Goal: Task Accomplishment & Management: Complete application form

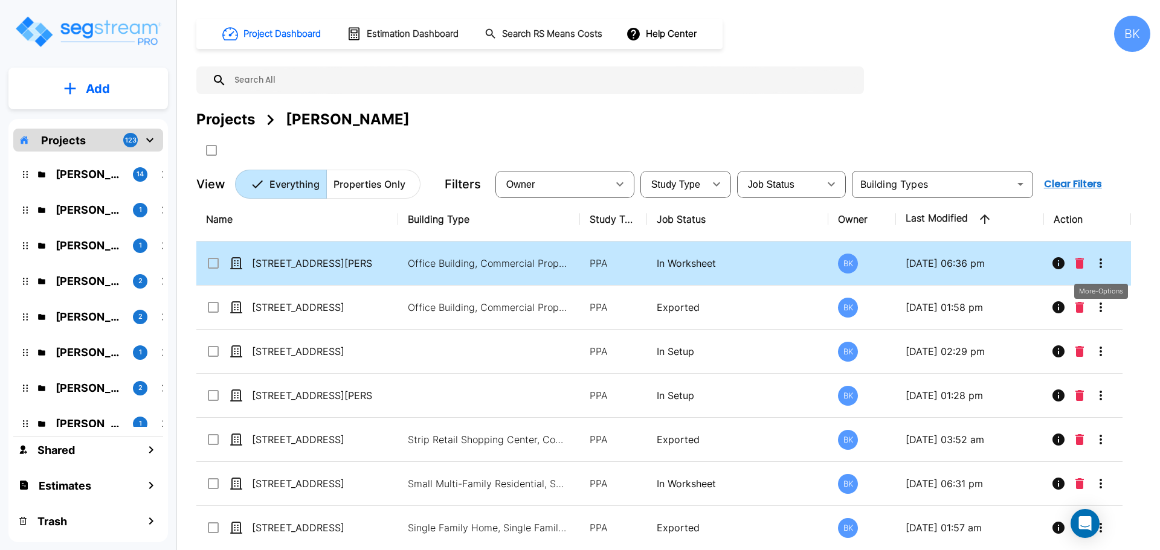
click at [1093, 259] on icon "More-Options" at bounding box center [1100, 263] width 14 height 14
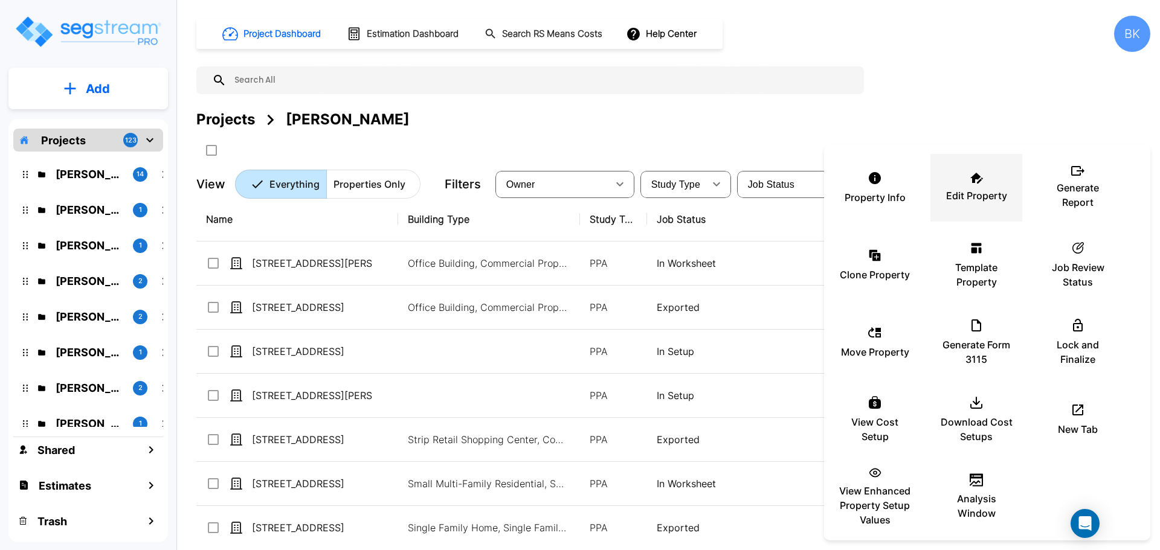
click at [974, 185] on div "Edit Property" at bounding box center [976, 188] width 72 height 60
click at [765, 75] on div at bounding box center [580, 275] width 1160 height 550
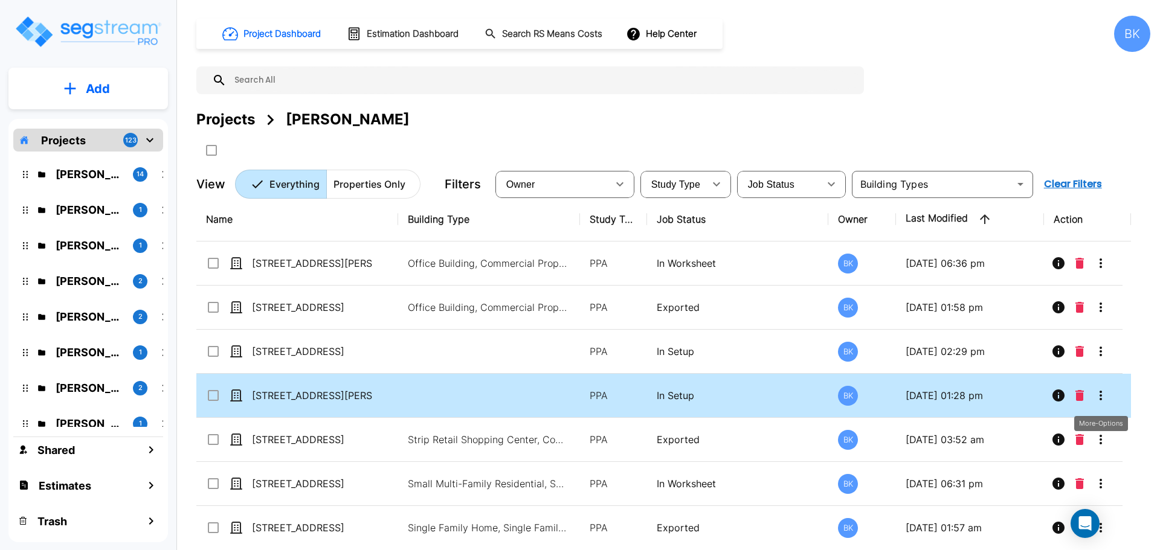
click at [1102, 393] on icon "More-Options" at bounding box center [1100, 395] width 14 height 14
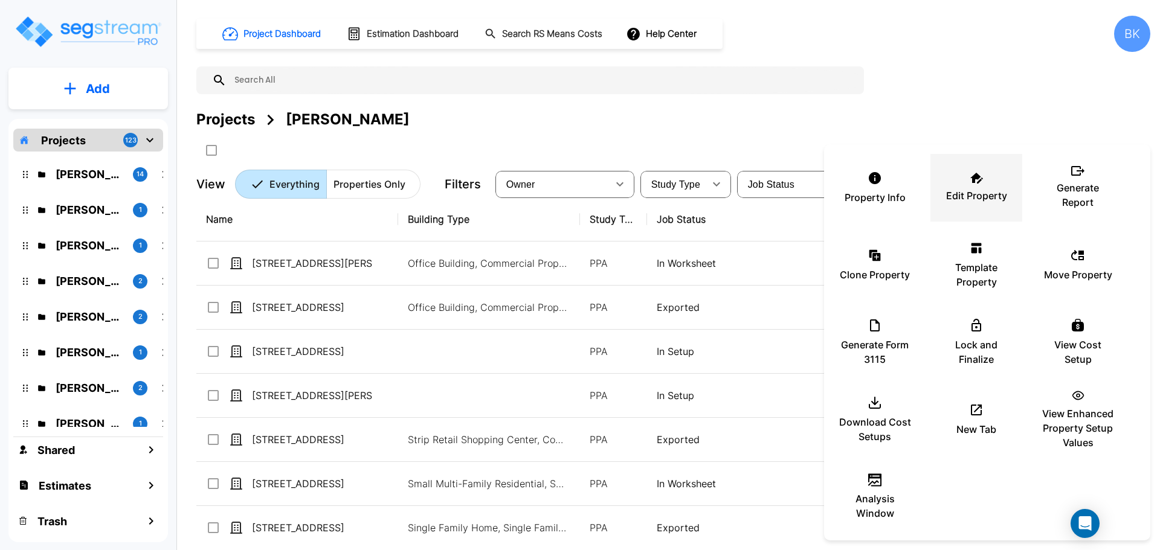
click at [968, 191] on p "Edit Property" at bounding box center [976, 195] width 61 height 14
click at [489, 135] on div at bounding box center [580, 275] width 1160 height 550
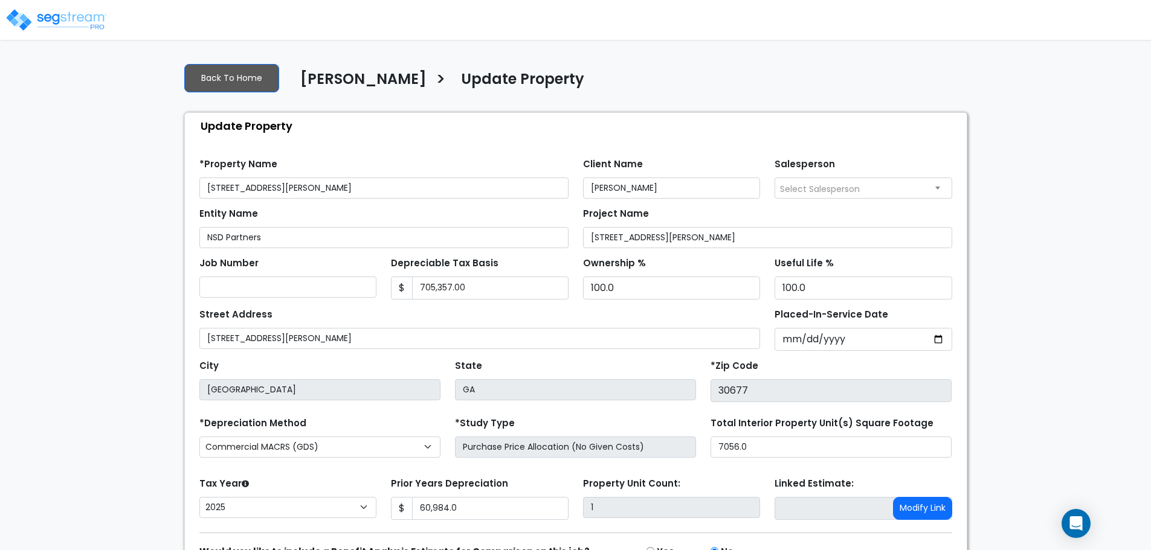
select select "2025"
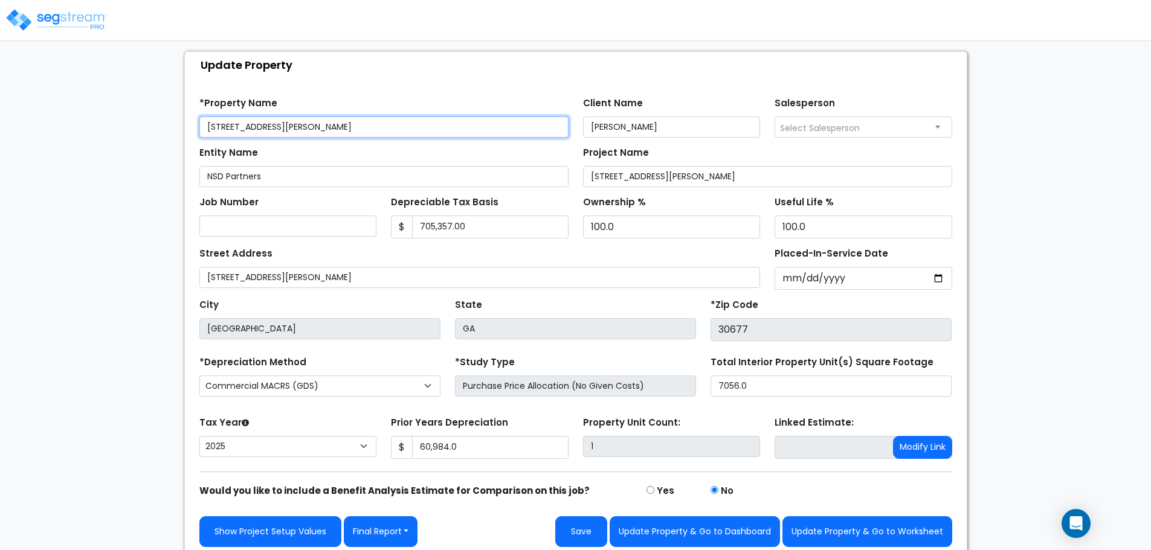
scroll to position [68, 0]
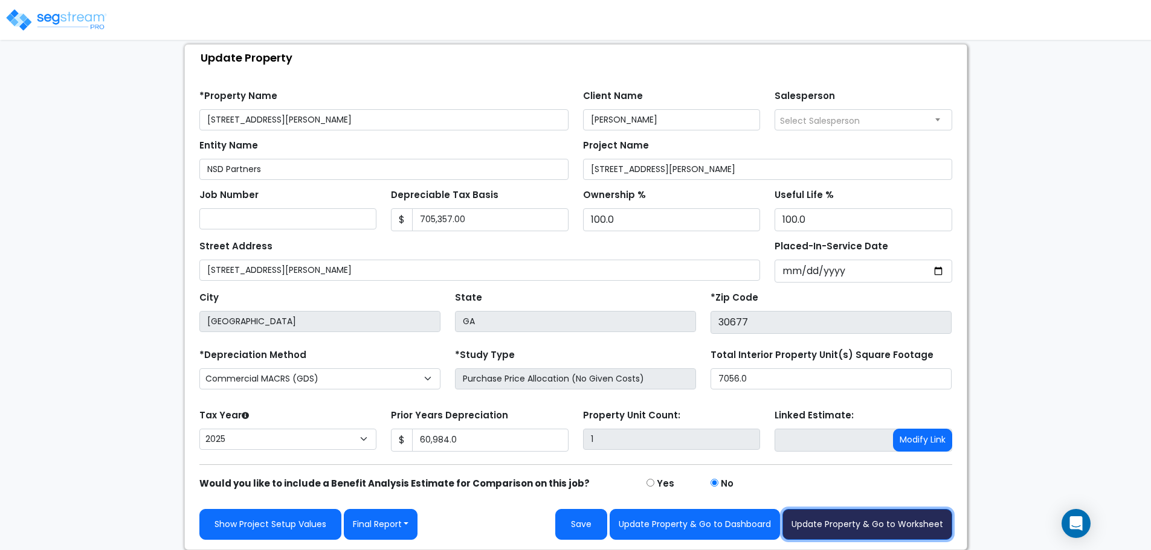
click at [855, 529] on button "Update Property & Go to Worksheet" at bounding box center [867, 524] width 170 height 31
type input "60984"
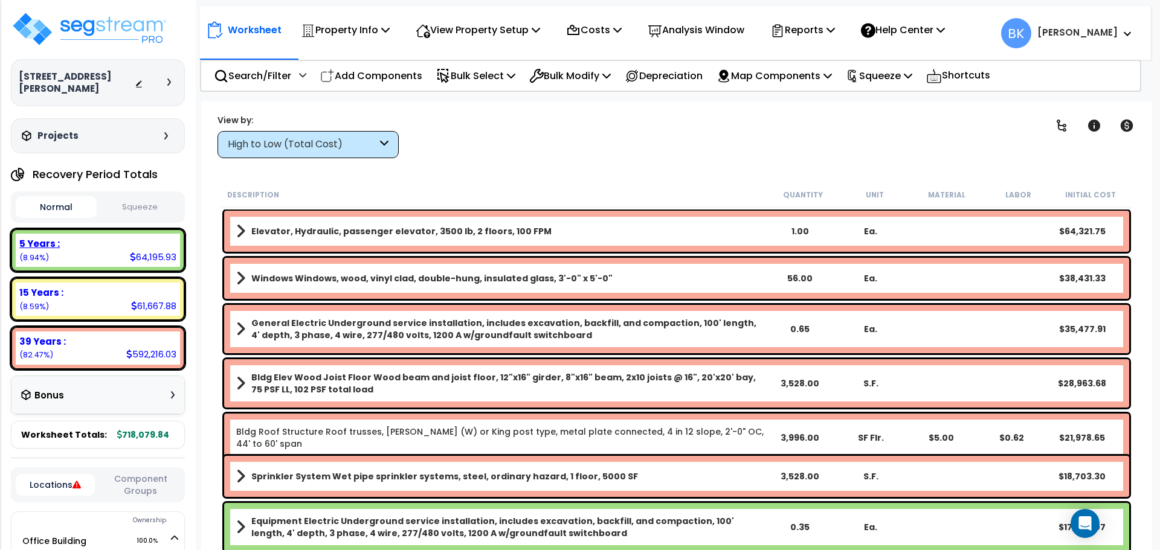
click at [100, 253] on div "5 Years : 64,195.93 (8.94%)" at bounding box center [98, 250] width 164 height 33
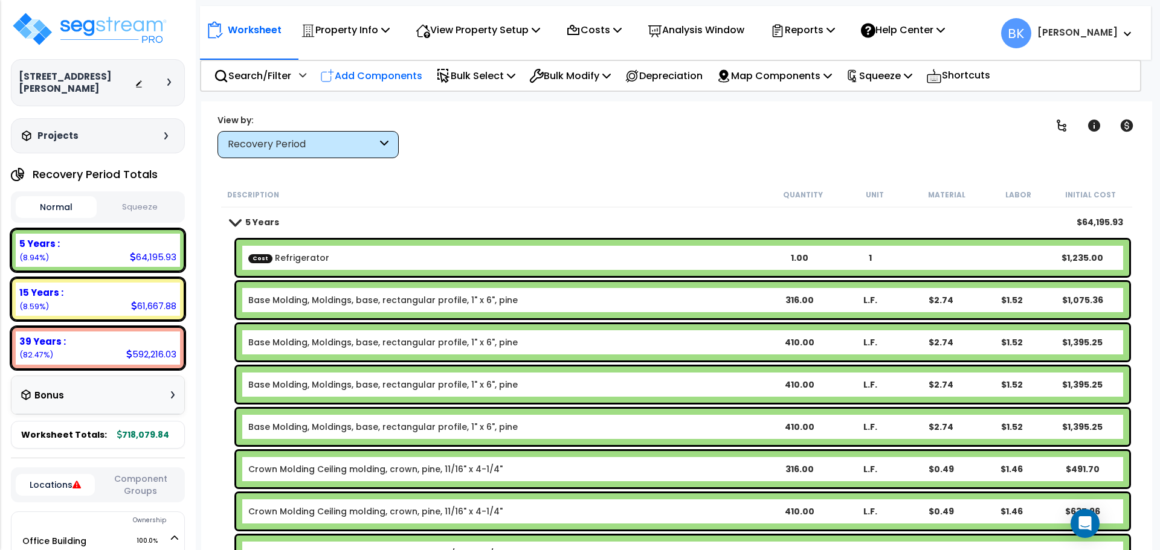
click at [376, 79] on p "Add Components" at bounding box center [371, 76] width 102 height 16
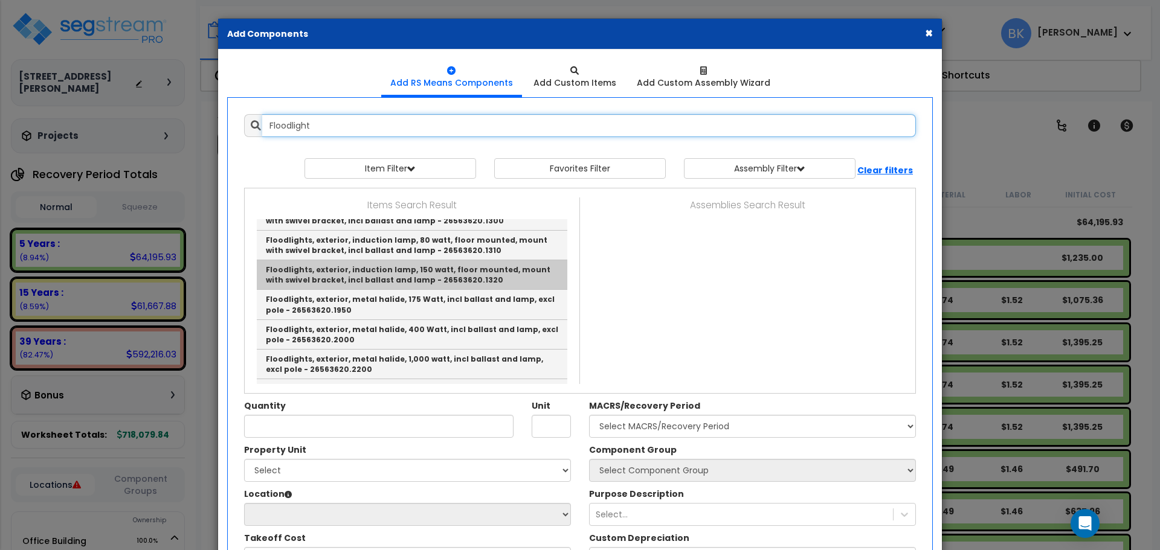
scroll to position [181, 0]
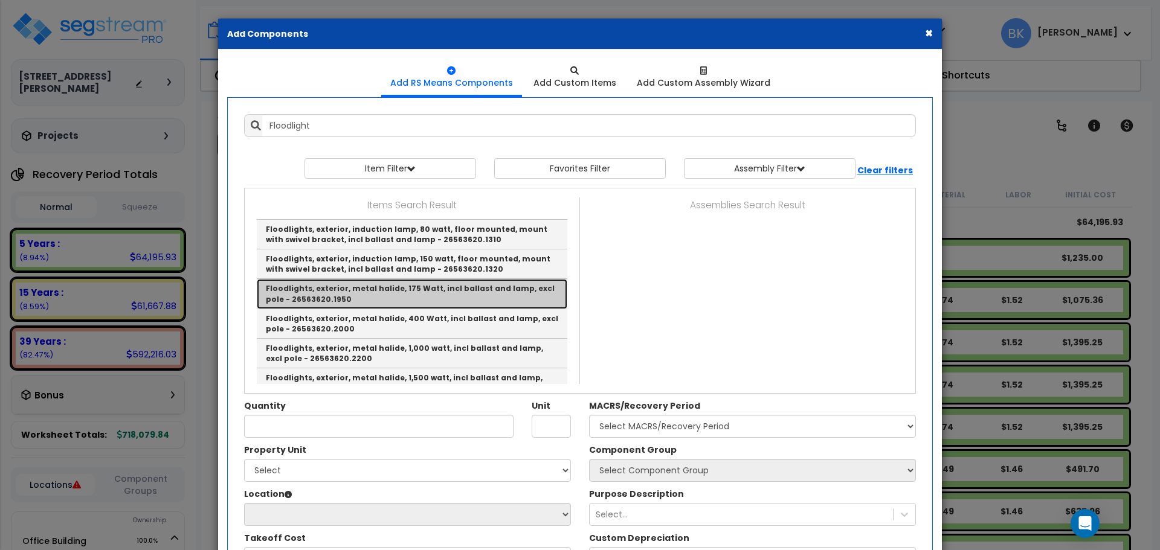
click at [376, 289] on link "Floodlights, exterior, metal halide, 175 Watt, incl ballast and lamp, excl pole…" at bounding box center [412, 294] width 310 height 30
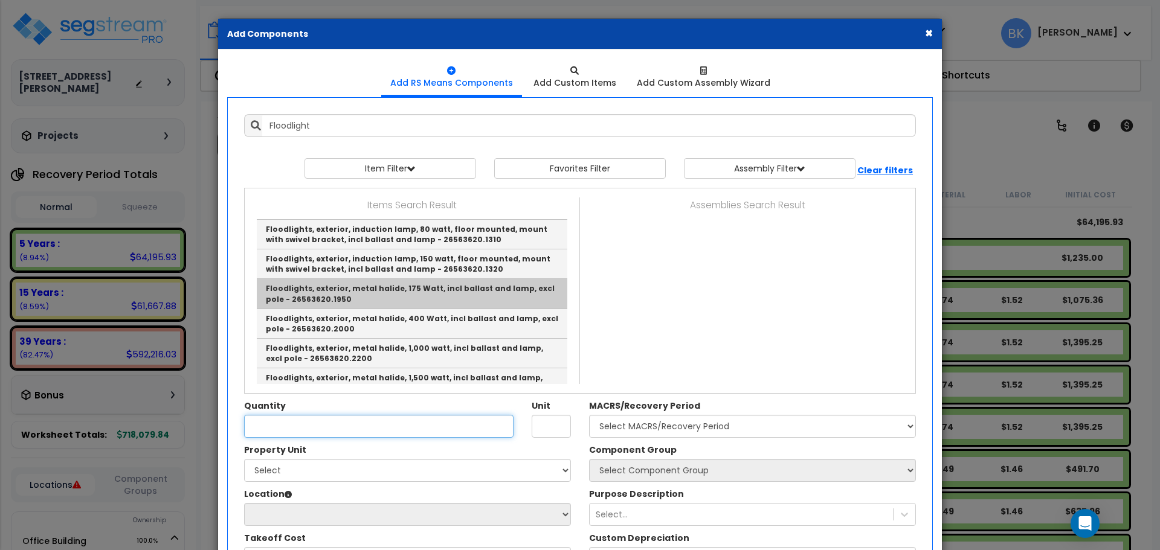
type input "Floodlights, exterior, metal halide, 175 Watt, incl ballast and lamp, excl pole…"
type input "Ea."
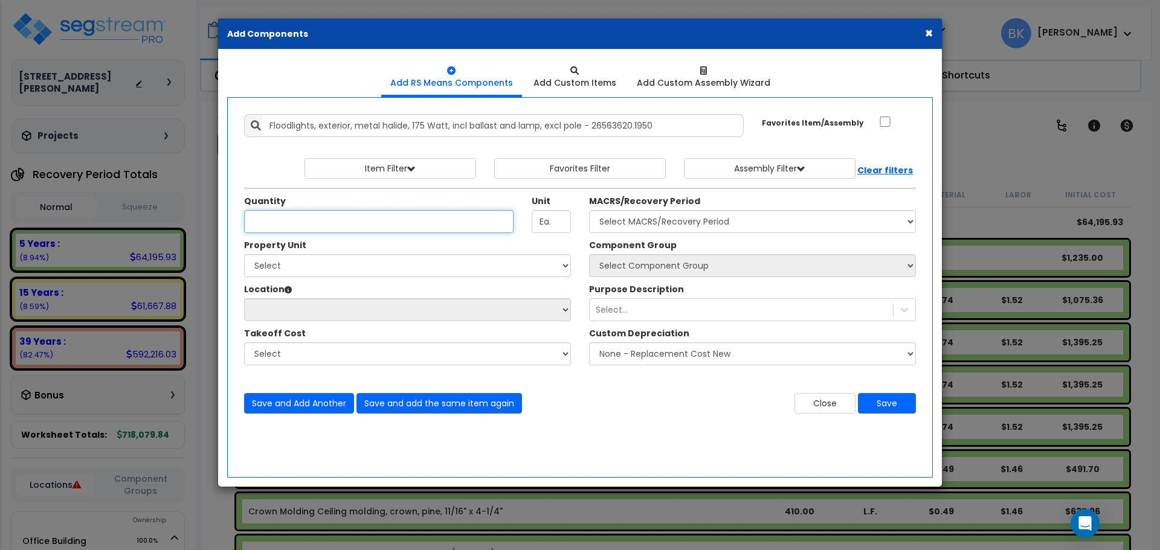
click at [352, 223] on input "Quantity" at bounding box center [378, 221] width 269 height 23
type input "1"
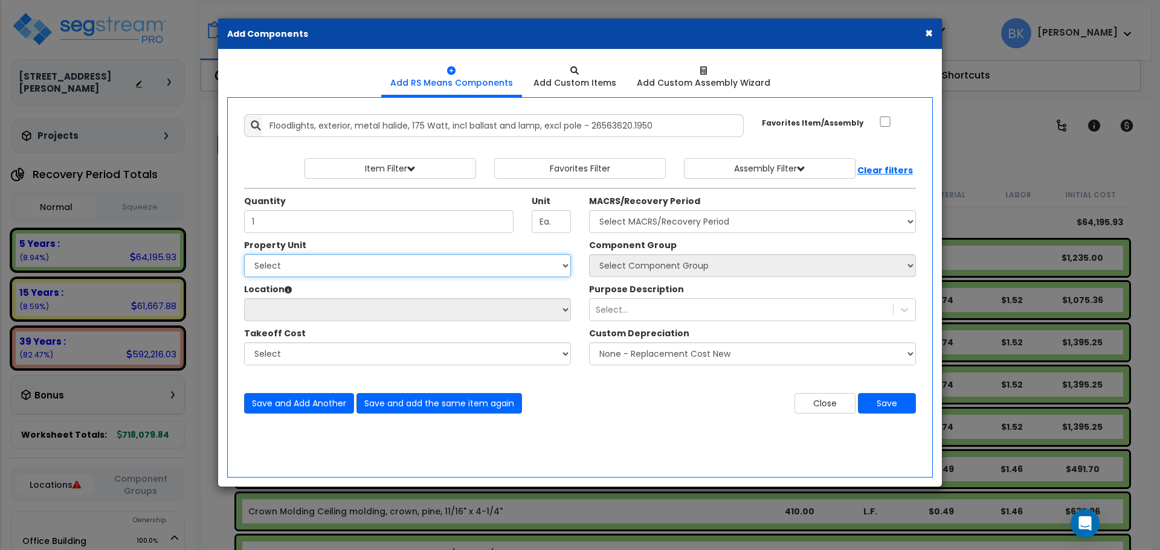
click at [377, 265] on select "Select Office Building Site Improvements" at bounding box center [407, 265] width 327 height 23
select select "164187"
click at [244, 254] on select "Select Office Building Site Improvements" at bounding box center [407, 265] width 327 height 23
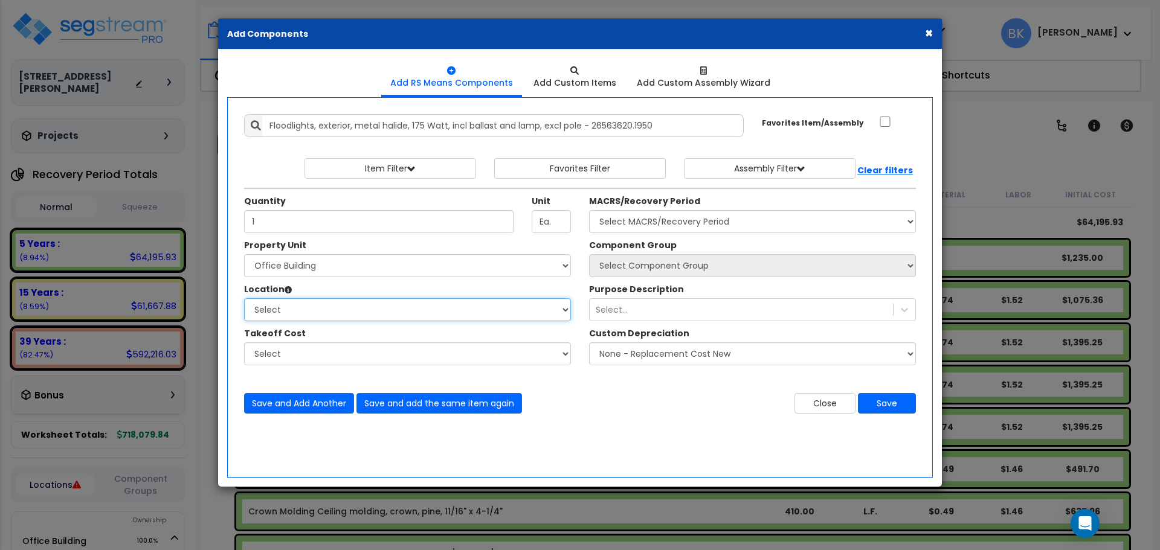
click at [324, 312] on select "Select Building Building Interior Office Tenant 1 Office Tenant 2 Office Tenant…" at bounding box center [407, 309] width 327 height 23
select select "6"
click at [244, 298] on select "Select Building Building Interior Office Tenant 1 Office Tenant 2 Office Tenant…" at bounding box center [407, 309] width 327 height 23
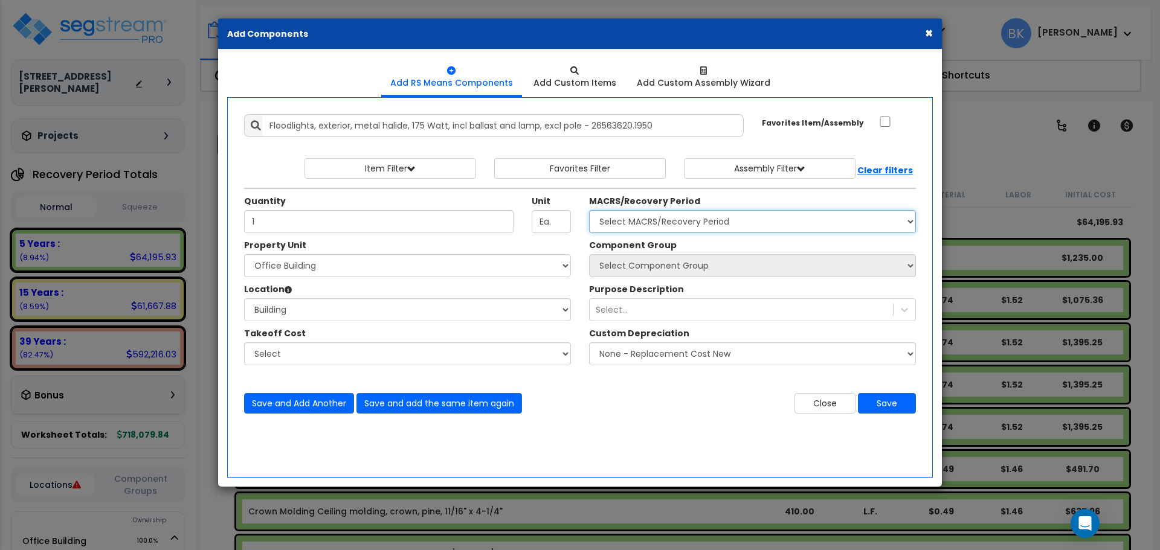
click at [637, 218] on select "Select MACRS/Recovery Period 5 Years - 57.0 - Distributive Trades & Services 5 …" at bounding box center [752, 221] width 327 height 23
select select "3667"
click at [589, 210] on select "Select MACRS/Recovery Period 5 Years - 57.0 - Distributive Trades & Services 5 …" at bounding box center [752, 221] width 327 height 23
click at [684, 232] on select "Select MACRS/Recovery Period 5 Years - 57.0 - Distributive Trades & Services 5 …" at bounding box center [752, 221] width 327 height 23
click at [687, 228] on select "Select MACRS/Recovery Period 5 Years - 57.0 - Distributive Trades & Services 5 …" at bounding box center [752, 221] width 327 height 23
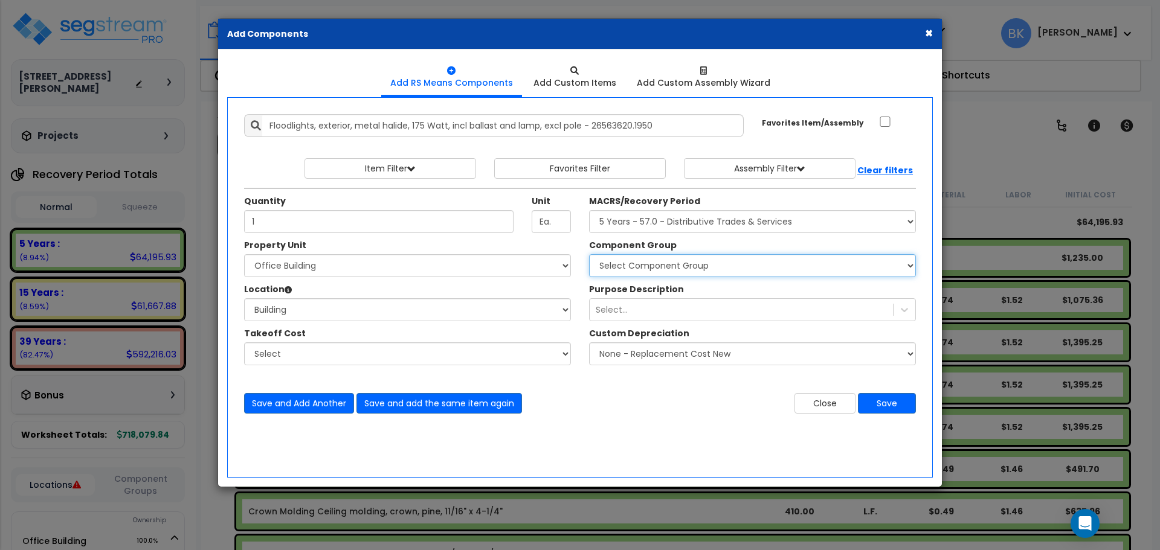
click at [662, 266] on select "Select Component Group 264.00 - KITCHEN PLUMBING 286.00 - LAUNDRY ELECTRICAL 28…" at bounding box center [752, 265] width 327 height 23
click at [696, 309] on div "Select..." at bounding box center [741, 309] width 303 height 19
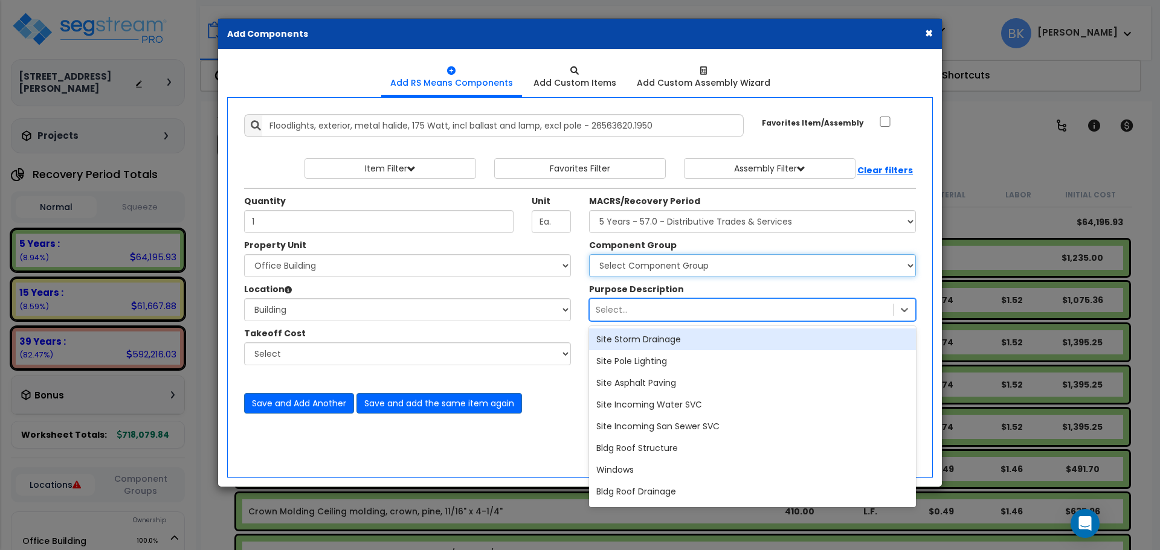
click at [698, 269] on select "Select Component Group 264.00 - KITCHEN PLUMBING 286.00 - LAUNDRY ELECTRICAL 28…" at bounding box center [752, 265] width 327 height 23
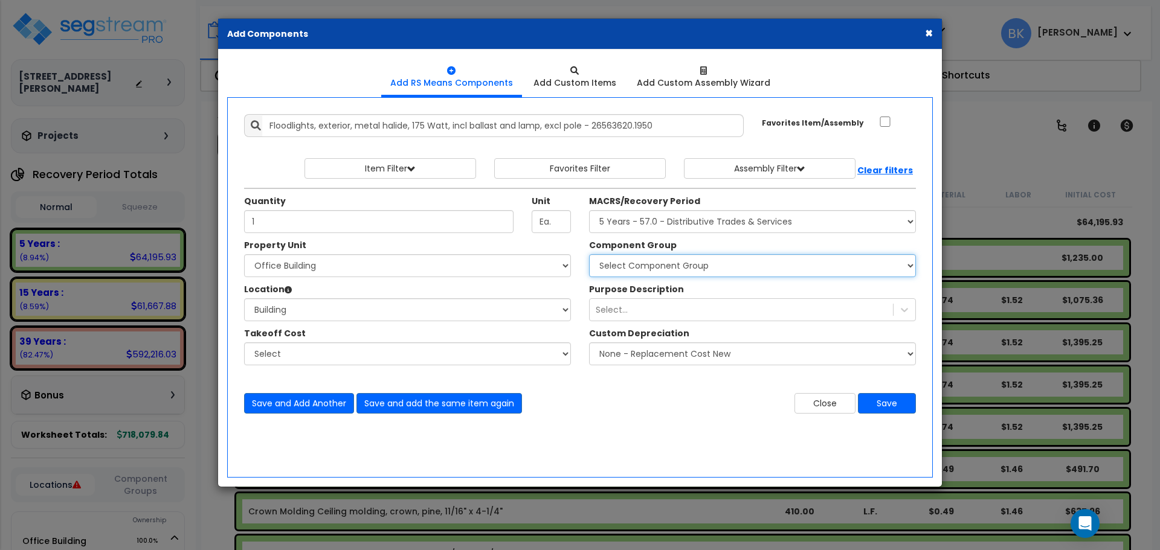
click at [698, 269] on select "Select Component Group 264.00 - KITCHEN PLUMBING 286.00 - LAUNDRY ELECTRICAL 28…" at bounding box center [752, 265] width 327 height 23
click at [681, 265] on select "Select Component Group 264.00 - KITCHEN PLUMBING 286.00 - LAUNDRY ELECTRICAL 28…" at bounding box center [752, 265] width 327 height 23
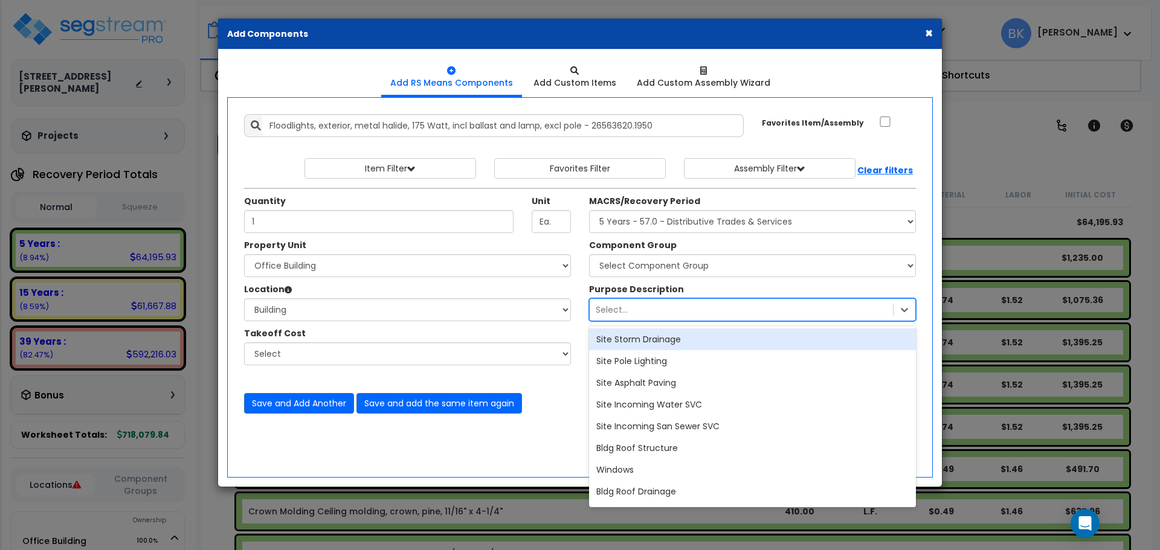
click at [651, 318] on div "Select..." at bounding box center [741, 309] width 303 height 19
click at [652, 317] on div "Select..." at bounding box center [741, 309] width 303 height 19
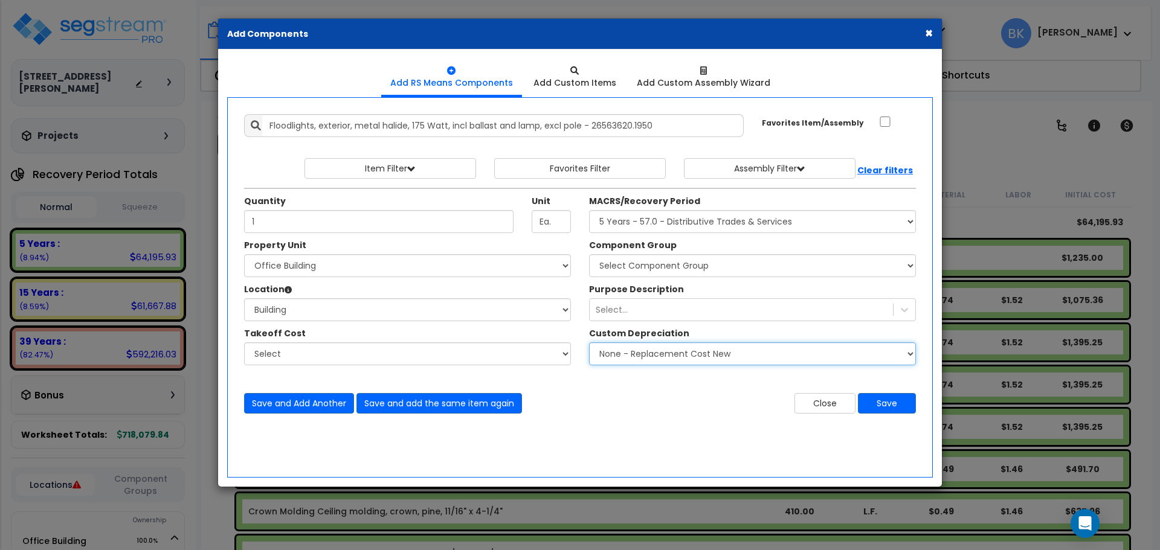
click at [667, 345] on select "None - Replacement Cost New Excellent - 90% Good - 75% Fair - 50% Bad - 25% Rep…" at bounding box center [752, 353] width 327 height 23
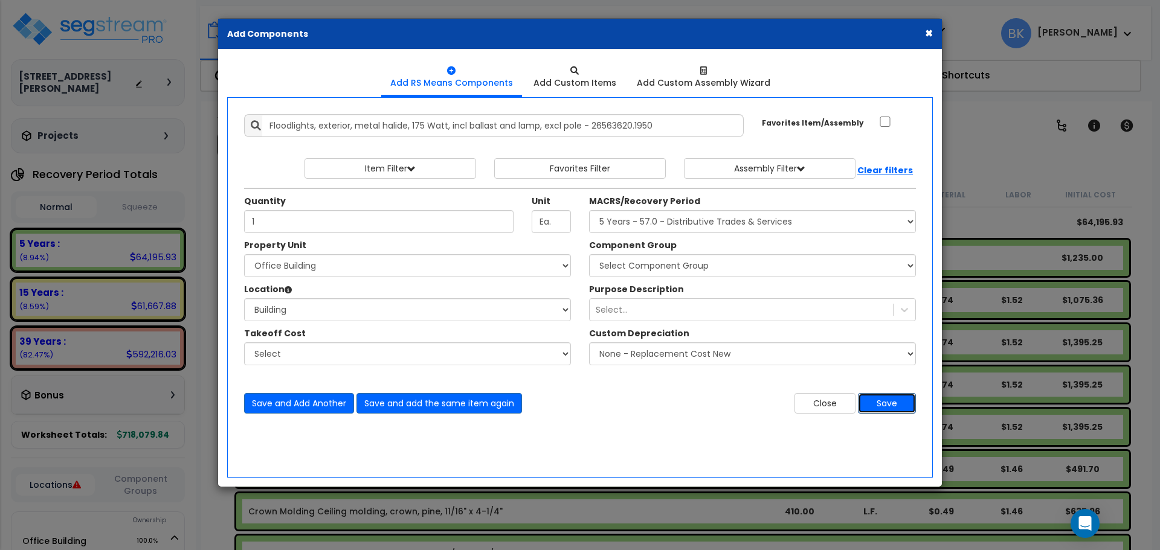
click at [886, 404] on button "Save" at bounding box center [887, 403] width 58 height 21
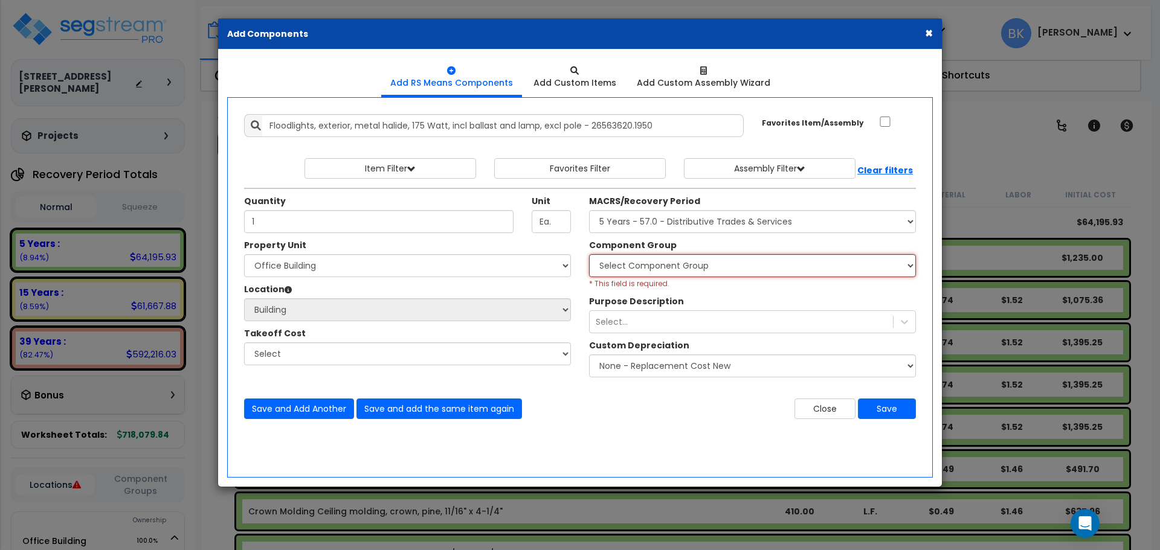
click at [656, 266] on select "Select Component Group 264.00 - KITCHEN PLUMBING 286.00 - LAUNDRY ELECTRICAL 28…" at bounding box center [752, 265] width 327 height 23
select select "39332"
click at [589, 254] on select "Select Component Group 264.00 - KITCHEN PLUMBING 286.00 - LAUNDRY ELECTRICAL 28…" at bounding box center [752, 265] width 327 height 23
click at [884, 405] on button "Save" at bounding box center [887, 409] width 58 height 21
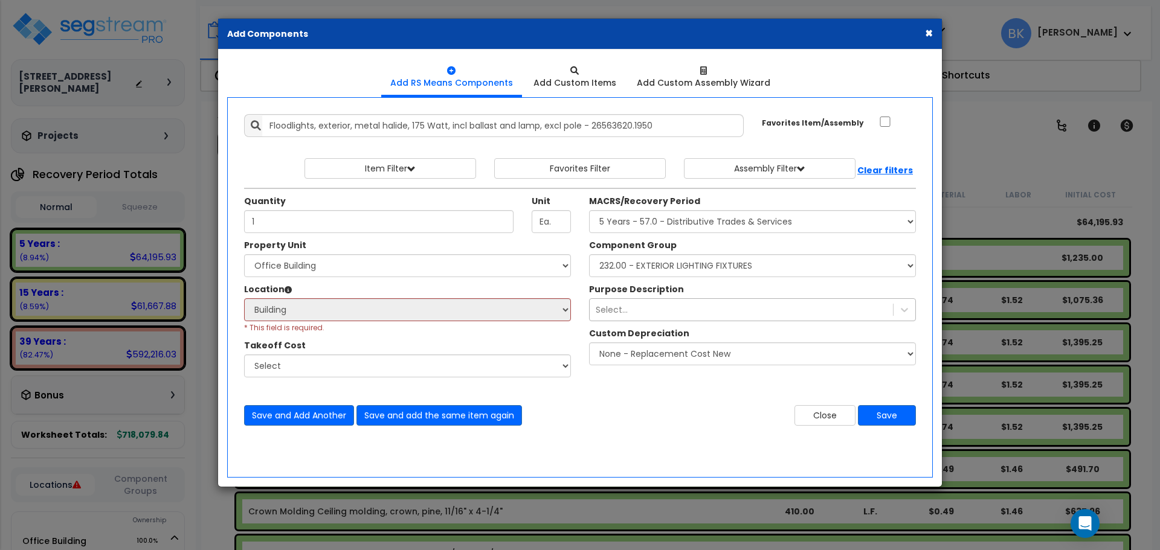
click at [663, 316] on div "Select..." at bounding box center [741, 309] width 303 height 19
click at [890, 424] on button "Save" at bounding box center [887, 415] width 58 height 21
click at [889, 419] on button "Save" at bounding box center [887, 415] width 58 height 21
click at [415, 326] on div "Select Building Building Interior Office Tenant 1 Office Tenant 2 Office Tenant…" at bounding box center [407, 315] width 327 height 35
click at [344, 366] on select "Select" at bounding box center [407, 366] width 327 height 23
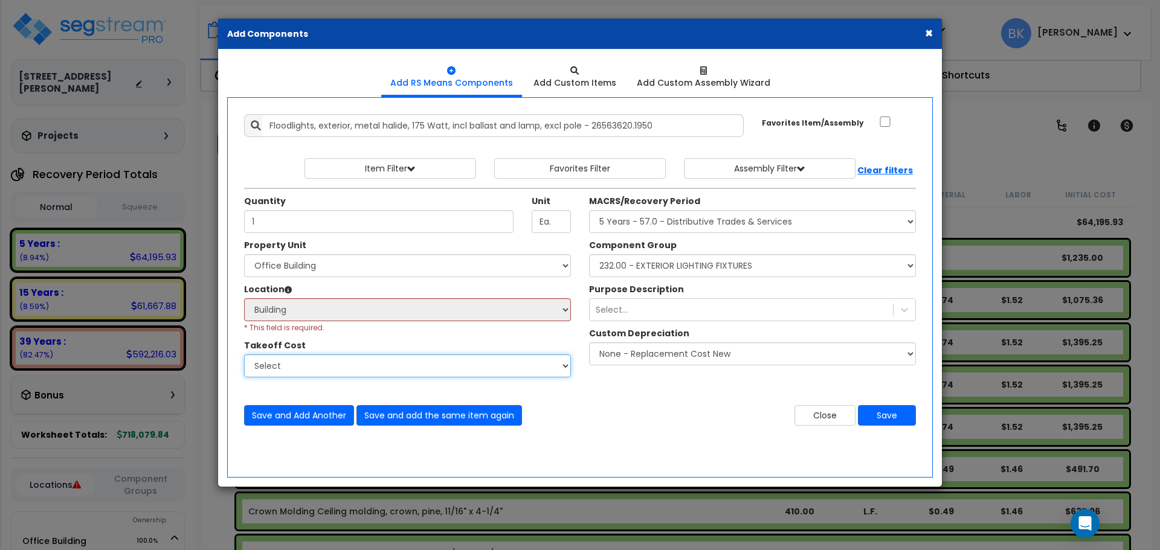
click at [244, 355] on select "Select" at bounding box center [407, 366] width 327 height 23
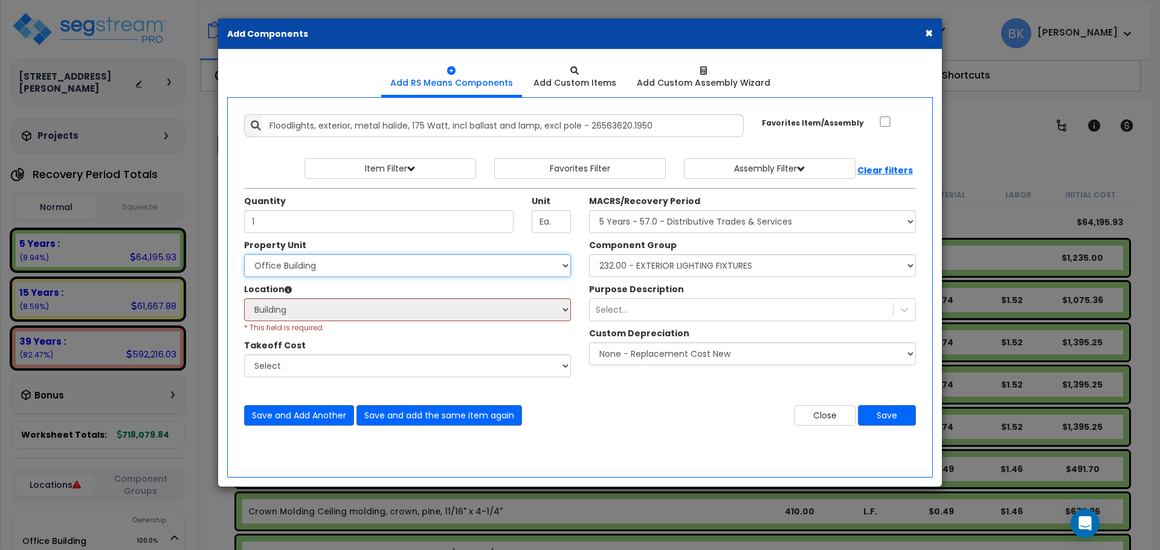
click at [408, 264] on select "Select Office Building Site Improvements" at bounding box center [407, 265] width 327 height 23
select select
click at [244, 254] on select "Select Office Building Site Improvements" at bounding box center [407, 265] width 327 height 23
select select
click at [407, 270] on select "Select Office Building Site Improvements" at bounding box center [407, 265] width 327 height 23
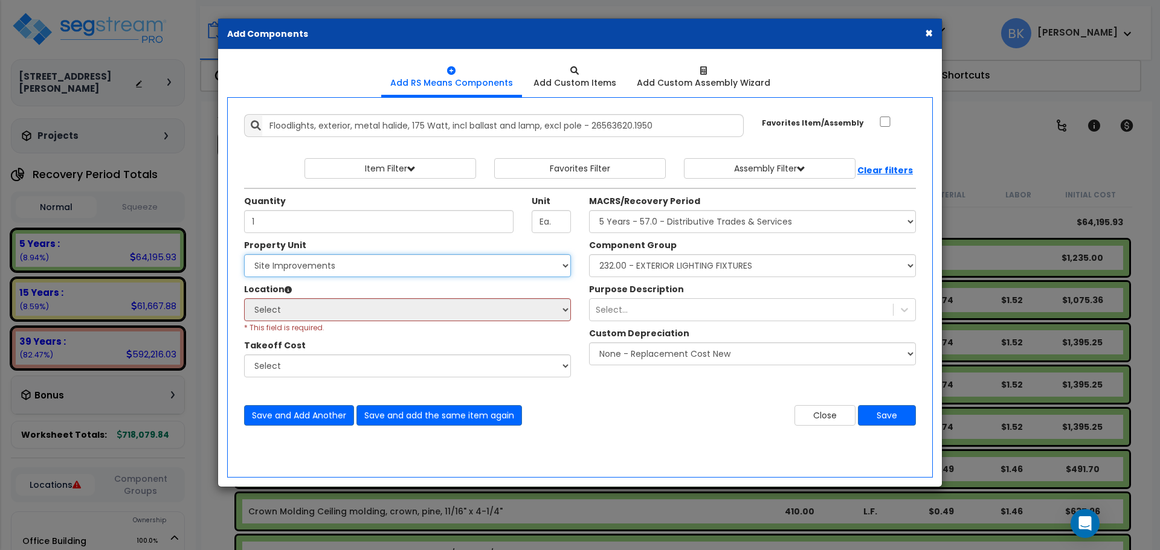
click at [244, 254] on select "Select Office Building Site Improvements" at bounding box center [407, 265] width 327 height 23
click at [419, 272] on select "Select Office Building Site Improvements" at bounding box center [407, 265] width 327 height 23
select select "164187"
click at [244, 254] on select "Select Office Building Site Improvements" at bounding box center [407, 265] width 327 height 23
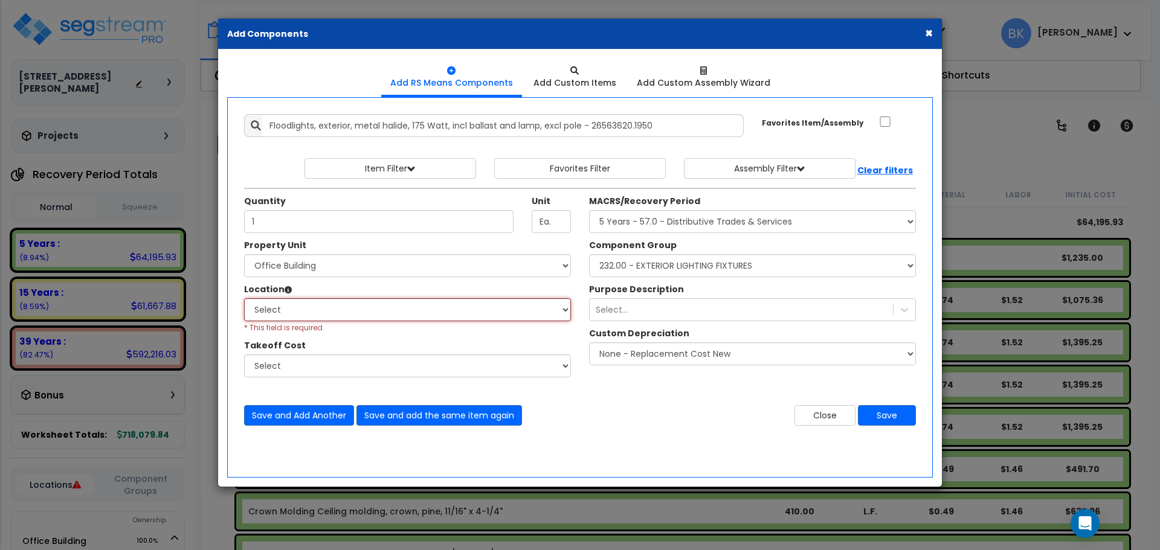
click at [379, 317] on select "Select Site Exterior Add Additional Location" at bounding box center [407, 309] width 327 height 23
select select "6"
click at [244, 298] on select "Select Building Building Interior Office Tenant 1 Office Tenant 2 Office Tenant…" at bounding box center [407, 309] width 327 height 23
click at [886, 417] on button "Save" at bounding box center [887, 415] width 58 height 21
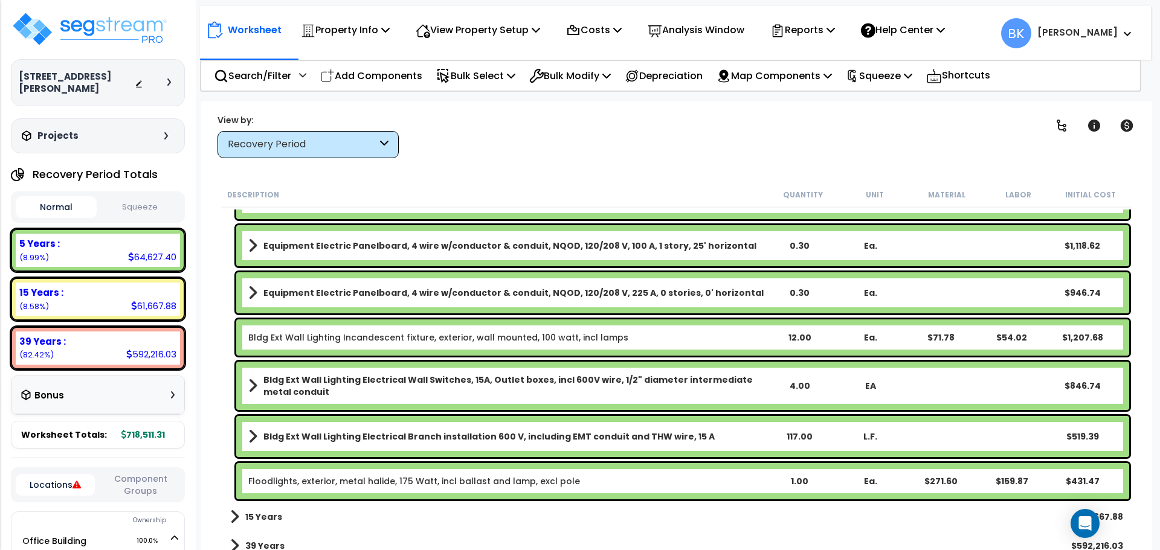
scroll to position [2378, 0]
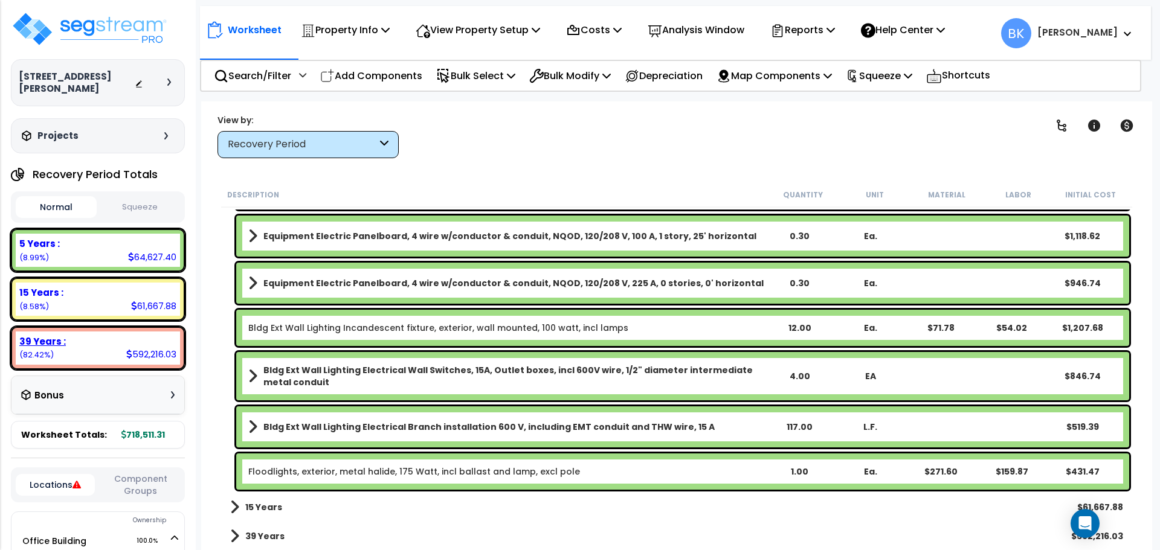
click at [122, 332] on div "39 Years : 592,216.03 (82.42%)" at bounding box center [98, 348] width 164 height 33
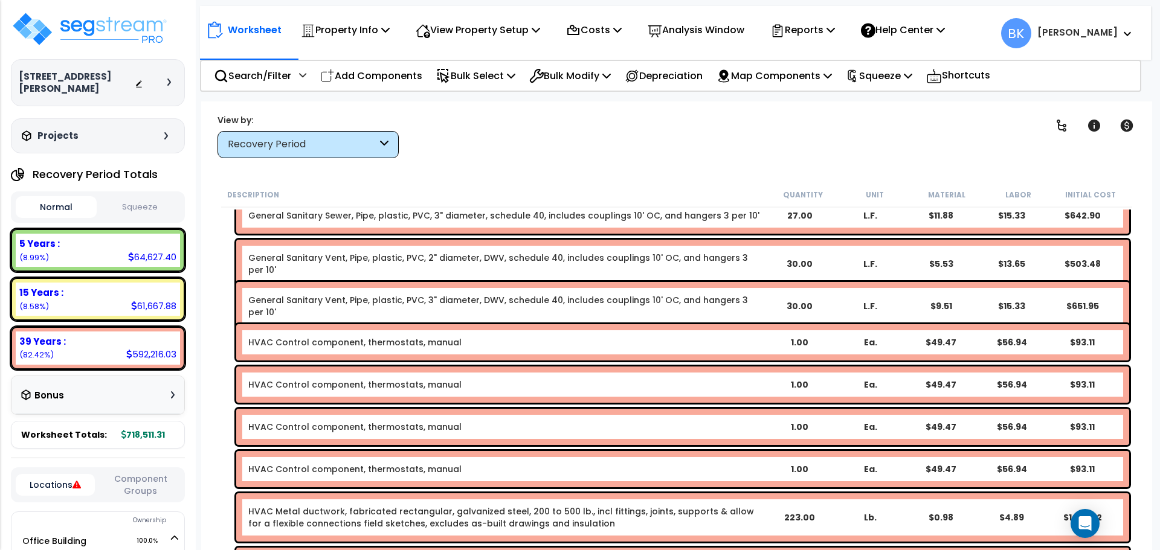
scroll to position [2982, 0]
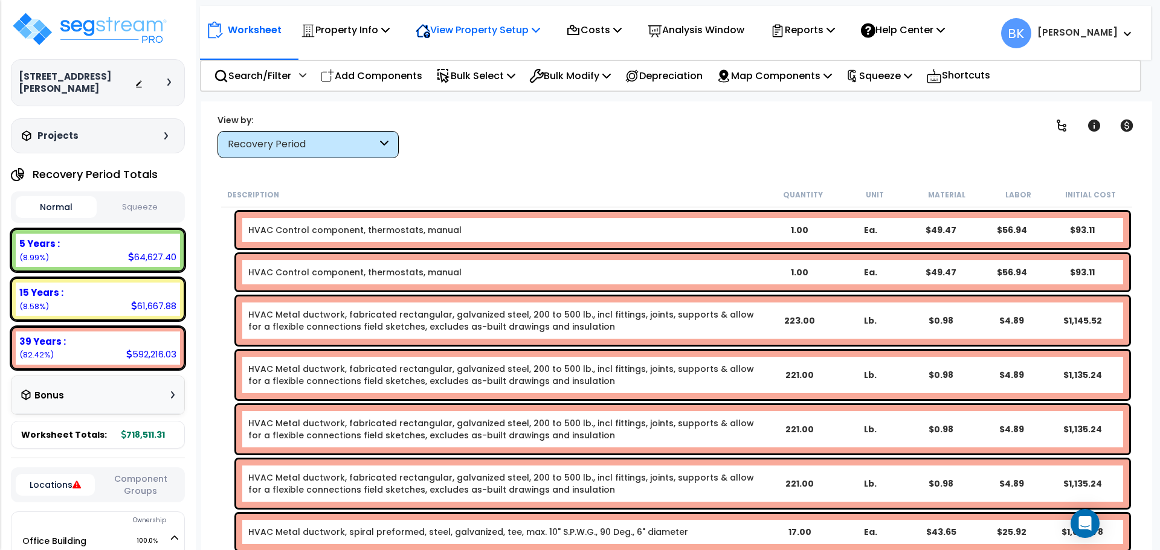
click at [390, 31] on p "View Property Setup" at bounding box center [345, 30] width 89 height 16
click at [491, 79] on link "View Questionnaire" at bounding box center [470, 83] width 120 height 24
click at [527, 137] on div "Clear Filters" at bounding box center [719, 136] width 610 height 45
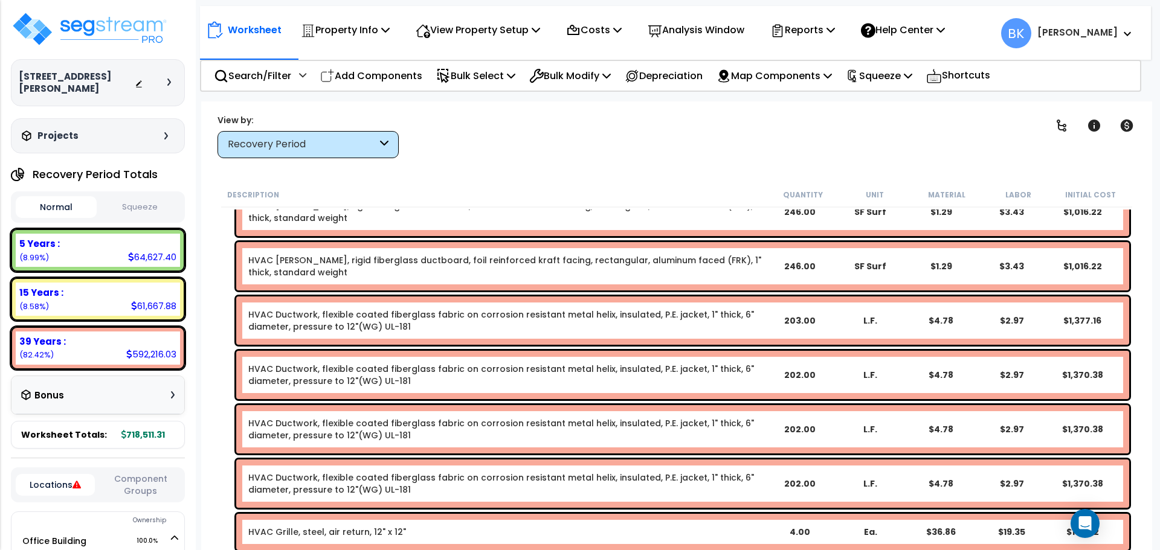
scroll to position [3888, 0]
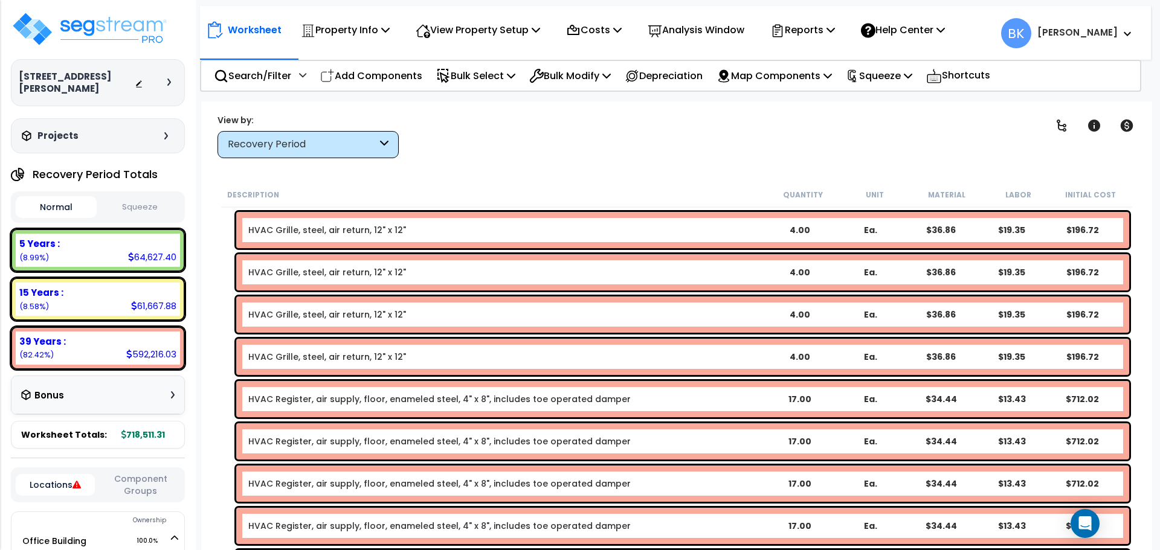
click at [358, 150] on div "Recovery Period" at bounding box center [302, 145] width 149 height 14
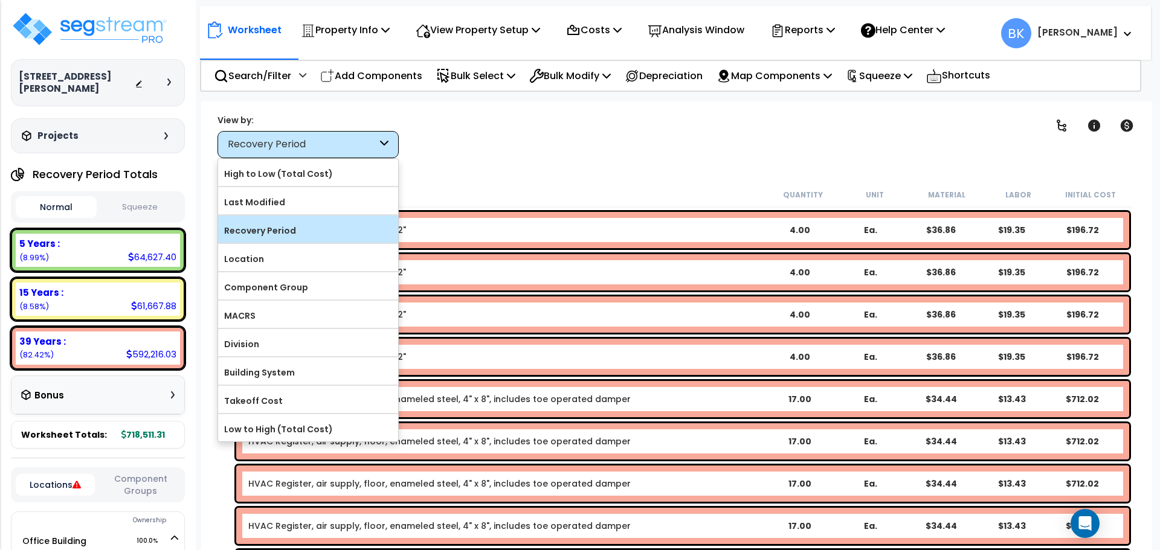
click at [276, 230] on label "Recovery Period" at bounding box center [308, 231] width 180 height 18
click at [0, 0] on input "Recovery Period" at bounding box center [0, 0] width 0 height 0
click at [72, 332] on div "39 Years : 592,216.03 (82.42%)" at bounding box center [98, 348] width 164 height 33
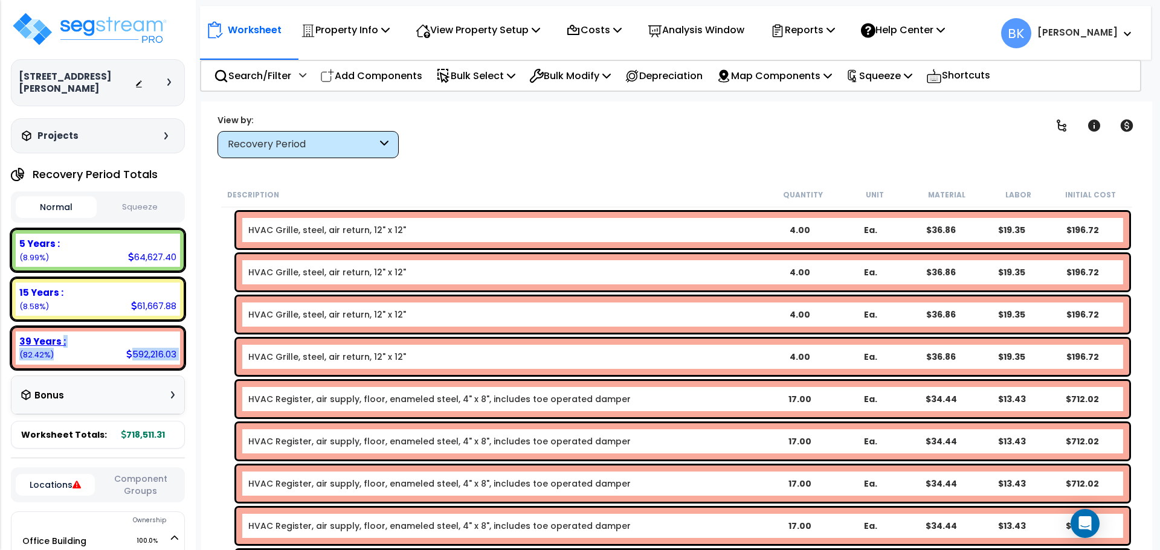
click at [62, 349] on div "39 Years : 592,216.03 (82.42%)" at bounding box center [98, 348] width 164 height 33
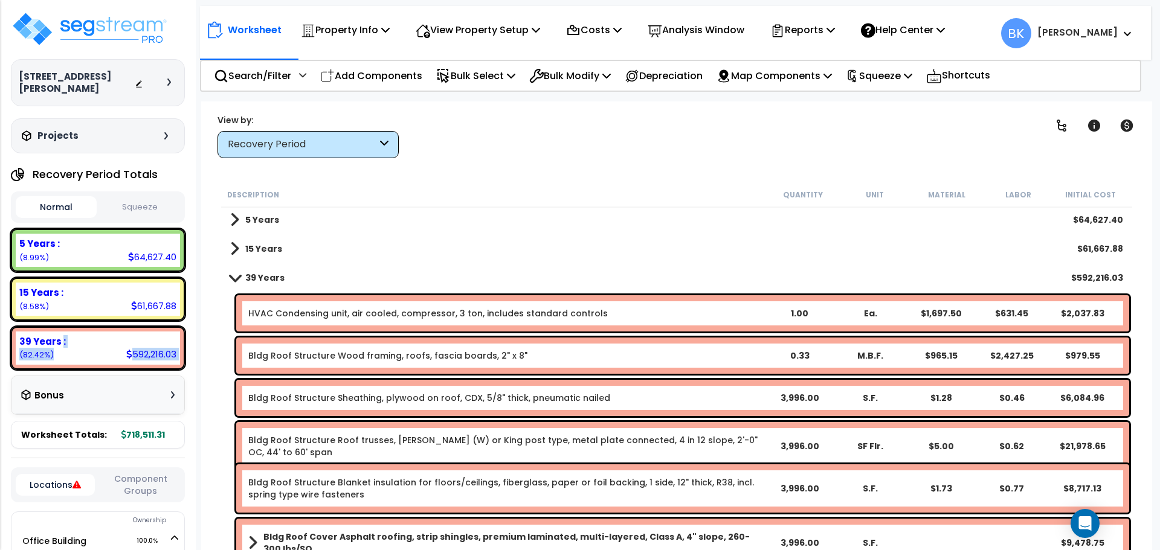
scroll to position [0, 0]
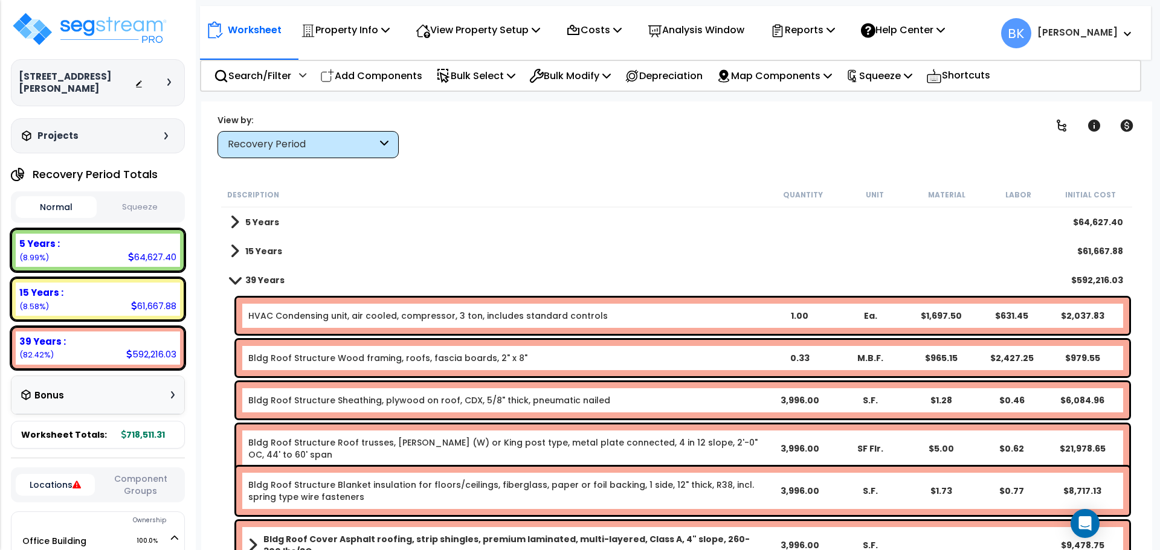
click at [337, 147] on div "Recovery Period" at bounding box center [302, 145] width 149 height 14
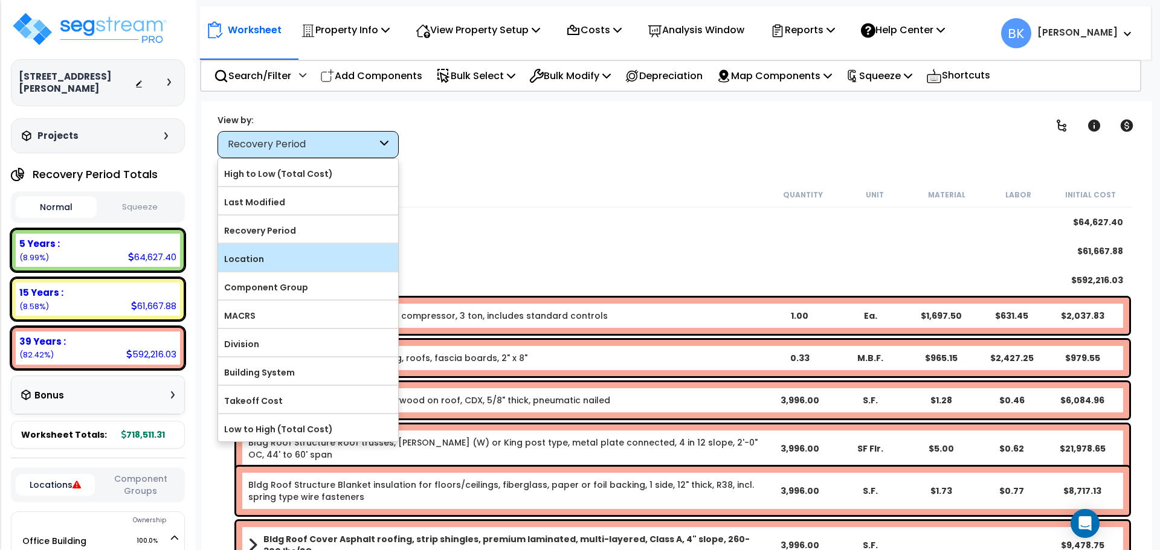
click at [272, 254] on label "Location" at bounding box center [308, 259] width 180 height 18
click at [0, 0] on input "Location" at bounding box center [0, 0] width 0 height 0
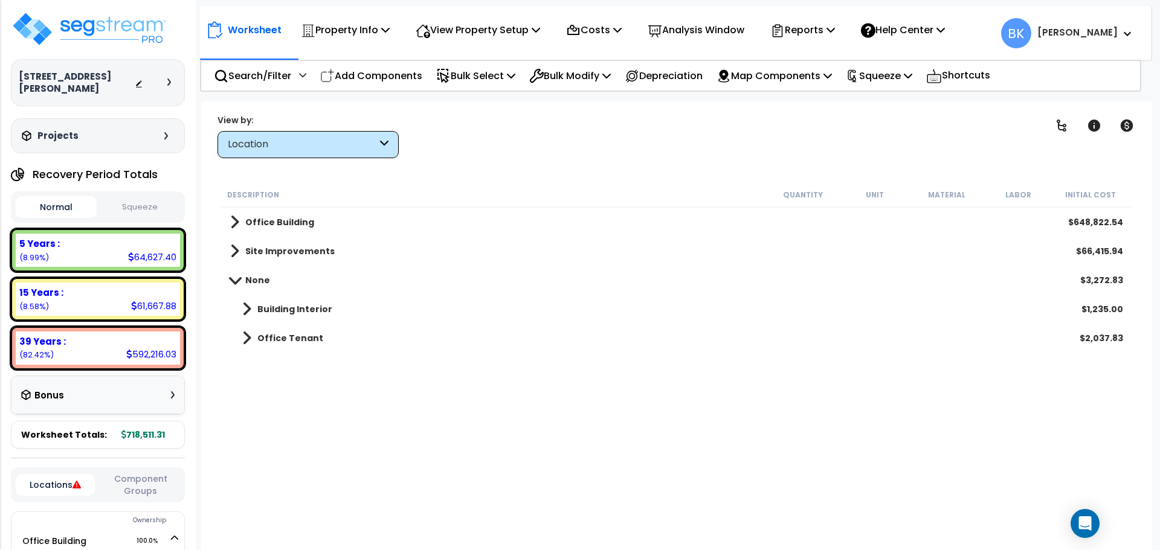
click at [286, 228] on link "Office Building" at bounding box center [272, 222] width 84 height 17
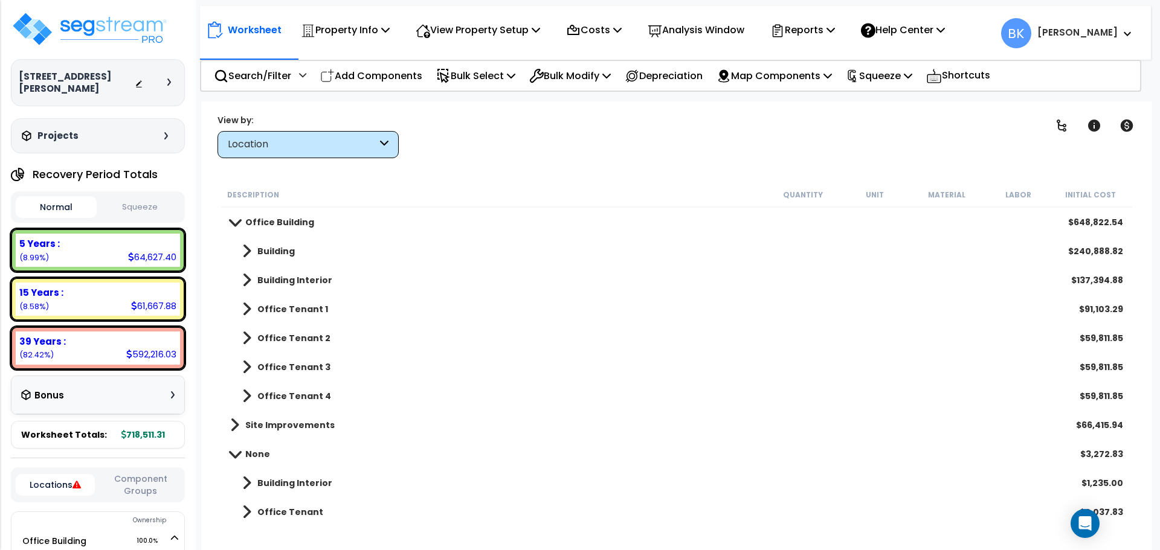
click at [266, 257] on b "Building" at bounding box center [275, 251] width 37 height 12
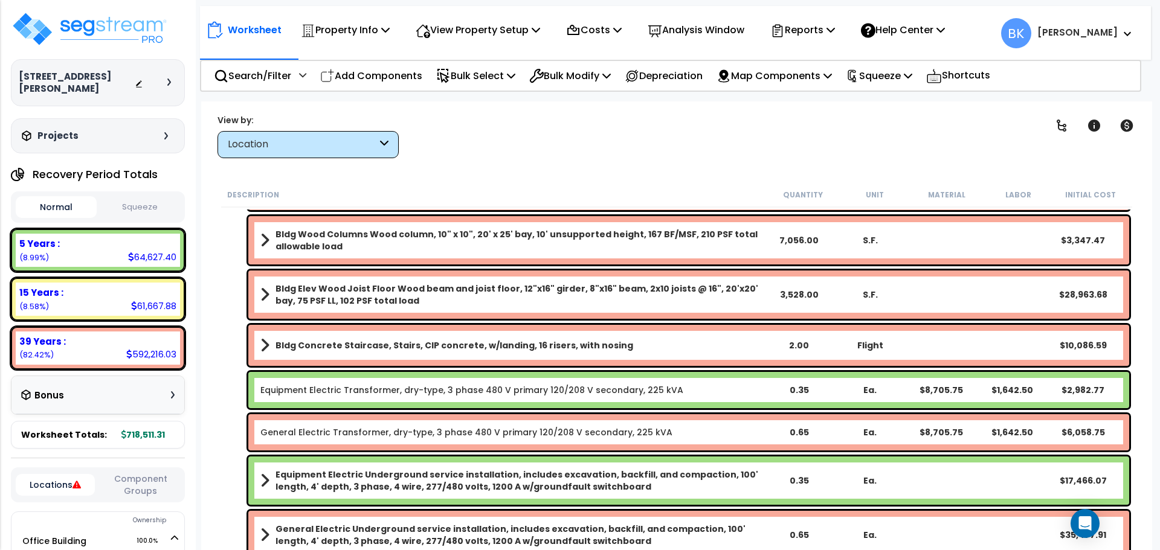
scroll to position [544, 0]
click at [276, 346] on b "Bldg Concrete Staircase, Stairs, CIP concrete, w/landing, 16 risers, with nosing" at bounding box center [454, 345] width 358 height 12
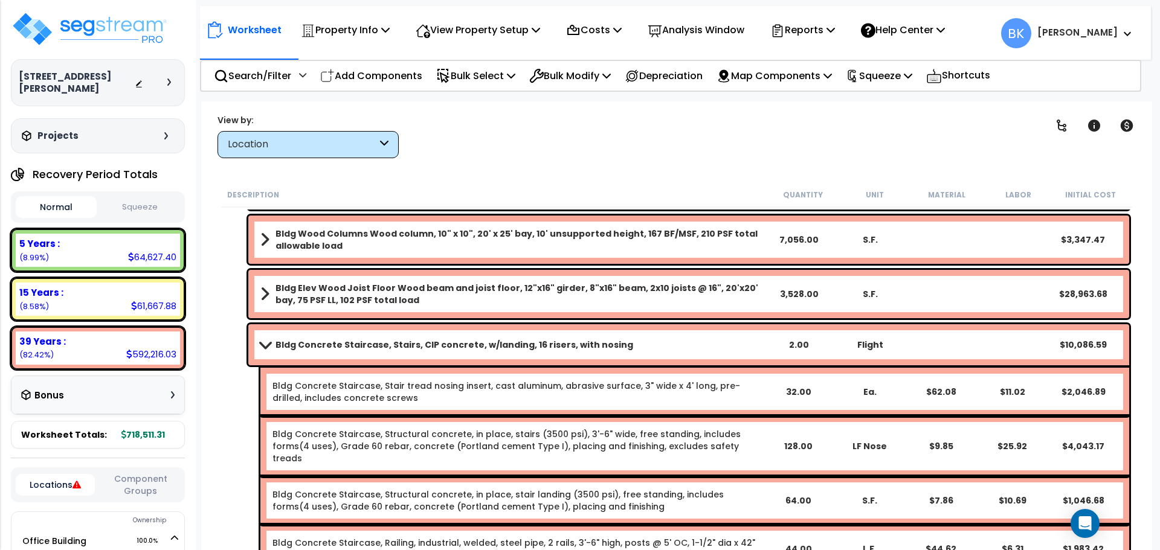
scroll to position [604, 0]
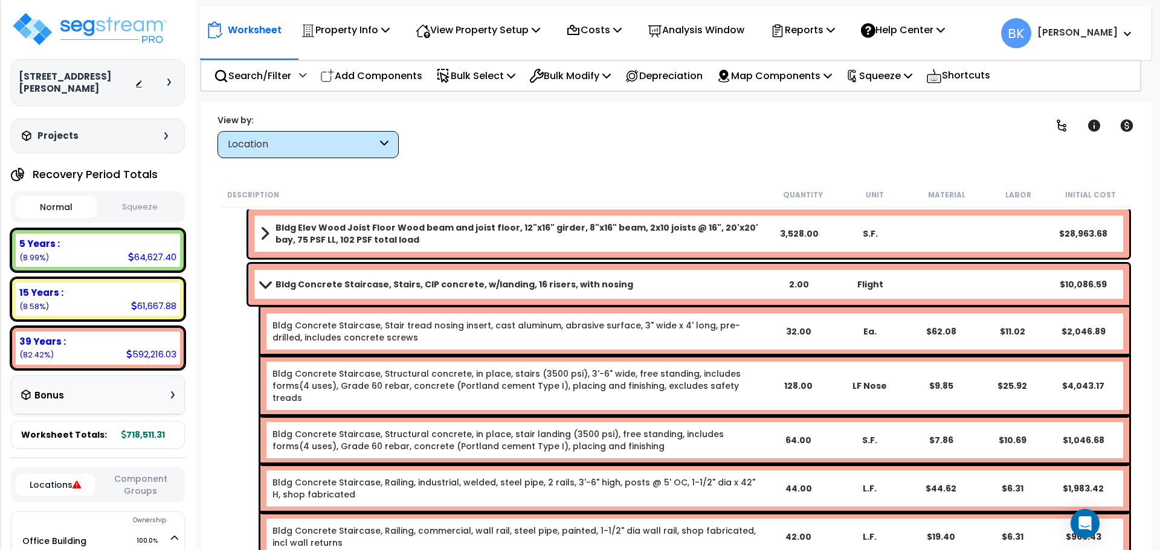
click at [411, 285] on b "Bldg Concrete Staircase, Stairs, CIP concrete, w/landing, 16 risers, with nosing" at bounding box center [454, 284] width 358 height 12
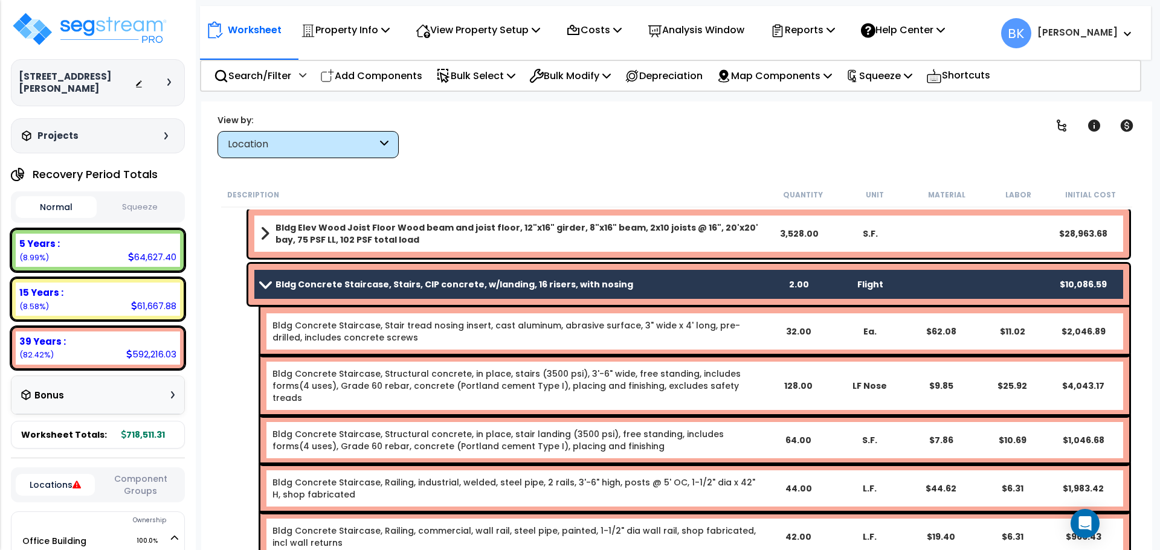
click at [401, 285] on b "Bldg Concrete Staircase, Stairs, CIP concrete, w/landing, 16 risers, with nosing" at bounding box center [454, 284] width 358 height 12
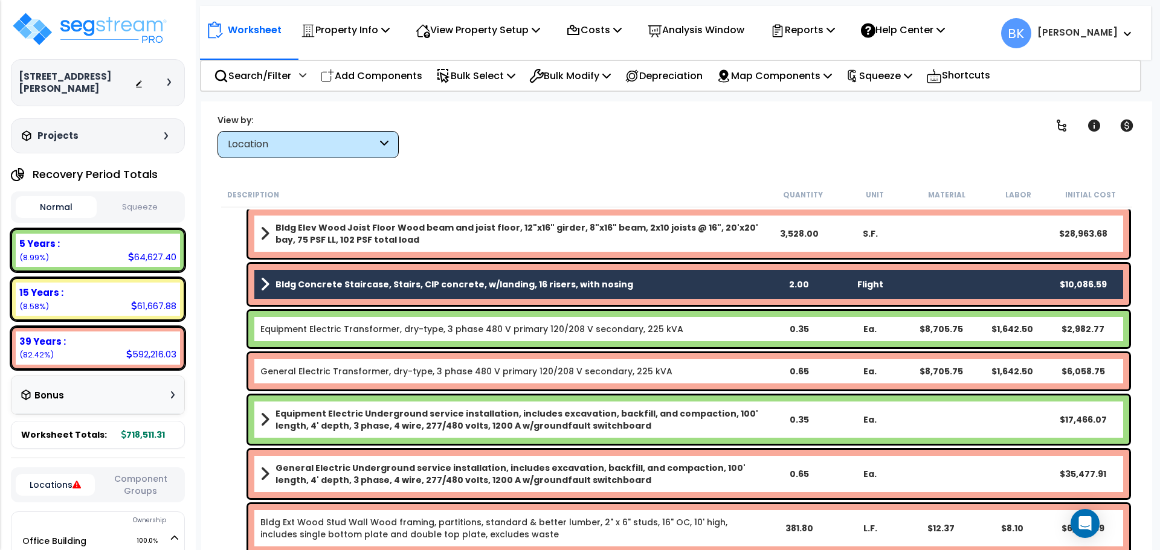
click at [401, 285] on b "Bldg Concrete Staircase, Stairs, CIP concrete, w/landing, 16 risers, with nosing" at bounding box center [454, 284] width 358 height 12
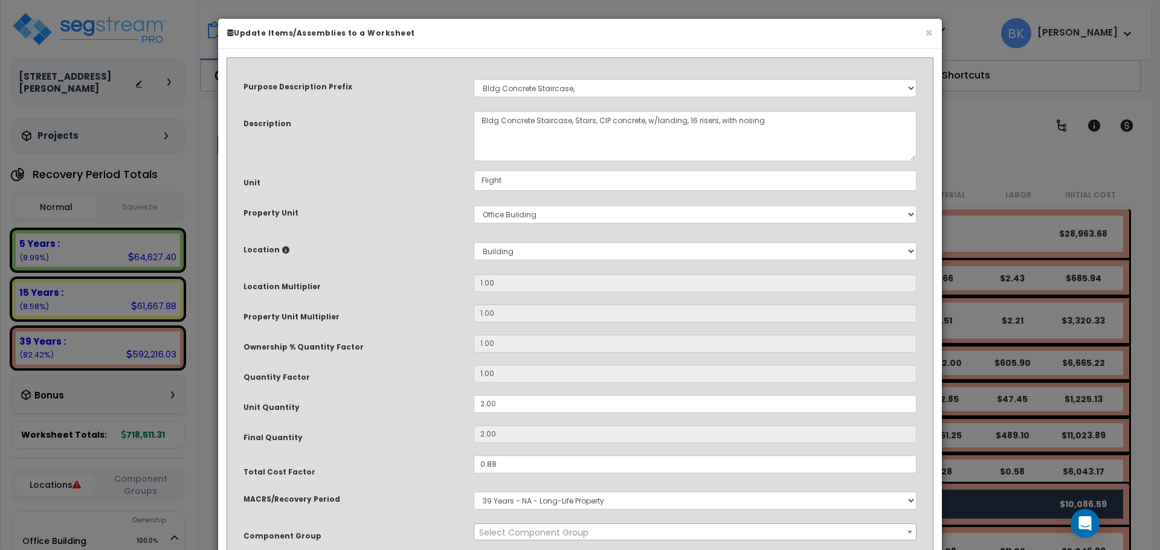
select select "39221"
click at [508, 400] on input "2.00" at bounding box center [695, 404] width 443 height 18
type input "3"
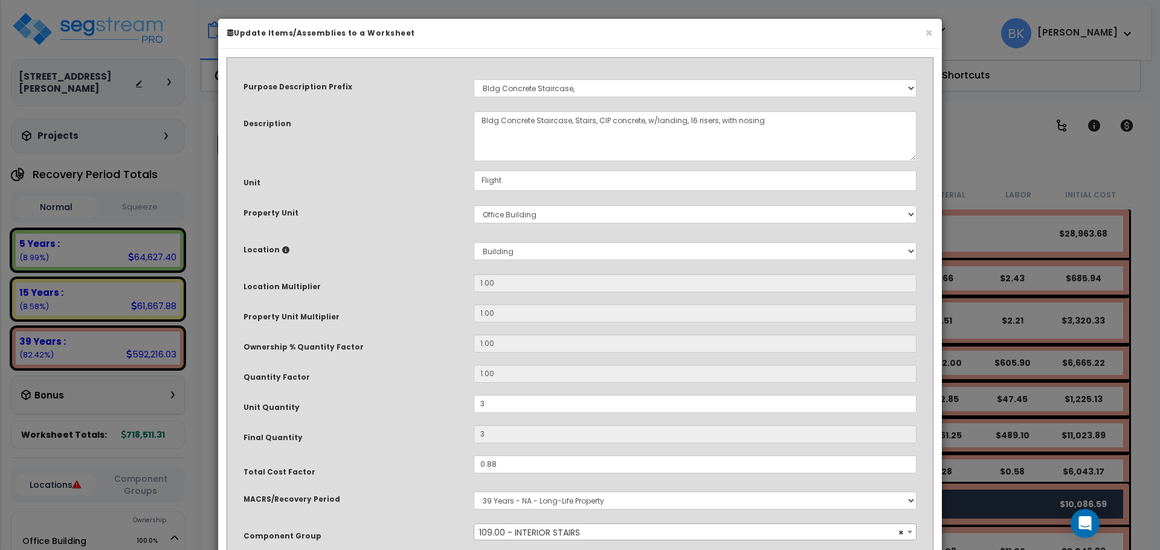
click at [921, 350] on div "1.00" at bounding box center [695, 344] width 461 height 18
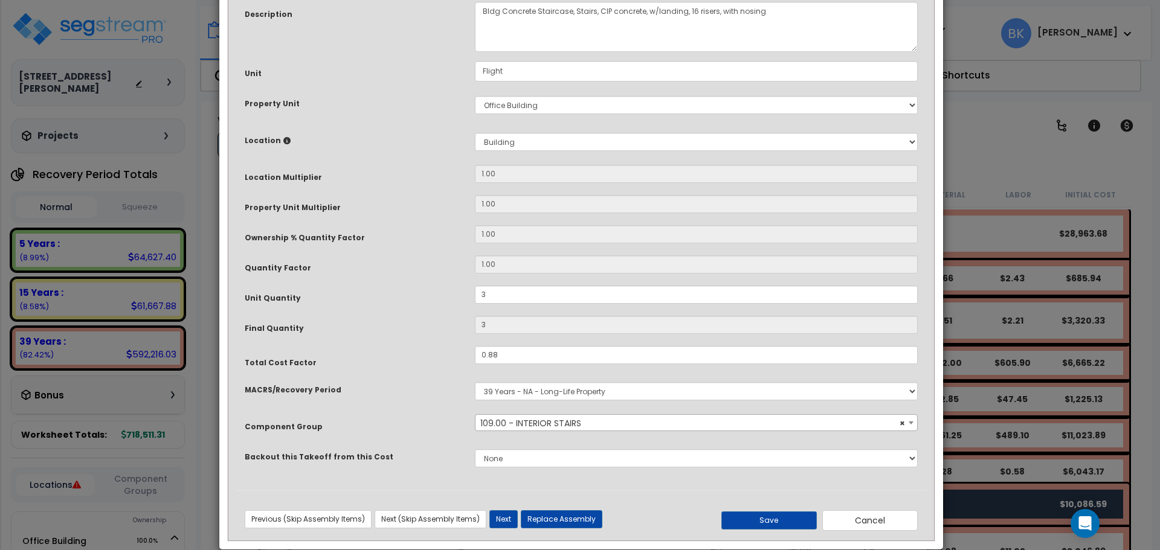
scroll to position [127, 0]
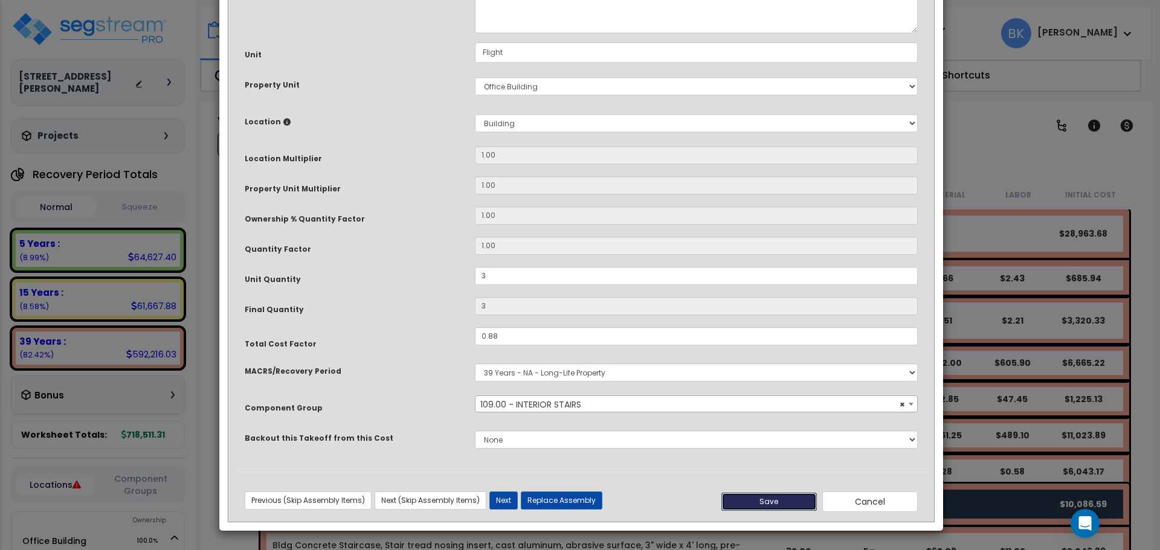
click at [764, 503] on button "Save" at bounding box center [768, 502] width 95 height 18
type input "3.00"
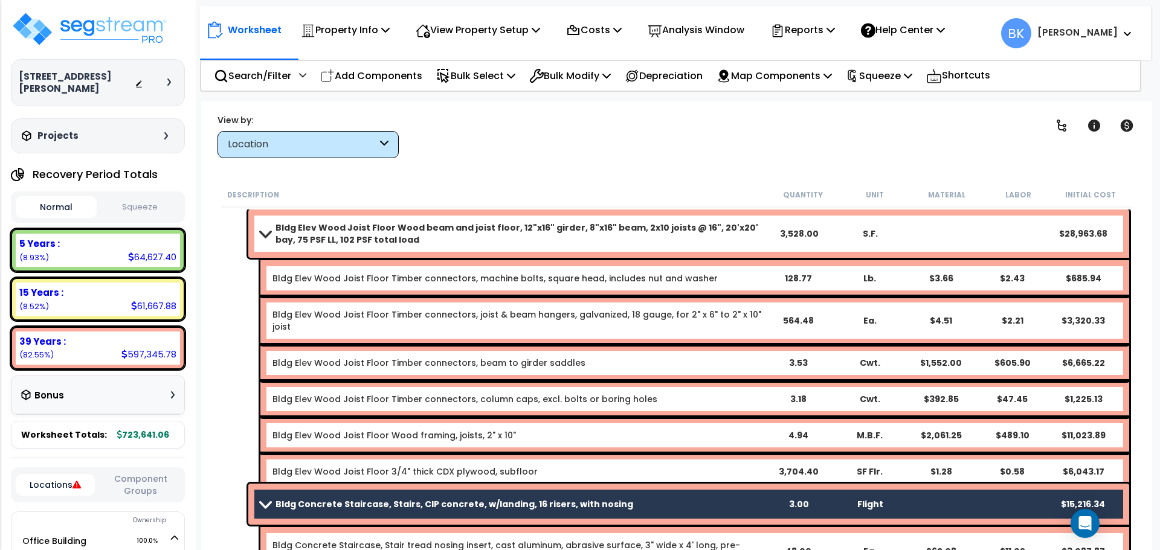
click at [269, 229] on link "Bldg Elev Wood Joist Floor Wood beam and joist floor, 12"x16" girder, 8"x16" be…" at bounding box center [511, 234] width 502 height 24
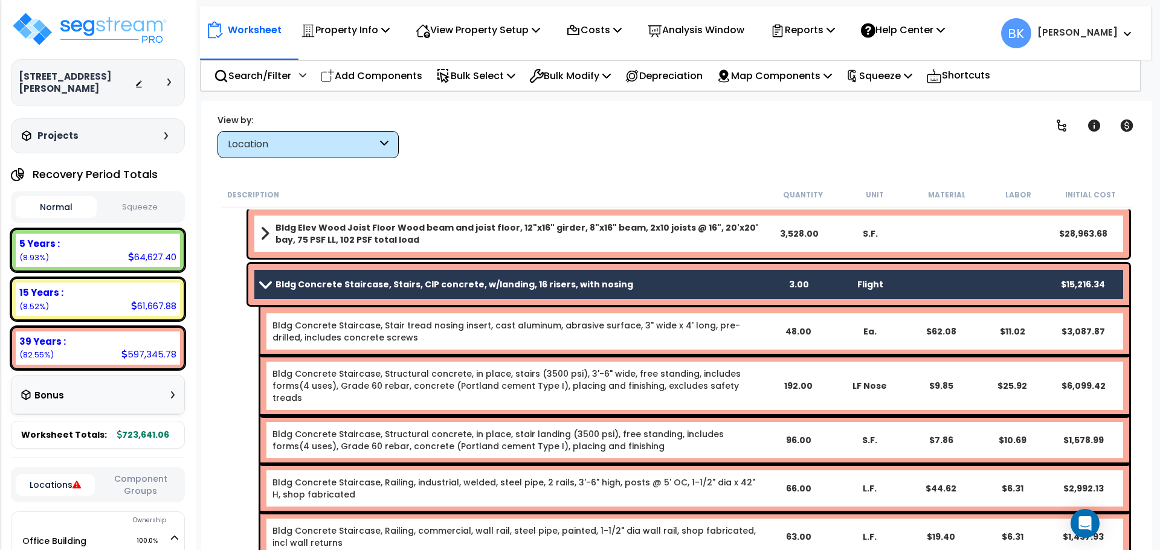
click at [259, 278] on div "Bldg Concrete Staircase, Stairs, CIP concrete, w/landing, 16 risers, with nosin…" at bounding box center [688, 284] width 881 height 41
click at [266, 291] on link "Bldg Concrete Staircase, Stairs, CIP concrete, w/landing, 16 risers, with nosing" at bounding box center [511, 284] width 502 height 17
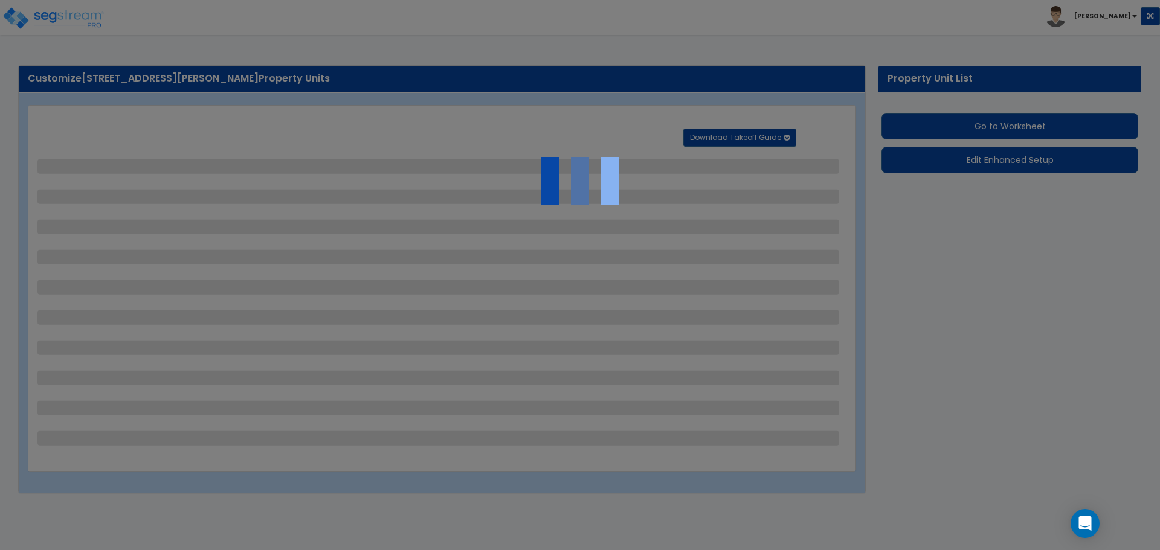
select select "2"
select select "1"
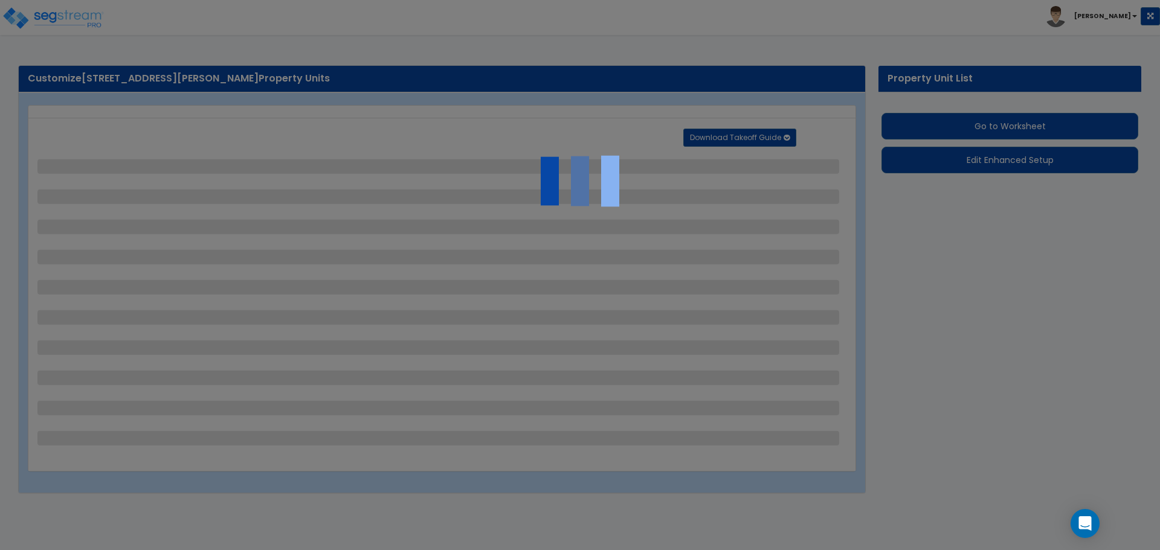
select select "1"
select select "2"
select select "1"
select select "2"
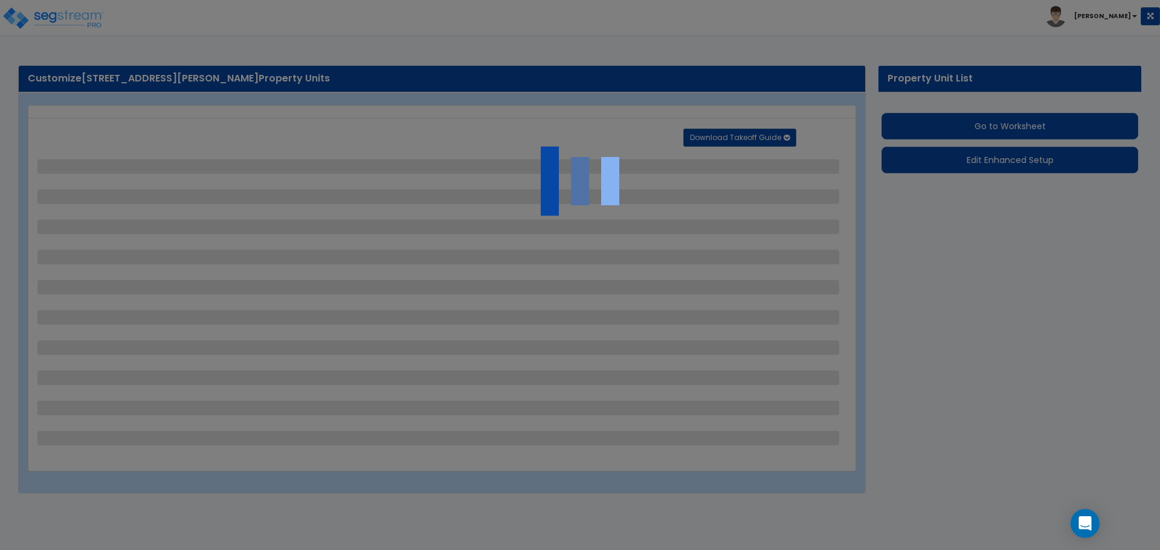
select select "1"
select select "2"
select select "1"
select select "3"
select select "1"
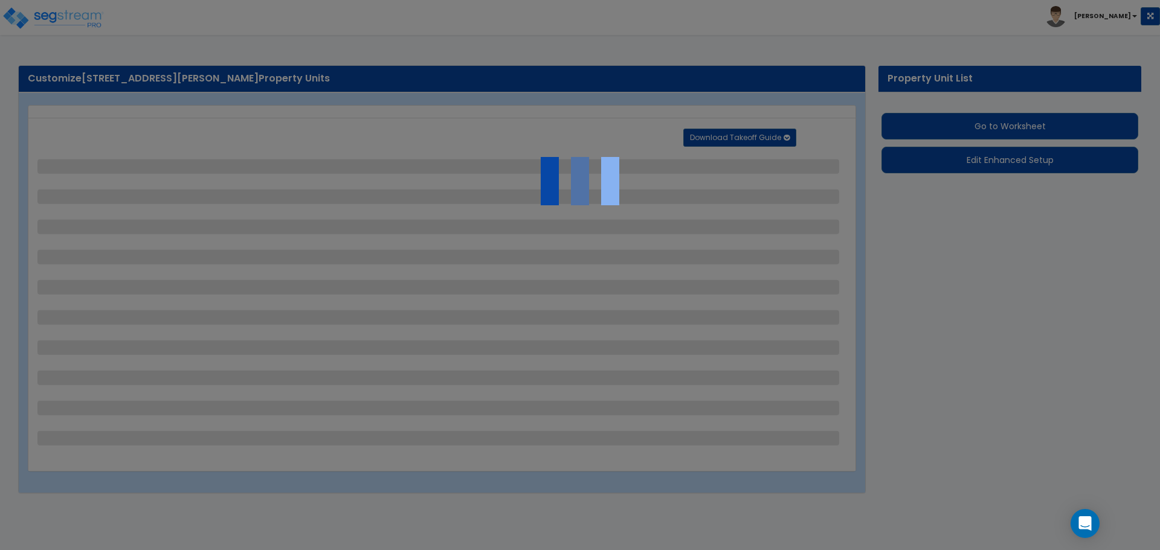
select select "1"
select select "2"
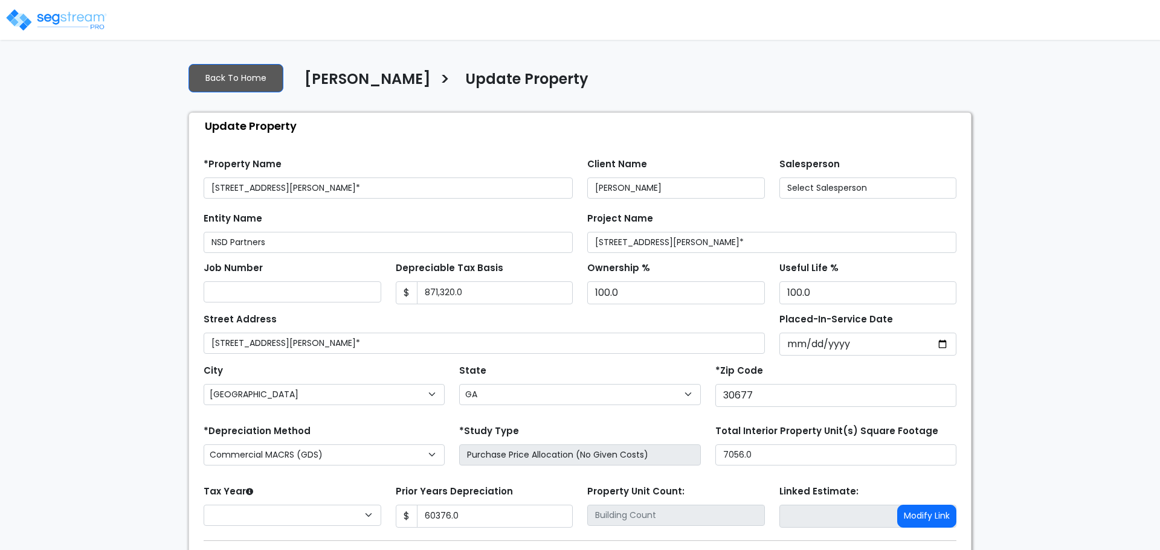
select select "GA"
type input "60,376.0"
select select "2025"
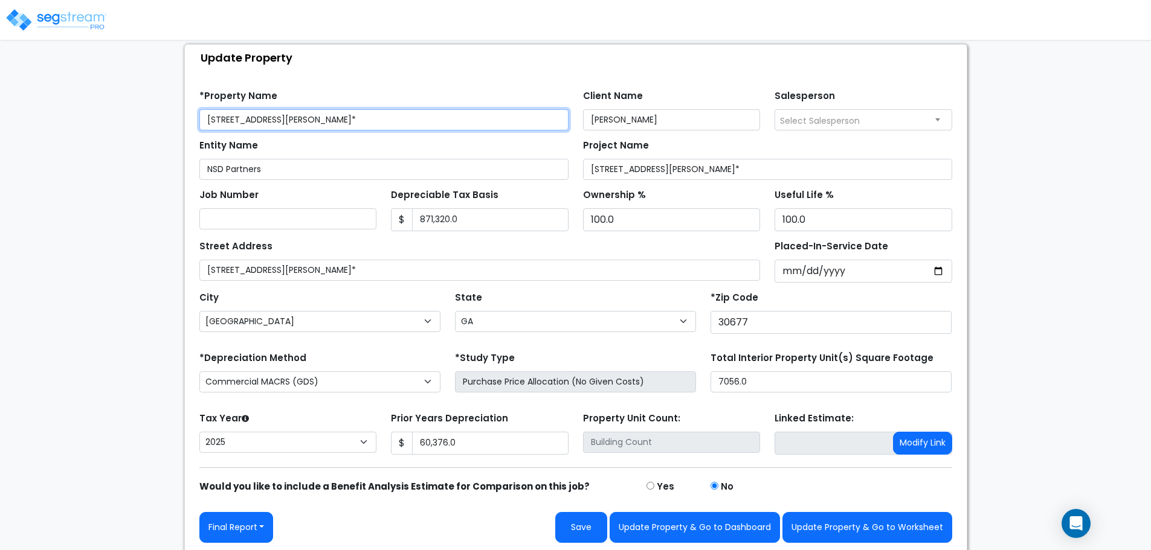
scroll to position [71, 0]
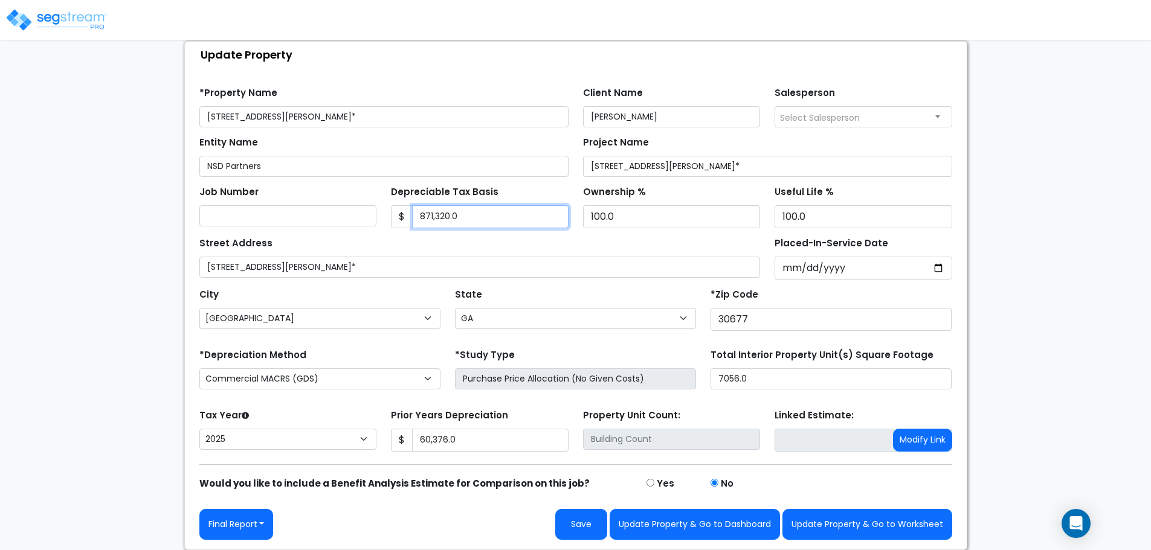
click at [482, 214] on input "871,320.0" at bounding box center [490, 216] width 156 height 23
paste input "$698,320.0"
type input "$698,320.00"
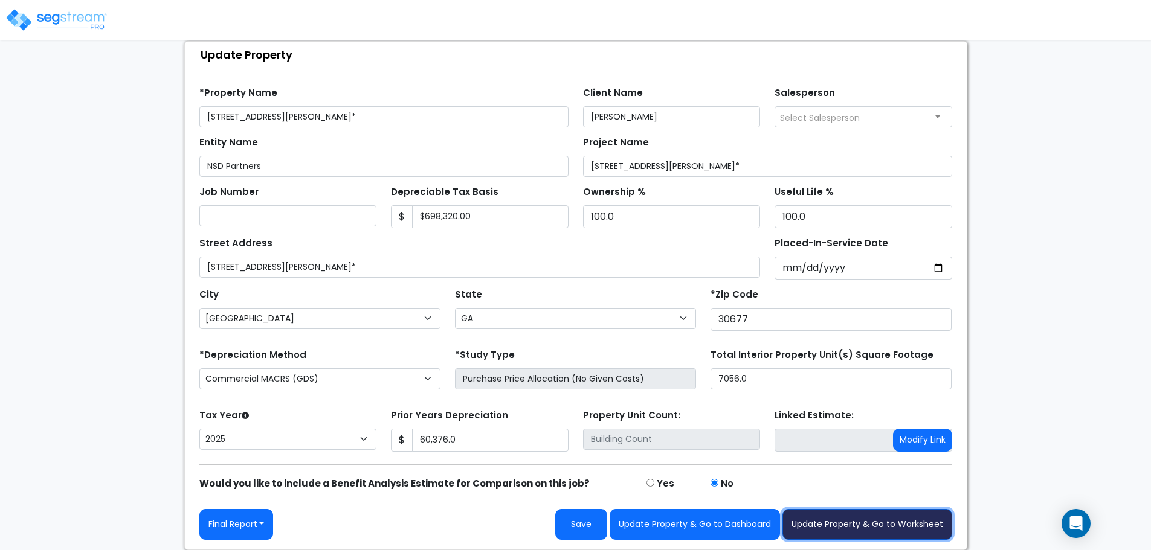
click at [850, 533] on button "Update Property & Go to Worksheet" at bounding box center [867, 524] width 170 height 31
type input "60376"
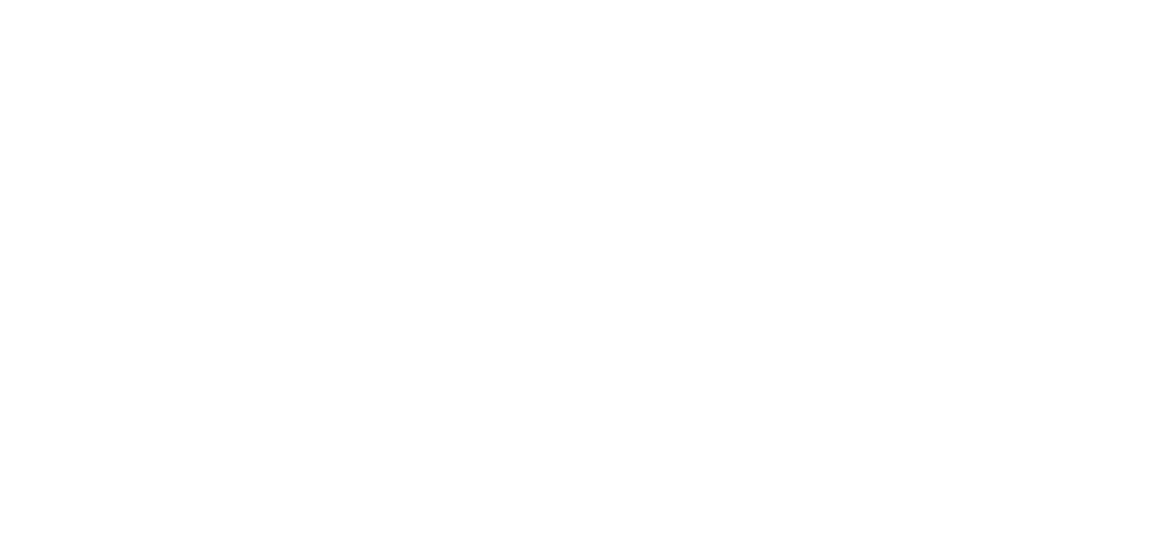
select select "2"
select select "1"
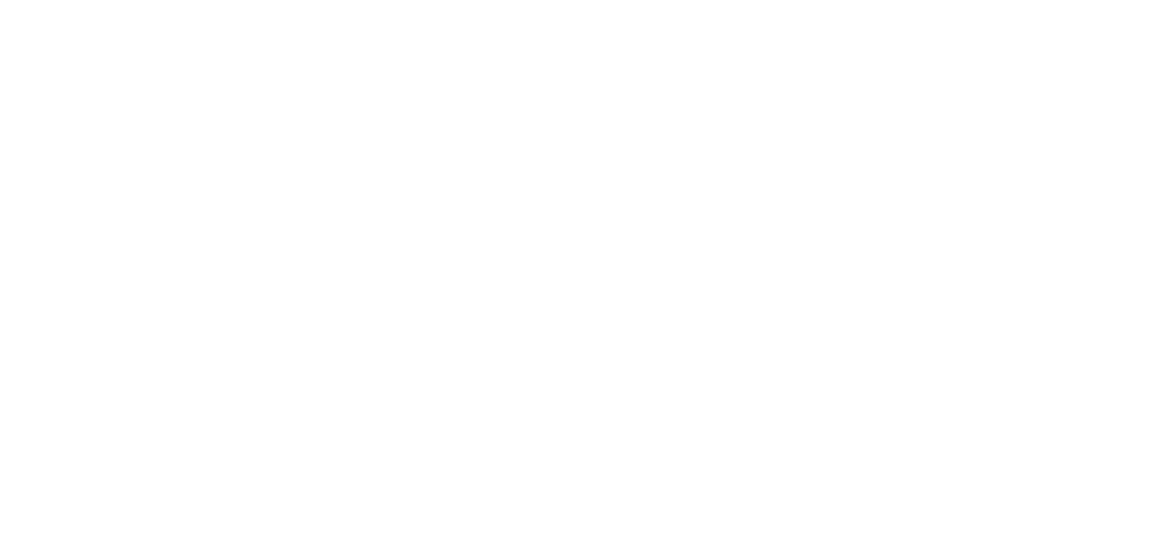
select select "2"
select select "1"
select select "2"
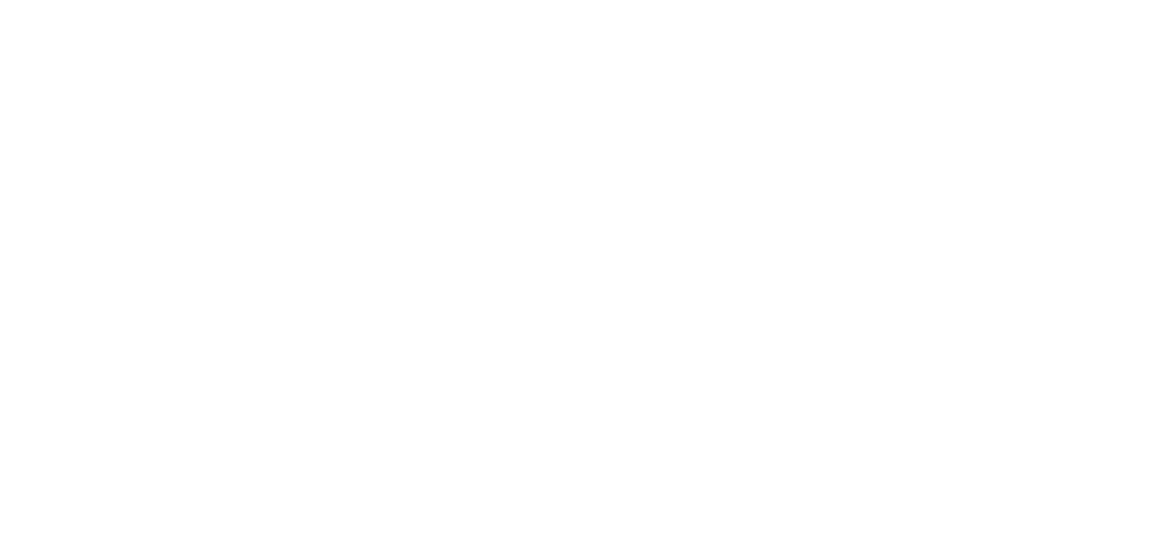
select select "1"
select select "3"
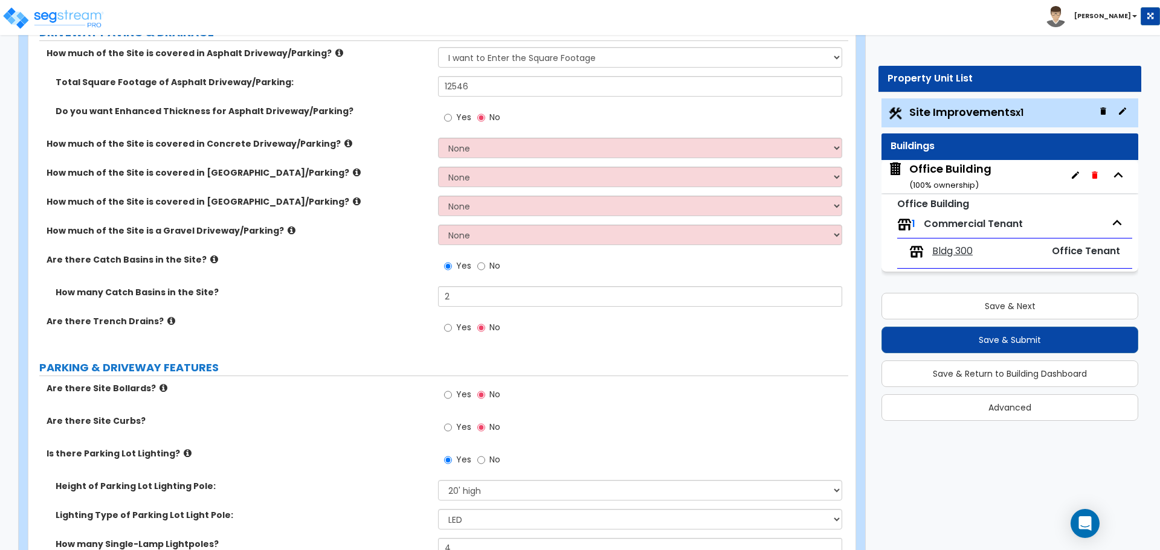
scroll to position [242, 0]
click at [210, 259] on icon at bounding box center [214, 258] width 8 height 9
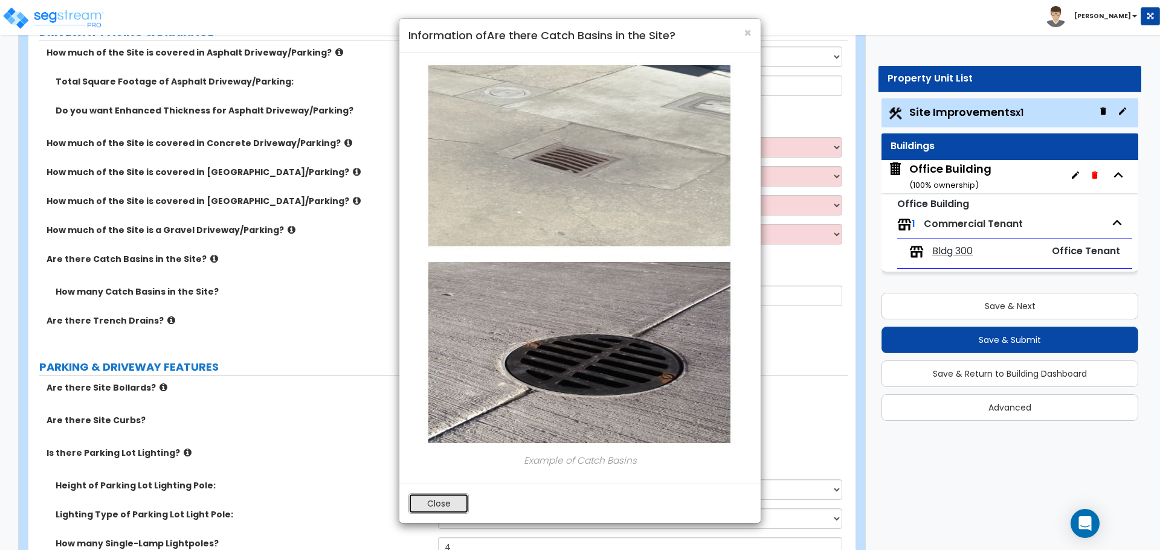
click at [453, 504] on button "Close" at bounding box center [438, 504] width 60 height 21
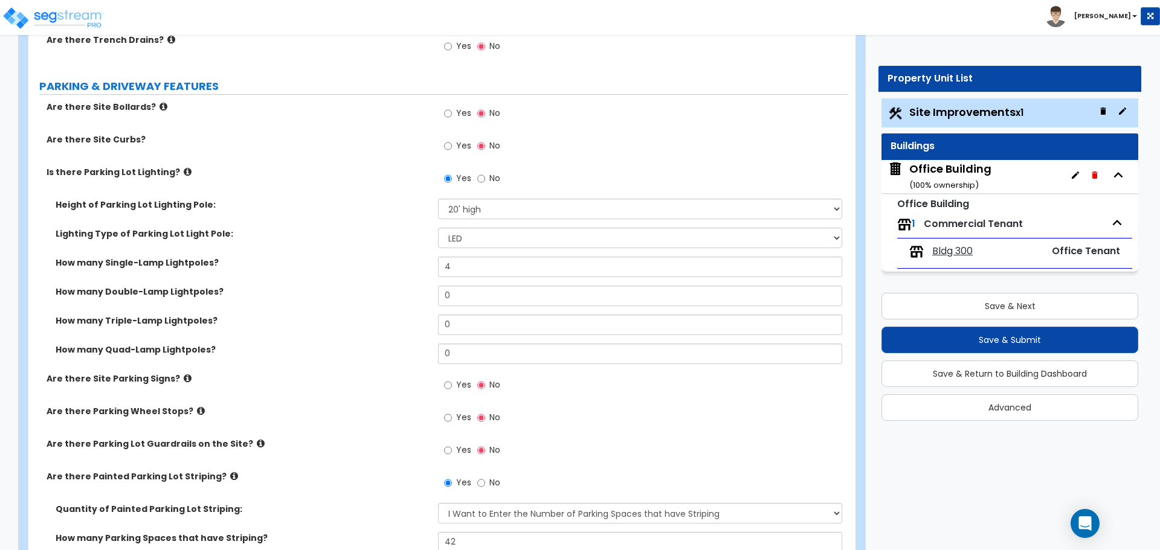
scroll to position [544, 0]
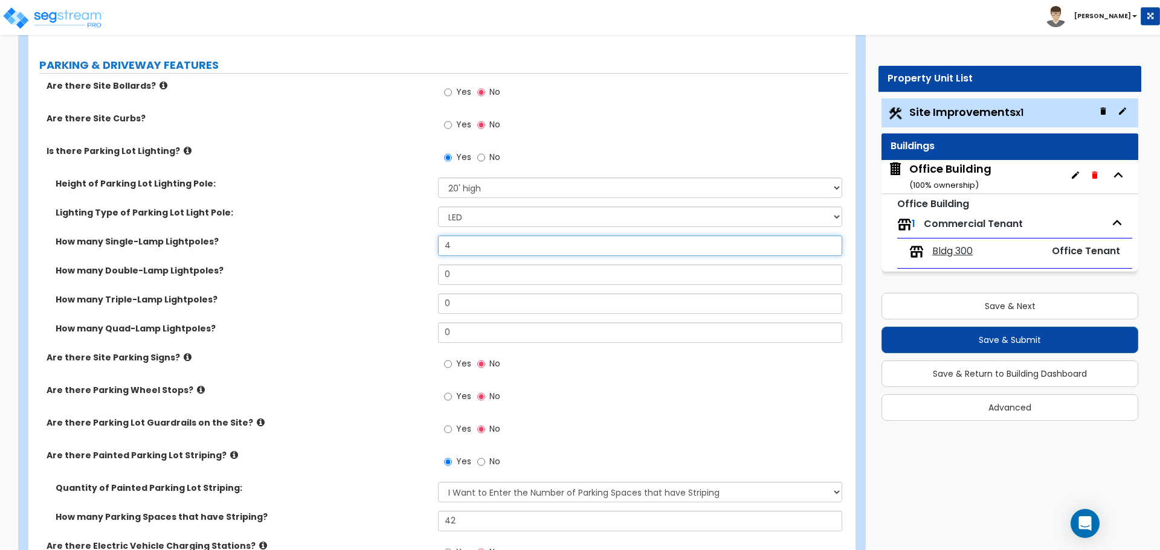
click at [474, 250] on input "4" at bounding box center [640, 246] width 404 height 21
type input "2"
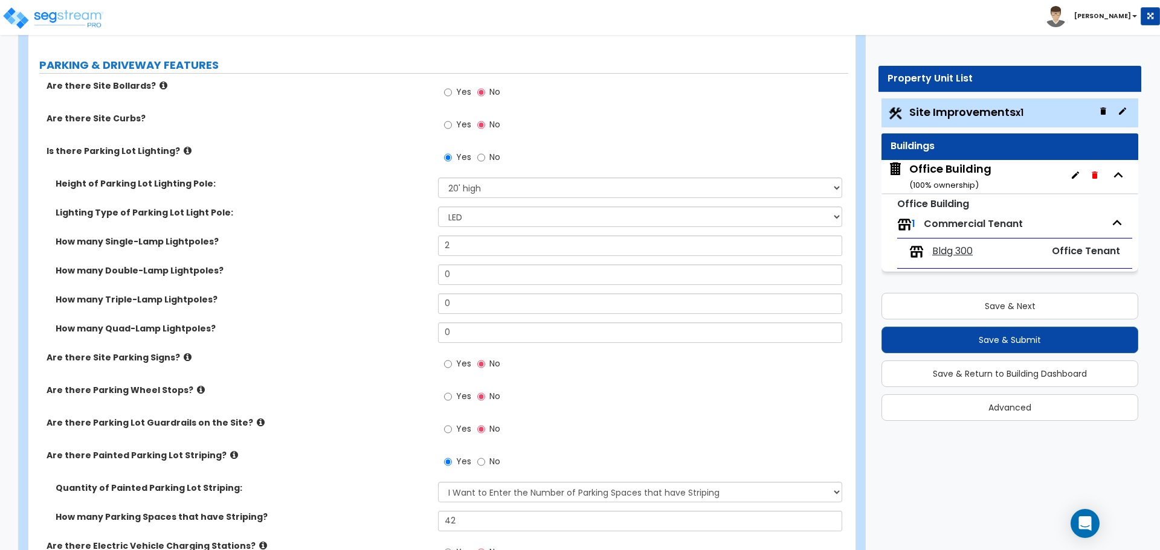
click at [400, 249] on div "How many Single-Lamp Lightpoles? 2" at bounding box center [438, 250] width 820 height 29
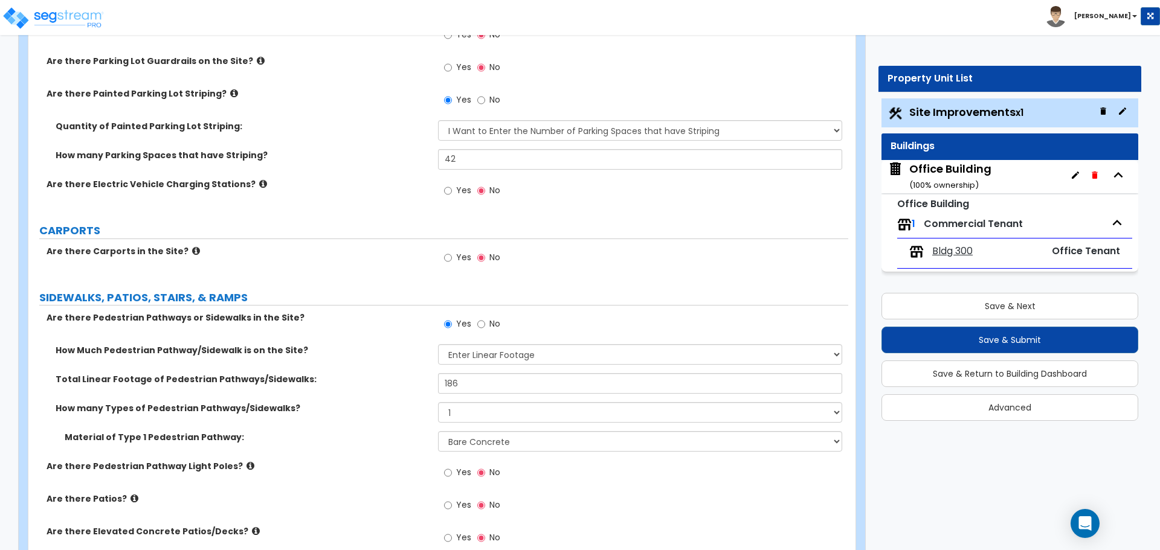
scroll to position [906, 0]
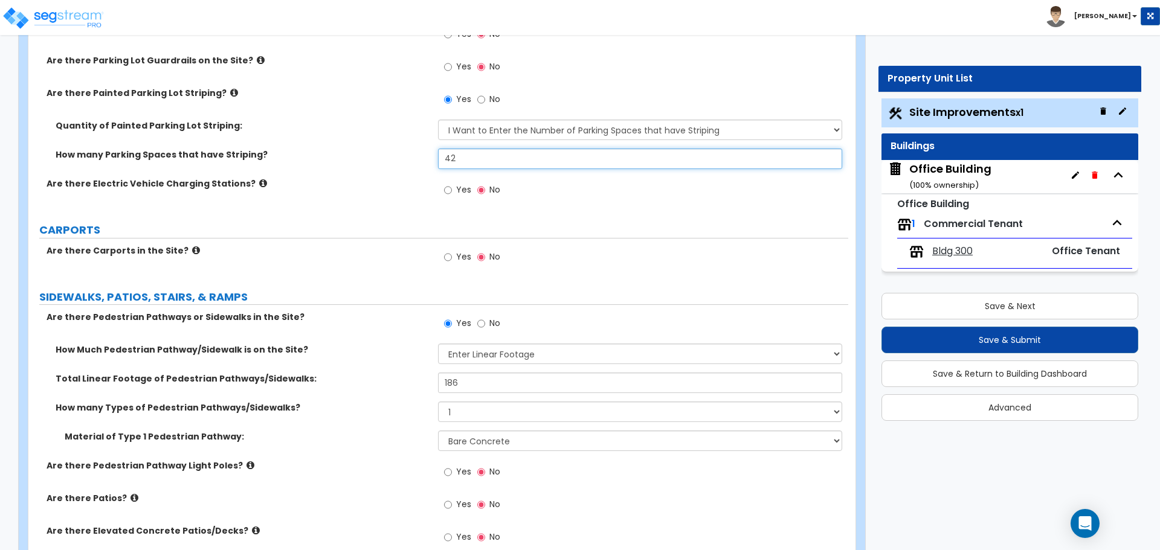
click at [494, 159] on input "42" at bounding box center [640, 159] width 404 height 21
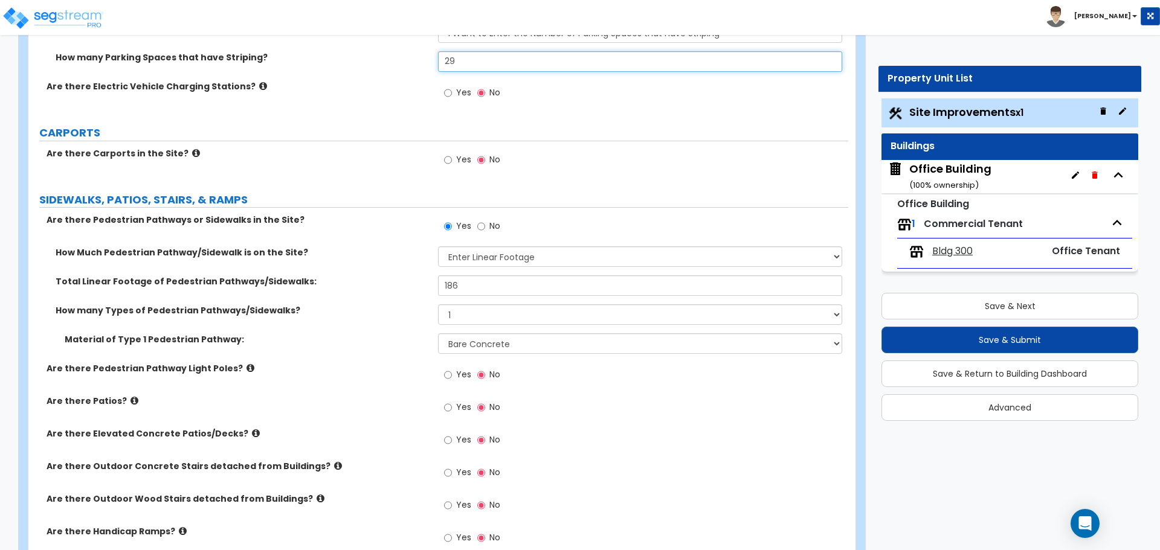
scroll to position [1027, 0]
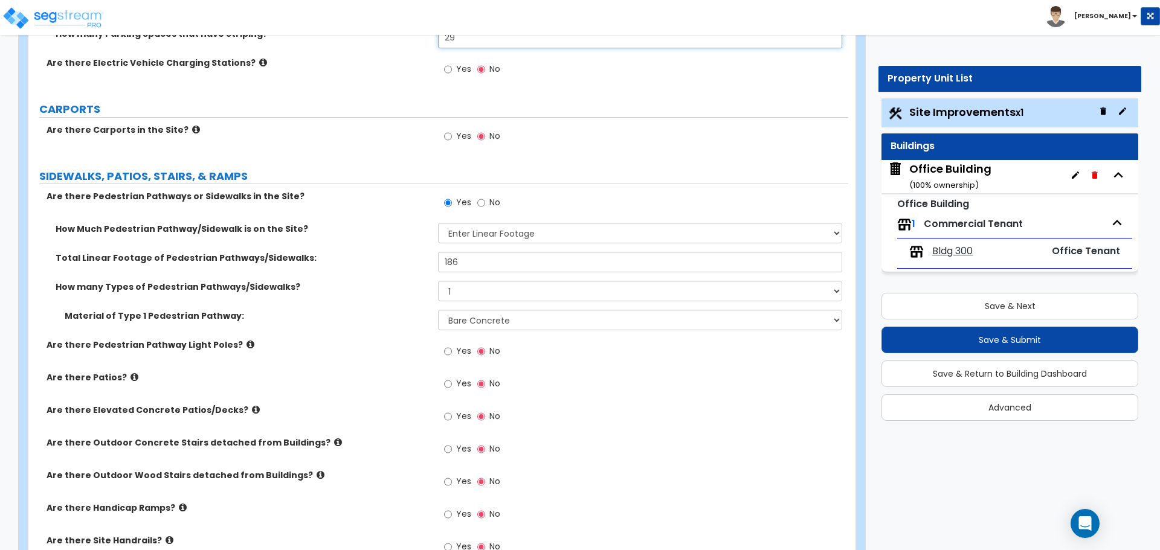
type input "29"
click at [499, 259] on input "186" at bounding box center [640, 262] width 404 height 21
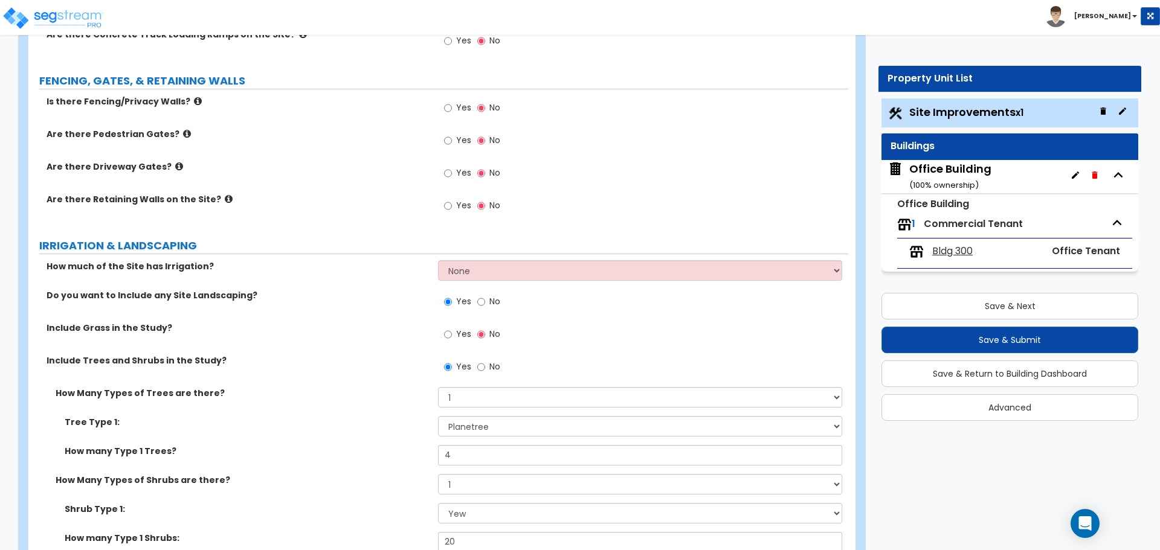
scroll to position [1631, 0]
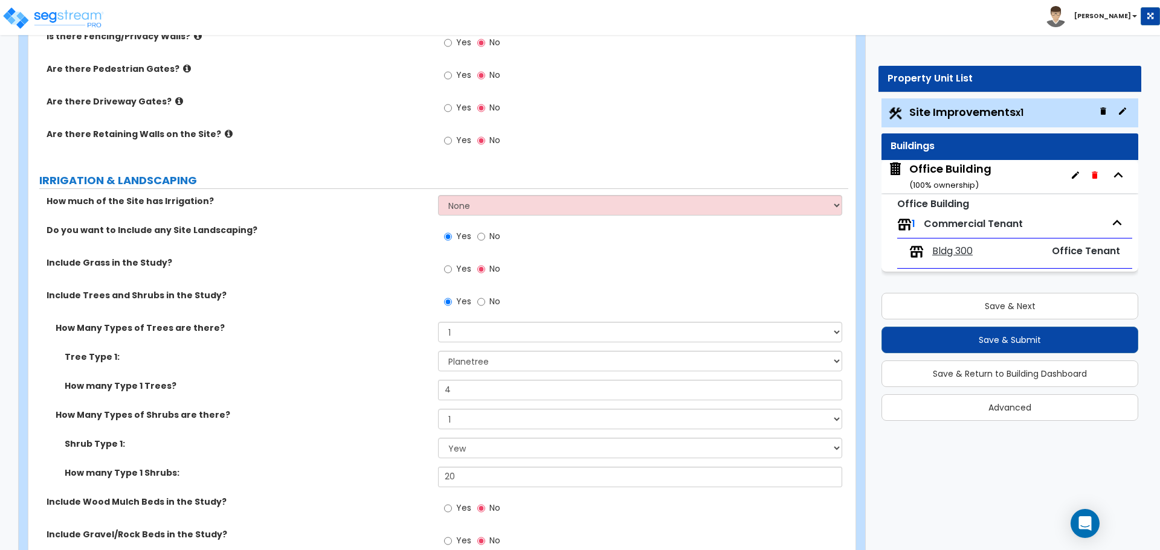
type input "428"
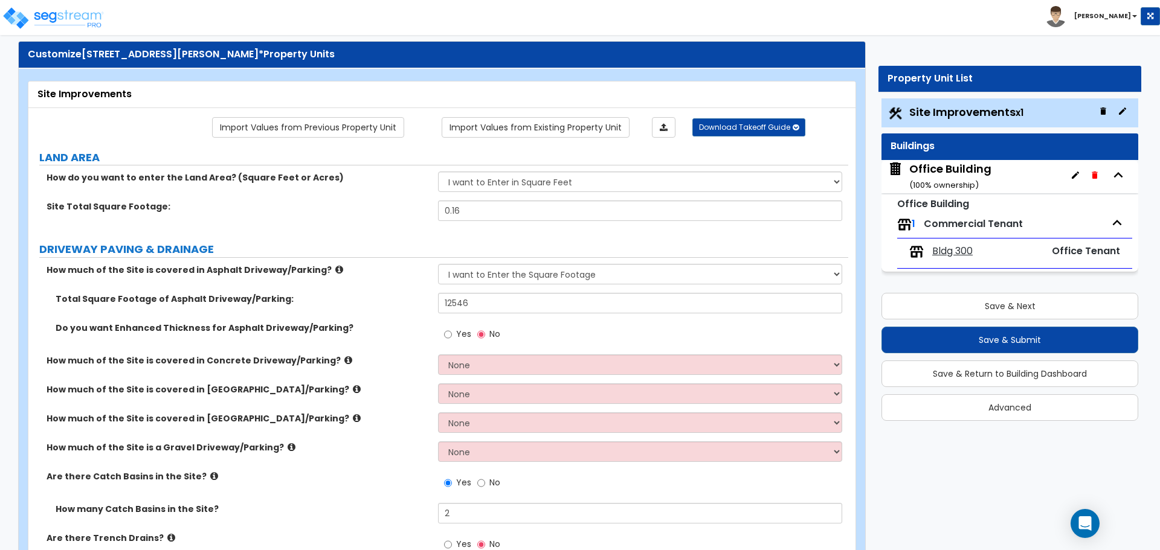
scroll to position [0, 0]
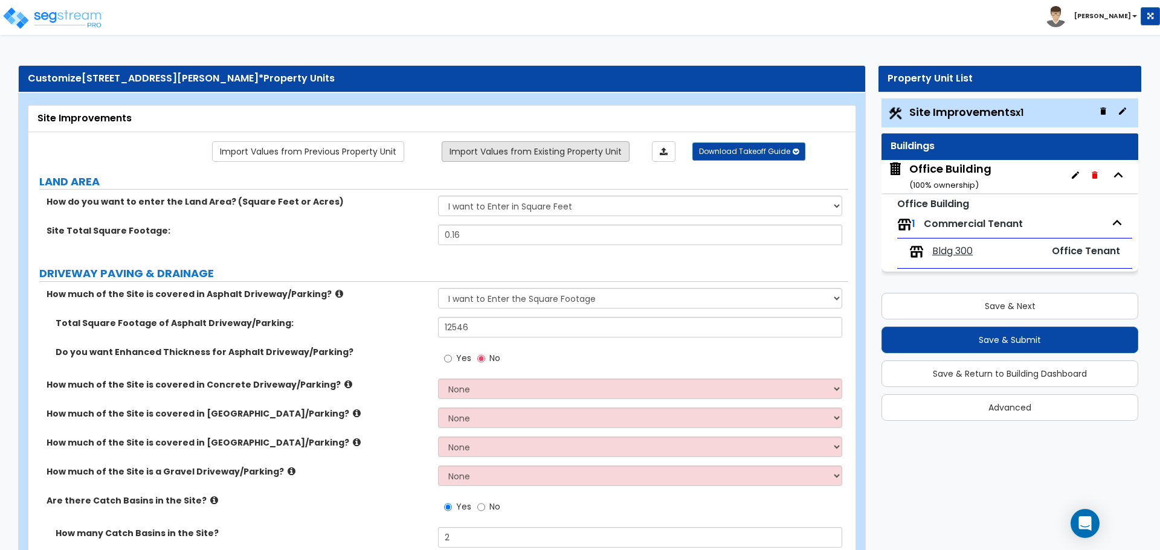
click at [538, 150] on link "Import Values from Existing Property Unit" at bounding box center [536, 151] width 188 height 21
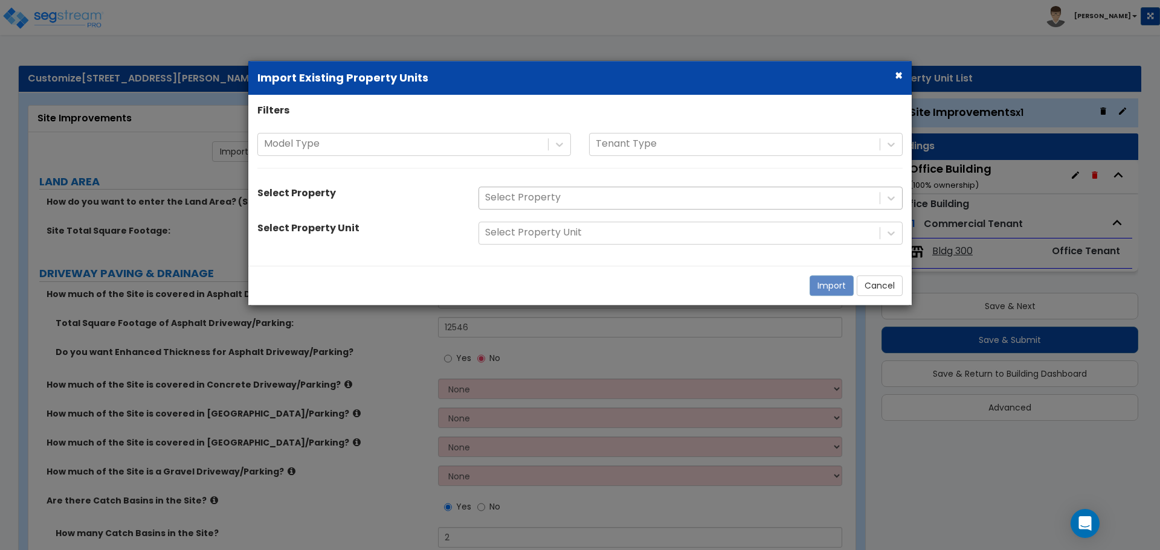
click at [542, 196] on div at bounding box center [679, 198] width 388 height 16
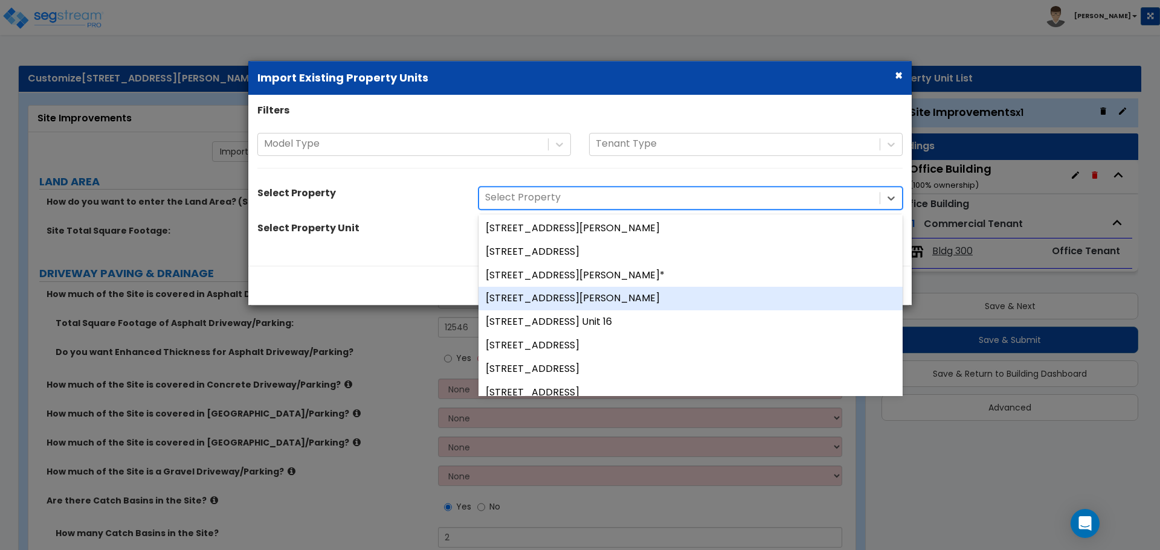
click at [558, 301] on div "[STREET_ADDRESS][PERSON_NAME]" at bounding box center [690, 300] width 424 height 24
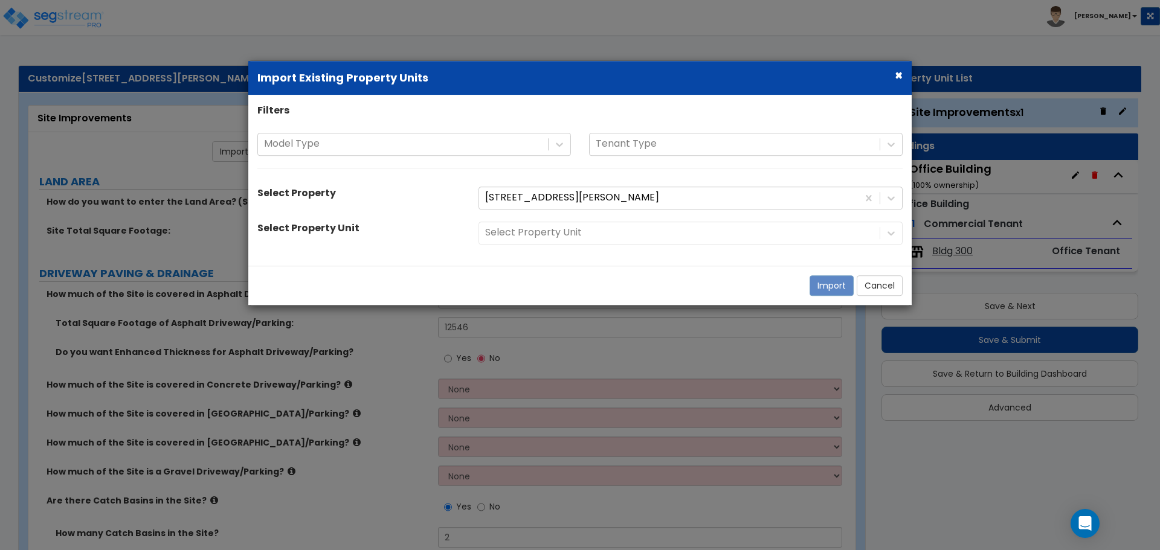
click at [577, 224] on div "Select Property Unit" at bounding box center [690, 233] width 442 height 23
click at [571, 231] on div "Select Property Unit" at bounding box center [690, 233] width 442 height 23
click at [521, 237] on div "Select Property Unit" at bounding box center [690, 233] width 442 height 23
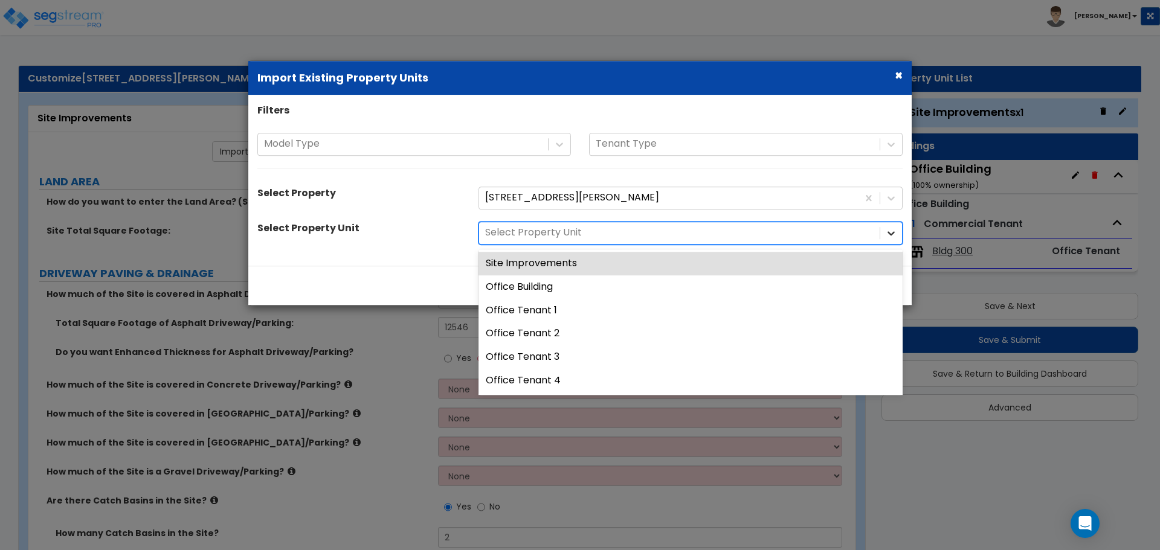
click at [887, 234] on icon at bounding box center [891, 233] width 12 height 12
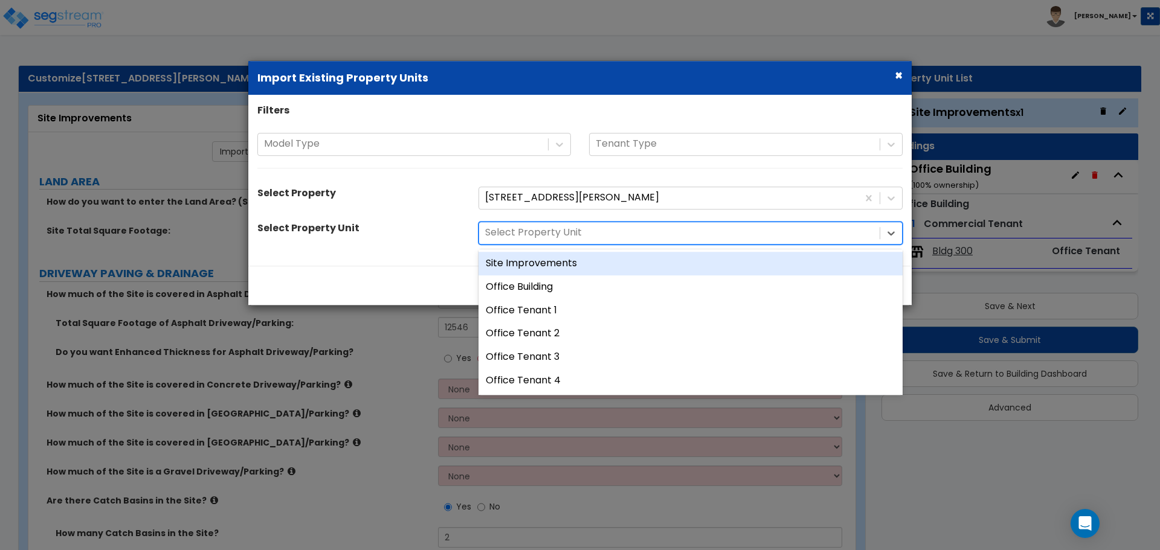
click at [583, 263] on div "Site Improvements" at bounding box center [690, 264] width 424 height 24
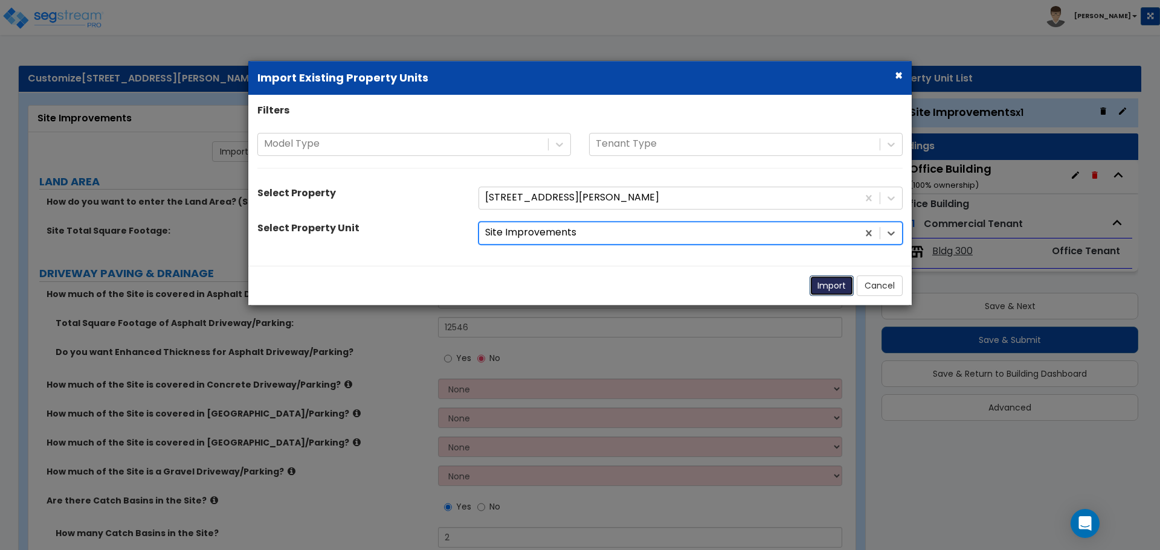
click at [827, 284] on button "Import" at bounding box center [831, 285] width 44 height 21
type input "6"
radio input "true"
type input "26"
type input "514"
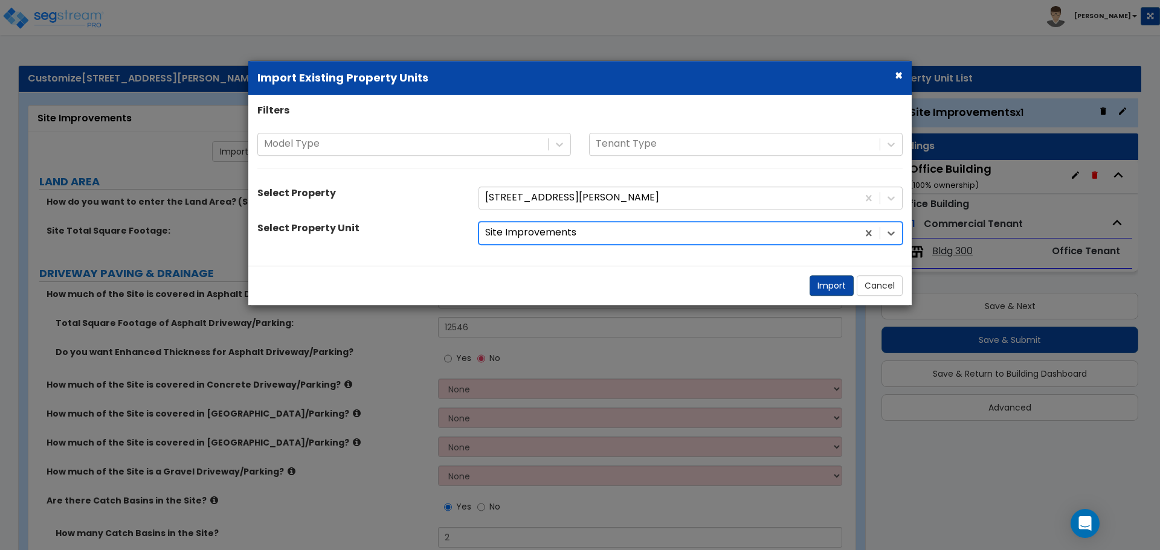
radio input "true"
type input "7"
type input "32"
radio input "true"
type input "4"
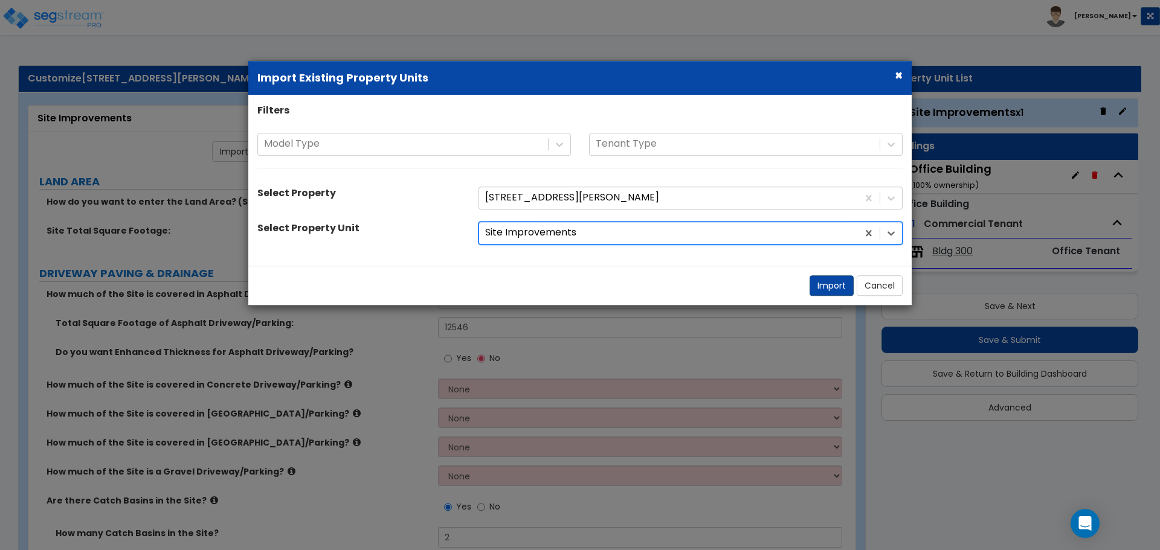
radio input "true"
select select "2"
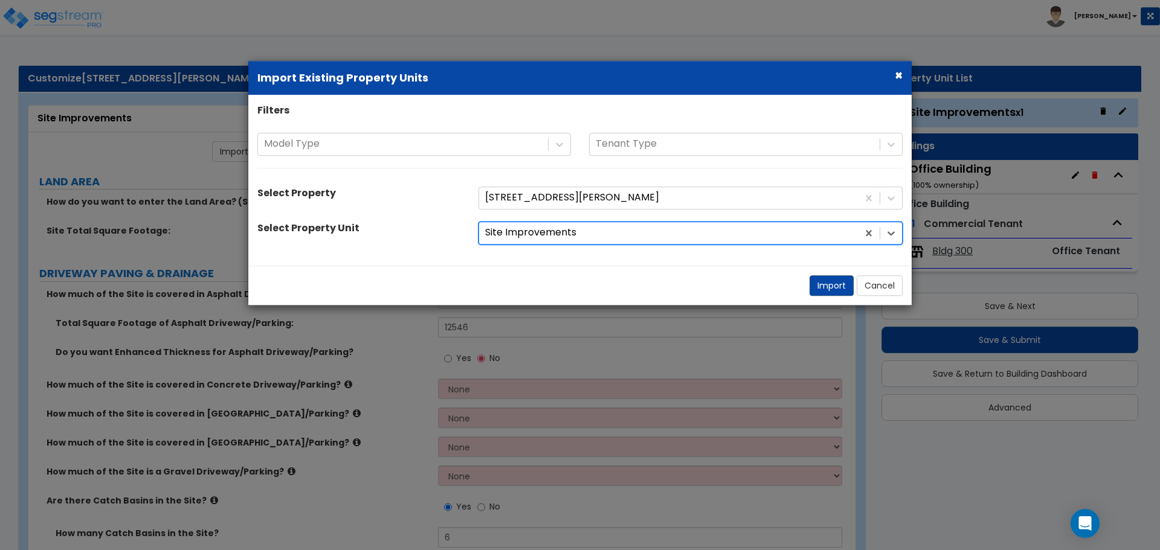
select select "1"
select select "2"
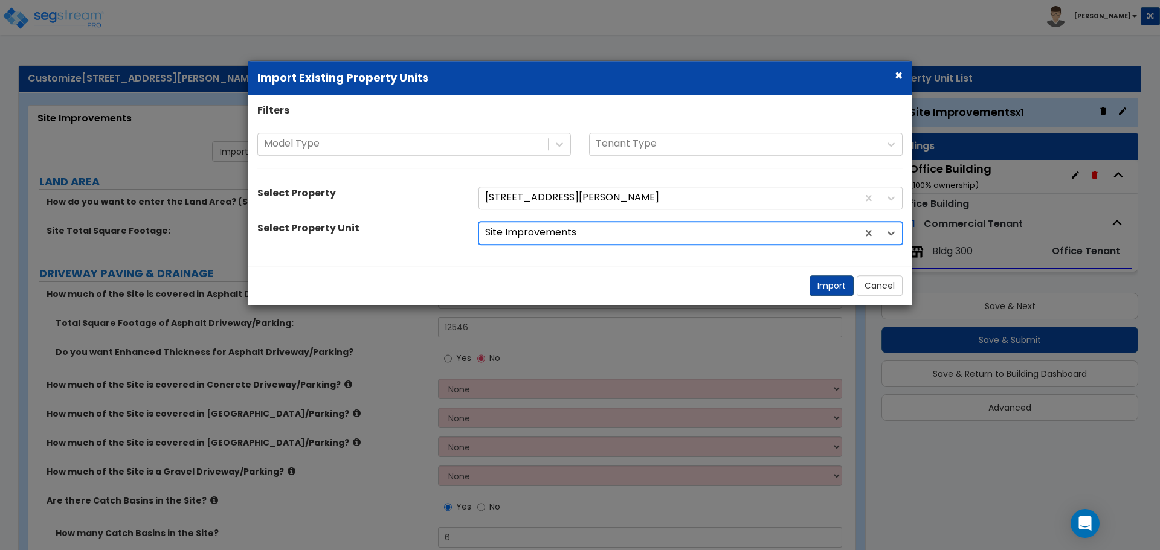
select select "2"
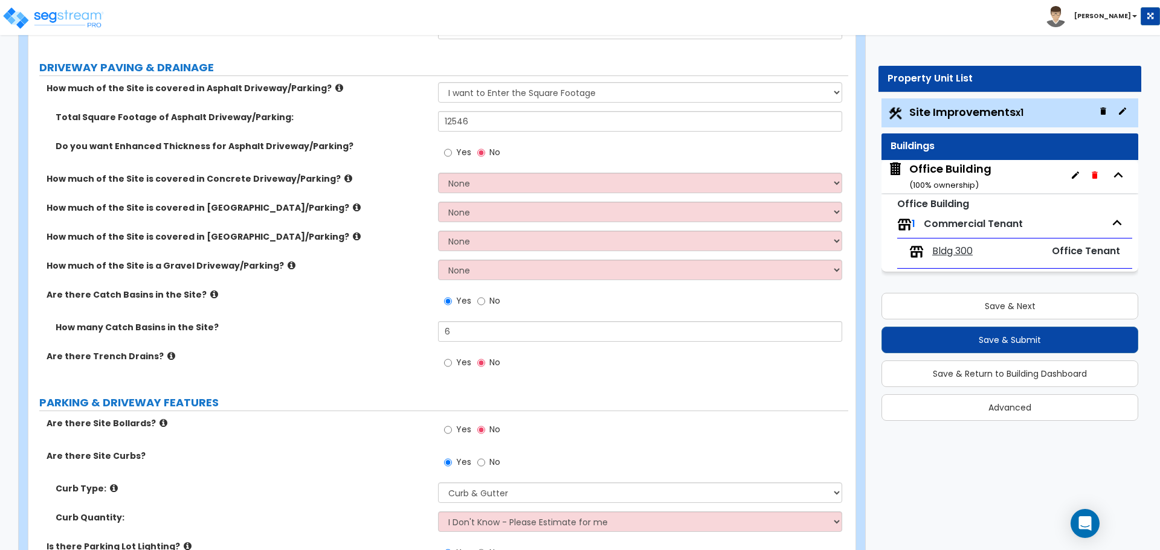
scroll to position [242, 0]
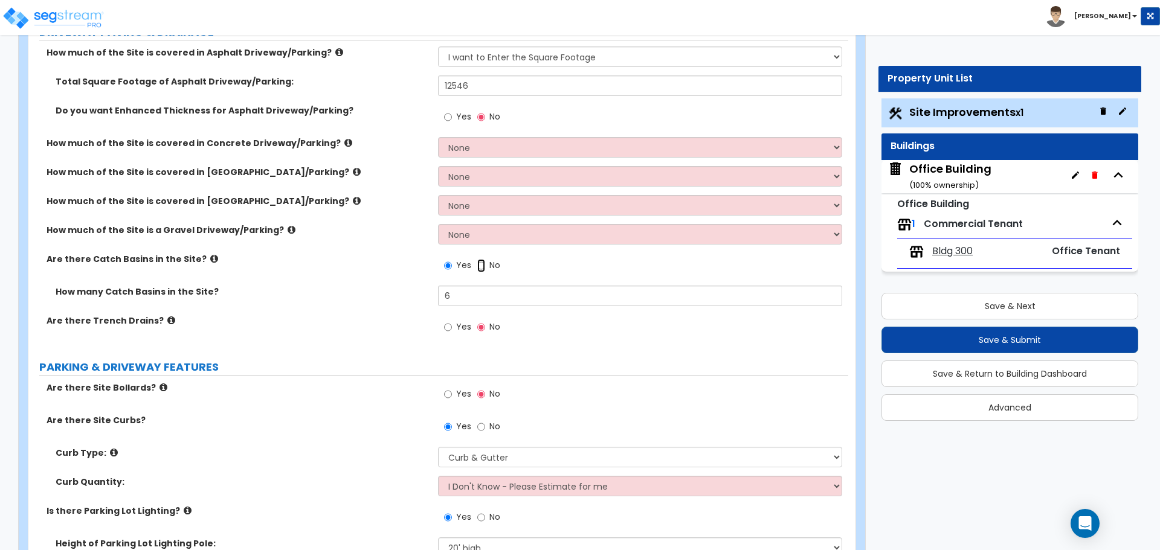
click at [480, 266] on input "No" at bounding box center [481, 265] width 8 height 13
radio input "false"
radio input "true"
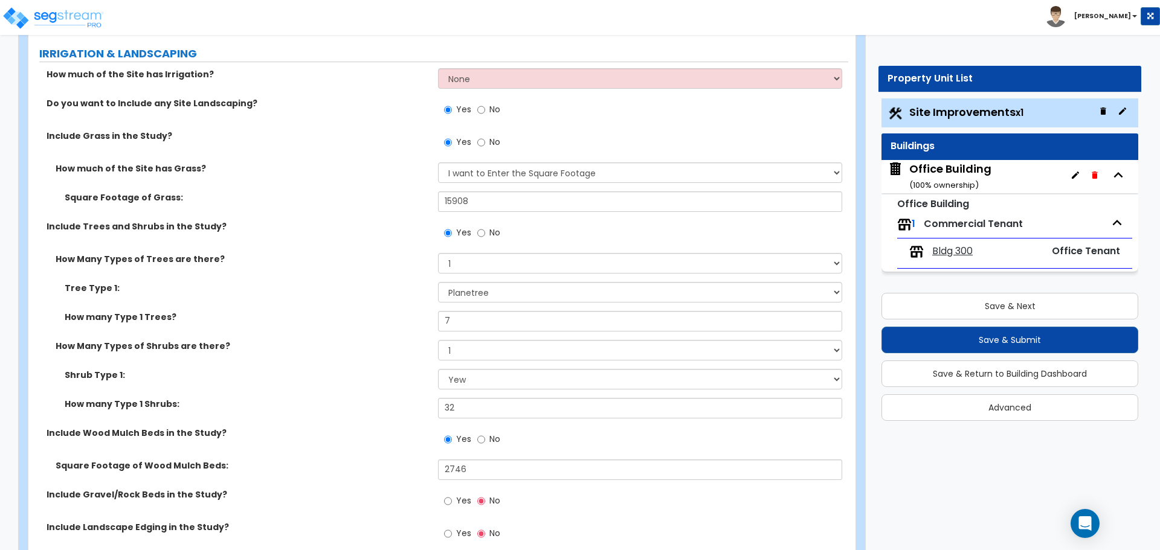
scroll to position [1752, 0]
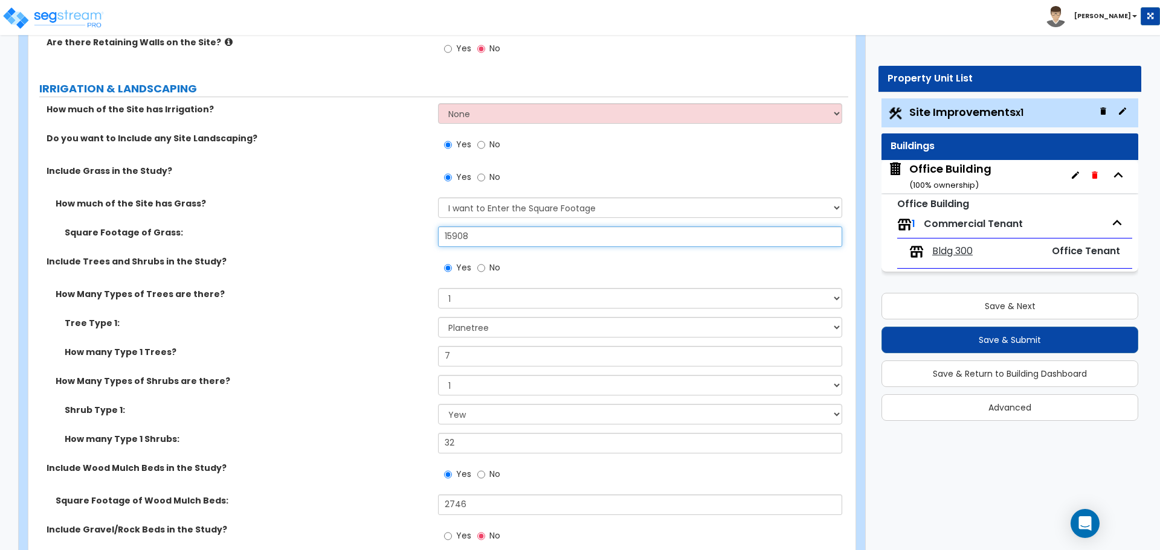
click at [455, 240] on input "15908" at bounding box center [640, 237] width 404 height 21
type input "1"
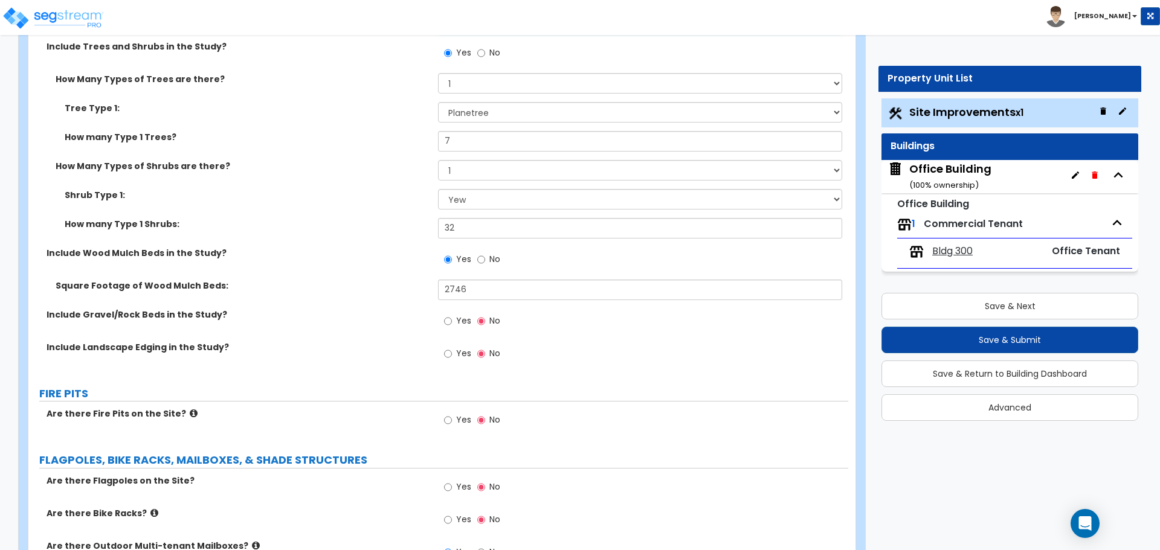
scroll to position [1993, 0]
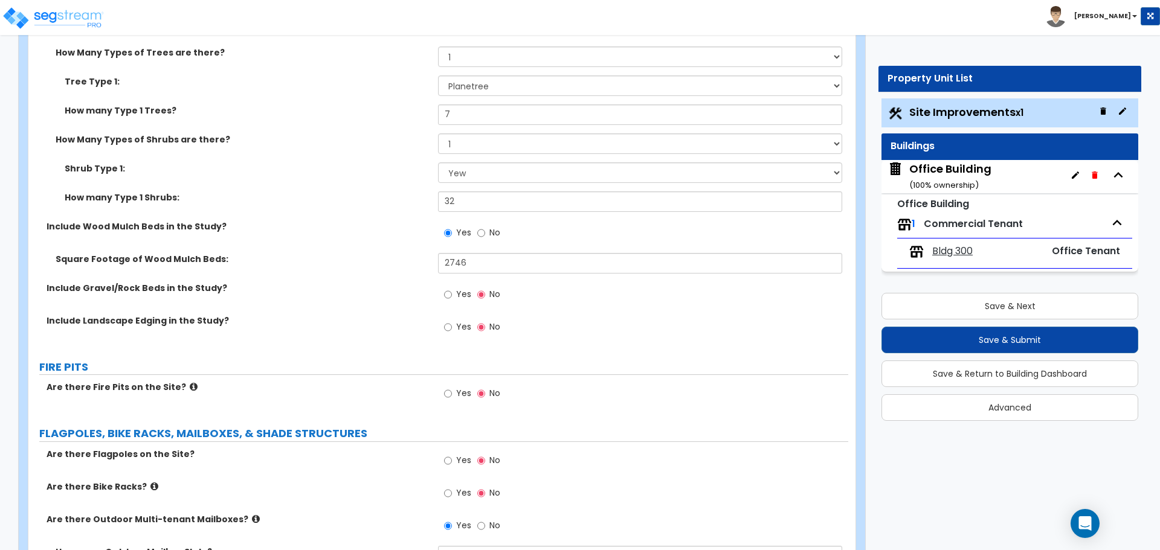
type input "7,980"
click at [471, 216] on div "How many Type 1 Shrubs: 32" at bounding box center [438, 205] width 820 height 29
click at [478, 207] on input "32" at bounding box center [640, 201] width 404 height 21
type input "6"
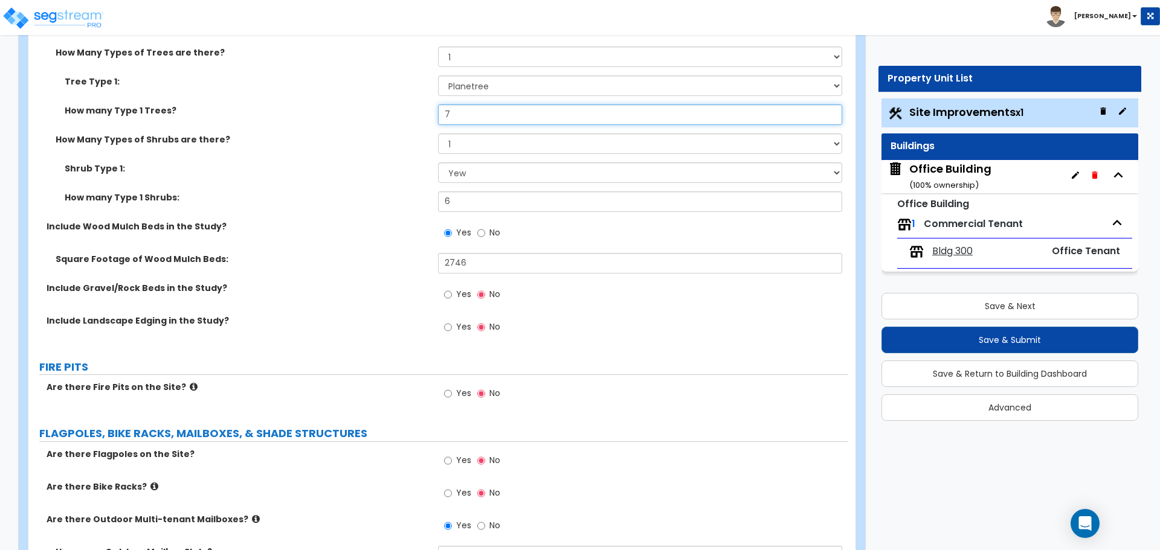
click at [477, 114] on input "7" at bounding box center [640, 115] width 404 height 21
click at [464, 115] on input "1" at bounding box center [640, 115] width 404 height 21
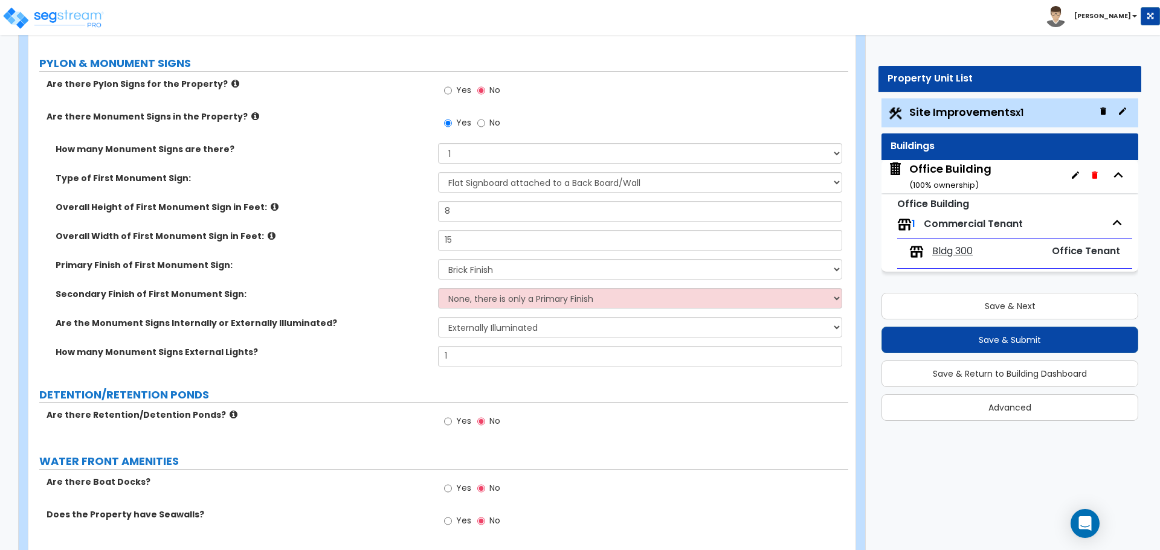
scroll to position [2718, 0]
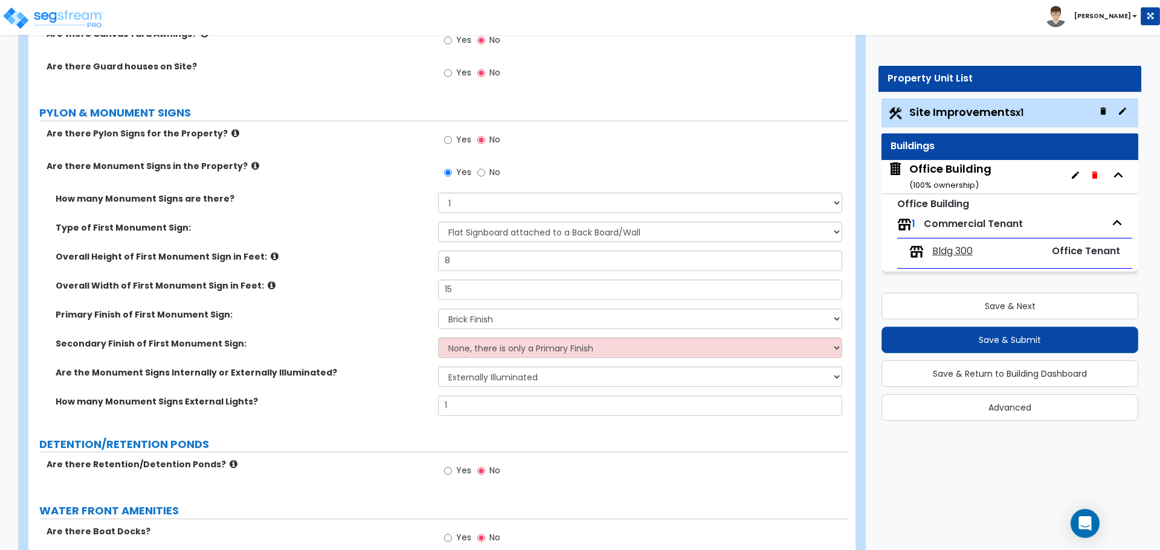
type input "4"
click at [481, 175] on input "No" at bounding box center [481, 172] width 8 height 13
radio input "false"
radio input "true"
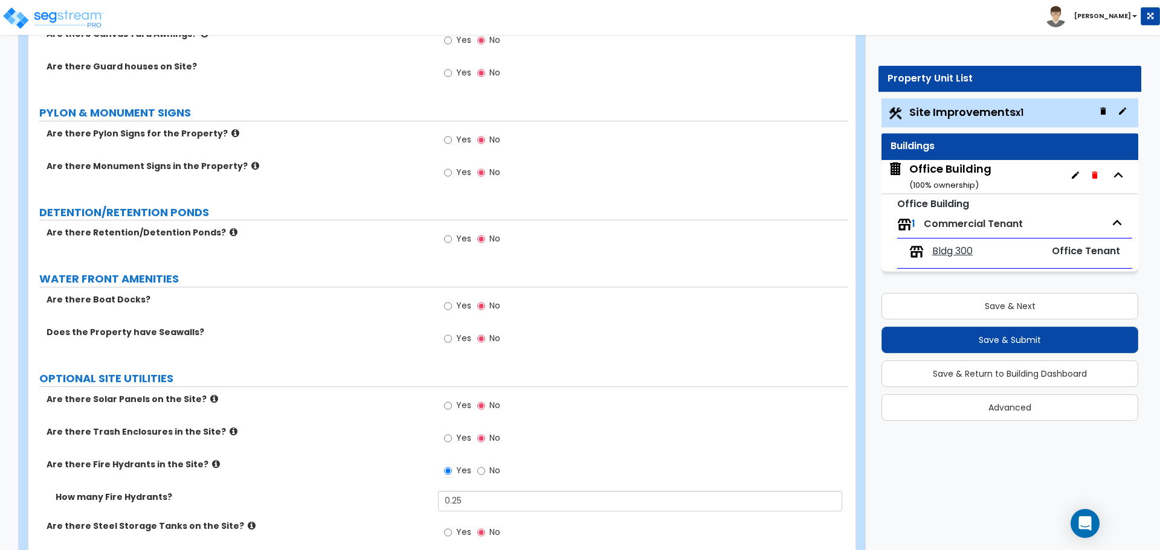
click at [453, 173] on label "Yes" at bounding box center [457, 174] width 27 height 21
click at [452, 173] on input "Yes" at bounding box center [448, 172] width 8 height 13
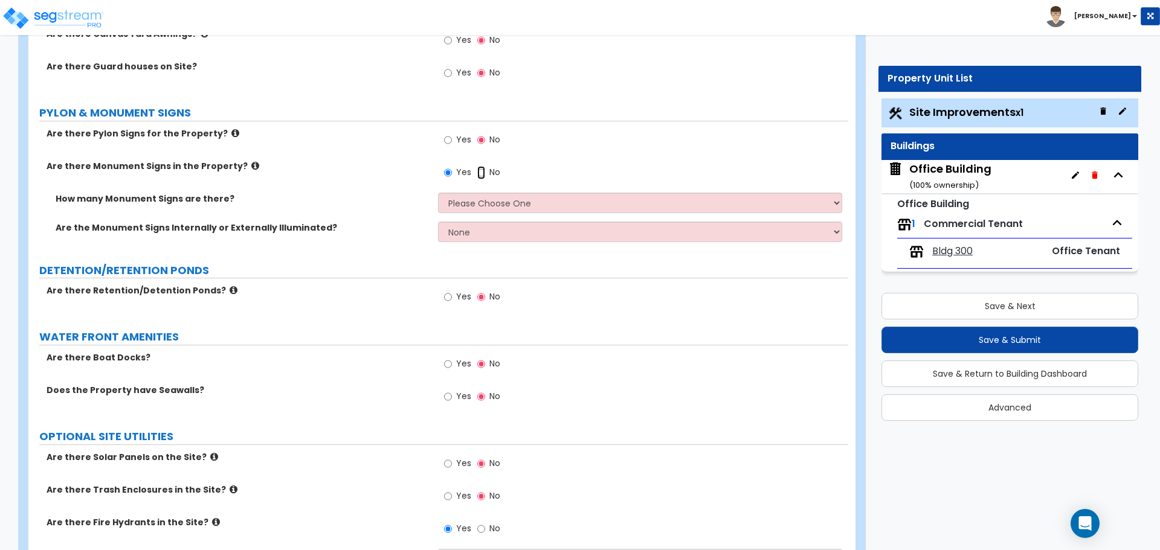
click at [482, 172] on input "No" at bounding box center [481, 172] width 8 height 13
radio input "false"
radio input "true"
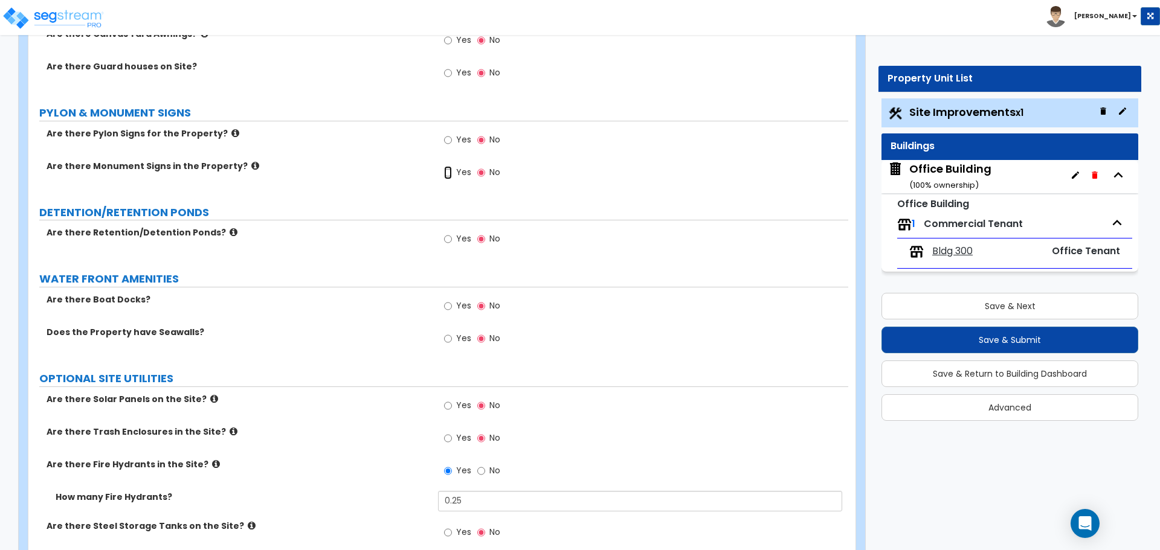
click at [446, 172] on input "Yes" at bounding box center [448, 172] width 8 height 13
radio input "true"
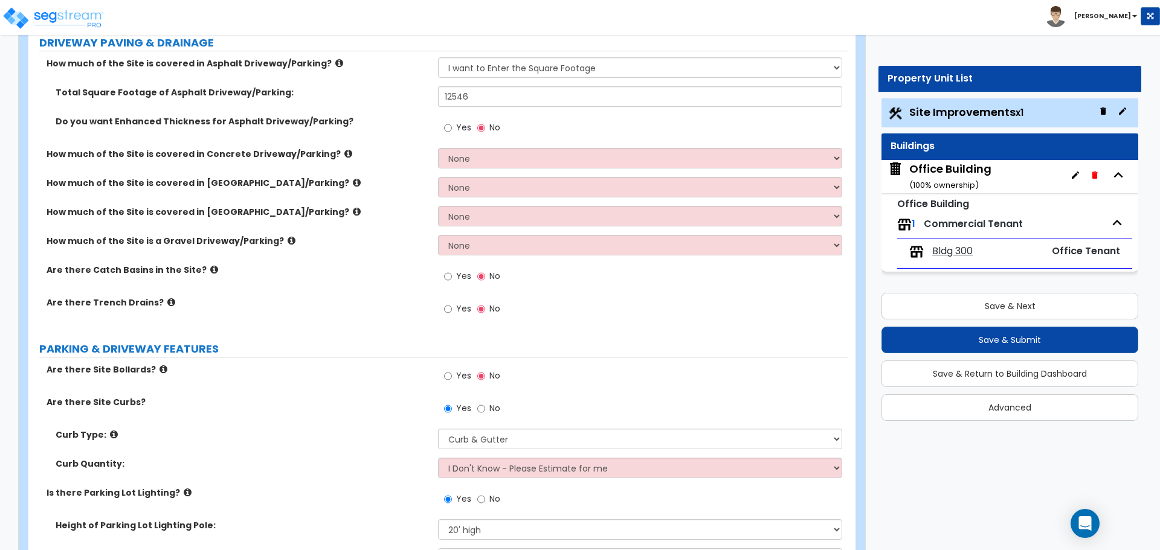
scroll to position [0, 0]
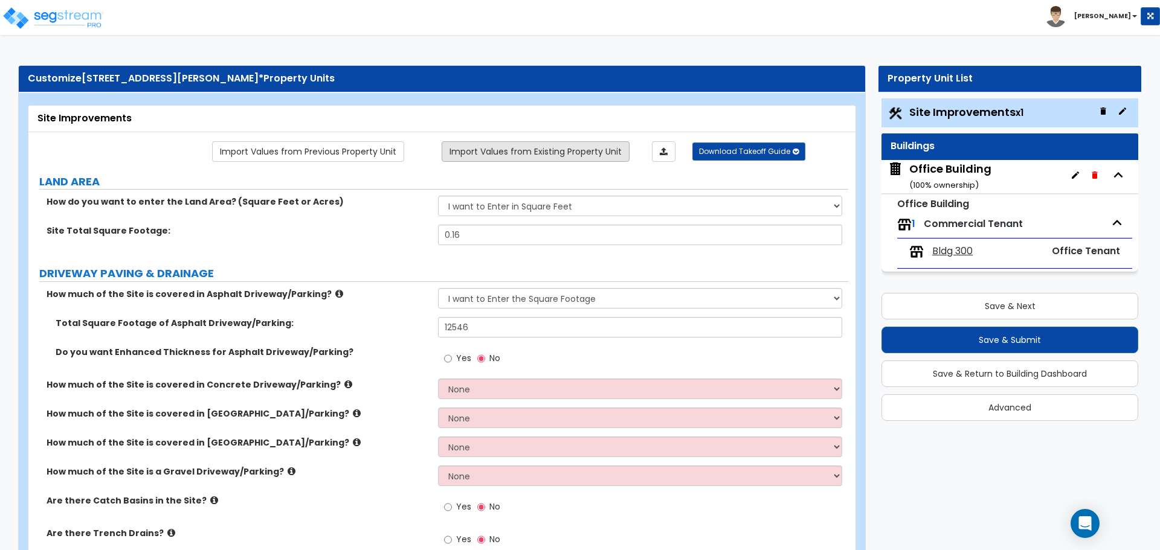
click at [529, 152] on link "Import Values from Existing Property Unit" at bounding box center [536, 151] width 188 height 21
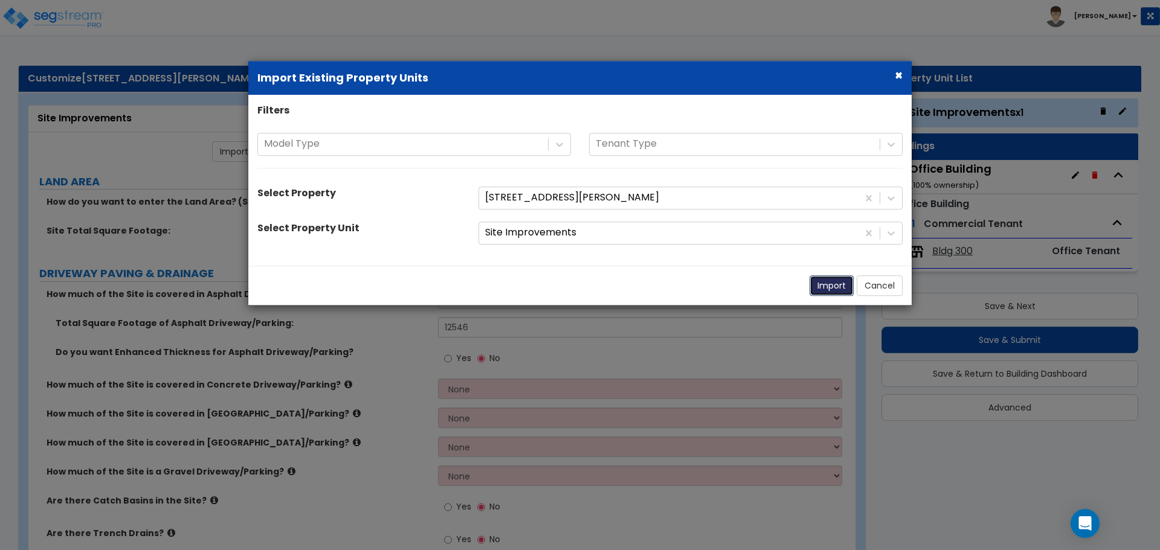
click at [832, 283] on button "Import" at bounding box center [831, 285] width 44 height 21
radio input "true"
type input "7"
type input "32"
type input "15908"
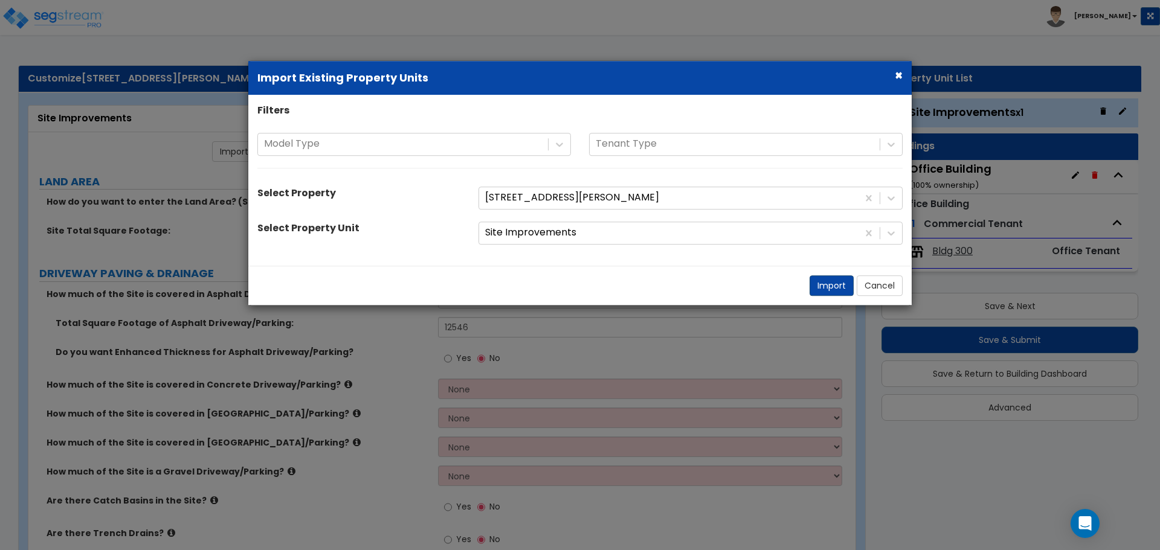
select select "1"
select select "2"
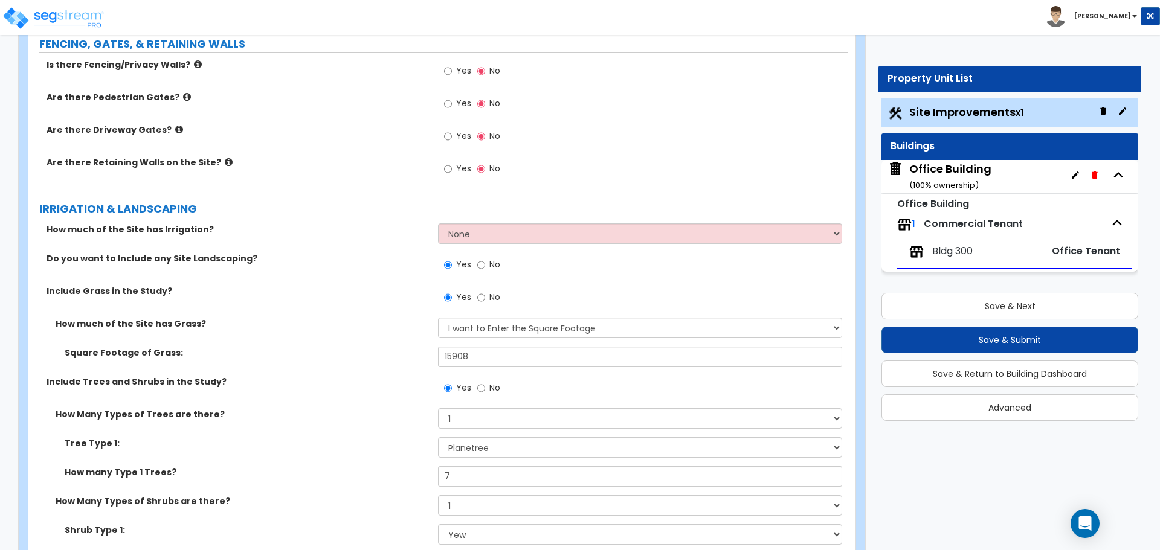
scroll to position [1631, 0]
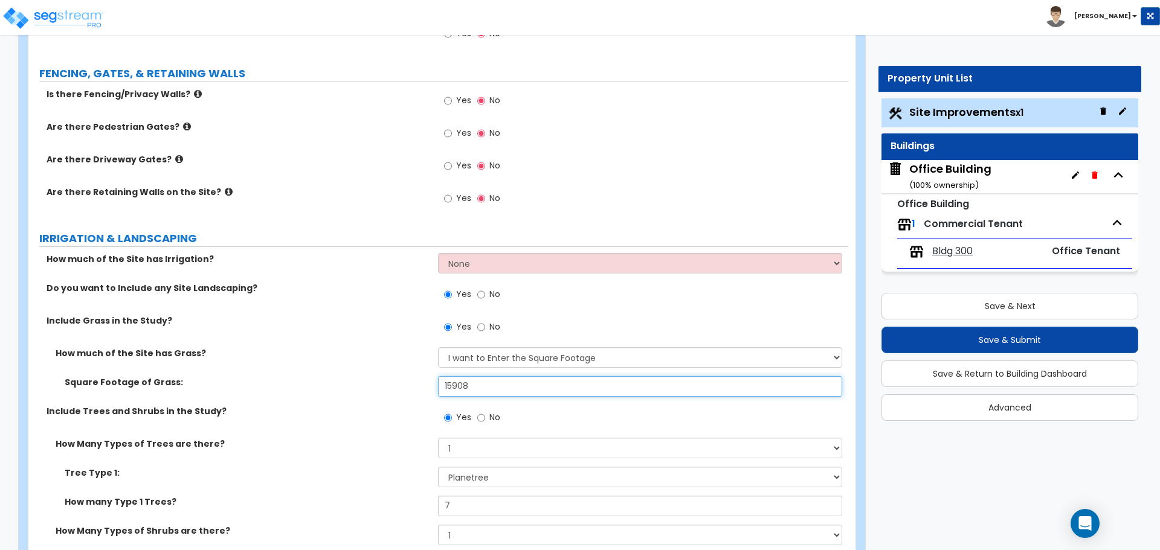
click at [475, 390] on input "15908" at bounding box center [640, 386] width 404 height 21
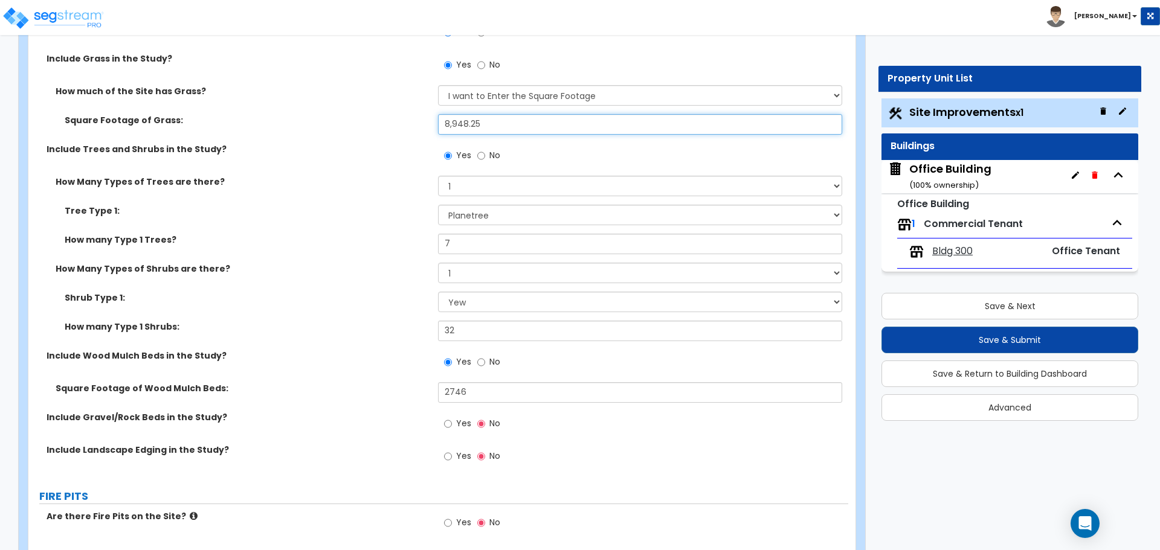
scroll to position [1873, 0]
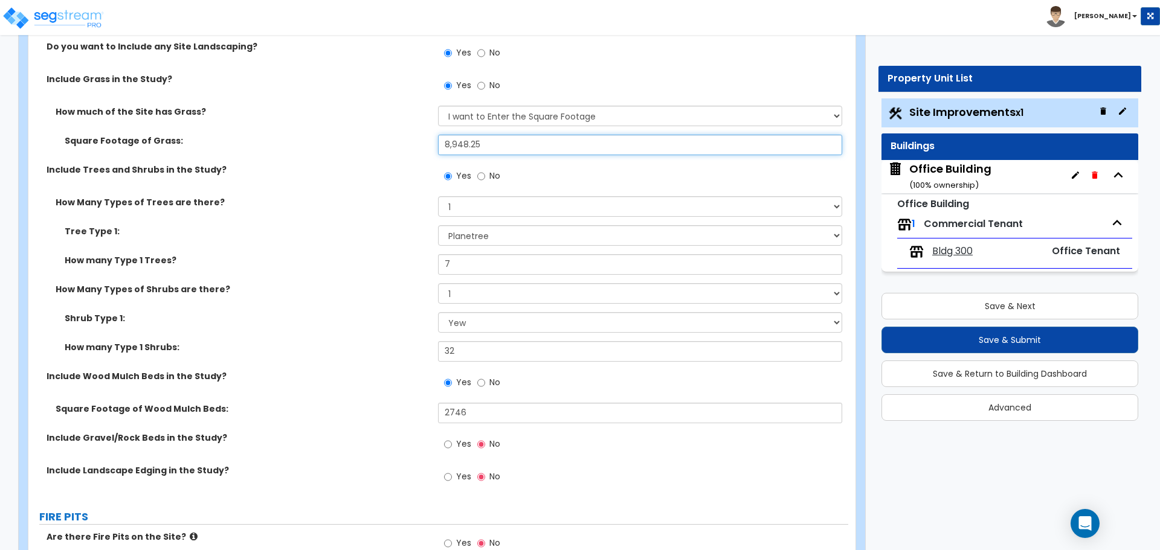
type input "8,948.25"
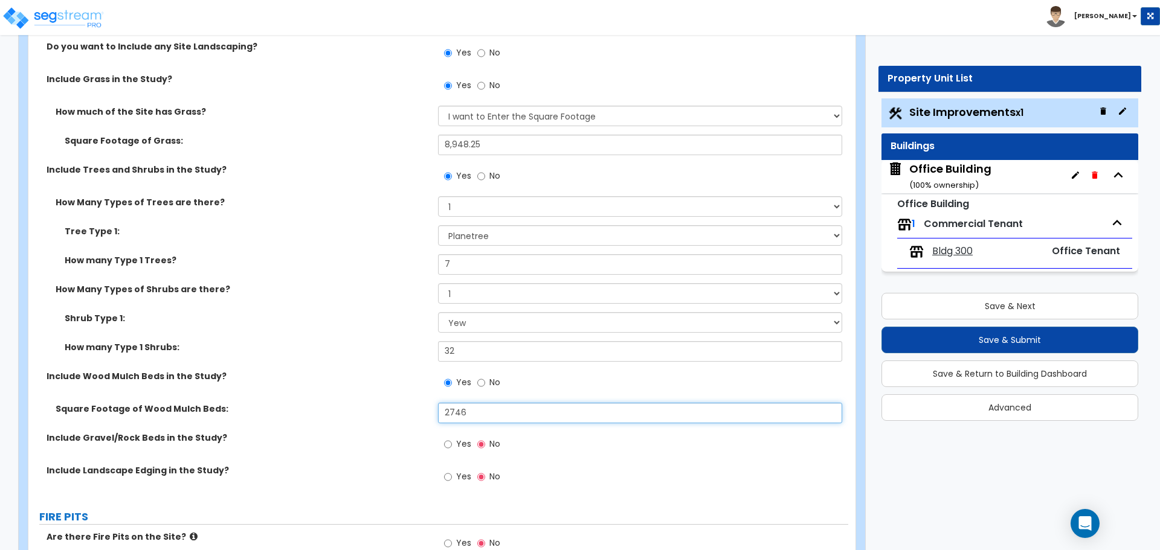
click at [490, 417] on input "2746" at bounding box center [640, 413] width 404 height 21
type input "1,544.62"
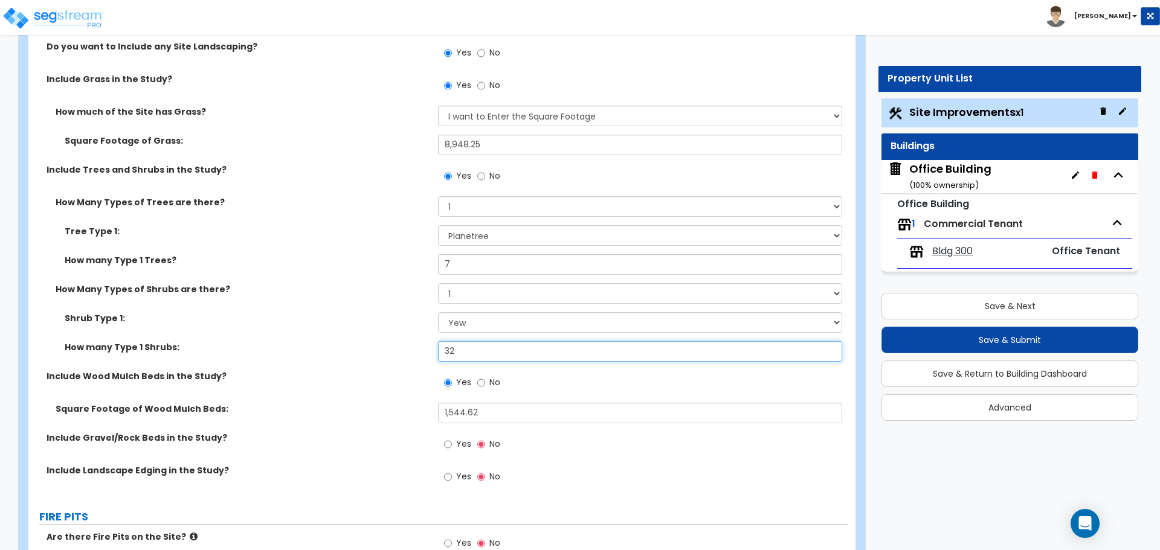
click at [506, 353] on input "32" at bounding box center [640, 351] width 404 height 21
type input "4"
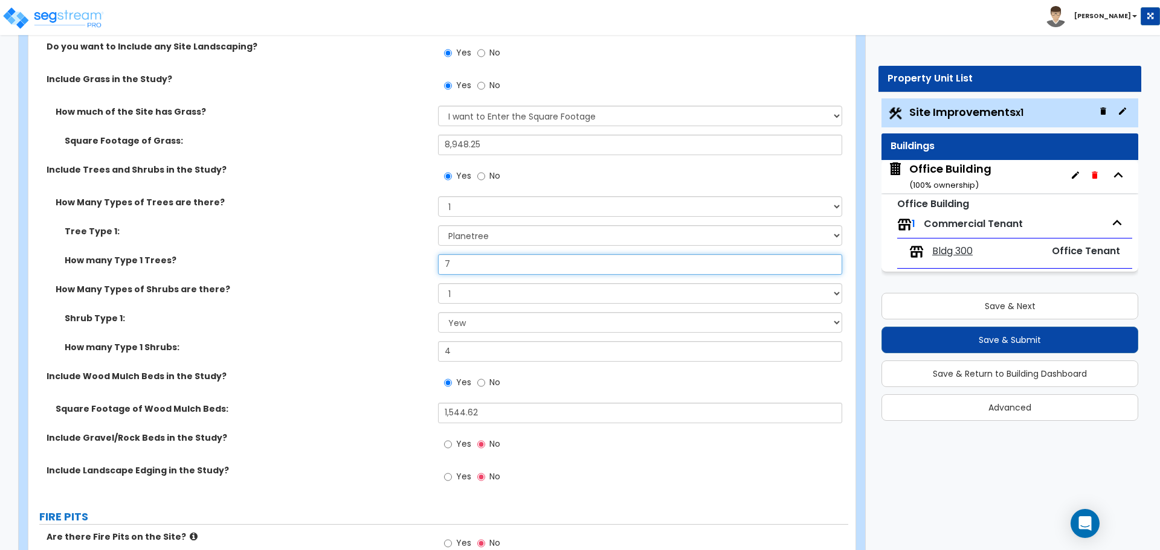
click at [472, 257] on input "7" at bounding box center [640, 264] width 404 height 21
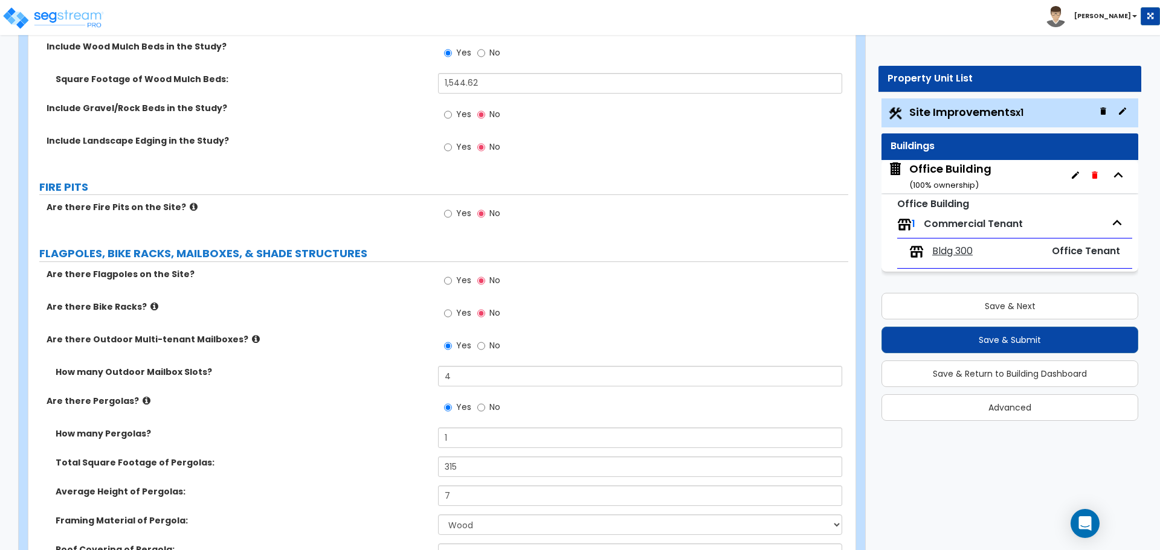
scroll to position [2175, 0]
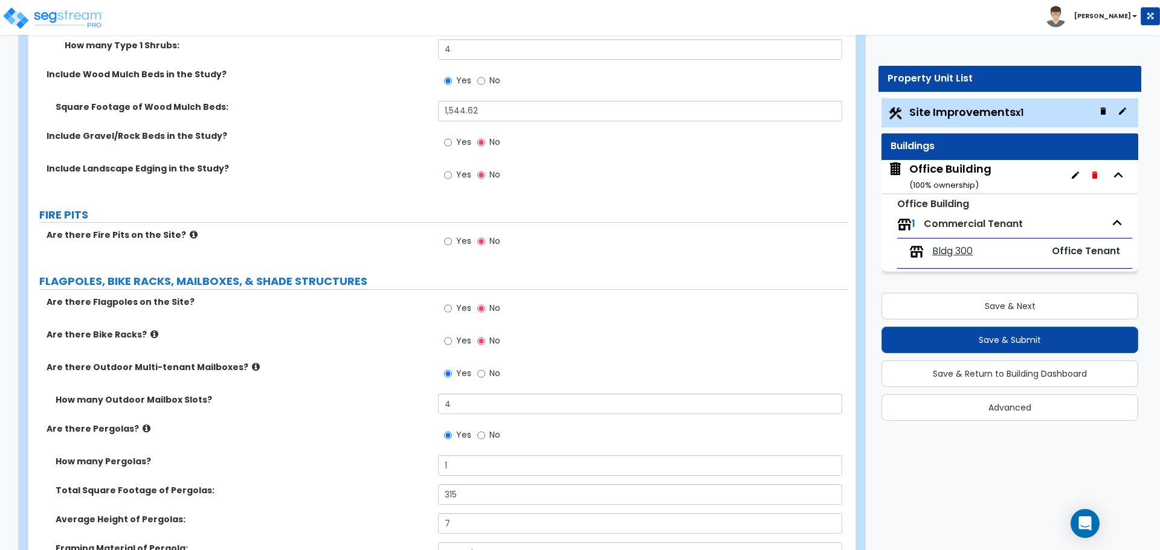
type input "2"
click at [461, 402] on input "4" at bounding box center [640, 404] width 404 height 21
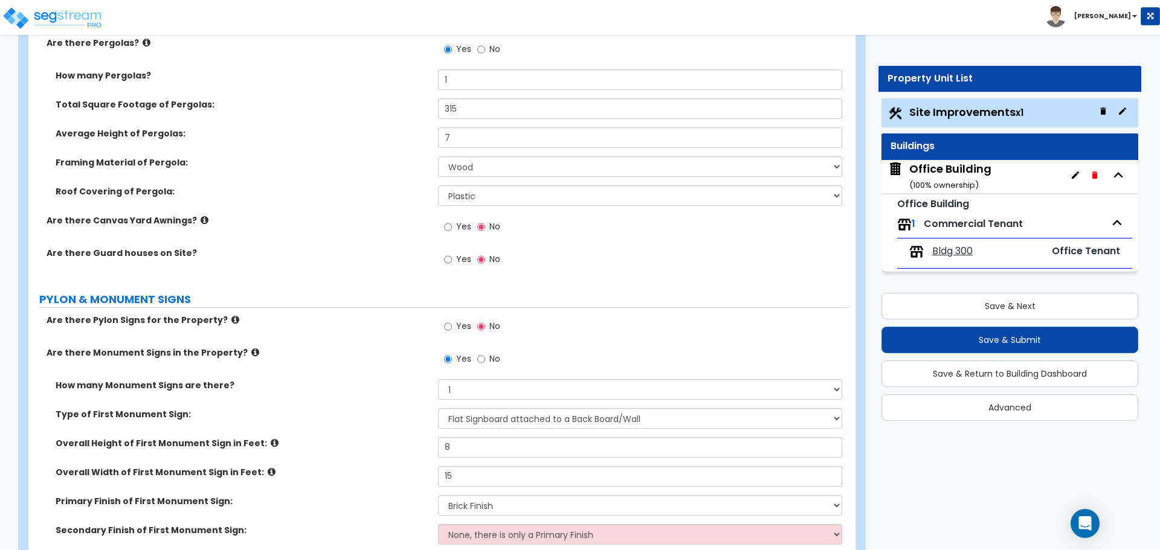
scroll to position [2537, 0]
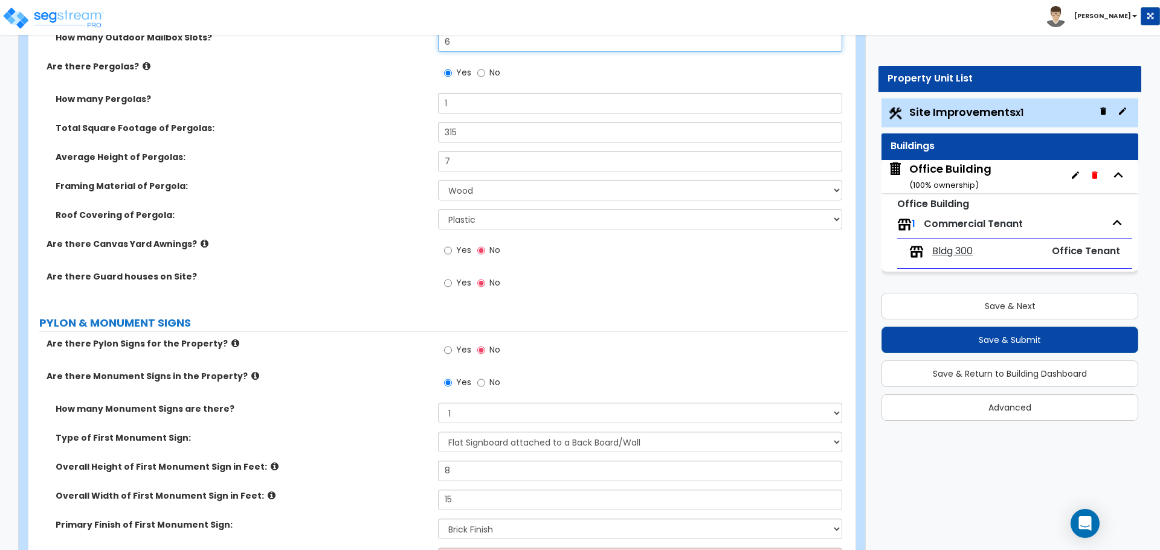
type input "6"
click at [468, 133] on input "315" at bounding box center [640, 132] width 404 height 21
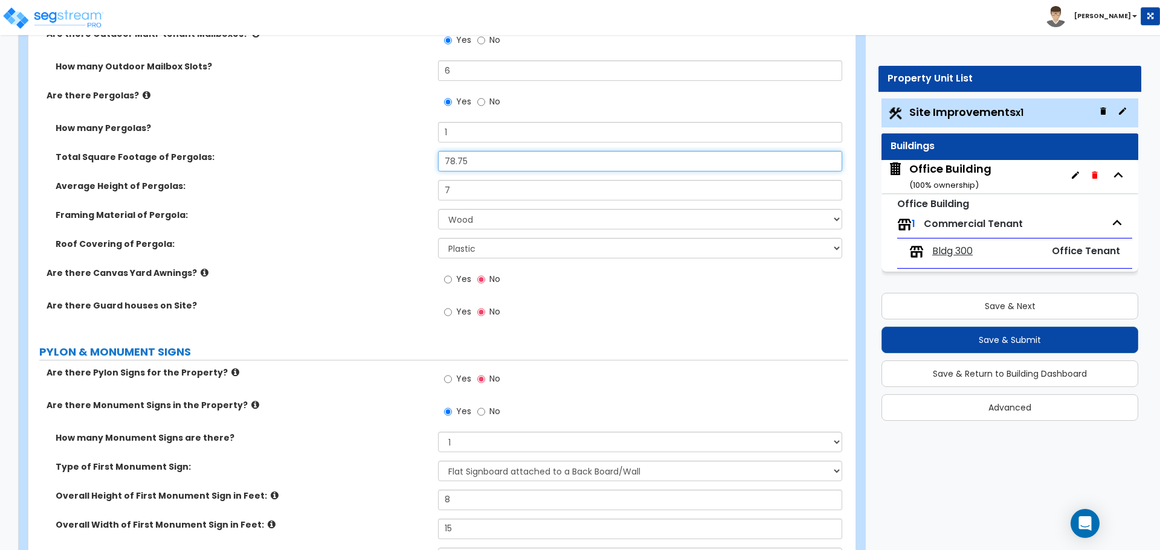
scroll to position [2477, 0]
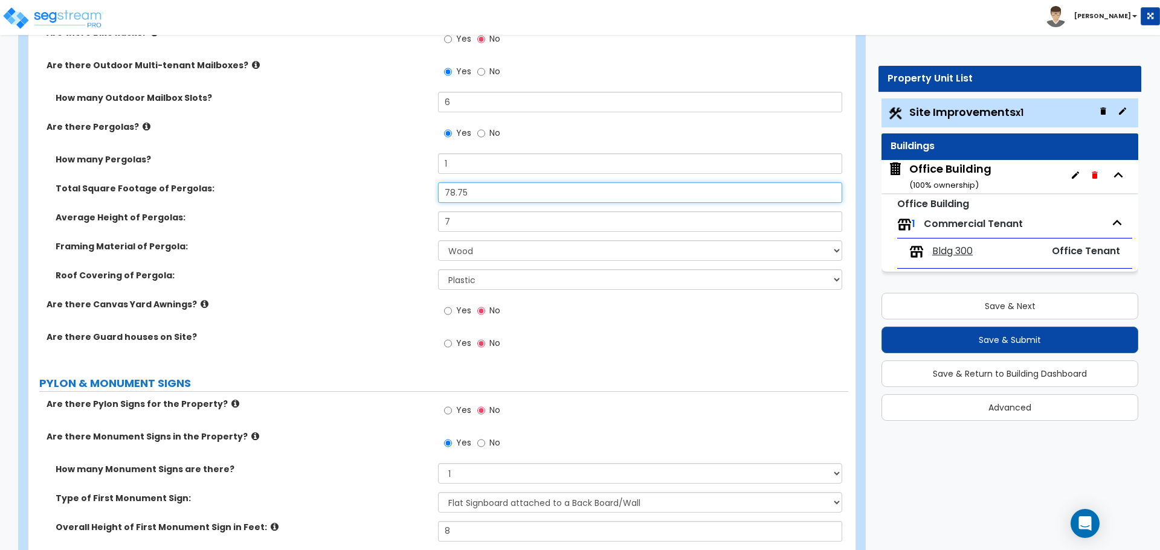
click at [475, 191] on input "78.75" at bounding box center [640, 192] width 404 height 21
type input "315"
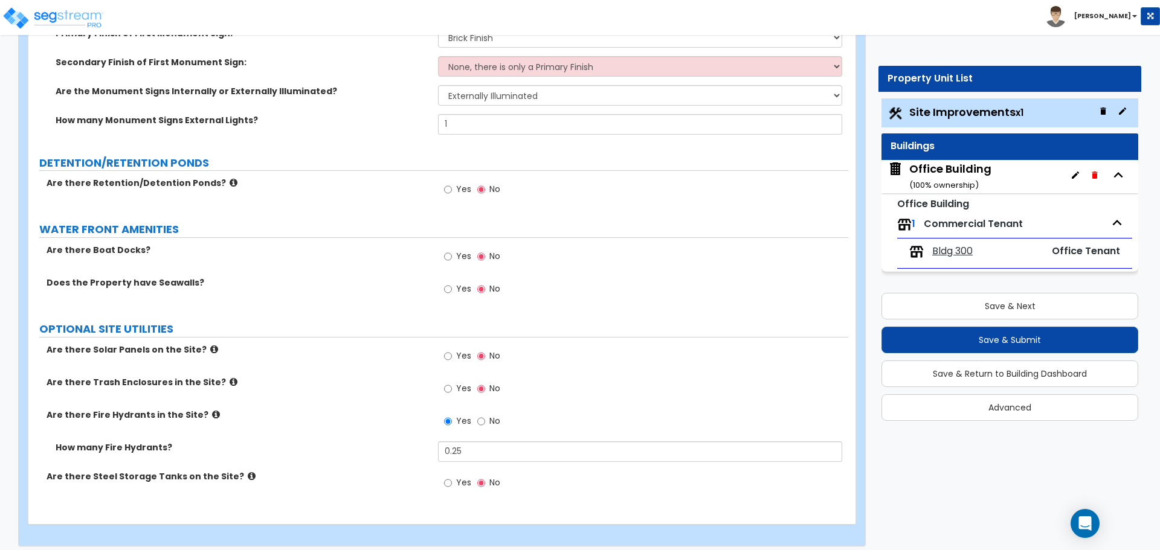
scroll to position [3037, 0]
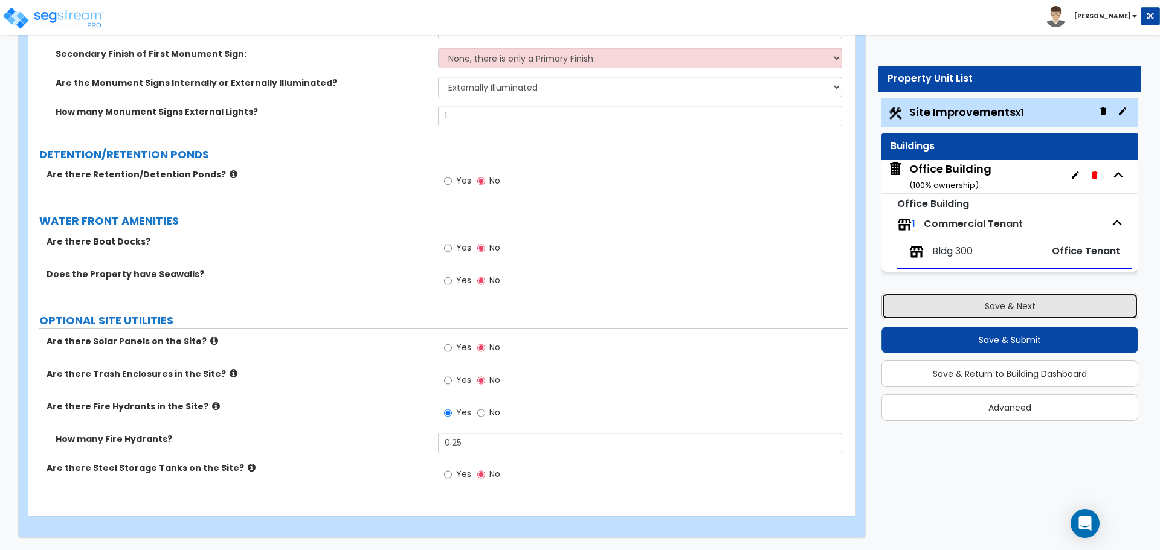
click at [1004, 314] on button "Save & Next" at bounding box center [1009, 306] width 257 height 27
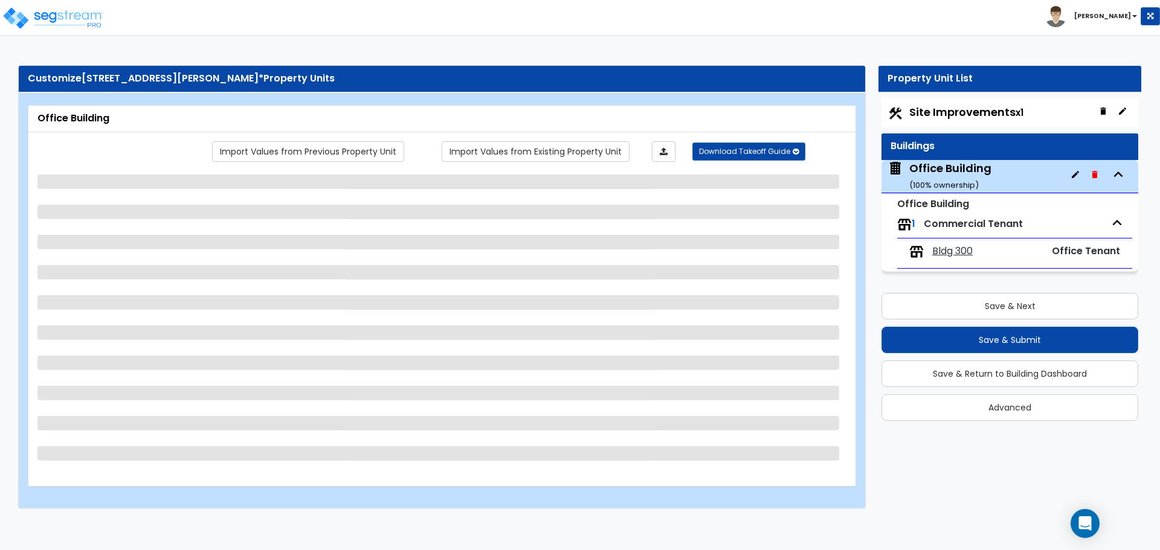
select select "5"
select select "1"
select select "2"
select select "1"
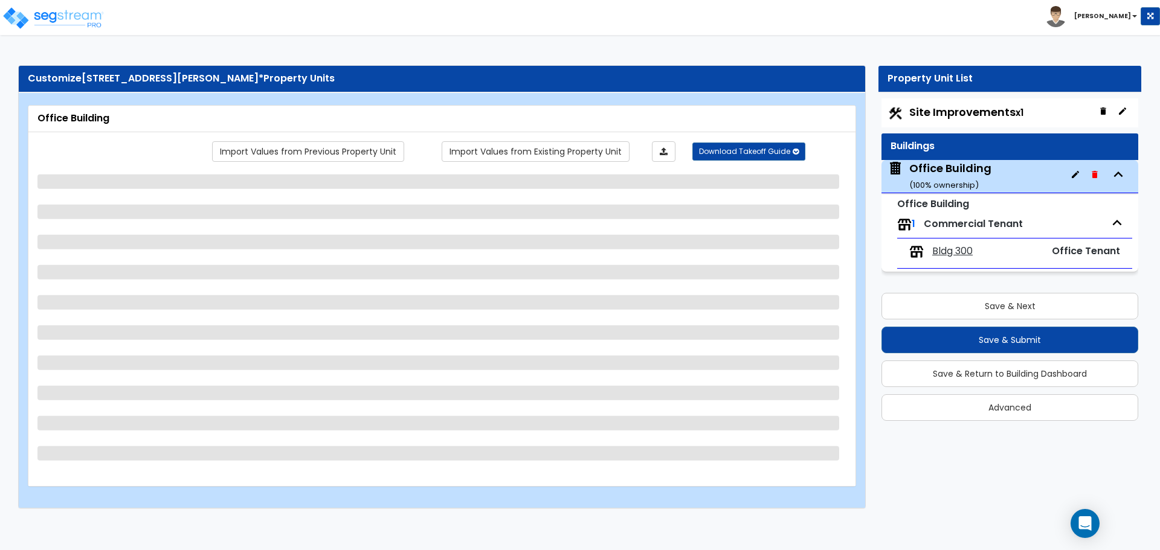
select select "2"
select select "1"
select select "3"
select select "2"
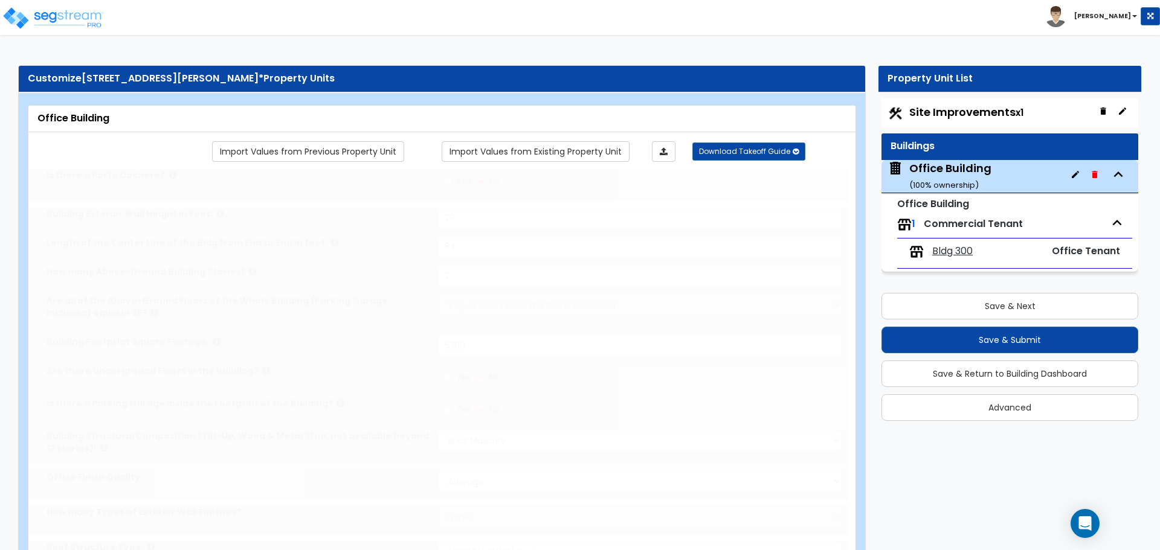
radio input "true"
select select "1"
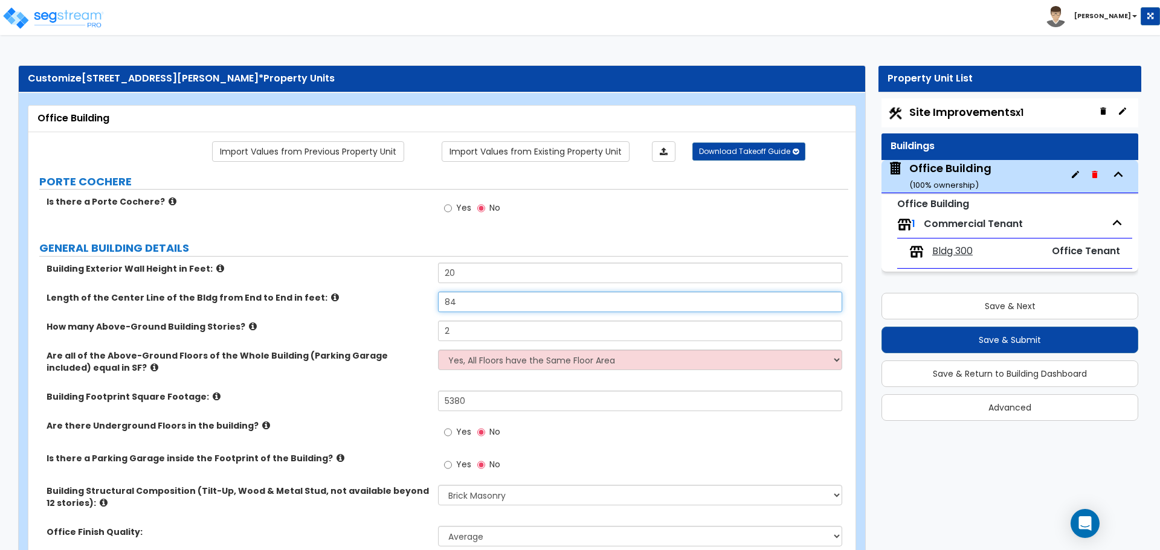
click at [474, 299] on input "84" at bounding box center [640, 302] width 404 height 21
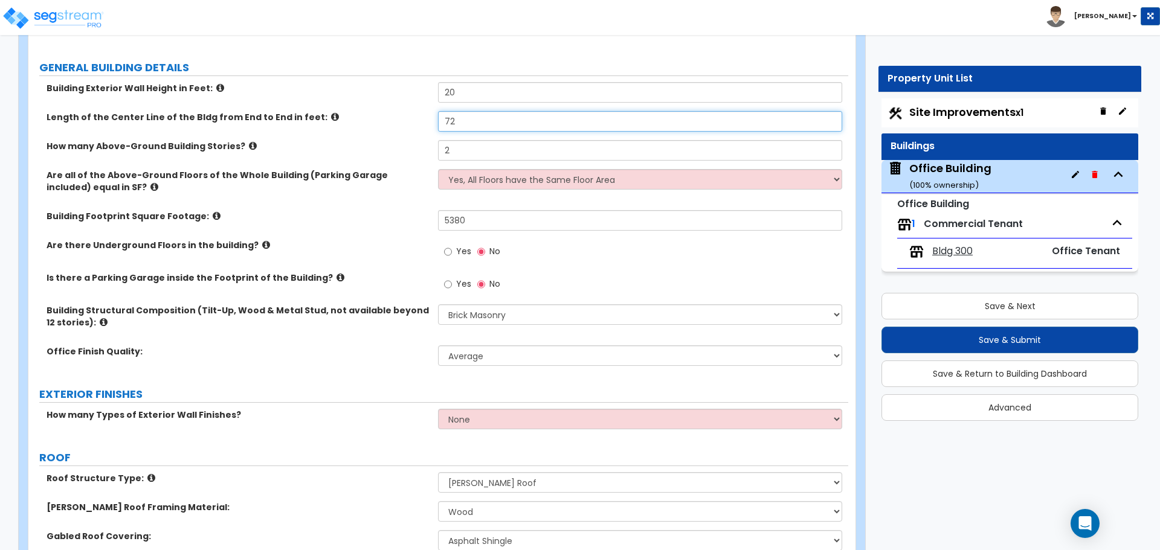
scroll to position [181, 0]
type input "72"
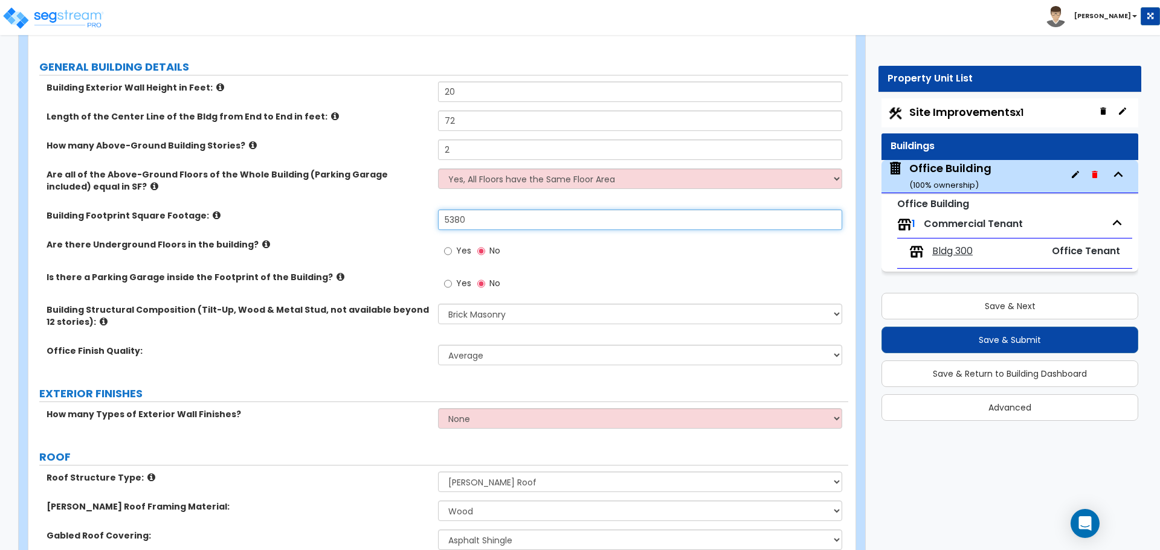
click at [500, 221] on input "5380" at bounding box center [640, 220] width 404 height 21
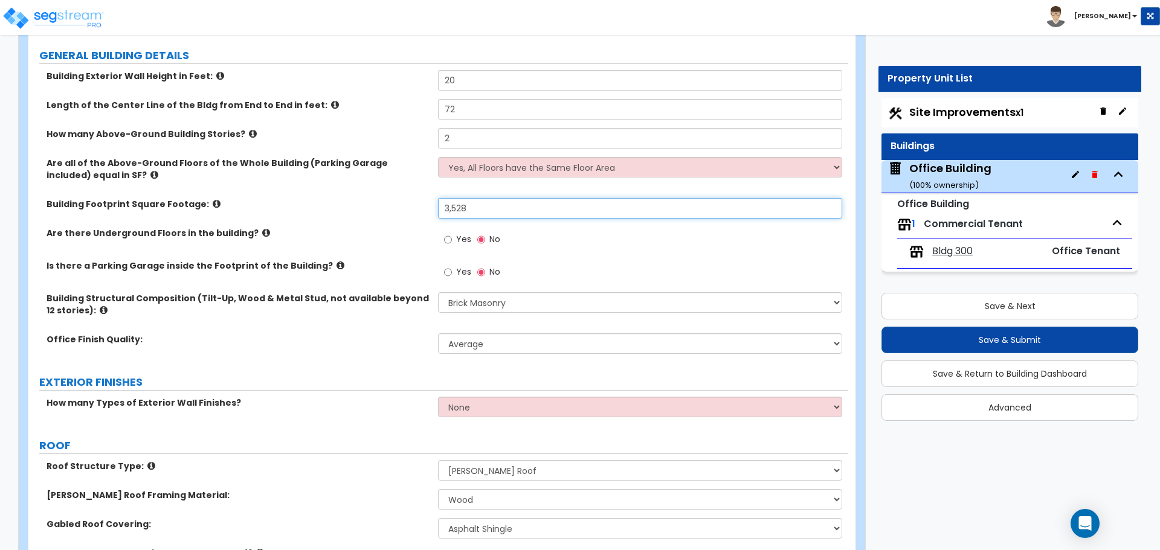
scroll to position [242, 0]
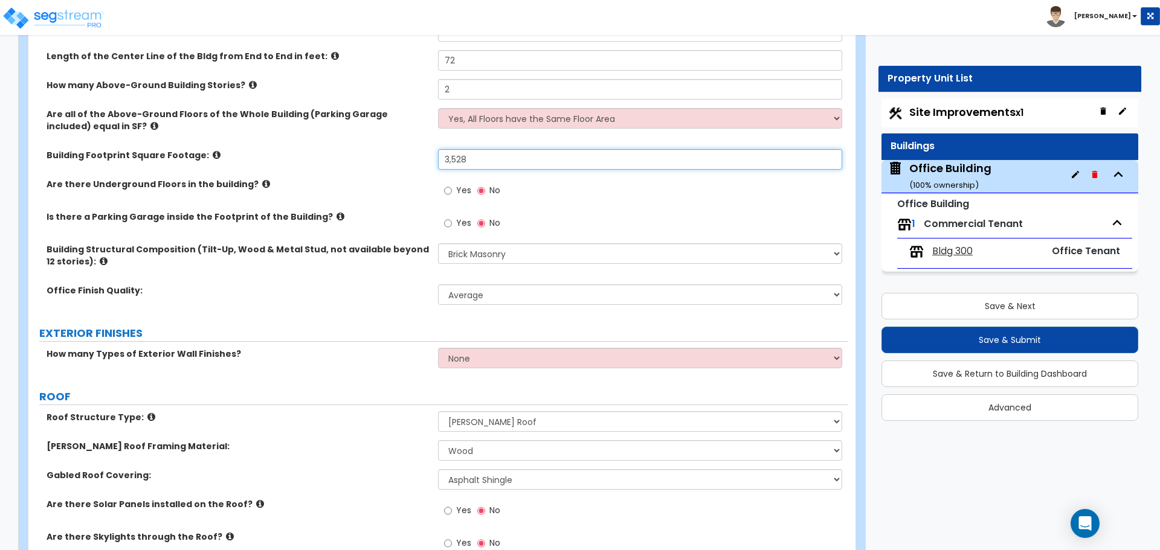
type input "3,528"
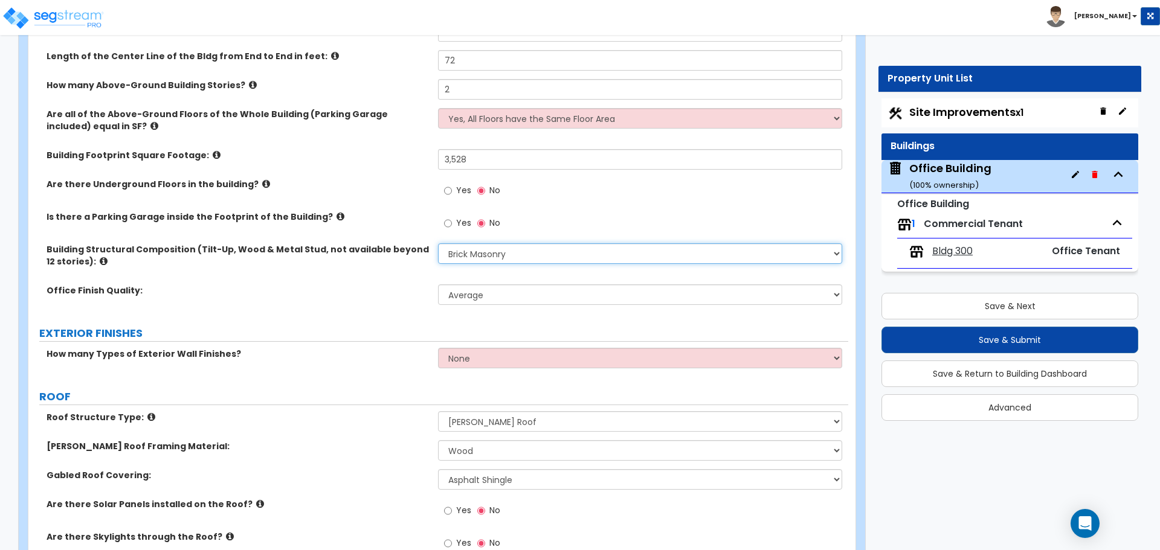
click at [490, 252] on select "Please Choose One Tilt-up Wall Construction Reinforced Concrete Structural Stee…" at bounding box center [640, 253] width 404 height 21
select select "7"
click at [438, 243] on select "Please Choose One Tilt-up Wall Construction Reinforced Concrete Structural Stee…" at bounding box center [640, 253] width 404 height 21
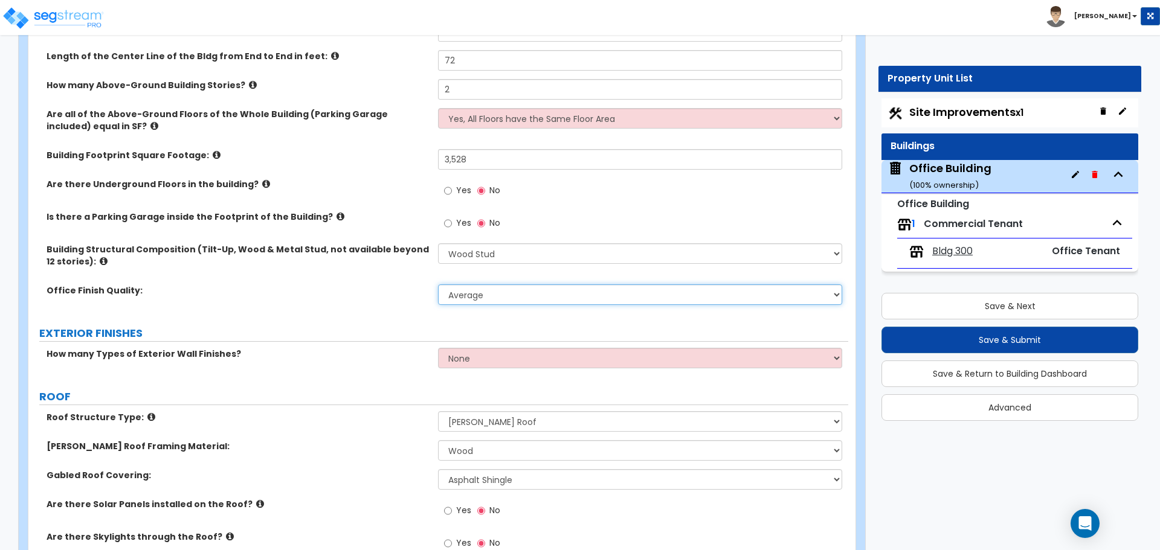
click at [496, 298] on select "Low Average High" at bounding box center [640, 295] width 404 height 21
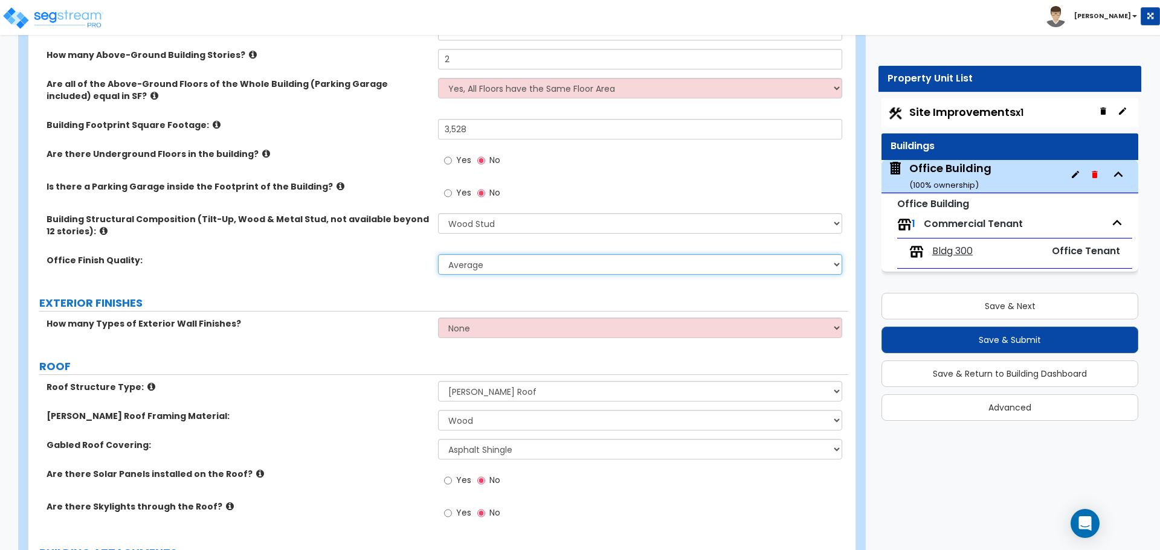
scroll to position [302, 0]
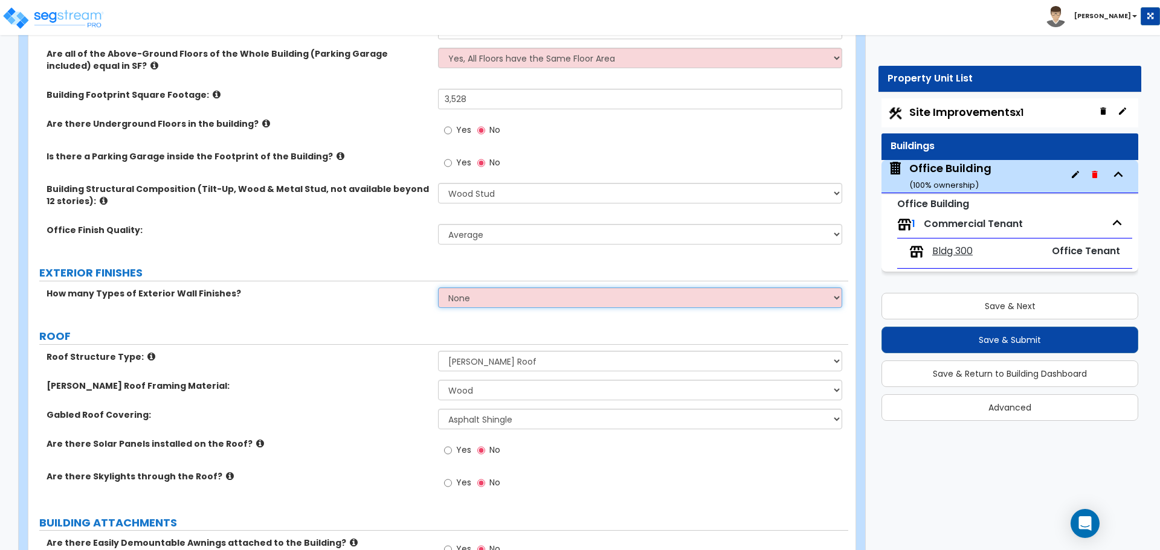
click at [481, 292] on select "None 1 2 3" at bounding box center [640, 298] width 404 height 21
select select "1"
click at [438, 288] on select "None 1 2 3" at bounding box center [640, 298] width 404 height 21
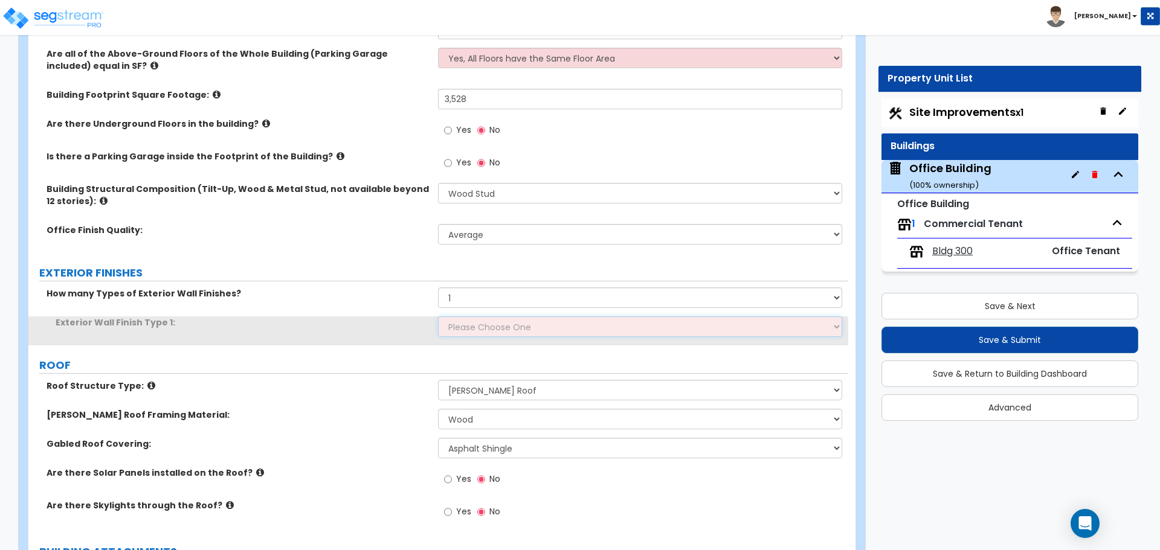
click at [482, 324] on select "Please Choose One No Finish/Shared Wall No Wall Brick Veneer Stone Veneer Wood …" at bounding box center [640, 327] width 404 height 21
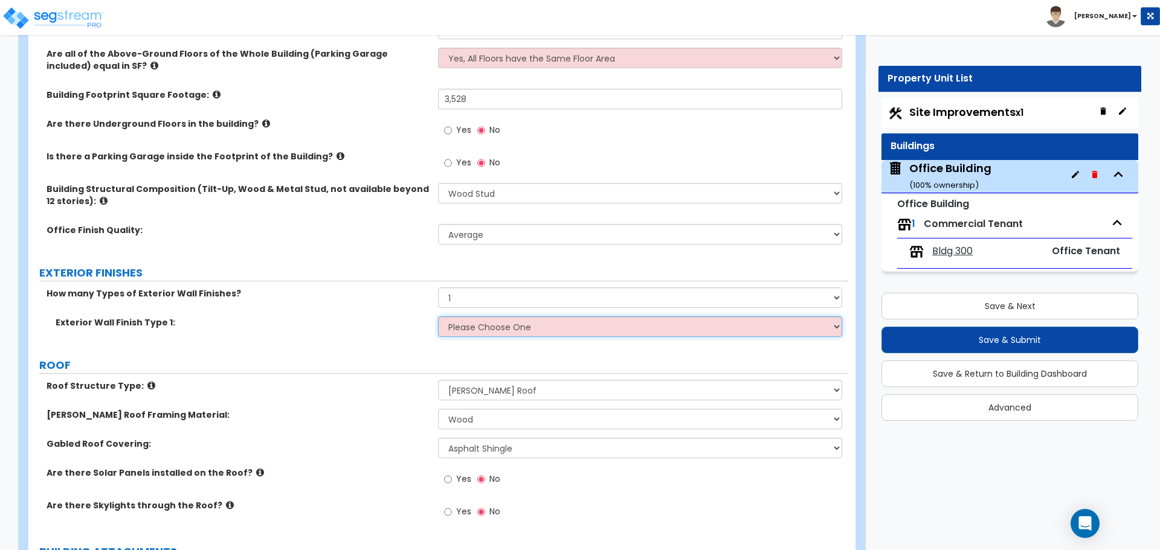
select select "2"
click at [438, 317] on select "Please Choose One No Finish/Shared Wall No Wall Brick Veneer Stone Veneer Wood …" at bounding box center [640, 327] width 404 height 21
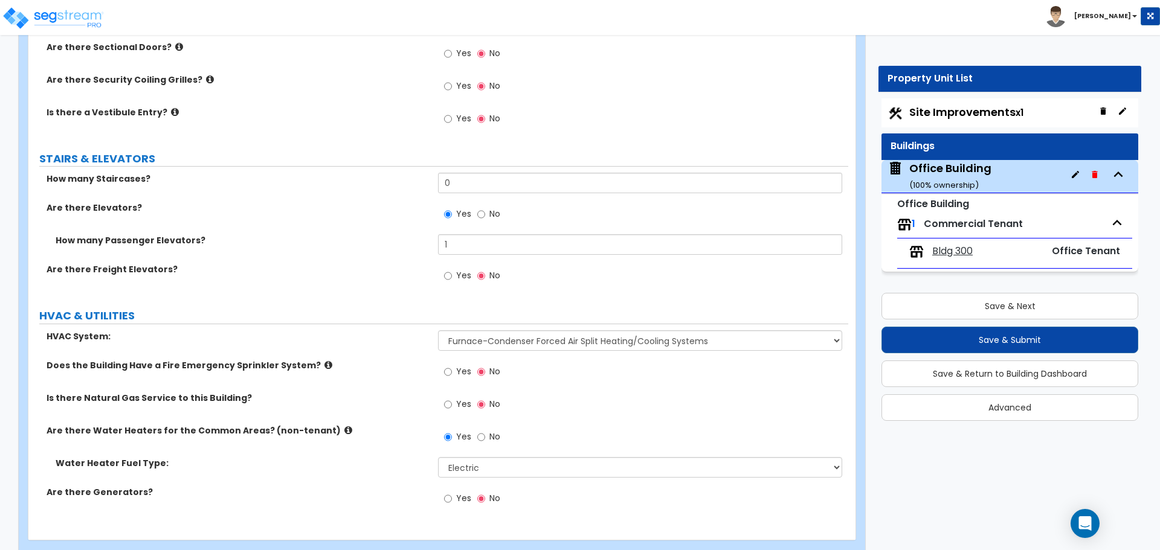
scroll to position [1775, 0]
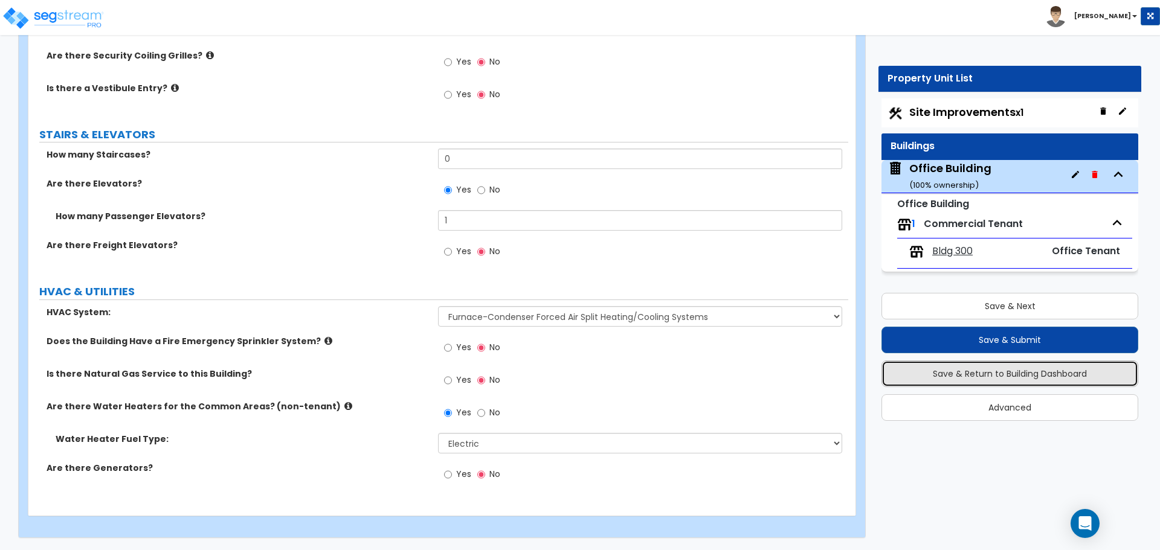
click at [1021, 378] on button "Save & Return to Building Dashboard" at bounding box center [1009, 374] width 257 height 27
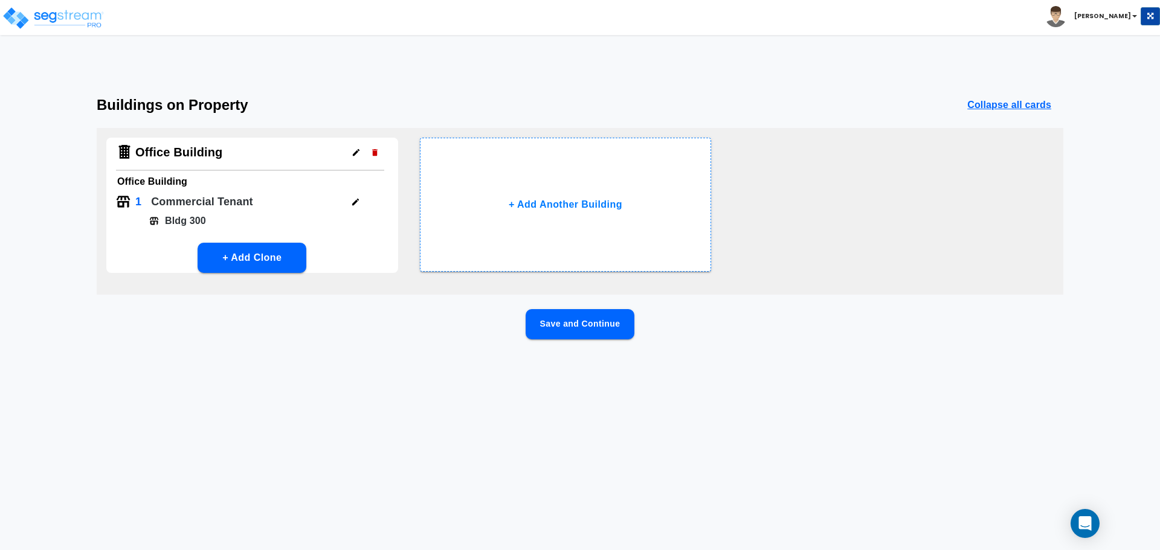
click at [356, 205] on icon "button" at bounding box center [355, 202] width 9 height 9
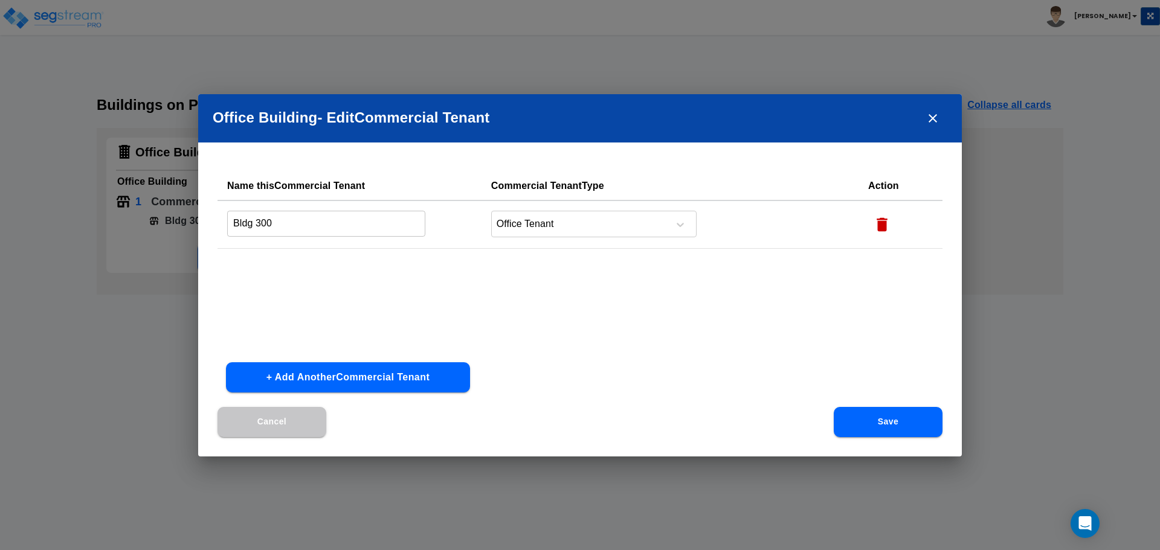
click at [344, 227] on input "Bldg 300" at bounding box center [326, 224] width 198 height 26
type input "Tenant 1"
click at [367, 376] on button "+ Add Another Commercial Tenant" at bounding box center [348, 377] width 244 height 30
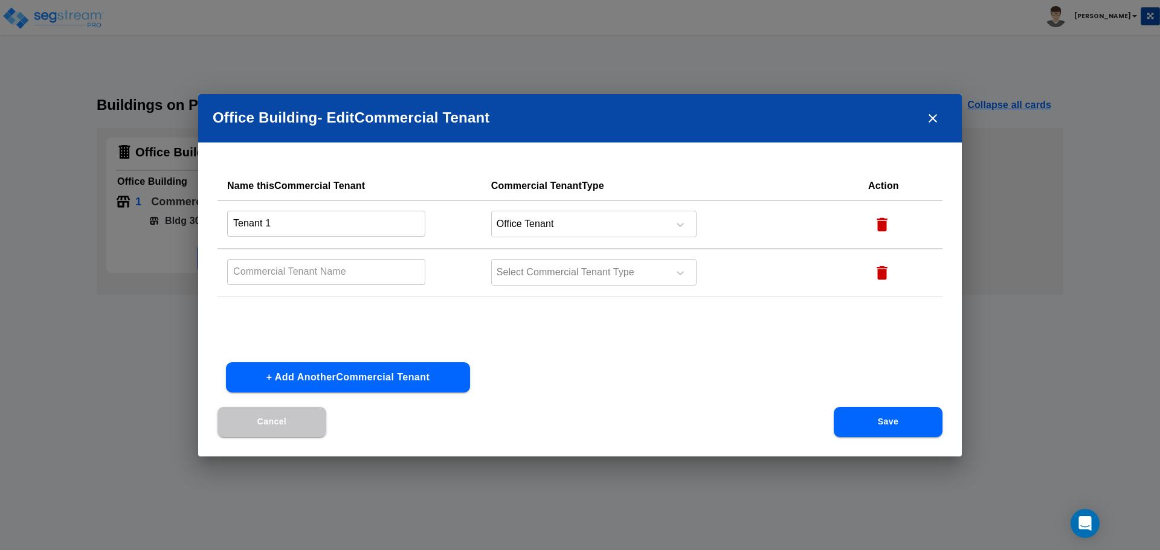
click at [367, 376] on button "+ Add Another Commercial Tenant" at bounding box center [348, 377] width 244 height 30
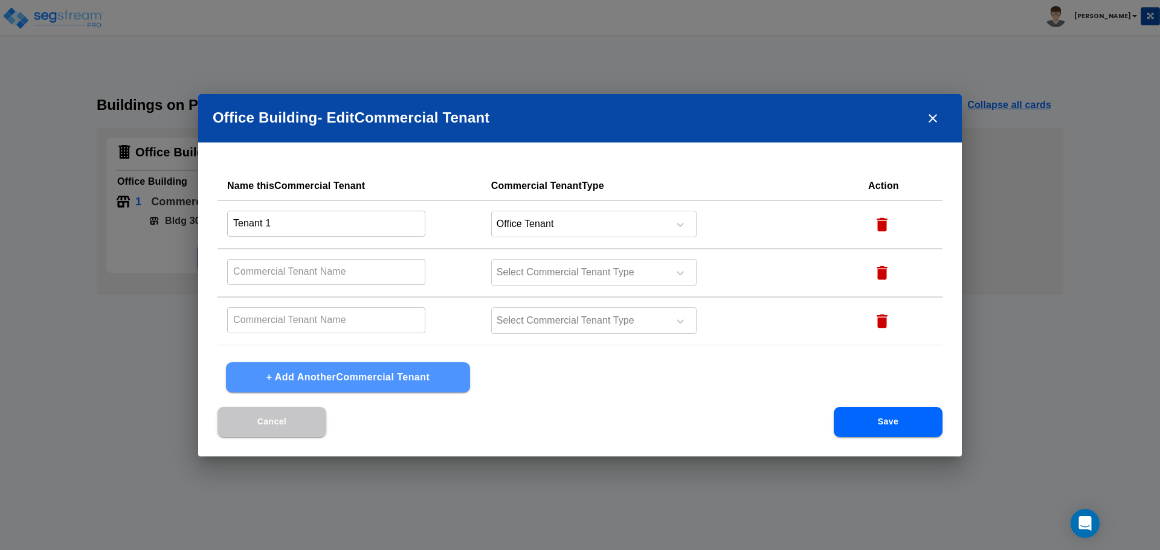
click at [367, 376] on button "+ Add Another Commercial Tenant" at bounding box center [348, 377] width 244 height 30
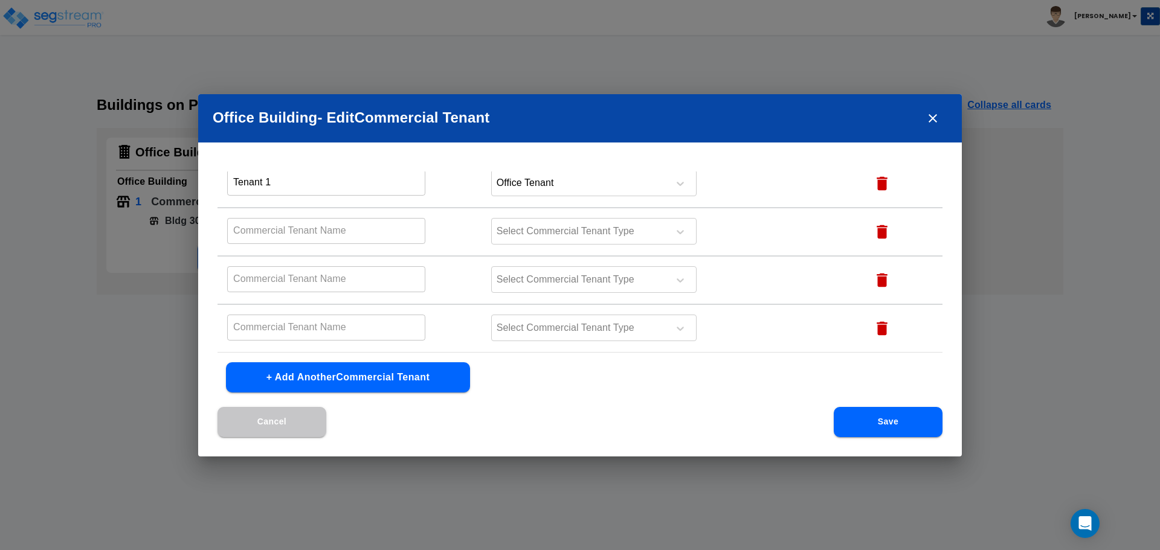
click at [300, 187] on input "Tenant 1" at bounding box center [326, 183] width 198 height 26
click at [742, 218] on td "Select Commercial Tenant Type" at bounding box center [669, 232] width 377 height 48
click at [337, 187] on input "Tenant 1" at bounding box center [326, 183] width 198 height 26
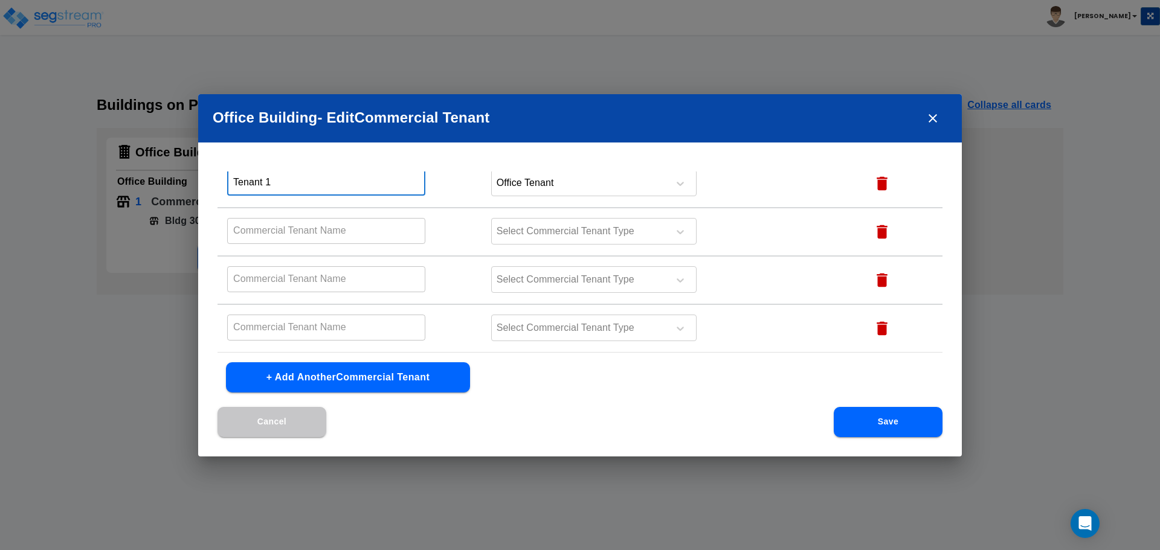
click at [337, 187] on input "Tenant 1" at bounding box center [326, 183] width 198 height 26
click at [304, 225] on input "text" at bounding box center [326, 231] width 198 height 26
paste input "Tenant 1"
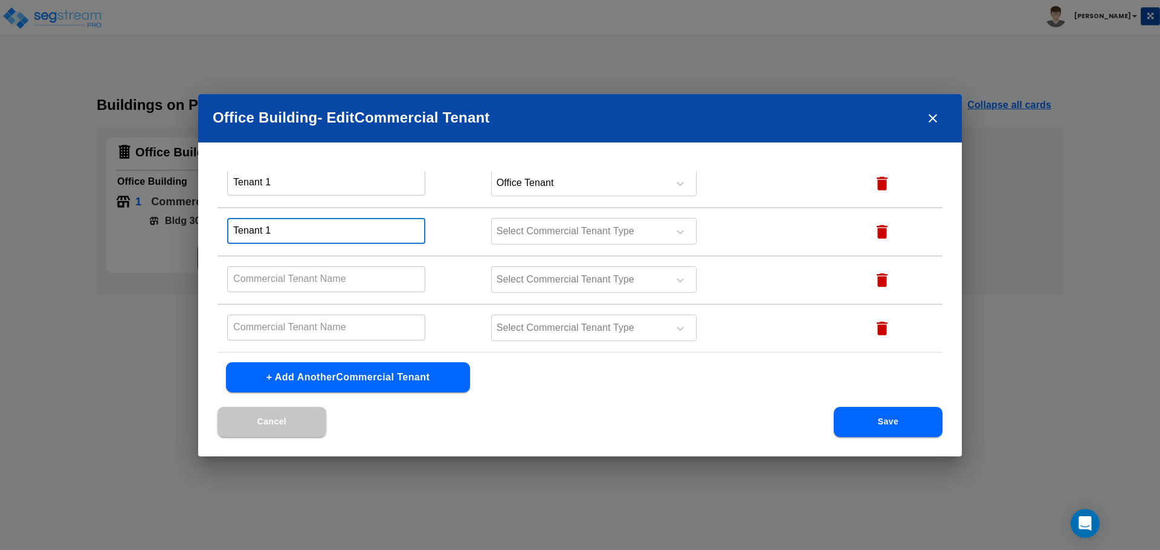
type input "Tenant 1"
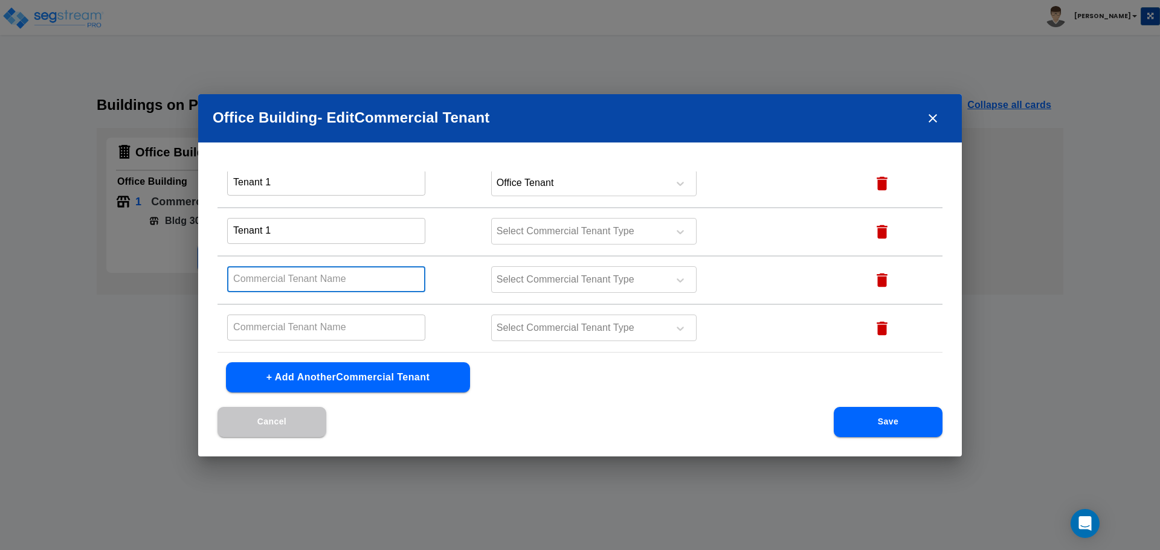
click at [274, 274] on input "text" at bounding box center [326, 279] width 198 height 26
paste input "Tenant 1"
type input "Tenant 1"
click at [259, 196] on input "text" at bounding box center [326, 183] width 198 height 26
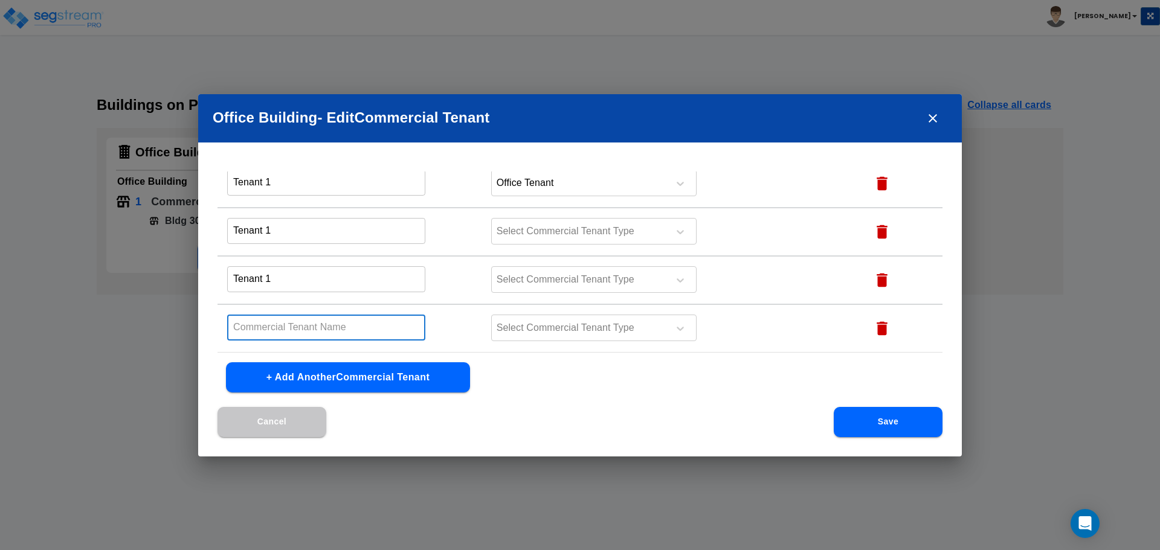
paste input "Tenant 1"
type input "Tenant 1"
click at [297, 196] on input "Tenant 1" at bounding box center [326, 183] width 198 height 26
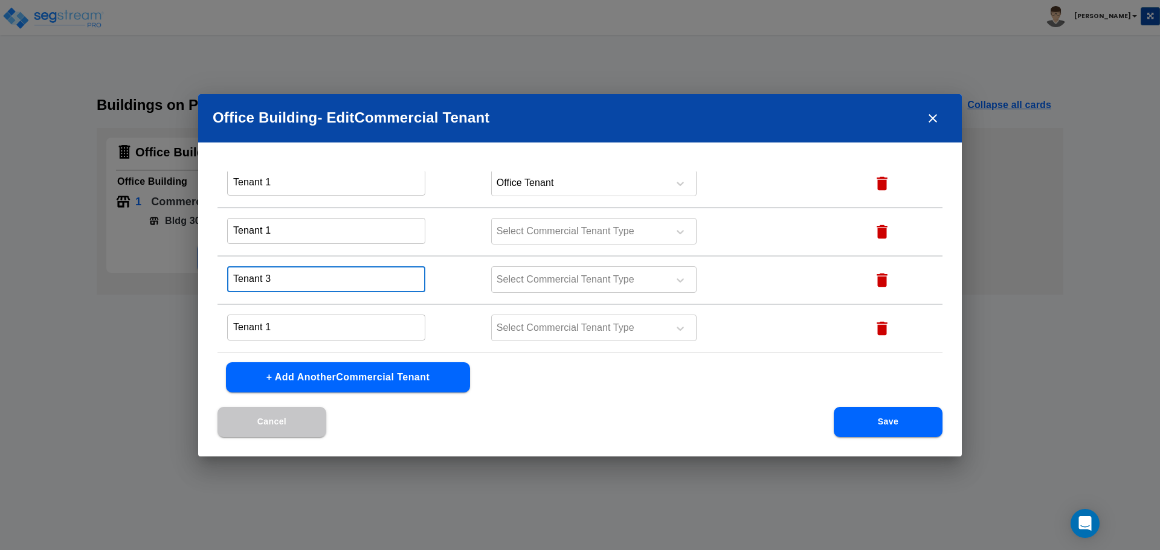
type input "Tenant 3"
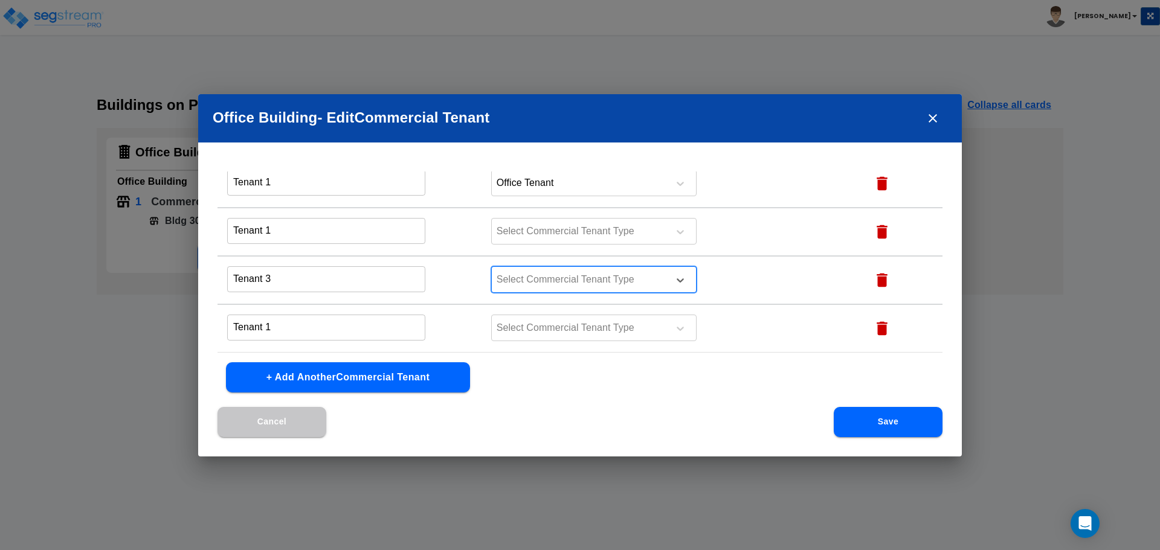
click at [295, 196] on input "Tenant 1" at bounding box center [326, 183] width 198 height 26
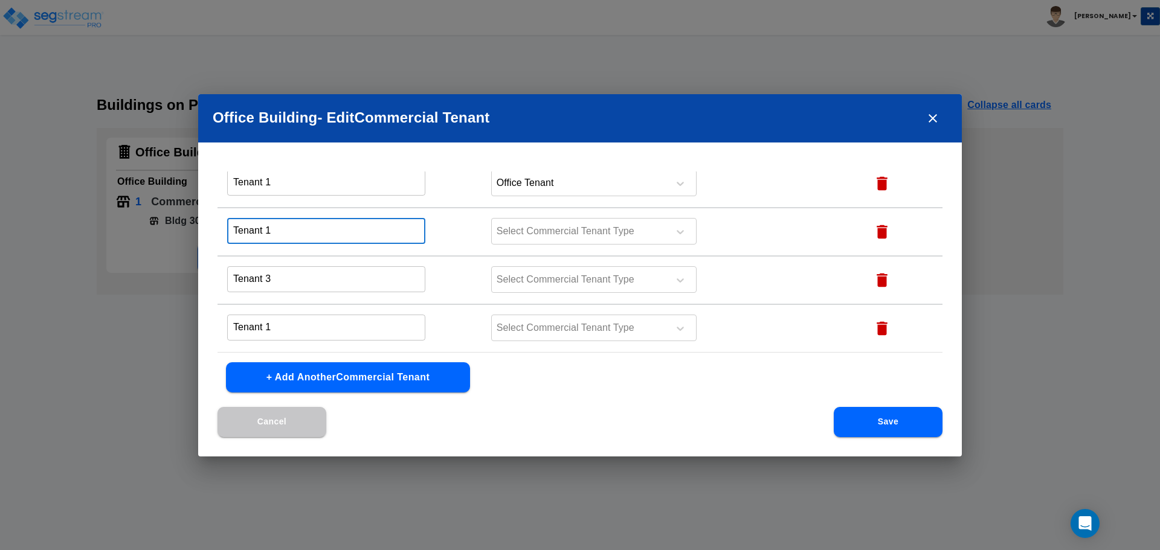
click at [295, 235] on input "Tenant 1" at bounding box center [326, 231] width 198 height 26
type input "Tenant 2"
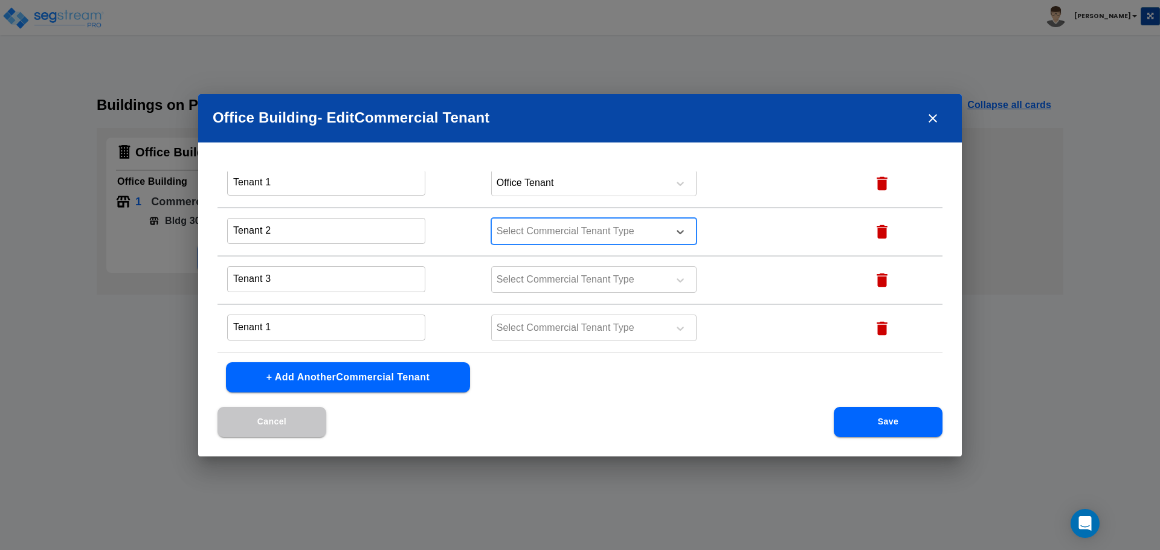
click at [272, 196] on input "Tenant 1" at bounding box center [326, 183] width 198 height 26
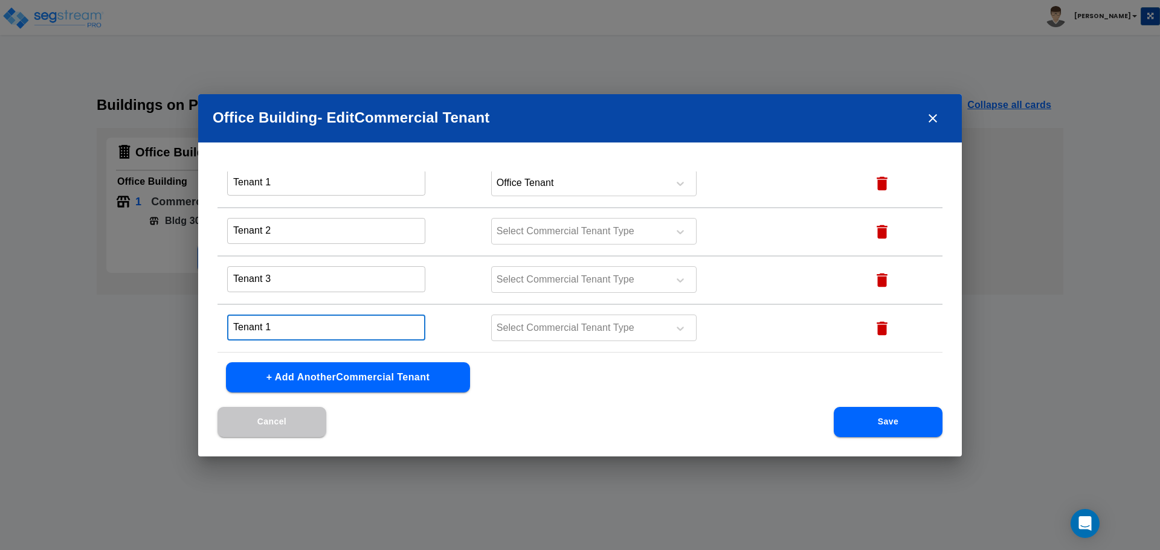
click at [272, 327] on input "Tenant 1" at bounding box center [326, 328] width 198 height 26
type input "Tenant 4"
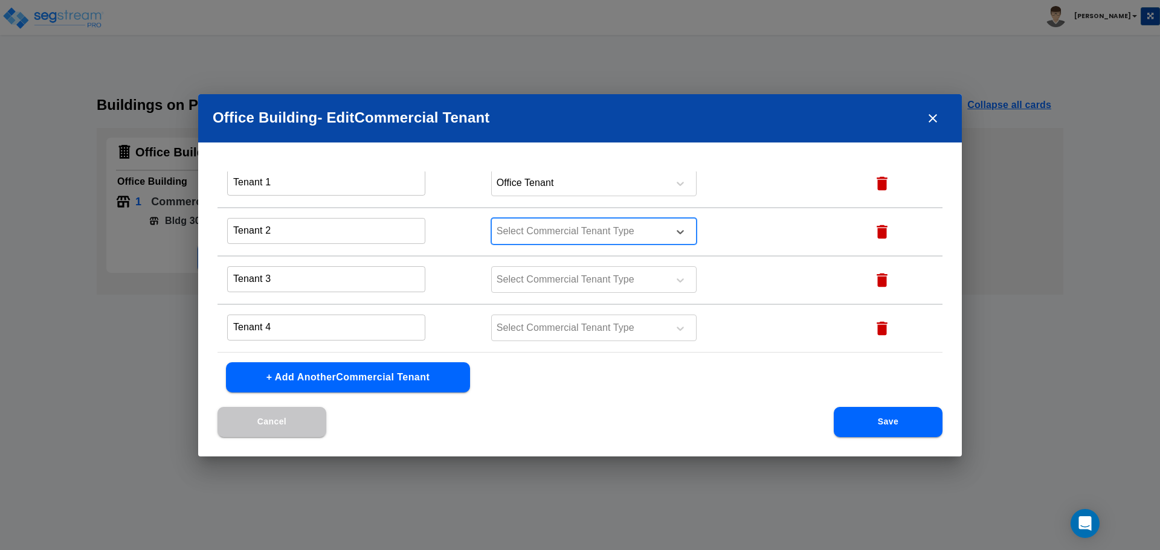
click at [526, 225] on div at bounding box center [578, 231] width 166 height 16
click at [565, 176] on div at bounding box center [578, 183] width 166 height 16
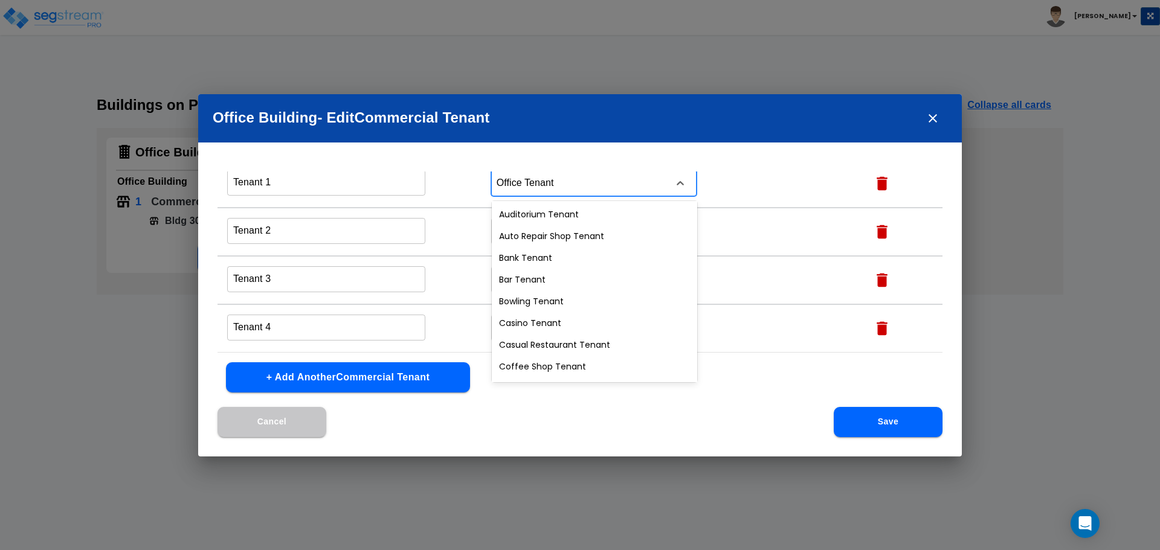
click at [553, 179] on div at bounding box center [578, 183] width 166 height 16
click at [460, 225] on td "Tenant 2 ​" at bounding box center [349, 232] width 264 height 48
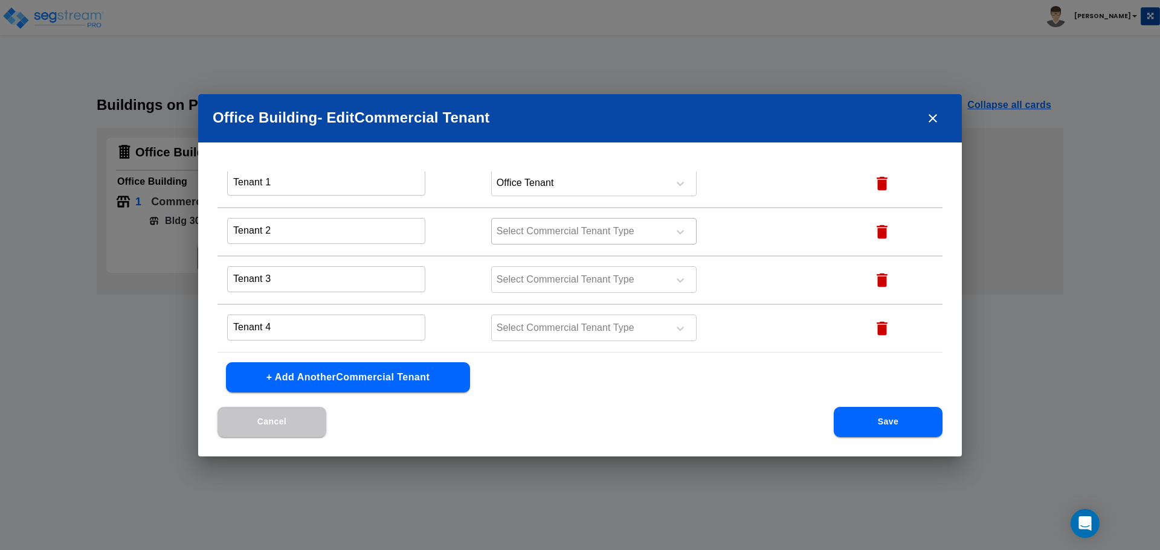
click at [556, 231] on div at bounding box center [578, 231] width 166 height 16
drag, startPoint x: 556, startPoint y: 231, endPoint x: 475, endPoint y: 229, distance: 80.4
click at [475, 229] on tr "Tenant 2 ​ Office Tenant" at bounding box center [579, 232] width 725 height 48
type input "Office Tenant"
click at [548, 283] on div at bounding box center [578, 280] width 166 height 16
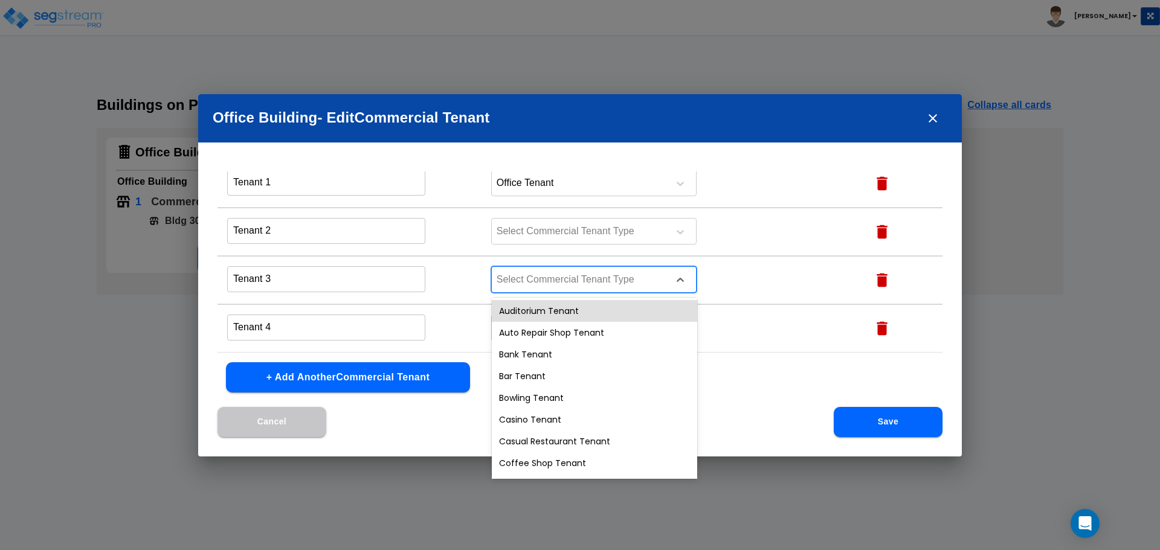
paste input "Office Tenant"
type input "Office Tenant"
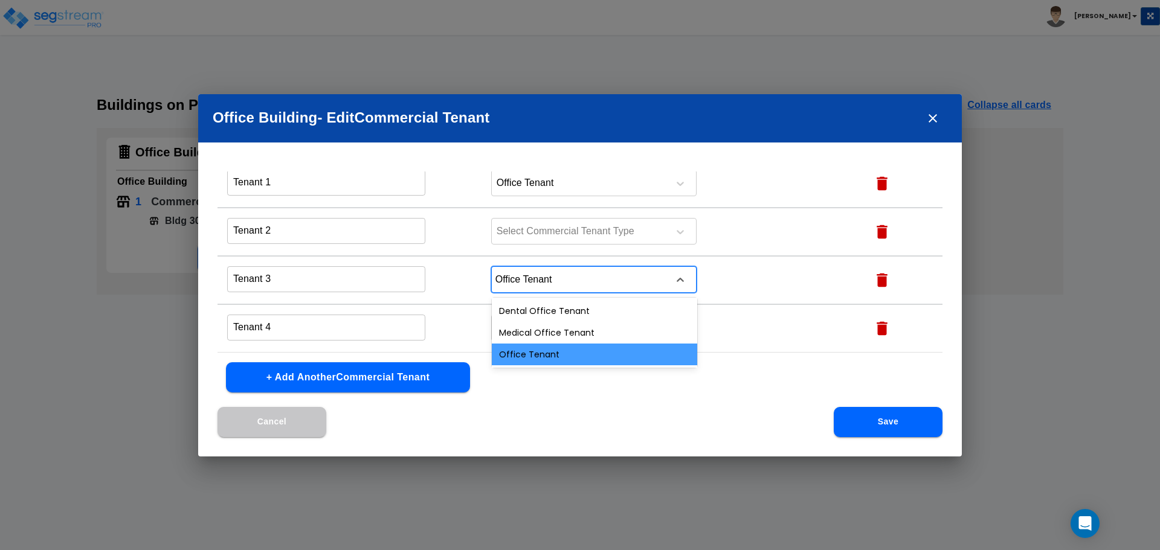
click at [552, 350] on div "Office Tenant" at bounding box center [594, 355] width 205 height 22
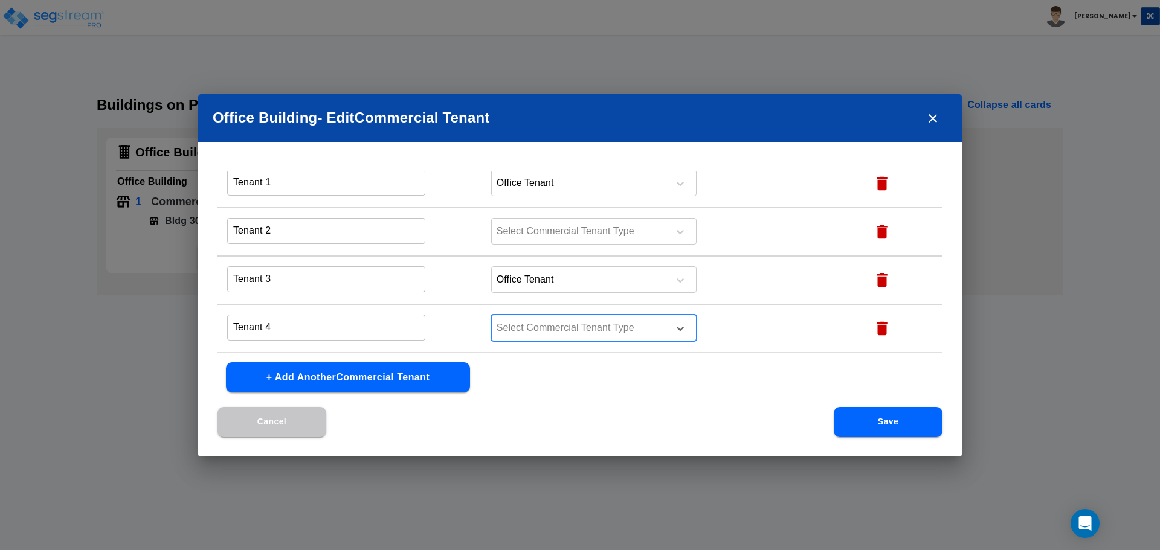
click at [562, 336] on div at bounding box center [578, 328] width 166 height 16
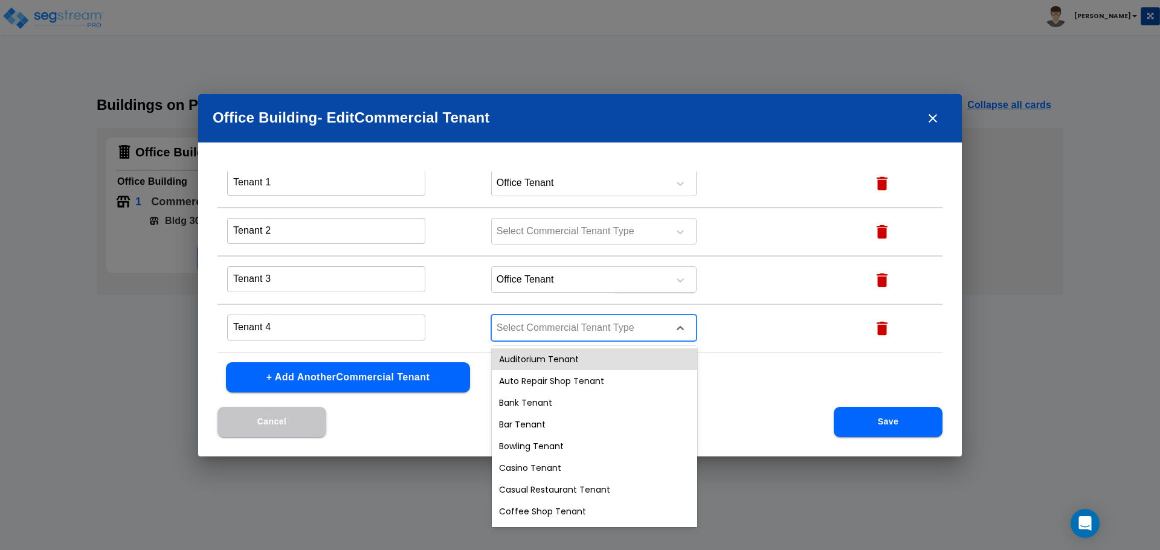
paste input "Office Tenant"
type input "Office Tenant"
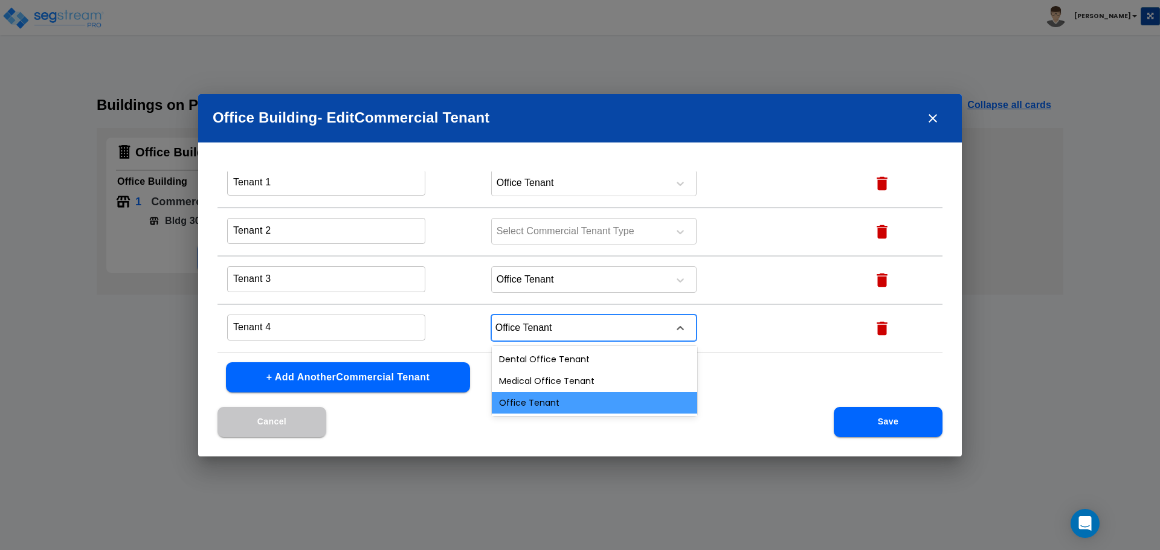
click at [545, 400] on div "Office Tenant" at bounding box center [594, 403] width 205 height 22
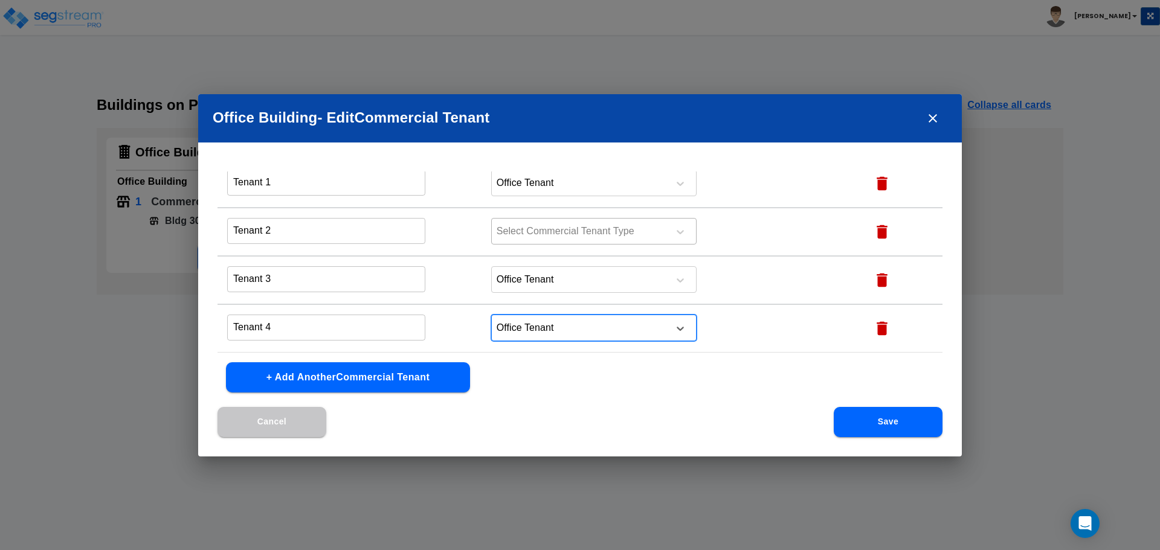
click at [573, 228] on div at bounding box center [578, 231] width 166 height 16
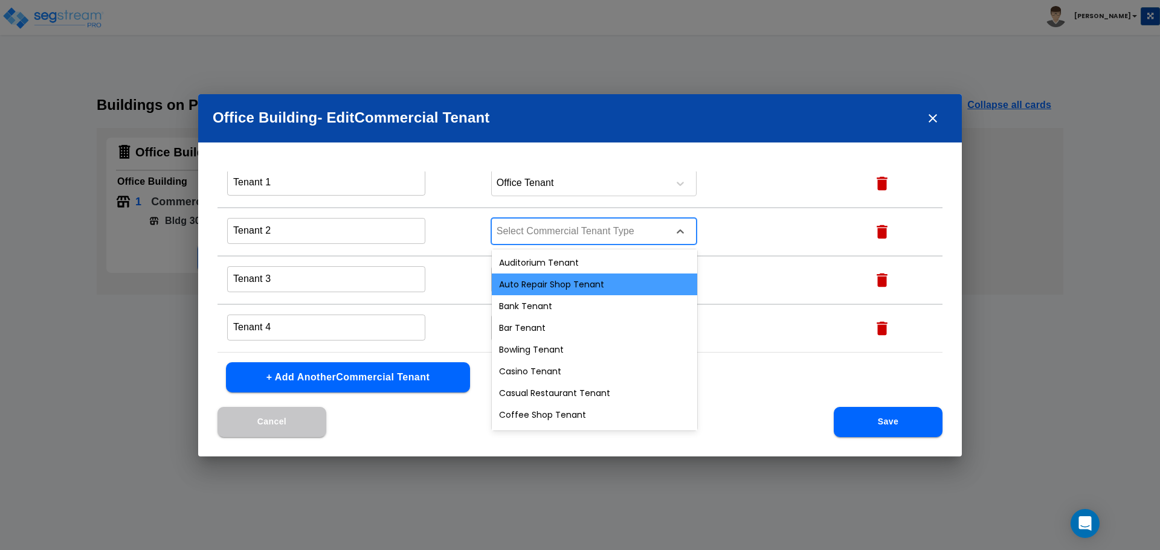
paste input "Office Tenant"
type input "Office Tenant"
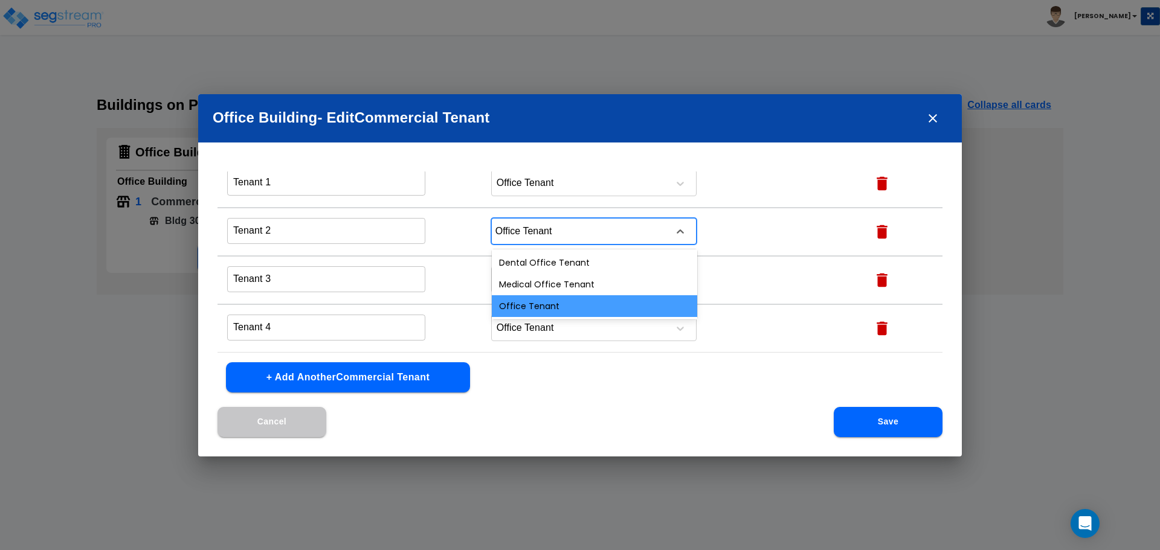
click at [567, 306] on div "Office Tenant" at bounding box center [594, 306] width 205 height 22
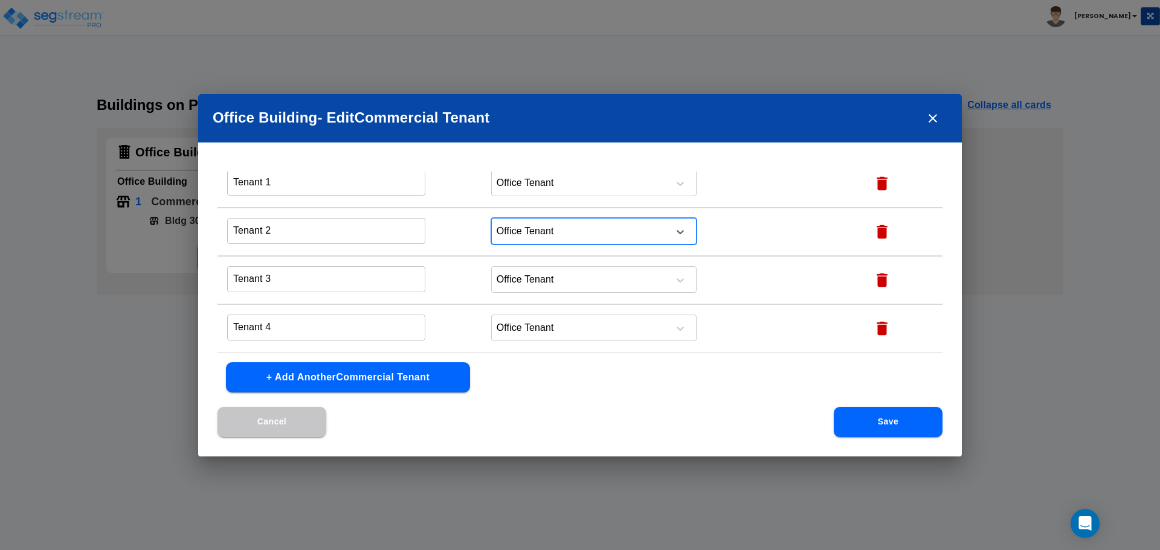
click at [865, 414] on button "Save" at bounding box center [888, 422] width 109 height 30
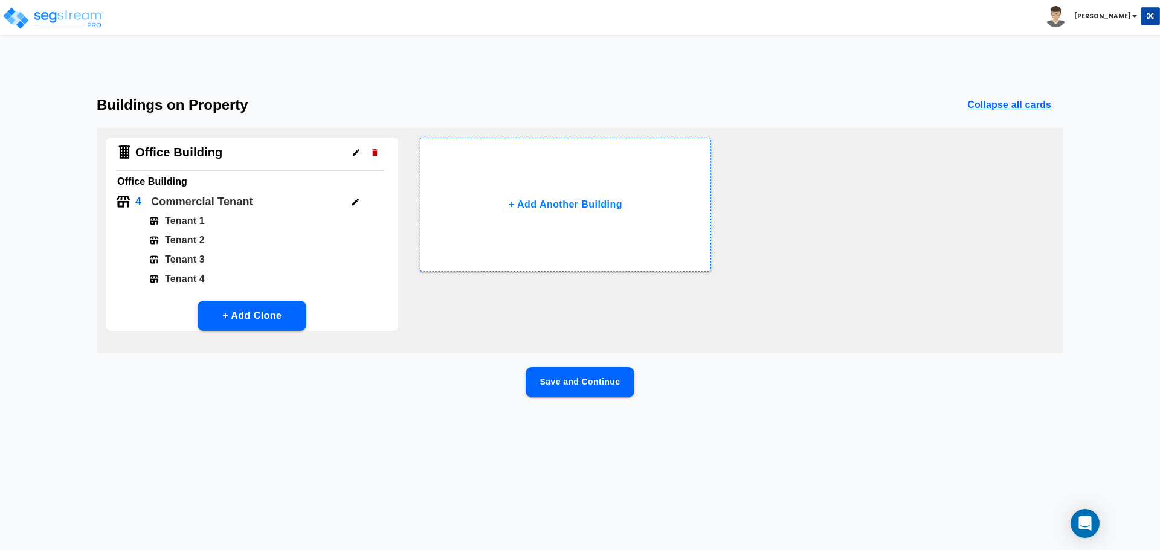
click at [594, 385] on button "Save and Continue" at bounding box center [580, 382] width 109 height 30
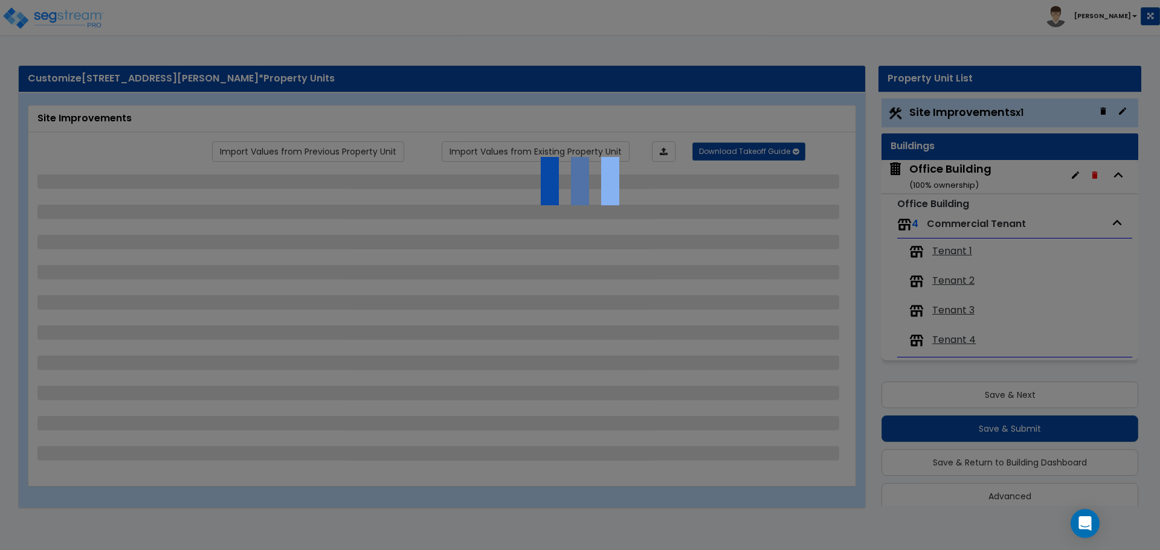
scroll to position [15, 0]
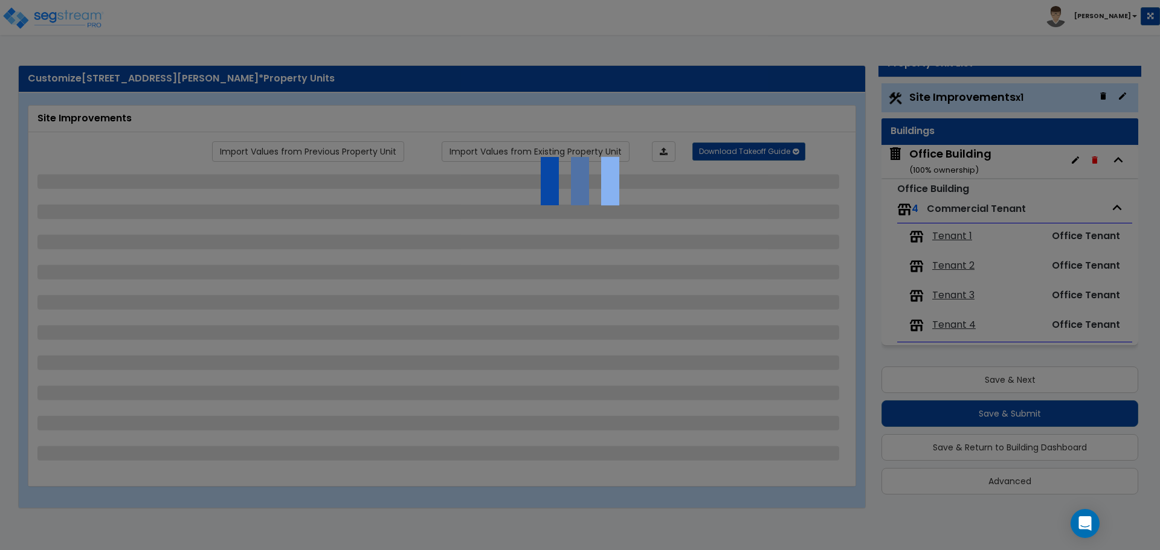
select select "2"
select select "1"
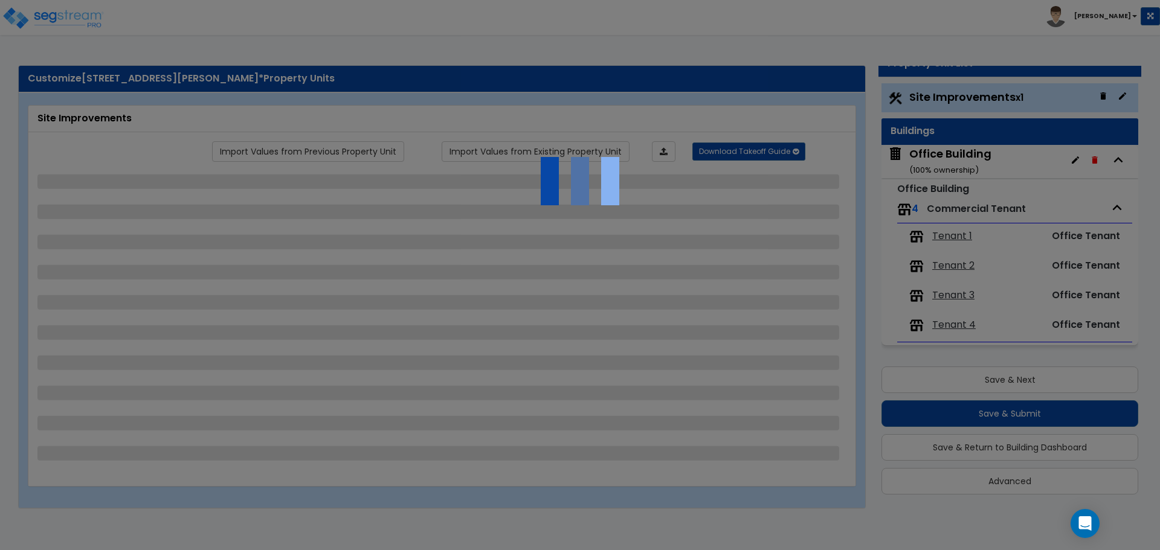
select select "1"
select select "2"
select select "1"
select select "2"
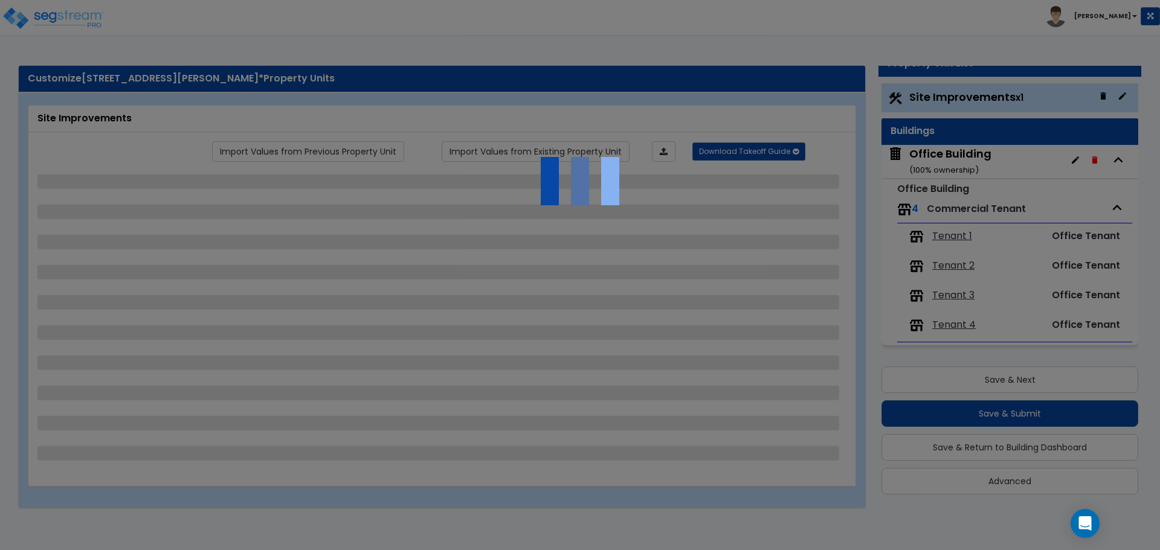
select select "1"
select select "2"
select select "1"
select select "3"
select select "1"
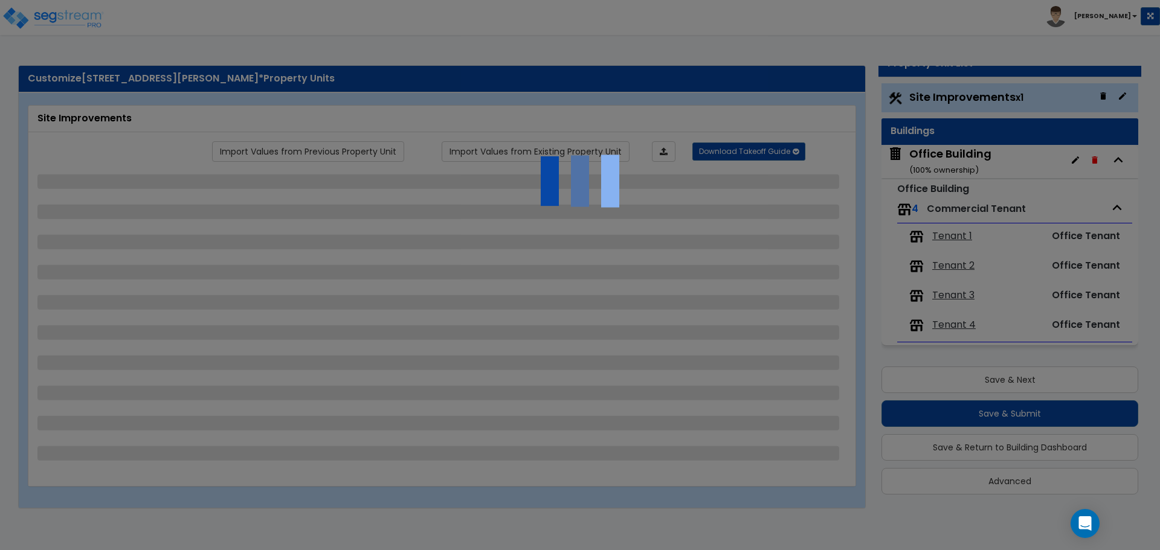
select select "1"
select select "2"
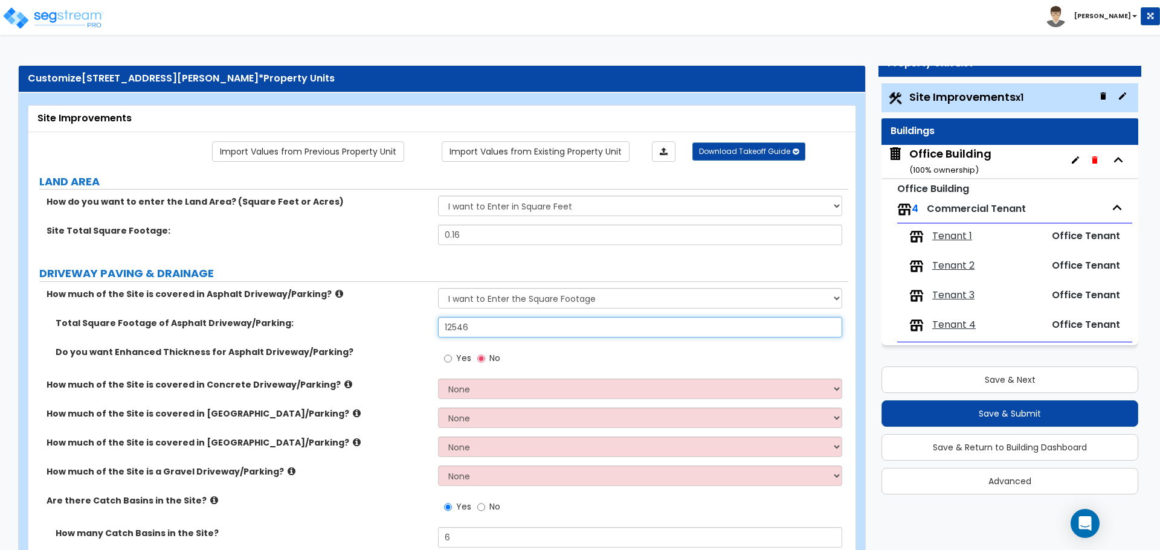
click at [487, 328] on input "12546" at bounding box center [640, 327] width 404 height 21
click at [487, 327] on input "12546" at bounding box center [640, 327] width 404 height 21
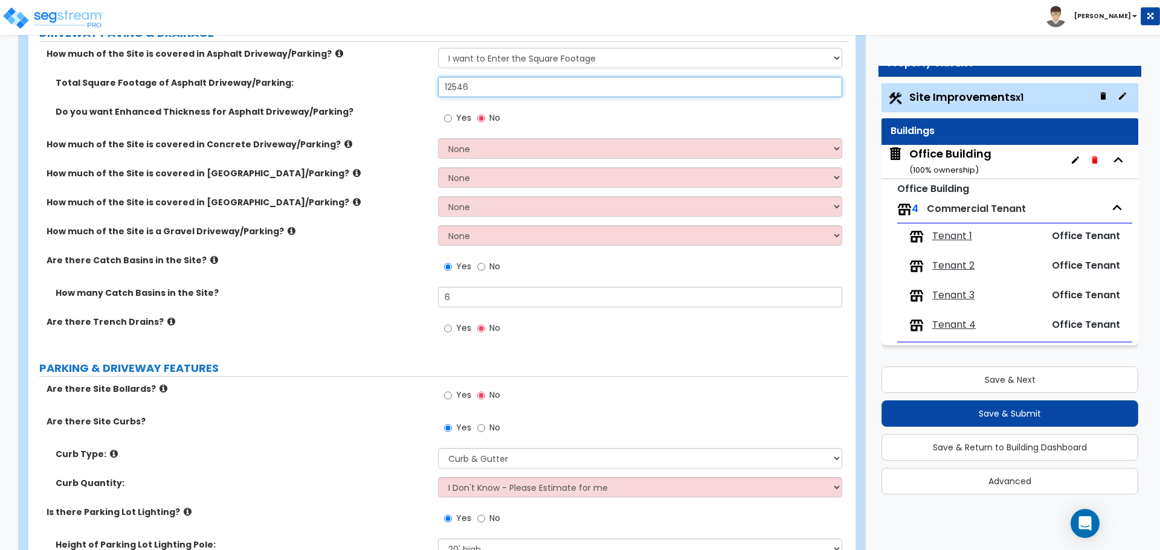
scroll to position [242, 0]
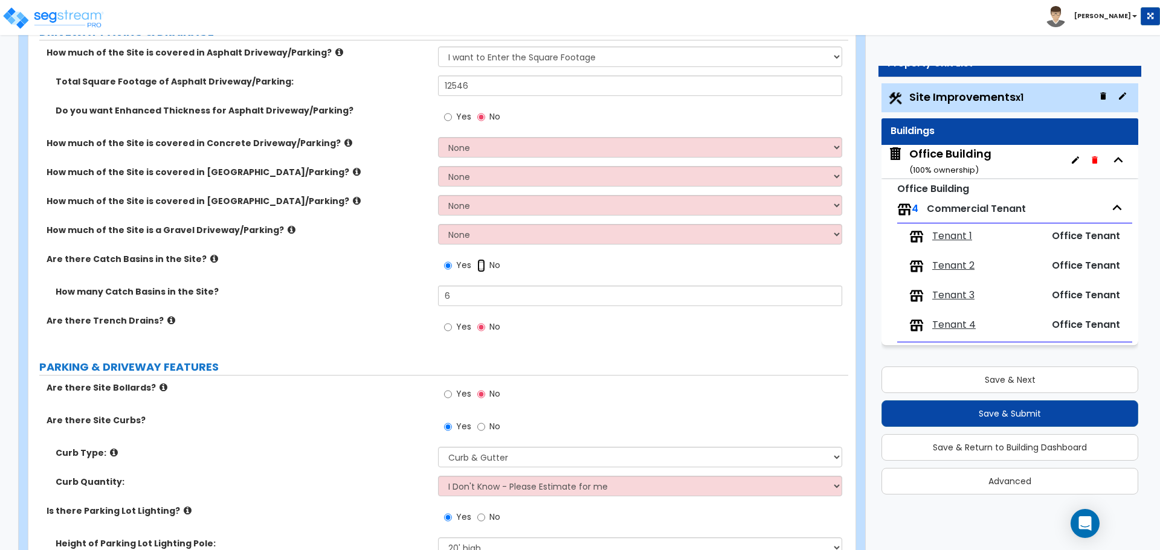
click at [478, 263] on input "No" at bounding box center [481, 265] width 8 height 13
radio input "false"
radio input "true"
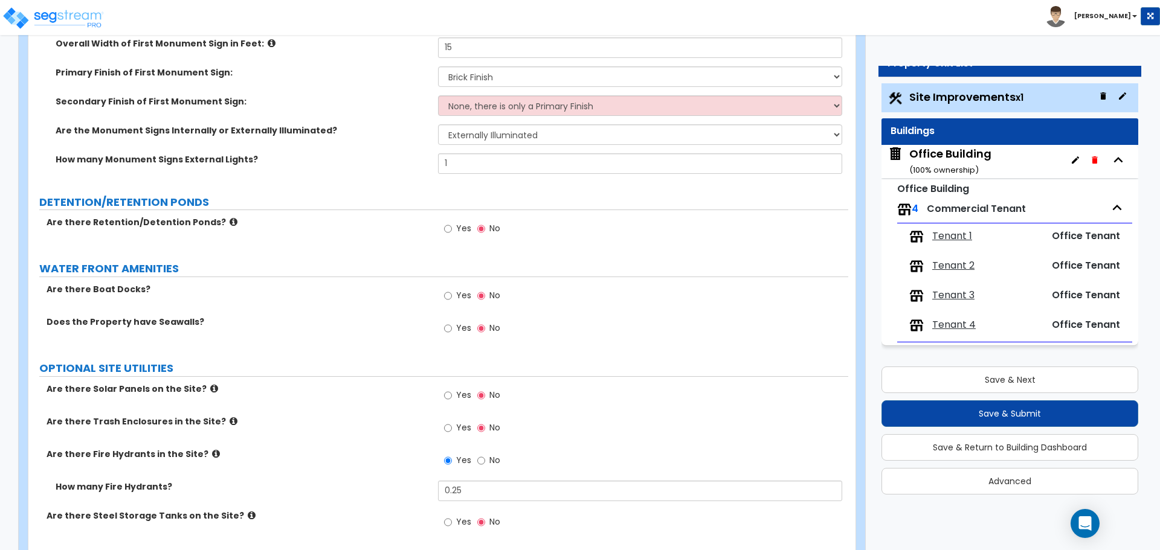
scroll to position [3008, 0]
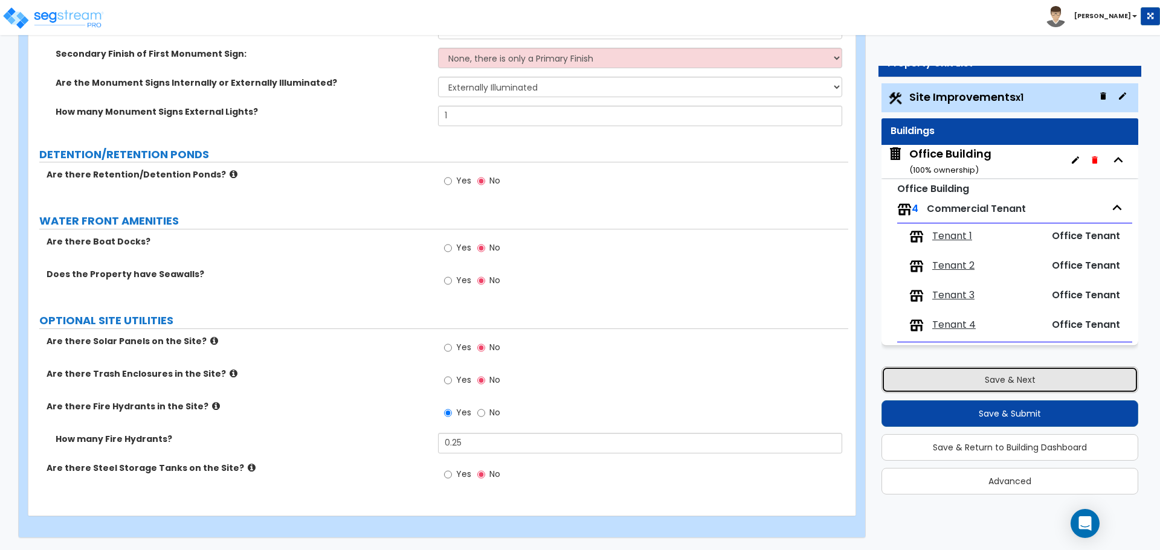
click at [989, 373] on button "Save & Next" at bounding box center [1009, 380] width 257 height 27
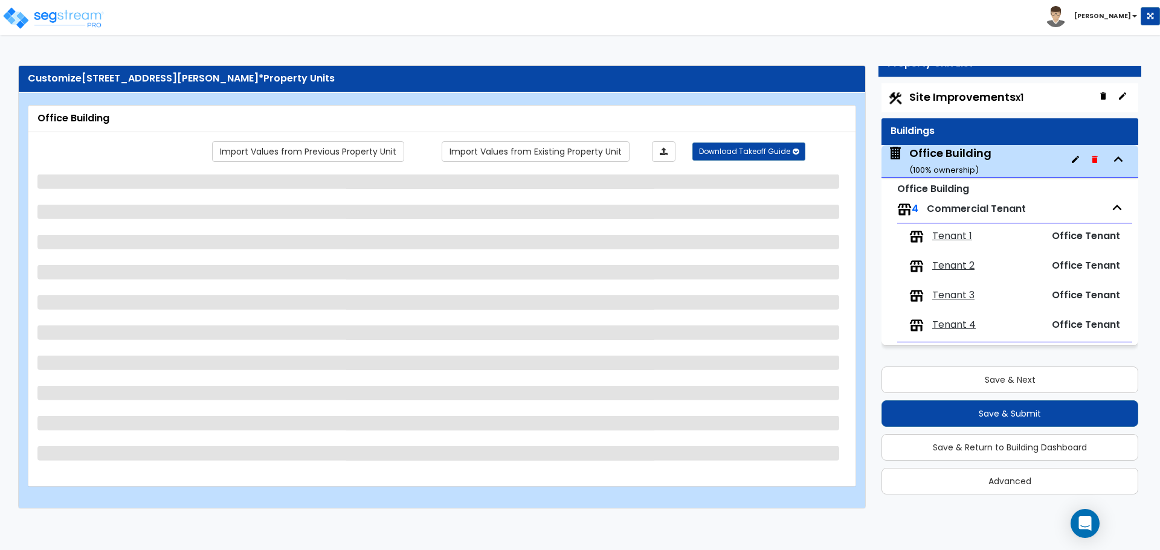
select select "7"
select select "1"
select select "2"
select select "1"
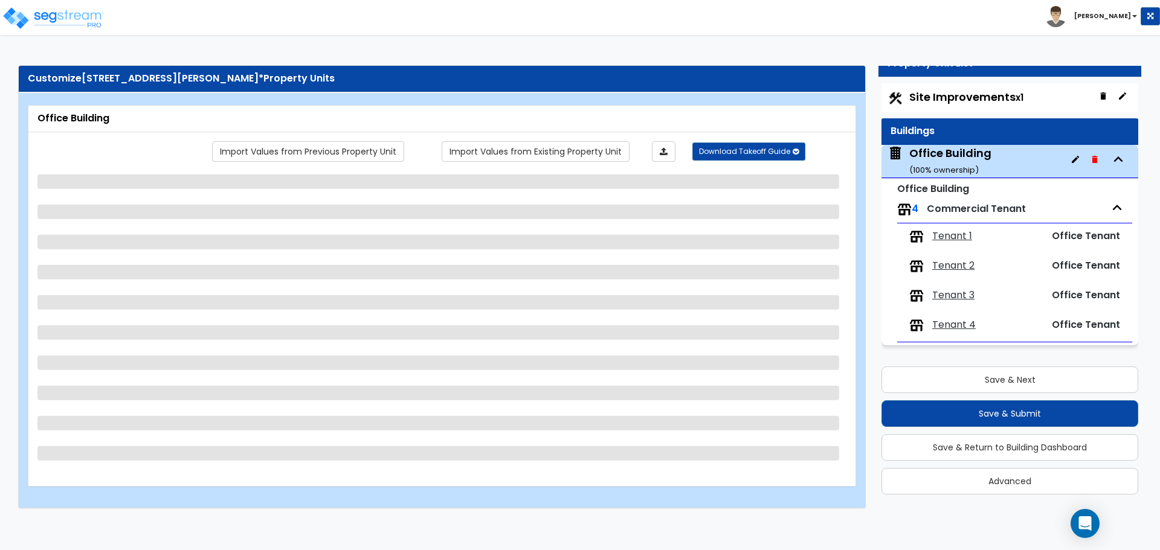
select select "2"
select select "1"
select select "2"
select select "1"
select select "3"
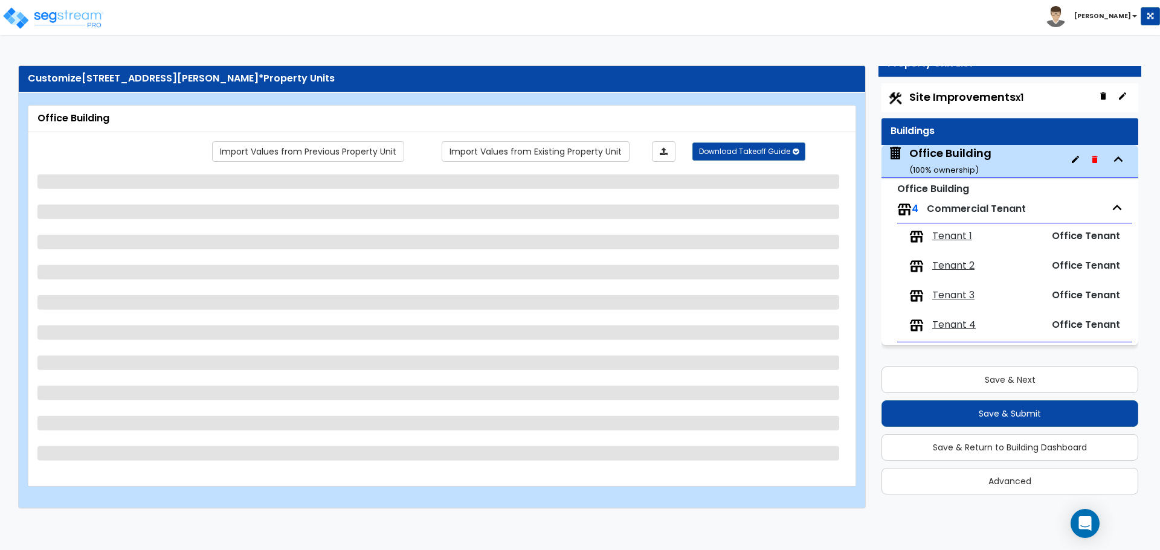
select select "2"
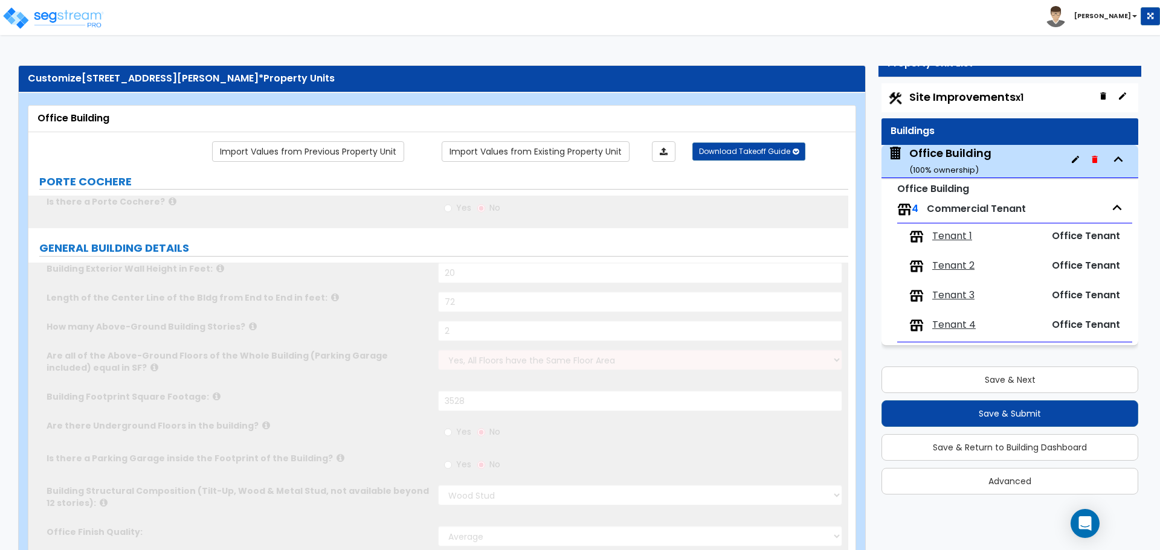
radio input "true"
select select "1"
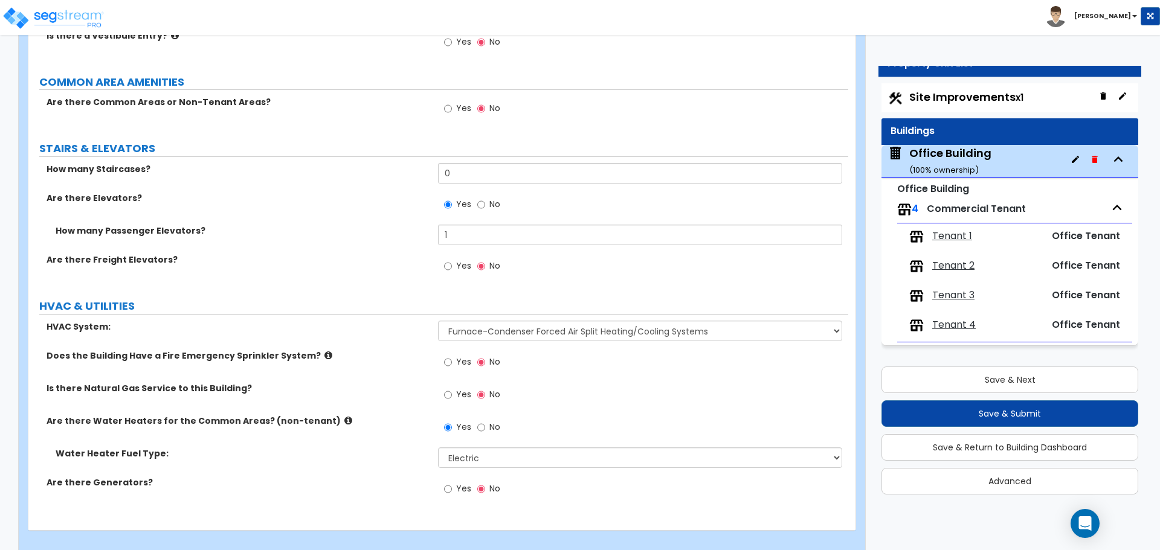
scroll to position [1842, 0]
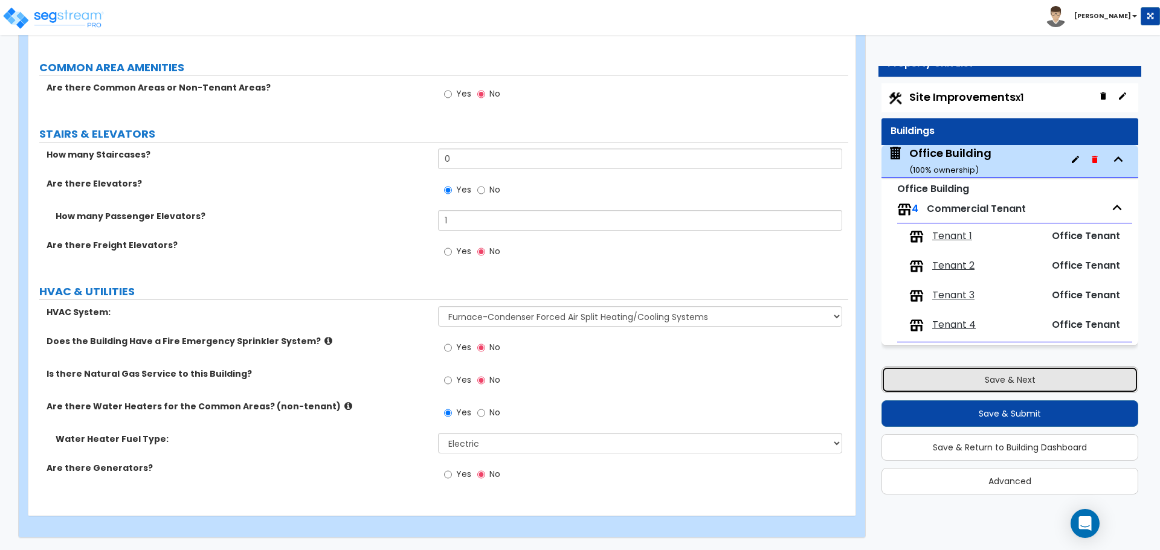
click at [998, 381] on button "Save & Next" at bounding box center [1009, 380] width 257 height 27
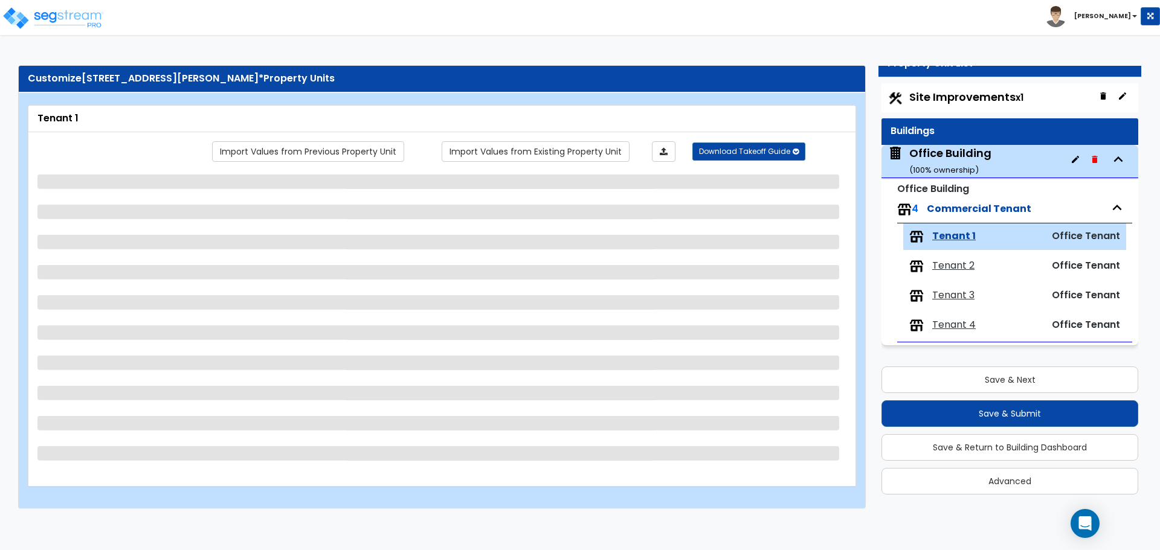
select select "2"
select select "1"
select select "2"
select select "7"
select select "4"
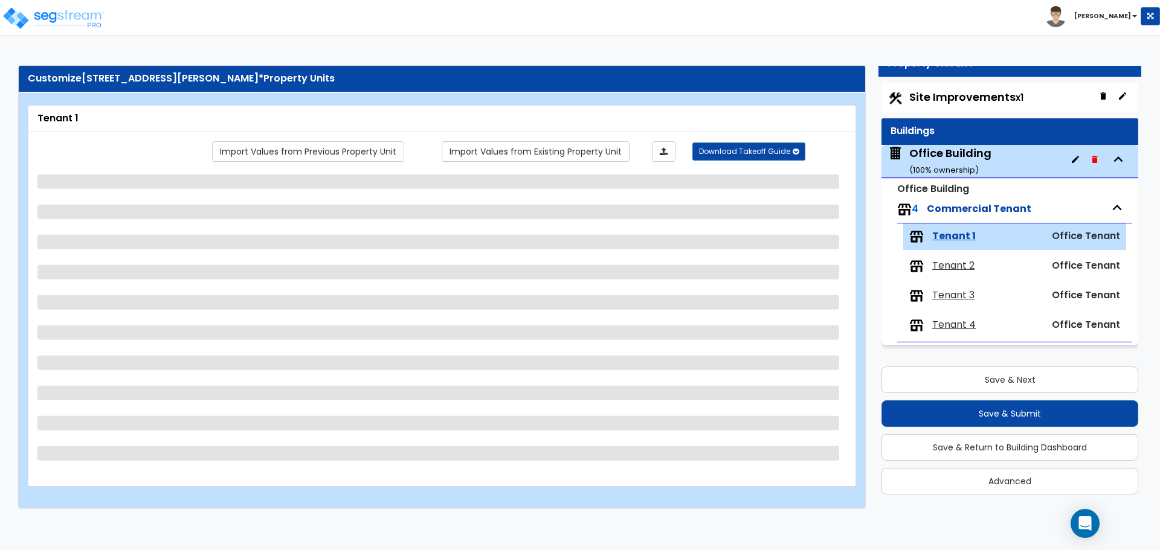
select select "1"
select select "3"
select select "1"
select select "3"
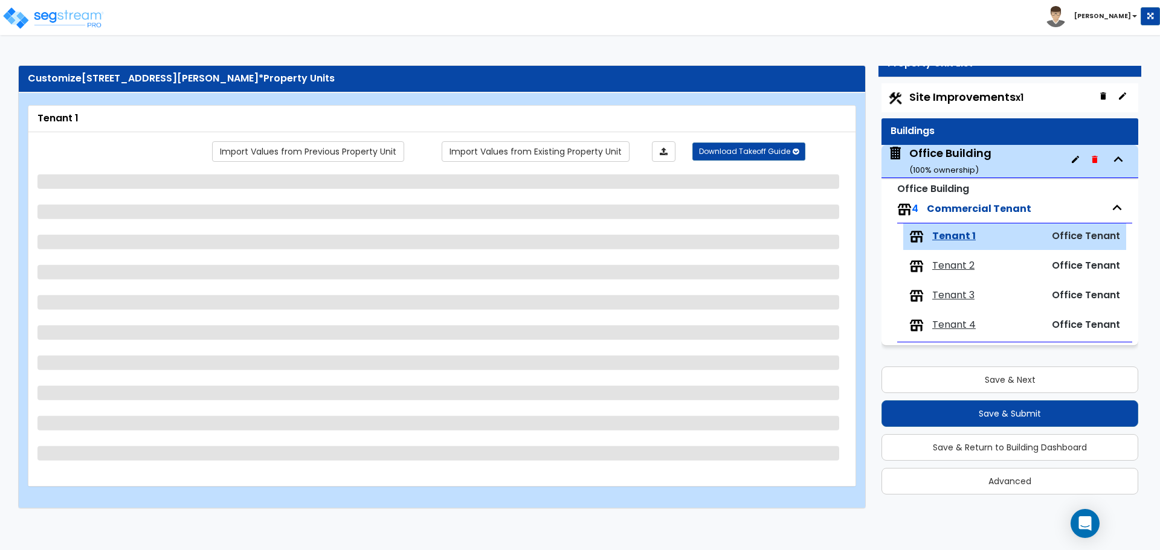
select select "5"
select select "6"
select select "3"
select select "1"
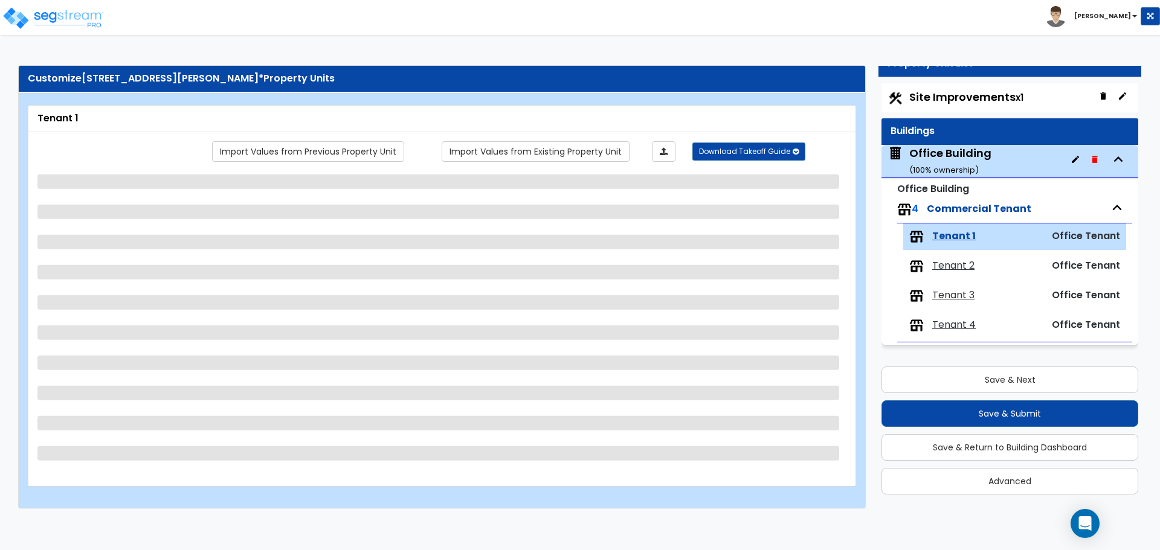
select select "1"
select select "2"
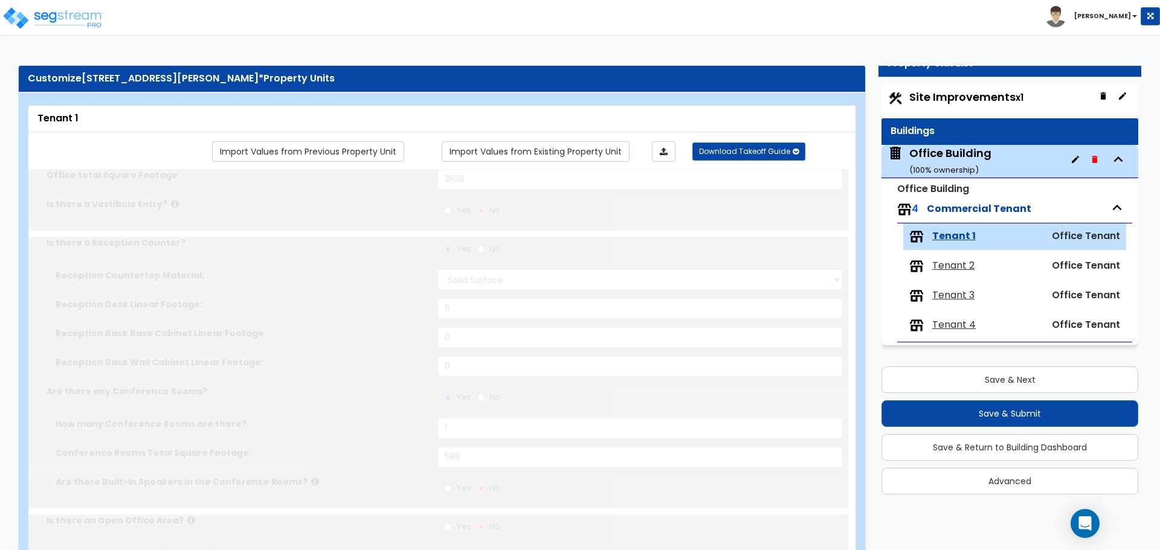
radio input "true"
type input "6"
type input "360"
select select "2"
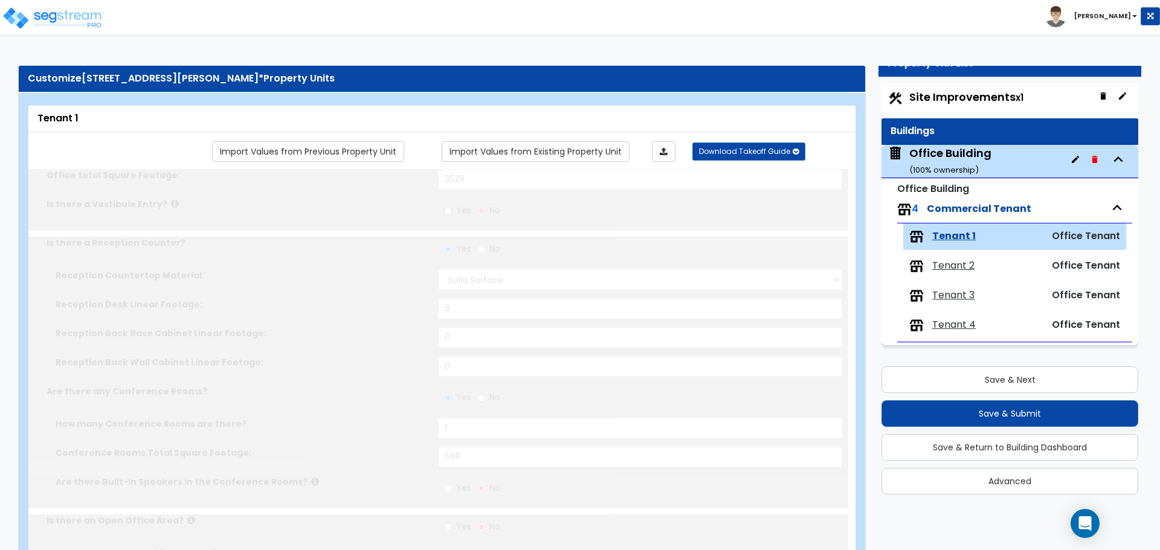
type input "24"
type input "6"
select select "1"
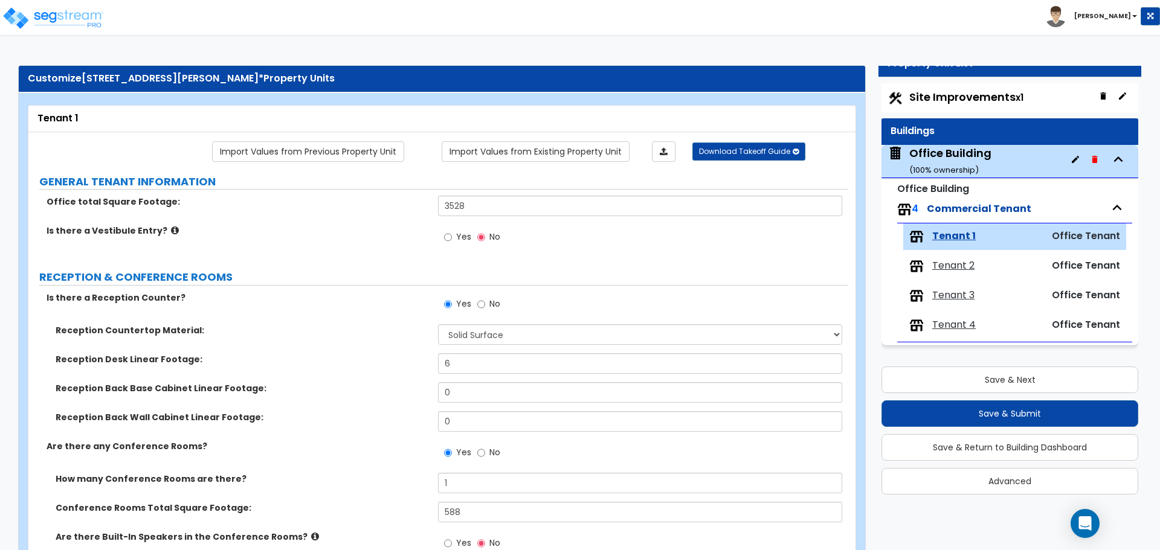
click at [958, 266] on span "Tenant 2" at bounding box center [953, 266] width 42 height 14
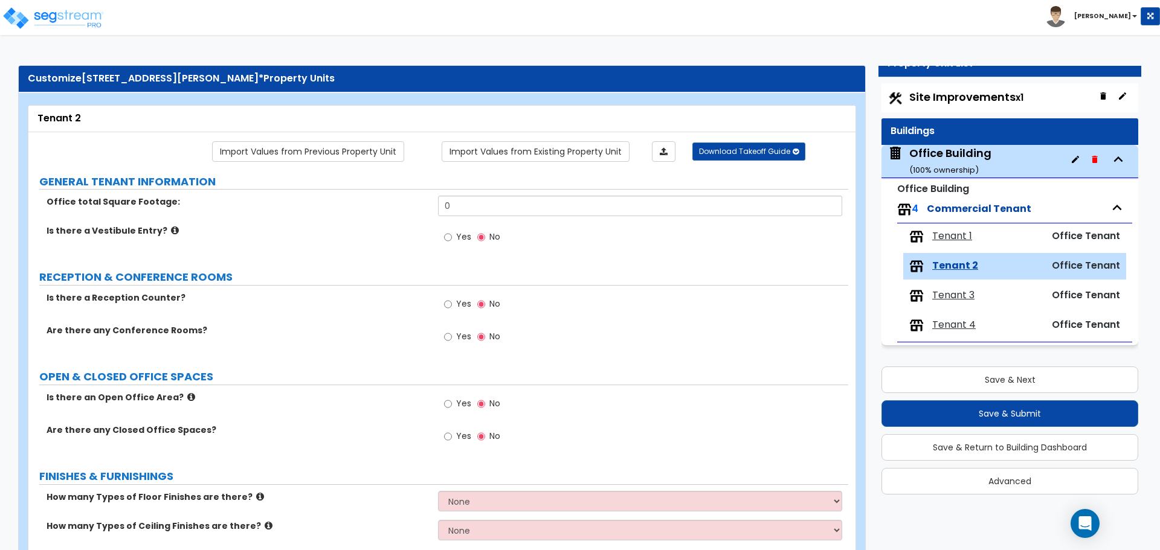
click at [953, 241] on span "Tenant 1" at bounding box center [952, 237] width 40 height 14
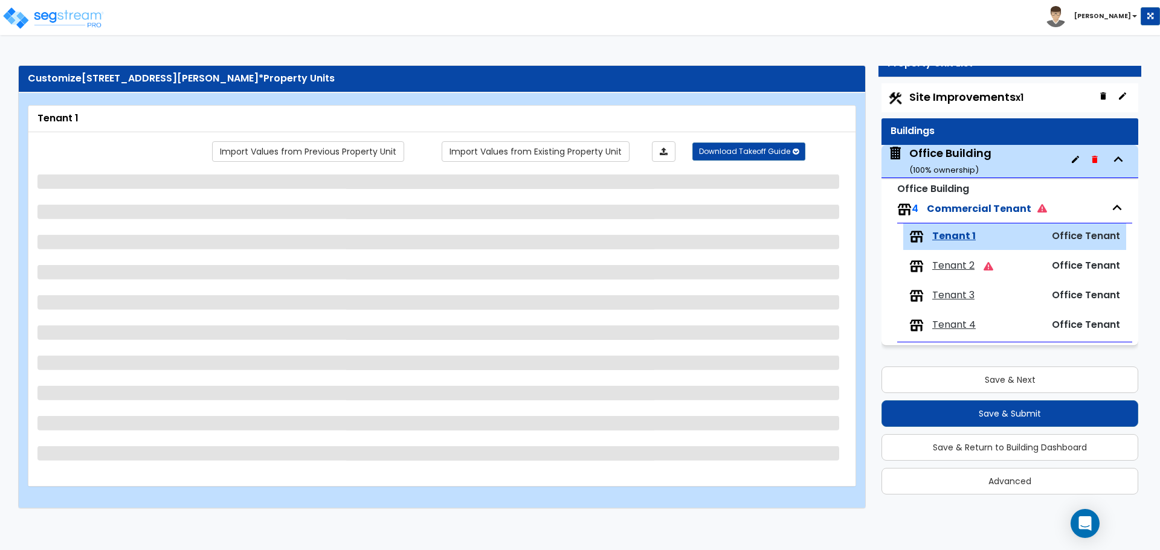
select select "2"
select select "1"
select select "2"
select select "7"
select select "4"
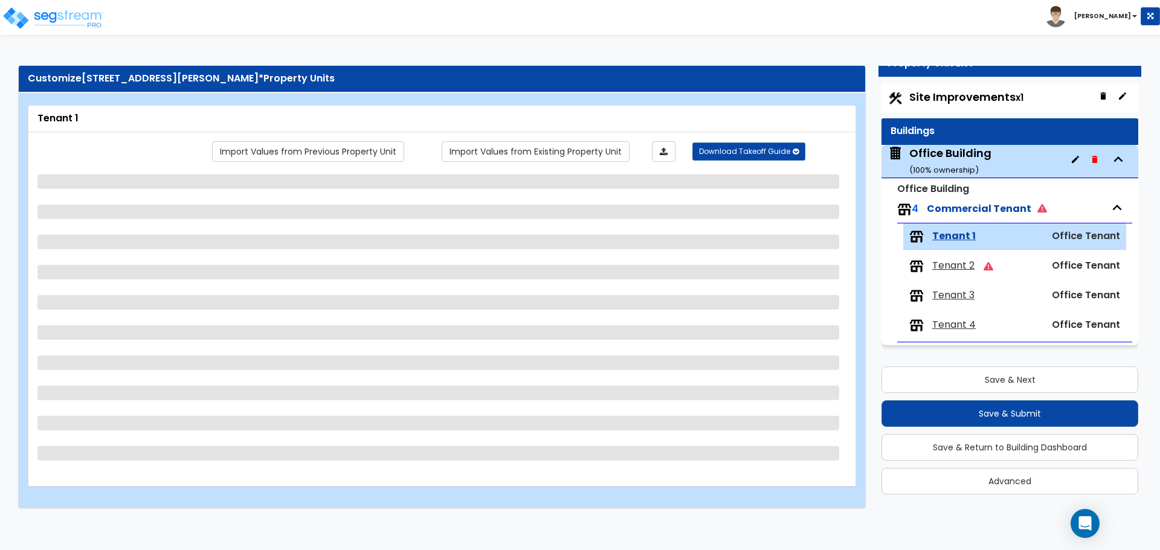
select select "1"
select select "3"
select select "1"
select select "3"
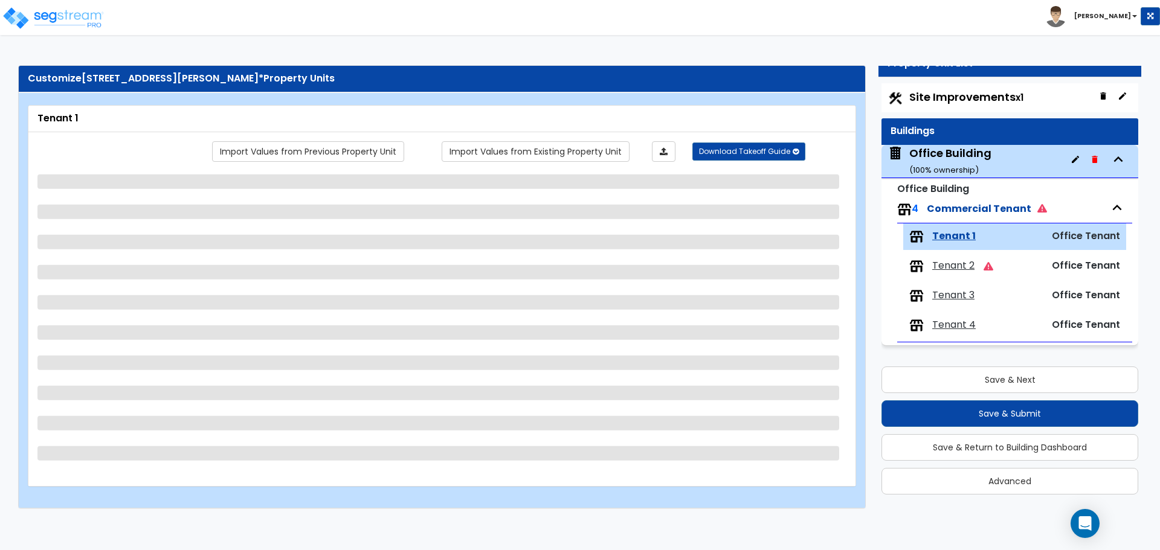
select select "5"
select select "6"
select select "3"
select select "1"
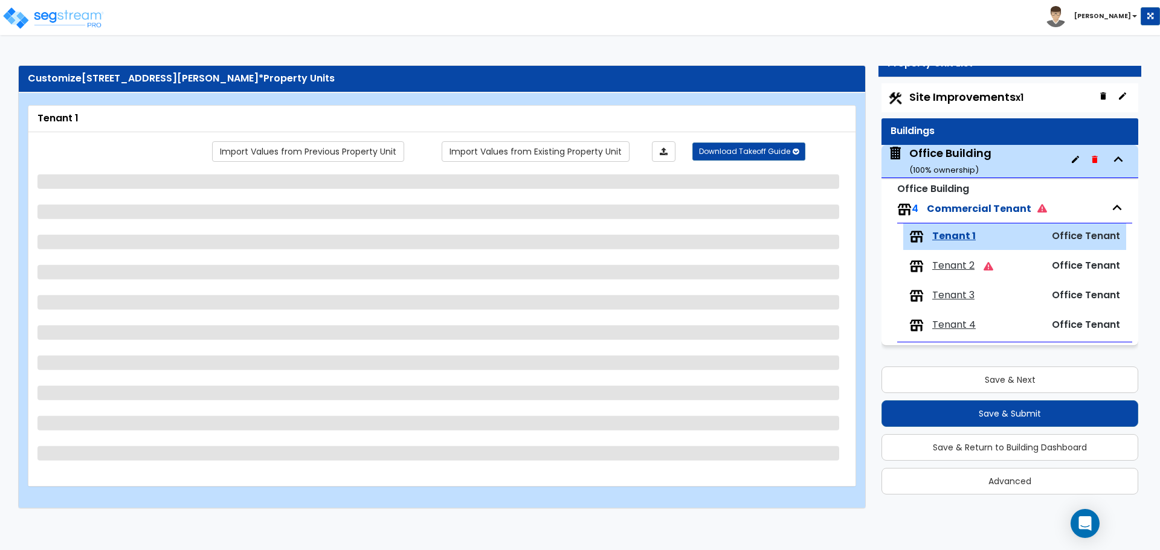
select select "2"
select select "1"
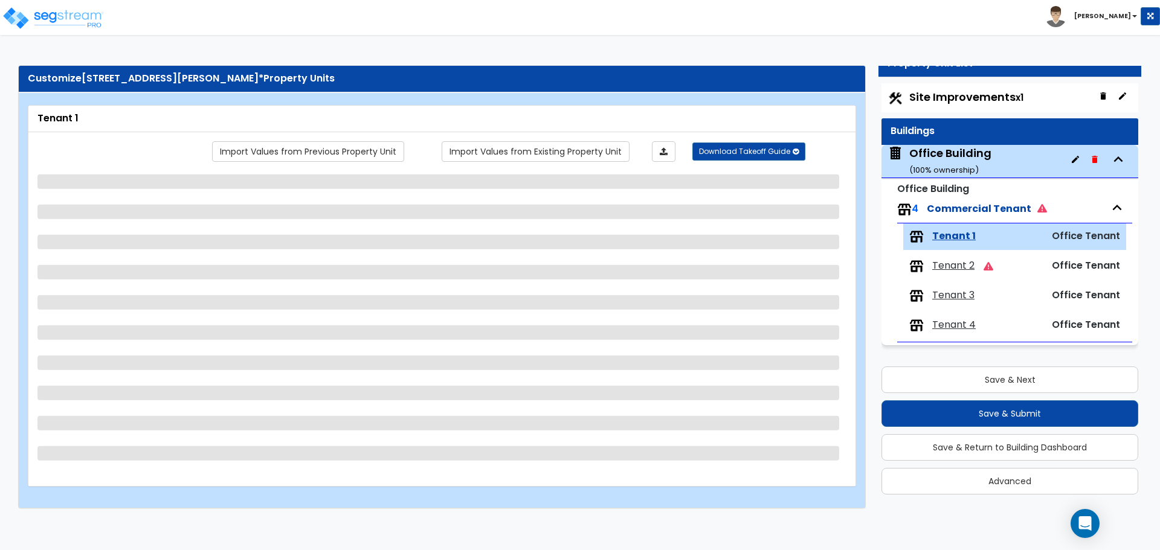
select select "2"
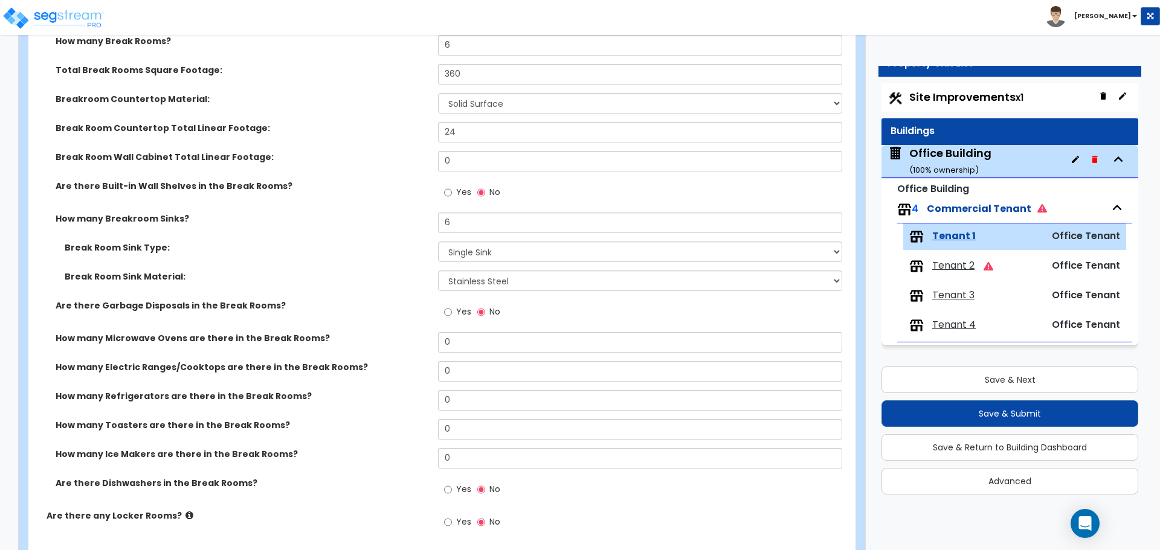
scroll to position [2890, 0]
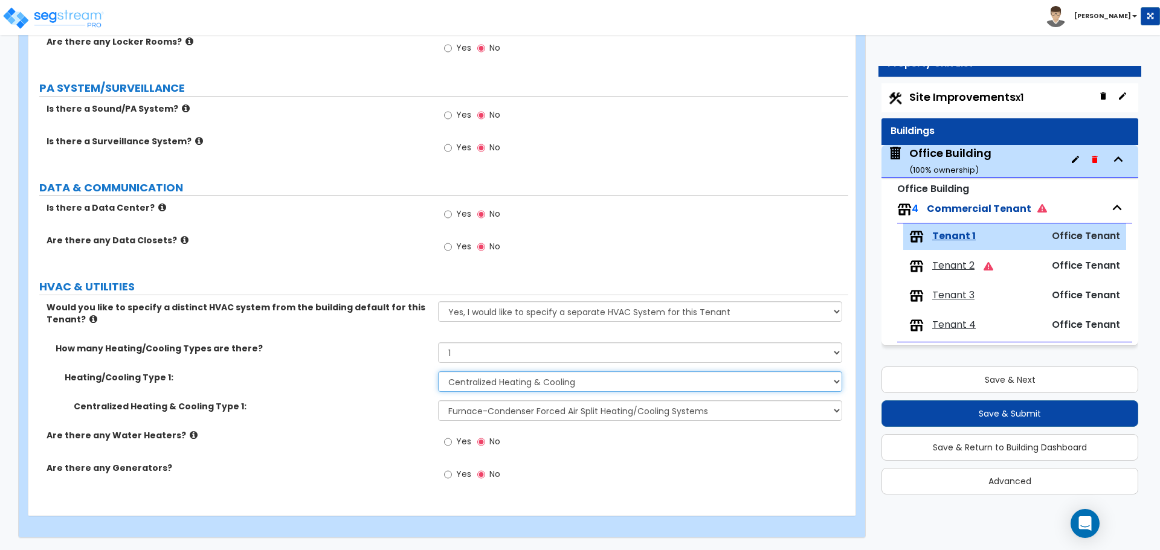
click at [486, 382] on select "None Heat Only Centralized Heating & Cooling Thru Wall Air Conditioners Mini Sp…" at bounding box center [640, 381] width 404 height 21
click at [519, 384] on select "None Heat Only Centralized Heating & Cooling Thru Wall Air Conditioners Mini Sp…" at bounding box center [640, 381] width 404 height 21
click at [513, 410] on select "Please Choose One Rooftop Unit Furnace-Condenser Forced Air Split Heating/Cooli…" at bounding box center [640, 410] width 404 height 21
select select "3"
click at [438, 400] on select "Please Choose One Rooftop Unit Furnace-Condenser Forced Air Split Heating/Cooli…" at bounding box center [640, 410] width 404 height 21
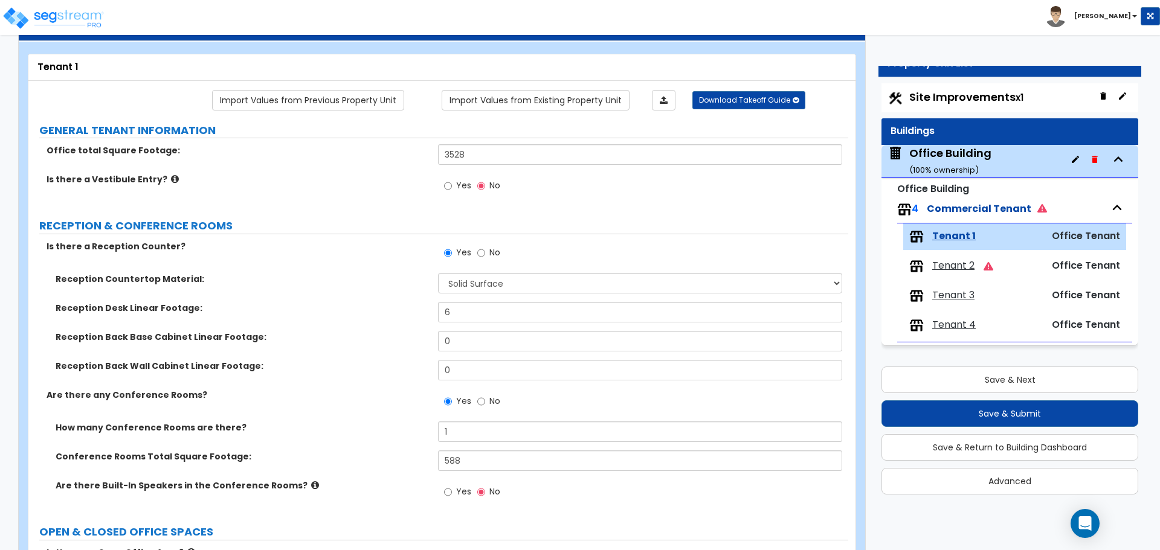
scroll to position [0, 0]
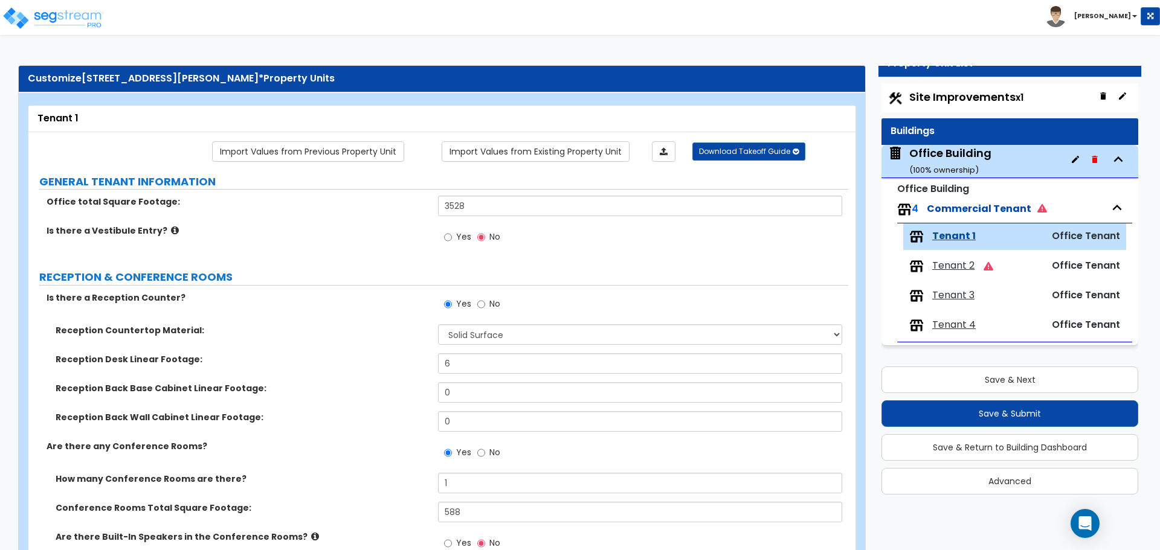
click at [962, 267] on span "Tenant 2" at bounding box center [953, 266] width 42 height 14
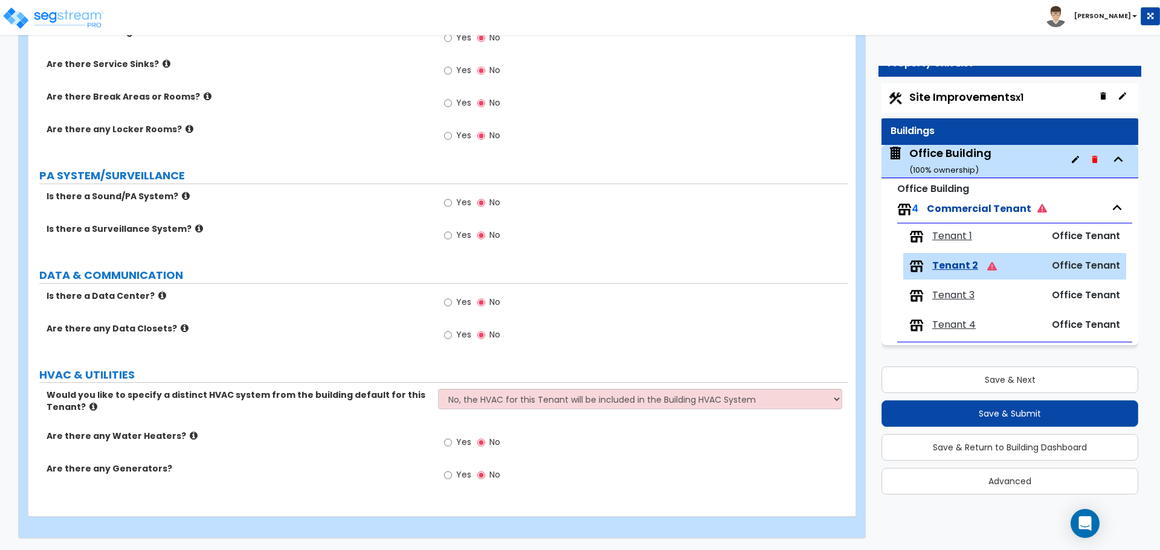
scroll to position [1285, 0]
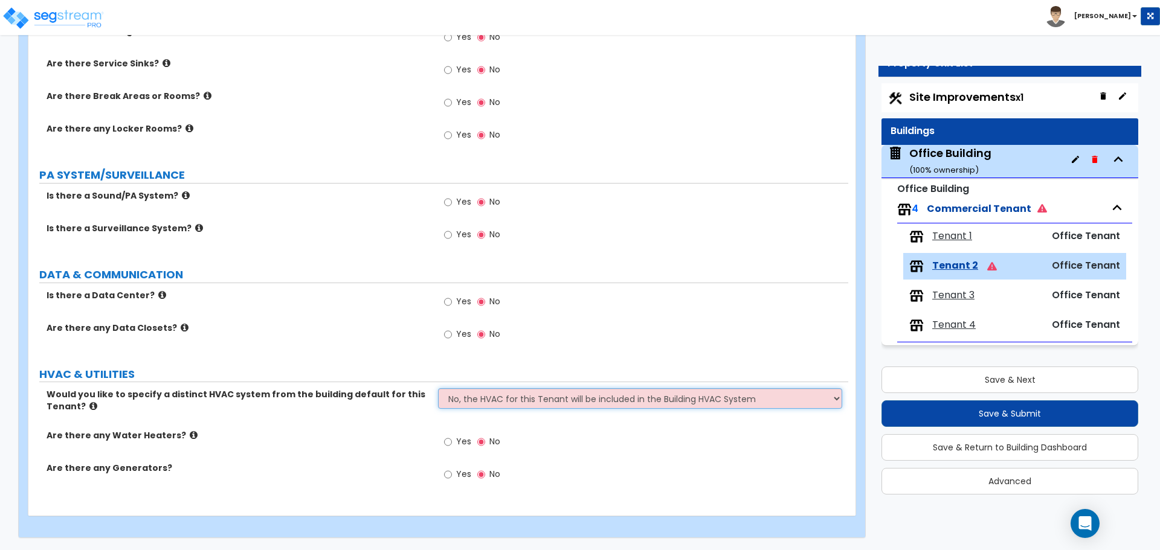
click at [573, 392] on select "No, the HVAC for this Tenant will be included in the Building HVAC System Yes, …" at bounding box center [640, 398] width 404 height 21
select select "1"
click at [438, 388] on select "No, the HVAC for this Tenant will be included in the Building HVAC System Yes, …" at bounding box center [640, 398] width 404 height 21
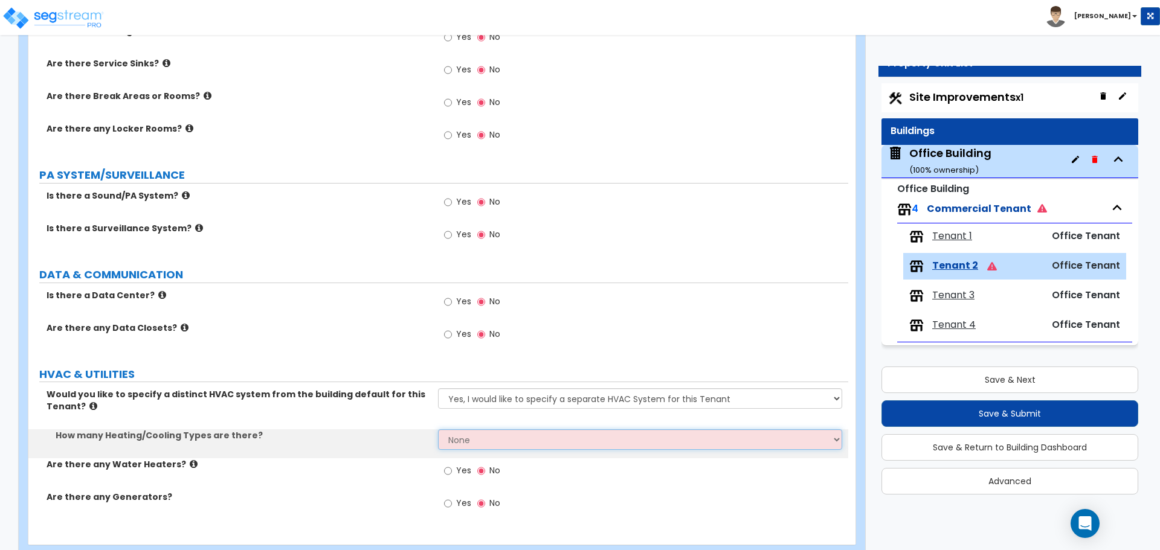
click at [489, 436] on select "None 1 2 3" at bounding box center [640, 439] width 404 height 21
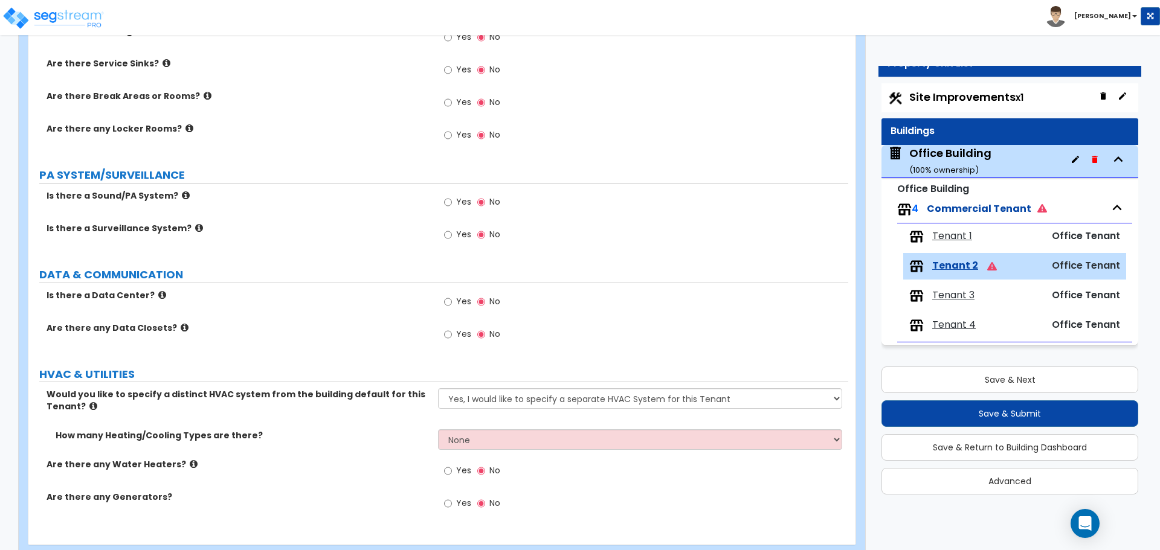
click at [426, 343] on div "Are there any Data Closets? Yes No" at bounding box center [438, 338] width 820 height 33
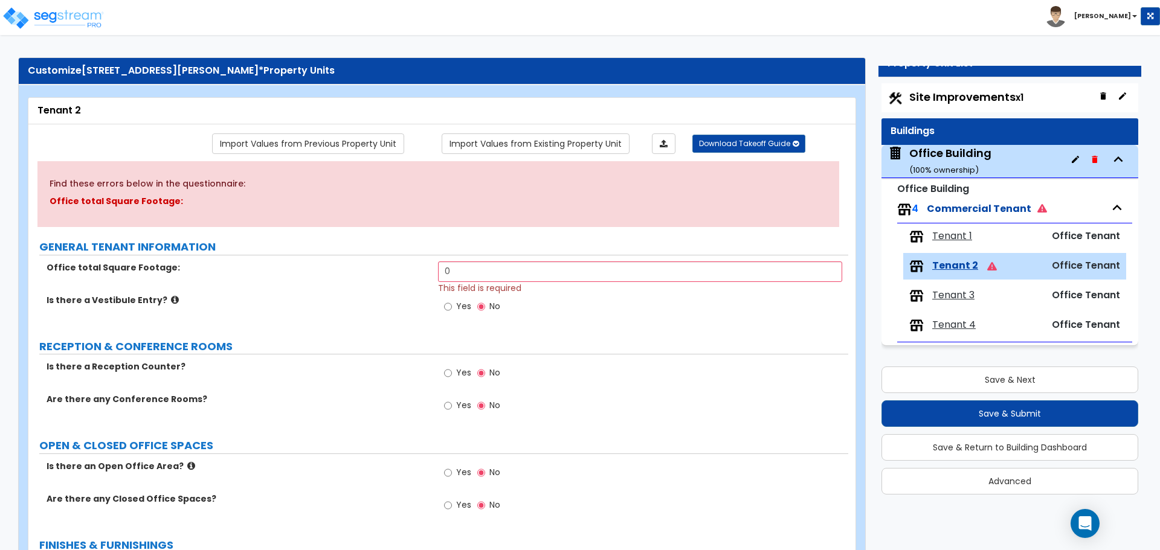
scroll to position [0, 0]
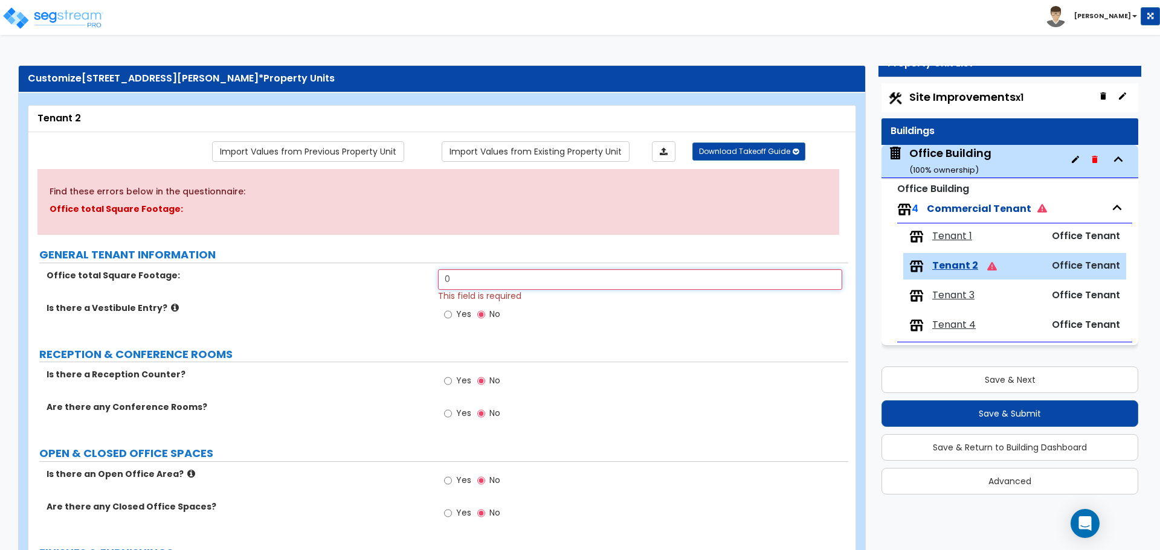
click at [461, 277] on input "0" at bounding box center [640, 279] width 404 height 21
click at [951, 237] on span "Tenant 1" at bounding box center [952, 237] width 40 height 14
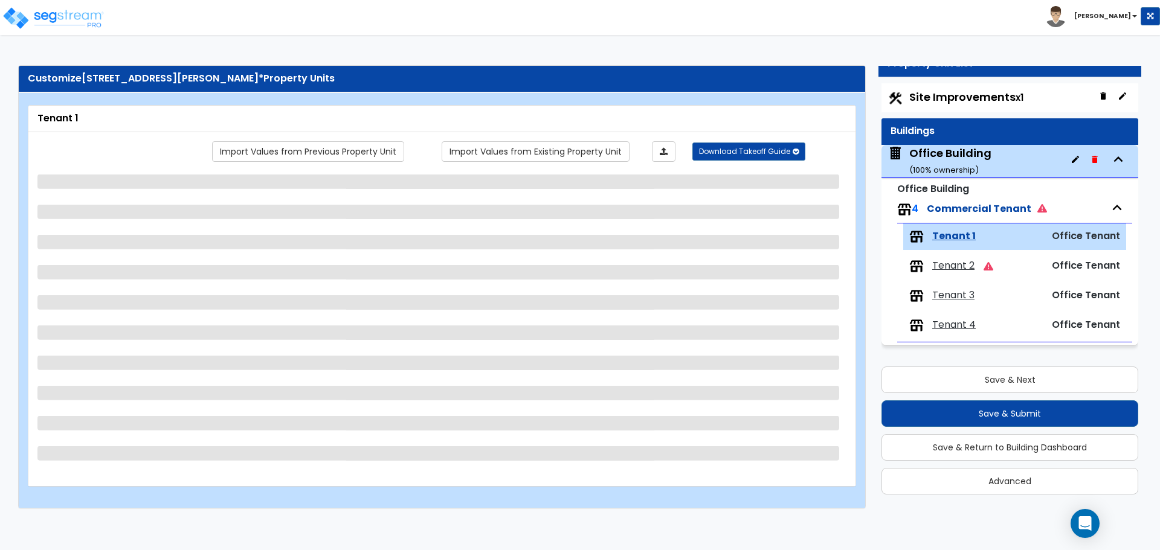
select select "2"
select select "1"
select select "2"
select select "7"
select select "4"
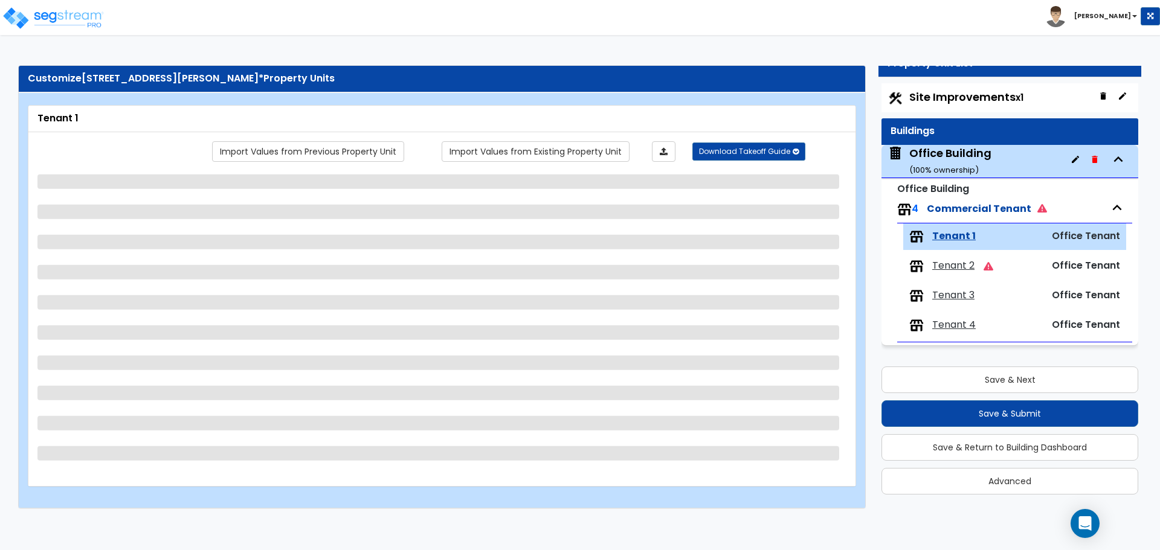
select select "1"
select select "3"
select select "1"
select select "3"
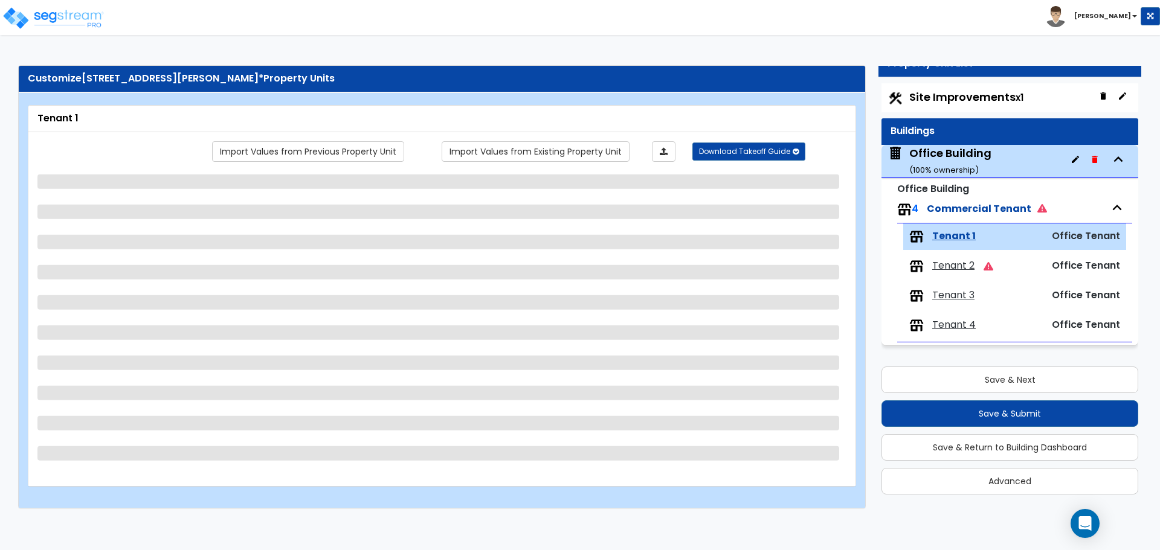
select select "5"
select select "6"
select select "3"
select select "1"
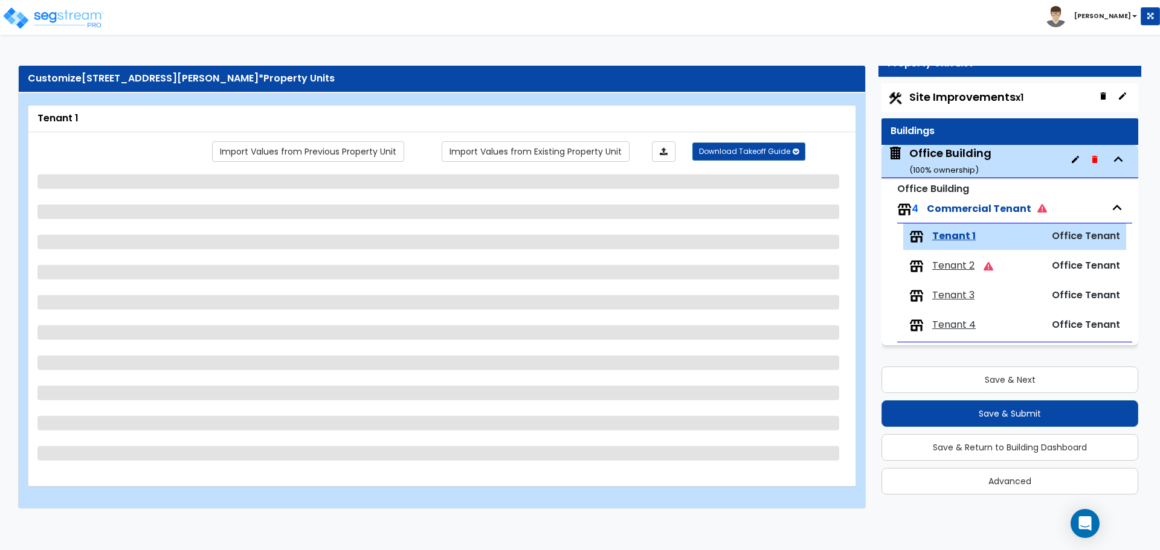
select select "2"
select select "1"
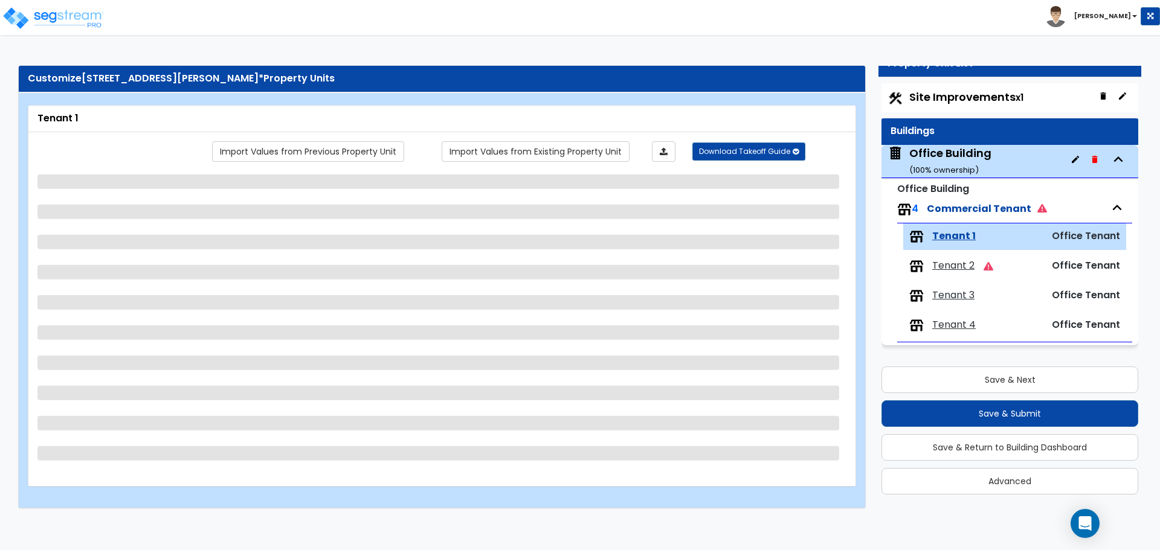
select select "2"
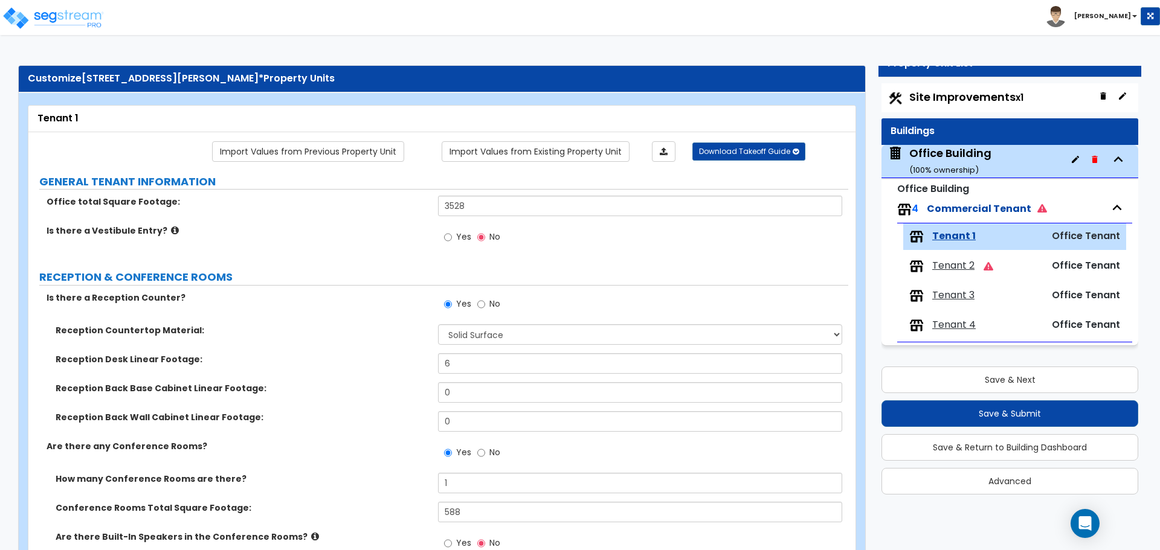
click at [519, 189] on label "GENERAL TENANT INFORMATION" at bounding box center [443, 182] width 809 height 16
click at [504, 203] on input "3528" at bounding box center [640, 206] width 404 height 21
click at [947, 265] on span "Tenant 2" at bounding box center [953, 266] width 42 height 14
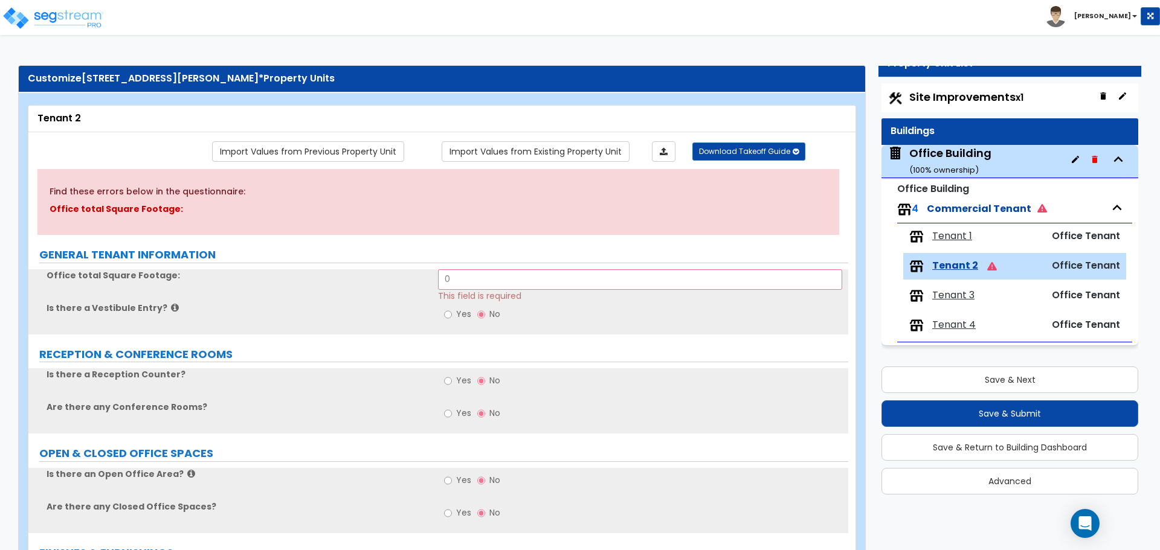
click at [964, 239] on span "Tenant 1" at bounding box center [952, 237] width 40 height 14
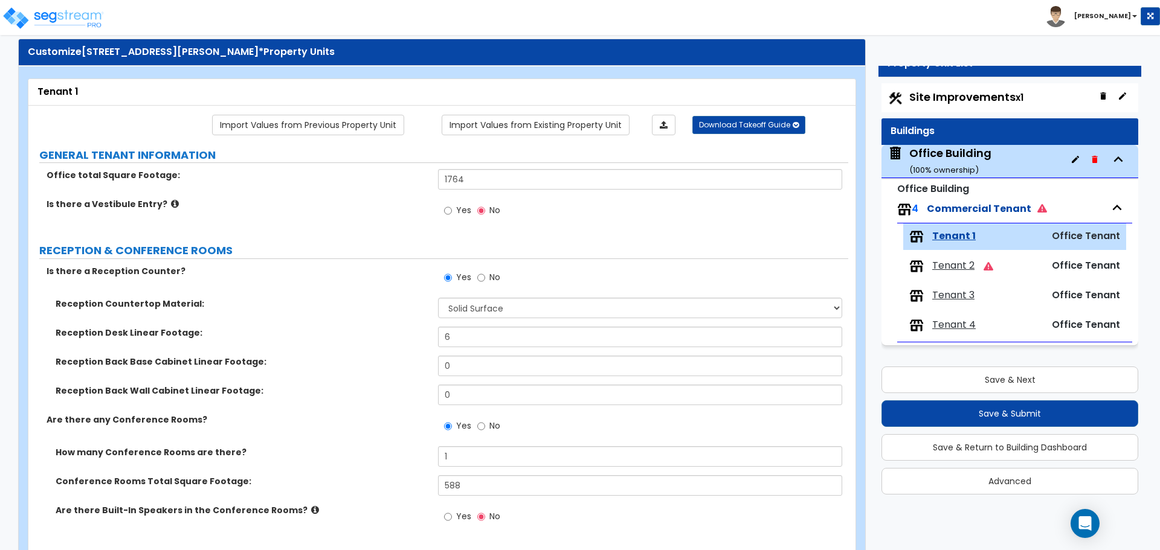
scroll to position [121, 0]
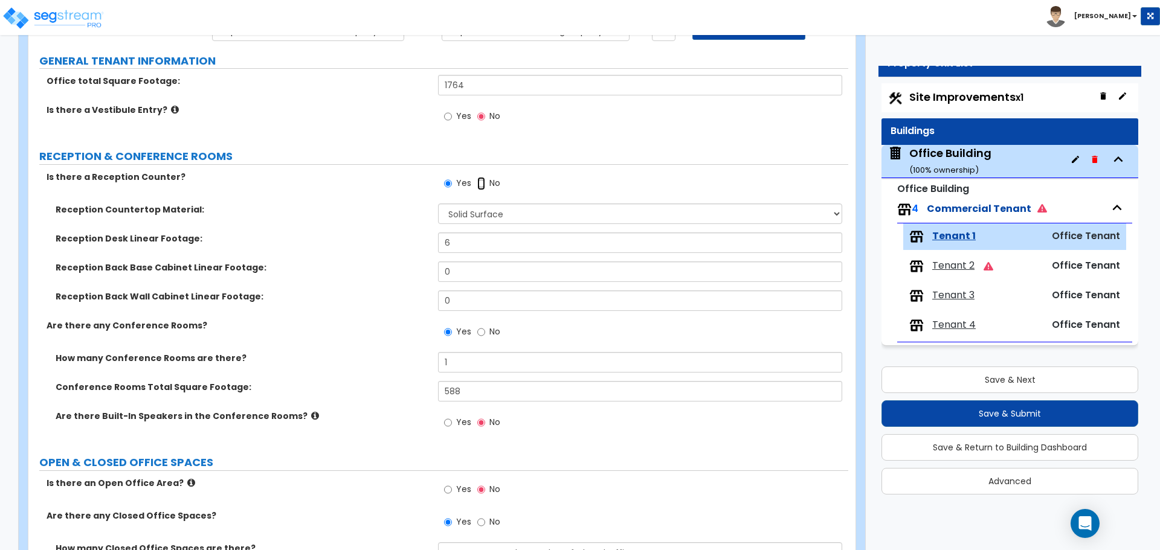
click at [484, 181] on input "No" at bounding box center [481, 183] width 8 height 13
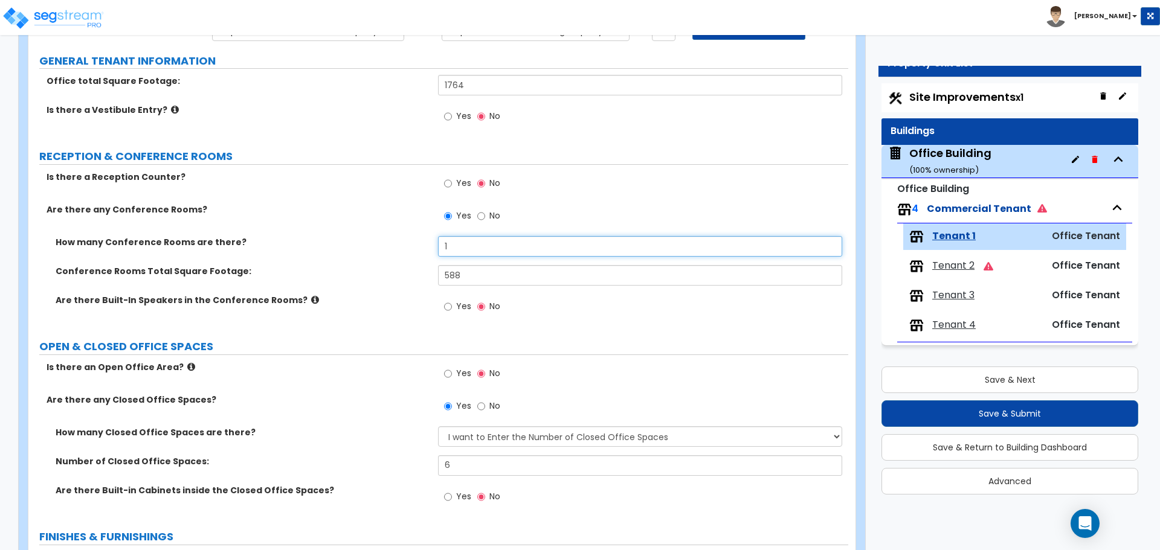
click at [457, 244] on input "1" at bounding box center [640, 246] width 404 height 21
click at [474, 269] on input "588" at bounding box center [640, 275] width 404 height 21
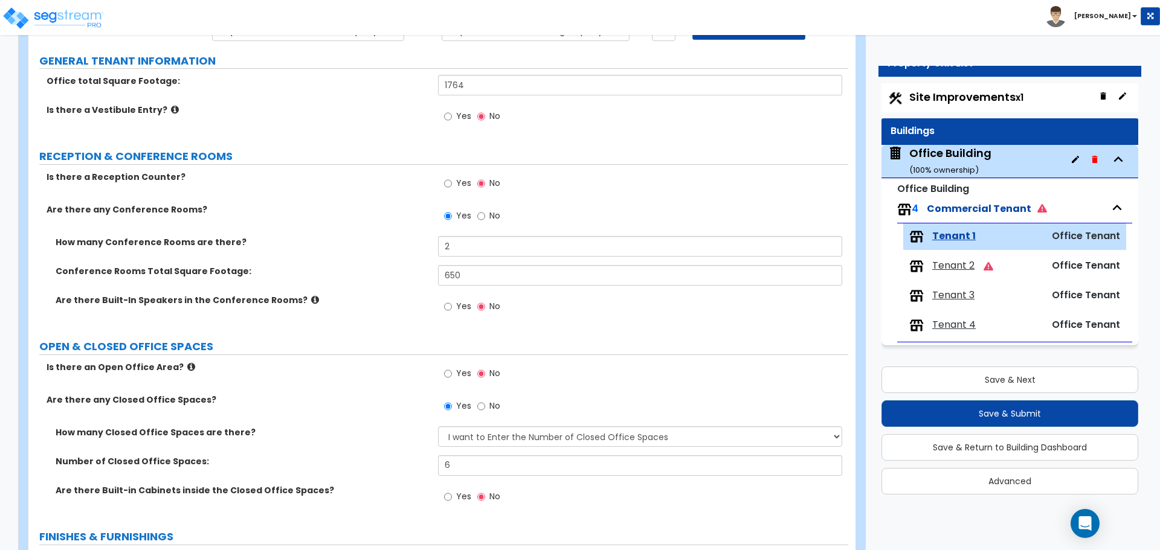
click at [426, 277] on label "Conference Rooms Total Square Footage:" at bounding box center [242, 271] width 373 height 12
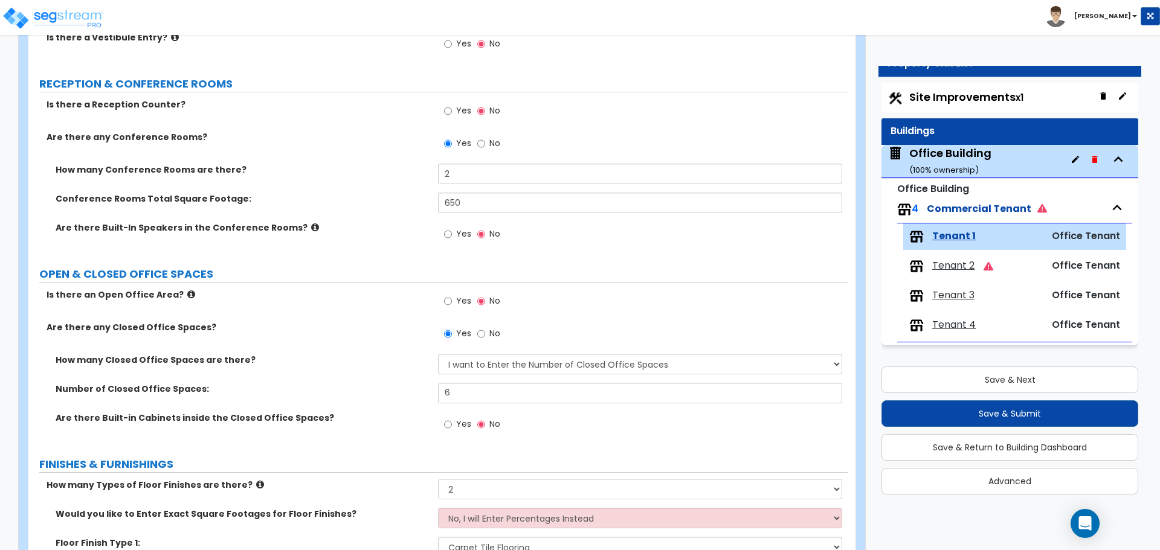
scroll to position [242, 0]
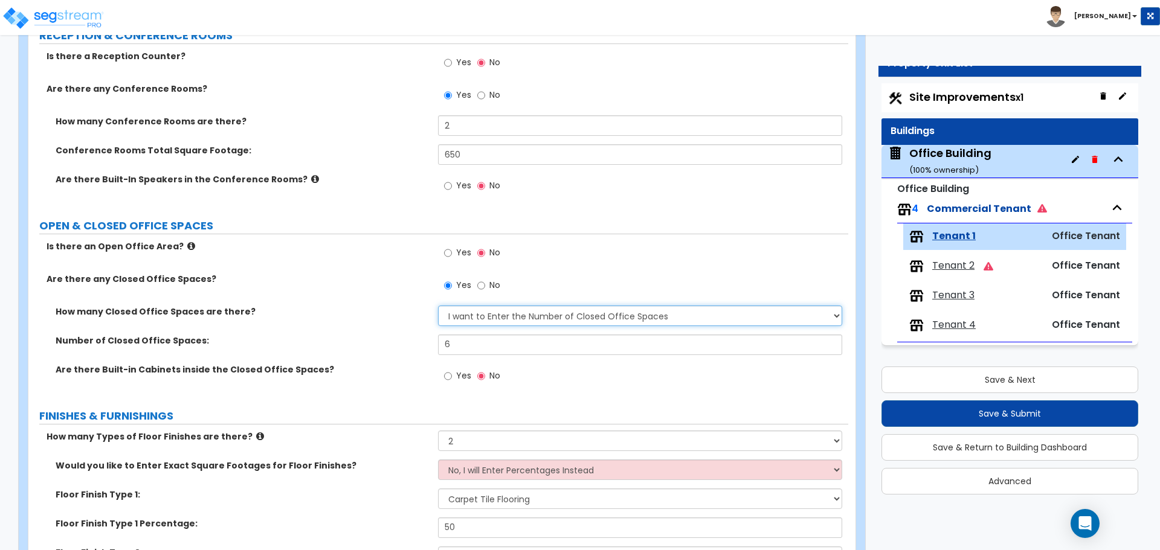
click at [487, 309] on select "I Don’t Know - Please Estimate for me I want to Enter the Number of Closed Offi…" at bounding box center [640, 316] width 404 height 21
click at [438, 306] on select "I Don’t Know - Please Estimate for me I want to Enter the Number of Closed Offi…" at bounding box center [640, 316] width 404 height 21
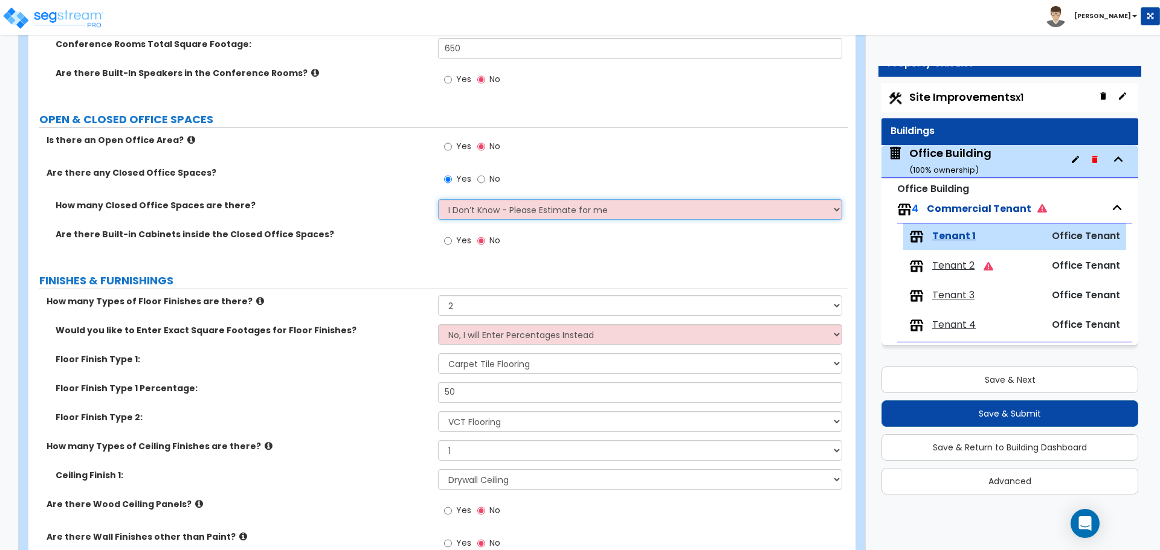
scroll to position [362, 0]
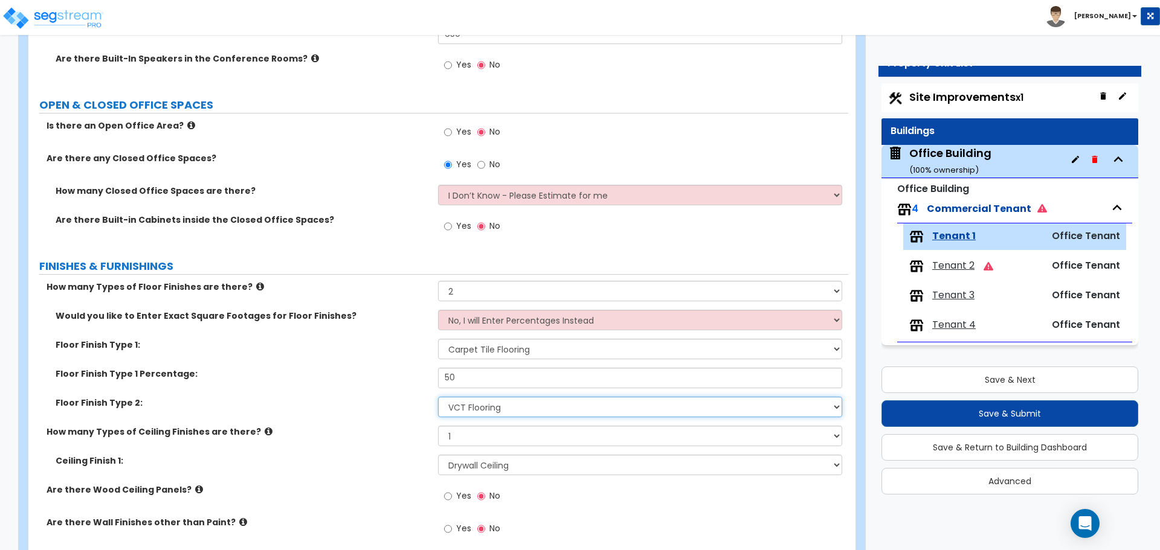
click at [491, 411] on select "None Tile Flooring Hardwood Flooring Resilient Laminate Flooring VCT Flooring S…" at bounding box center [640, 407] width 404 height 21
click at [497, 412] on select "None Tile Flooring Hardwood Flooring Resilient Laminate Flooring VCT Flooring S…" at bounding box center [640, 407] width 404 height 21
click at [462, 411] on select "None Tile Flooring Hardwood Flooring Resilient Laminate Flooring VCT Flooring S…" at bounding box center [640, 407] width 404 height 21
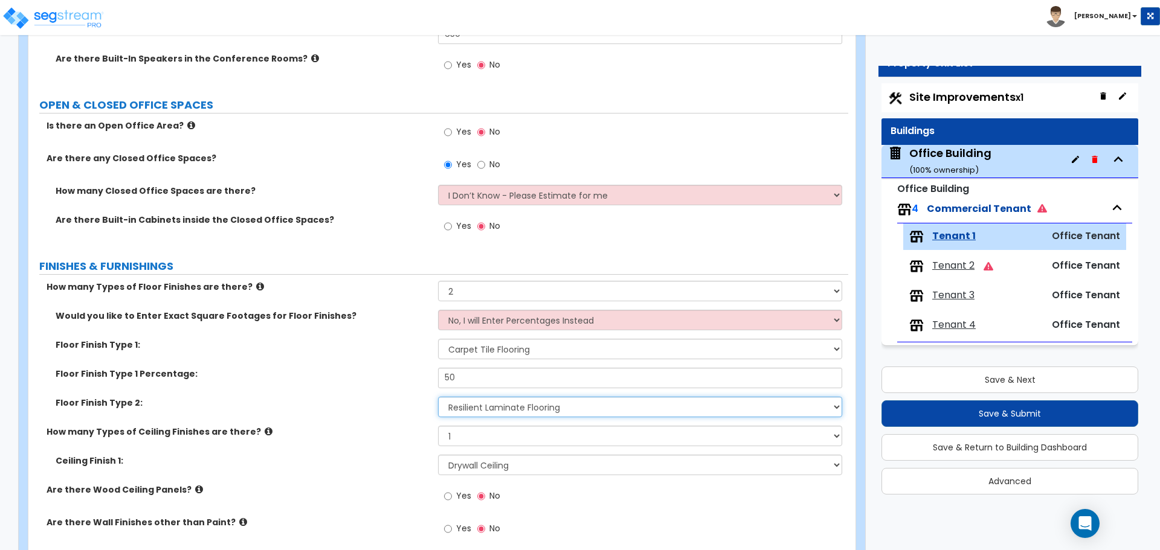
click at [438, 397] on select "None Tile Flooring Hardwood Flooring Resilient Laminate Flooring VCT Flooring S…" at bounding box center [640, 407] width 404 height 21
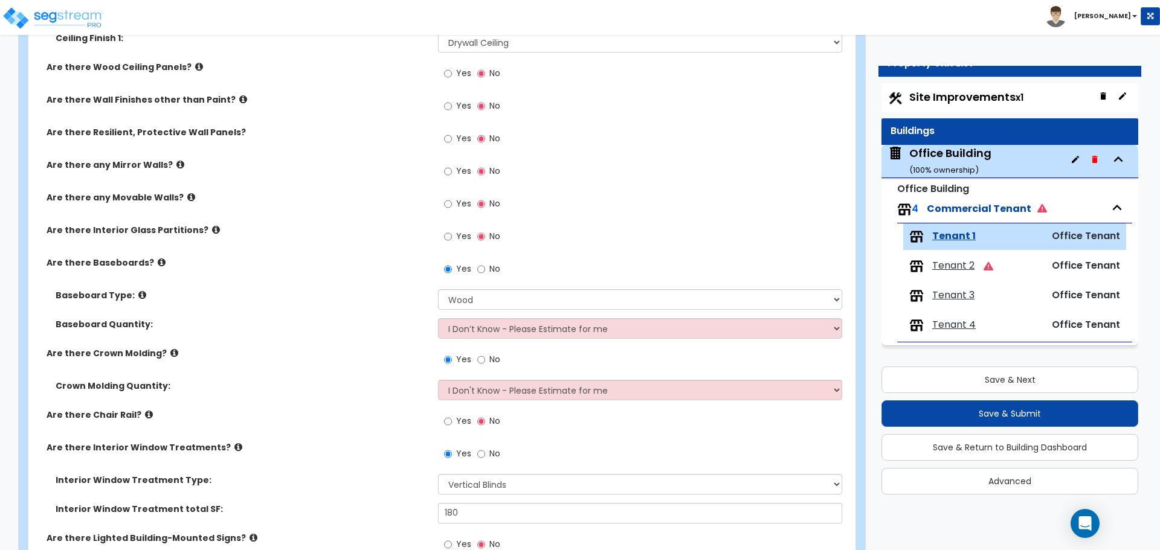
scroll to position [846, 0]
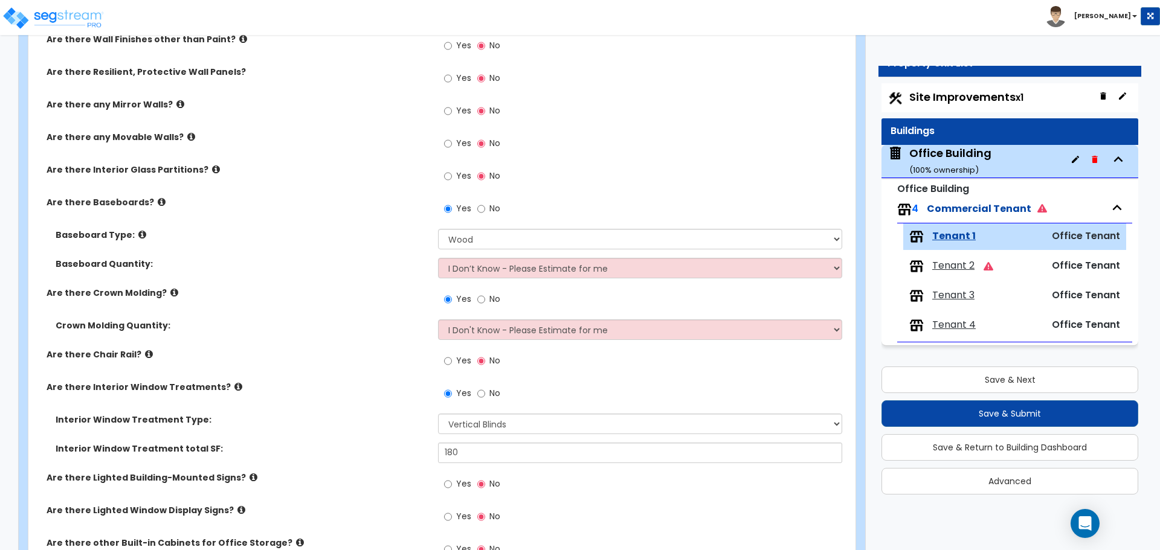
click at [453, 364] on label "Yes" at bounding box center [457, 362] width 27 height 21
click at [452, 364] on input "Yes" at bounding box center [448, 361] width 8 height 13
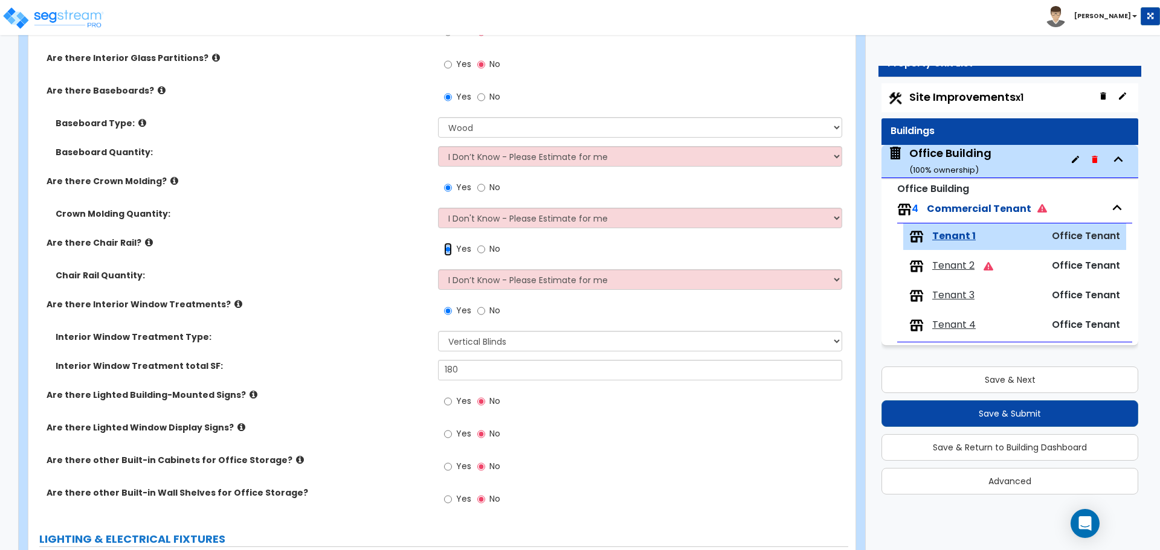
scroll to position [966, 0]
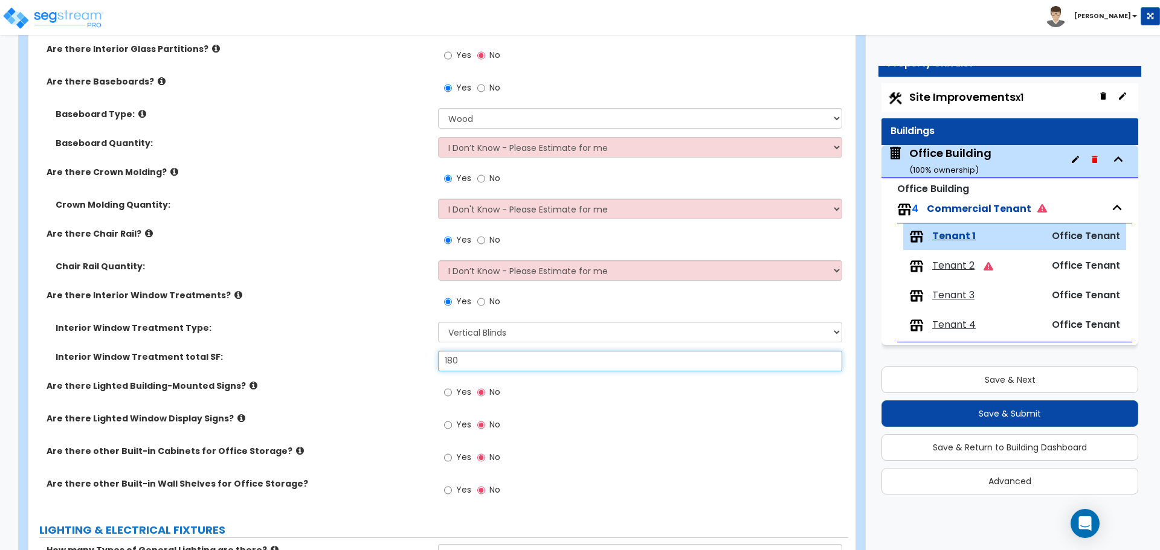
click at [599, 357] on input "180" at bounding box center [640, 361] width 404 height 21
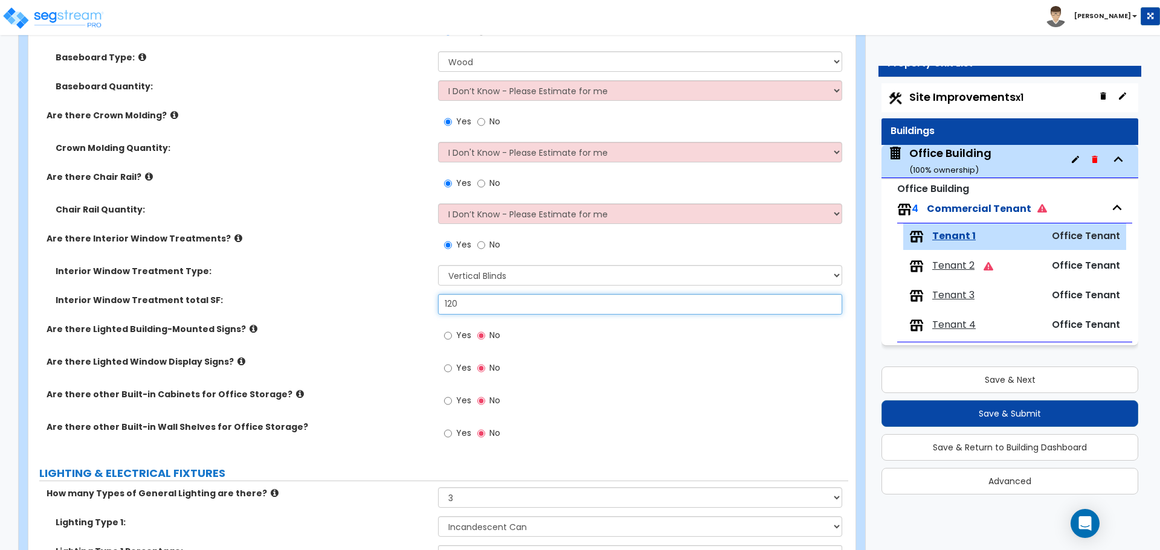
scroll to position [1027, 0]
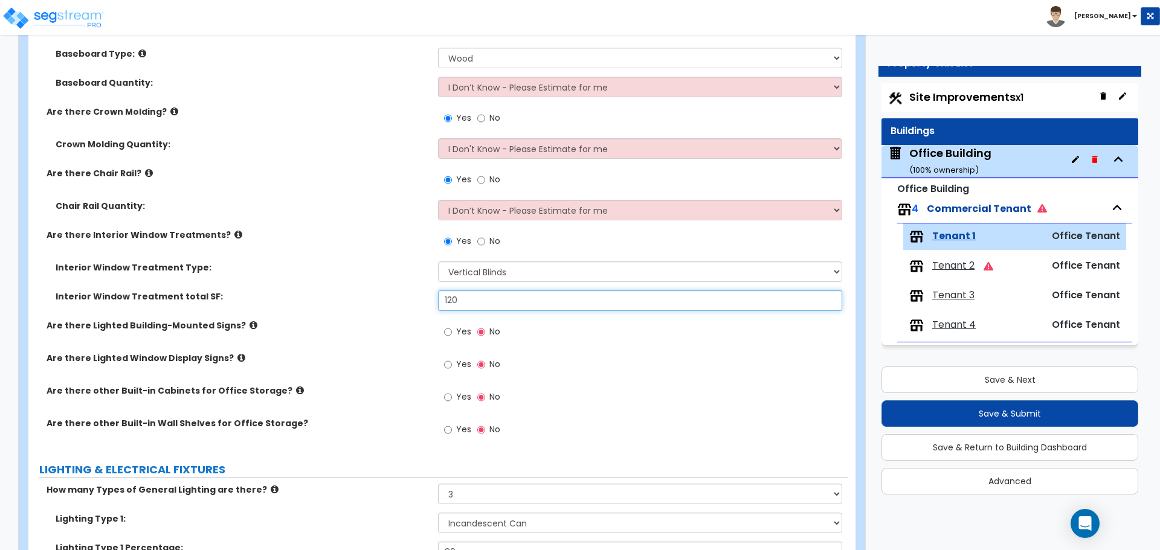
click at [516, 294] on input "120" at bounding box center [640, 301] width 404 height 21
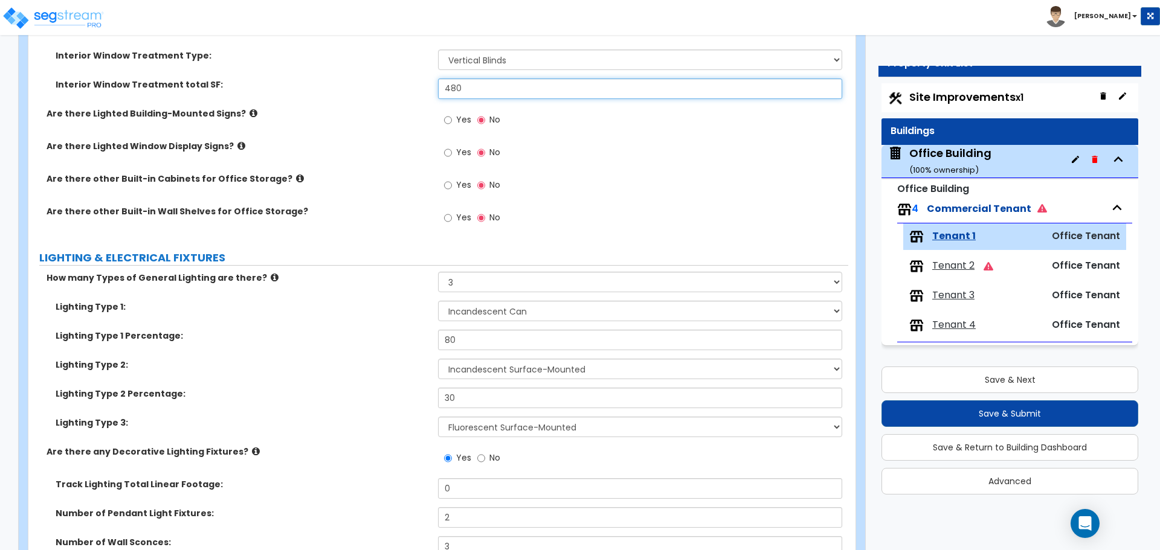
scroll to position [1329, 0]
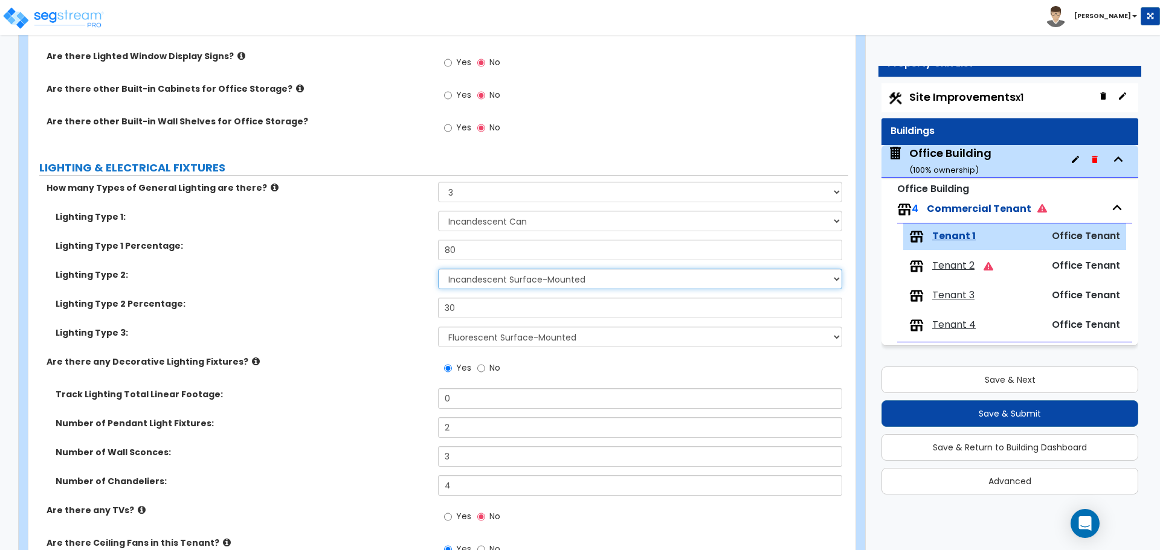
click at [551, 280] on select "Please Choose One LED Surface-Mounted LED Recessed Fluorescent Surface-Mounted …" at bounding box center [640, 279] width 404 height 21
click at [550, 280] on select "Please Choose One LED Surface-Mounted LED Recessed Fluorescent Surface-Mounted …" at bounding box center [640, 279] width 404 height 21
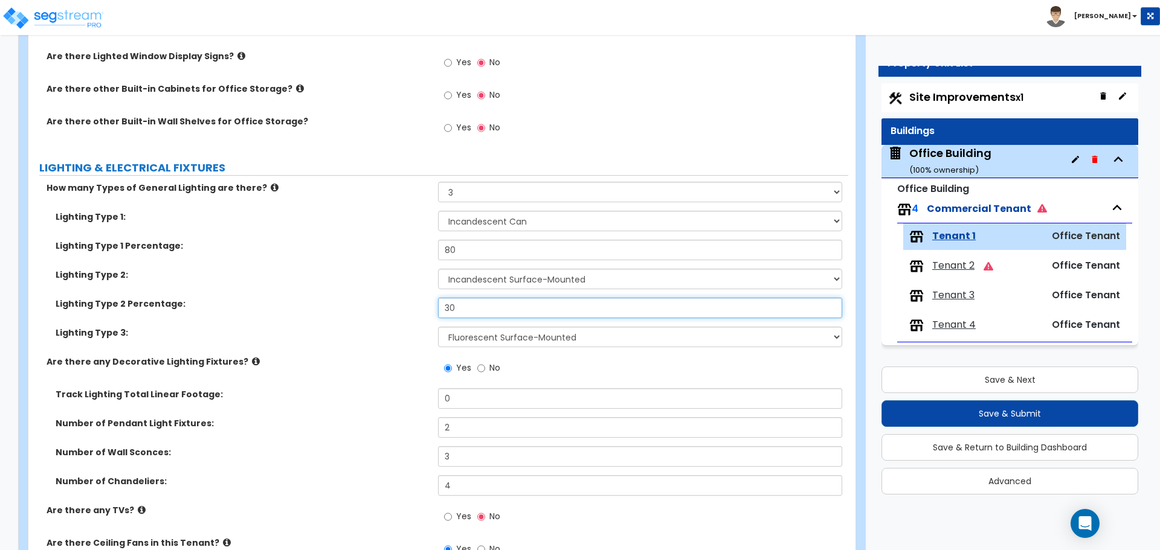
click at [458, 300] on input "30" at bounding box center [640, 308] width 404 height 21
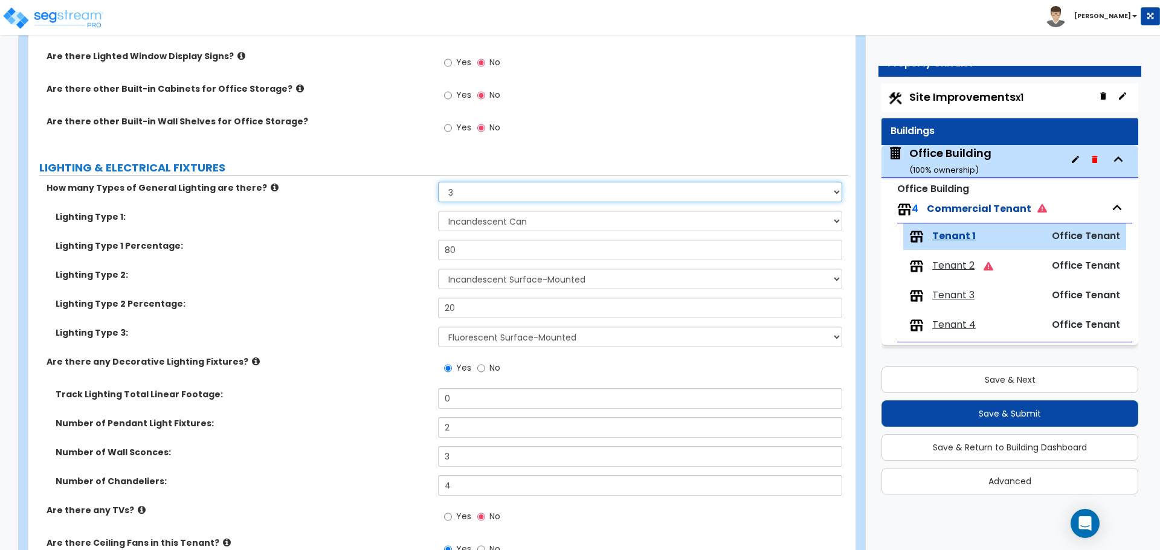
click at [488, 186] on select "None 1 2 3" at bounding box center [640, 192] width 404 height 21
click at [438, 182] on select "None 1 2 3" at bounding box center [640, 192] width 404 height 21
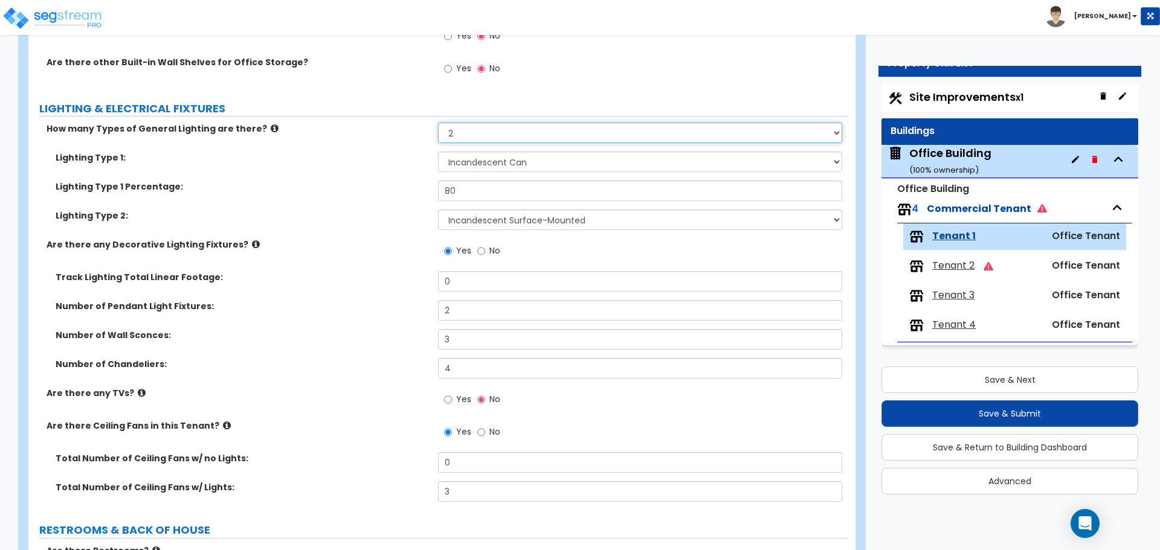
scroll to position [1389, 0]
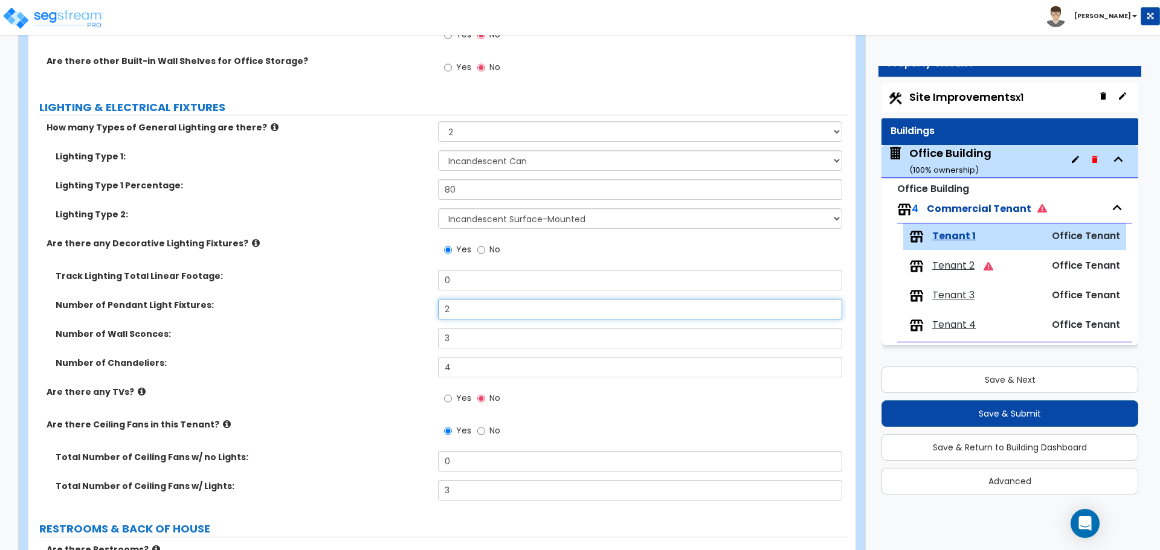
click at [475, 309] on input "2" at bounding box center [640, 309] width 404 height 21
click at [493, 131] on select "None 1 2 3" at bounding box center [640, 131] width 404 height 21
click at [438, 121] on select "None 1 2 3" at bounding box center [640, 131] width 404 height 21
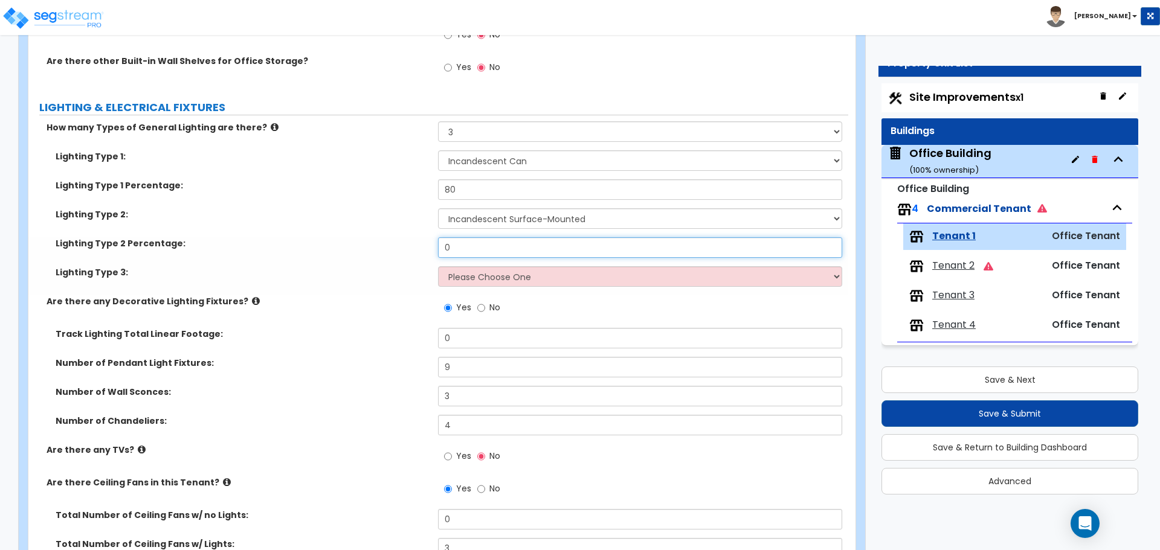
click at [463, 248] on input "0" at bounding box center [640, 247] width 404 height 21
click at [479, 280] on select "Please Choose One LED Surface-Mounted LED Recessed Fluorescent Surface-Mounted …" at bounding box center [640, 276] width 404 height 21
click at [438, 266] on select "Please Choose One LED Surface-Mounted LED Recessed Fluorescent Surface-Mounted …" at bounding box center [640, 276] width 404 height 21
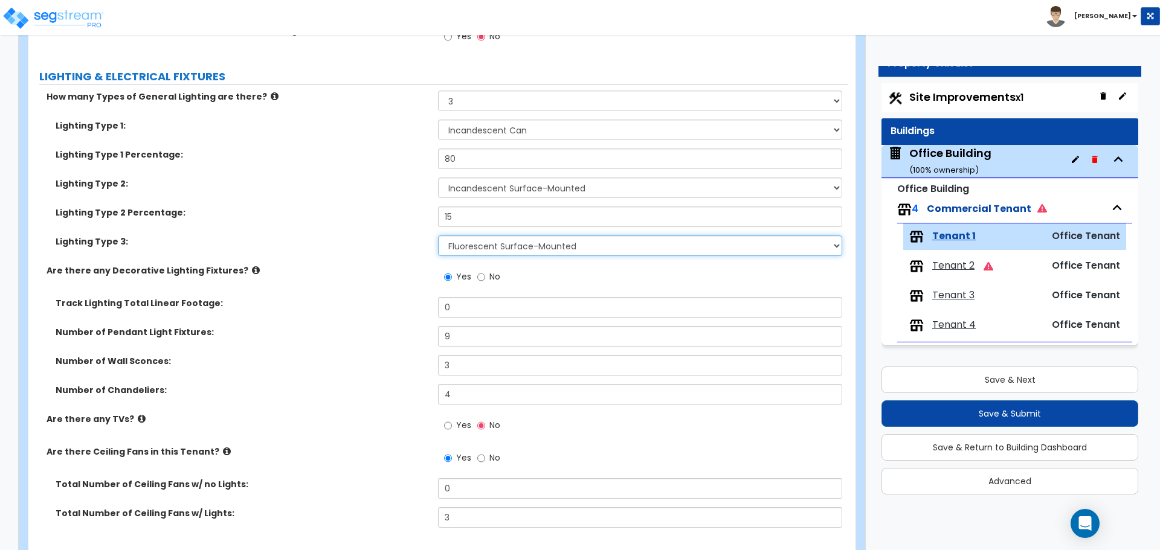
scroll to position [1450, 0]
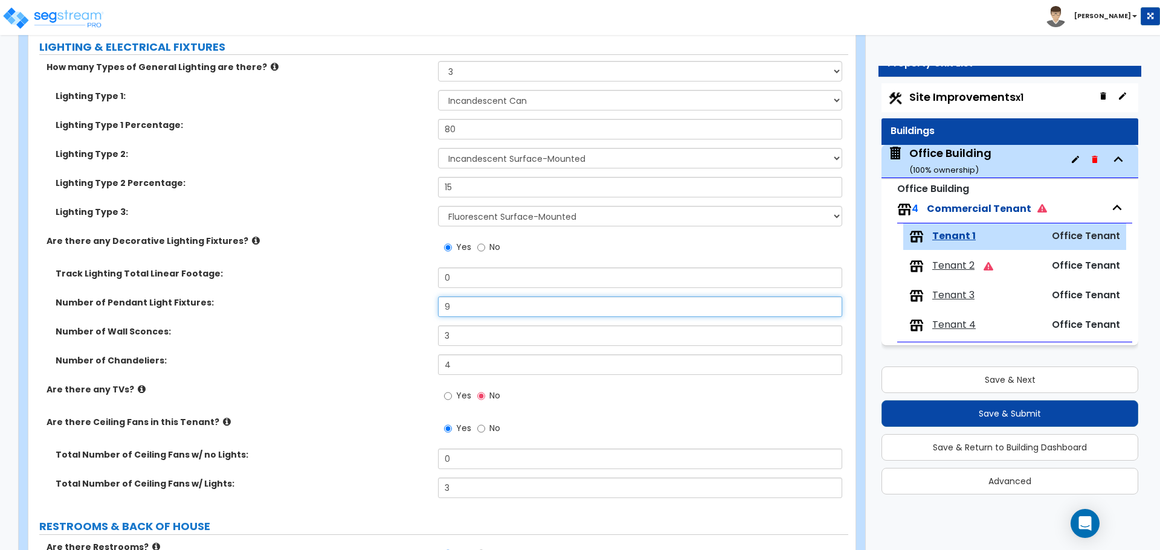
click at [474, 304] on input "9" at bounding box center [640, 307] width 404 height 21
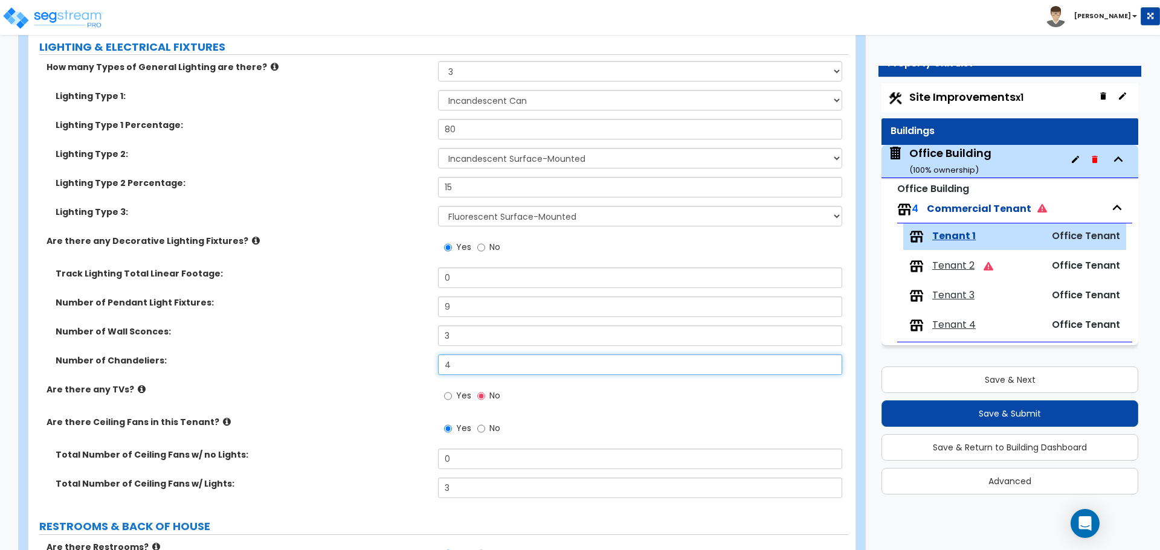
click at [474, 361] on input "4" at bounding box center [640, 365] width 404 height 21
click at [500, 332] on input "3" at bounding box center [640, 336] width 404 height 21
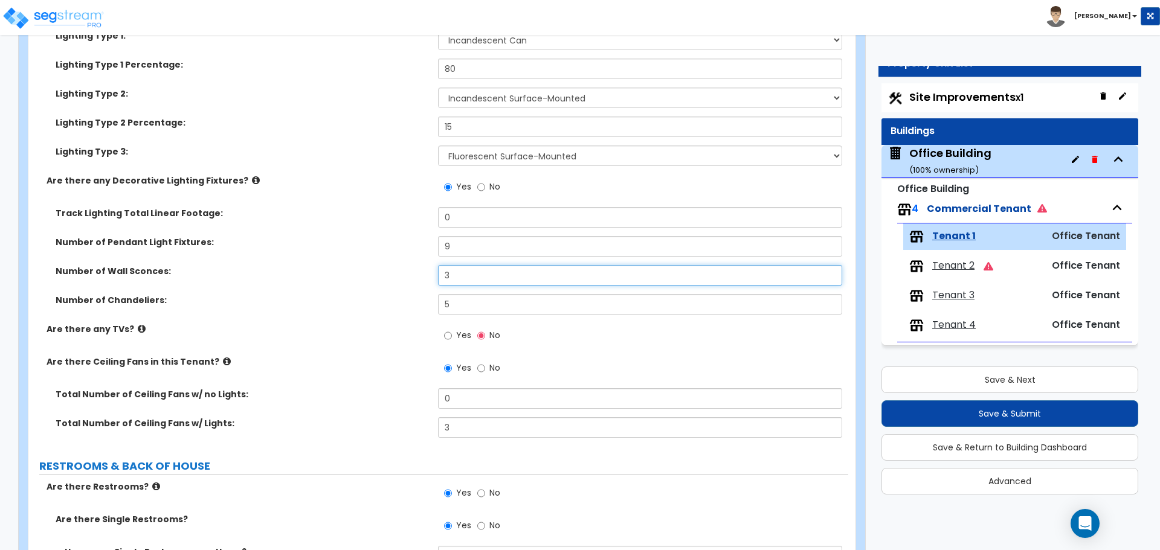
click at [476, 278] on input "3" at bounding box center [640, 275] width 404 height 21
click at [458, 277] on input "6" at bounding box center [640, 275] width 404 height 21
click at [373, 289] on div "Number of Wall Sconces: 4" at bounding box center [438, 279] width 820 height 29
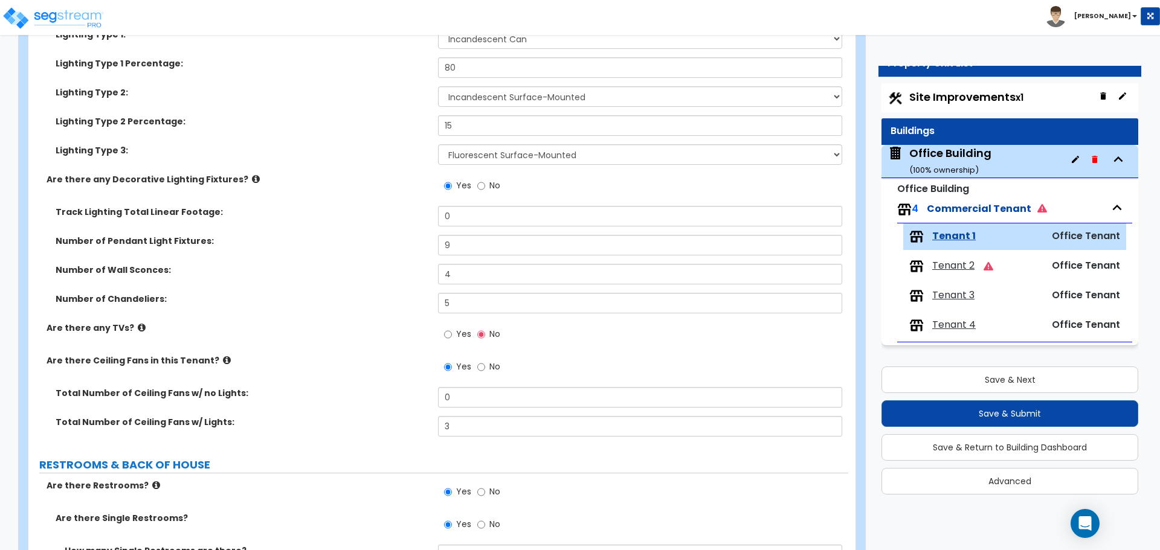
scroll to position [1571, 0]
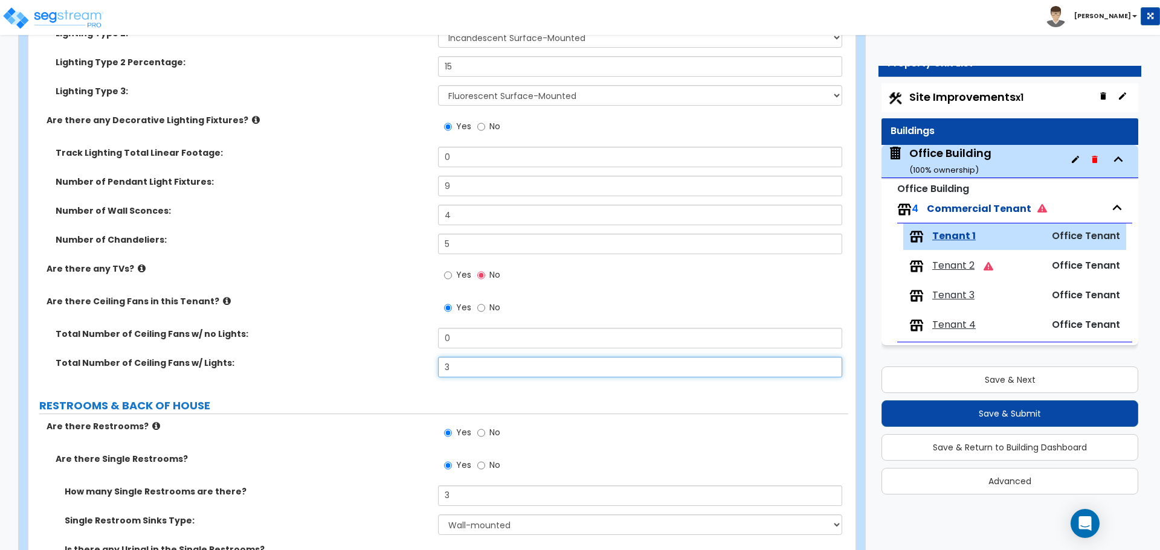
click at [487, 370] on input "3" at bounding box center [640, 367] width 404 height 21
click at [488, 370] on input "3" at bounding box center [640, 367] width 404 height 21
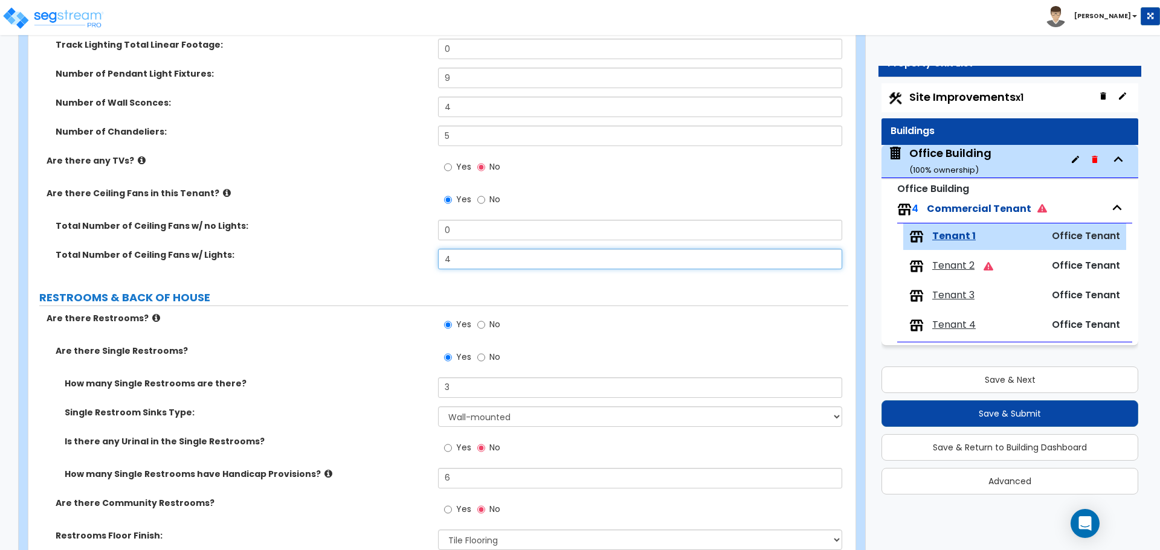
scroll to position [1691, 0]
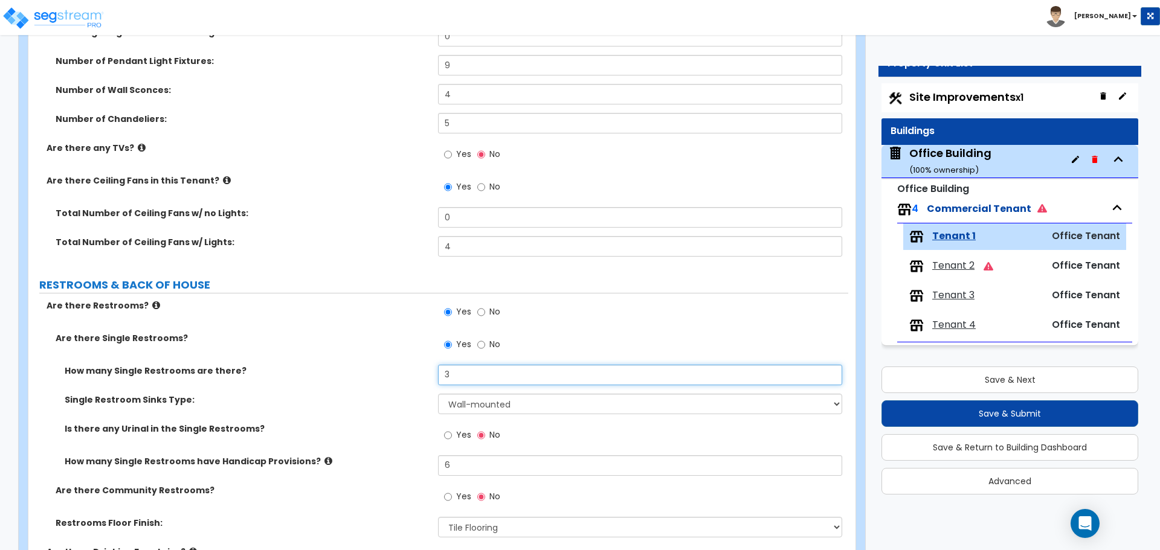
click at [475, 369] on input "3" at bounding box center [640, 375] width 404 height 21
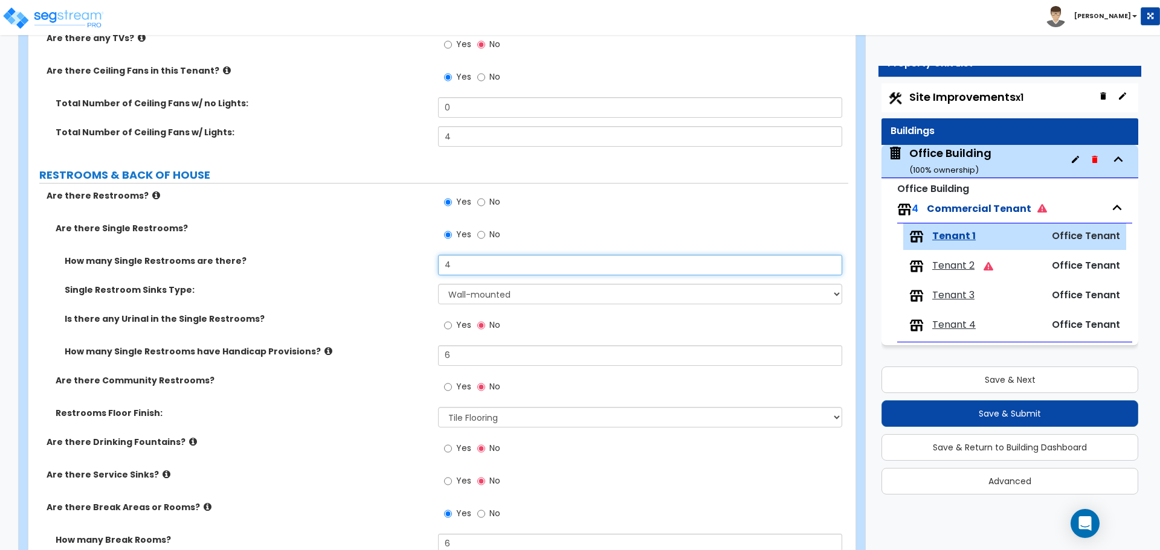
scroll to position [1812, 0]
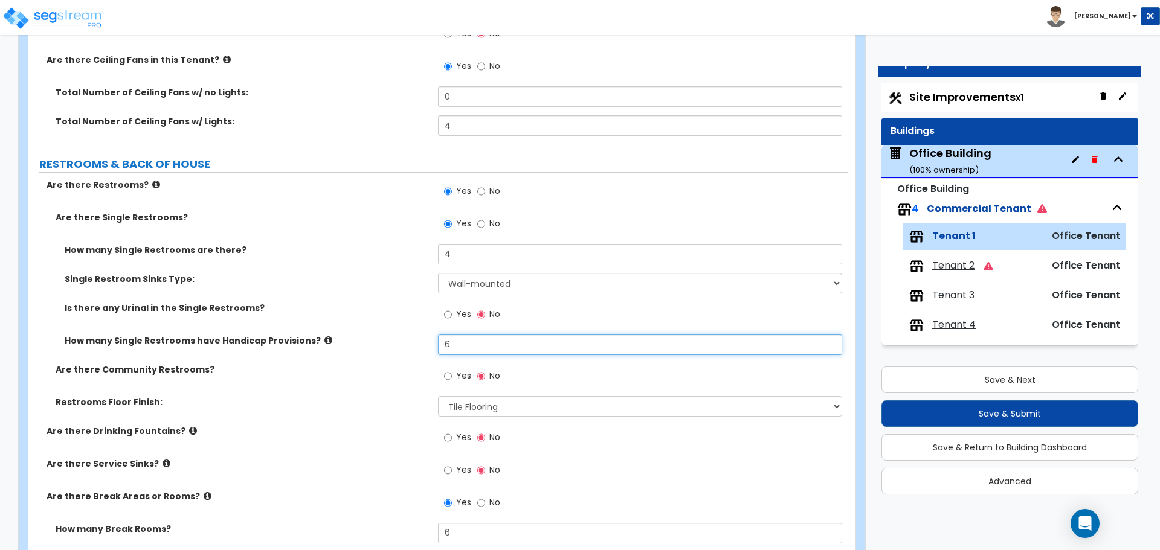
click at [456, 351] on input "6" at bounding box center [640, 345] width 404 height 21
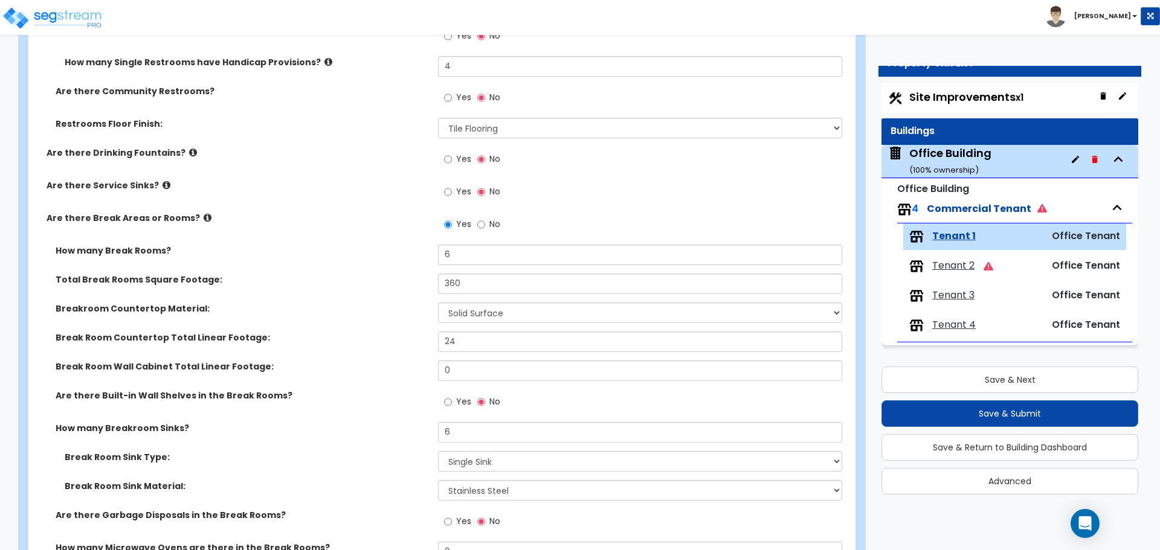
scroll to position [2114, 0]
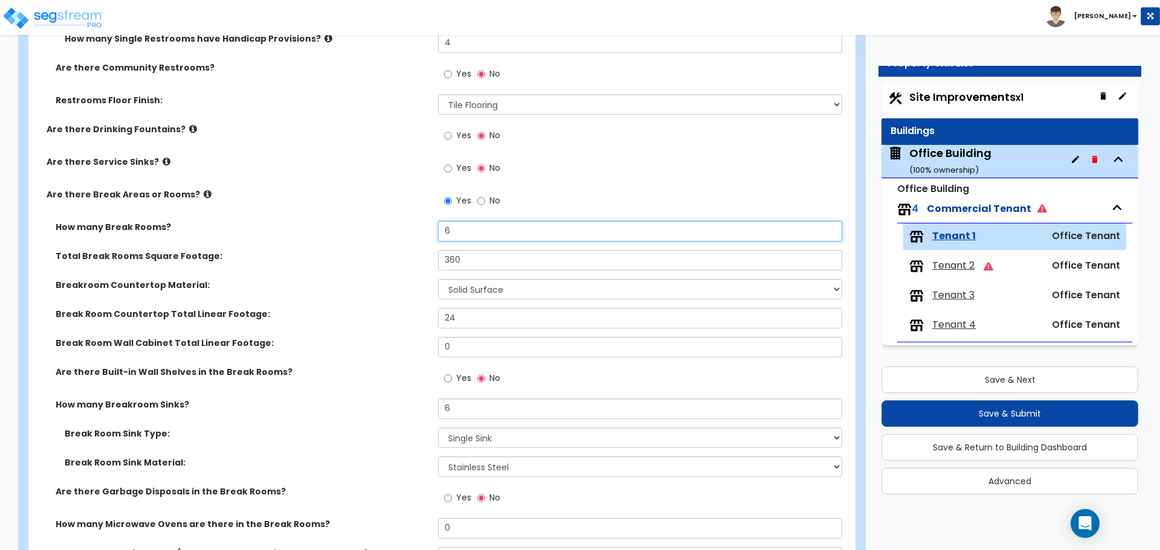
click at [490, 230] on input "6" at bounding box center [640, 231] width 404 height 21
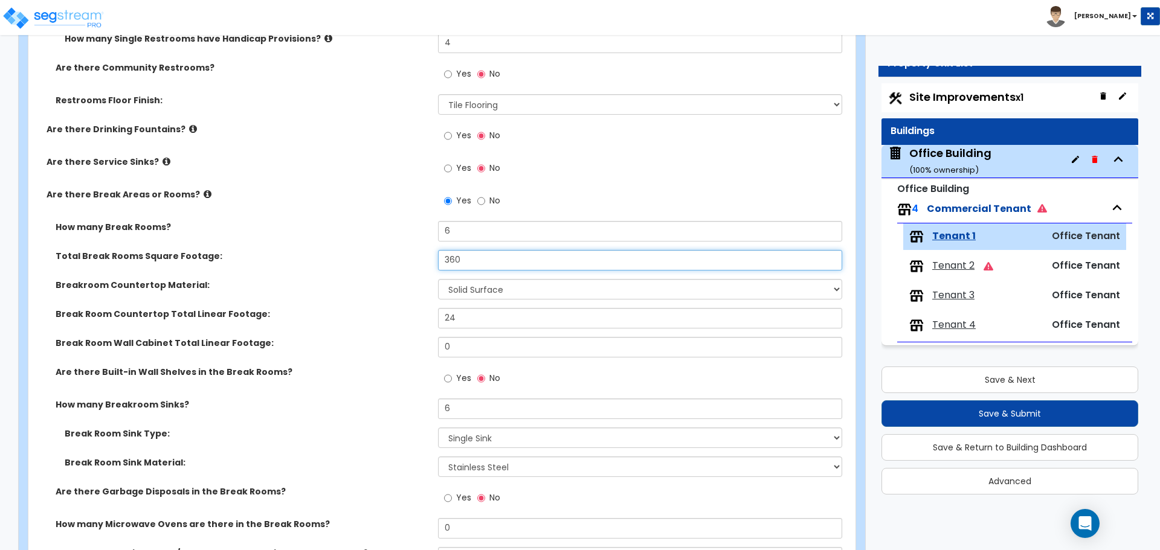
click at [489, 258] on input "360" at bounding box center [640, 260] width 404 height 21
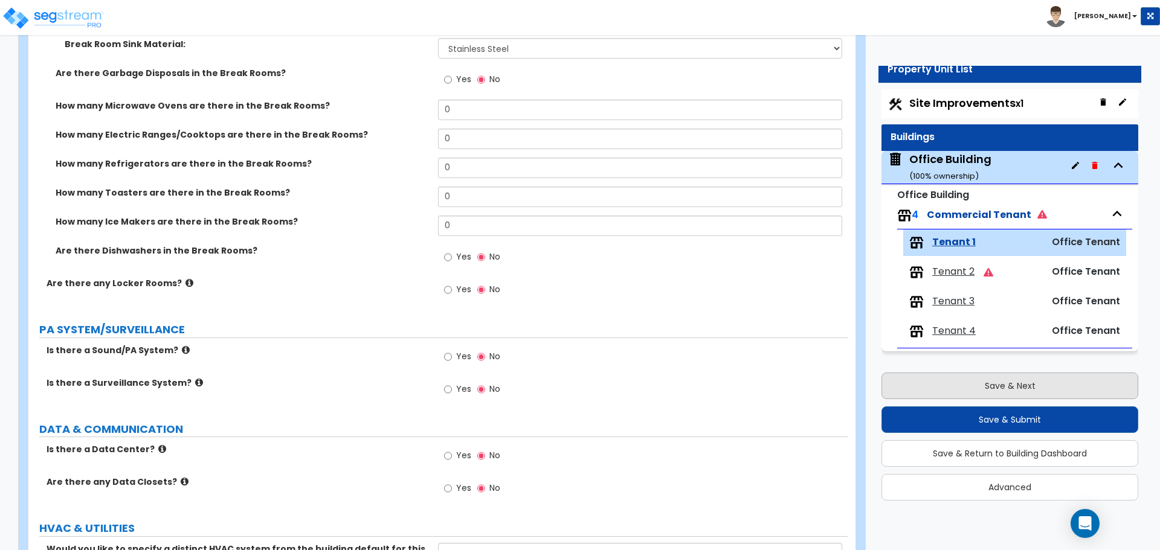
scroll to position [0, 0]
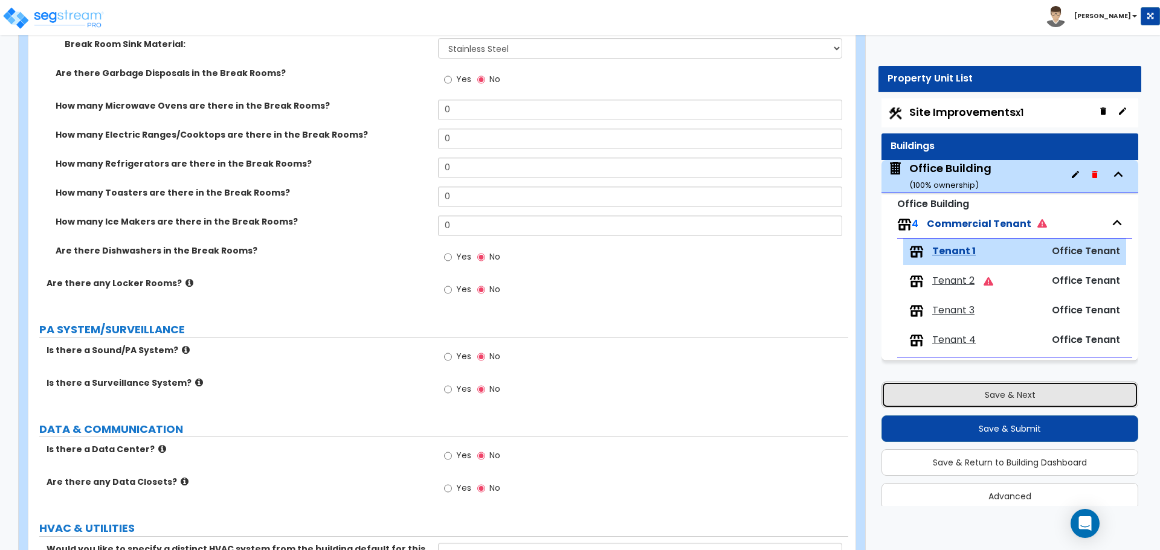
click at [989, 398] on button "Save & Next" at bounding box center [1009, 395] width 257 height 27
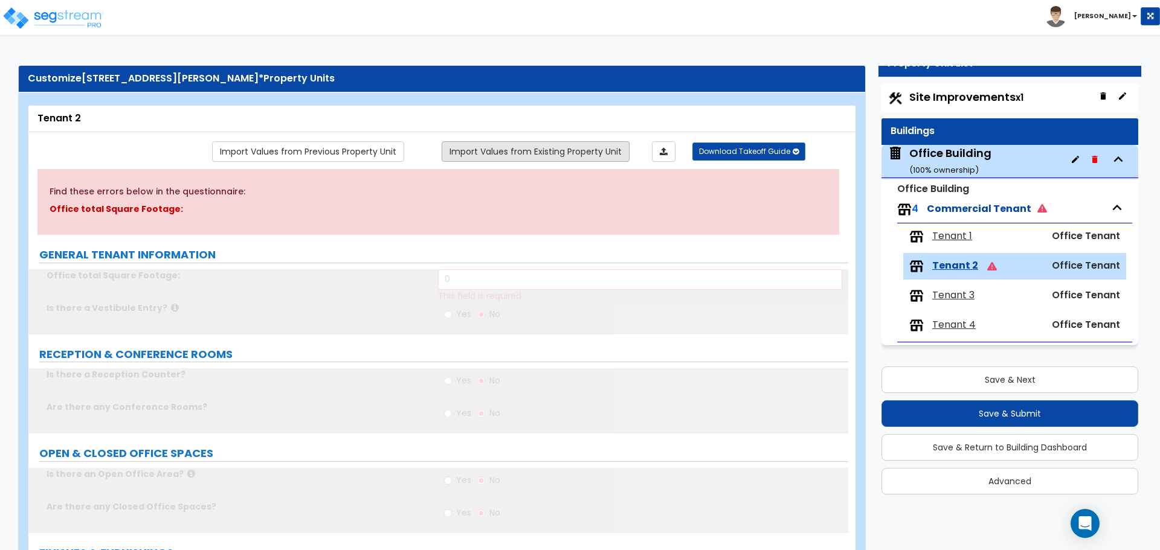
click at [498, 155] on link "Import Values from Existing Property Unit" at bounding box center [536, 151] width 188 height 21
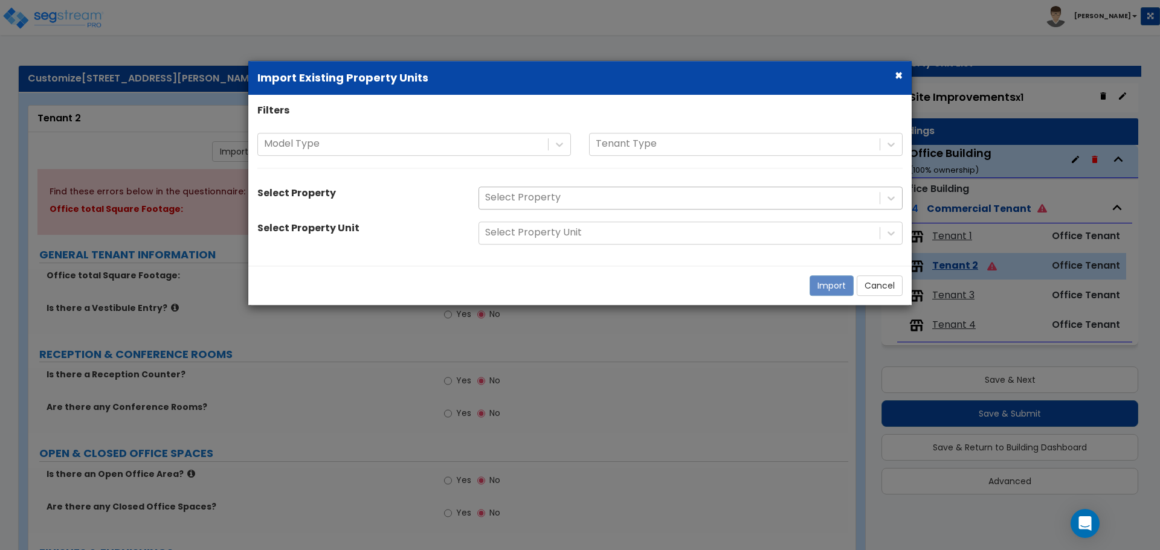
click at [525, 208] on div "Select Property" at bounding box center [679, 198] width 400 height 21
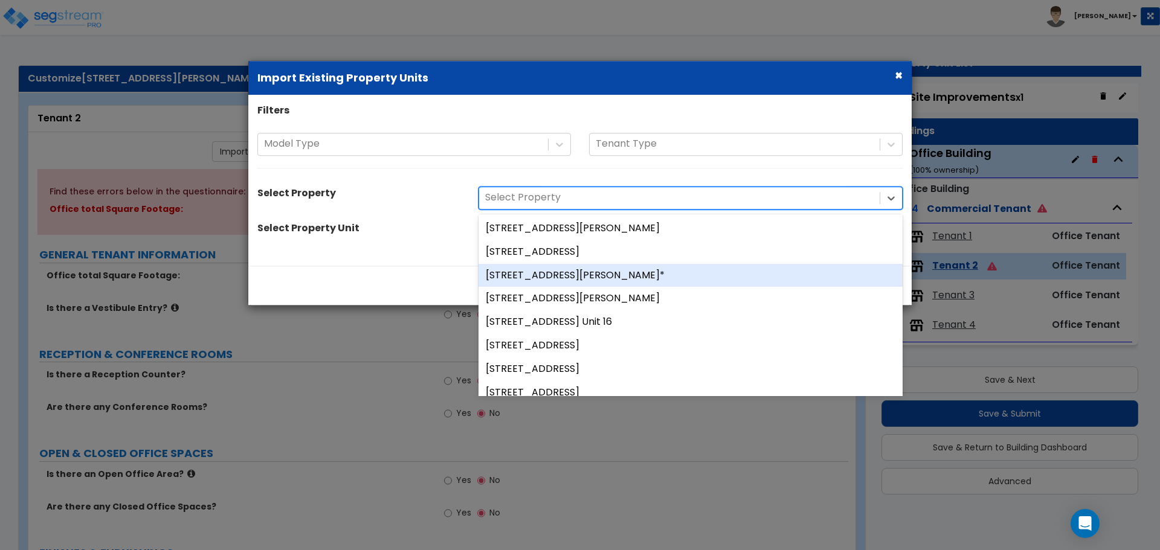
click at [576, 274] on div "[STREET_ADDRESS][PERSON_NAME]*" at bounding box center [690, 276] width 424 height 24
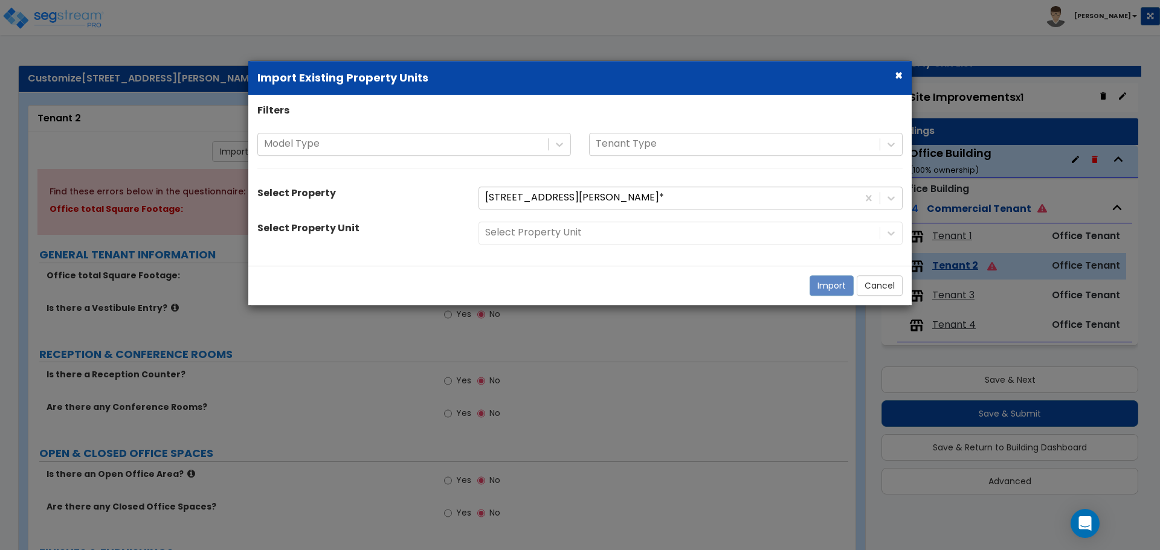
click at [553, 235] on div "Select Property Unit" at bounding box center [690, 233] width 442 height 23
click at [552, 236] on div "Select Property Unit" at bounding box center [690, 233] width 442 height 23
click at [625, 238] on div at bounding box center [679, 233] width 388 height 16
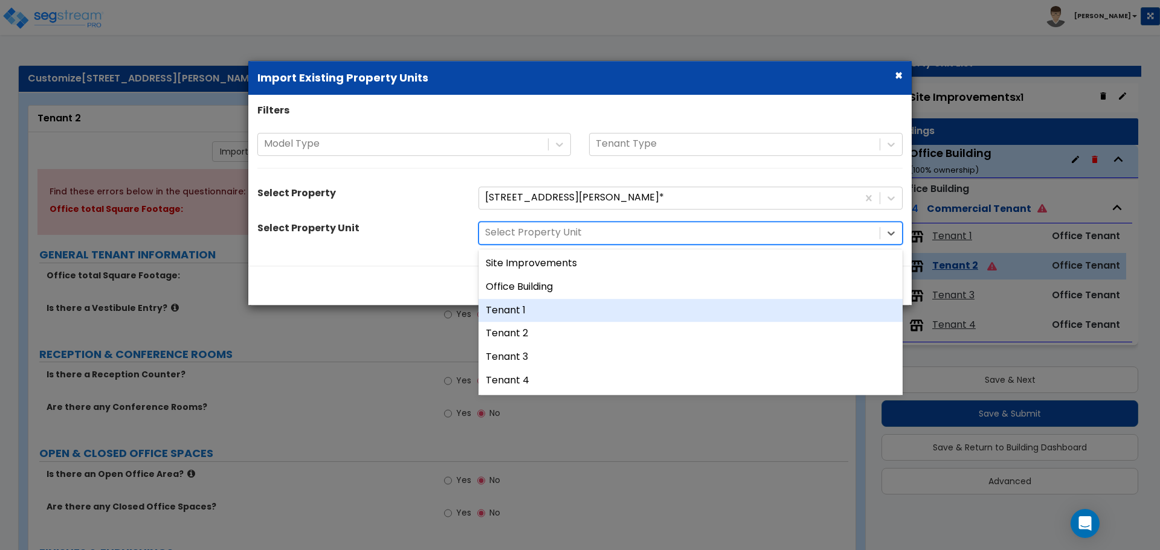
click at [561, 315] on div "Tenant 1" at bounding box center [690, 311] width 424 height 24
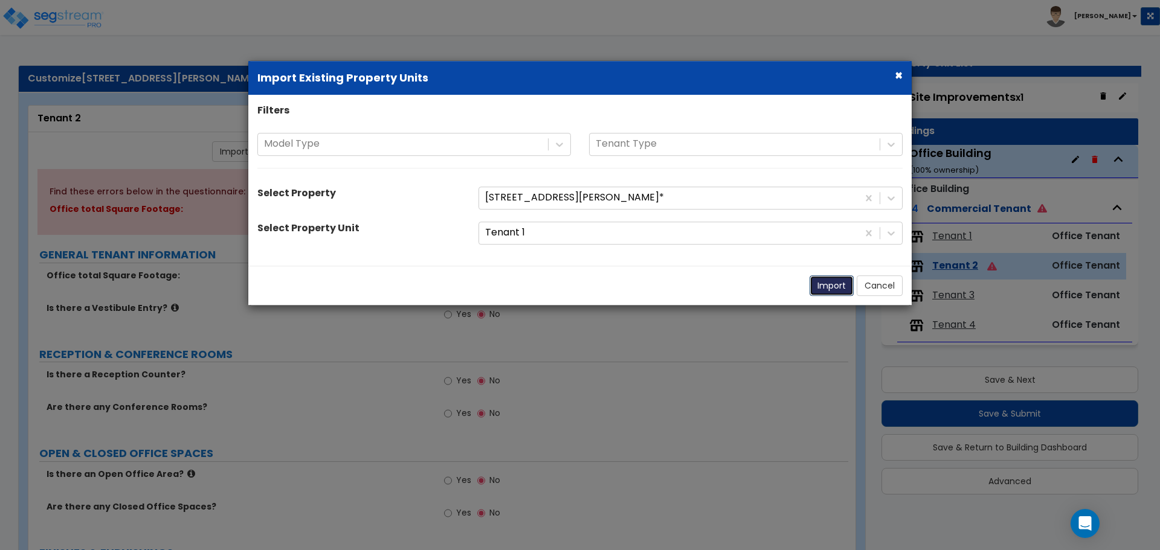
click at [828, 286] on button "Import" at bounding box center [831, 285] width 44 height 21
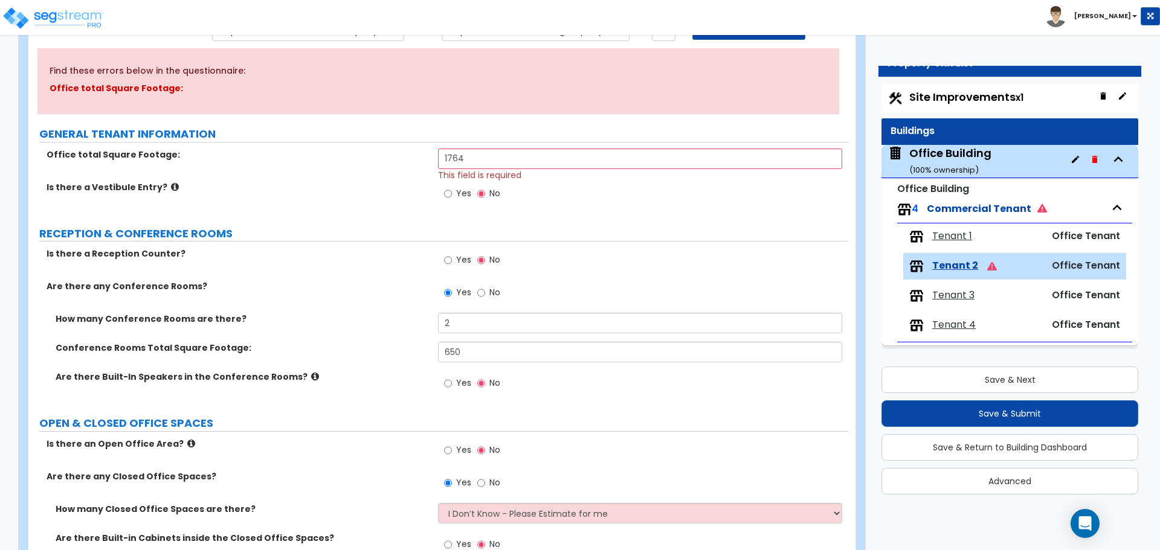
scroll to position [181, 0]
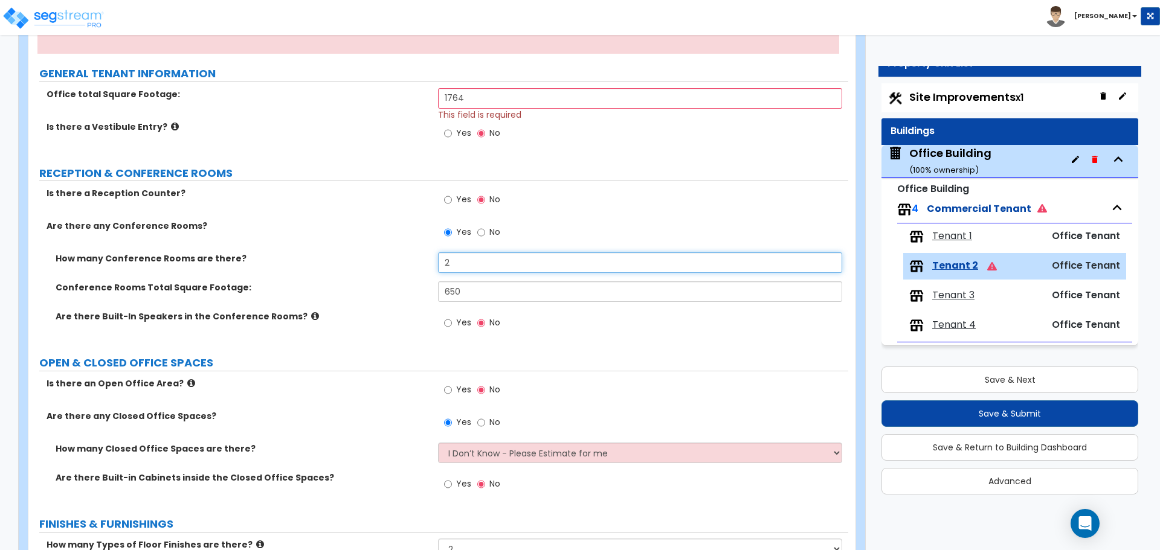
click at [461, 260] on input "2" at bounding box center [640, 262] width 404 height 21
click at [465, 284] on input "650" at bounding box center [640, 291] width 404 height 21
click at [482, 233] on input "No" at bounding box center [481, 232] width 8 height 13
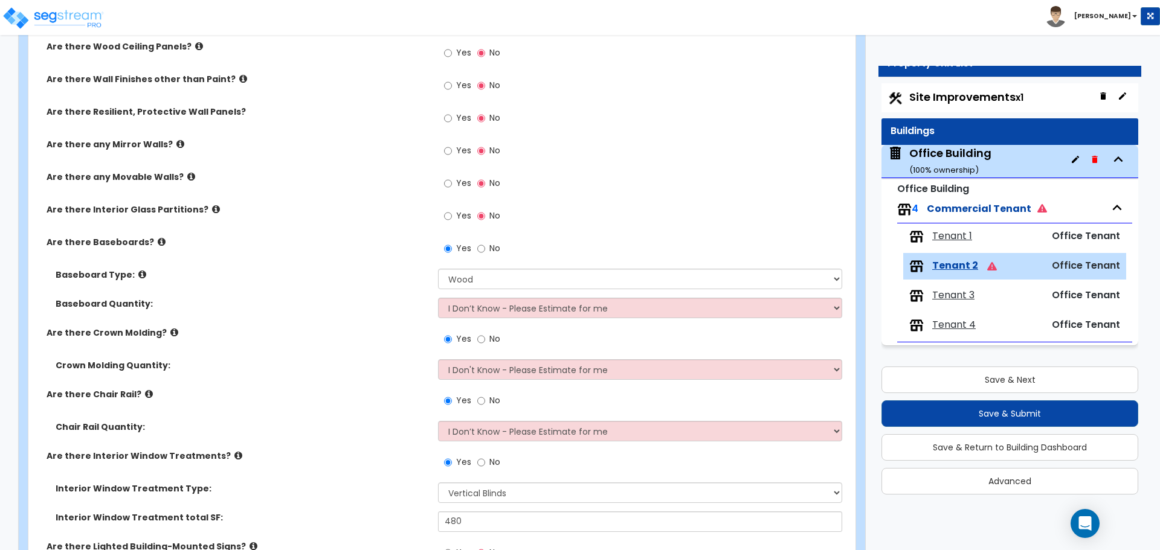
scroll to position [846, 0]
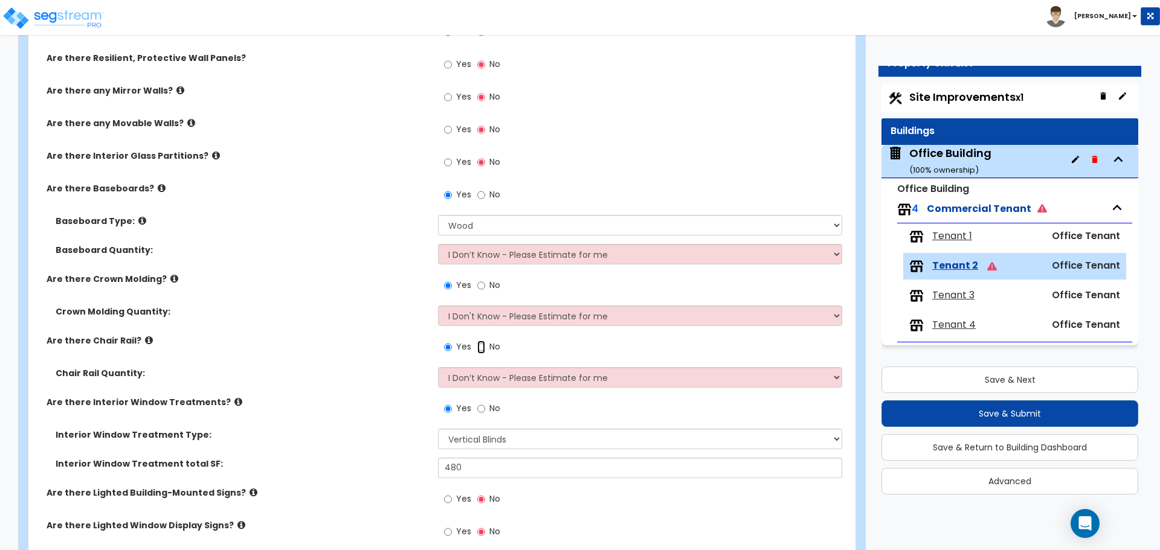
click at [480, 348] on input "No" at bounding box center [481, 347] width 8 height 13
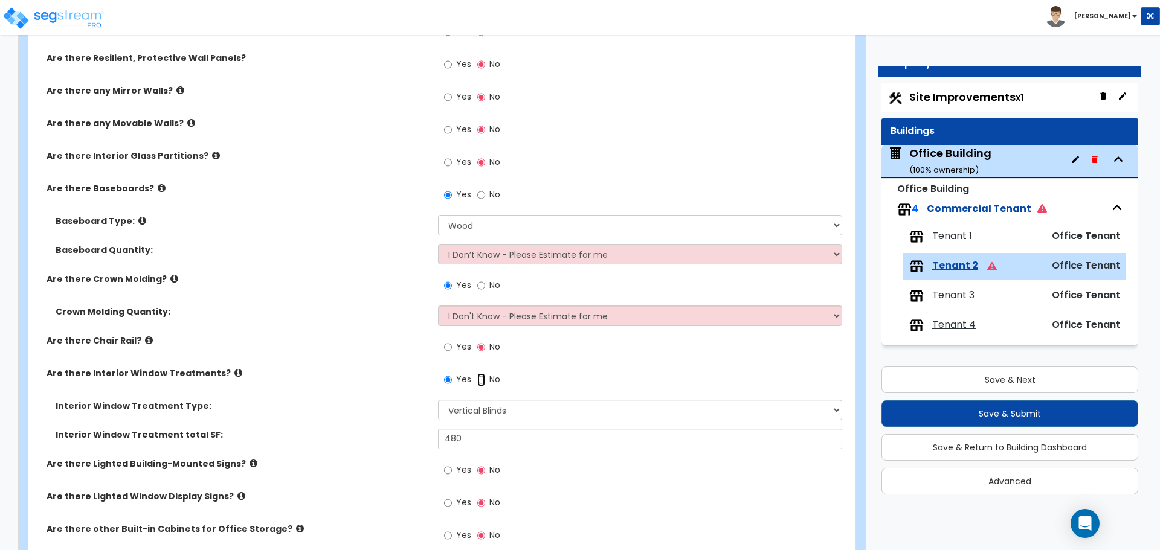
click at [481, 379] on input "No" at bounding box center [481, 379] width 8 height 13
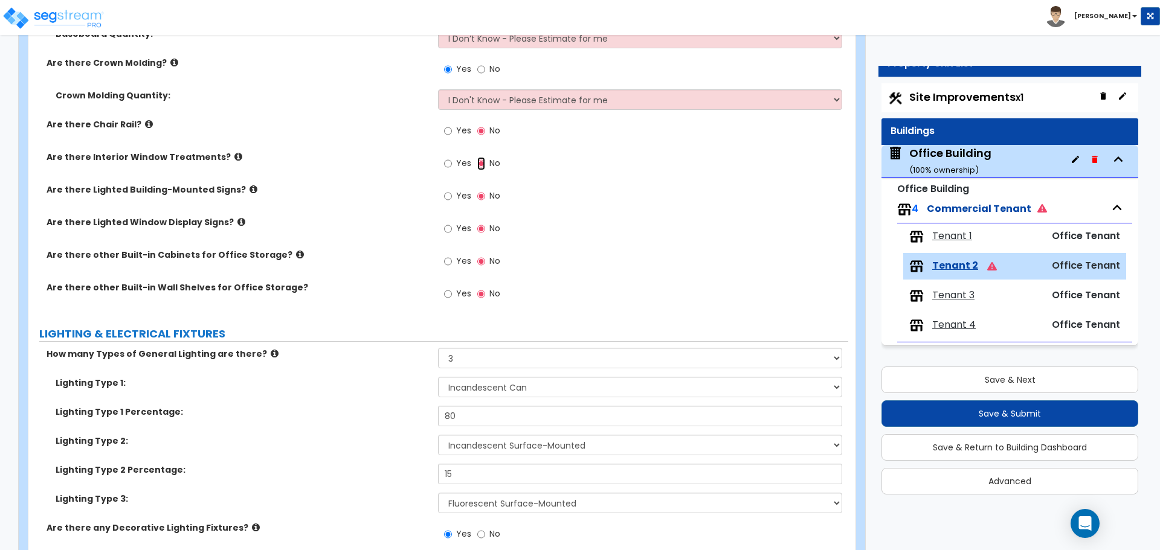
scroll to position [1148, 0]
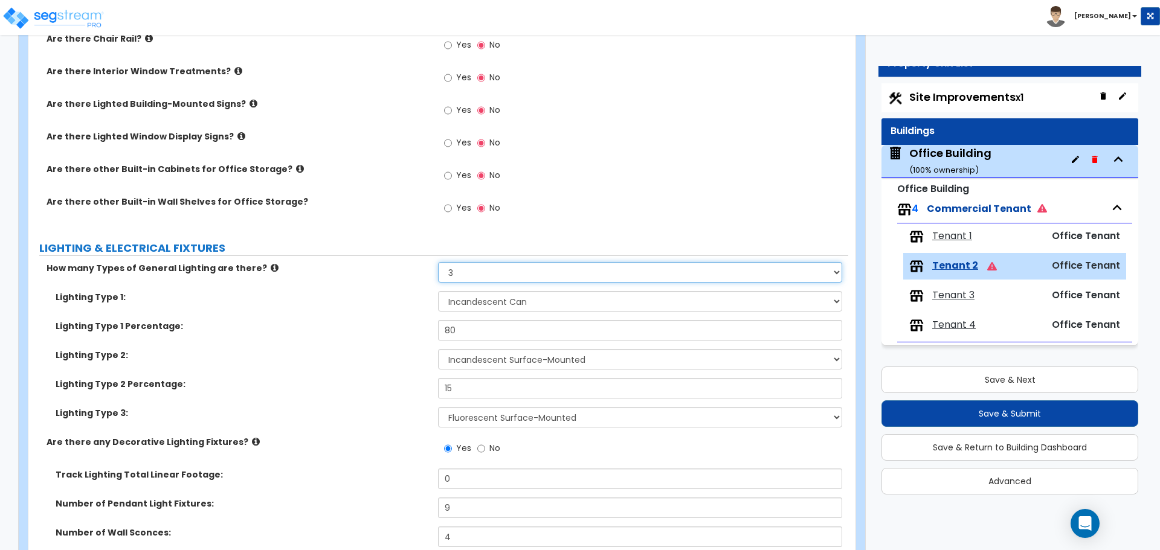
click at [467, 280] on select "None 1 2 3" at bounding box center [640, 272] width 404 height 21
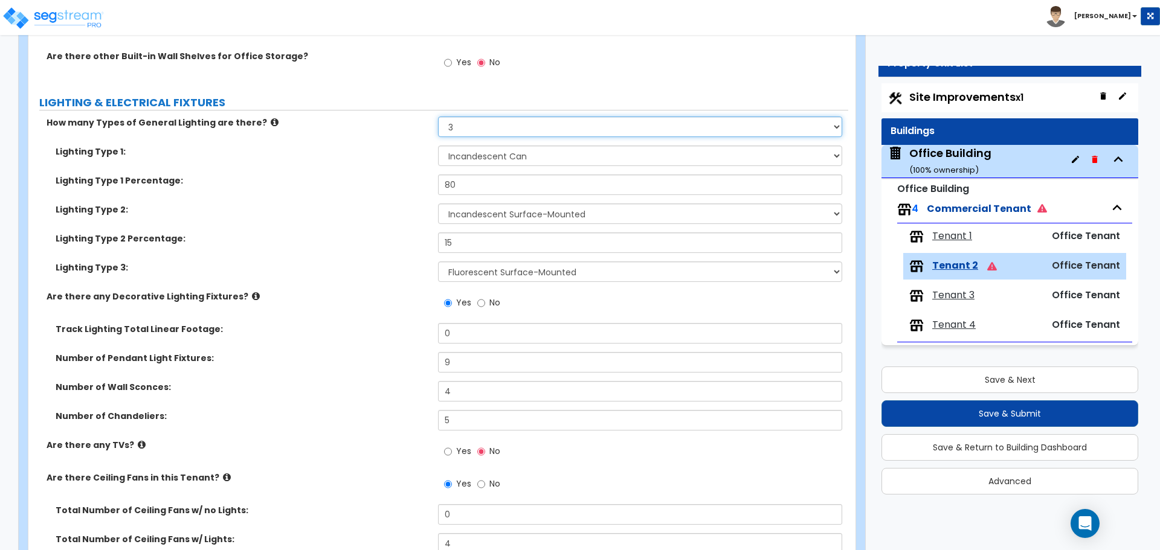
scroll to position [1329, 0]
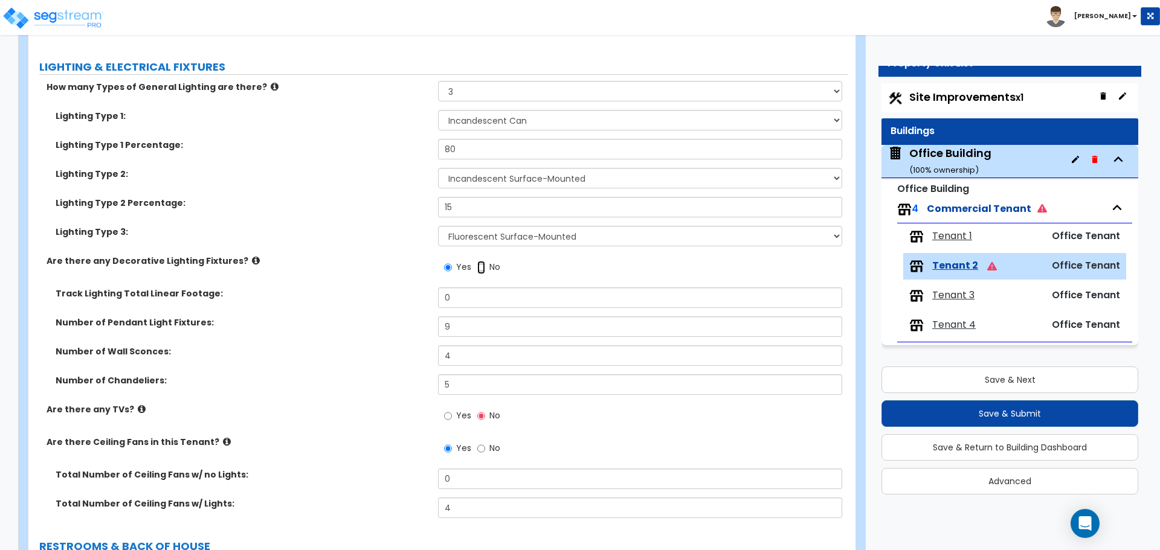
click at [481, 269] on input "No" at bounding box center [481, 267] width 8 height 13
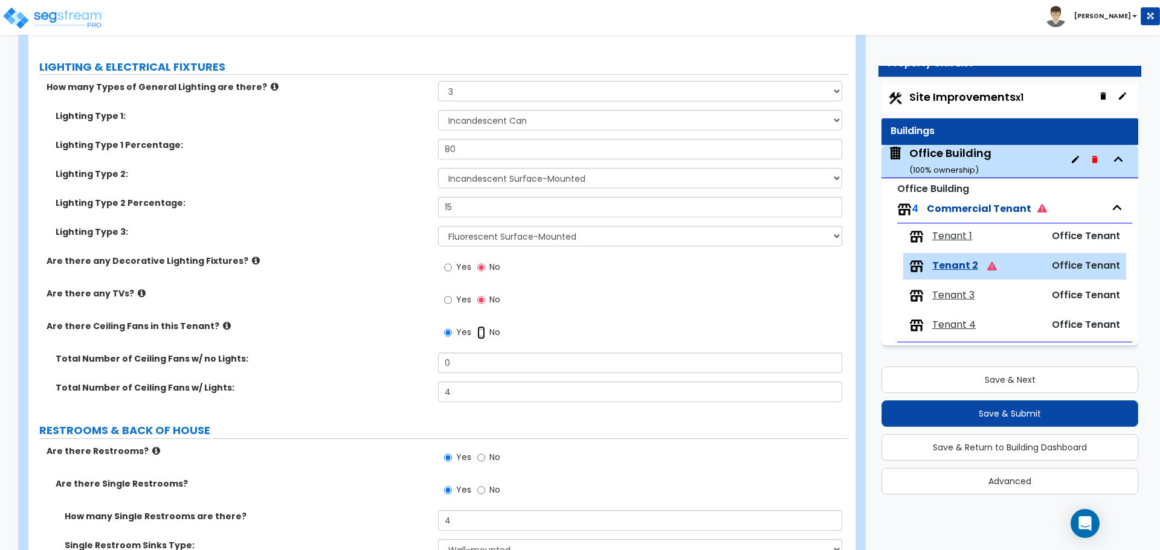
click at [481, 335] on input "No" at bounding box center [481, 332] width 8 height 13
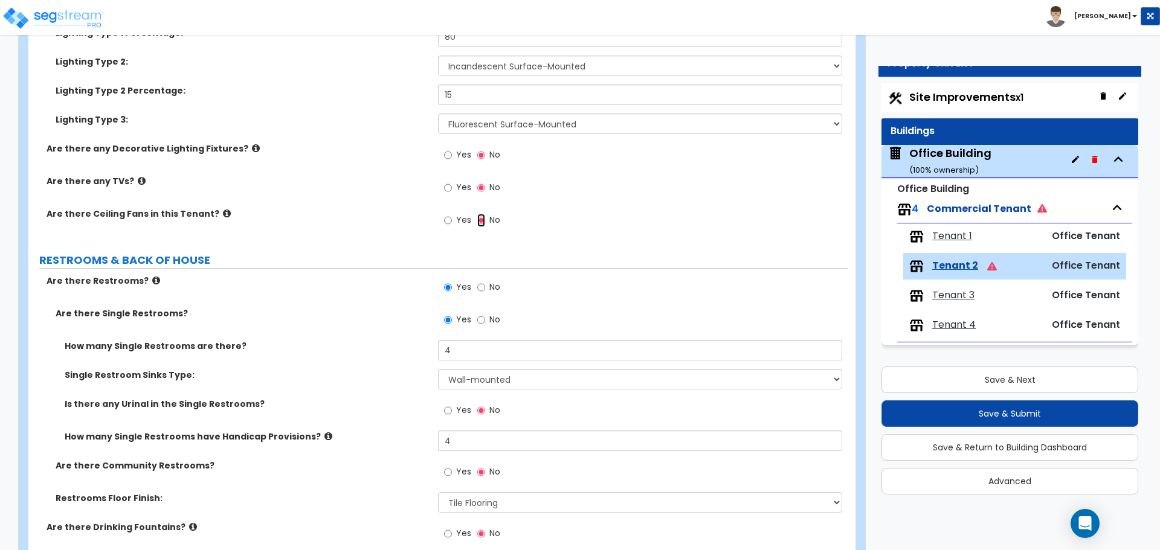
scroll to position [1450, 0]
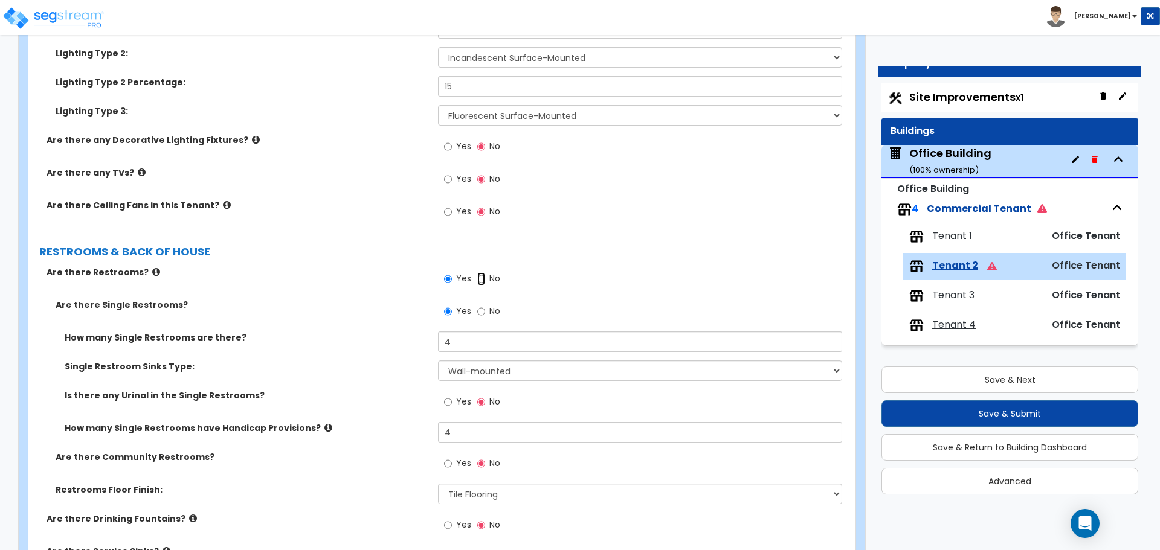
click at [478, 280] on input "No" at bounding box center [481, 278] width 8 height 13
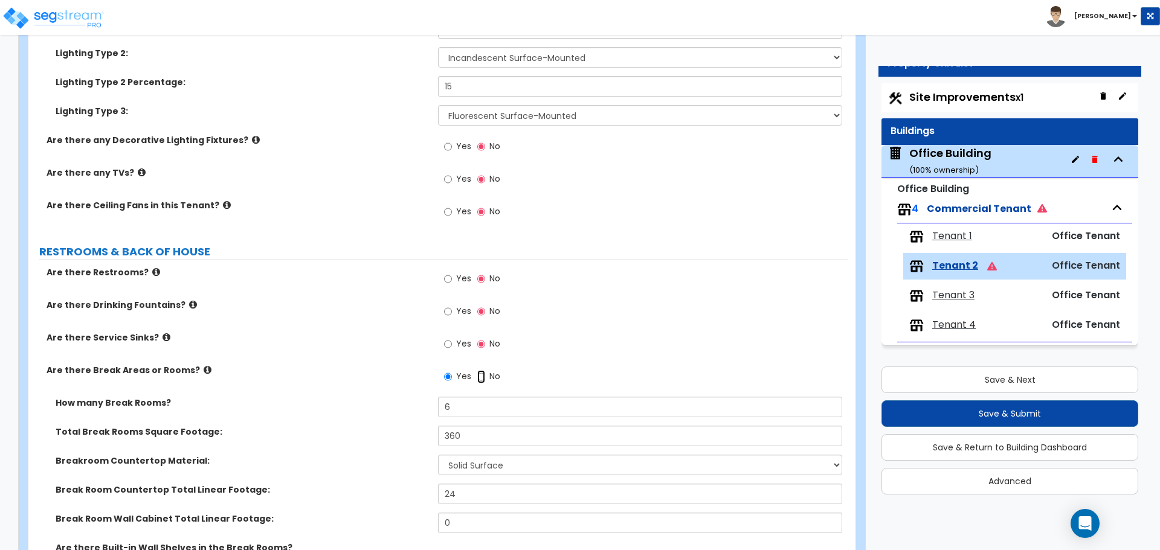
click at [480, 377] on input "No" at bounding box center [481, 376] width 8 height 13
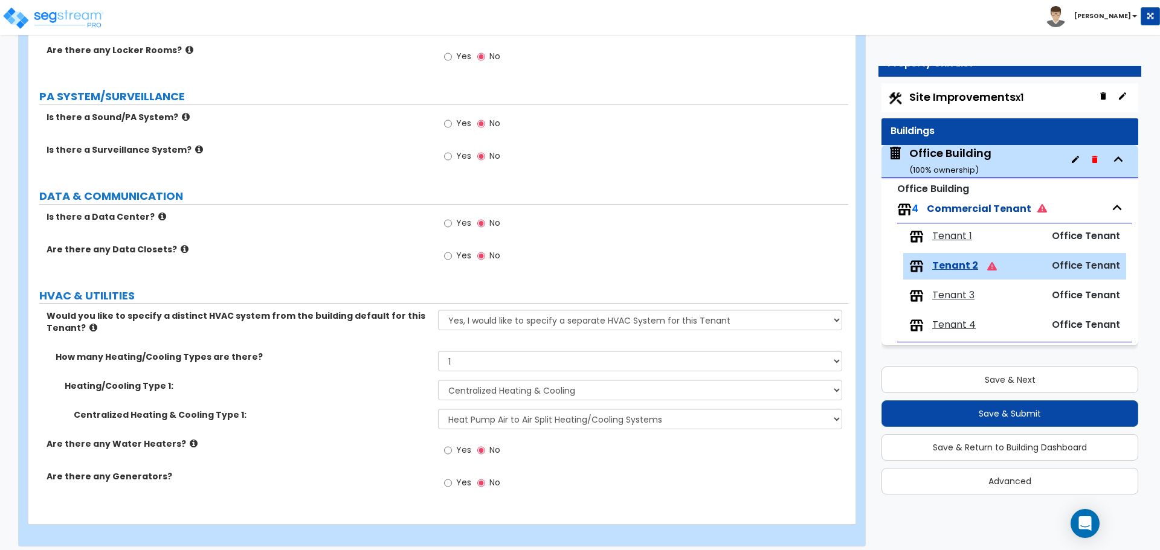
scroll to position [1811, 0]
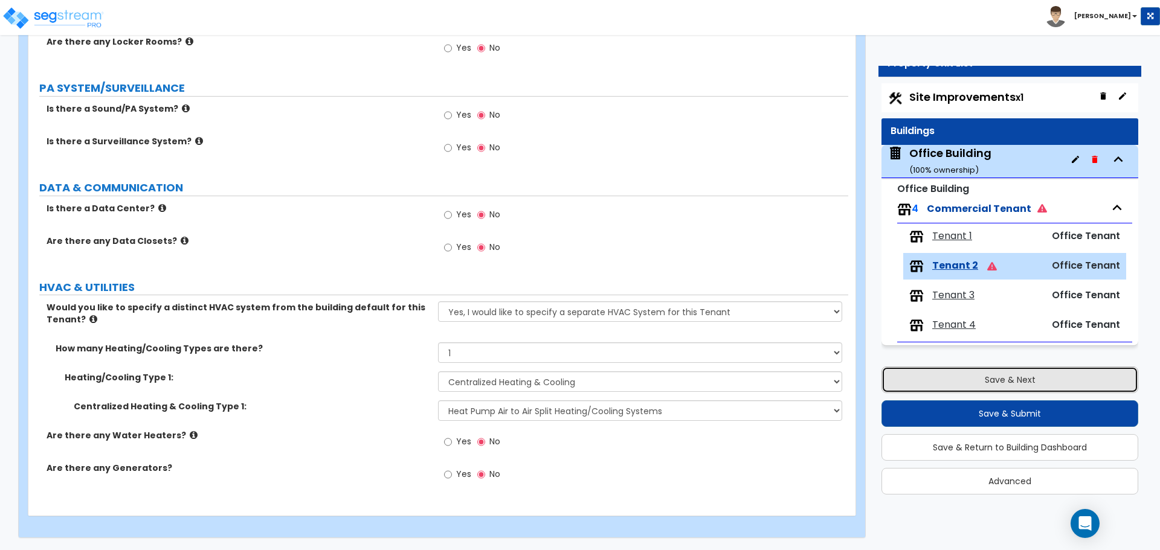
click at [1017, 382] on button "Save & Next" at bounding box center [1009, 380] width 257 height 27
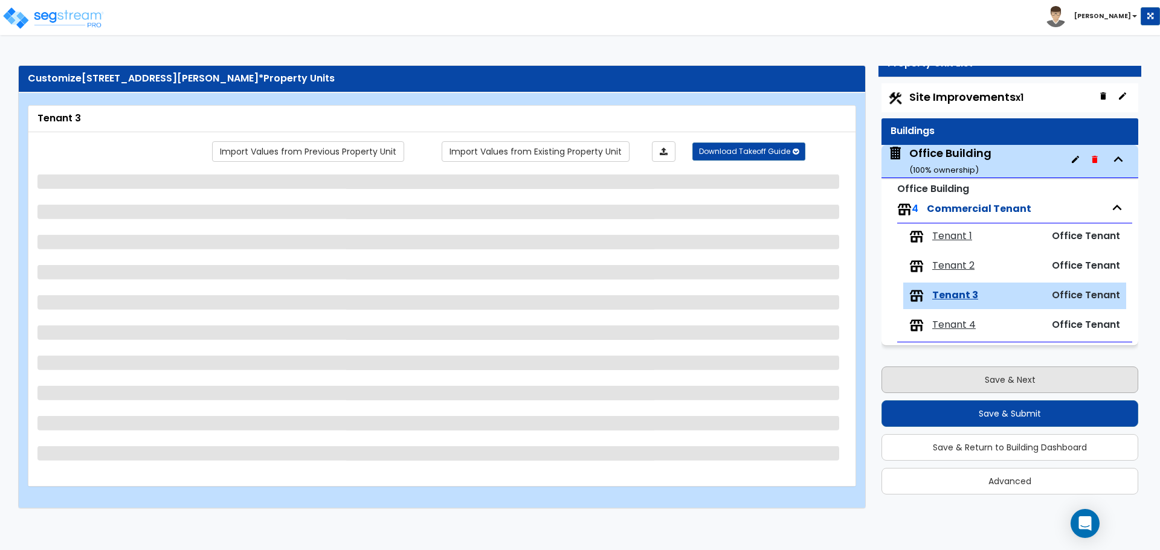
scroll to position [0, 0]
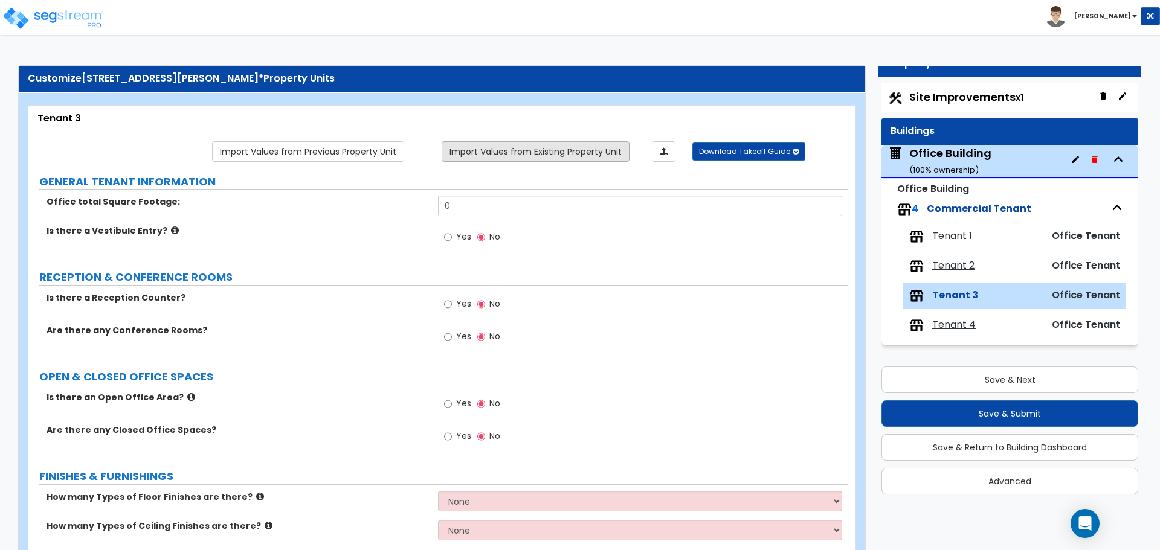
click at [549, 157] on link "Import Values from Existing Property Unit" at bounding box center [536, 151] width 188 height 21
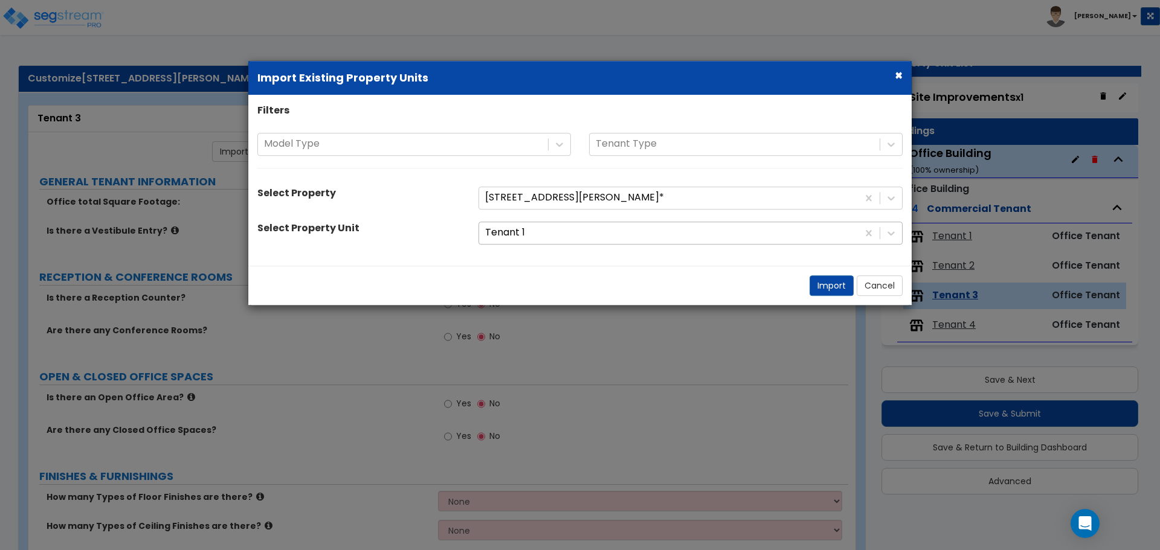
click at [518, 228] on div at bounding box center [668, 233] width 367 height 16
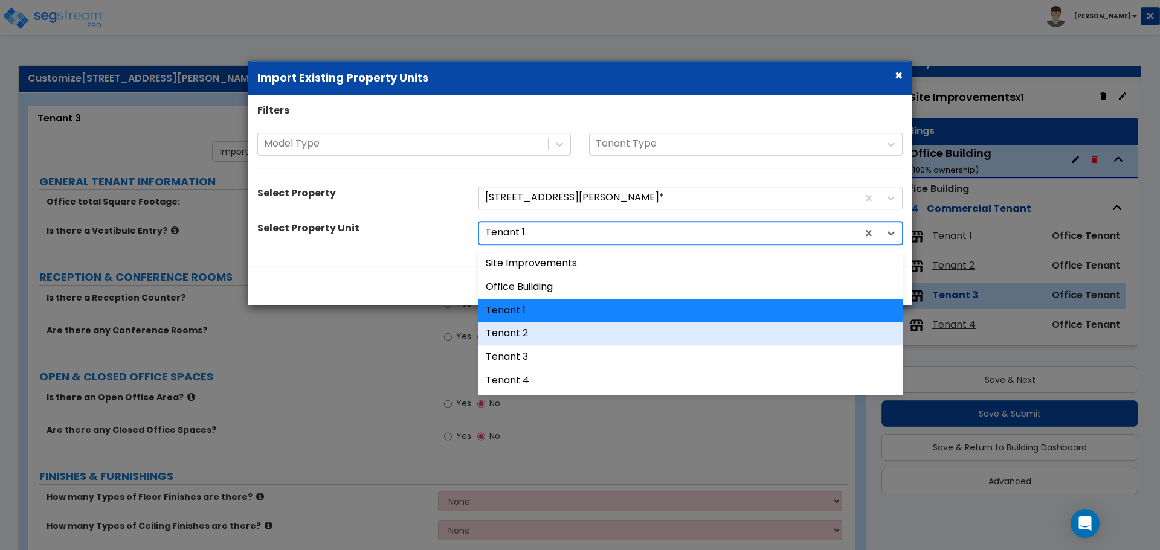
click at [521, 327] on div "Tenant 2" at bounding box center [690, 335] width 424 height 24
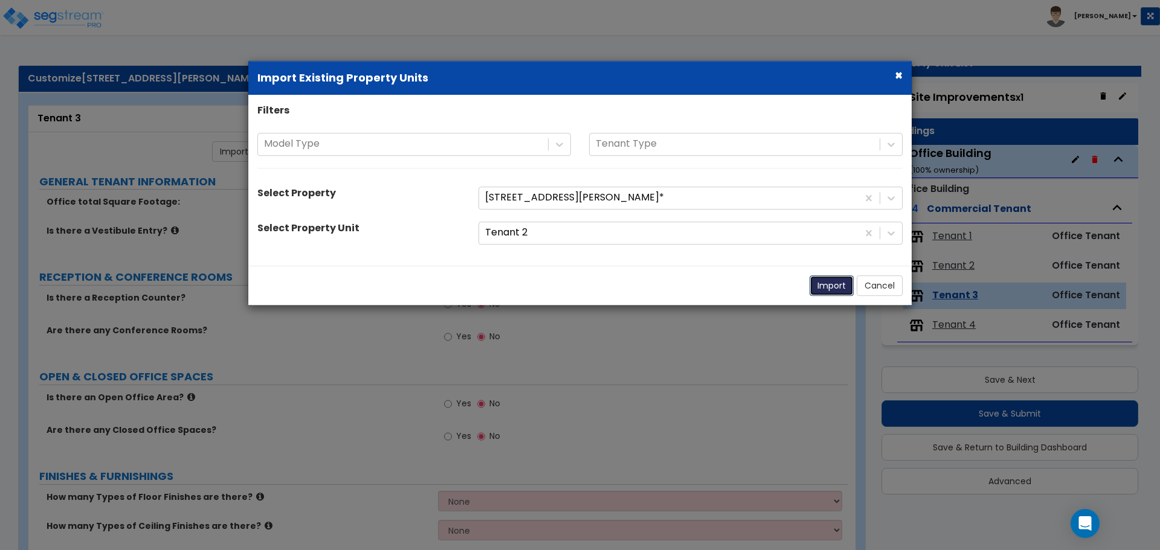
click at [831, 289] on button "Import" at bounding box center [831, 285] width 44 height 21
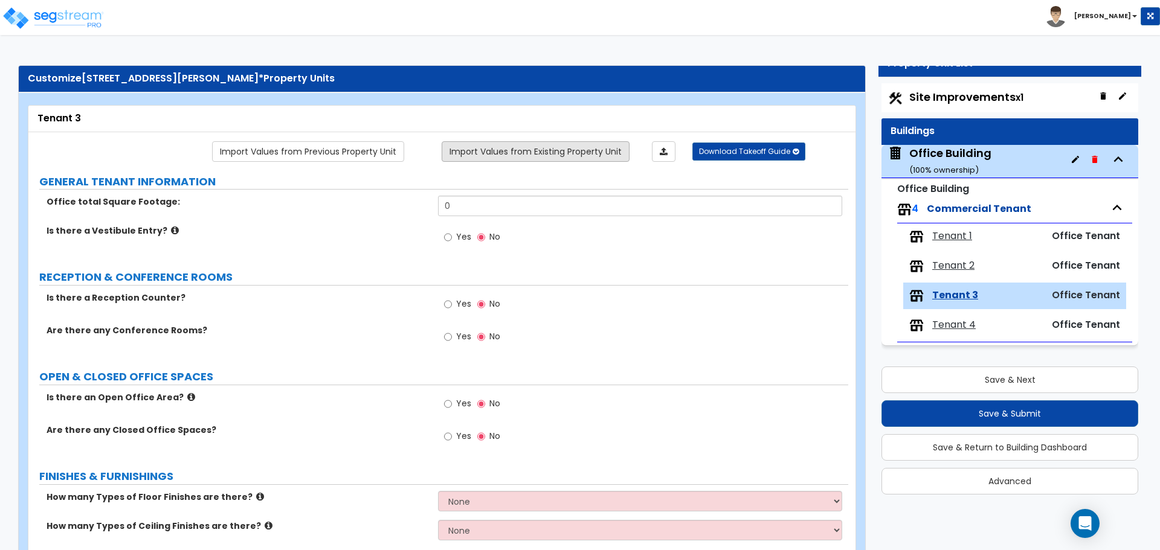
click at [564, 154] on link "Import Values from Existing Property Unit" at bounding box center [536, 151] width 188 height 21
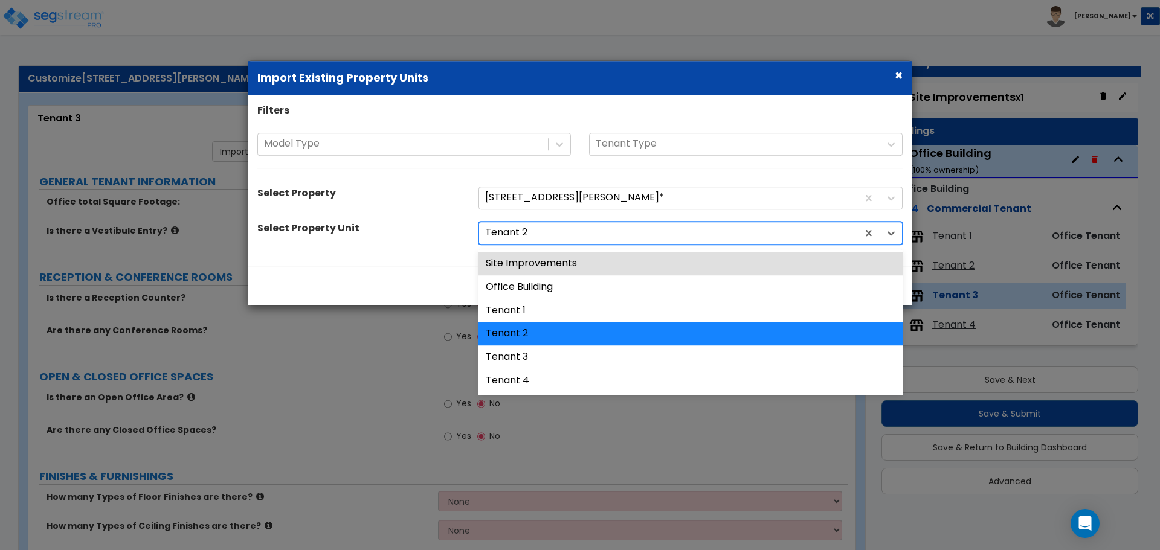
click at [552, 232] on div at bounding box center [668, 233] width 367 height 16
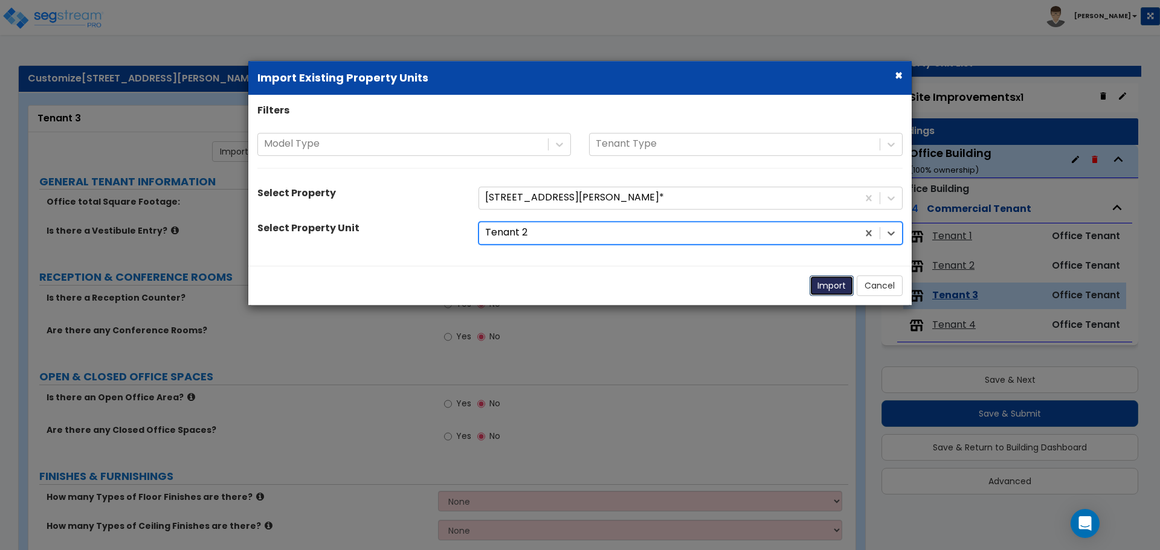
click at [841, 277] on button "Import" at bounding box center [831, 285] width 44 height 21
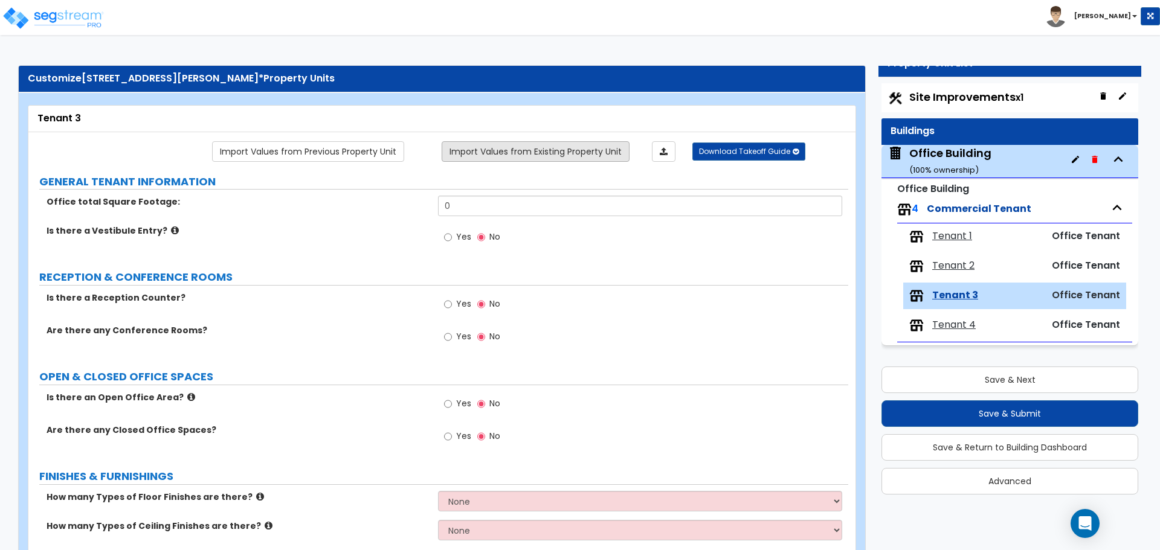
click at [561, 157] on link "Import Values from Existing Property Unit" at bounding box center [536, 151] width 188 height 21
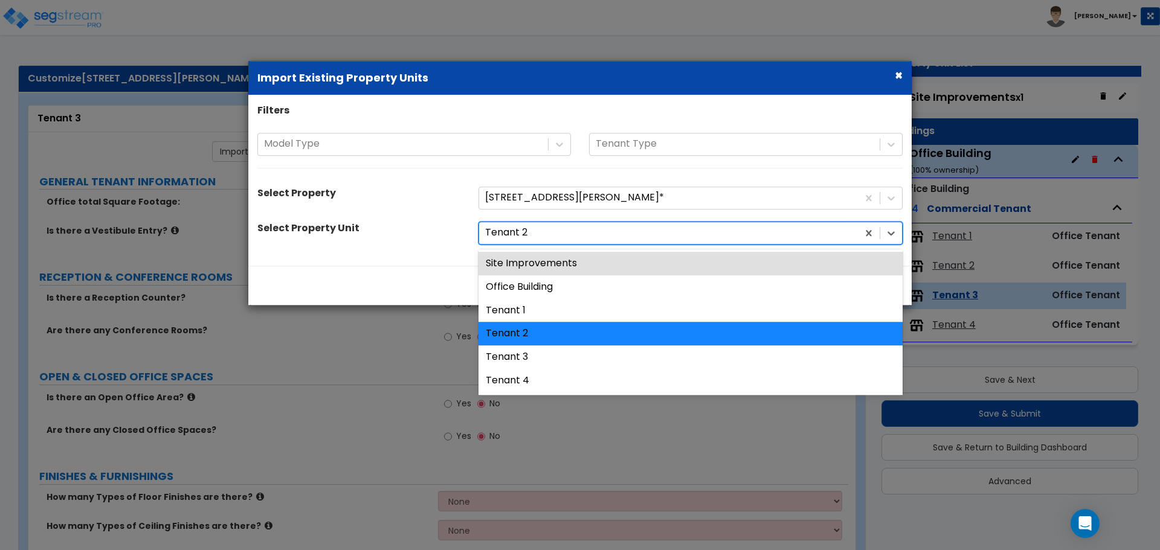
click at [551, 231] on div at bounding box center [668, 233] width 367 height 16
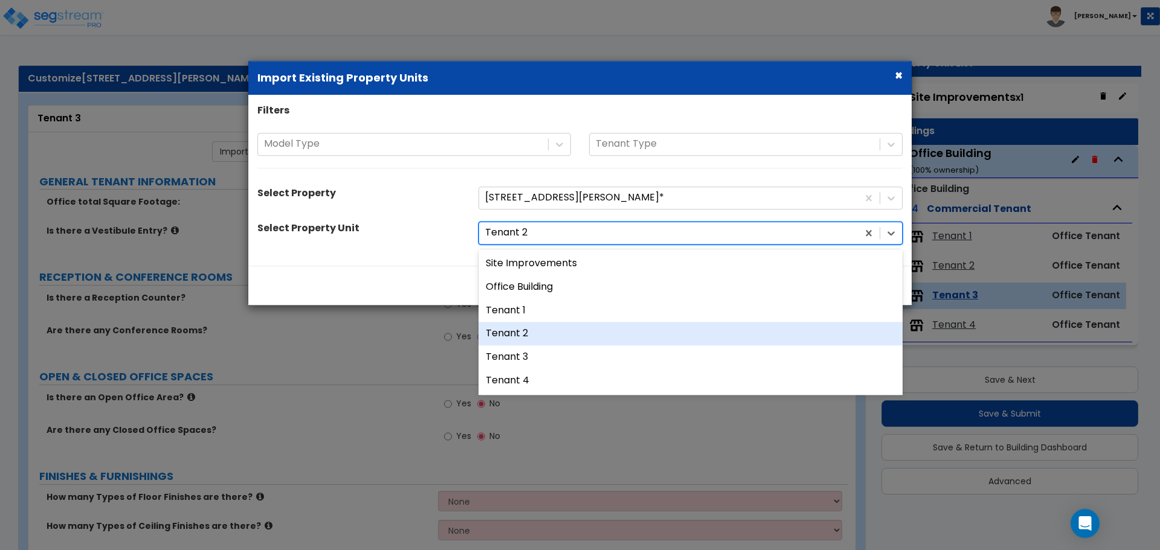
click at [539, 331] on div "Tenant 2" at bounding box center [690, 335] width 424 height 24
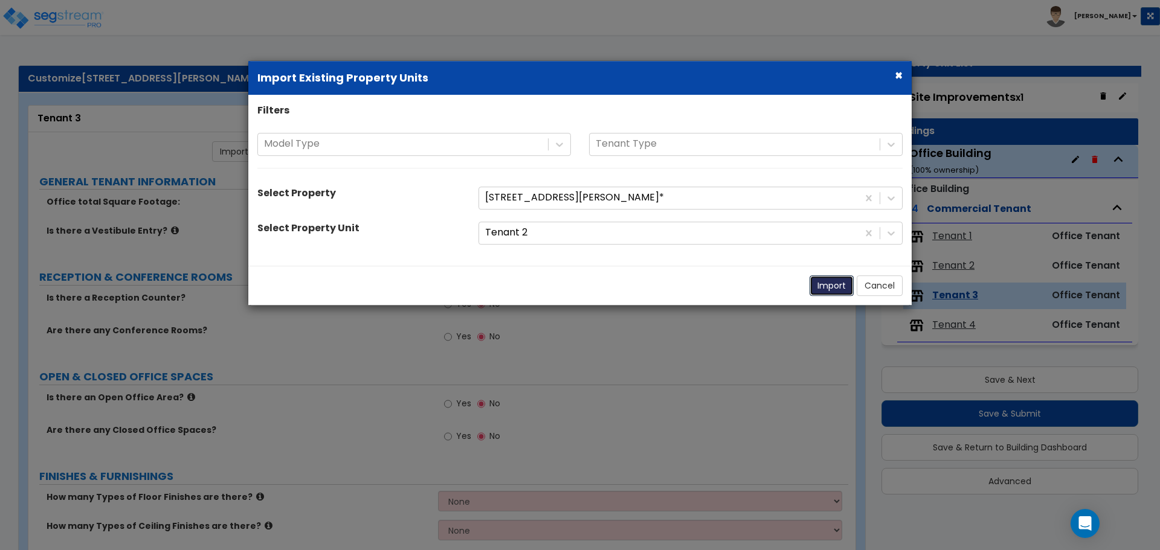
click at [836, 294] on button "Import" at bounding box center [831, 285] width 44 height 21
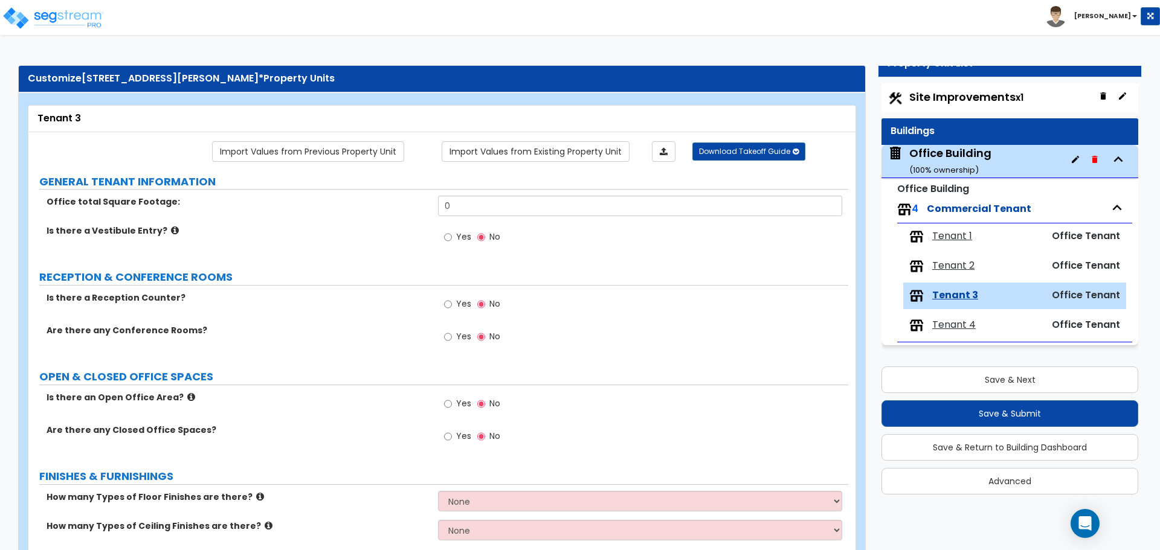
click at [956, 270] on span "Tenant 2" at bounding box center [953, 266] width 42 height 14
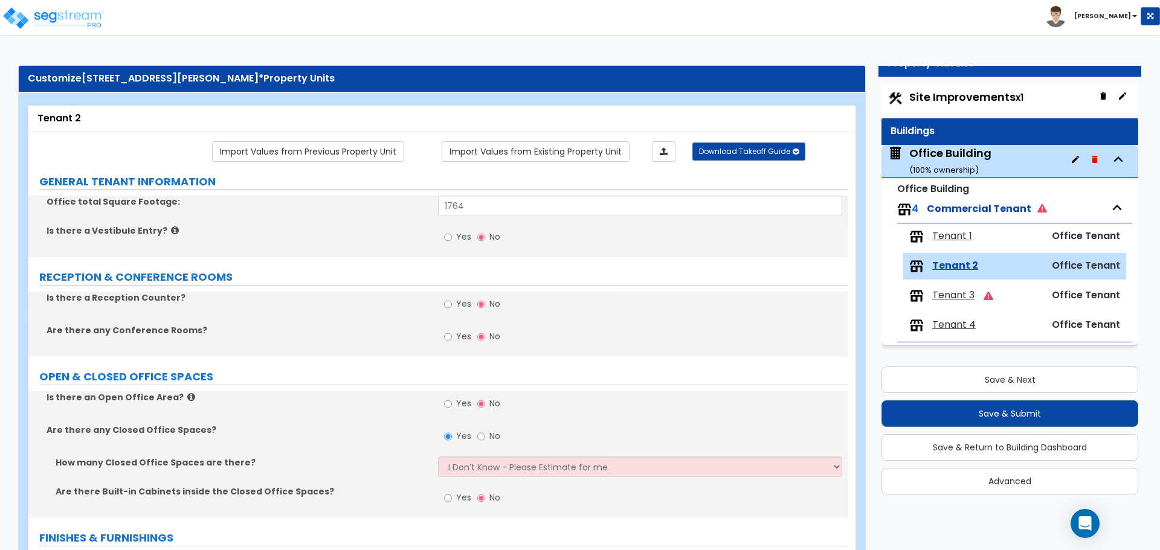
click at [959, 296] on span "Tenant 3" at bounding box center [953, 296] width 42 height 14
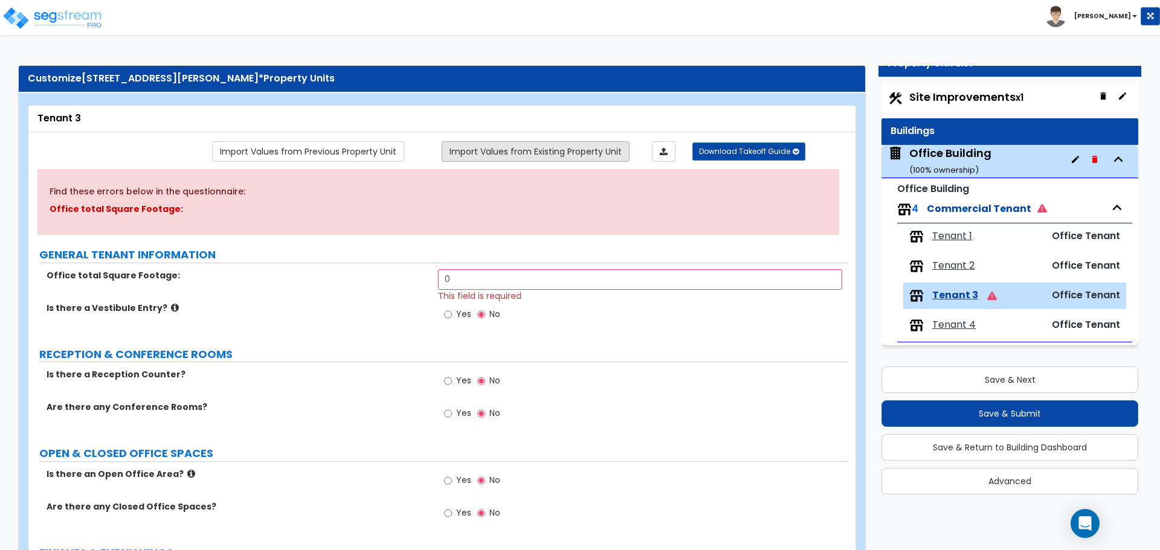
click at [497, 158] on link "Import Values from Existing Property Unit" at bounding box center [536, 151] width 188 height 21
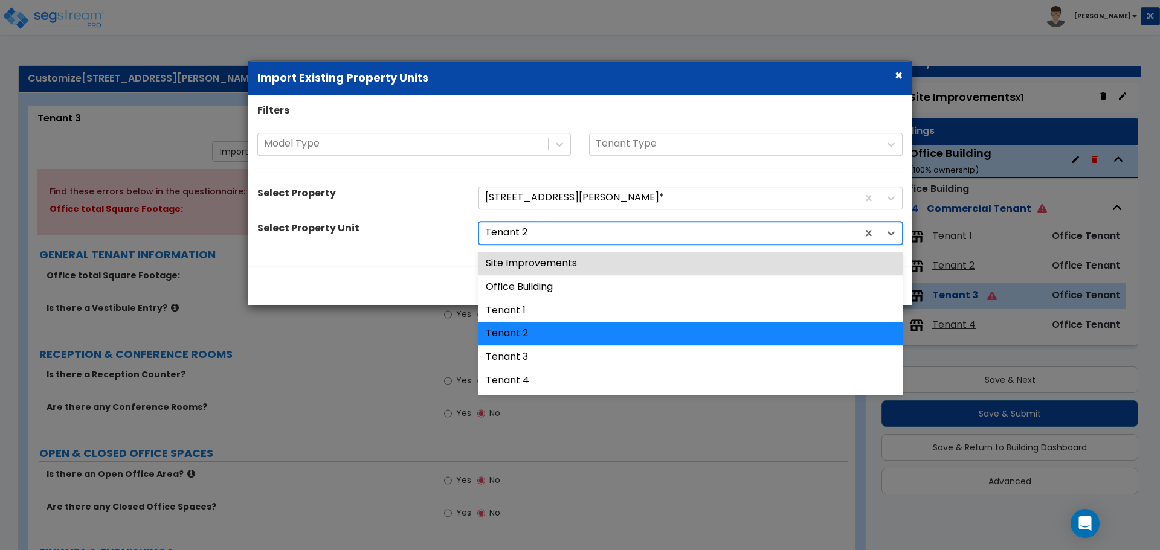
click at [576, 233] on div at bounding box center [668, 233] width 367 height 16
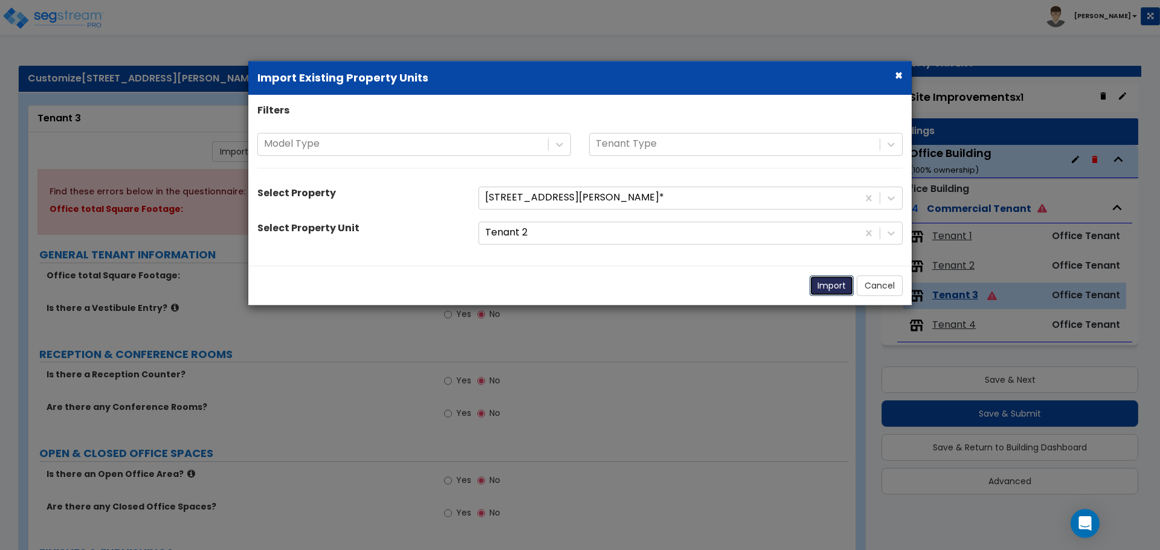
click at [828, 285] on button "Import" at bounding box center [831, 285] width 44 height 21
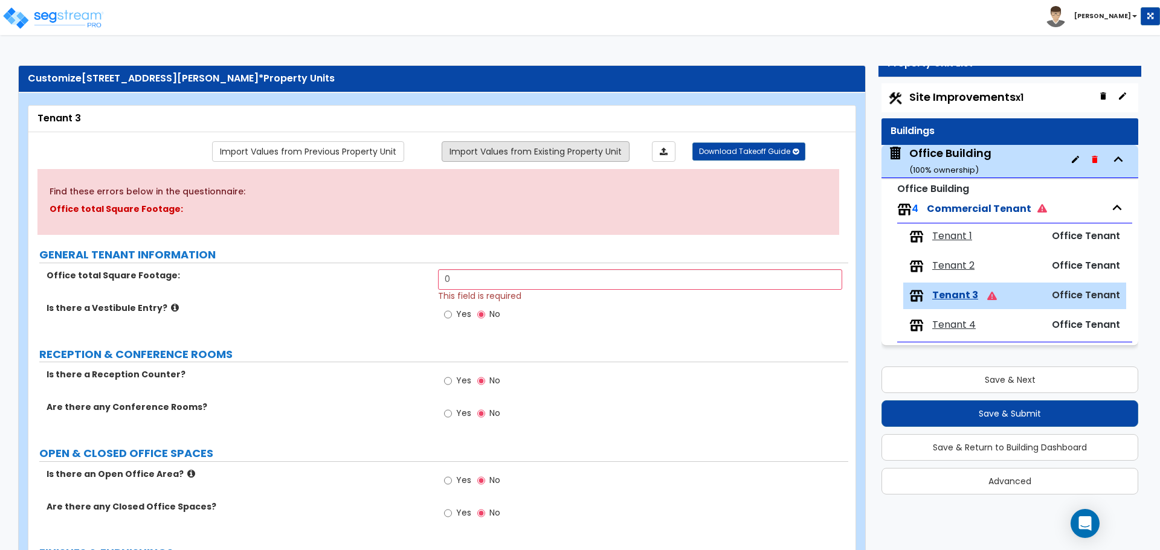
click at [589, 155] on link "Import Values from Existing Property Unit" at bounding box center [536, 151] width 188 height 21
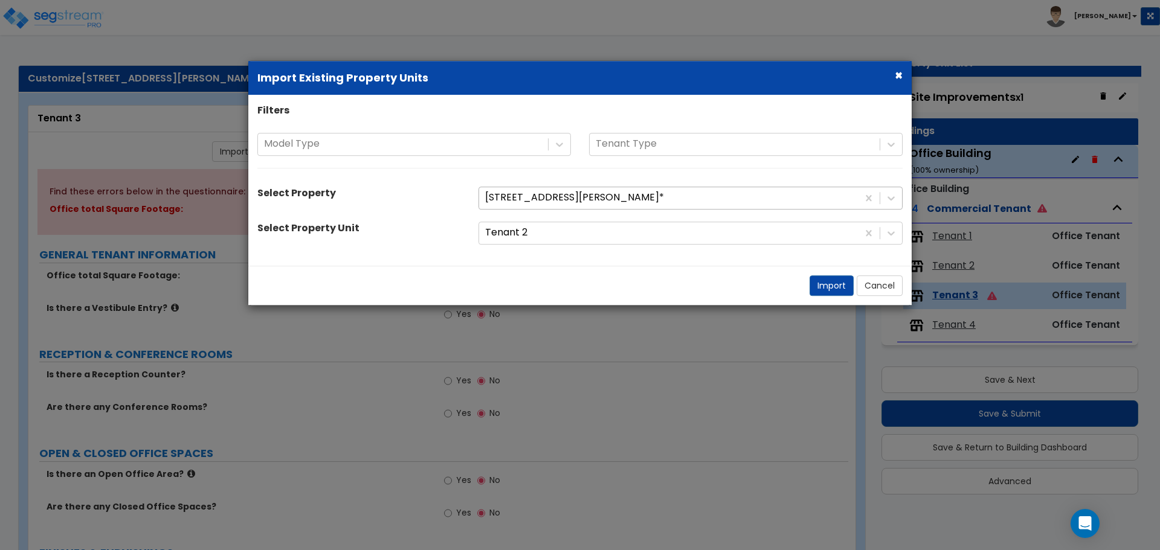
click at [614, 200] on div at bounding box center [668, 198] width 367 height 16
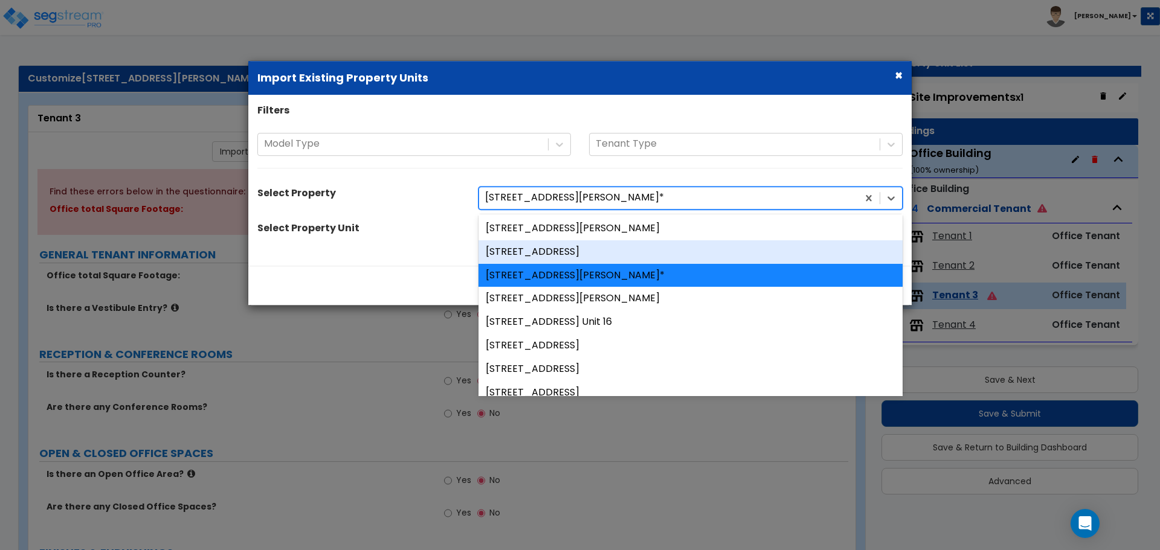
click at [603, 260] on div "[STREET_ADDRESS]" at bounding box center [690, 252] width 424 height 24
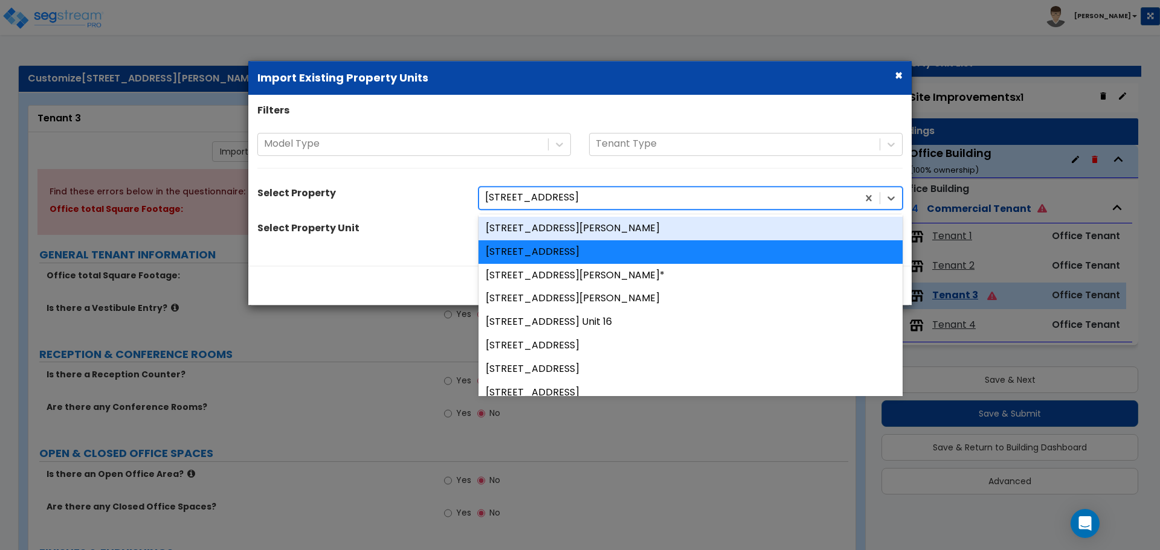
click at [606, 202] on div at bounding box center [668, 198] width 367 height 16
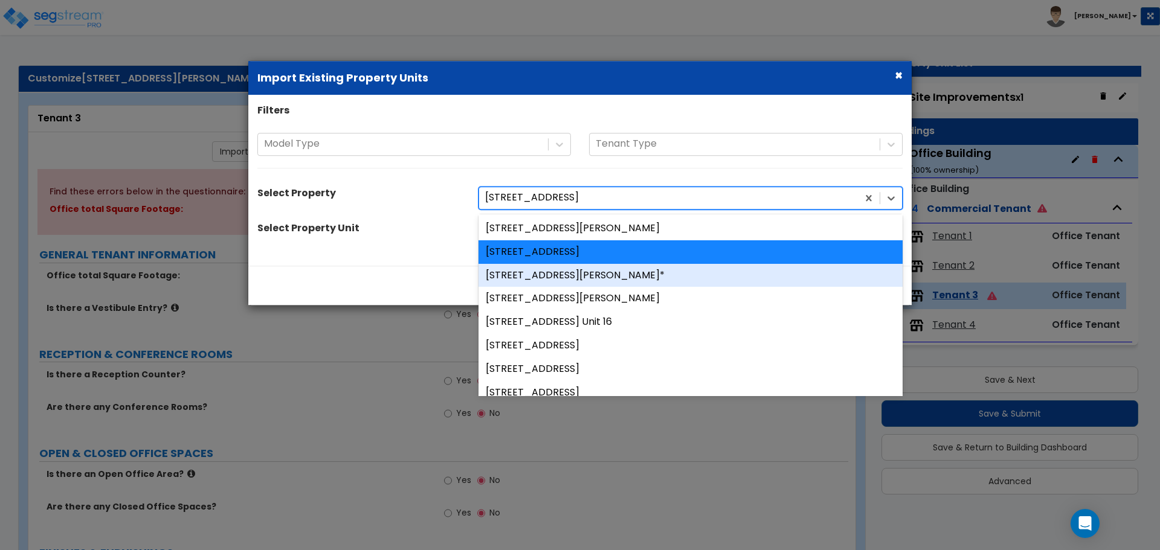
click at [606, 276] on div "[STREET_ADDRESS][PERSON_NAME]*" at bounding box center [690, 276] width 424 height 24
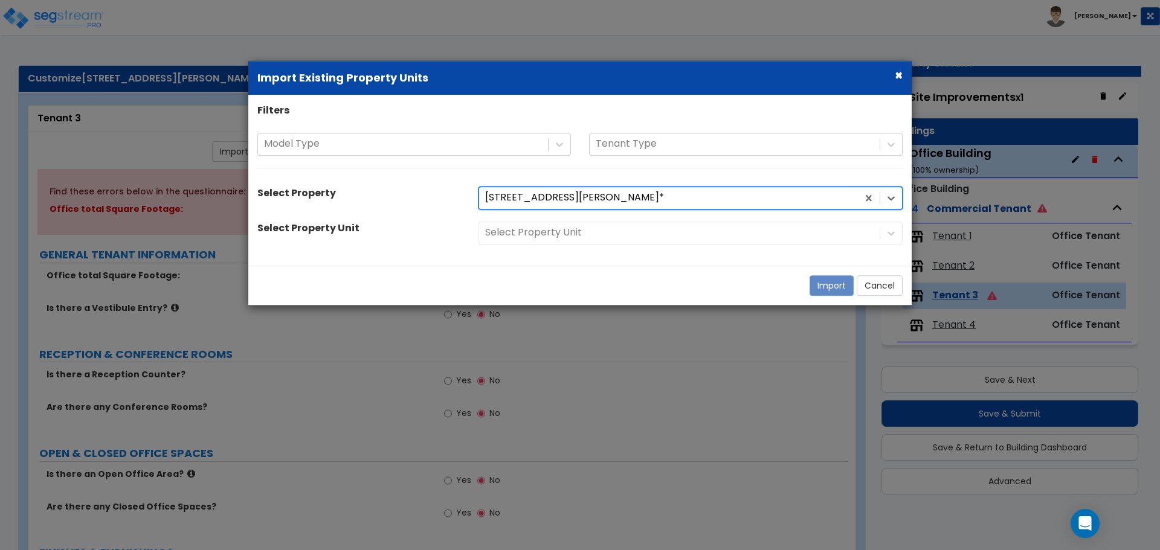
click at [546, 234] on div "Select Property Unit" at bounding box center [690, 233] width 442 height 23
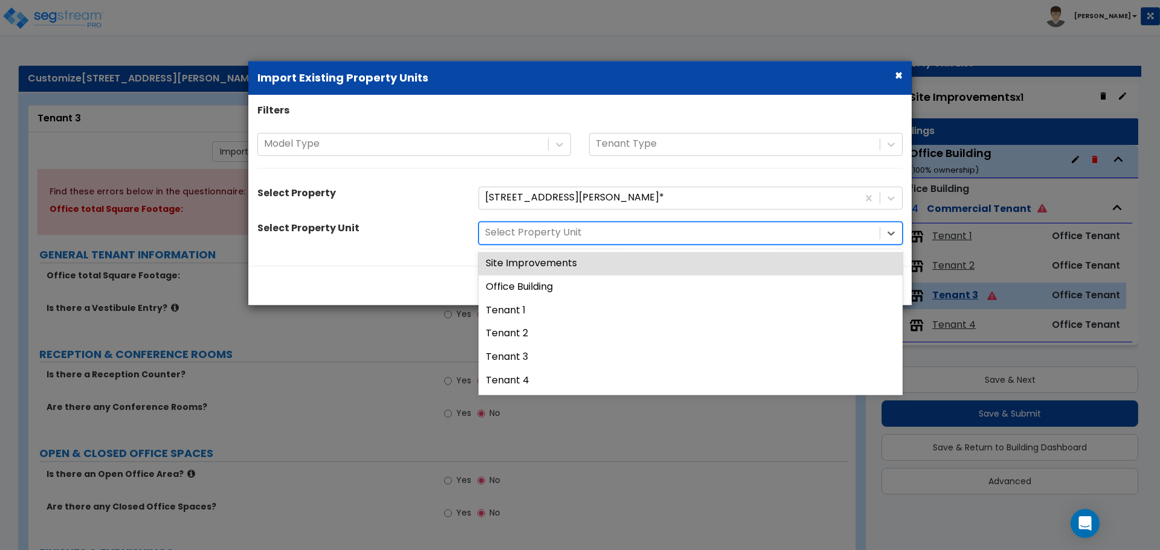
click at [556, 236] on div at bounding box center [679, 233] width 388 height 16
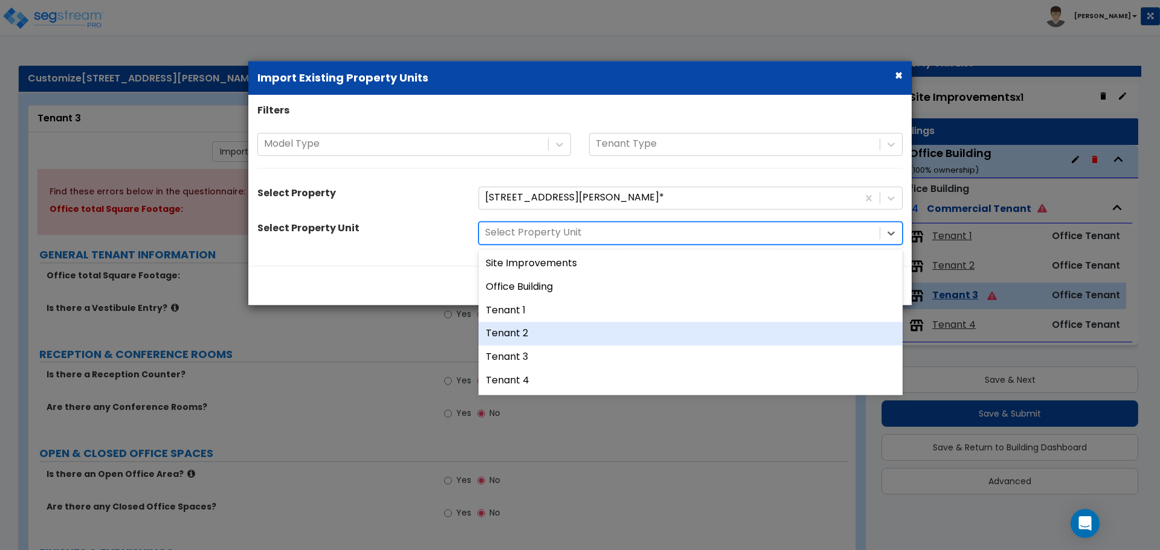
click at [552, 330] on div "Tenant 2" at bounding box center [690, 335] width 424 height 24
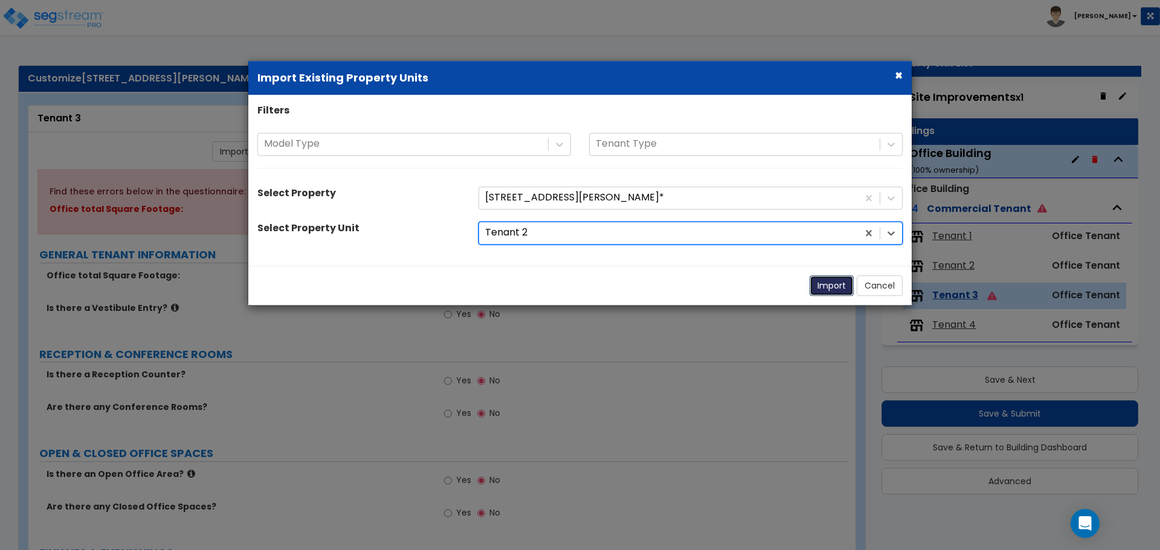
click at [837, 289] on button "Import" at bounding box center [831, 285] width 44 height 21
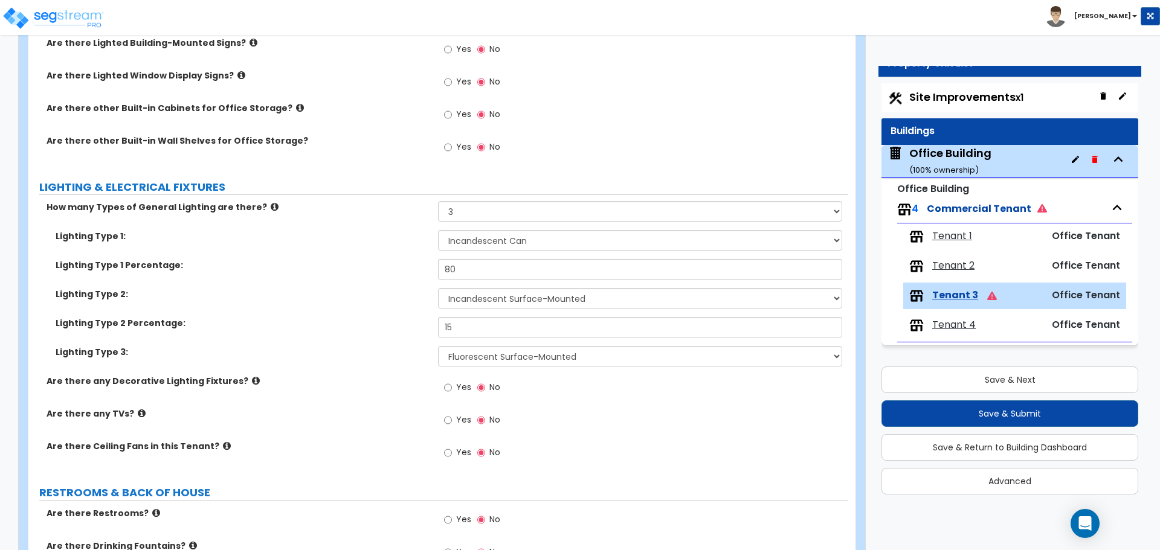
scroll to position [1207, 0]
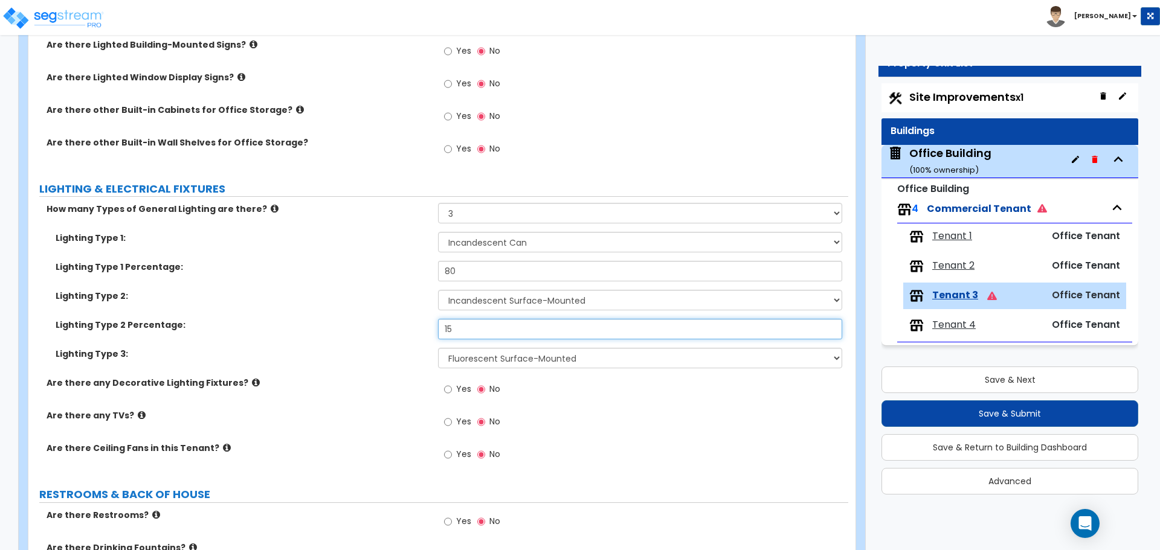
click at [504, 329] on input "15" at bounding box center [640, 329] width 404 height 21
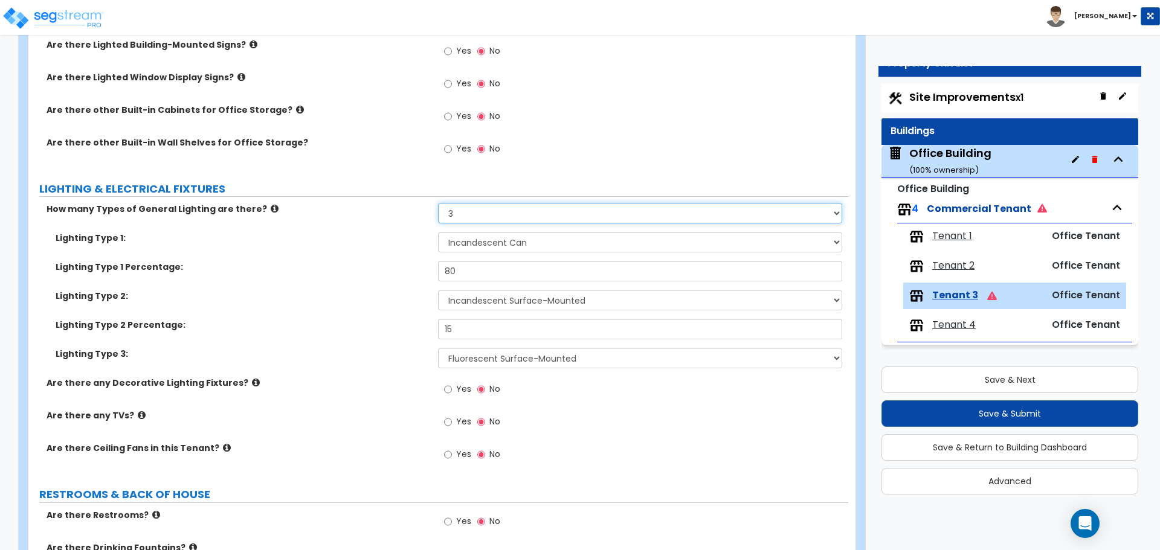
click at [489, 217] on select "None 1 2 3" at bounding box center [640, 213] width 404 height 21
click at [438, 203] on select "None 1 2 3" at bounding box center [640, 213] width 404 height 21
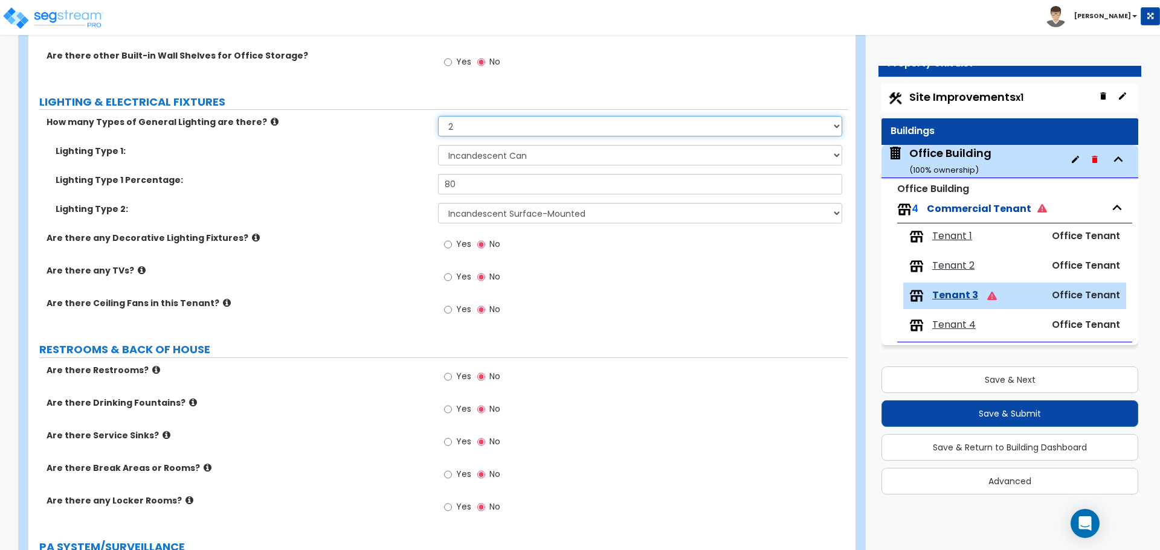
scroll to position [1328, 0]
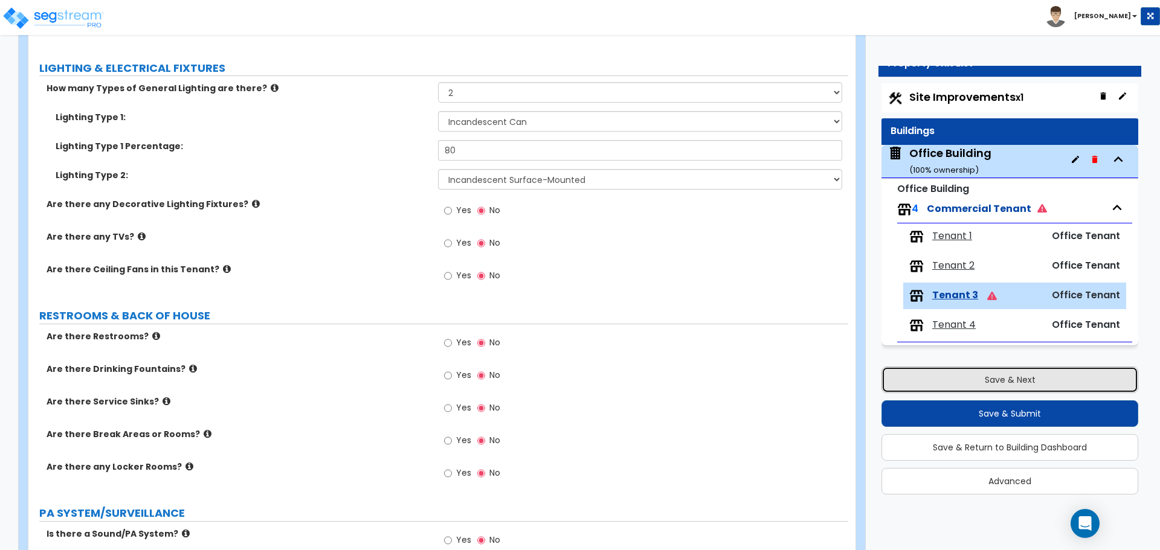
click at [1018, 385] on button "Save & Next" at bounding box center [1009, 380] width 257 height 27
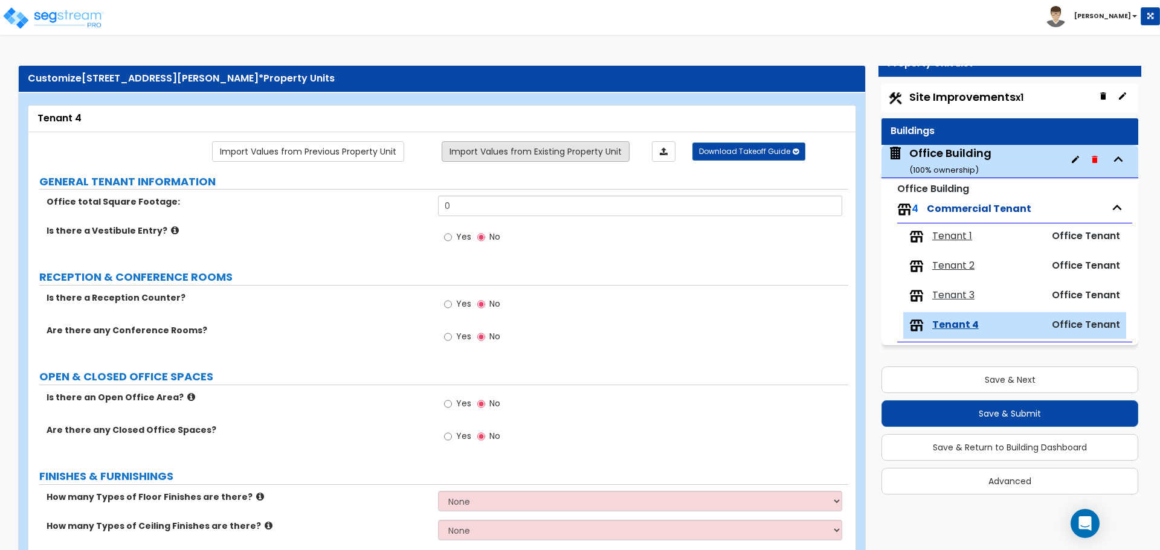
click at [510, 152] on link "Import Values from Existing Property Unit" at bounding box center [536, 151] width 188 height 21
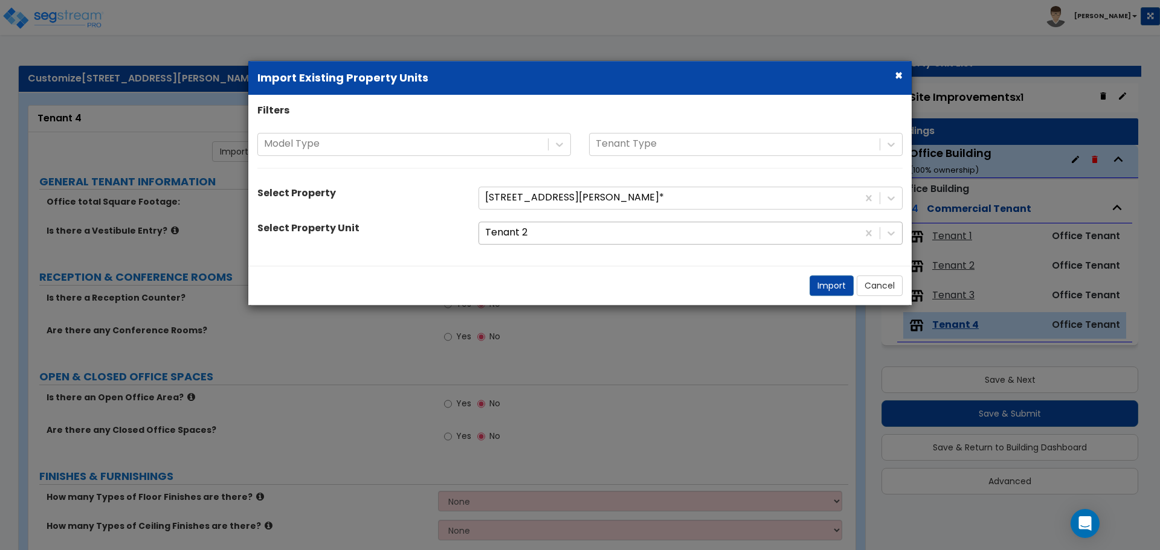
click at [528, 227] on div at bounding box center [668, 233] width 367 height 16
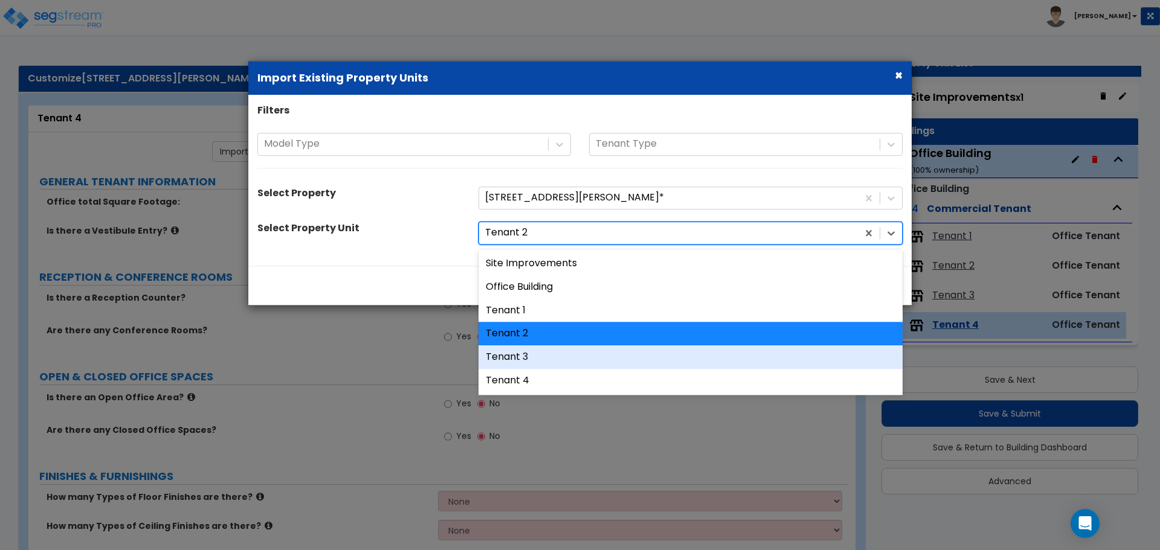
click at [548, 359] on div "Tenant 3" at bounding box center [690, 358] width 424 height 24
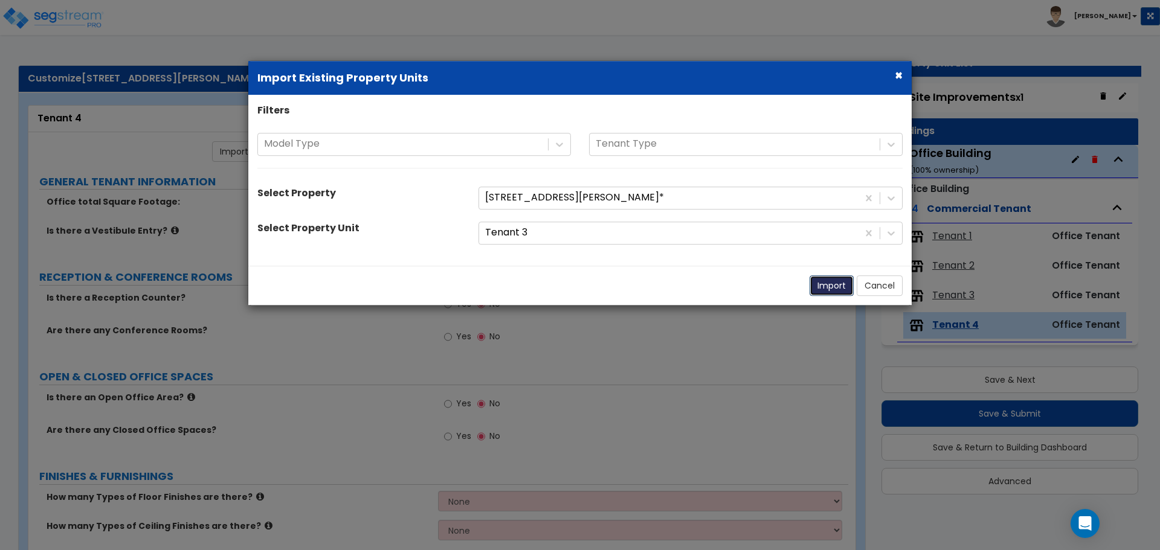
click at [833, 286] on button "Import" at bounding box center [831, 285] width 44 height 21
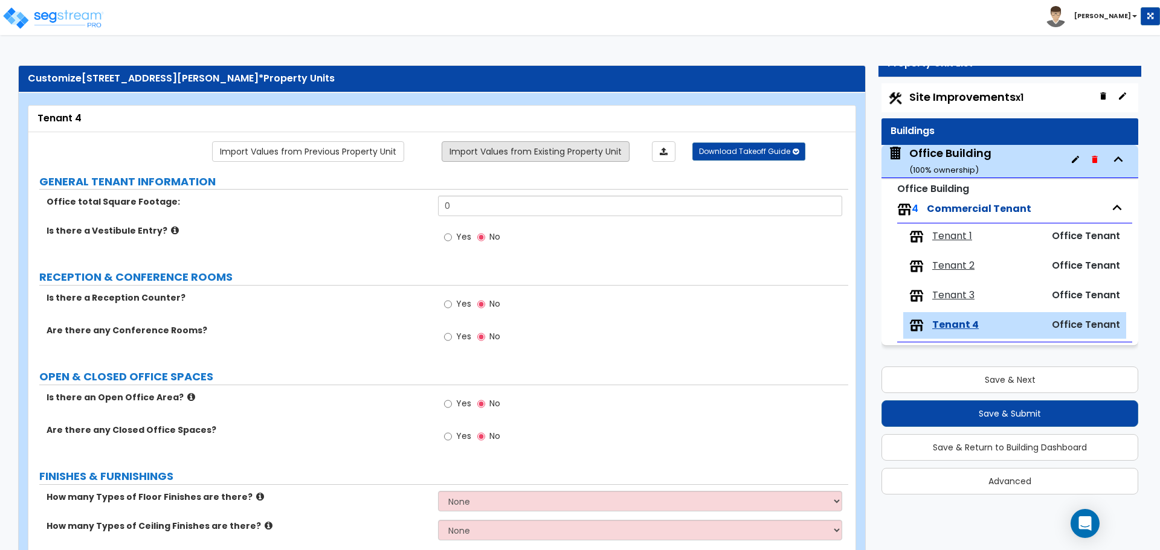
click at [544, 153] on link "Import Values from Existing Property Unit" at bounding box center [536, 151] width 188 height 21
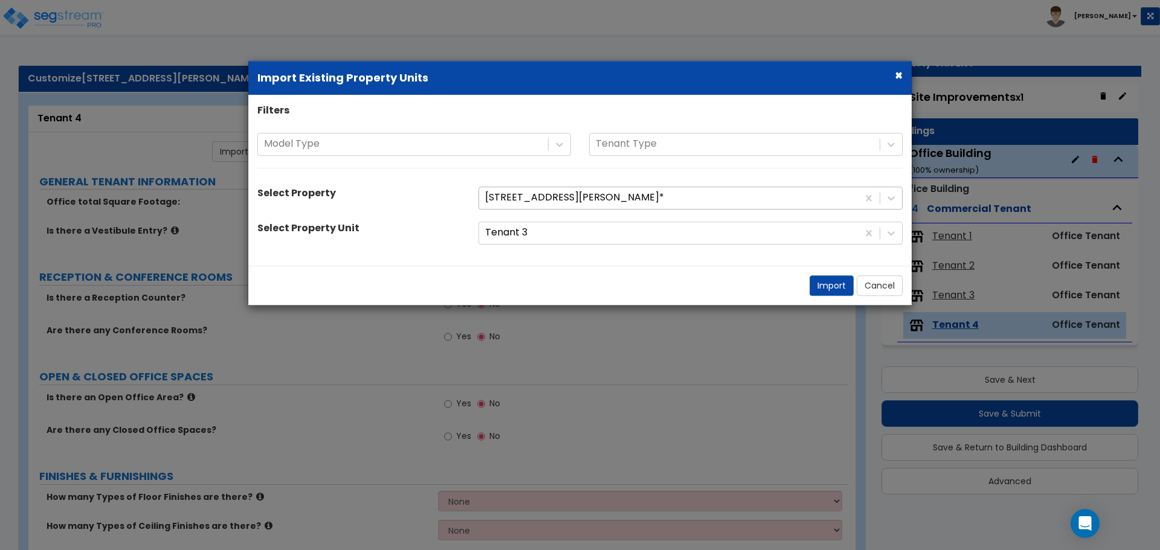
click at [553, 191] on div at bounding box center [668, 198] width 367 height 16
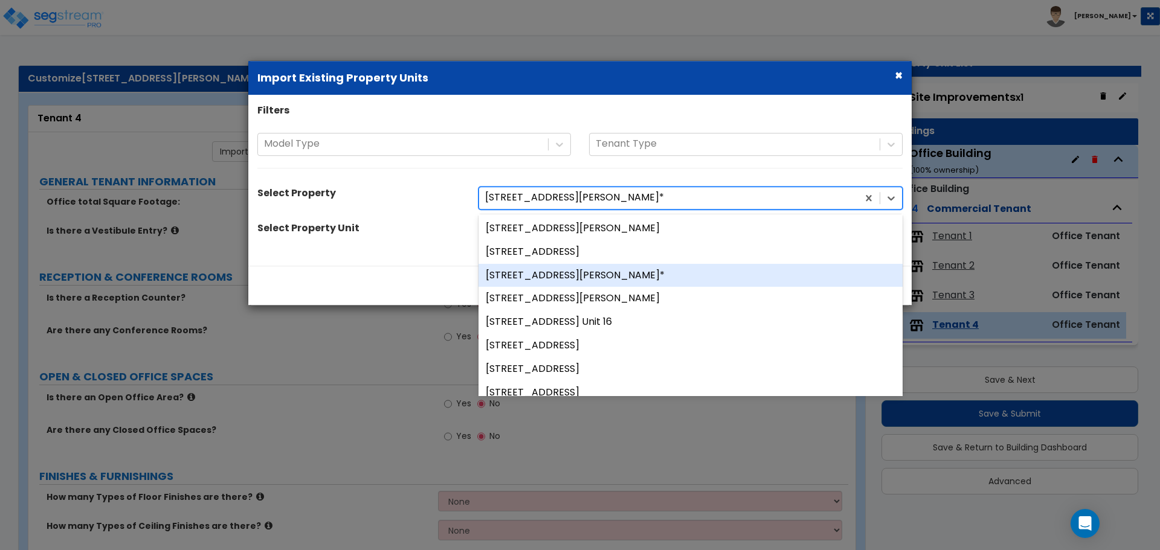
click at [573, 278] on div "[STREET_ADDRESS][PERSON_NAME]*" at bounding box center [690, 276] width 424 height 24
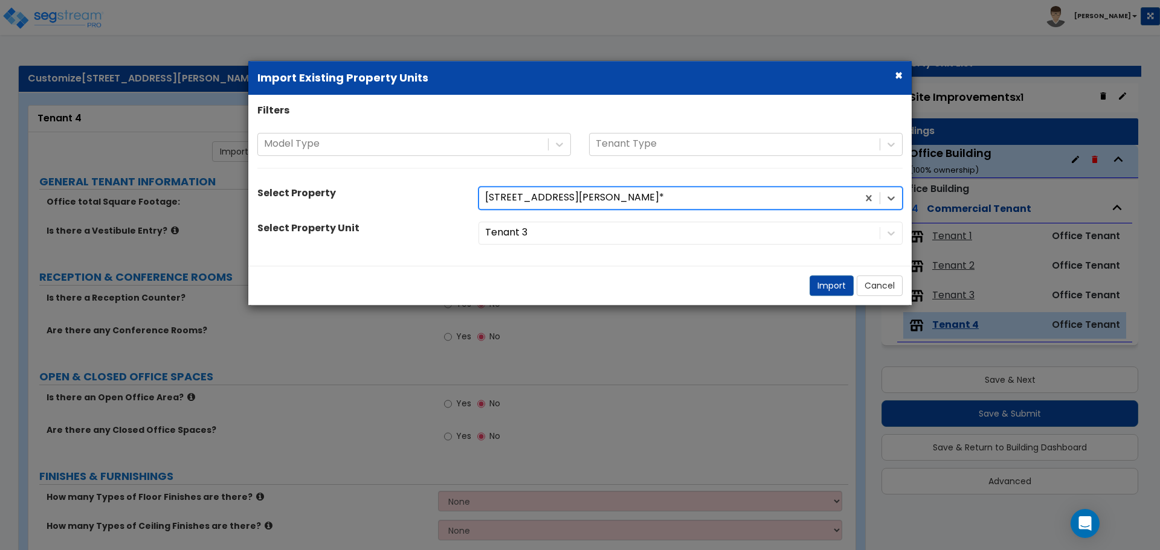
click at [588, 194] on div at bounding box center [668, 198] width 367 height 16
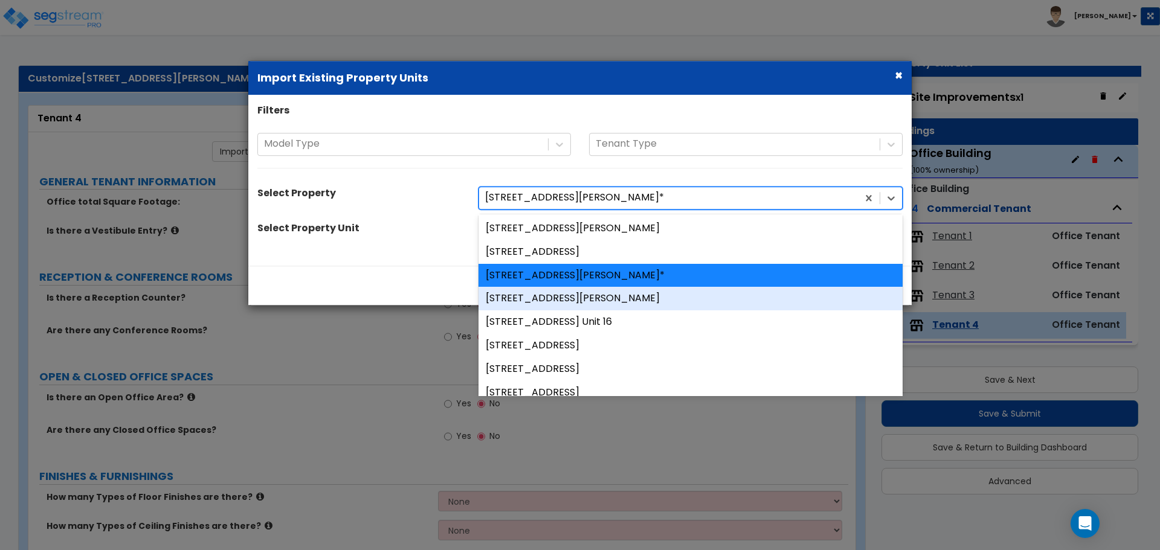
click at [592, 293] on div "[STREET_ADDRESS][PERSON_NAME]" at bounding box center [690, 300] width 424 height 24
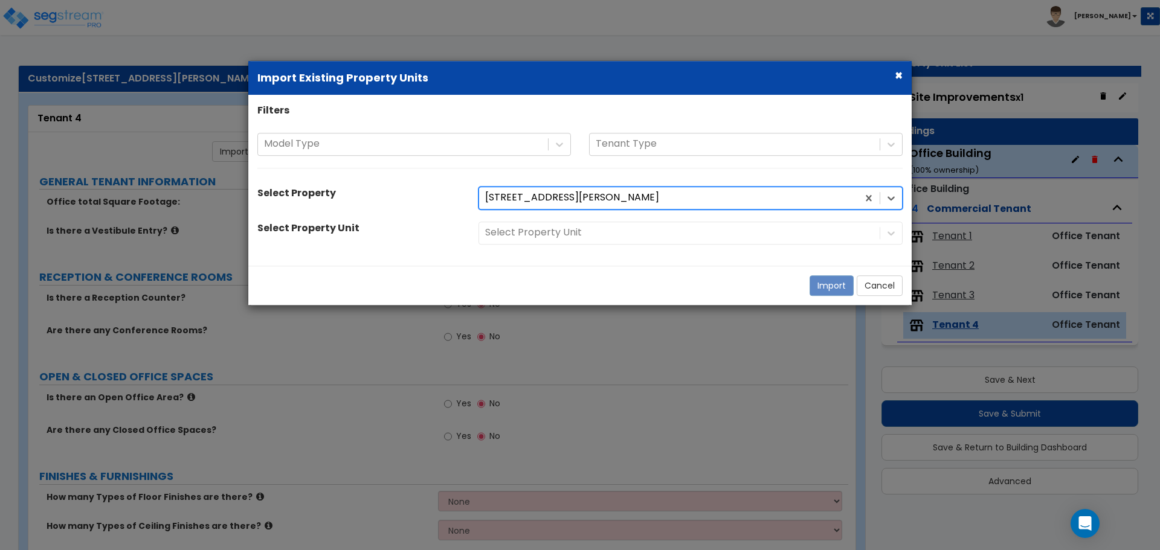
click at [604, 205] on div at bounding box center [668, 198] width 367 height 16
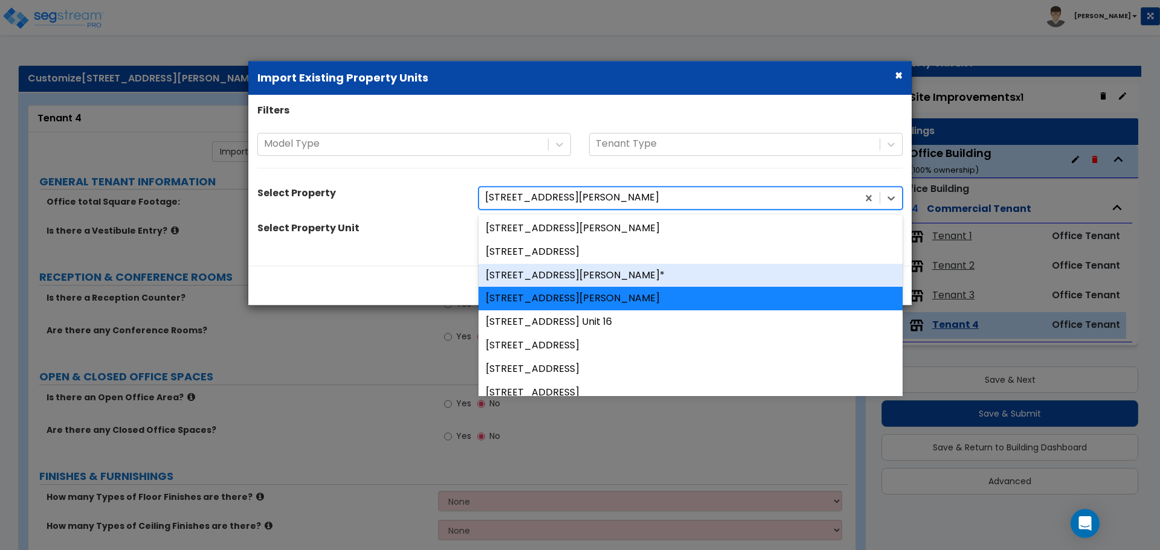
click at [602, 270] on div "[STREET_ADDRESS][PERSON_NAME]*" at bounding box center [690, 276] width 424 height 24
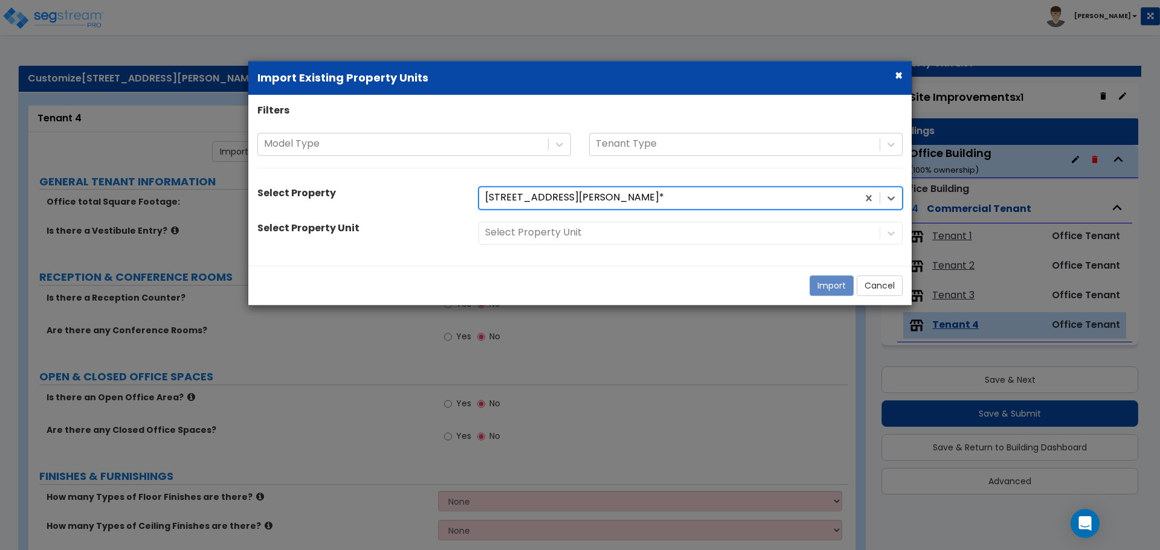
click at [542, 236] on div "Select Property Unit" at bounding box center [690, 233] width 442 height 23
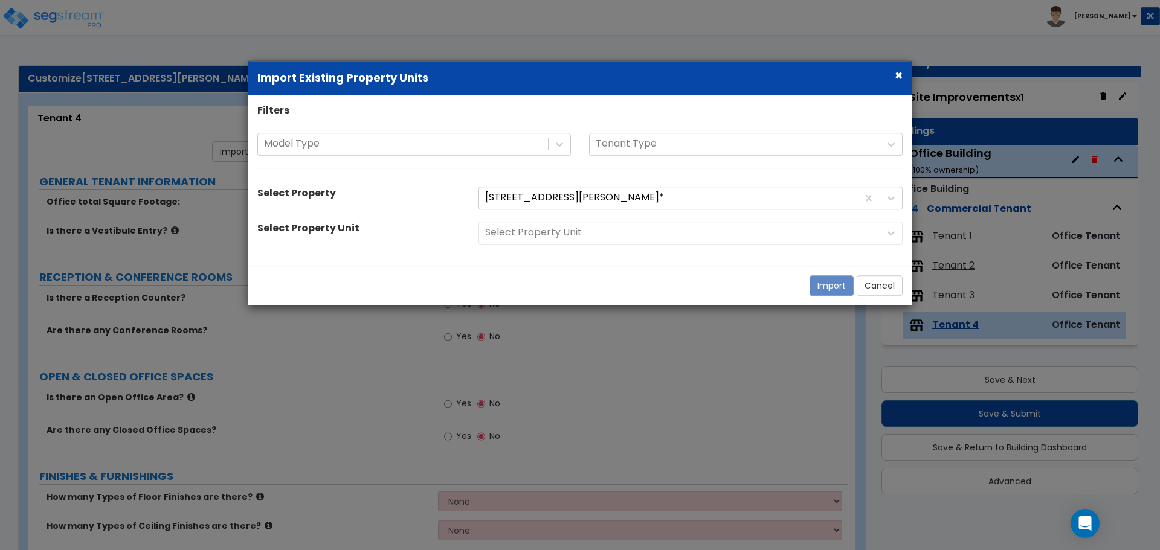
click at [573, 214] on div "Filters Model Type Tenant Type Select Property 1361 Jennings Mill Road Bldg 300…" at bounding box center [579, 180] width 663 height 153
click at [567, 233] on div "Select Property Unit" at bounding box center [690, 233] width 442 height 23
click at [591, 220] on div "Filters Model Type Tenant Type Select Property 1361 Jennings Mill Road Bldg 300…" at bounding box center [579, 180] width 663 height 153
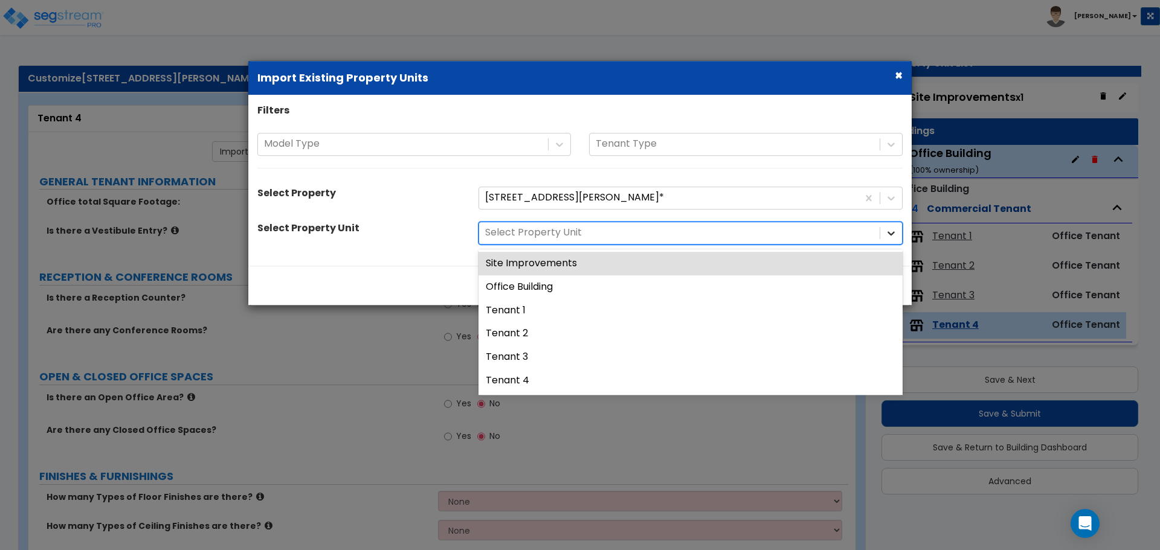
click at [892, 236] on icon at bounding box center [891, 233] width 12 height 12
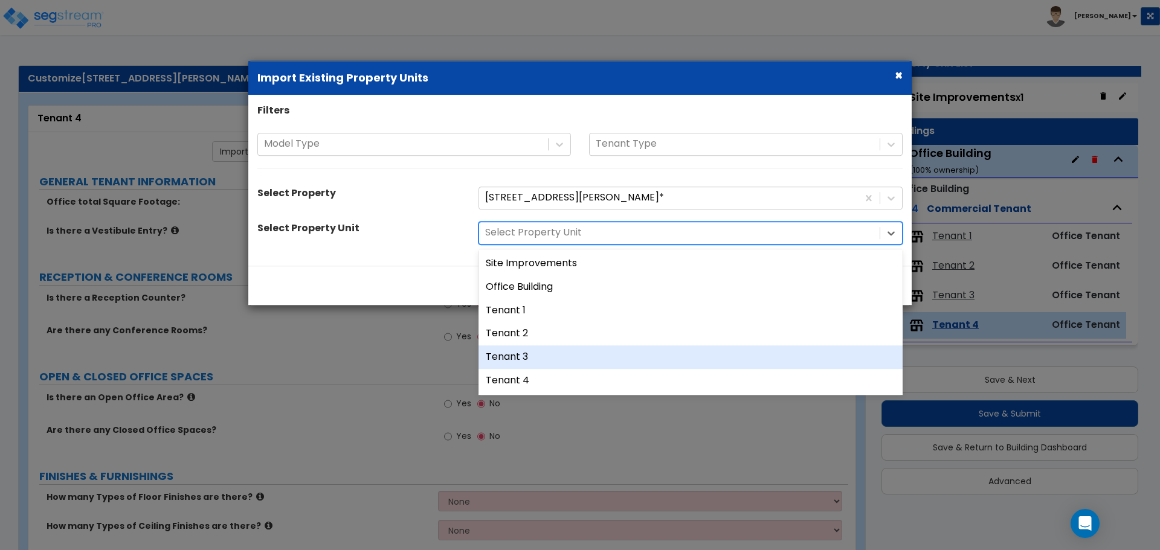
click at [614, 358] on div "Tenant 3" at bounding box center [690, 358] width 424 height 24
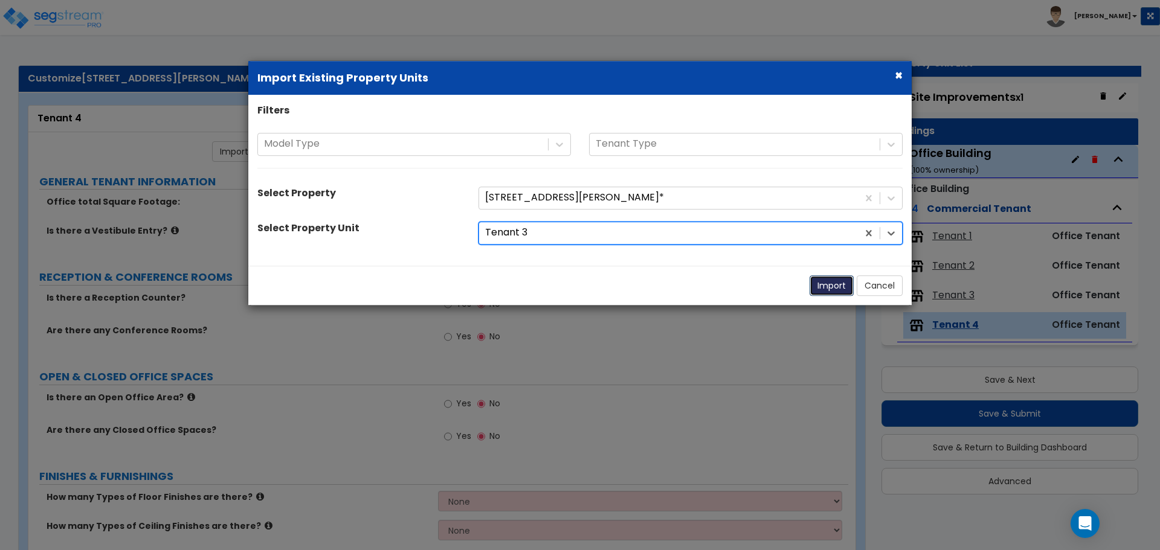
click at [829, 281] on button "Import" at bounding box center [831, 285] width 44 height 21
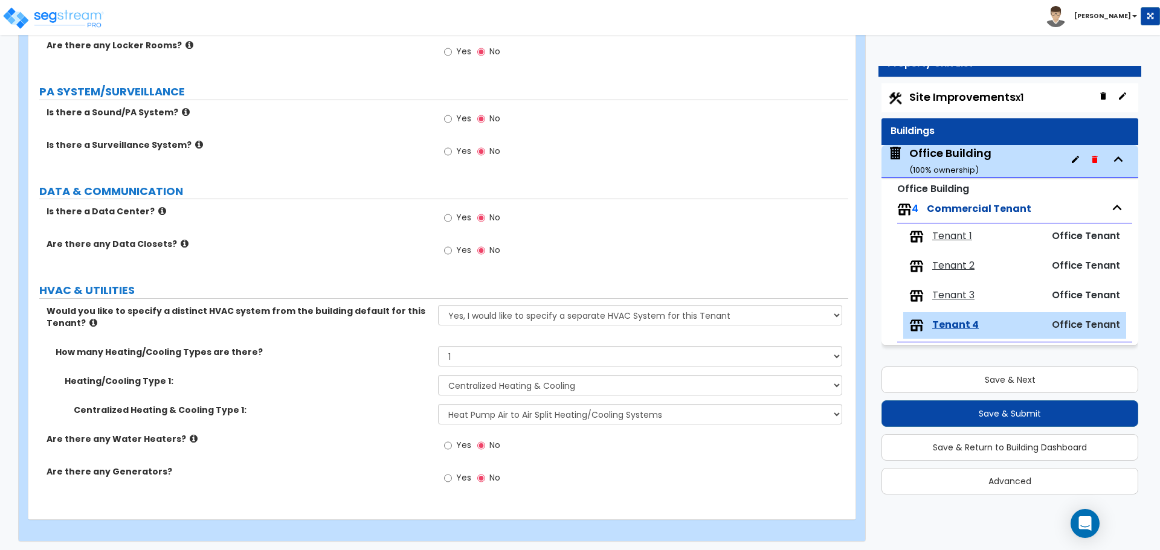
scroll to position [1676, 0]
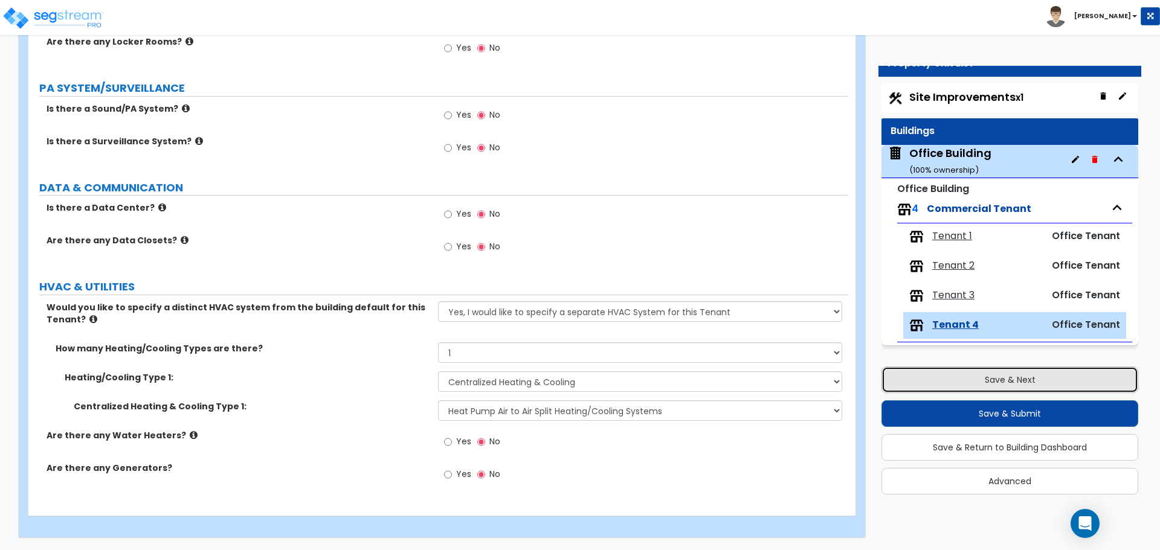
click at [1019, 389] on button "Save & Next" at bounding box center [1009, 380] width 257 height 27
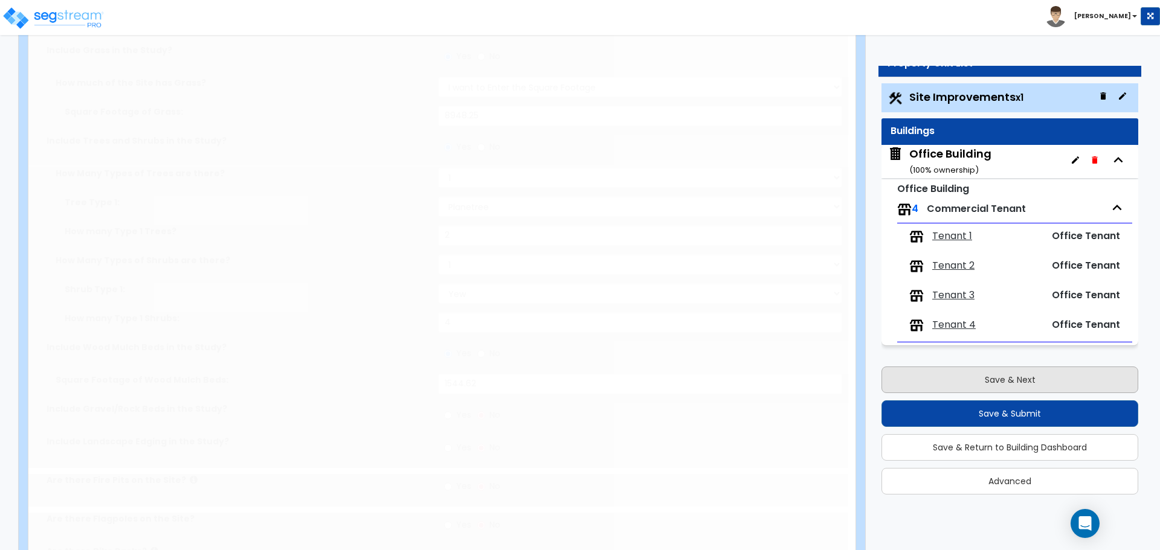
scroll to position [0, 0]
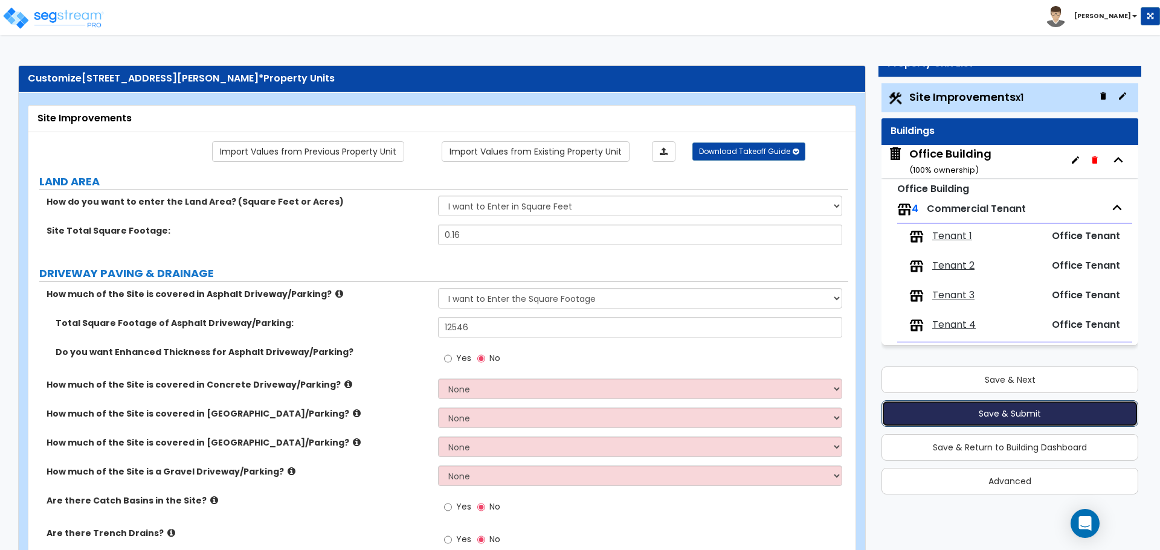
click at [1024, 414] on button "Save & Submit" at bounding box center [1009, 413] width 257 height 27
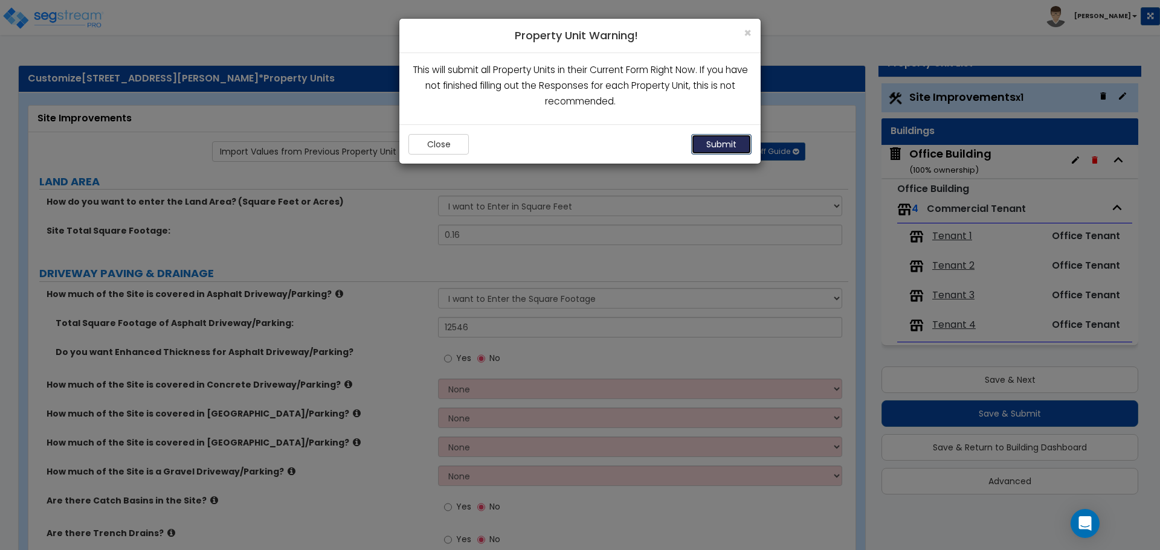
click at [718, 149] on button "Submit" at bounding box center [721, 144] width 60 height 21
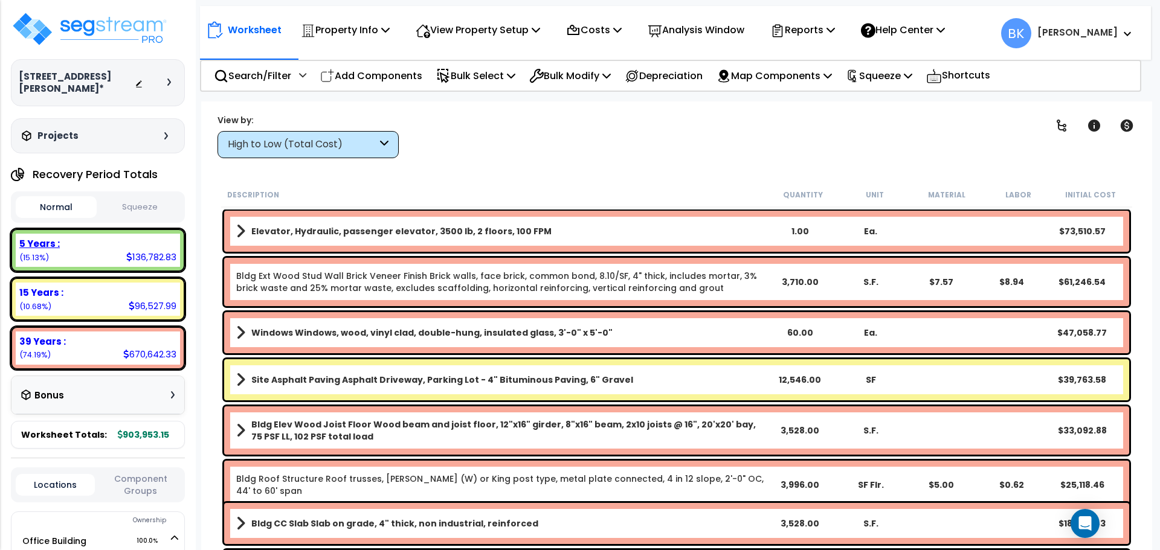
click at [119, 256] on div "5 Years : 136,782.83 (15.13%)" at bounding box center [98, 250] width 164 height 33
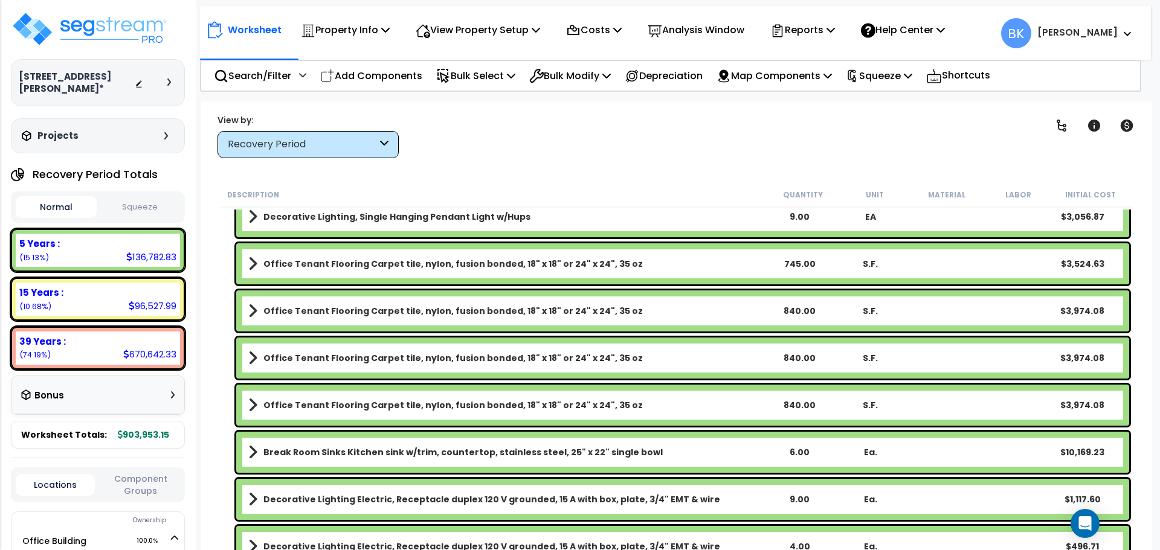
scroll to position [966, 0]
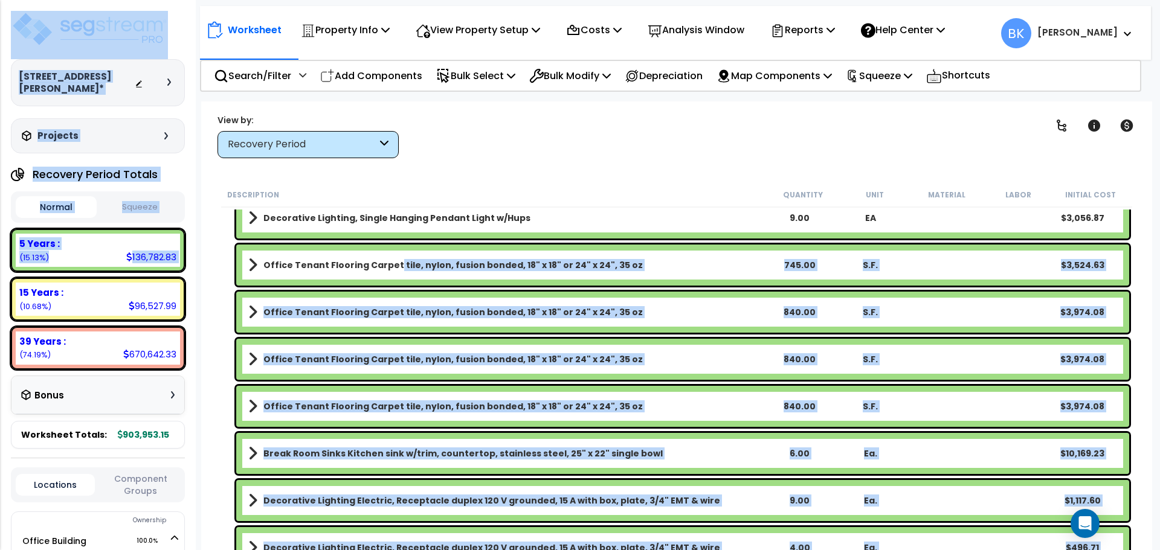
click at [388, 271] on b "Office Tenant Flooring Carpet tile, nylon, fusion bonded, 18" x 18" or 24" x 24…" at bounding box center [452, 265] width 379 height 12
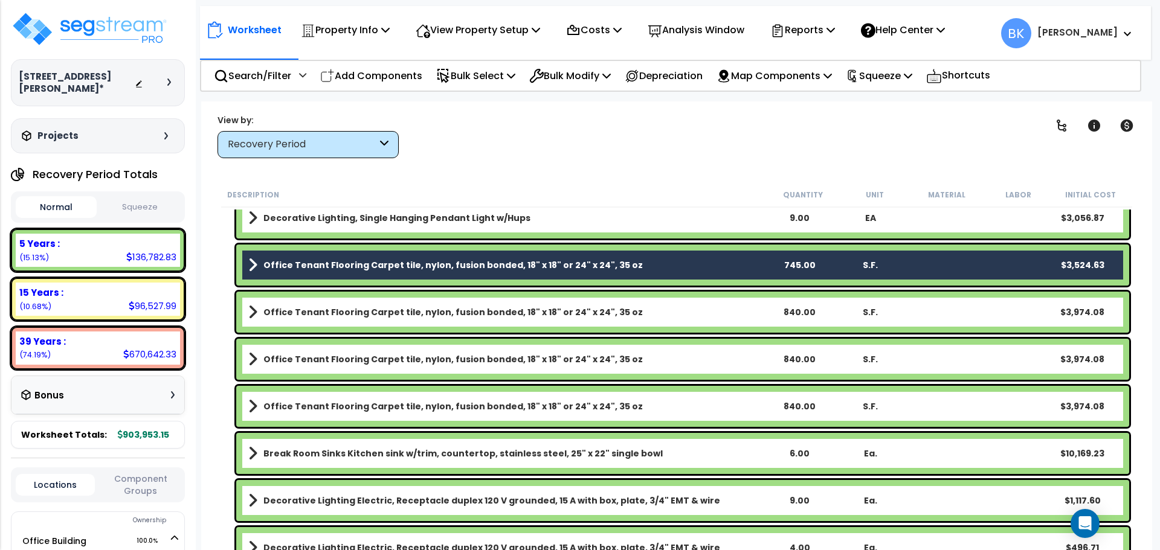
click at [359, 306] on link "Office Tenant Flooring Carpet tile, nylon, fusion bonded, 18" x 18" or 24" x 24…" at bounding box center [505, 312] width 515 height 17
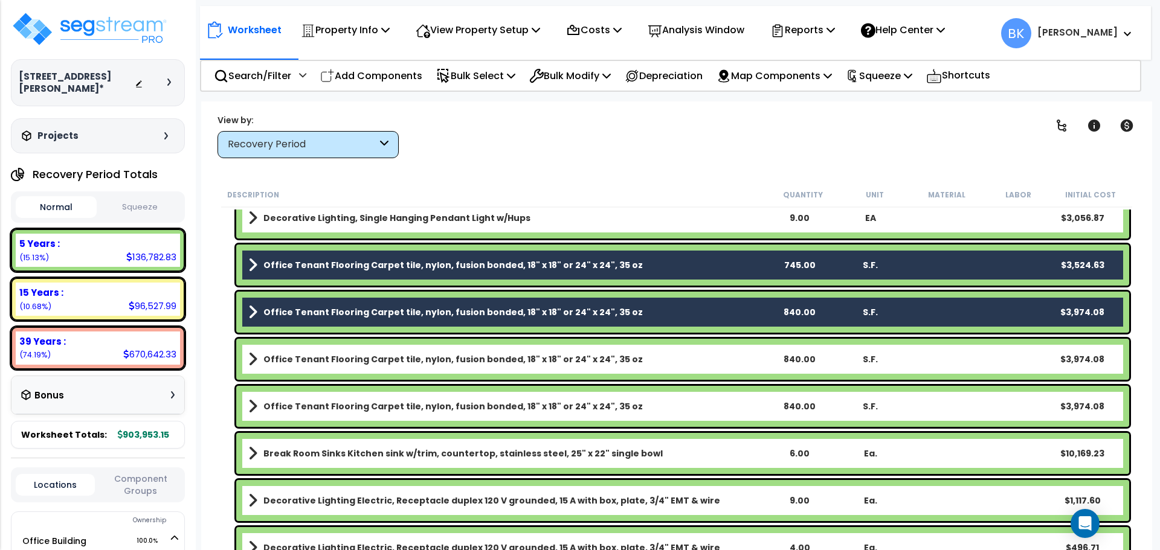
click at [353, 362] on b "Office Tenant Flooring Carpet tile, nylon, fusion bonded, 18" x 18" or 24" x 24…" at bounding box center [452, 359] width 379 height 12
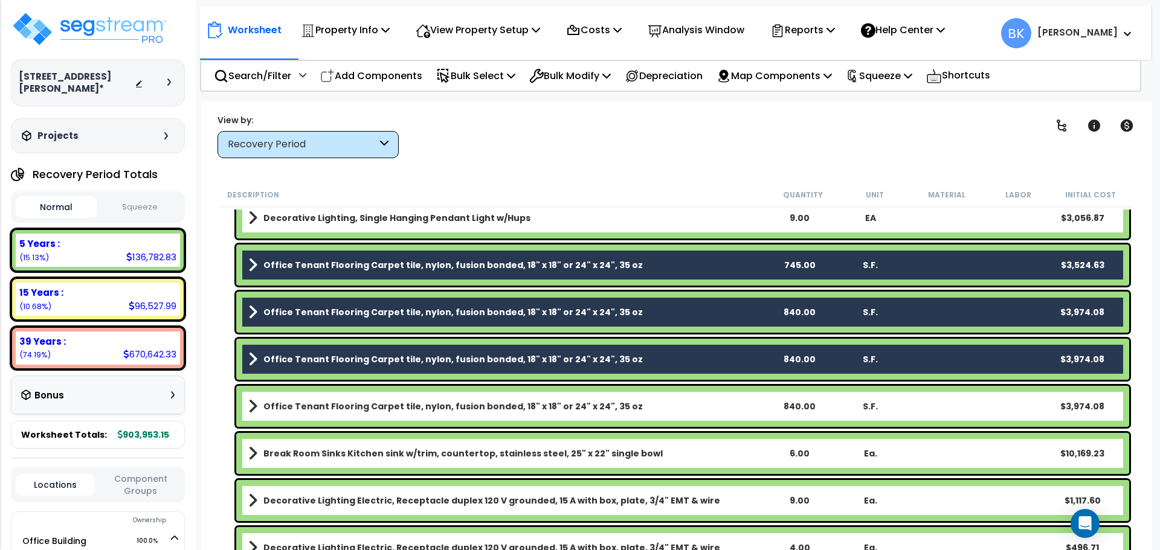
click at [342, 397] on div "Office Tenant Flooring Carpet tile, nylon, fusion bonded, 18" x 18" or 24" x 24…" at bounding box center [682, 406] width 893 height 41
click at [358, 408] on b "Office Tenant Flooring Carpet tile, nylon, fusion bonded, 18" x 18" or 24" x 24…" at bounding box center [452, 406] width 379 height 12
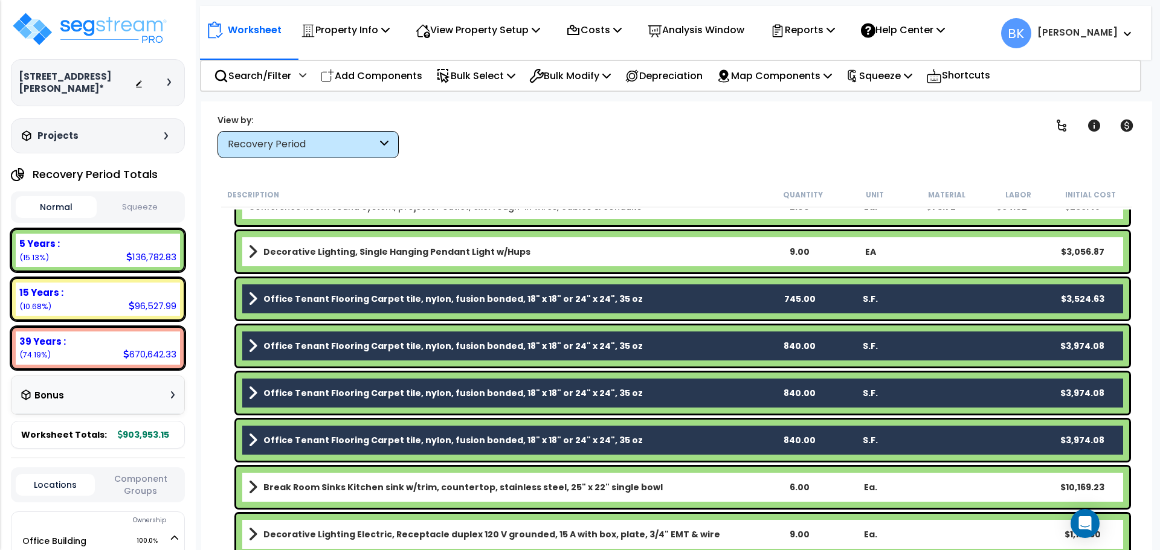
scroll to position [934, 0]
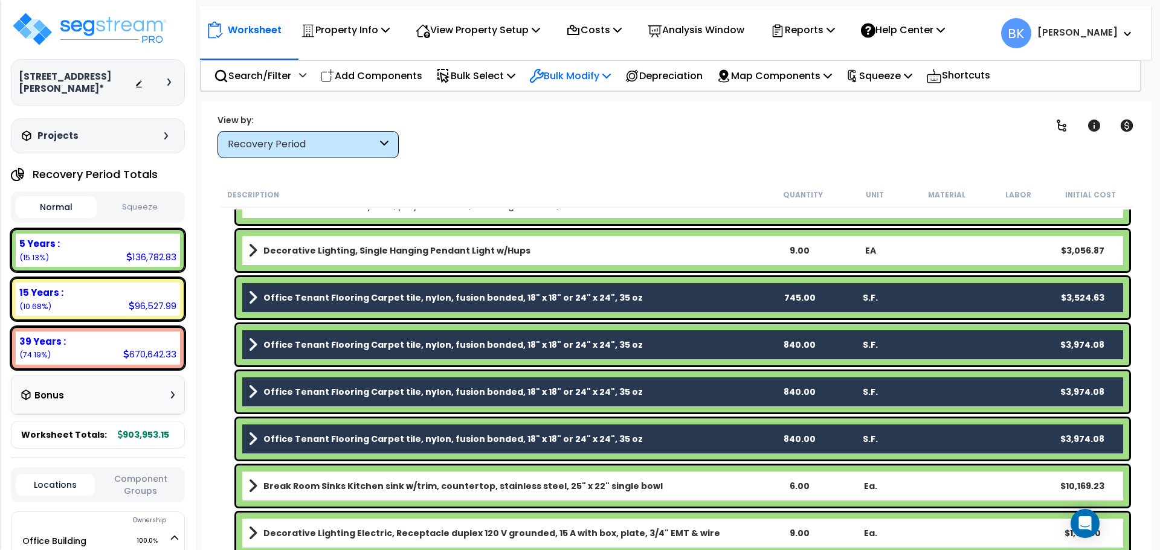
click at [584, 74] on p "Bulk Modify" at bounding box center [570, 76] width 82 height 16
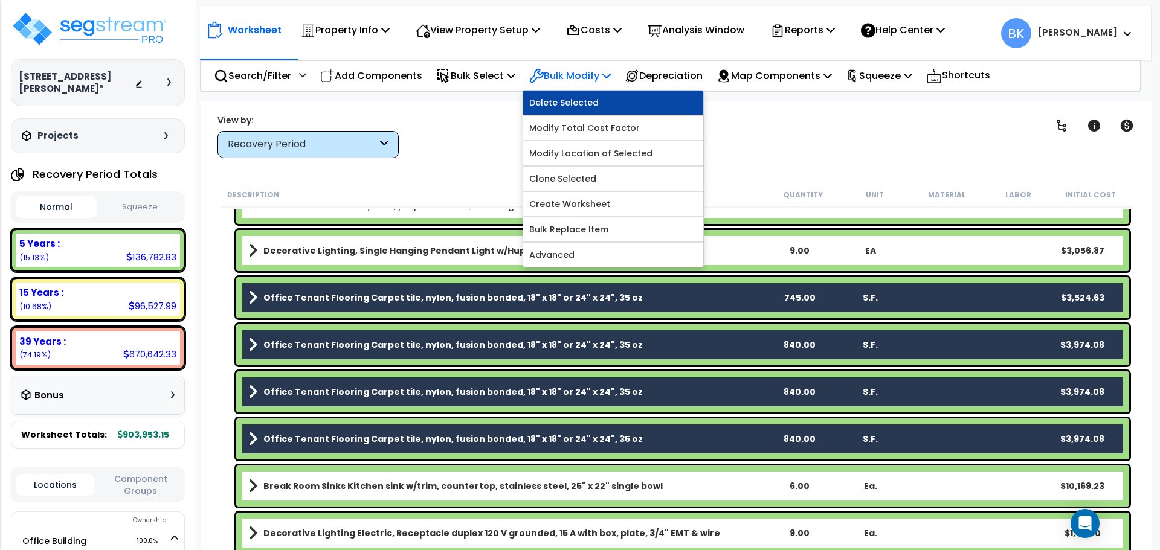
click at [601, 108] on link "Delete Selected" at bounding box center [613, 103] width 180 height 24
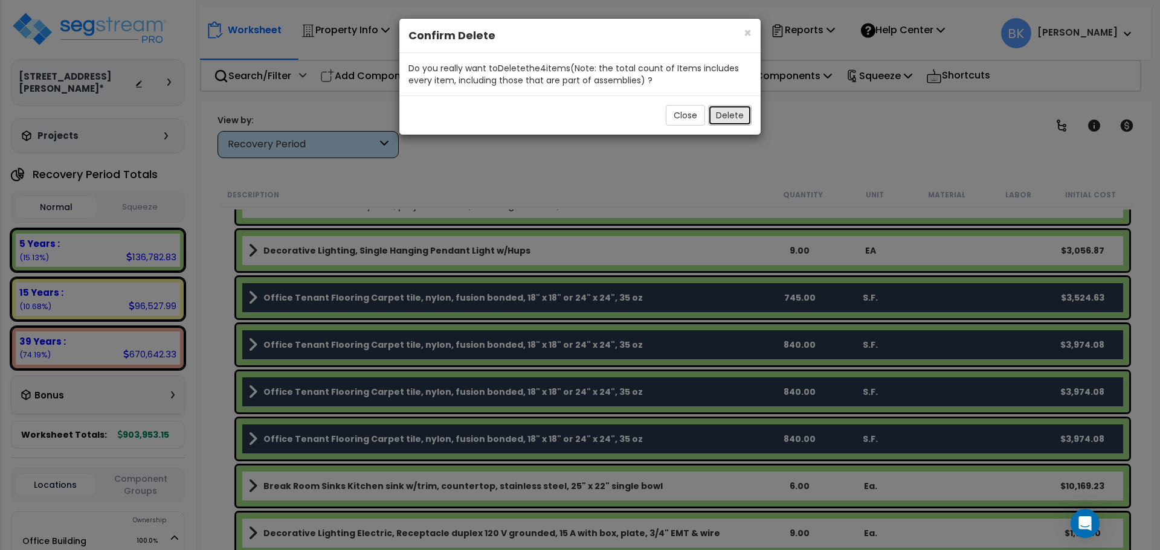
click at [721, 119] on button "Delete" at bounding box center [729, 115] width 43 height 21
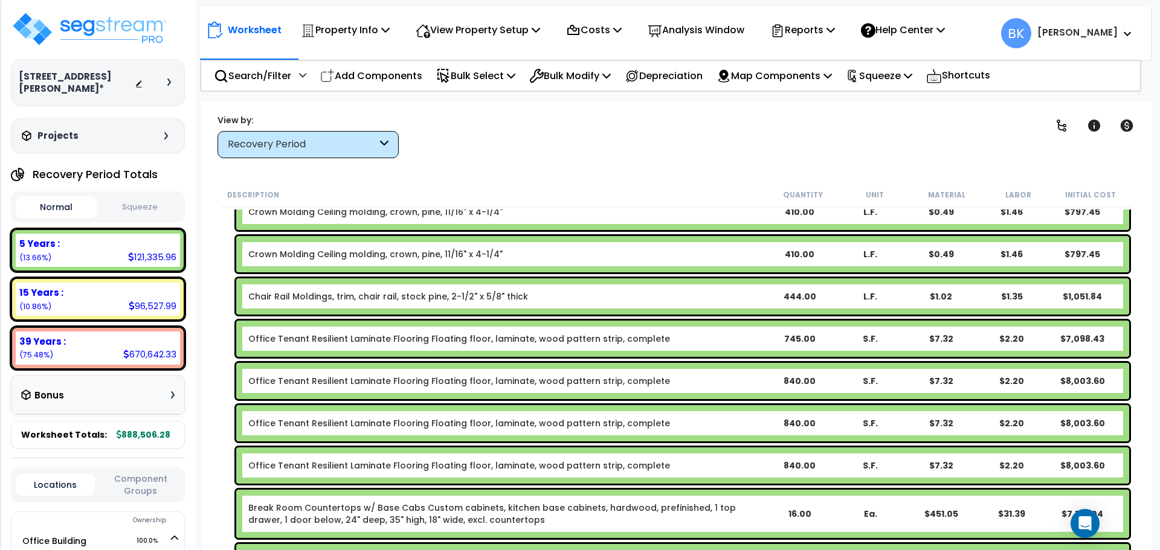
scroll to position [302, 0]
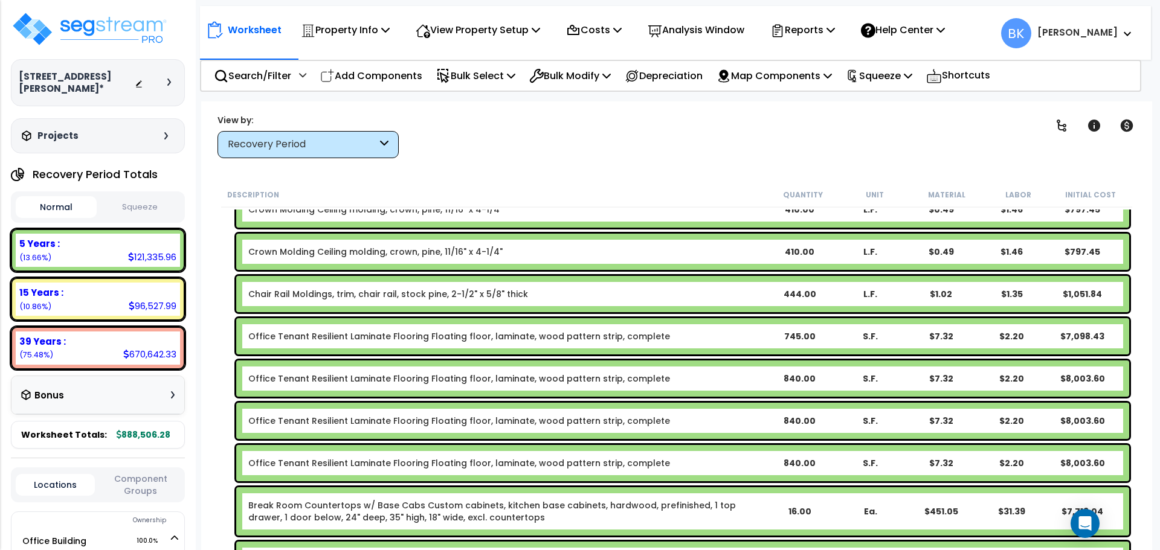
click at [470, 462] on link "Office Tenant Resilient Laminate Flooring Floating floor, laminate, wood patter…" at bounding box center [459, 463] width 422 height 12
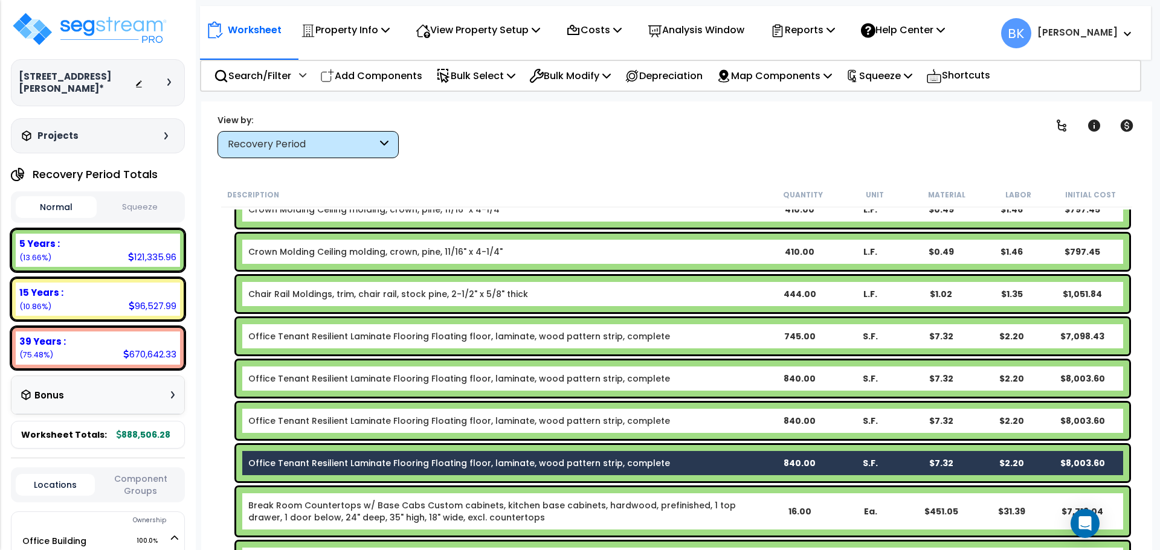
click at [489, 422] on link "Office Tenant Resilient Laminate Flooring Floating floor, laminate, wood patter…" at bounding box center [459, 421] width 422 height 12
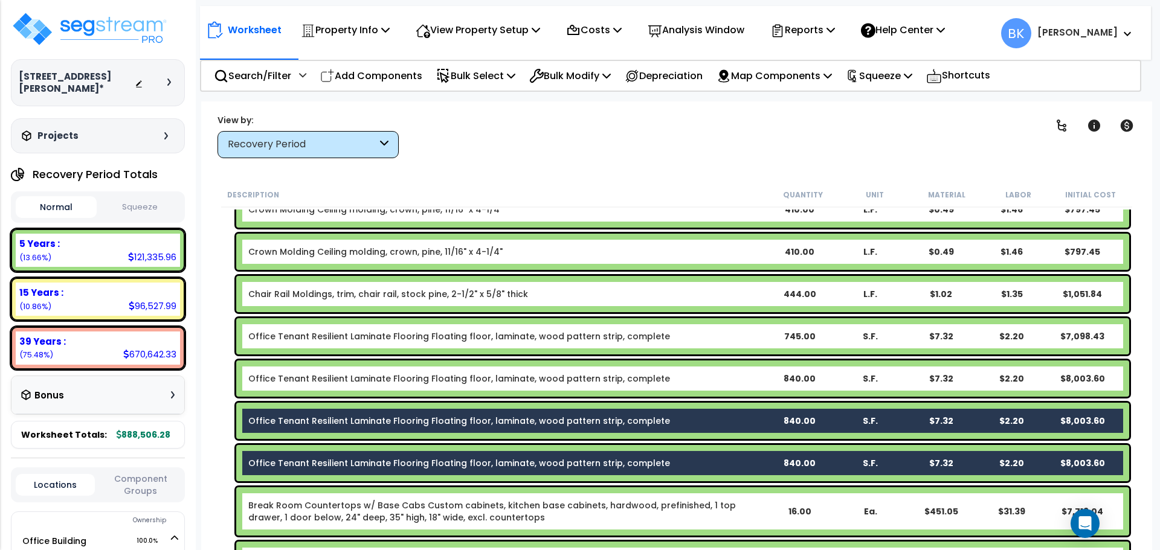
click at [488, 380] on link "Office Tenant Resilient Laminate Flooring Floating floor, laminate, wood patter…" at bounding box center [459, 379] width 422 height 12
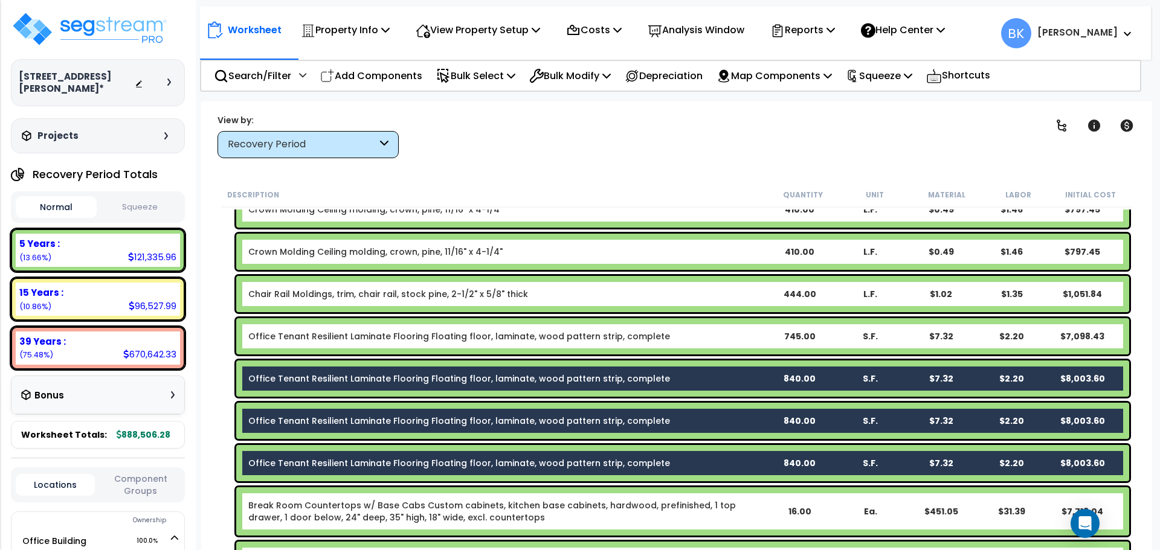
click at [501, 347] on div "Office Tenant Resilient Laminate Flooring Floating floor, laminate, wood patter…" at bounding box center [682, 336] width 893 height 36
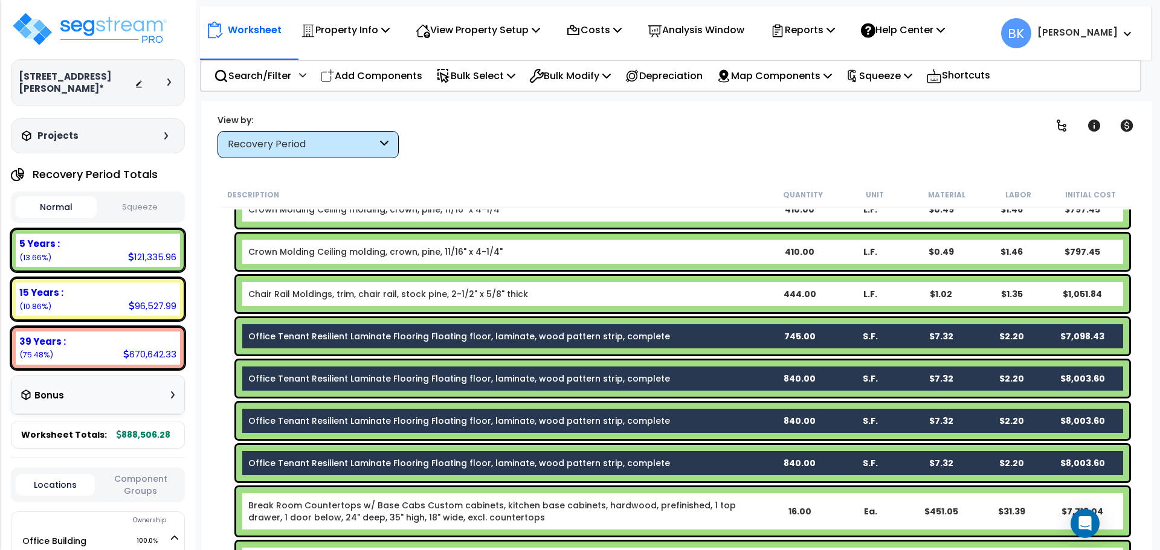
click at [559, 147] on div "Clear Filters" at bounding box center [719, 136] width 610 height 45
click at [568, 68] on p "Bulk Modify" at bounding box center [570, 76] width 82 height 16
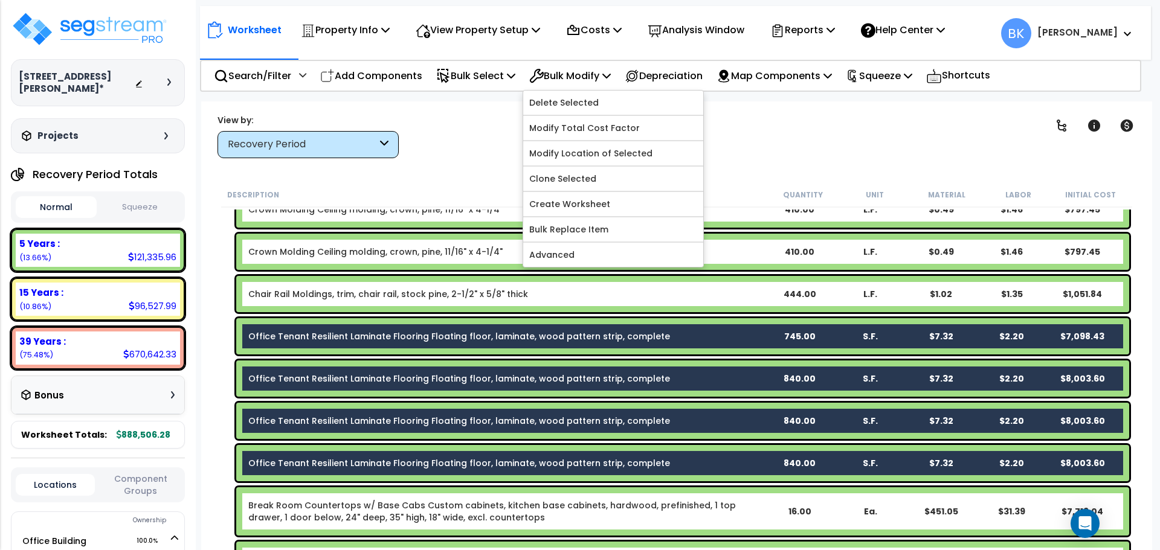
click at [489, 140] on div "Clear Filters" at bounding box center [719, 136] width 610 height 45
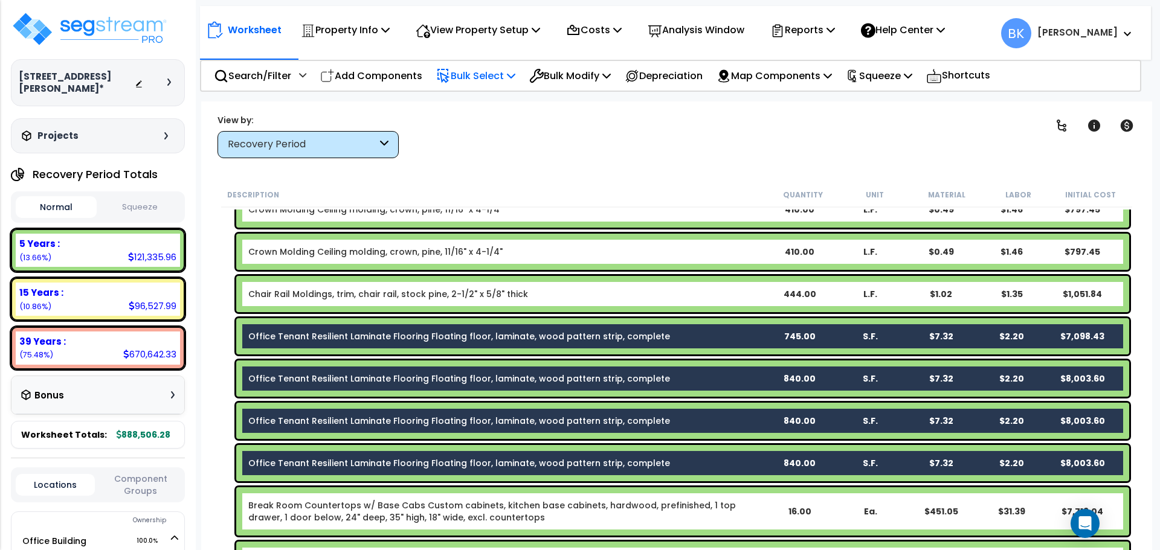
click at [491, 69] on p "Bulk Select" at bounding box center [475, 76] width 79 height 16
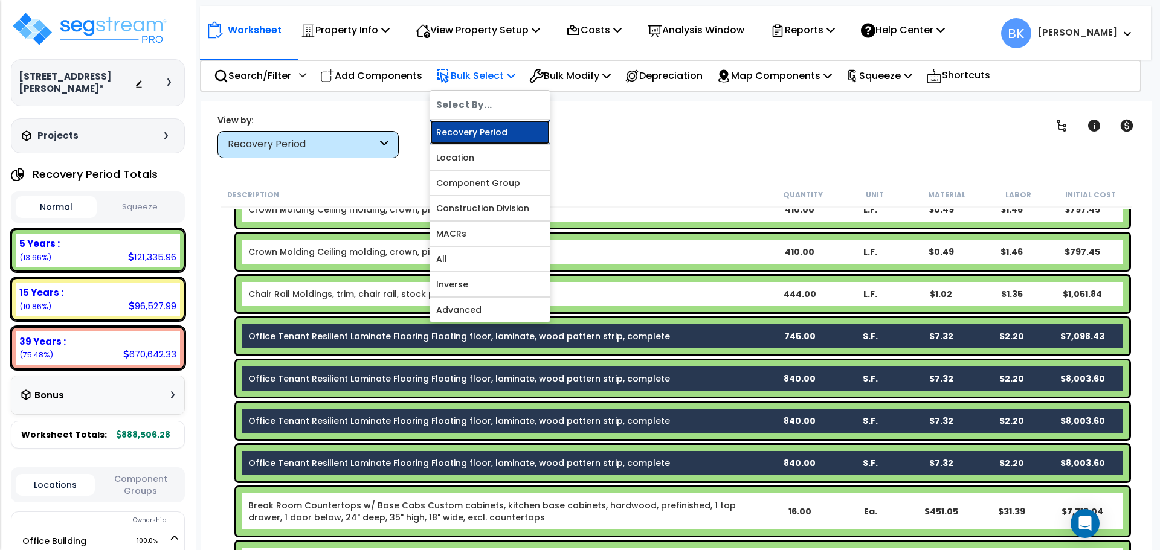
click at [486, 137] on link "Recovery Period" at bounding box center [490, 132] width 120 height 24
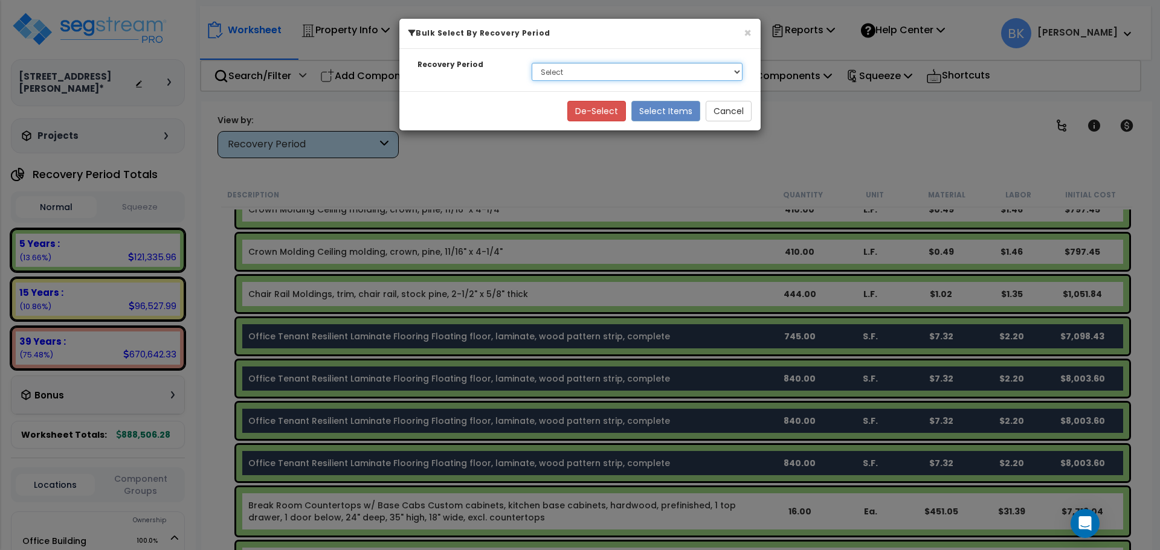
click at [596, 70] on select "Select 5 Years 15 Years 39 Years" at bounding box center [637, 72] width 211 height 18
select select "5Y"
click at [532, 63] on select "Select 5 Years 15 Years 39 Years" at bounding box center [637, 72] width 211 height 18
click at [653, 111] on button "Select Items" at bounding box center [665, 111] width 69 height 21
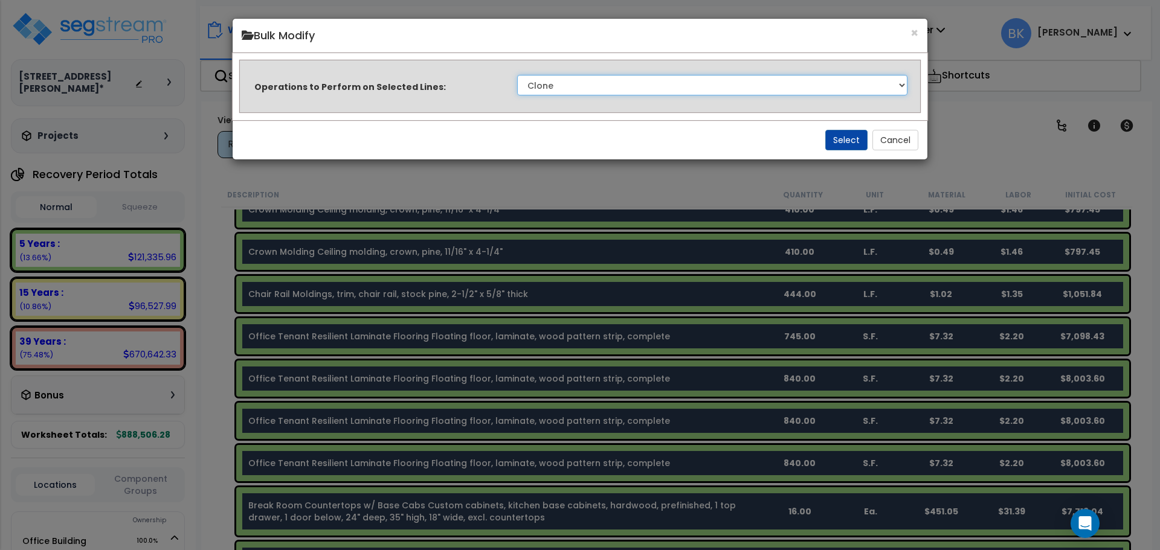
click at [618, 80] on select "Clone Delete Delete Zero Quantities Modify Component Group Modify Cost Sources …" at bounding box center [712, 85] width 390 height 21
select select "modifyTotalCostFactor"
click at [517, 75] on select "Clone Delete Delete Zero Quantities Modify Component Group Modify Cost Sources …" at bounding box center [712, 85] width 390 height 21
click at [661, 86] on select "Clone Delete Delete Zero Quantities Modify Component Group Modify Cost Sources …" at bounding box center [712, 85] width 390 height 21
click at [786, 92] on select "Clone Delete Delete Zero Quantities Modify Component Group Modify Cost Sources …" at bounding box center [712, 85] width 390 height 21
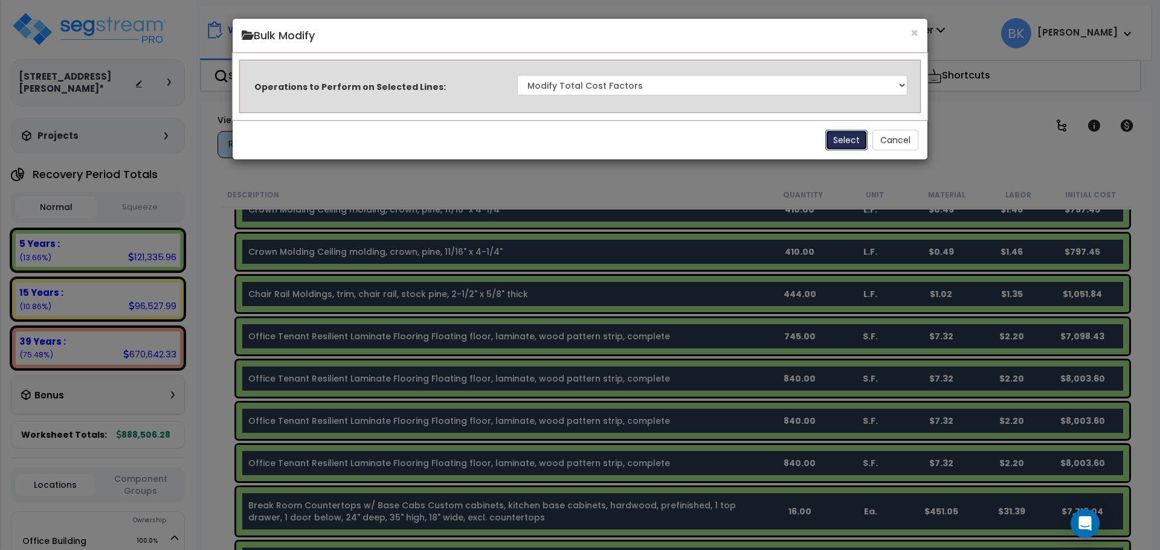
click at [838, 142] on button "Select" at bounding box center [846, 140] width 42 height 21
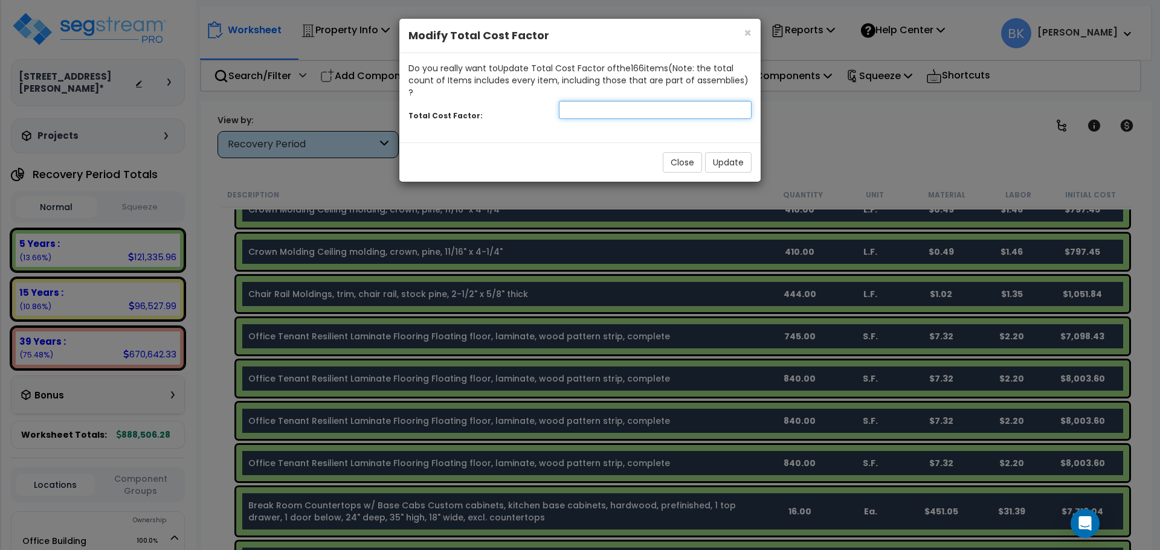
click at [603, 103] on input "number" at bounding box center [655, 110] width 193 height 18
type input "0.875"
click at [715, 155] on button "Update" at bounding box center [728, 162] width 47 height 21
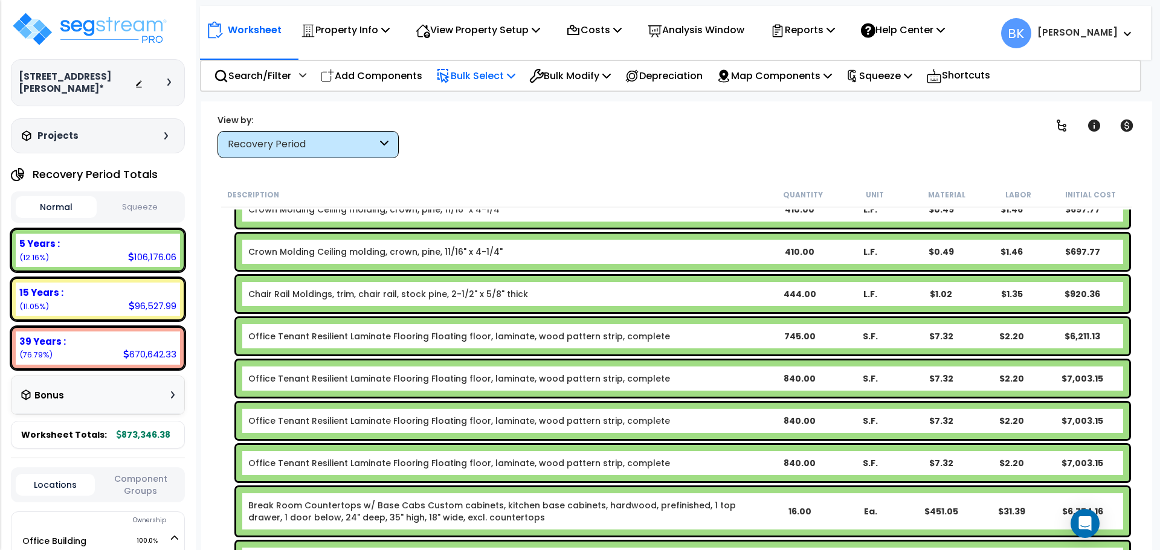
click at [494, 70] on p "Bulk Select" at bounding box center [475, 76] width 79 height 16
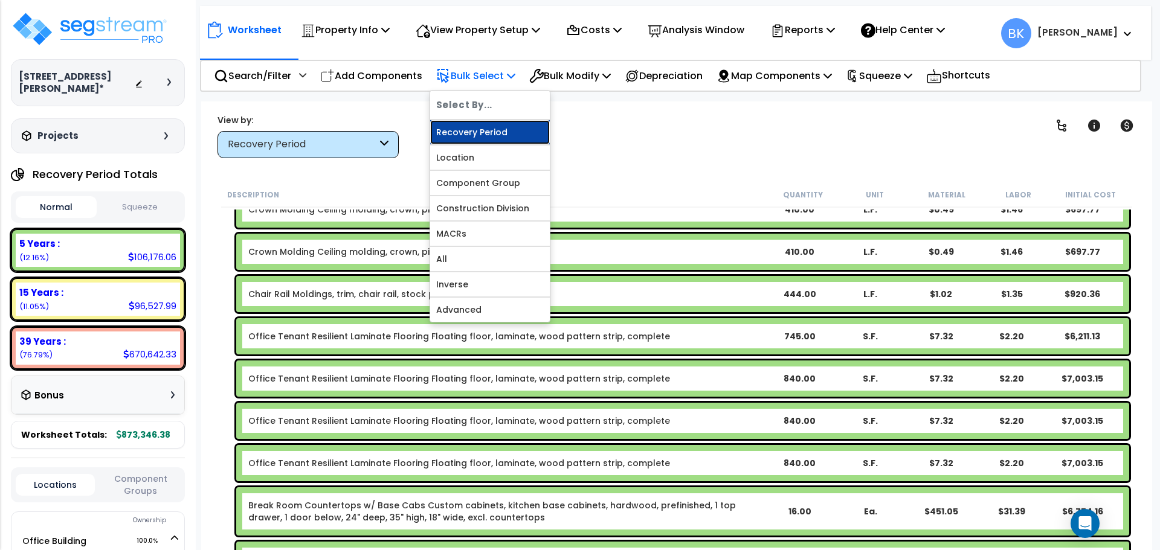
click at [479, 124] on link "Recovery Period" at bounding box center [490, 132] width 120 height 24
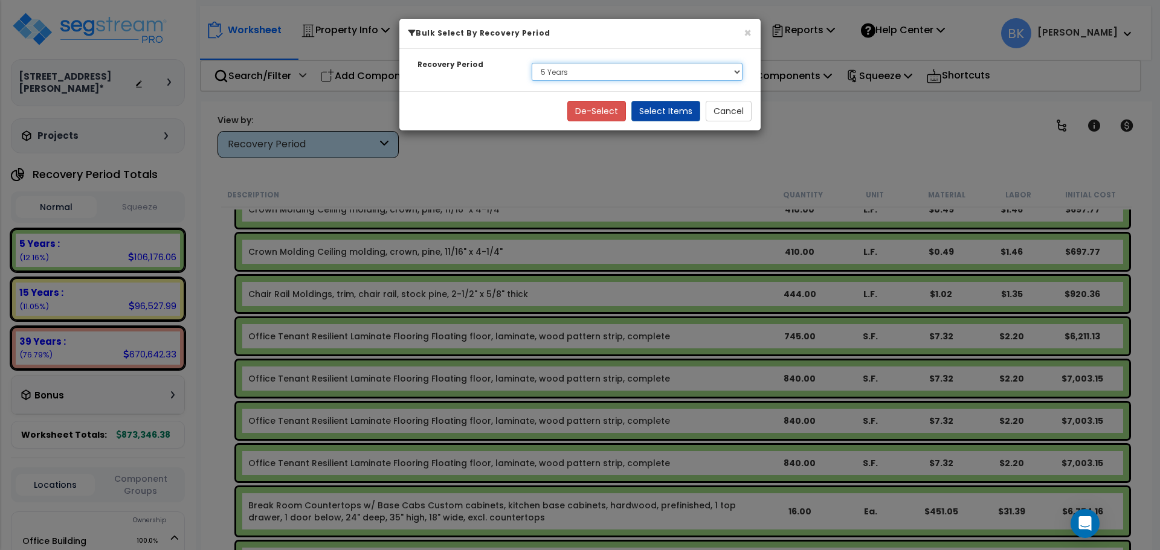
click at [568, 70] on select "Select 5 Years 15 Years 39 Years" at bounding box center [637, 72] width 211 height 18
click at [532, 63] on select "Select 5 Years 15 Years 39 Years" at bounding box center [637, 72] width 211 height 18
click at [666, 116] on button "Select Items" at bounding box center [665, 111] width 69 height 21
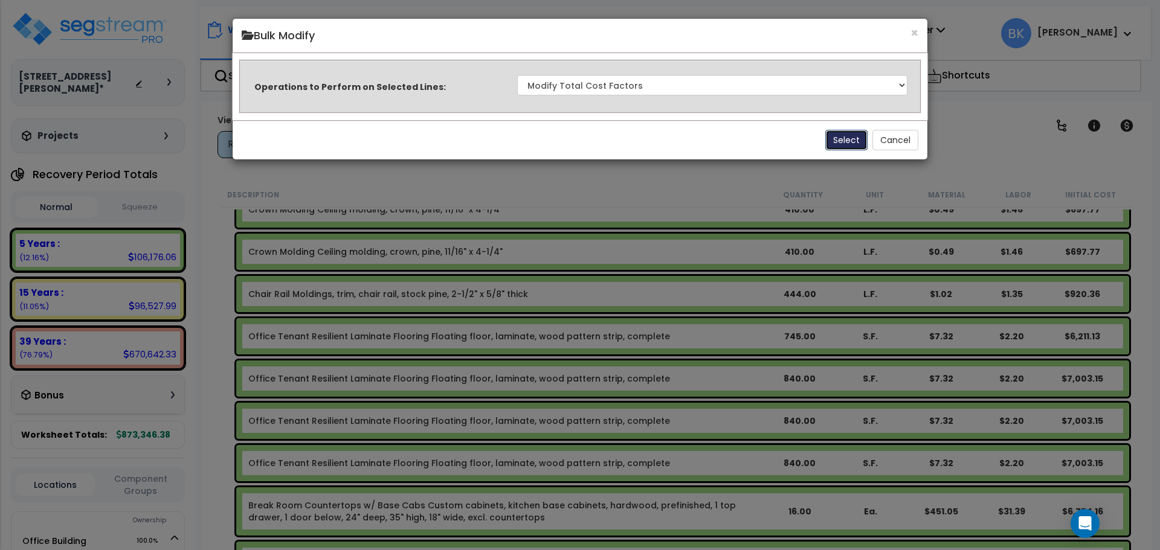
click at [830, 138] on button "Select" at bounding box center [846, 140] width 42 height 21
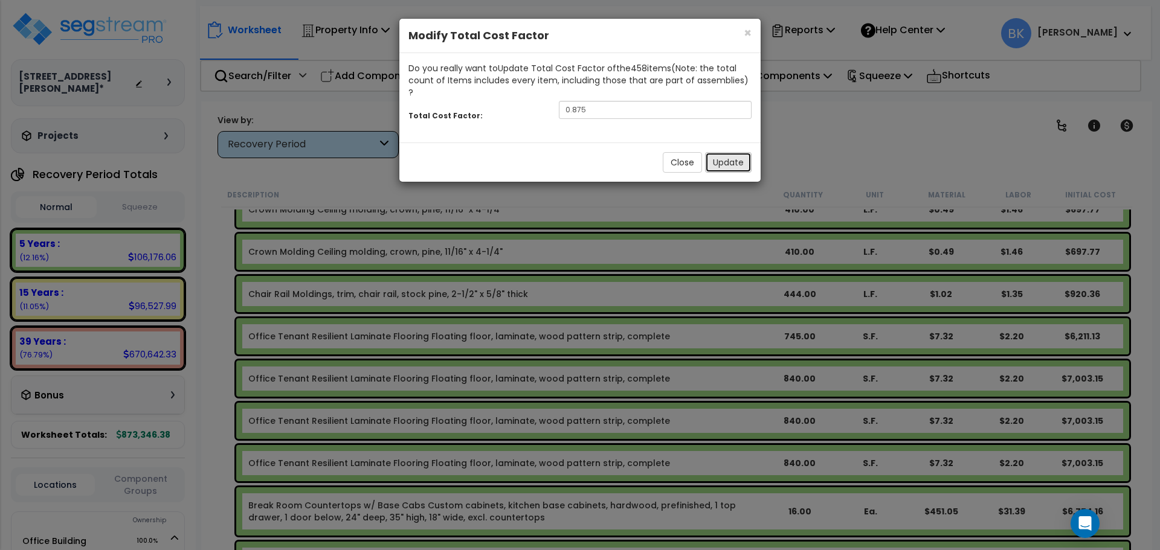
click at [736, 152] on button "Update" at bounding box center [728, 162] width 47 height 21
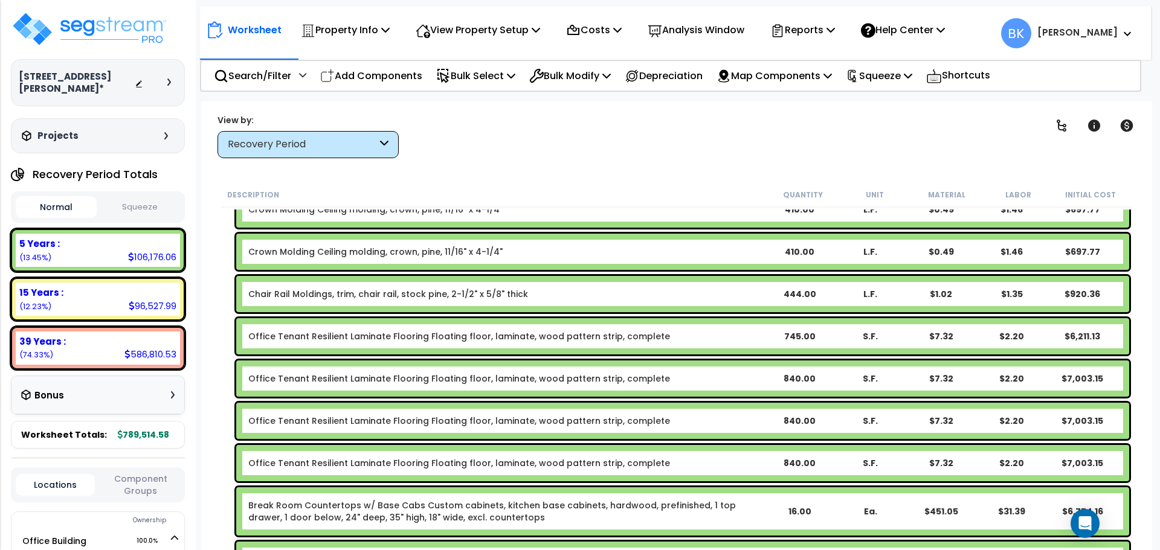
click at [487, 77] on p "Bulk Select" at bounding box center [475, 76] width 79 height 16
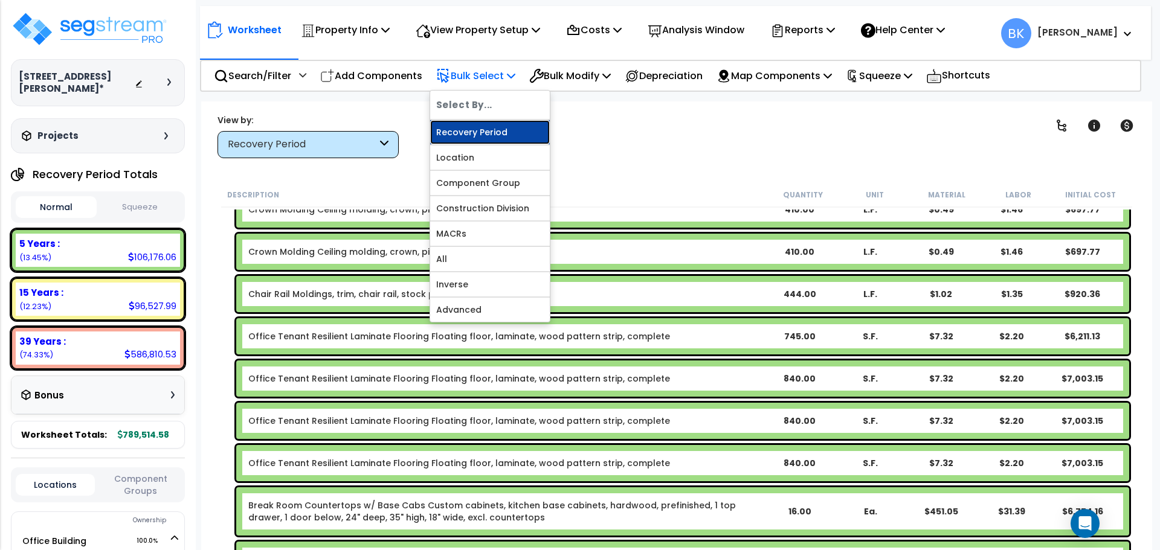
click at [490, 134] on link "Recovery Period" at bounding box center [490, 132] width 120 height 24
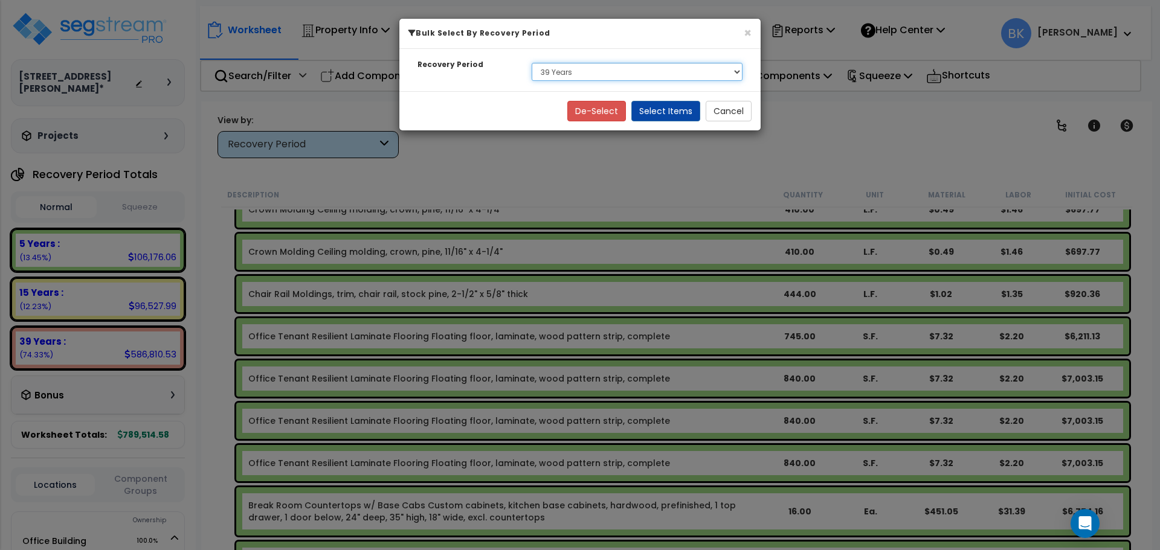
click at [573, 74] on select "Select 5 Years 15 Years 39 Years" at bounding box center [637, 72] width 211 height 18
select select "15Y"
click at [532, 63] on select "Select 5 Years 15 Years 39 Years" at bounding box center [637, 72] width 211 height 18
click at [666, 114] on button "Select Items" at bounding box center [665, 111] width 69 height 21
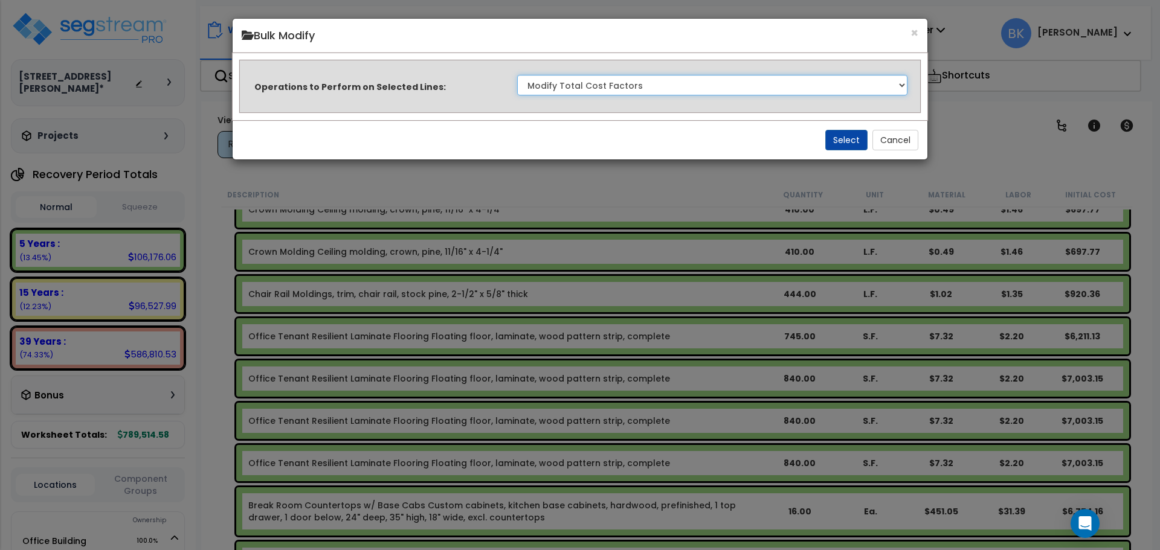
click at [591, 91] on select "Clone Delete Delete Zero Quantities Modify Component Group Modify Cost Sources …" at bounding box center [712, 85] width 390 height 21
click at [517, 75] on select "Clone Delete Delete Zero Quantities Modify Component Group Modify Cost Sources …" at bounding box center [712, 85] width 390 height 21
click at [836, 144] on button "Select" at bounding box center [846, 140] width 42 height 21
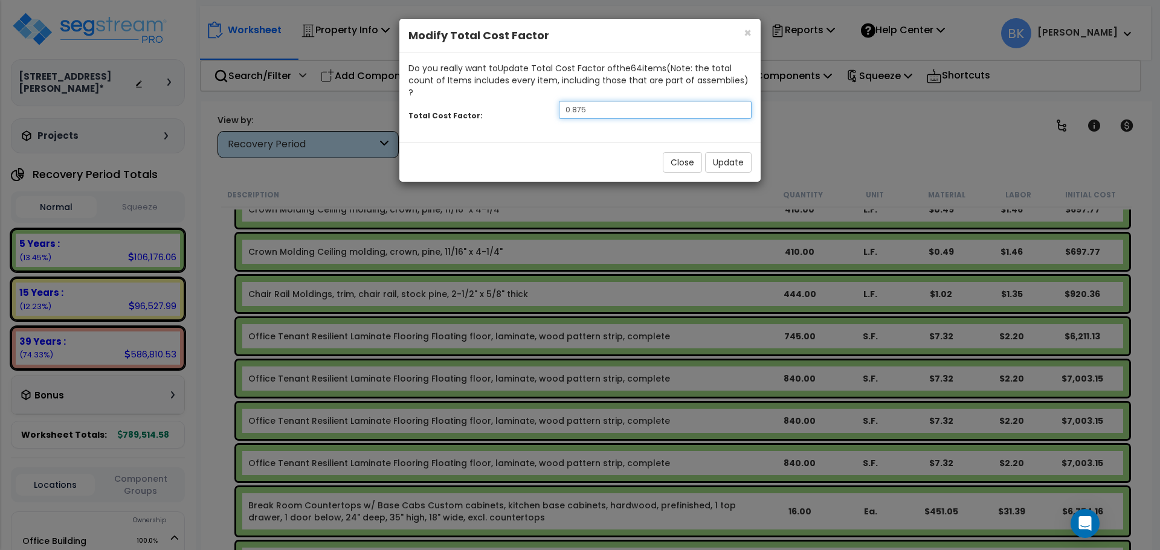
click at [596, 103] on input "0.875" at bounding box center [655, 110] width 193 height 18
type input "0.7"
click at [722, 155] on button "Update" at bounding box center [728, 162] width 47 height 21
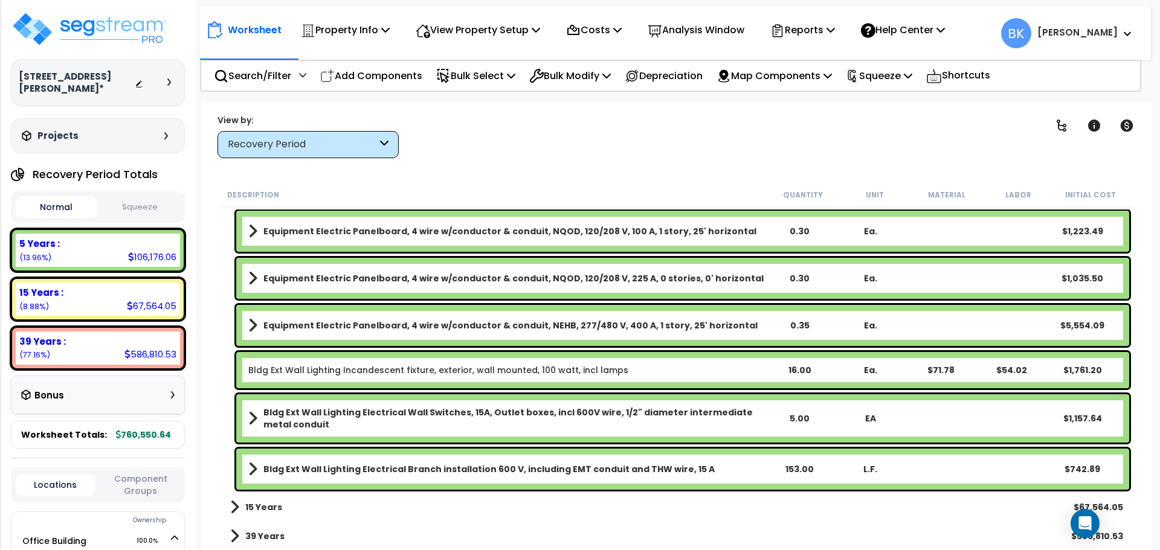
scroll to position [53, 0]
click at [266, 508] on b "15 Years" at bounding box center [263, 507] width 37 height 12
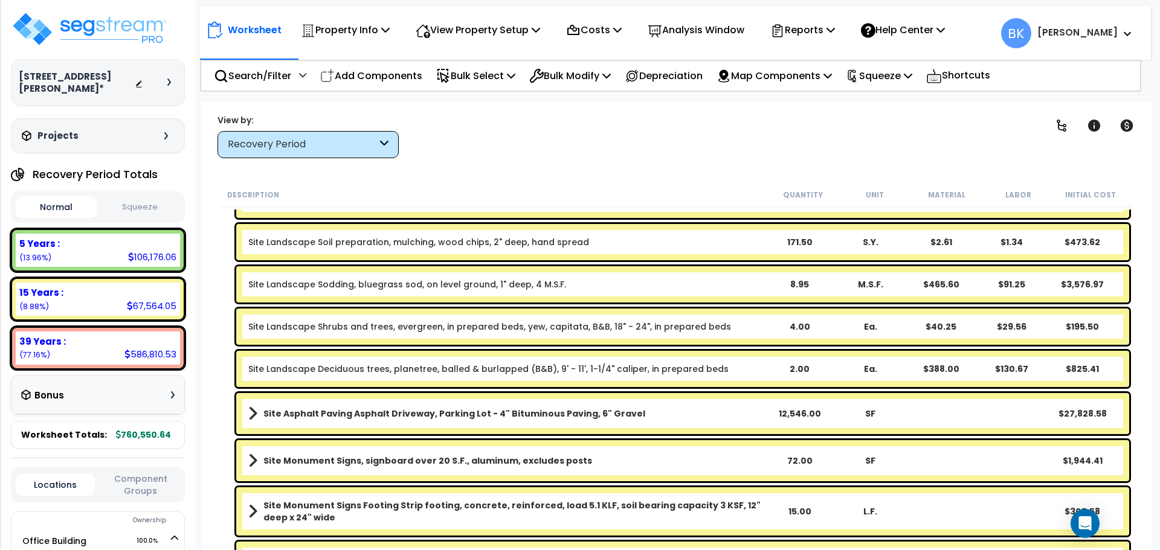
scroll to position [3034, 0]
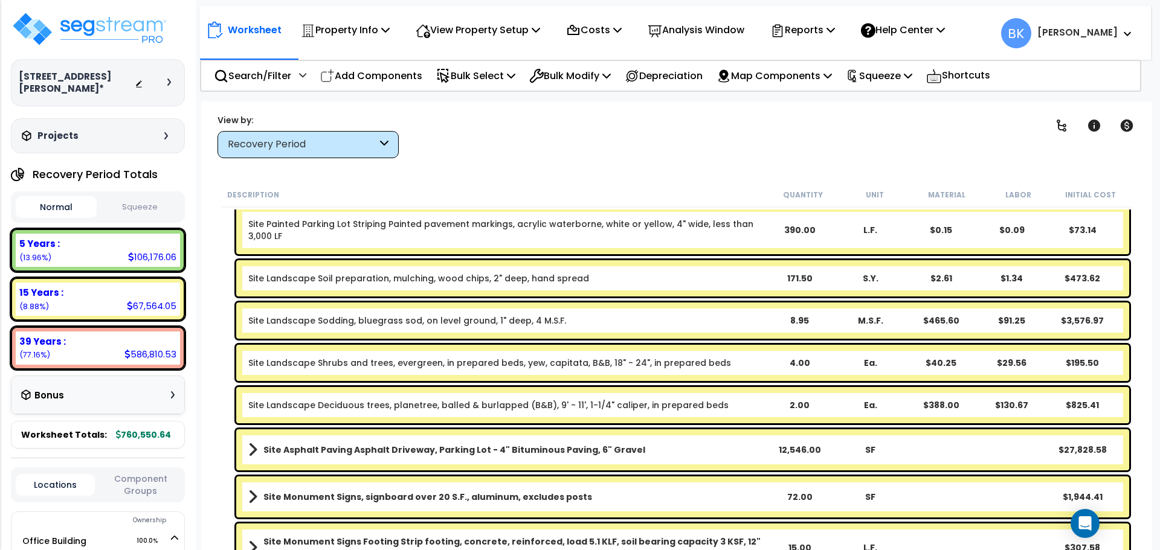
click at [348, 399] on link "Site Landscape Deciduous trees, planetree, balled & burlapped (B&B), 9' - 11', …" at bounding box center [488, 405] width 480 height 12
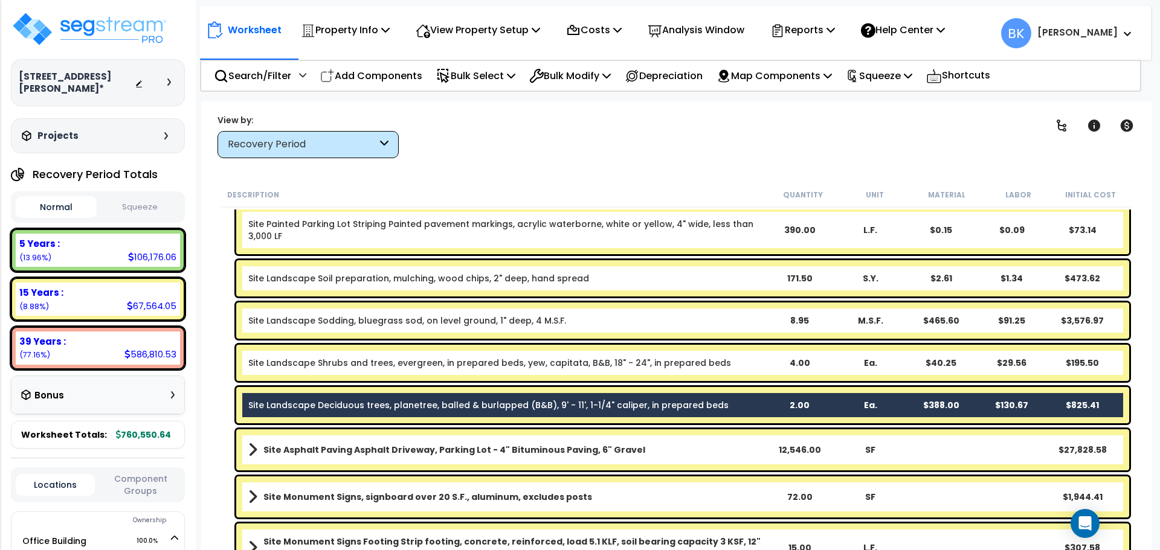
click at [354, 371] on div "Site Landscape Shrubs and trees, evergreen, in prepared beds, yew, capitata, B&…" at bounding box center [682, 363] width 893 height 36
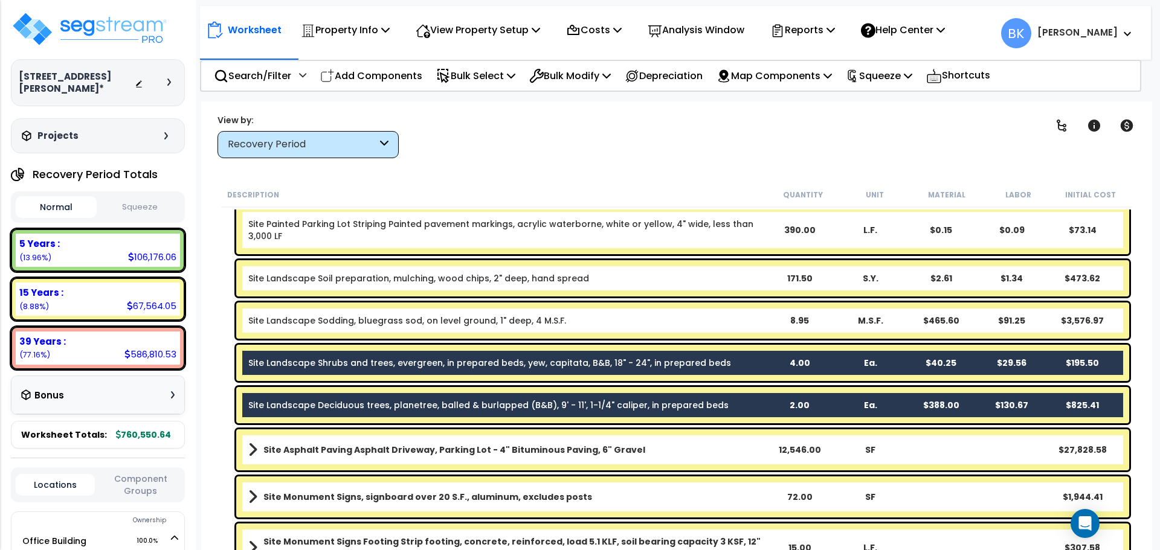
click at [372, 321] on link "Site Landscape Sodding, bluegrass sod, on level ground, 1" deep, 4 M.S.F." at bounding box center [407, 321] width 318 height 12
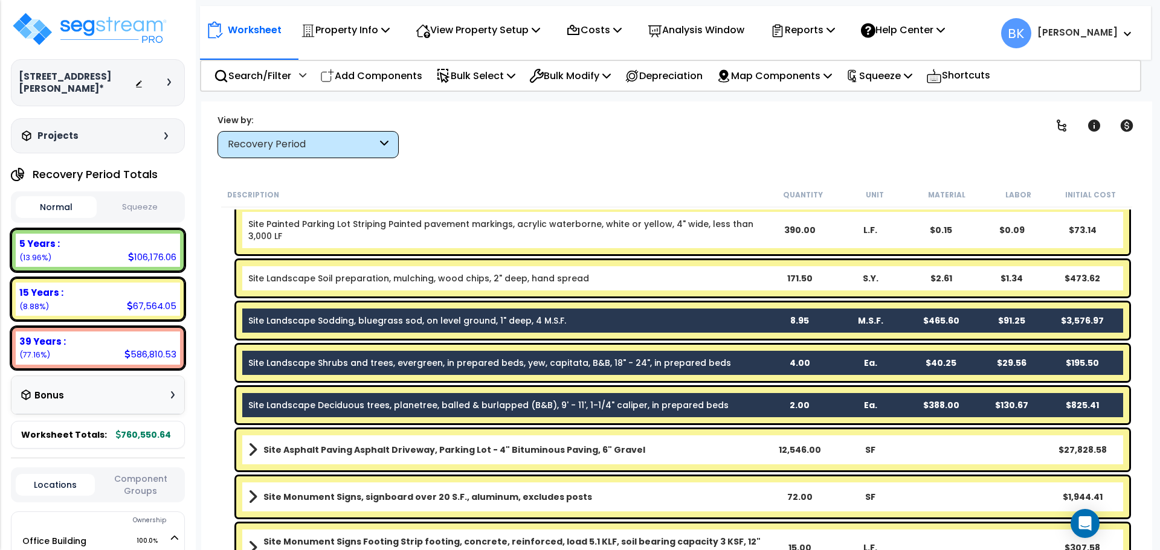
click at [391, 281] on link "Site Landscape Soil preparation, mulching, wood chips, 2" deep, hand spread" at bounding box center [418, 278] width 341 height 12
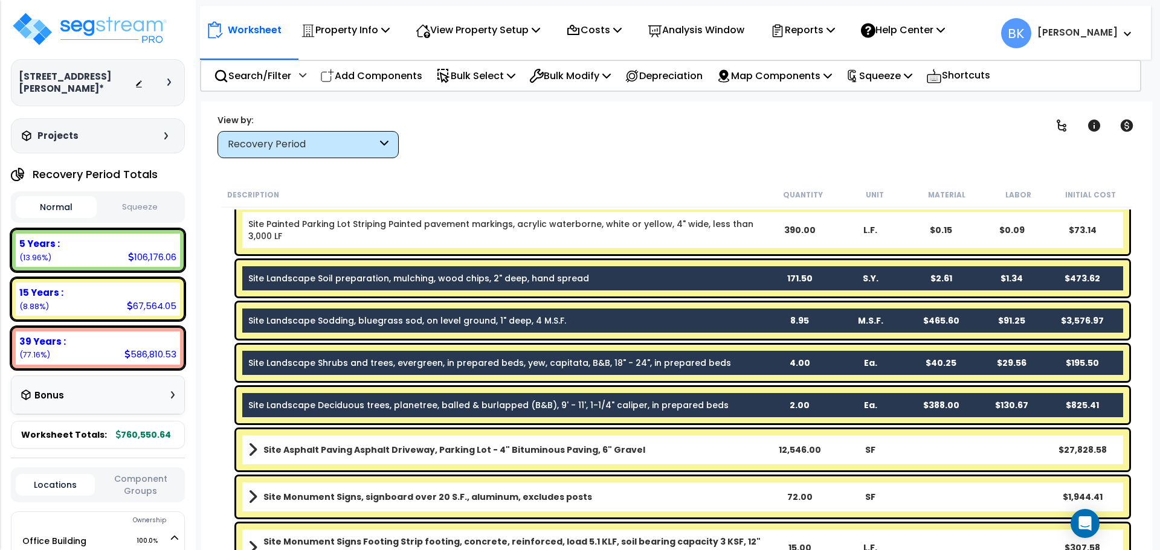
click at [361, 330] on div "Site Landscape Sodding, bluegrass sod, on level ground, 1" deep, 4 M.S.F. 8.95 …" at bounding box center [682, 321] width 893 height 36
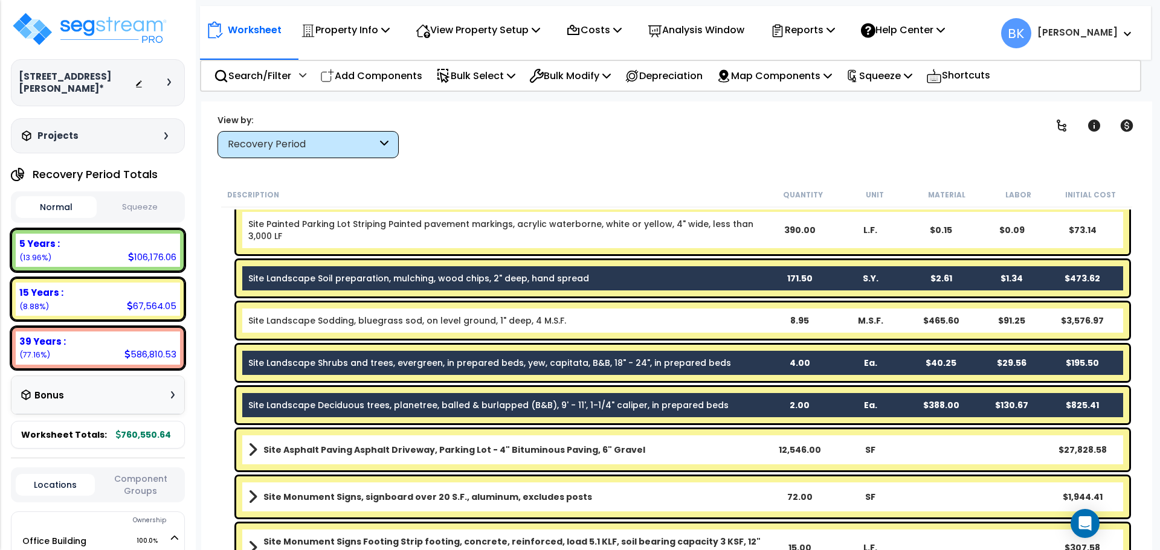
click at [399, 275] on link "Site Landscape Soil preparation, mulching, wood chips, 2" deep, hand spread" at bounding box center [418, 278] width 341 height 12
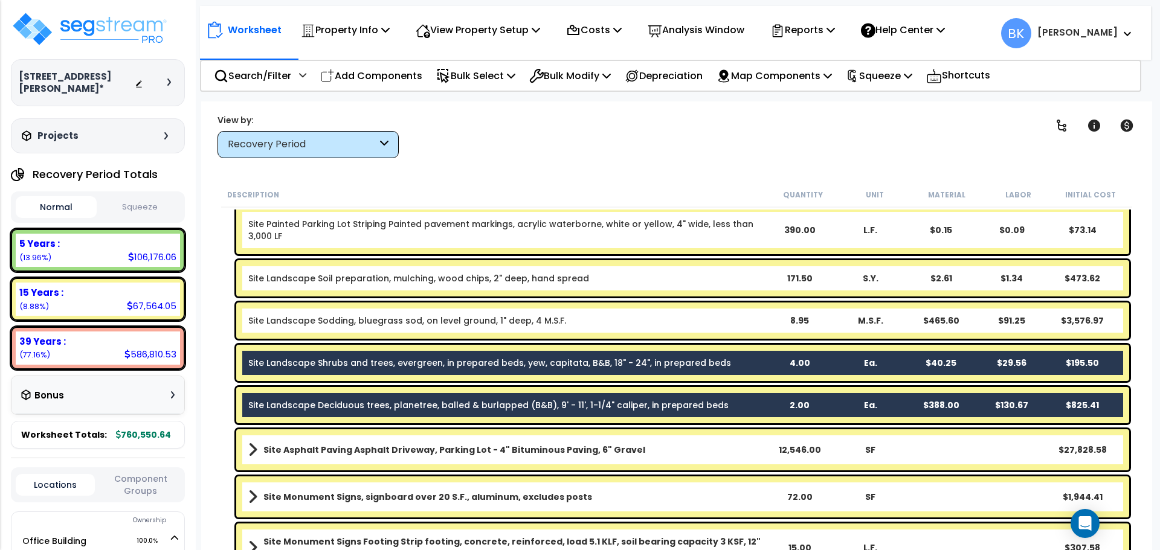
click at [372, 357] on link "Site Landscape Shrubs and trees, evergreen, in prepared beds, yew, capitata, B&…" at bounding box center [489, 363] width 483 height 12
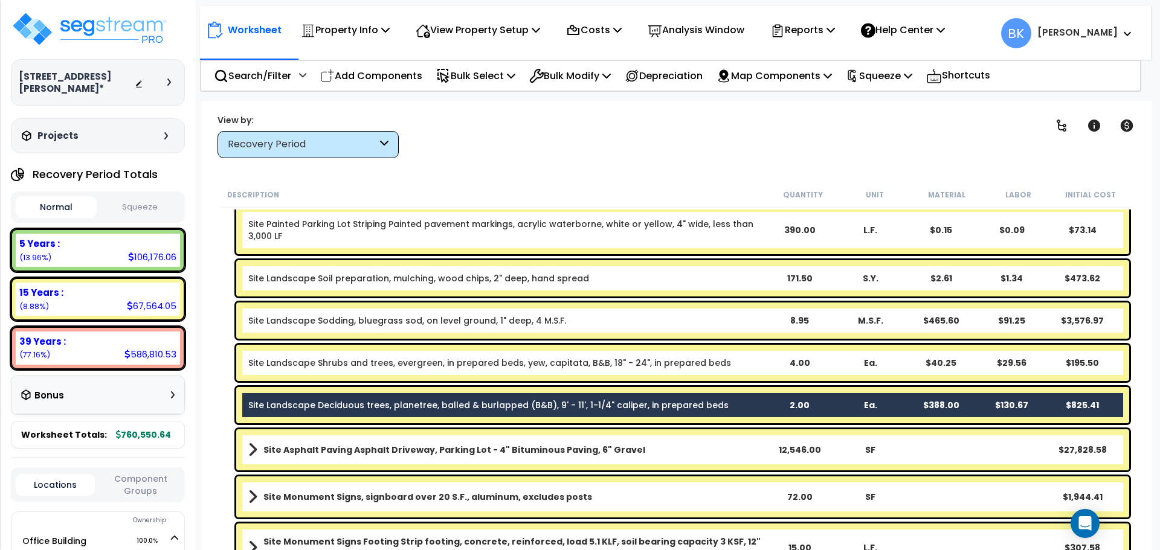
click at [374, 402] on link "Site Landscape Deciduous trees, planetree, balled & burlapped (B&B), 9' - 11', …" at bounding box center [488, 405] width 480 height 12
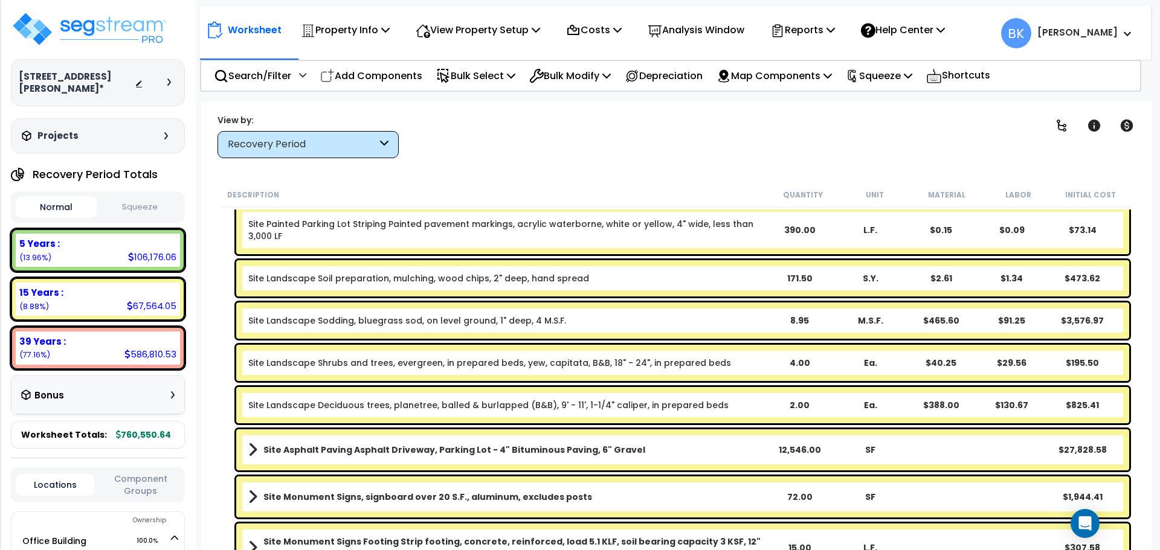
click at [537, 276] on link "Site Landscape Soil preparation, mulching, wood chips, 2" deep, hand spread" at bounding box center [418, 278] width 341 height 12
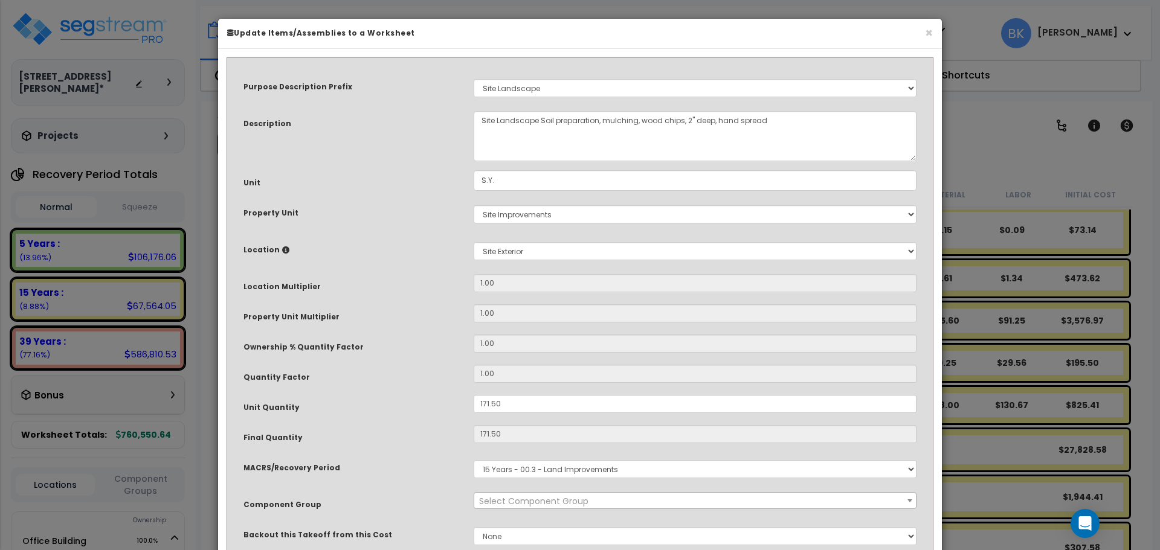
select select "39496"
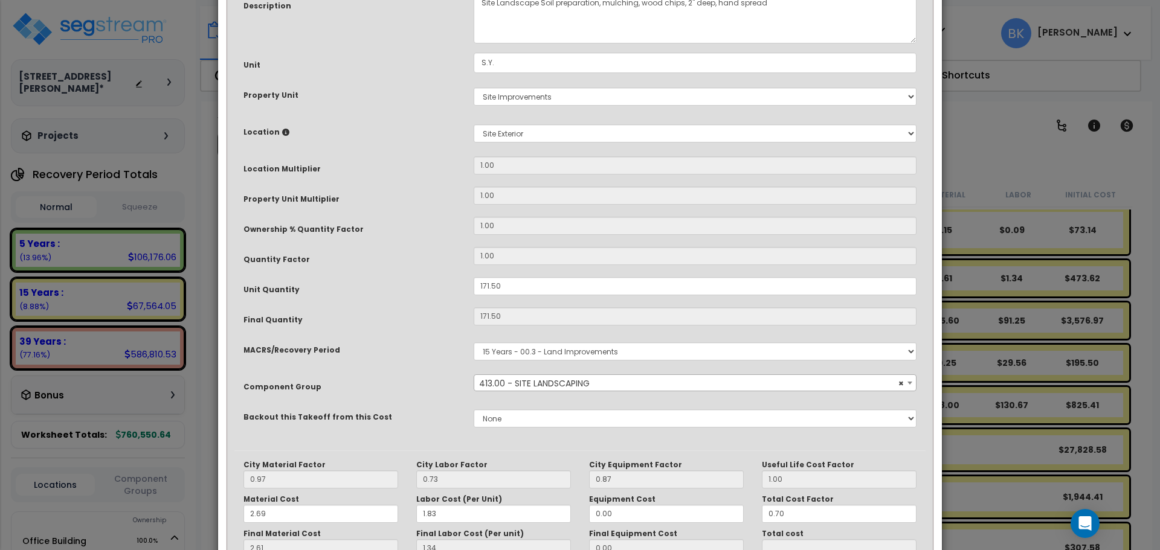
scroll to position [121, 0]
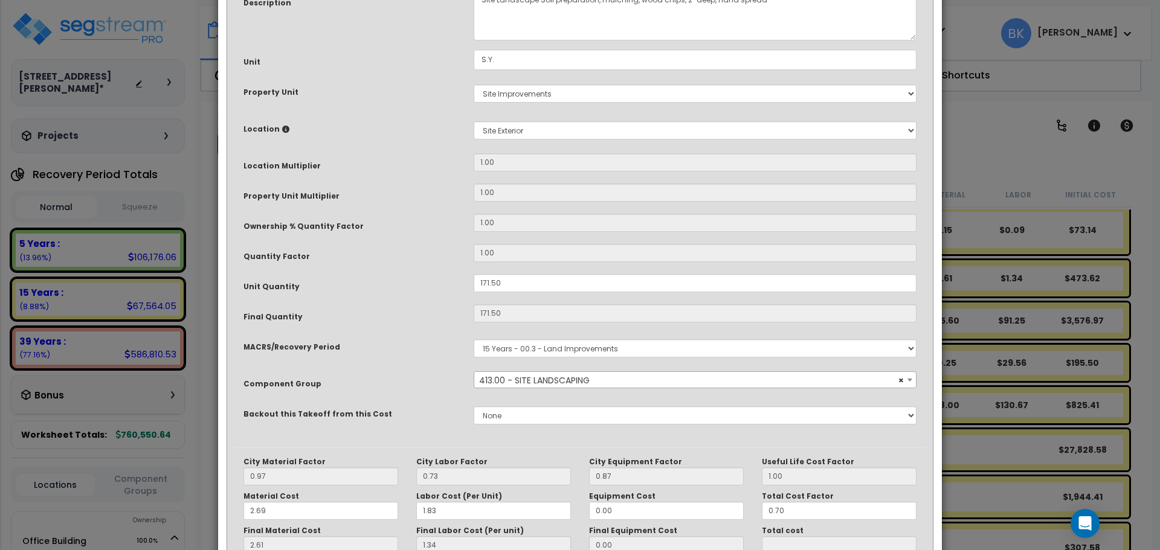
click at [532, 295] on div "Purpose Description Prefix Select A/V System A/V System Equipment A/V System Eq…" at bounding box center [579, 195] width 691 height 503
click at [532, 287] on input "171.50" at bounding box center [695, 283] width 443 height 18
type input "171.50/"
type input "171.5"
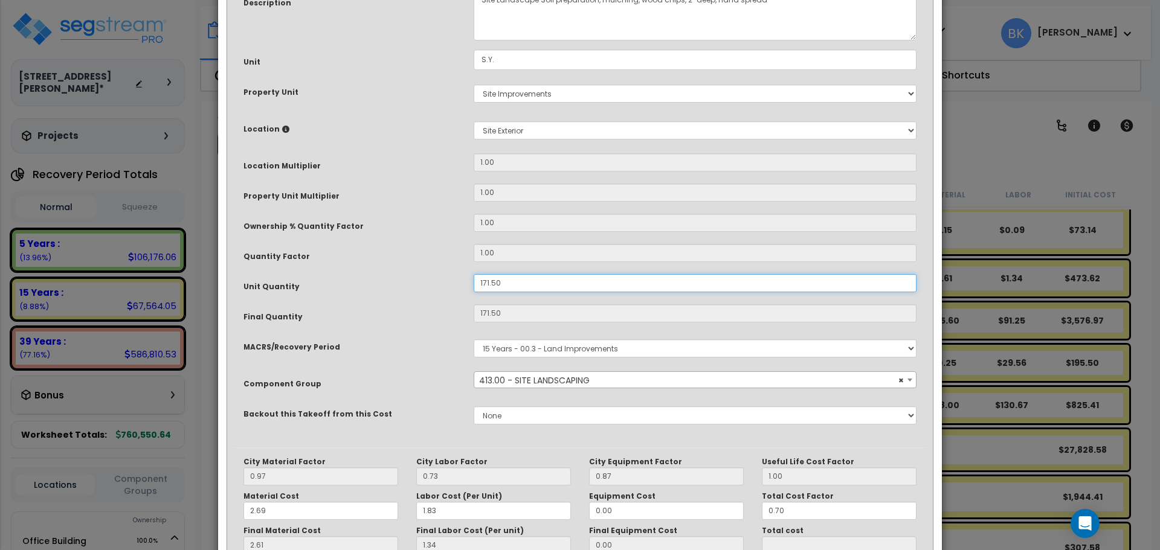
type input "$474.20"
type input "171.504/"
type input "171.504"
type input "171.50/"
type input "171.5"
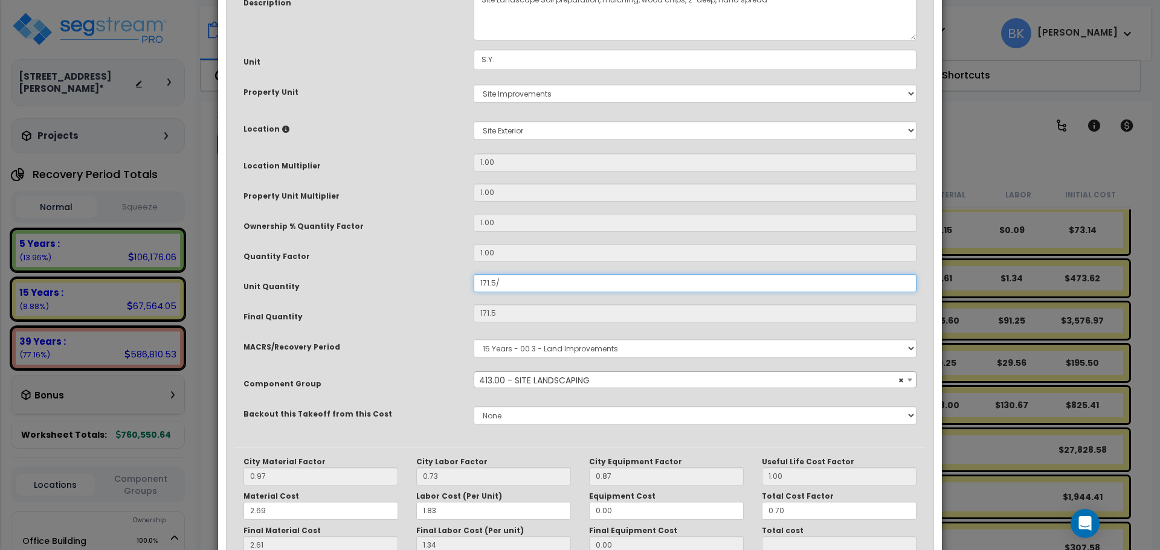
type input "171./"
type input "171"
type input "$472.81"
type input "17./"
type input "17"
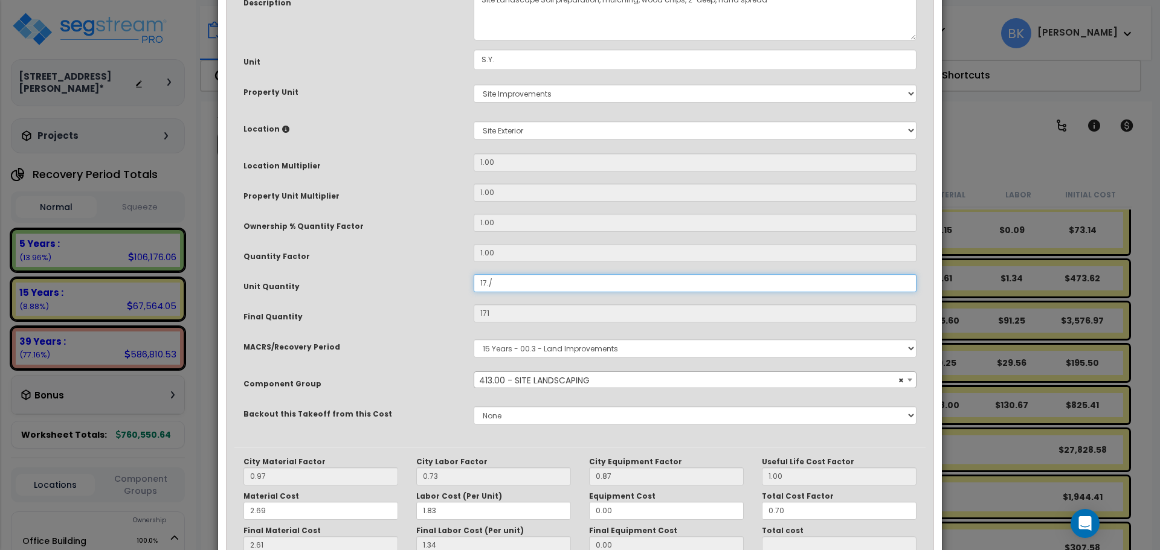
type input "$47.01"
type input "1./"
type input "1"
type input "$2.77"
type input "./"
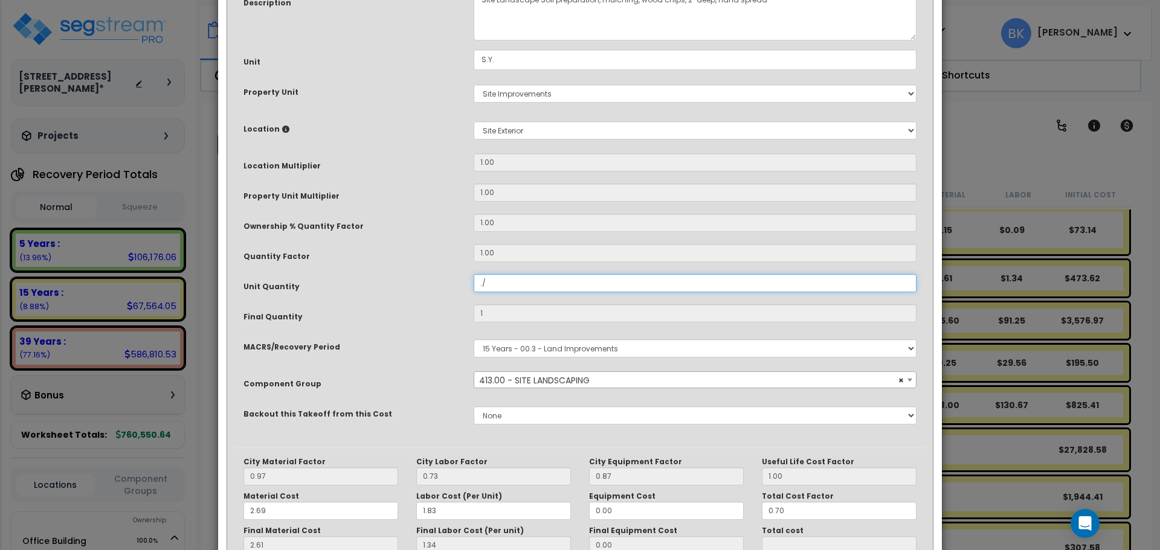
type input "0"
type input "$0.00"
type input "."
type input "4"
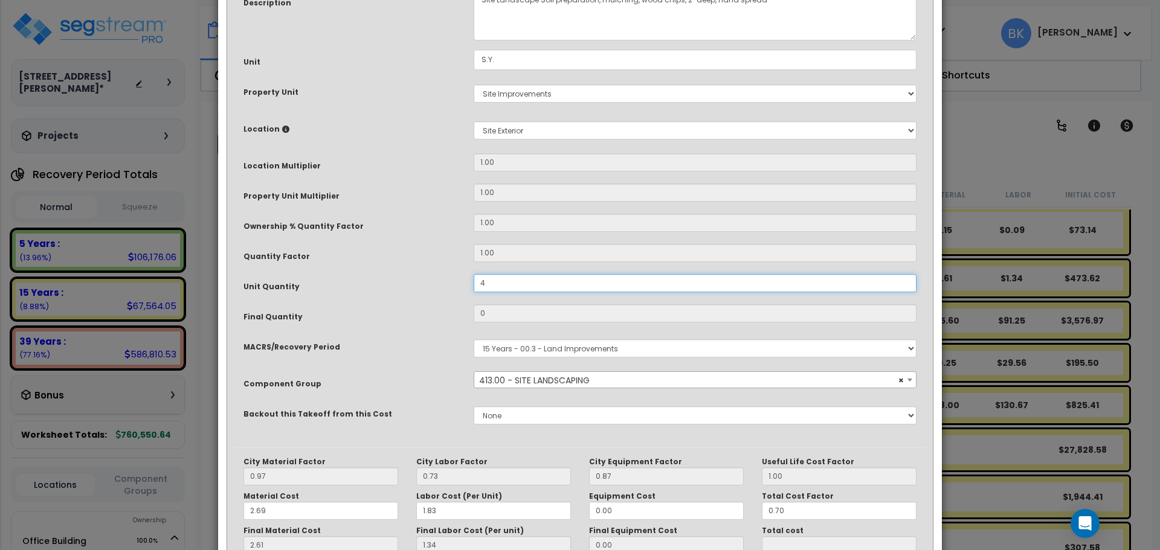
type input "$11.06"
type input "42"
type input "$116.13"
type input "42.8"
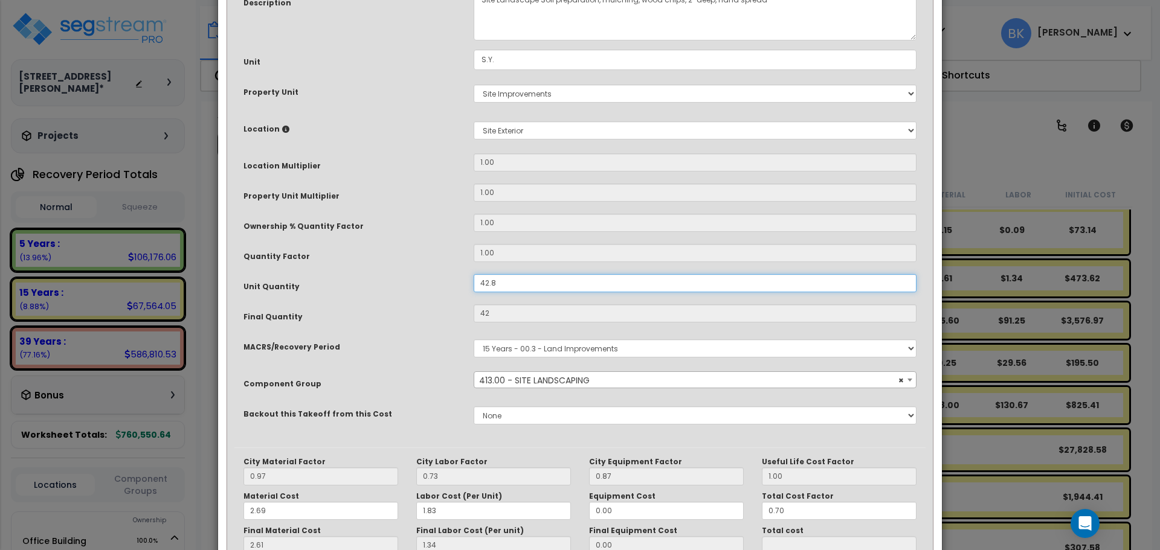
type input "42.8"
type input "$118.34"
type input "42.87"
type input "$118.54"
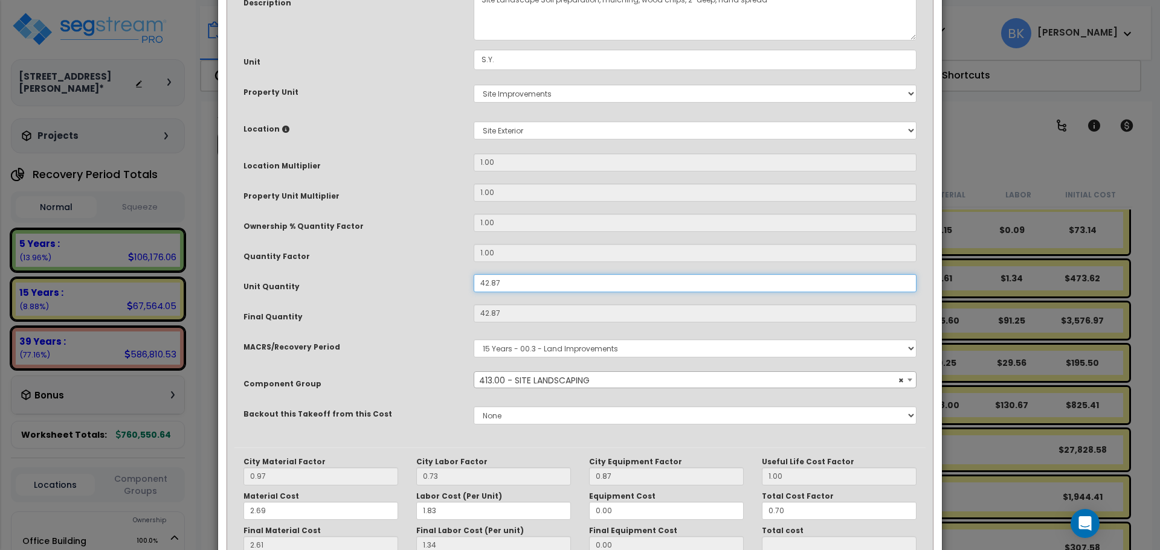
type input "42.875"
type input "$118.57"
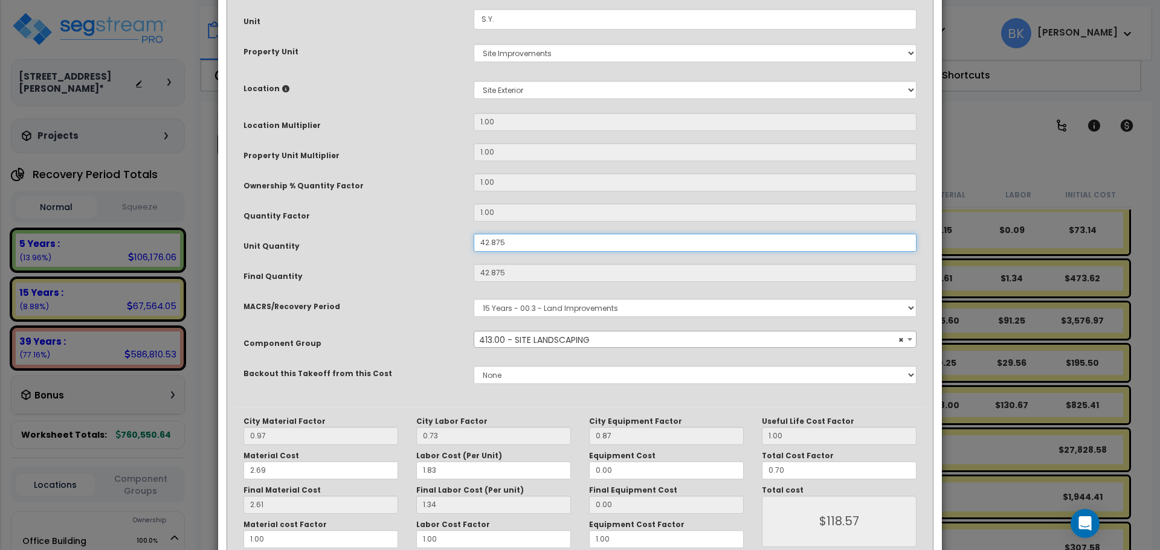
scroll to position [227, 0]
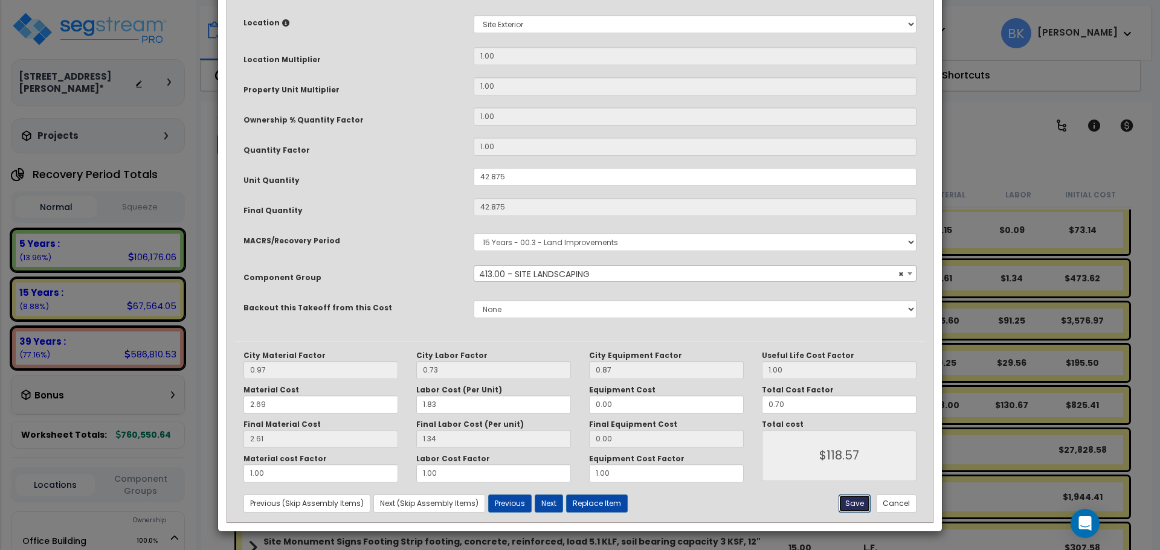
click at [860, 504] on button "Save" at bounding box center [854, 504] width 32 height 18
type input "42.88"
type input "118.57"
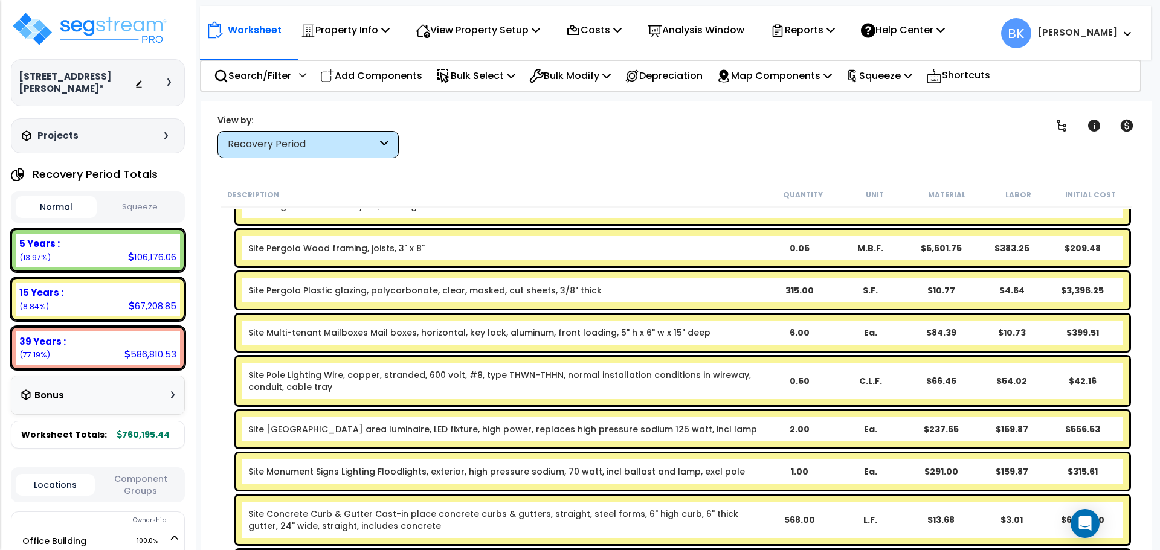
scroll to position [2611, 0]
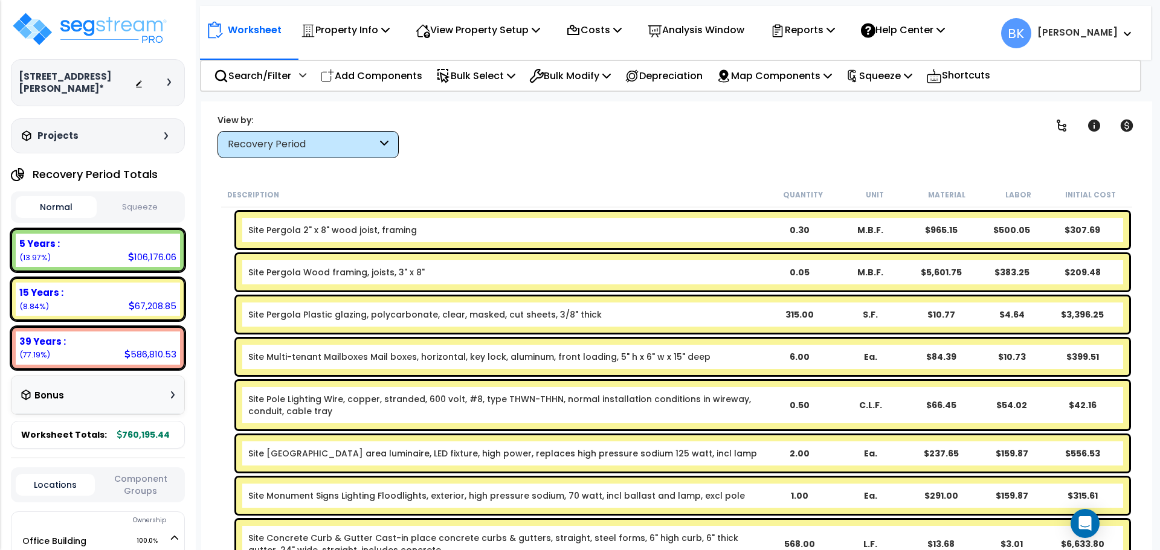
click at [431, 317] on link "Site Pergola Plastic glazing, polycarbonate, clear, masked, cut sheets, 3/8" th…" at bounding box center [424, 315] width 353 height 12
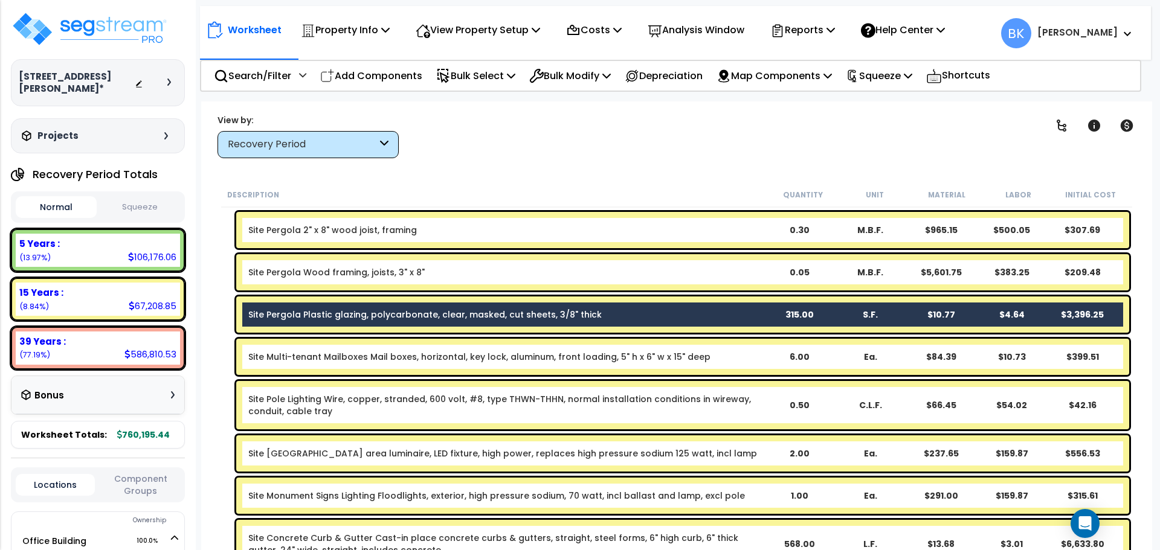
click at [441, 291] on div "Site Pergola Wood framing, joists, 3" x 8" 0.05 M.B.F. $5,601.75 $383.25 $209.48" at bounding box center [676, 272] width 911 height 42
click at [445, 271] on b "Site Pergola Wood framing, joists, 3" x 8"" at bounding box center [505, 272] width 515 height 12
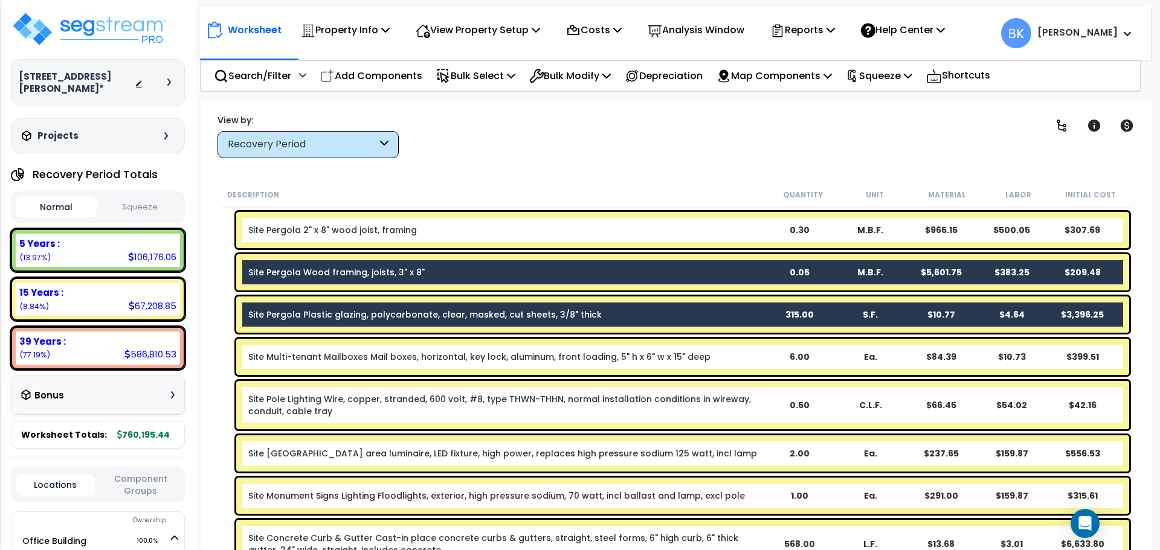
click at [445, 230] on b "Site Pergola 2" x 8" wood joist, framing" at bounding box center [505, 230] width 515 height 12
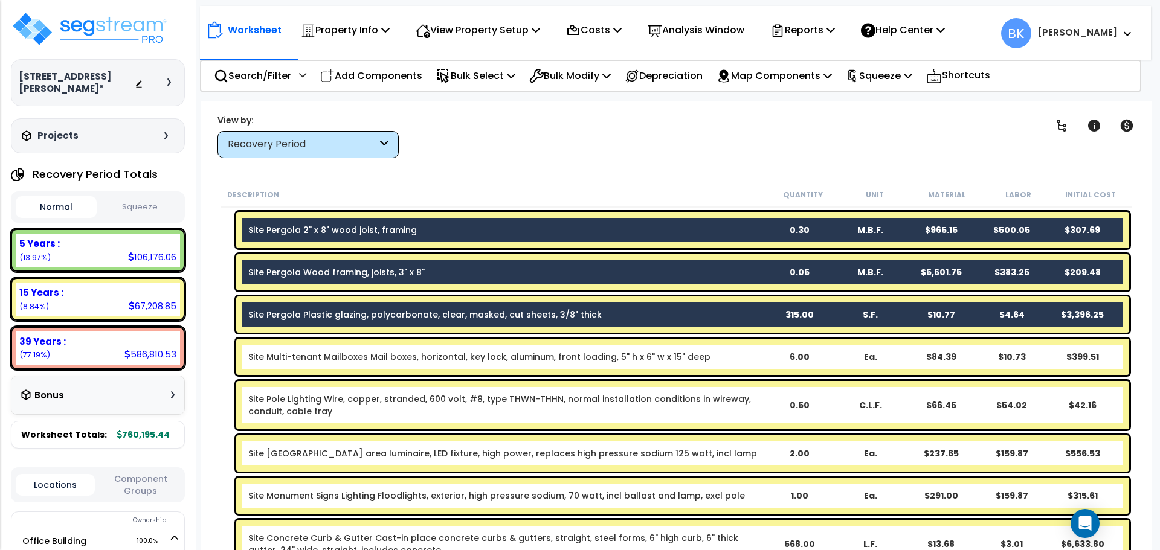
click at [405, 270] on link "Site Pergola Wood framing, joists, 3" x 8"" at bounding box center [336, 272] width 176 height 12
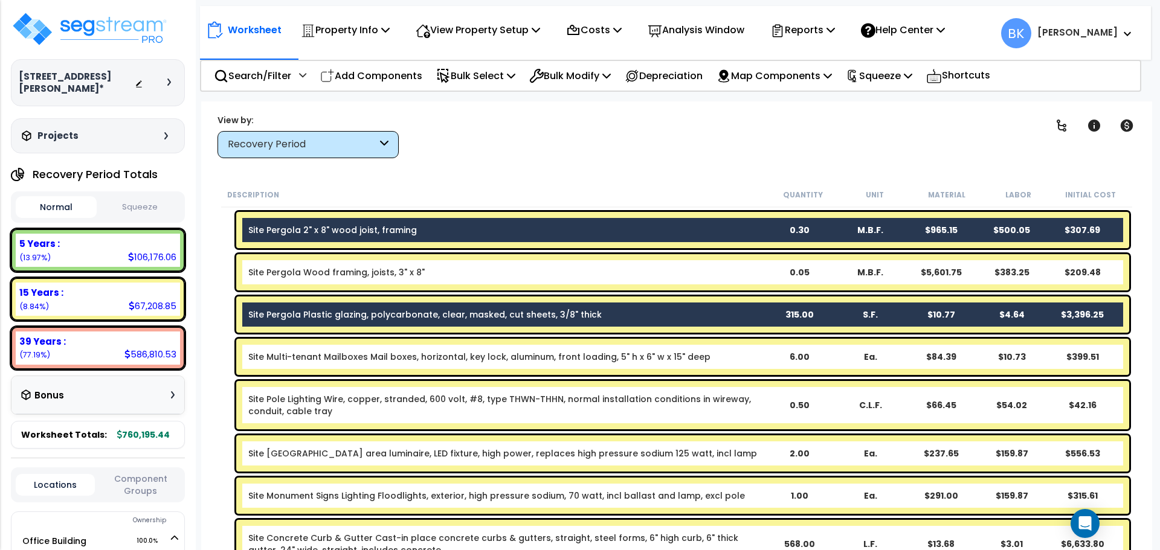
click at [409, 220] on div "Site Pergola 2" x 8" wood joist, framing 0.30 M.B.F. $965.15 $500.05 $307.69" at bounding box center [682, 230] width 893 height 36
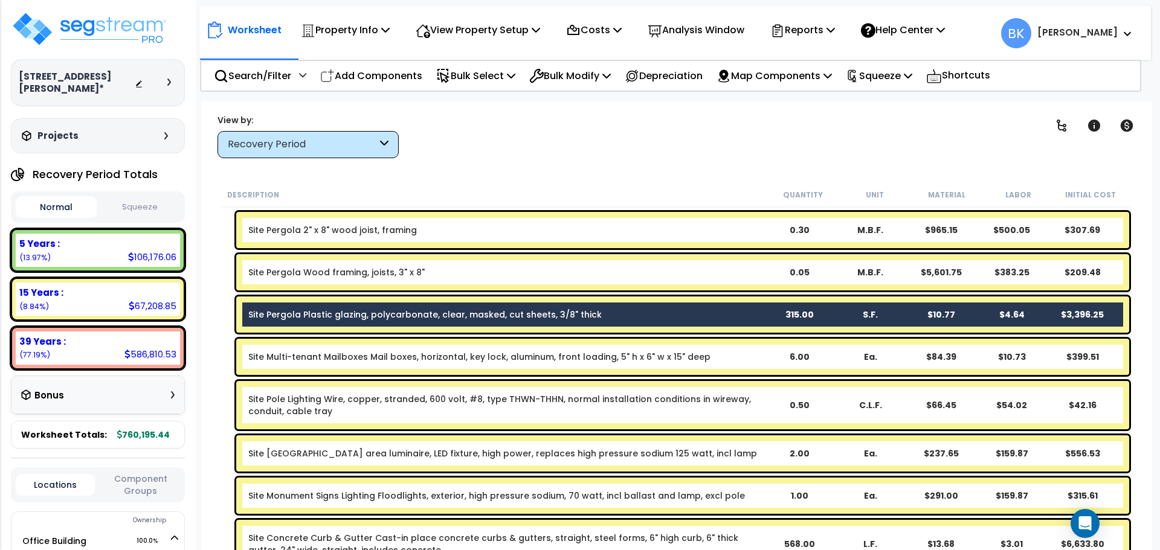
click at [403, 307] on div "Site Pergola Plastic glazing, polycarbonate, clear, masked, cut sheets, 3/8" th…" at bounding box center [682, 315] width 893 height 36
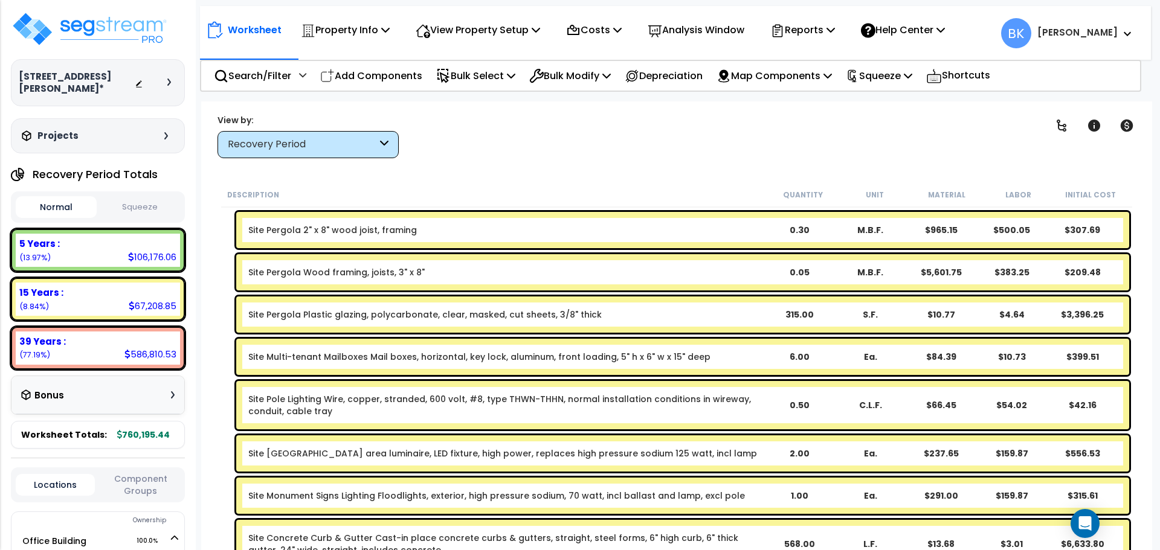
click at [433, 313] on link "Site Pergola Plastic glazing, polycarbonate, clear, masked, cut sheets, 3/8" th…" at bounding box center [424, 315] width 353 height 12
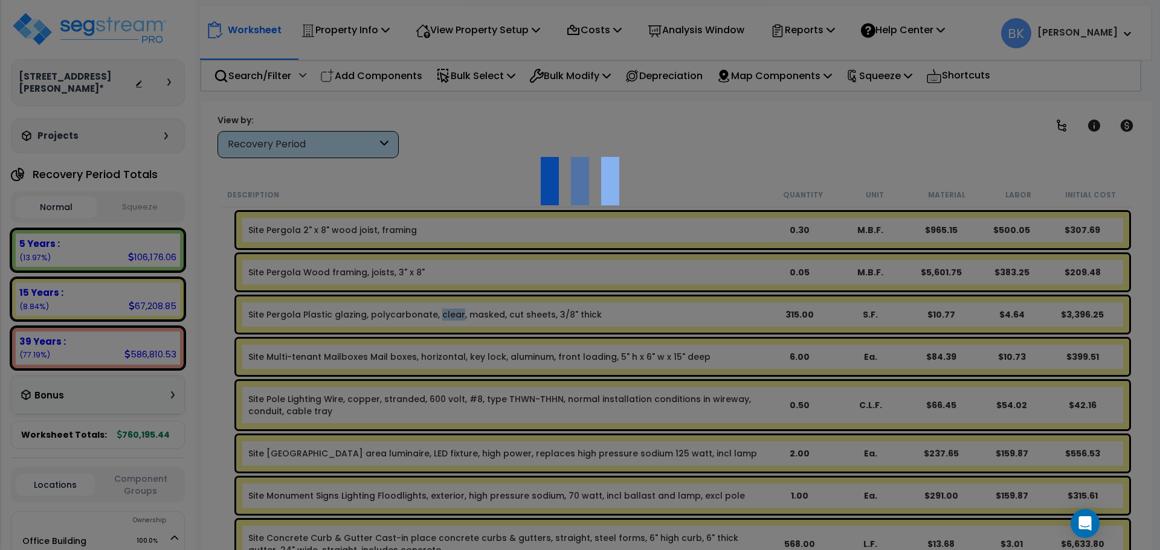
scroll to position [0, 0]
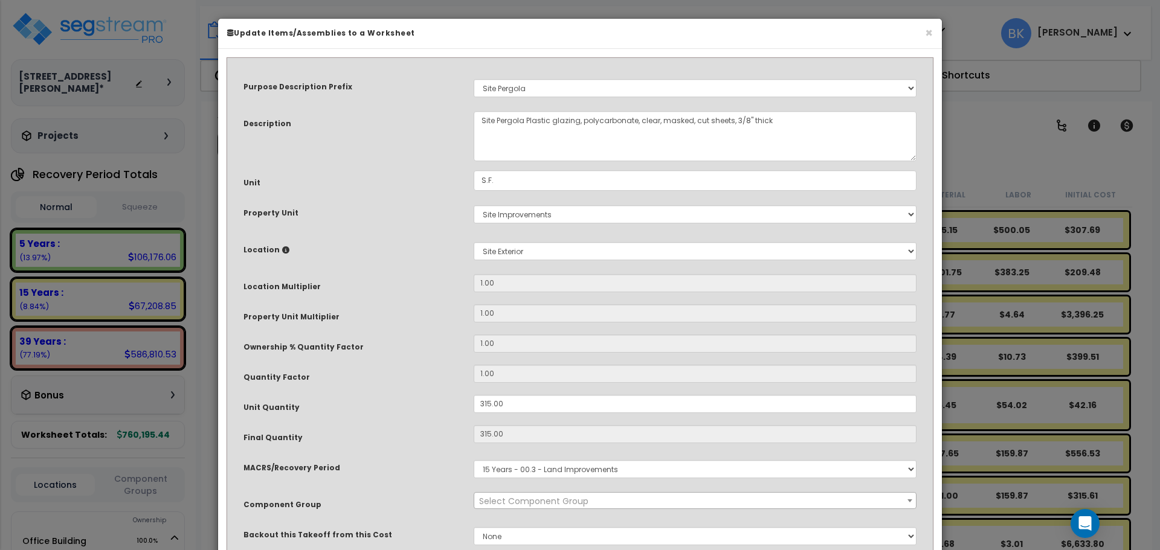
select select "39518"
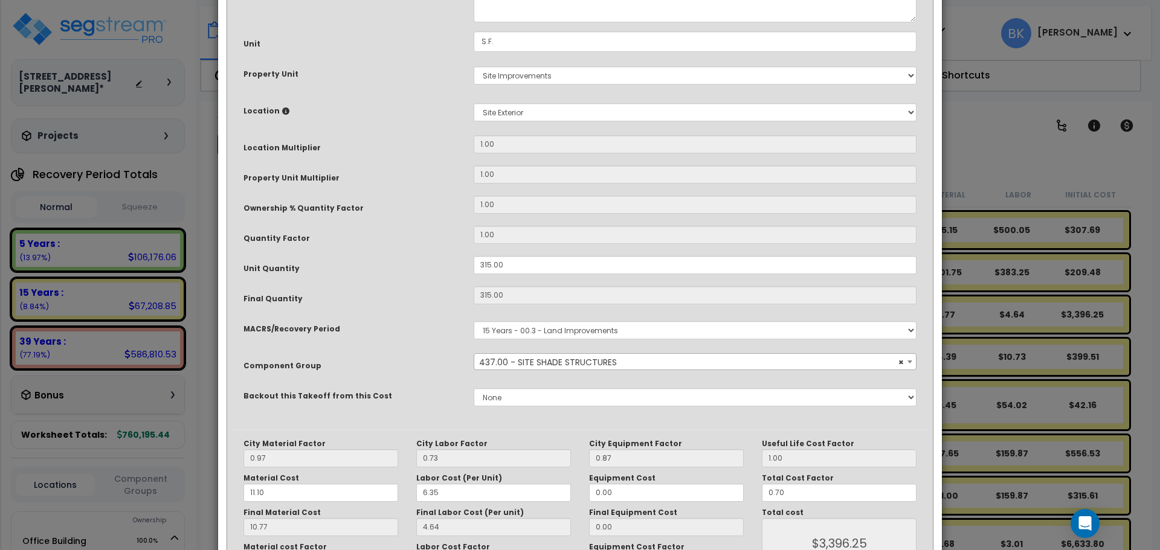
scroll to position [181, 0]
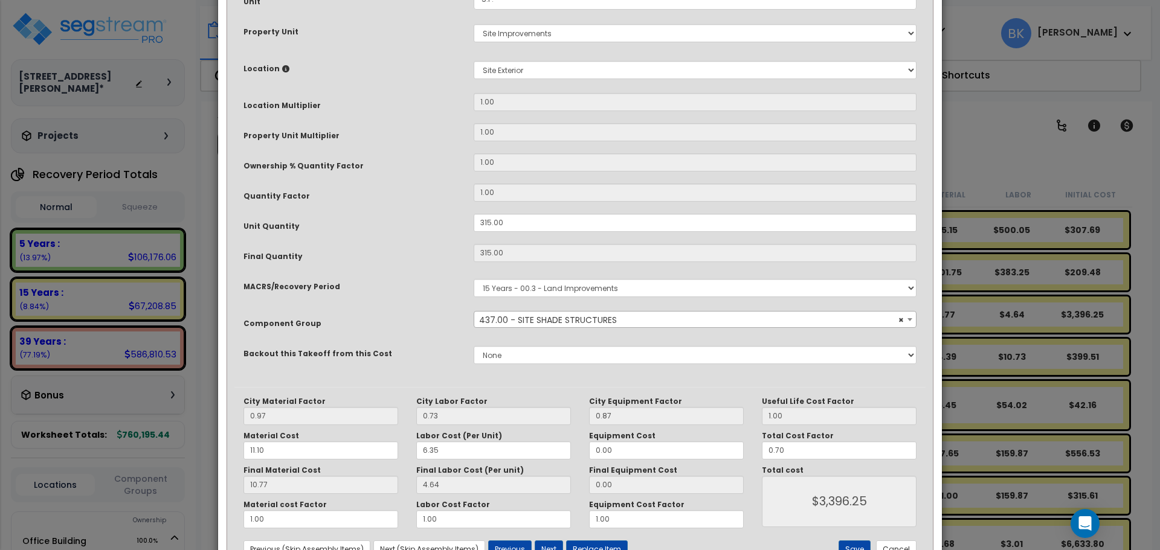
click at [516, 234] on div "Unit Quantity 315.00" at bounding box center [579, 224] width 691 height 21
click at [519, 229] on input "315.00" at bounding box center [695, 222] width 443 height 18
type input "7"
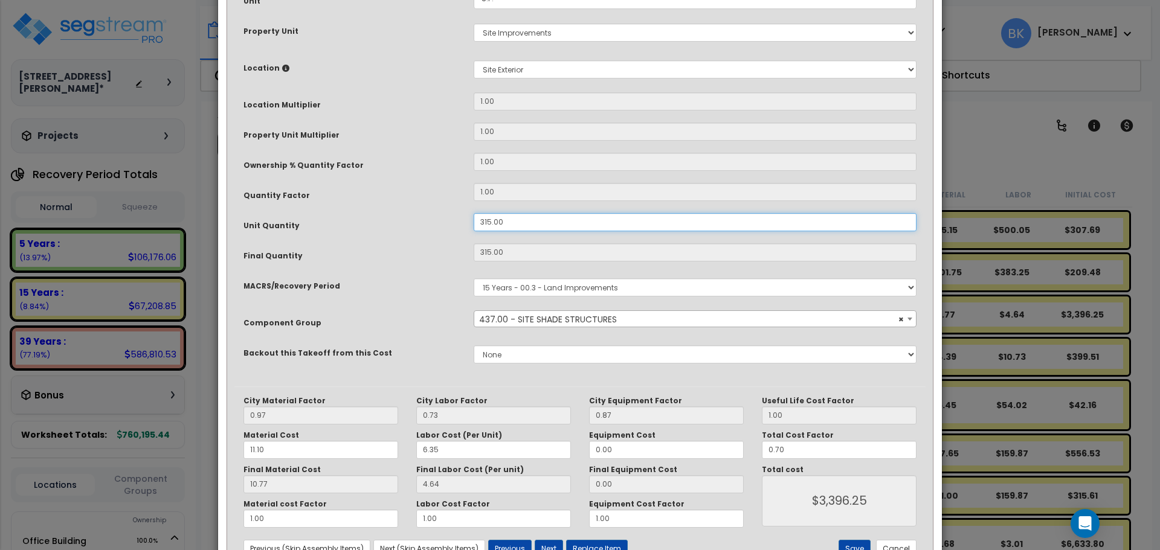
type input "315"
type input "$3,397.91"
type input "78"
type input "7"
type input "$75.51"
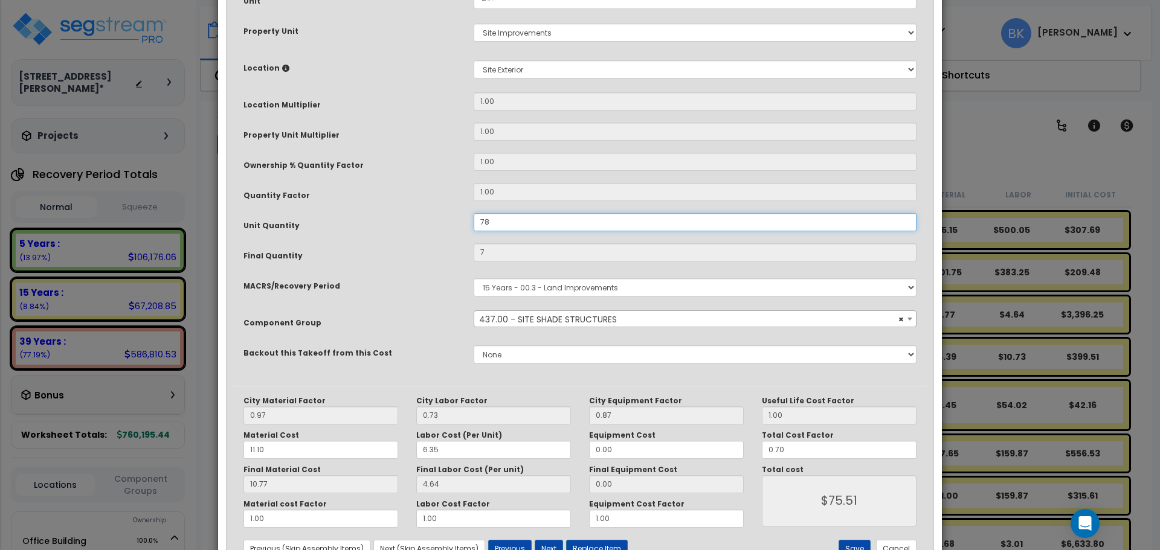
type input "78"
type input "$841.39"
type input "78.7"
type input "$848.94"
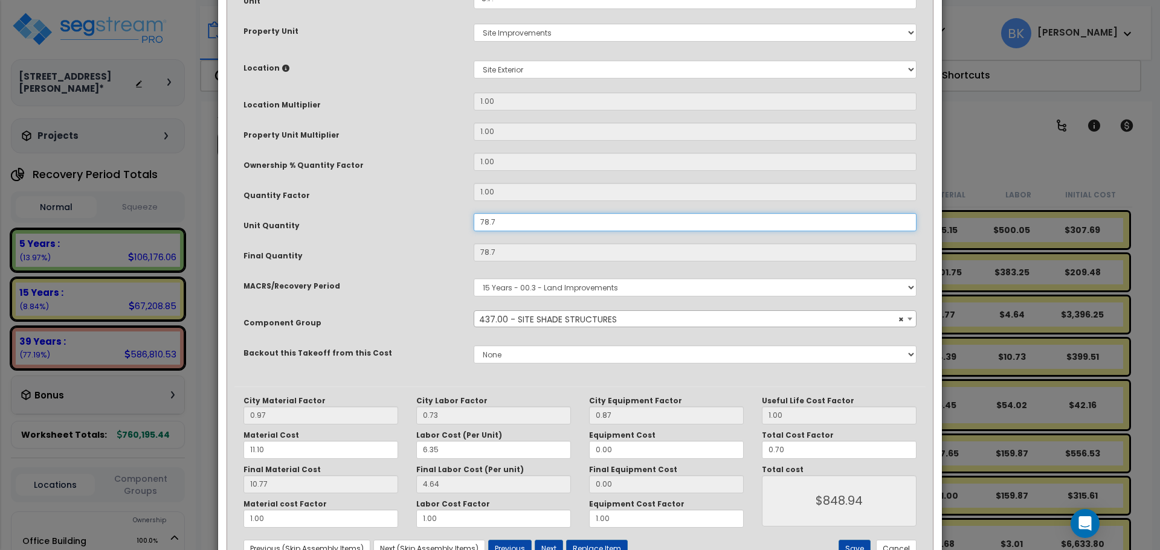
type input "78.75"
type input "$849.48"
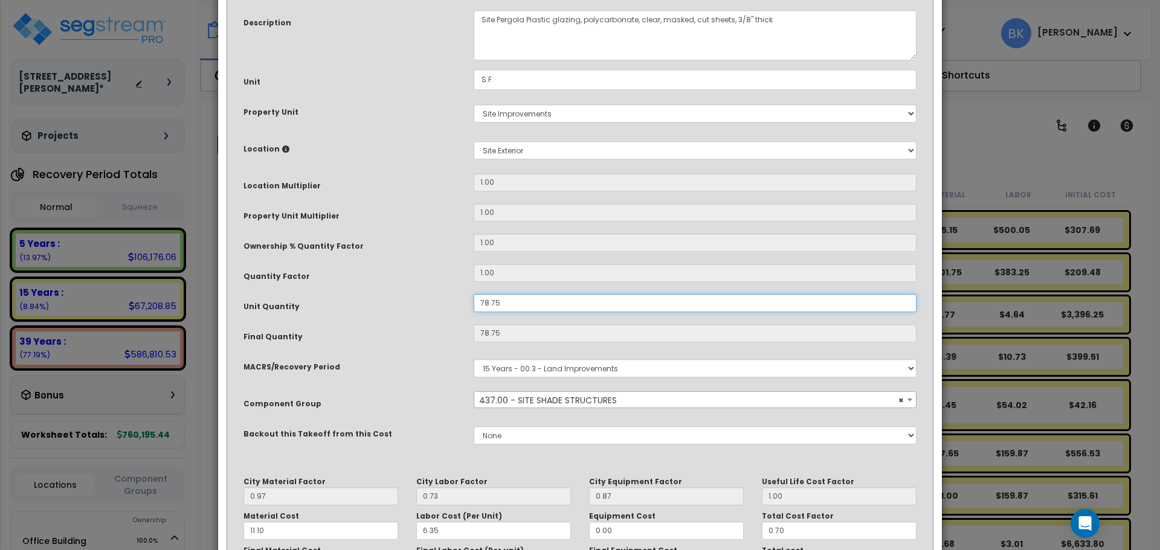
scroll to position [227, 0]
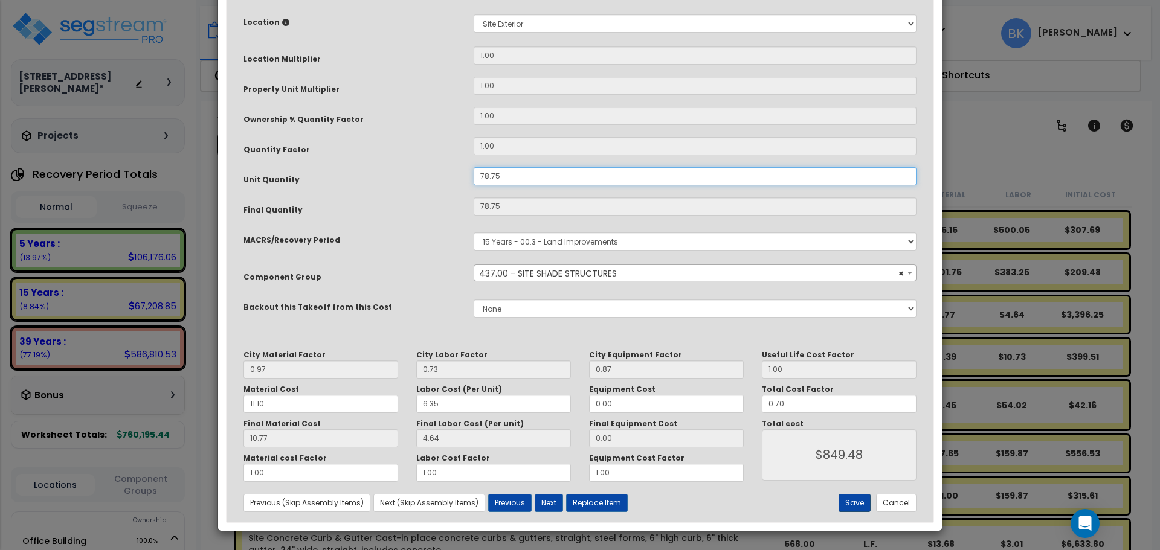
type input "78.75"
click at [860, 500] on button "Save" at bounding box center [854, 503] width 32 height 18
type input "849.48"
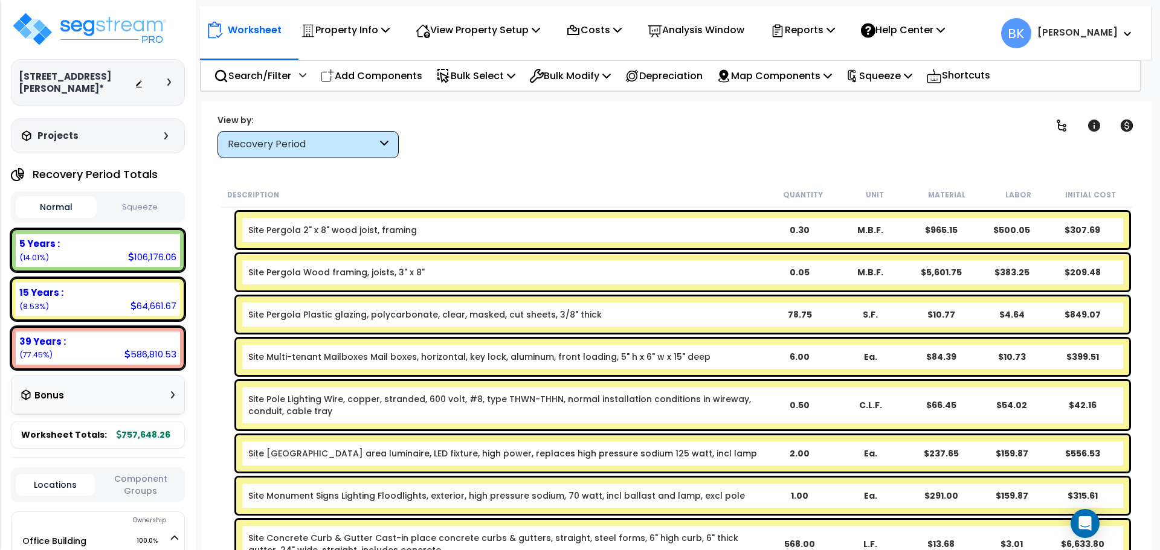
click at [721, 230] on b "Site Pergola 2" x 8" wood joist, framing" at bounding box center [505, 230] width 515 height 12
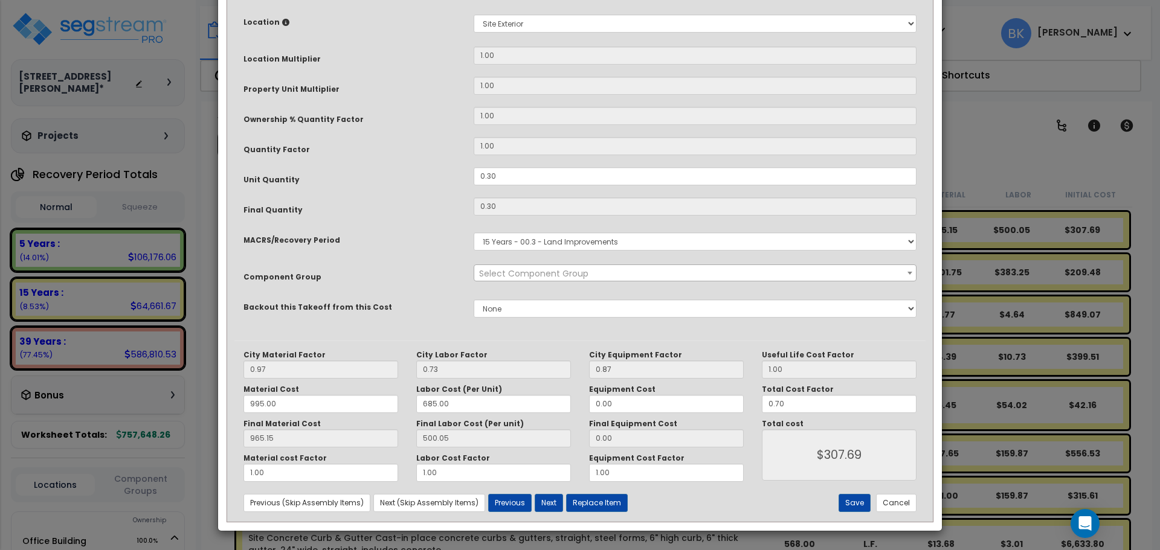
scroll to position [0, 0]
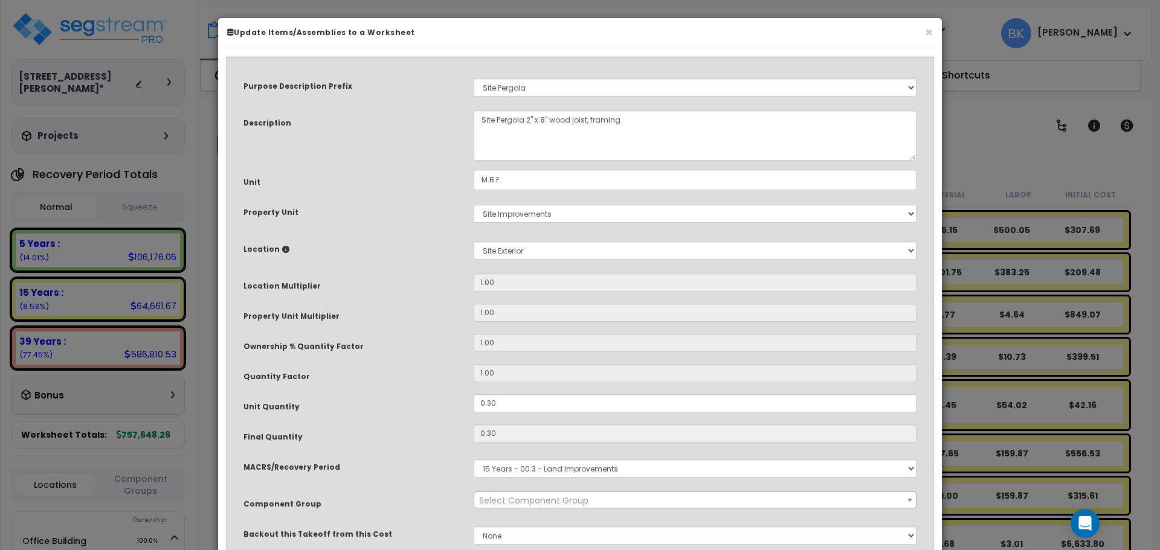
select select "39518"
click at [544, 406] on input "0.30" at bounding box center [695, 403] width 443 height 18
type input "0"
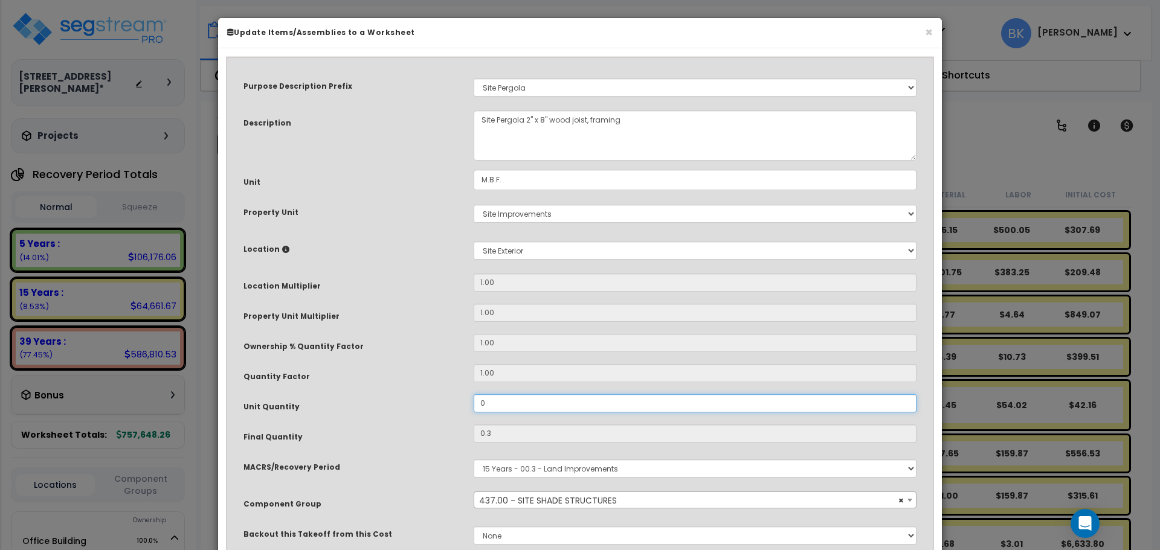
type input "0"
type input "$0.00"
type input "0.07"
type input "$71.79"
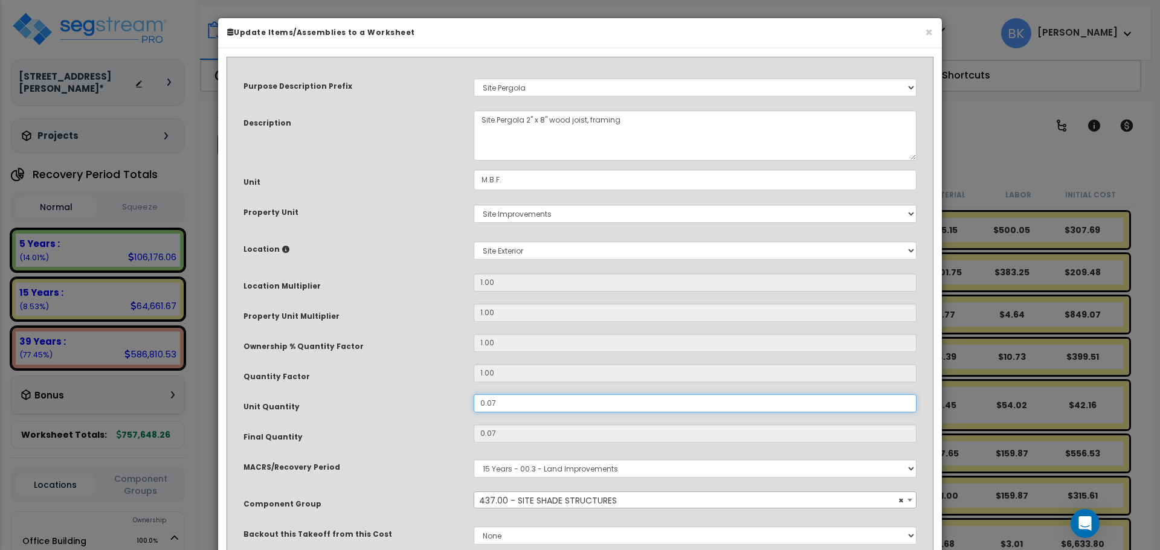
type input "0.075"
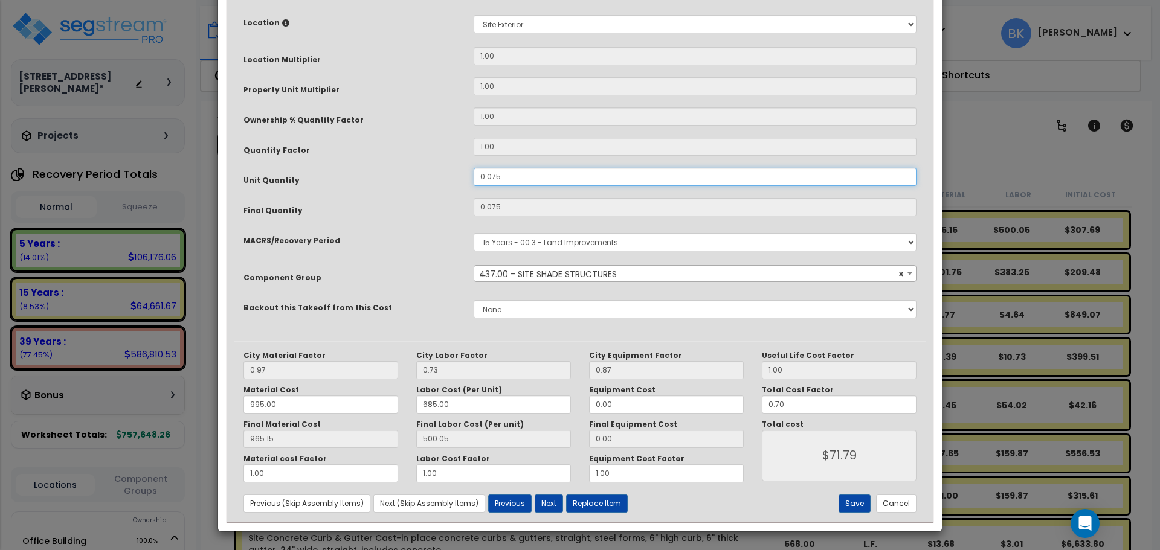
scroll to position [227, 0]
click at [841, 494] on button "Save" at bounding box center [854, 503] width 32 height 18
type input "0.07"
type input "71.79"
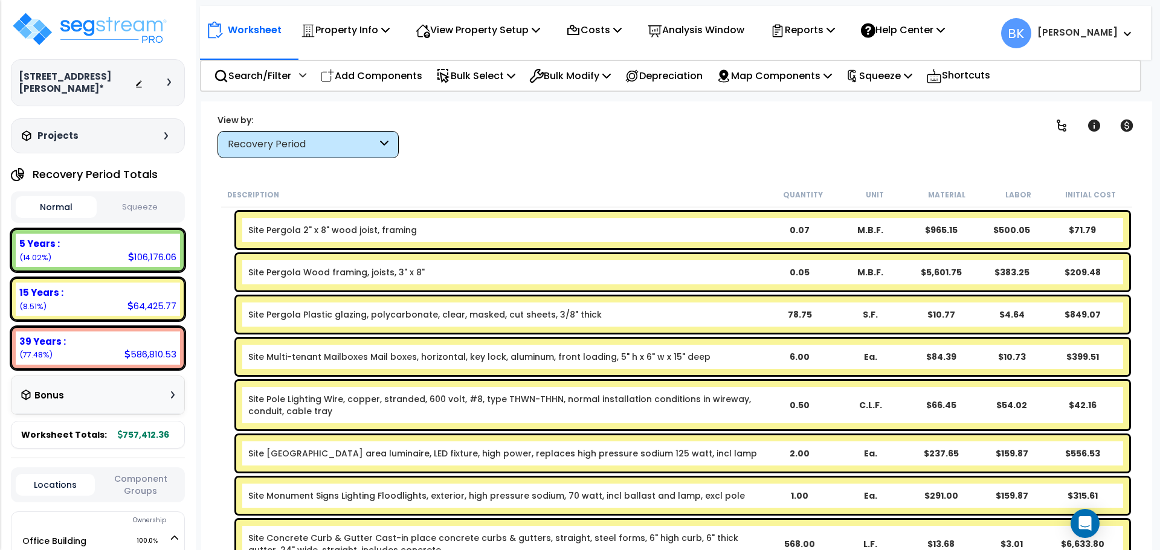
click at [696, 262] on div "Site Pergola Wood framing, joists, 3" x 8" 0.05 M.B.F. $5,601.75 $383.25 $209.48" at bounding box center [682, 272] width 893 height 36
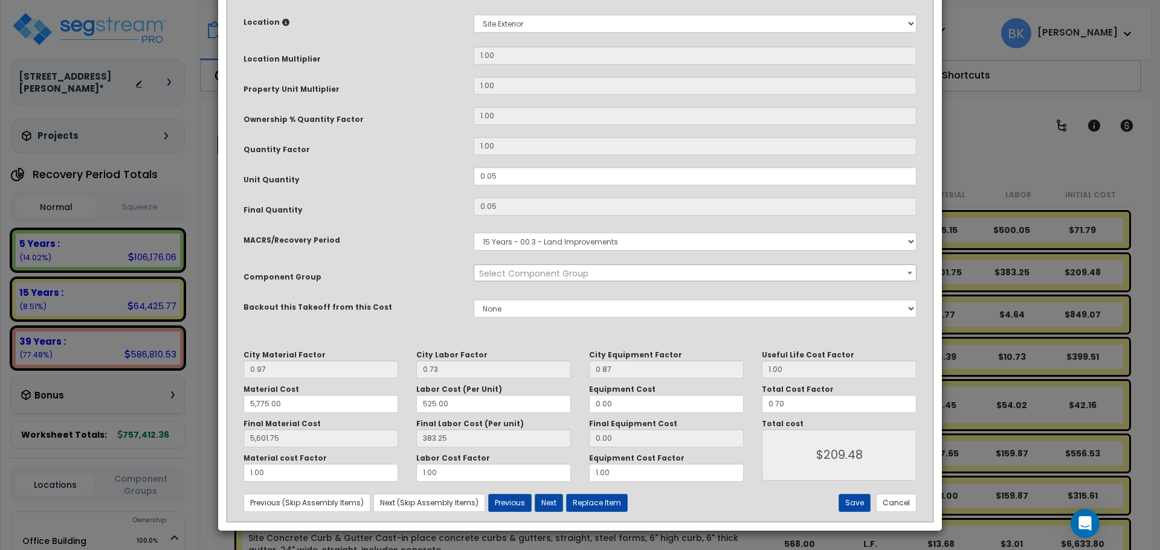
scroll to position [0, 0]
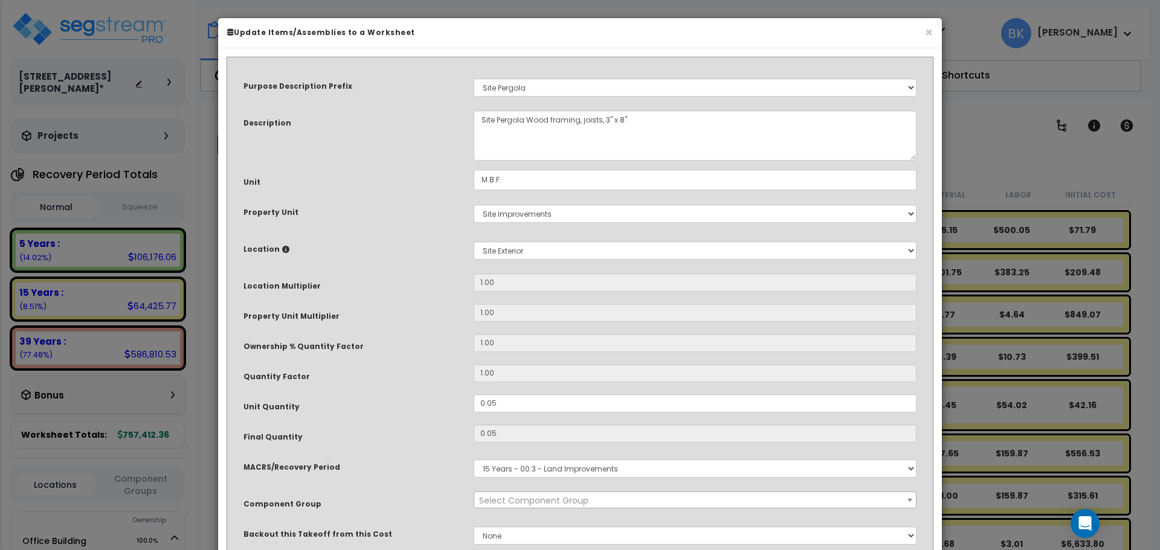
select select "39518"
click at [532, 405] on input "0.05" at bounding box center [695, 403] width 443 height 18
type input "0"
type input "5,601.75"
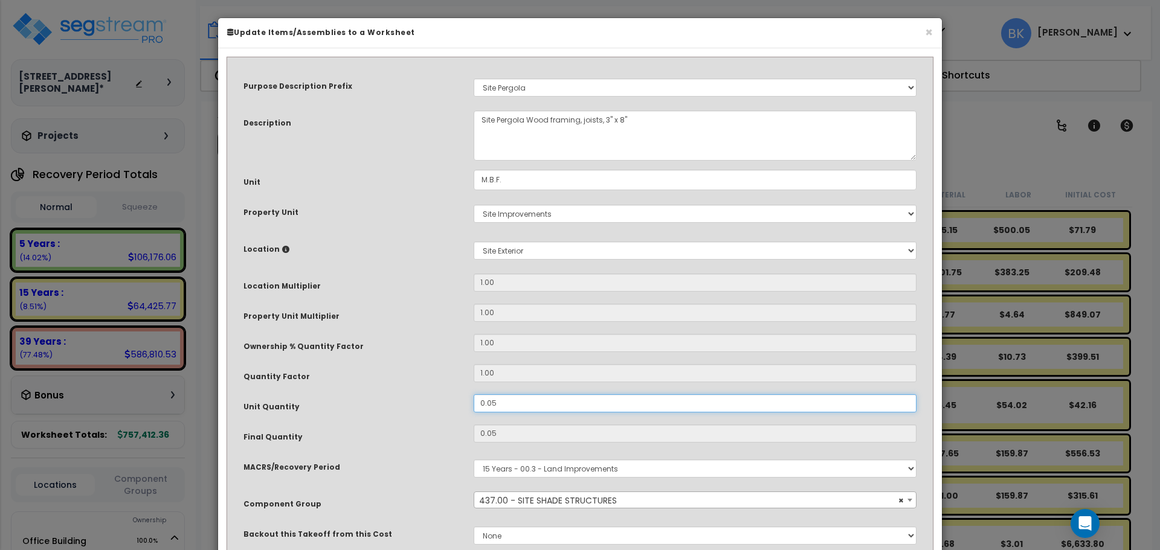
type input "$209.47"
type input "0"
type input "5,601.75"
type input "$0.00"
type input "0."
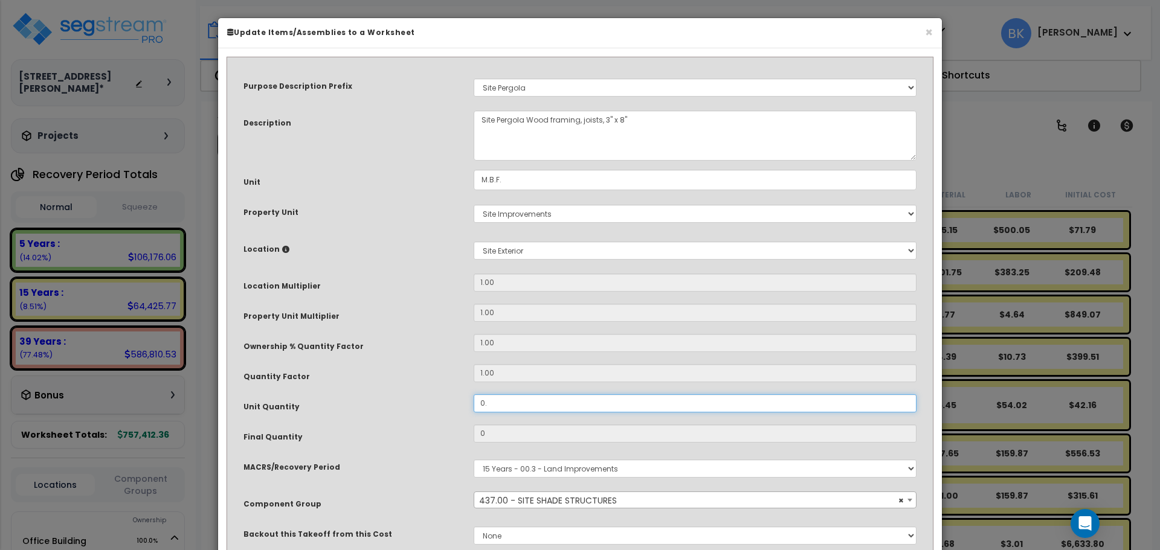
type input "5,601.75"
type input "0.0"
type input "5,601.75"
type input "0.01"
type input "5,601.75"
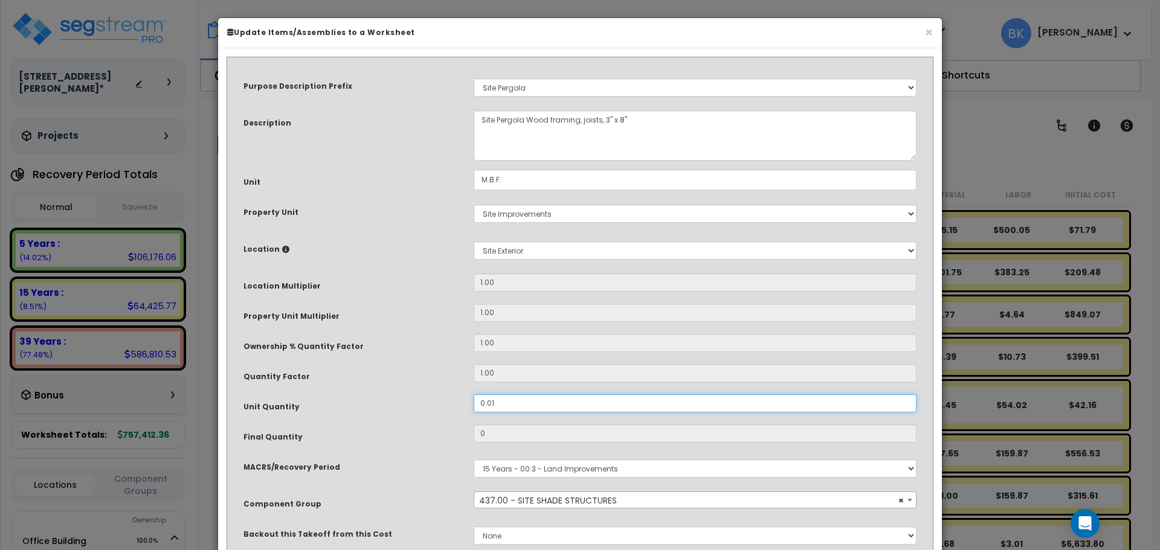
type input "0.01"
type input "5,601.75"
type input "$41.90"
type input "0.012"
type input "5,601.75"
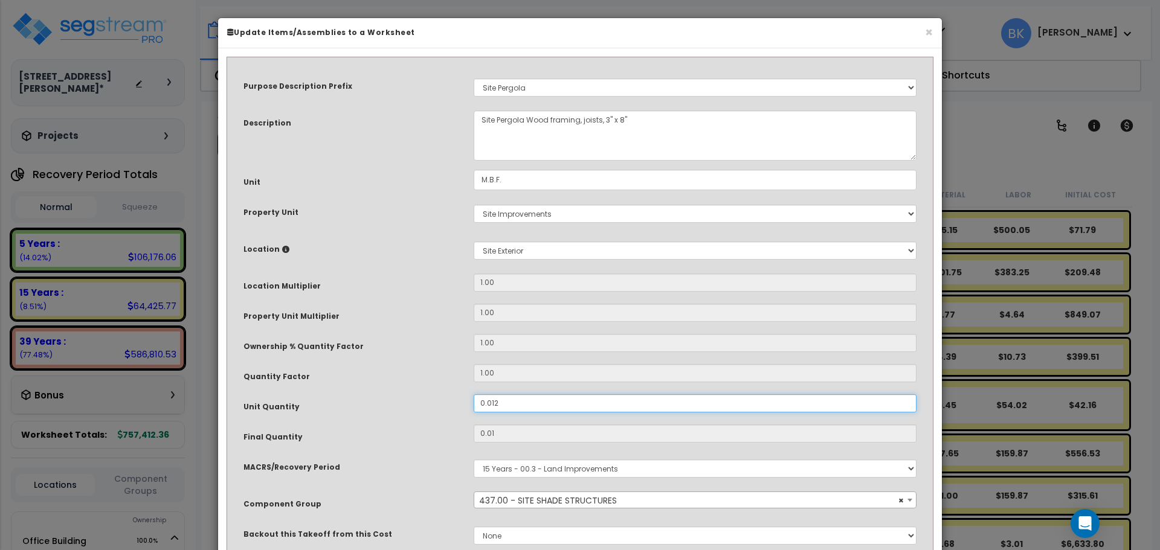
type input "0.012"
type input "5,601.75"
type input "0.0125"
type input "5,601.75"
type input "0.0125"
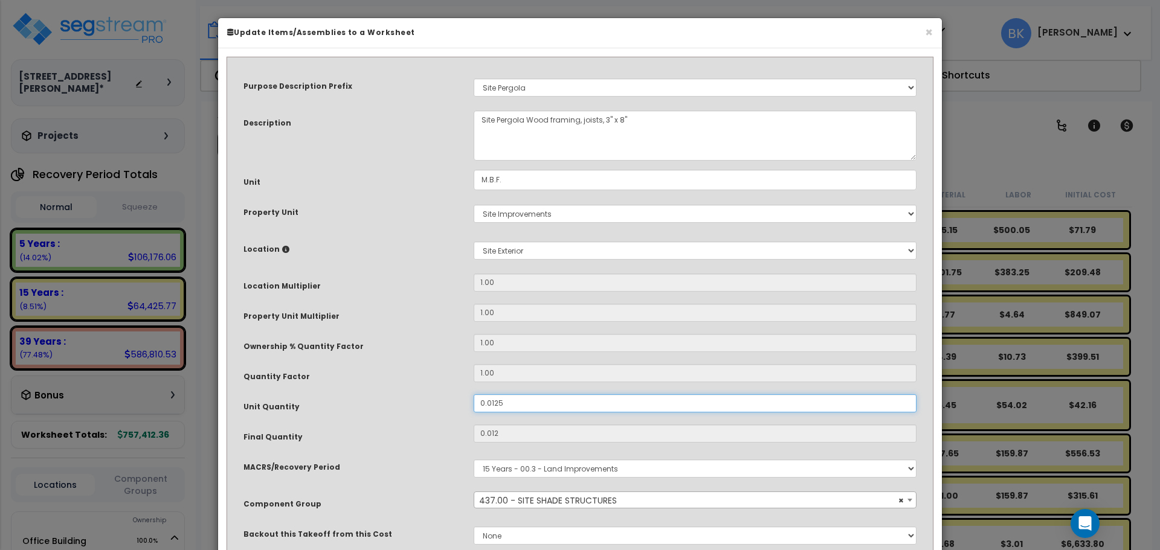
type input "5,601.75"
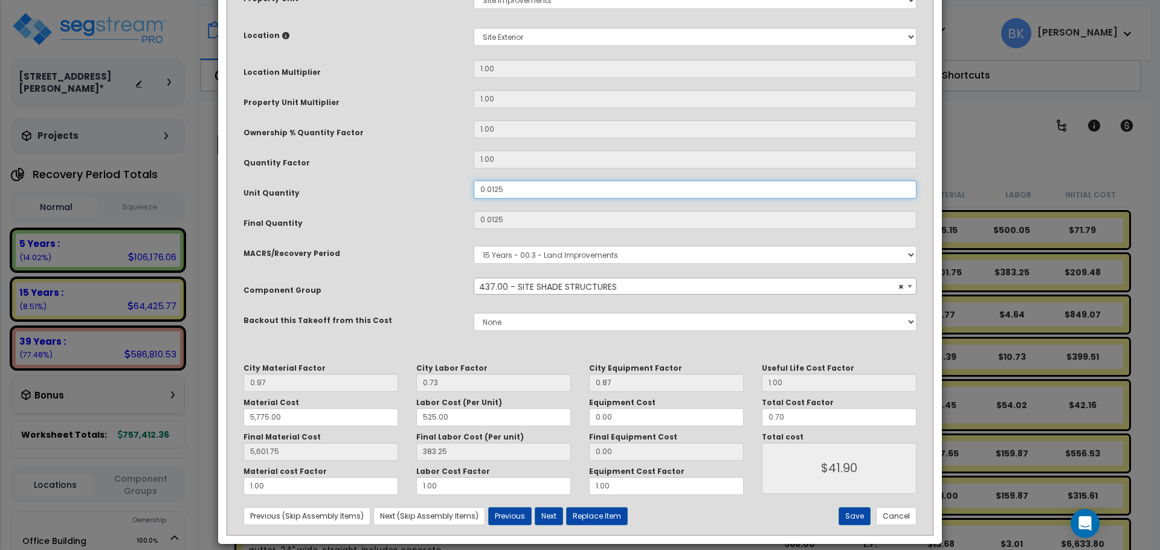
scroll to position [227, 0]
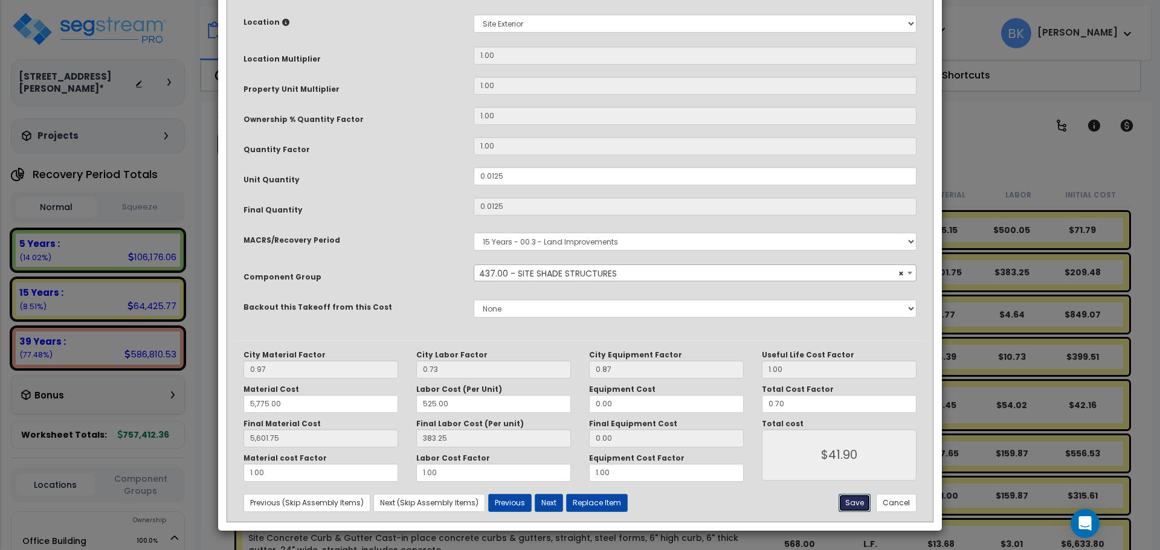
click at [852, 501] on button "Save" at bounding box center [854, 503] width 32 height 18
type input "0.01"
type input "5775.00"
type input "5601.75"
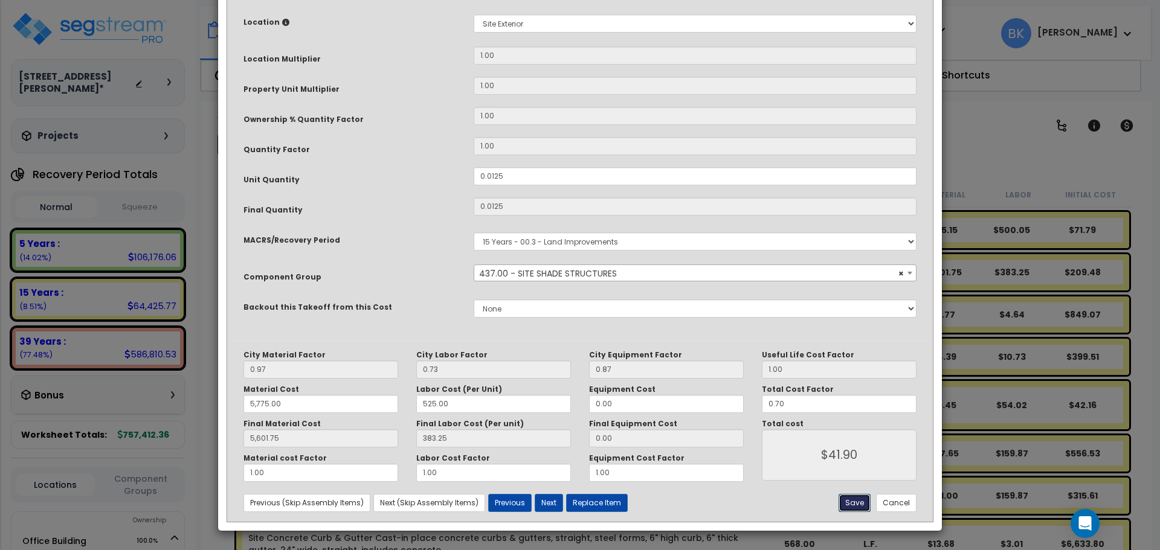
type input "41.90"
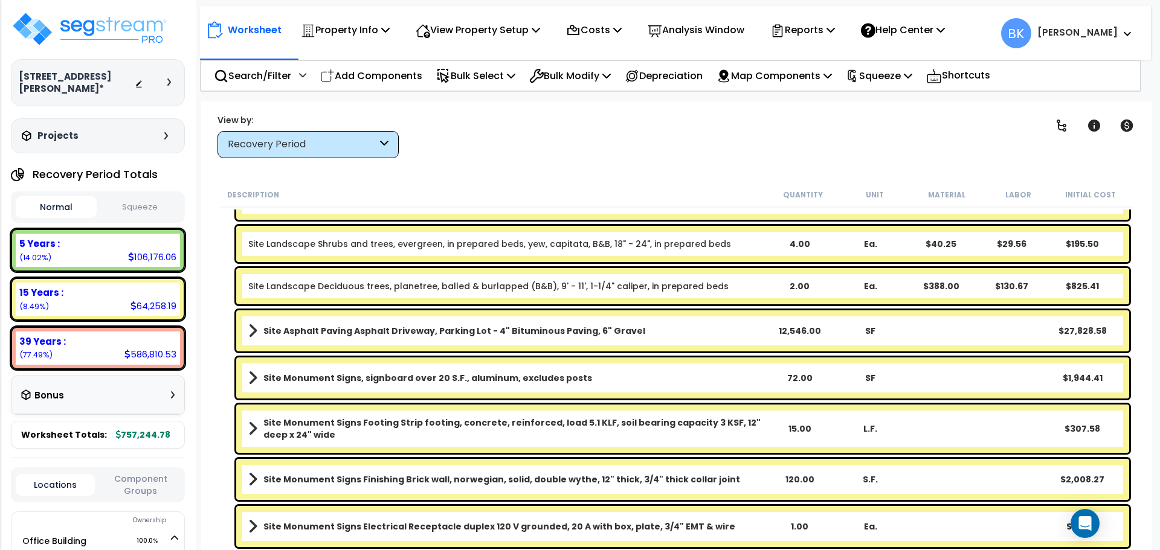
scroll to position [3154, 0]
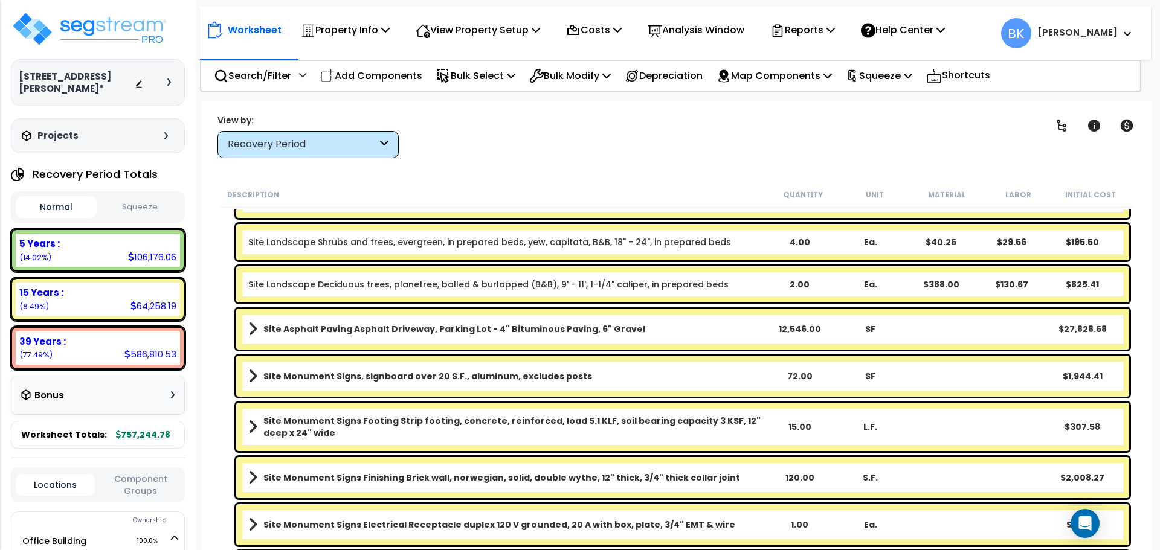
click at [454, 379] on b "Site Monument Signs, signboard over 20 S.F., aluminum, excludes posts" at bounding box center [427, 376] width 329 height 12
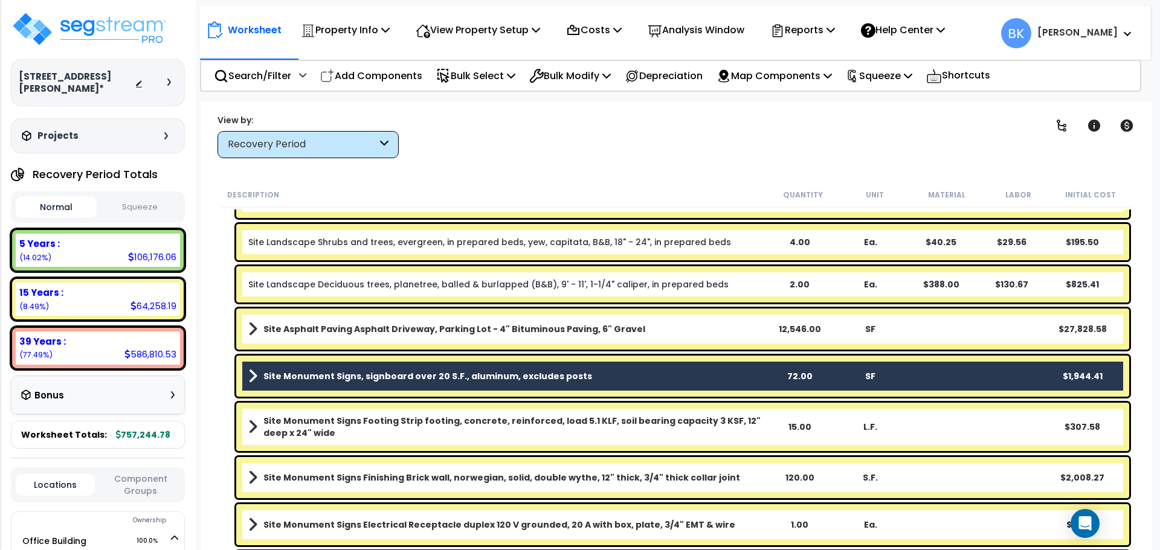
click at [469, 418] on b "Site Monument Signs Footing Strip footing, concrete, reinforced, load 5.1 KLF, …" at bounding box center [513, 427] width 500 height 24
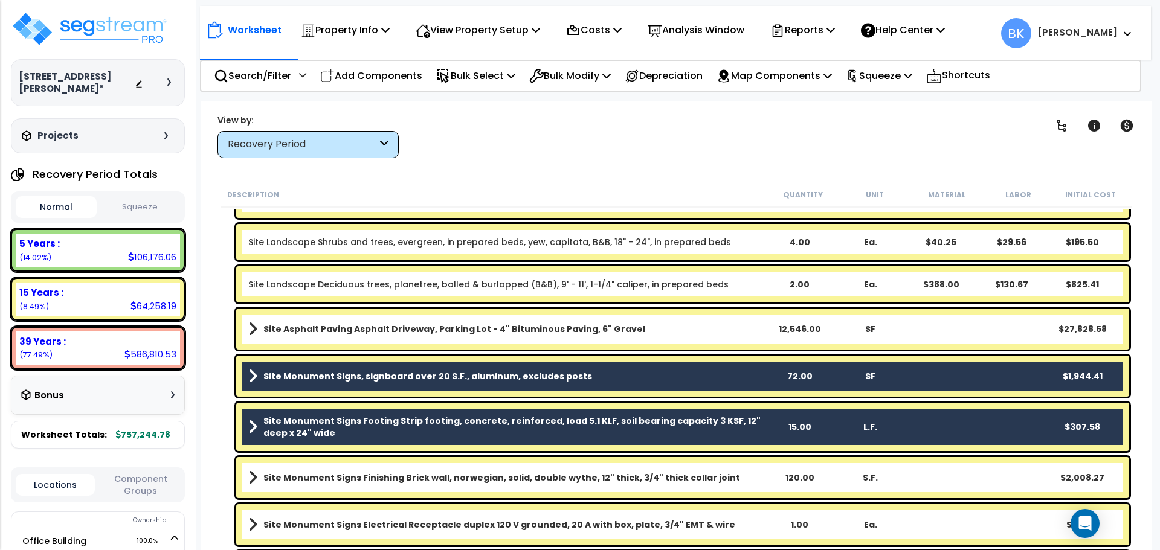
scroll to position [3215, 0]
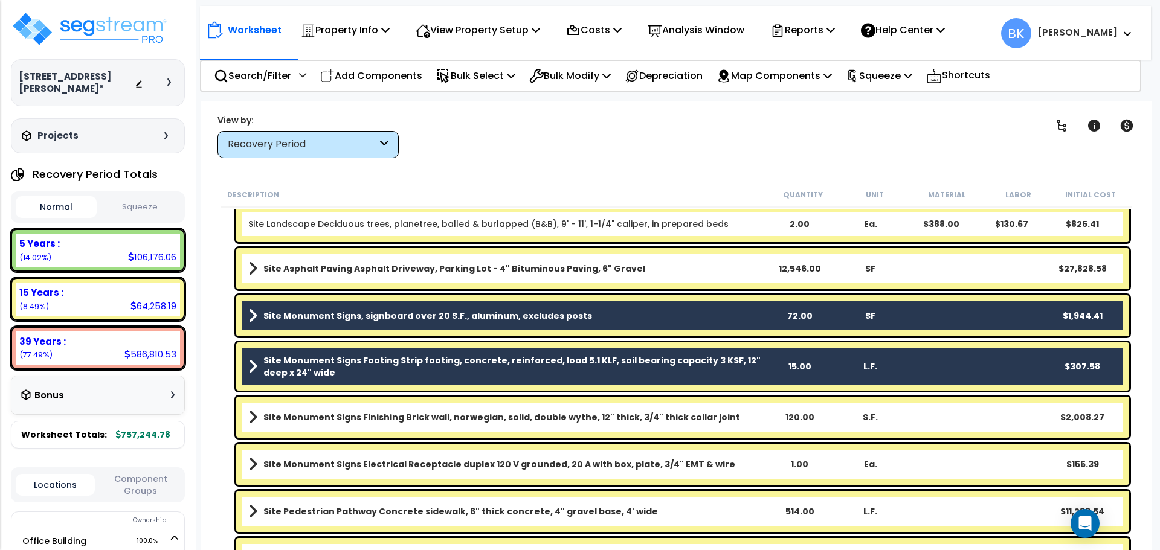
click at [445, 409] on link "Site Monument Signs Finishing Brick wall, norwegian, solid, double wythe, 12" t…" at bounding box center [505, 417] width 515 height 17
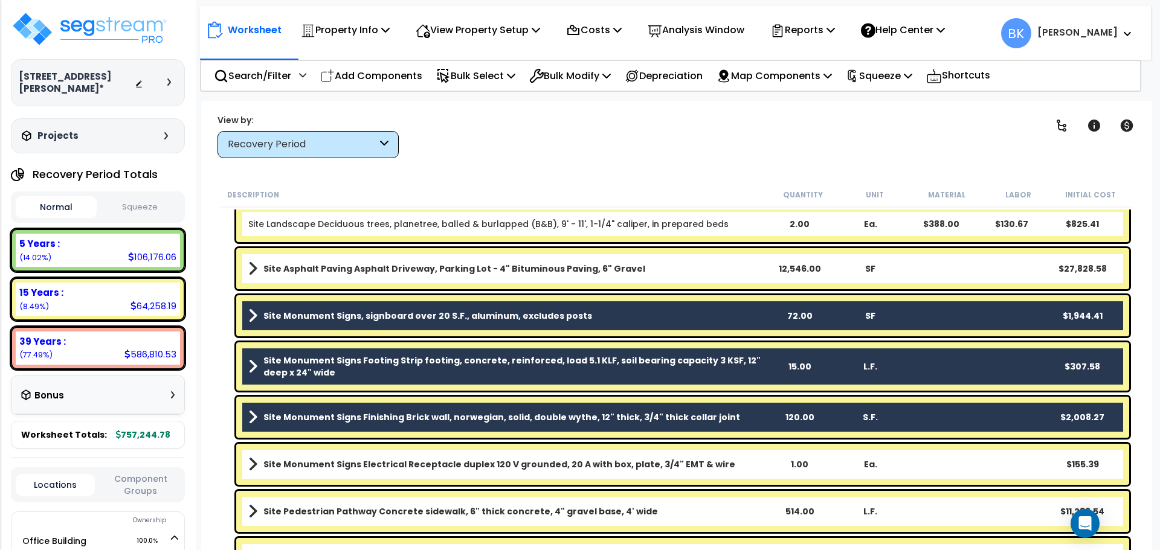
click at [459, 449] on div "Site Monument Signs Electrical Receptacle duplex 120 V grounded, 20 A with box,…" at bounding box center [682, 464] width 893 height 41
click at [420, 460] on b "Site Monument Signs Electrical Receptacle duplex 120 V grounded, 20 A with box,…" at bounding box center [499, 464] width 472 height 12
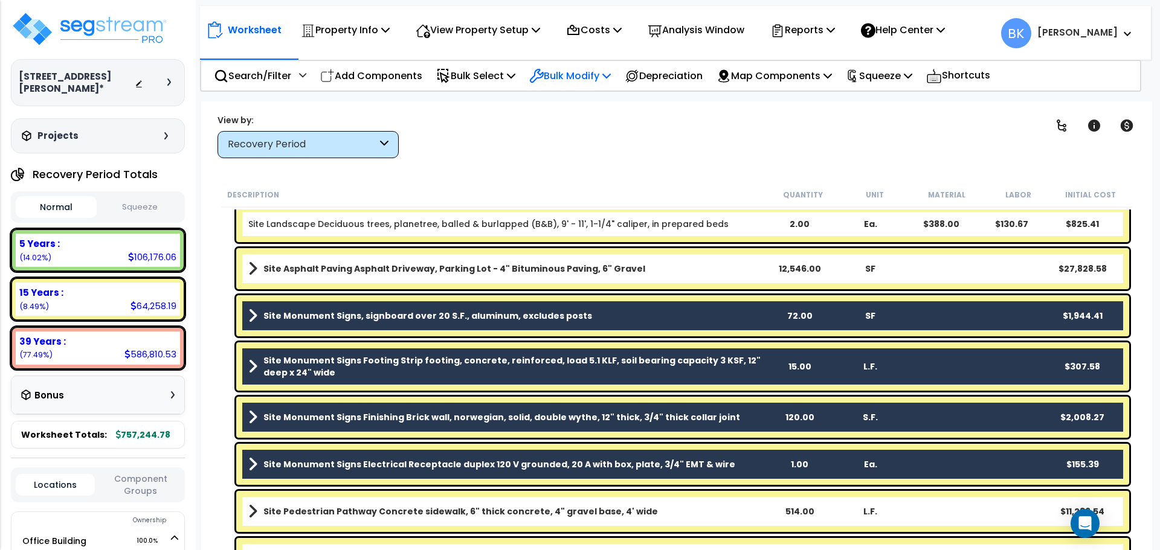
click at [591, 82] on p "Bulk Modify" at bounding box center [570, 76] width 82 height 16
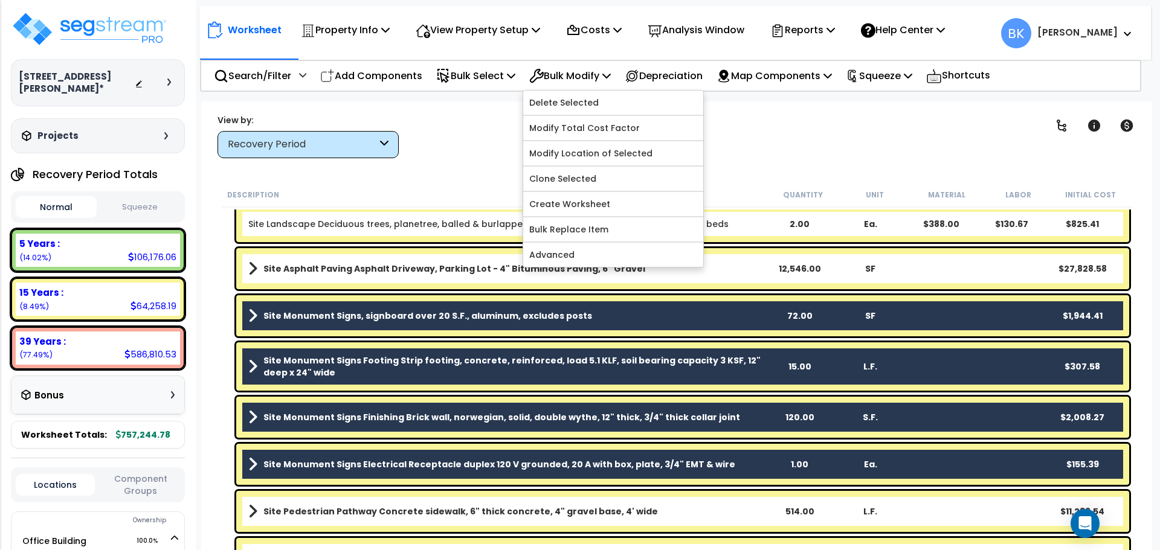
click at [778, 129] on div "Clear Filters" at bounding box center [719, 136] width 610 height 45
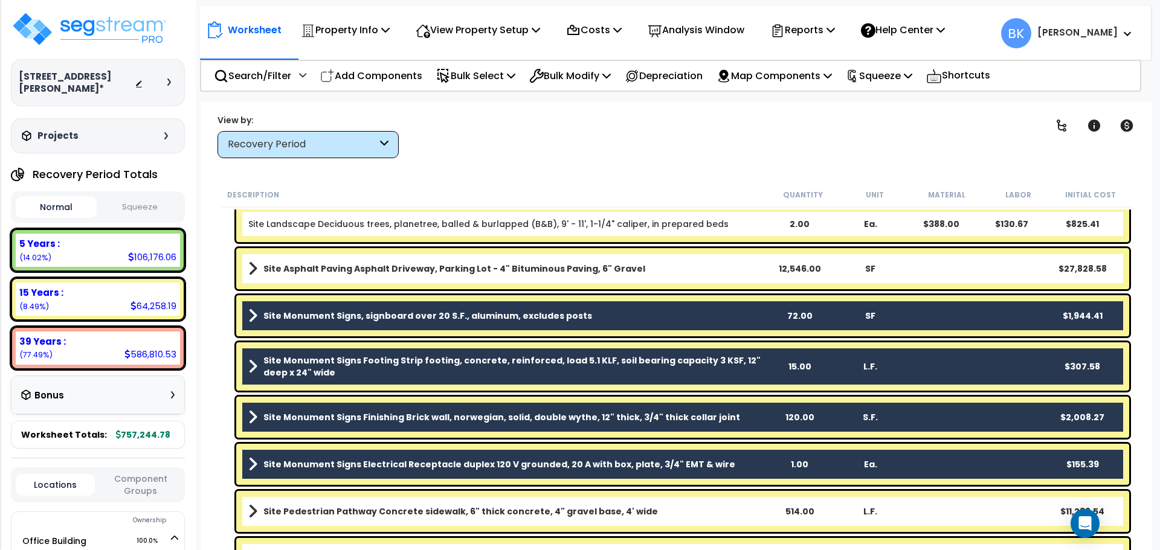
click at [425, 317] on b "Site Monument Signs, signboard over 20 S.F., aluminum, excludes posts" at bounding box center [427, 316] width 329 height 12
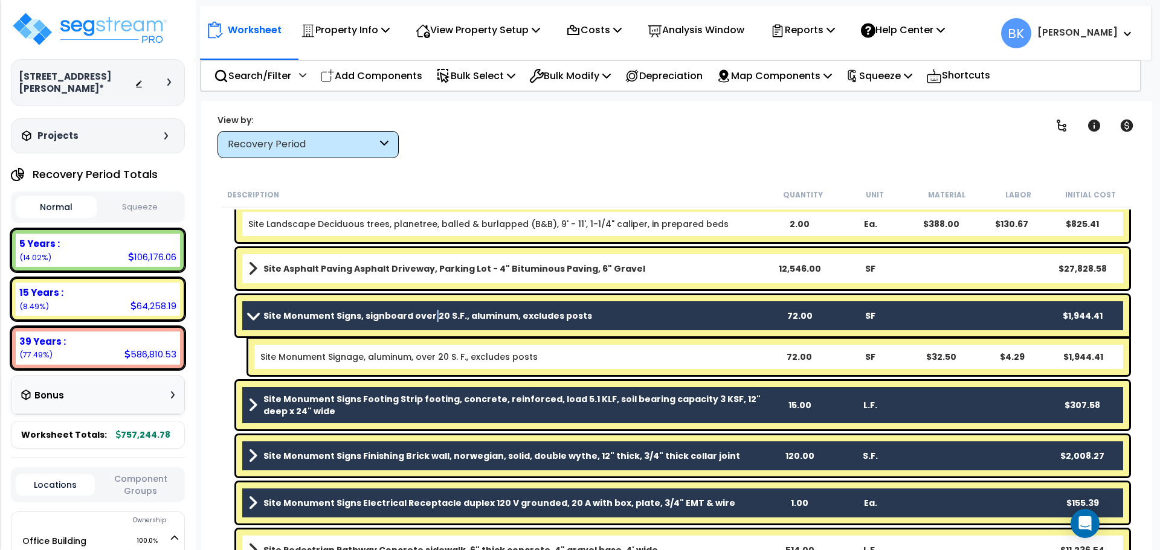
click at [425, 317] on b "Site Monument Signs, signboard over 20 S.F., aluminum, excludes posts" at bounding box center [427, 316] width 329 height 12
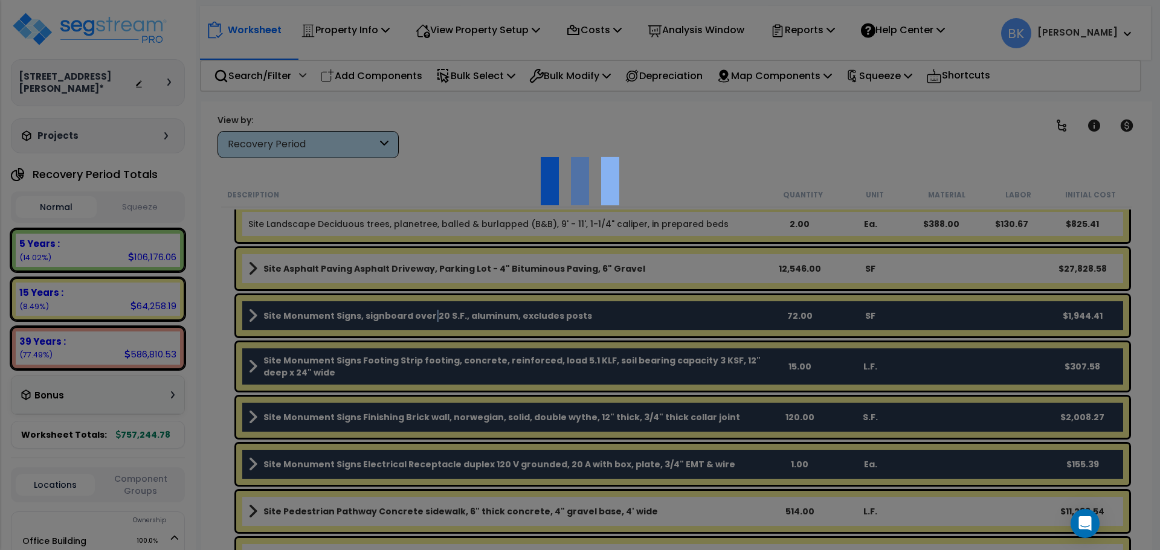
scroll to position [0, 0]
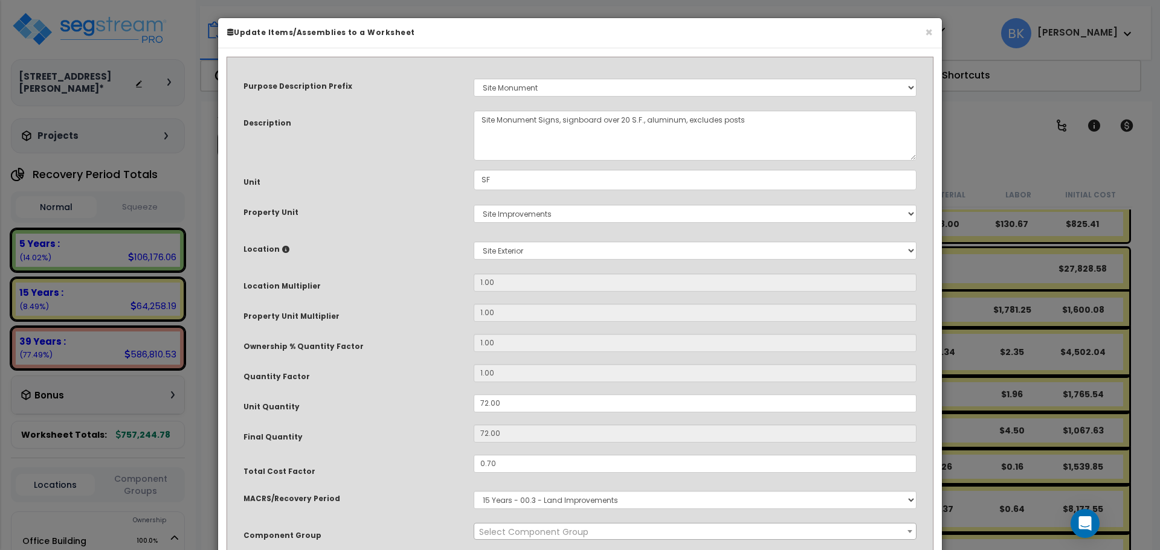
select select "39520"
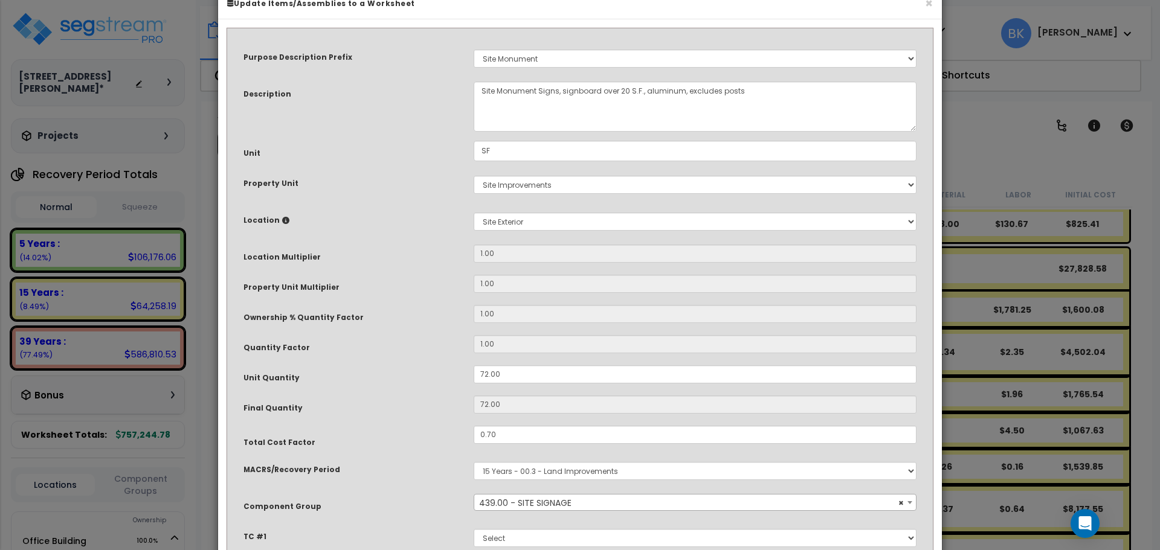
scroll to position [121, 0]
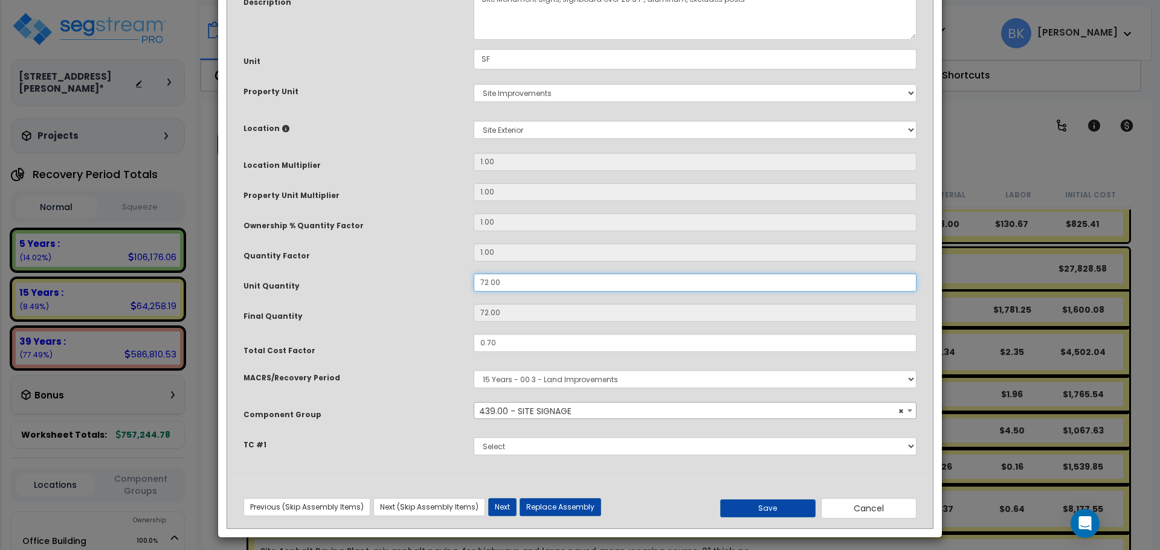
click at [515, 280] on input "72.00" at bounding box center [695, 283] width 443 height 18
type input "1"
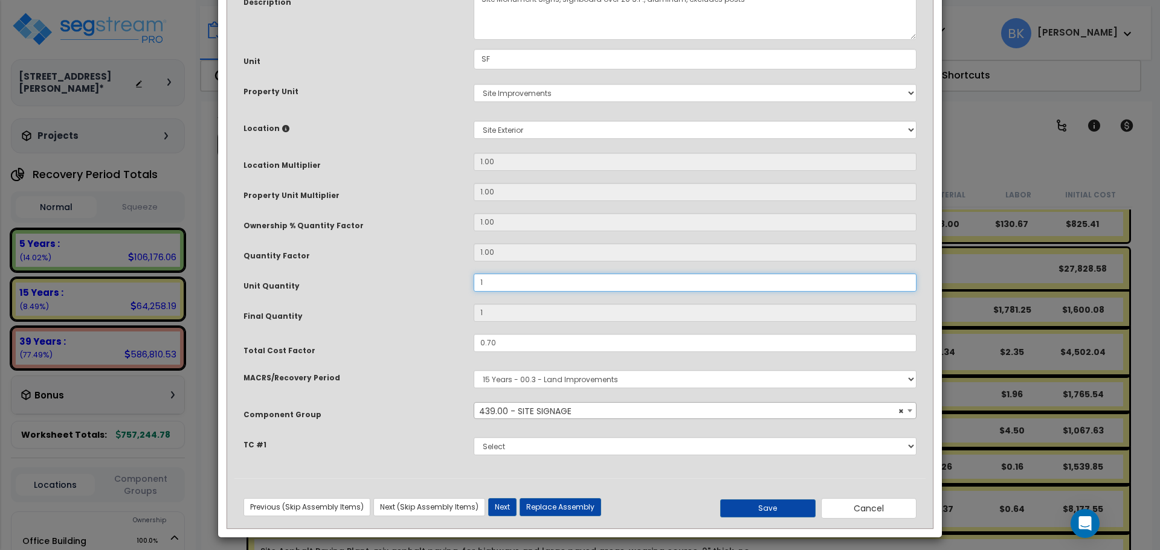
type input "17"
type input "1"
type input "18"
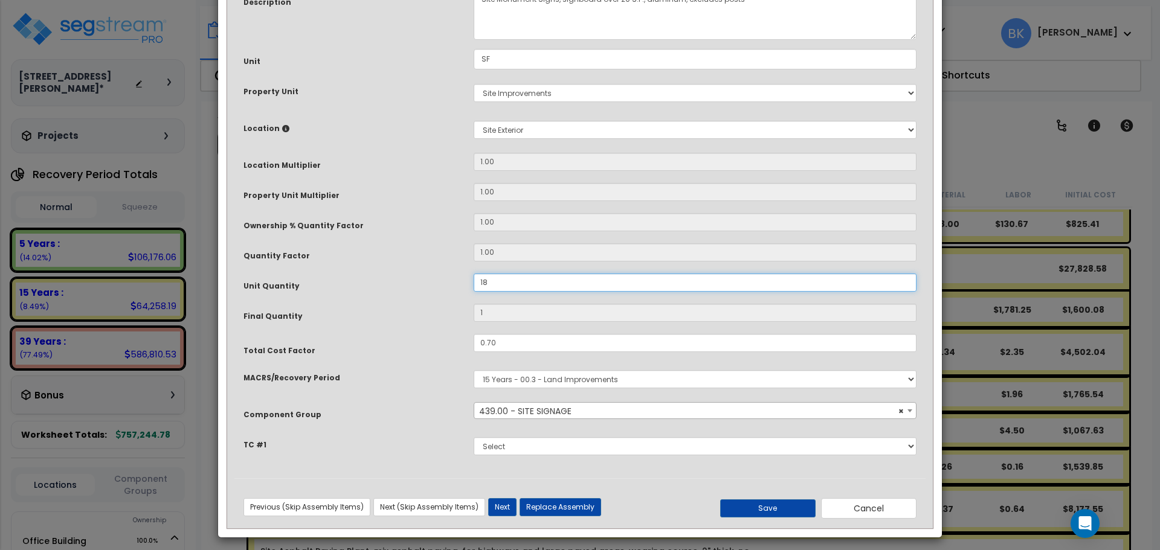
type input "18"
click at [777, 512] on button "Save" at bounding box center [767, 509] width 95 height 18
type input "18.00"
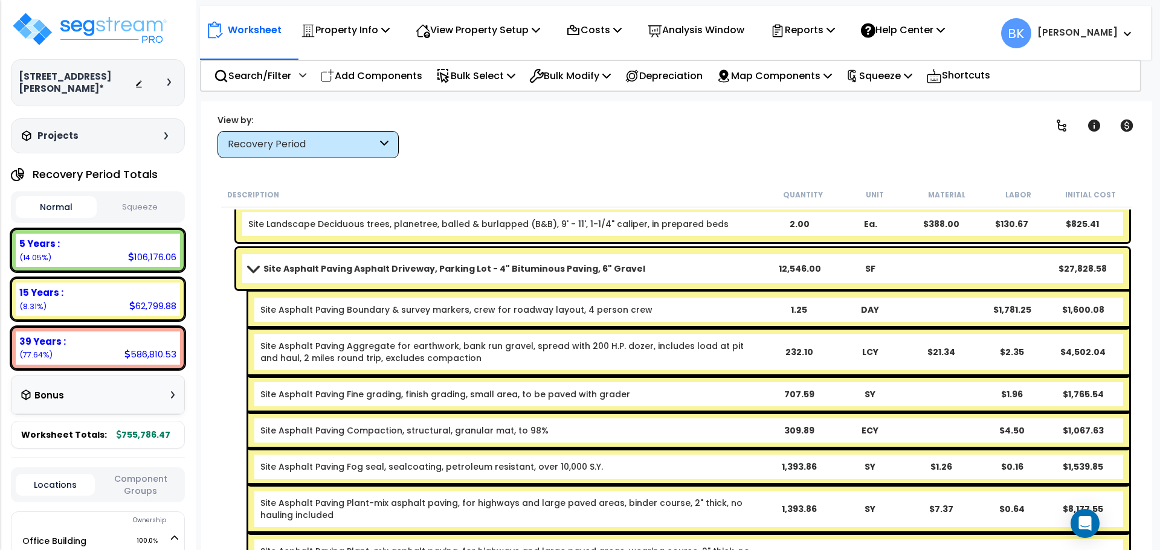
click at [248, 270] on span at bounding box center [253, 268] width 17 height 9
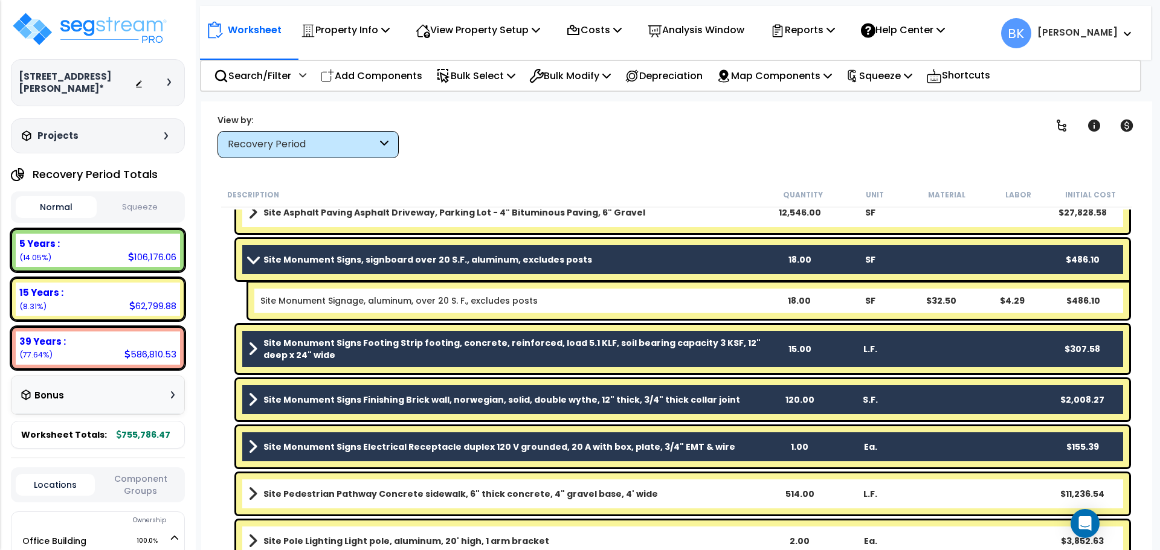
scroll to position [3275, 0]
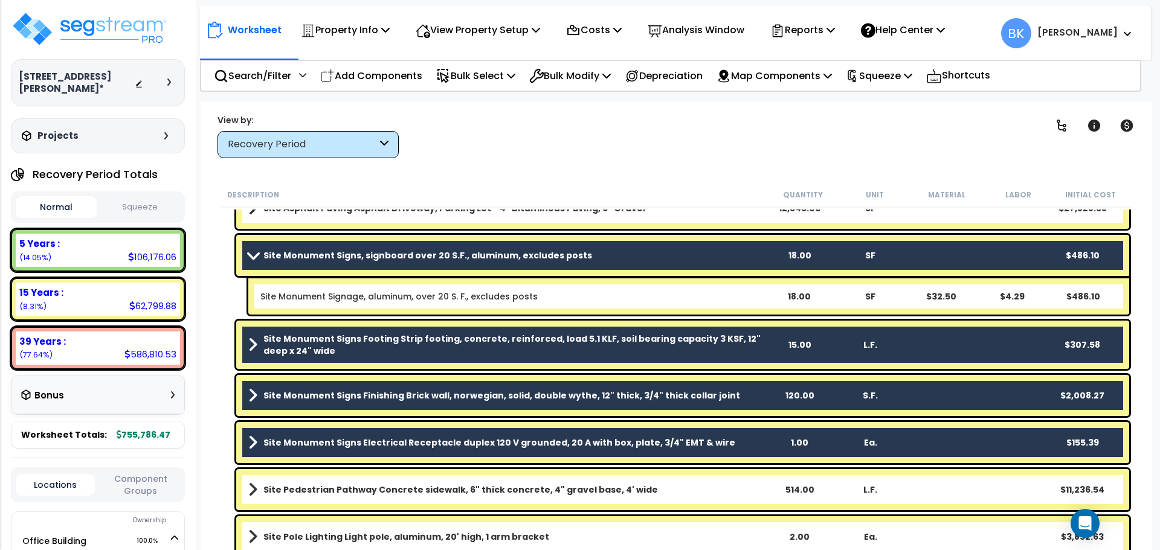
click at [654, 344] on b "Site Monument Signs Footing Strip footing, concrete, reinforced, load 5.1 KLF, …" at bounding box center [513, 345] width 500 height 24
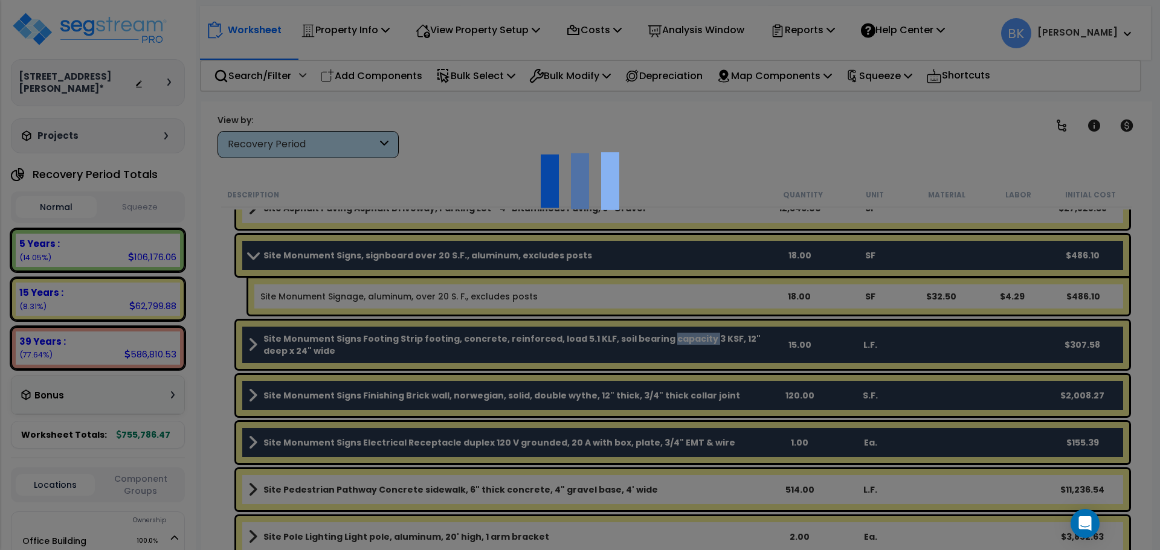
scroll to position [0, 0]
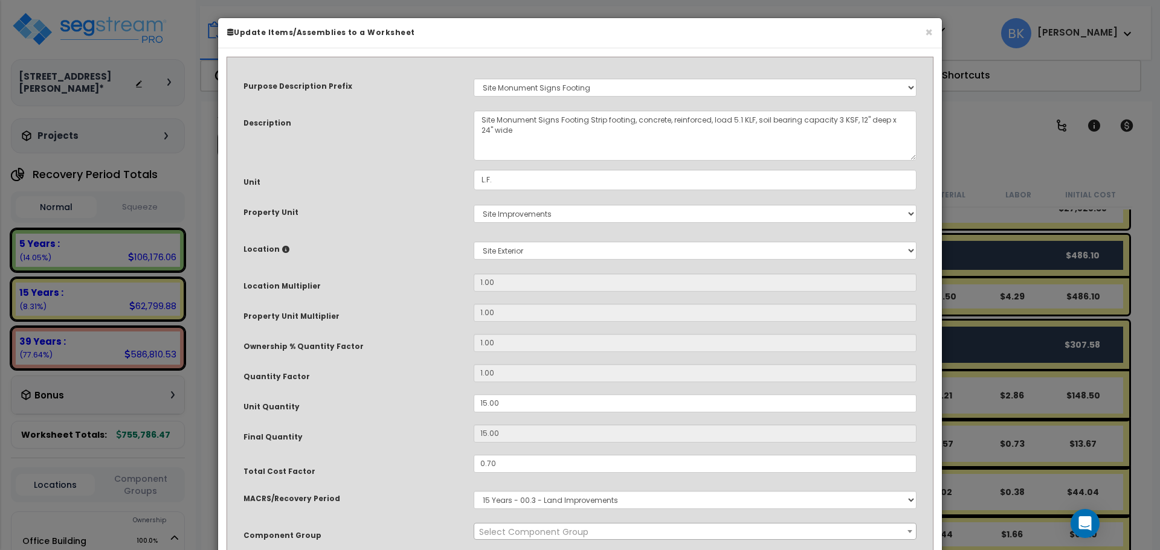
select select "39520"
click at [509, 388] on div "Purpose Description Prefix Select A/V System A/V System Equipment A/V System Eq…" at bounding box center [579, 332] width 691 height 535
click at [508, 396] on input "15.00" at bounding box center [695, 403] width 443 height 18
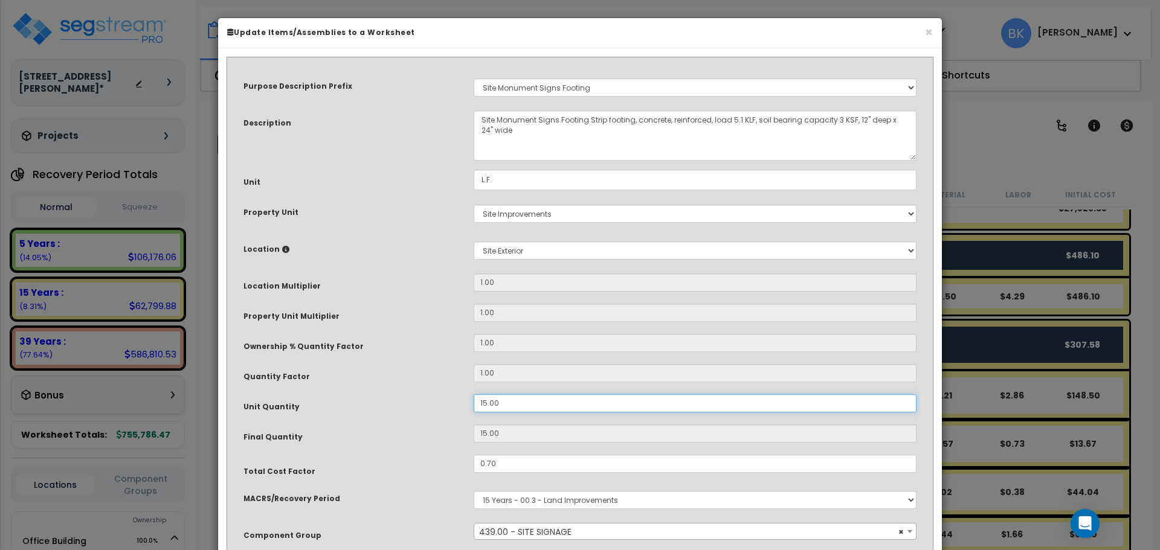
type input "3"
type input "15"
type input "3."
type input "3"
type input "3.7"
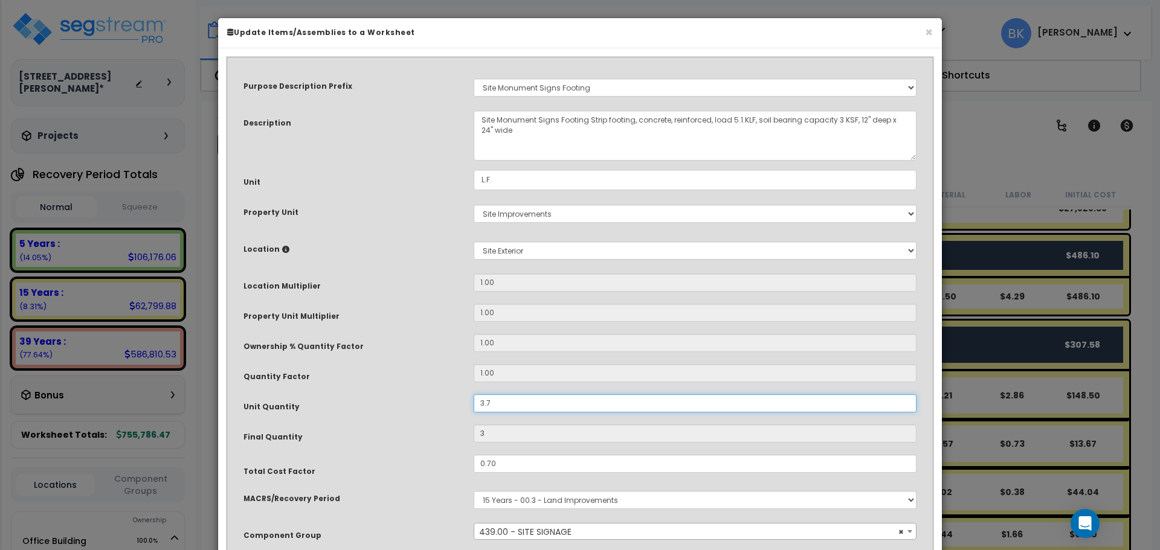
type input "3.7"
type input "3.75"
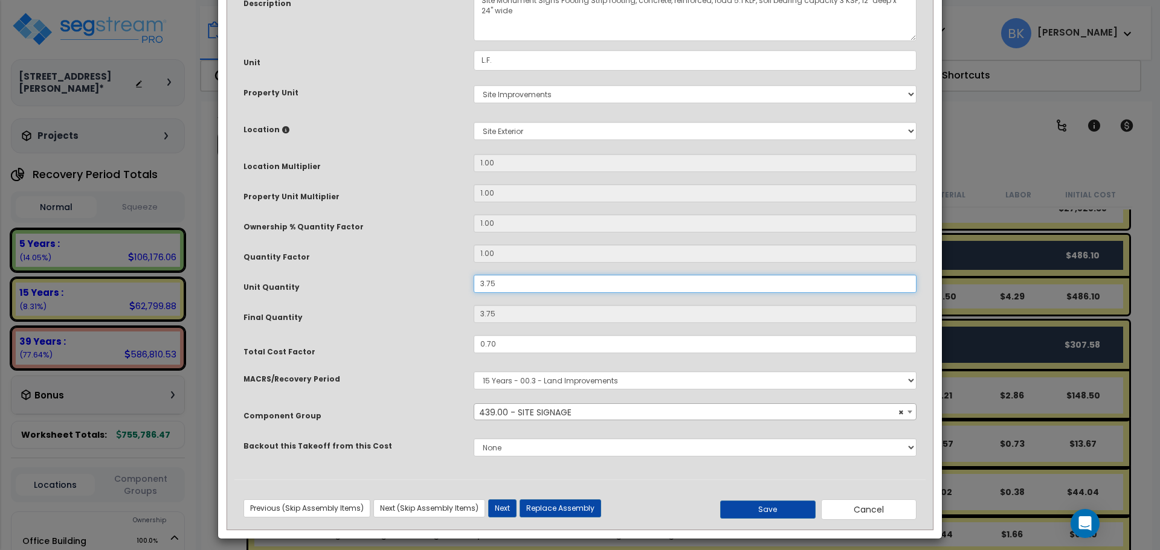
scroll to position [127, 0]
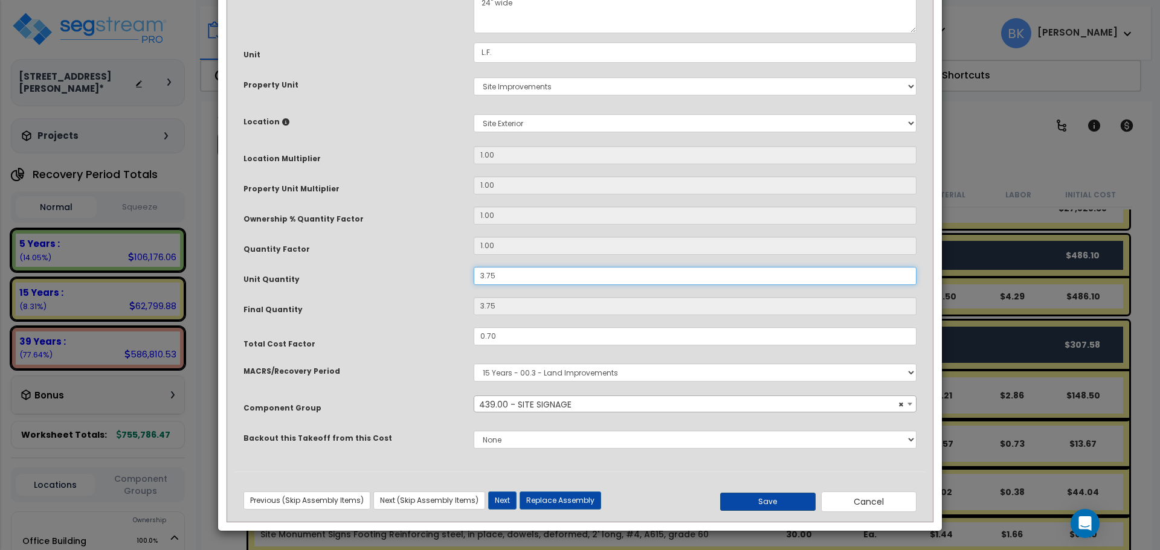
type input "3.75"
click at [786, 498] on button "Save" at bounding box center [767, 502] width 95 height 18
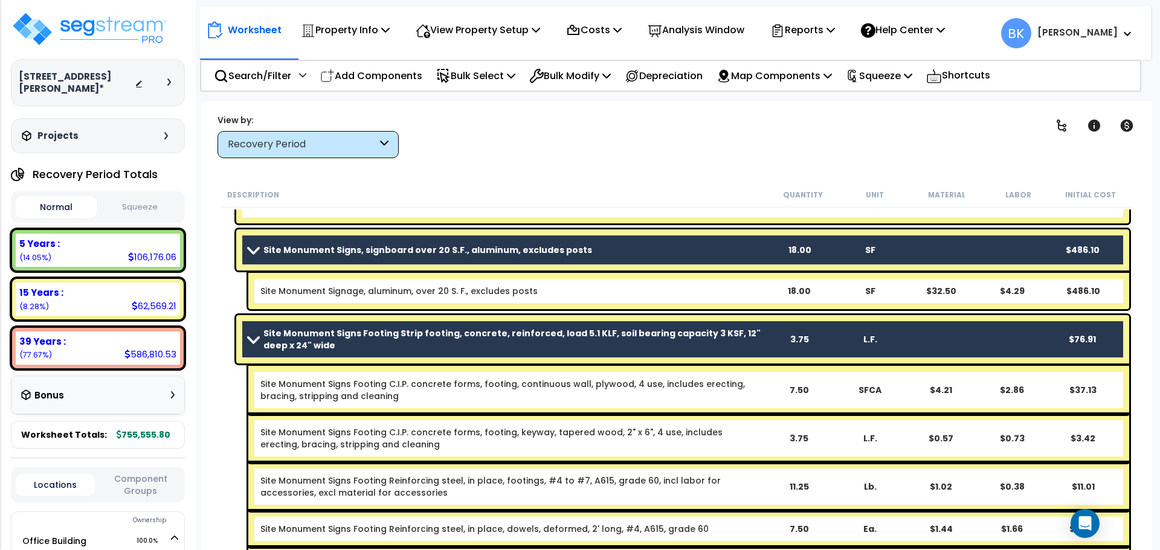
scroll to position [3275, 0]
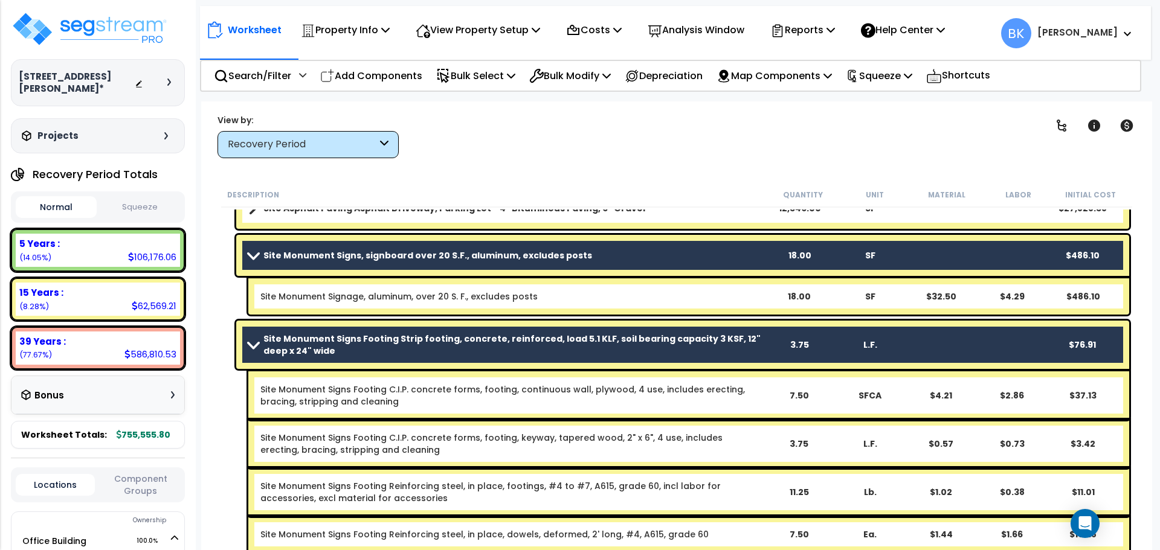
click at [260, 344] on span at bounding box center [253, 344] width 17 height 9
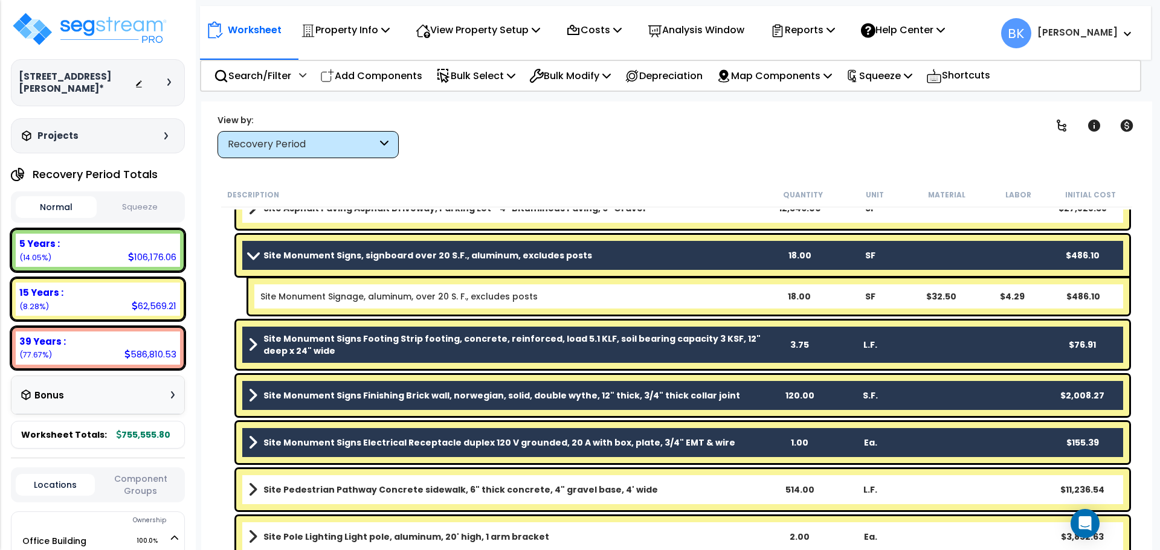
click at [781, 390] on div "120.00" at bounding box center [799, 396] width 69 height 12
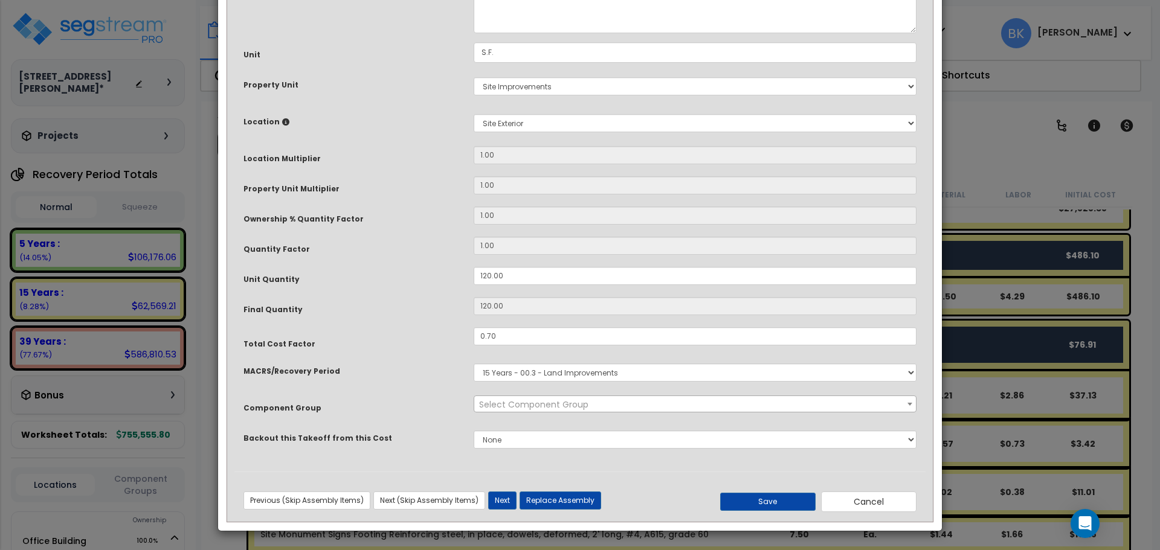
scroll to position [0, 0]
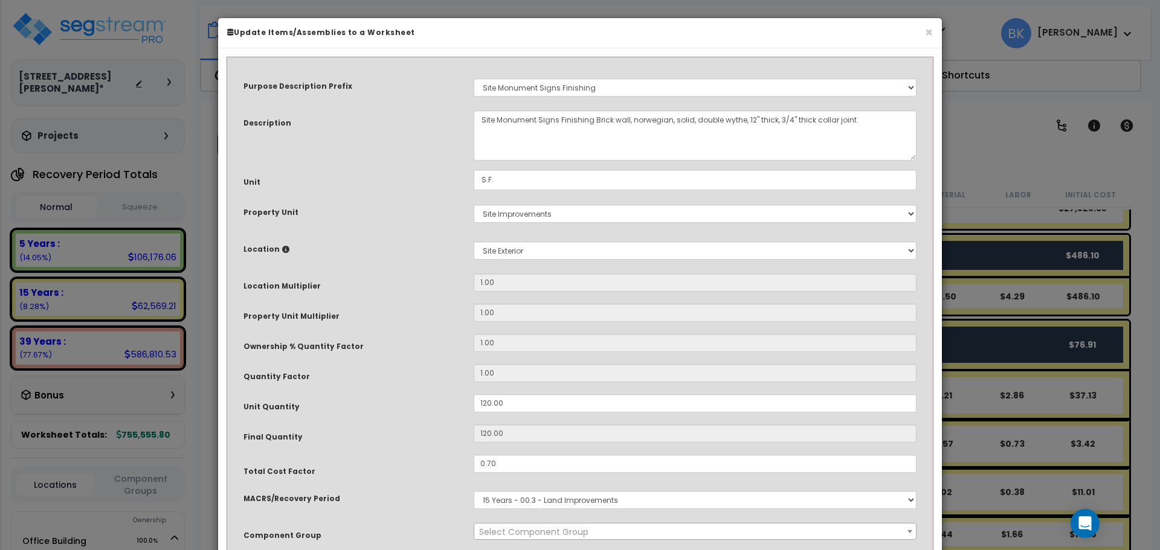
select select "39520"
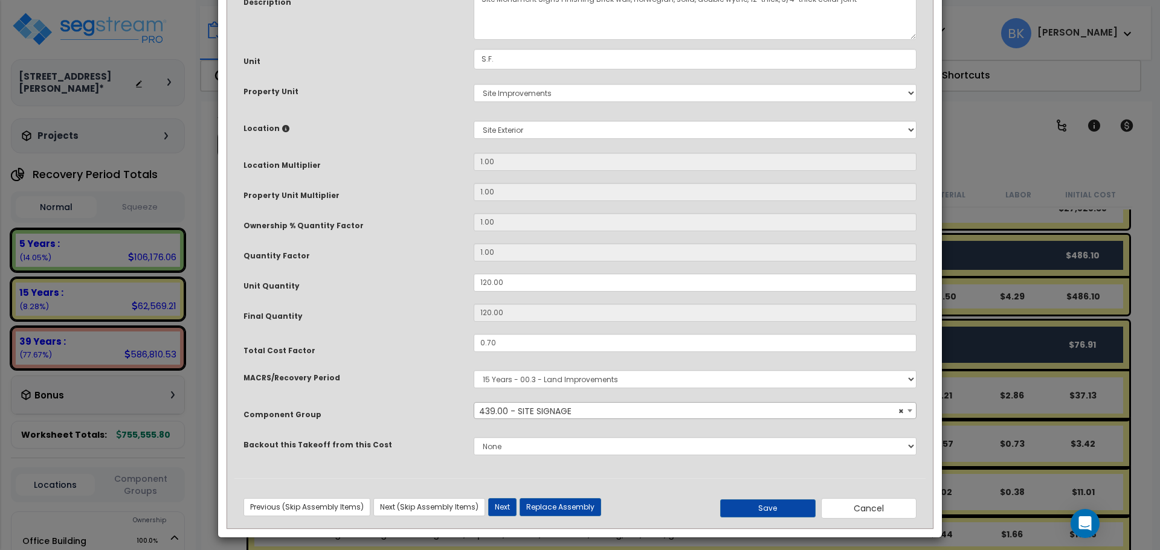
scroll to position [127, 0]
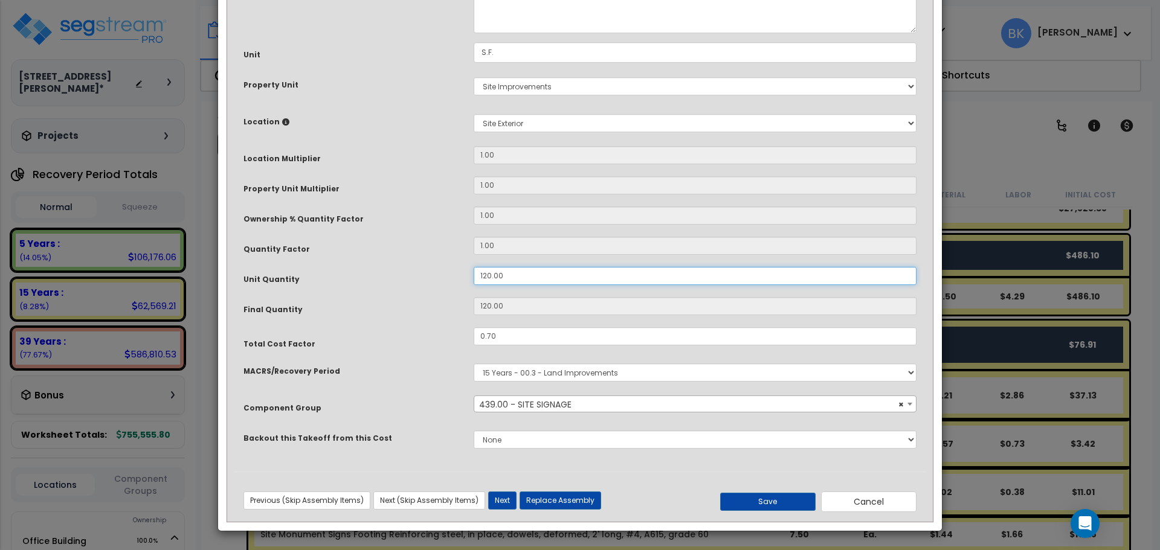
click at [530, 279] on input "120.00" at bounding box center [695, 276] width 443 height 18
click at [533, 283] on input "120.00" at bounding box center [695, 276] width 443 height 18
type input "3"
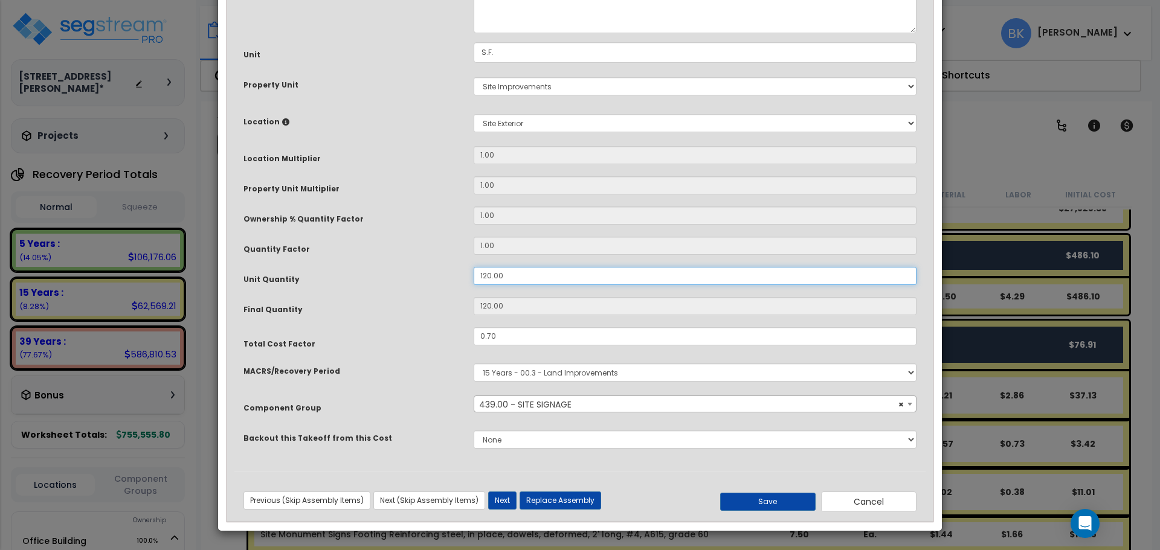
type input "120"
type input "30"
click at [764, 501] on button "Save" at bounding box center [767, 502] width 95 height 18
type input "30.00"
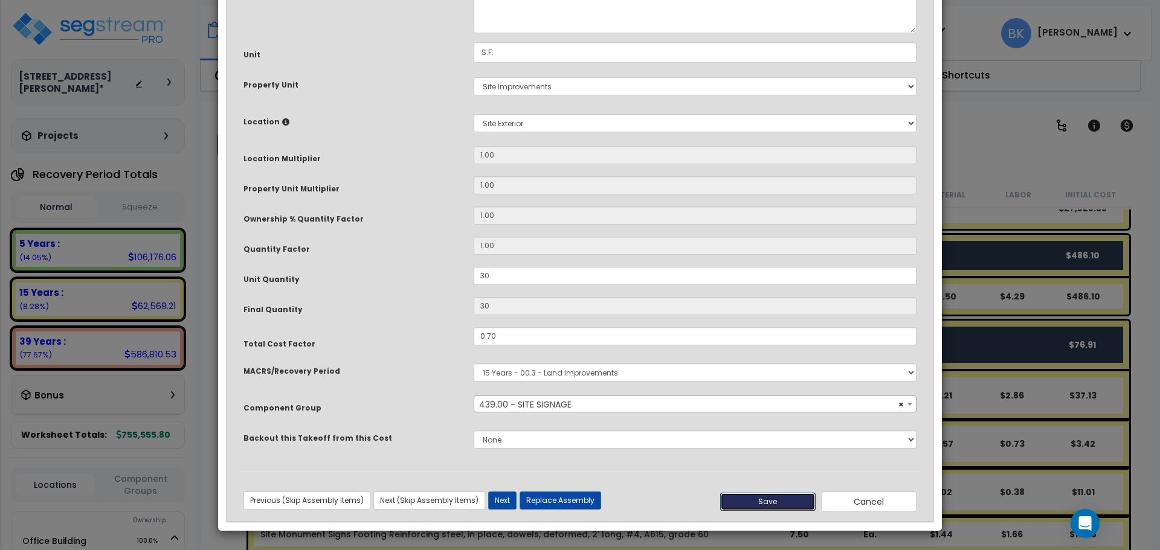
type input "30.00"
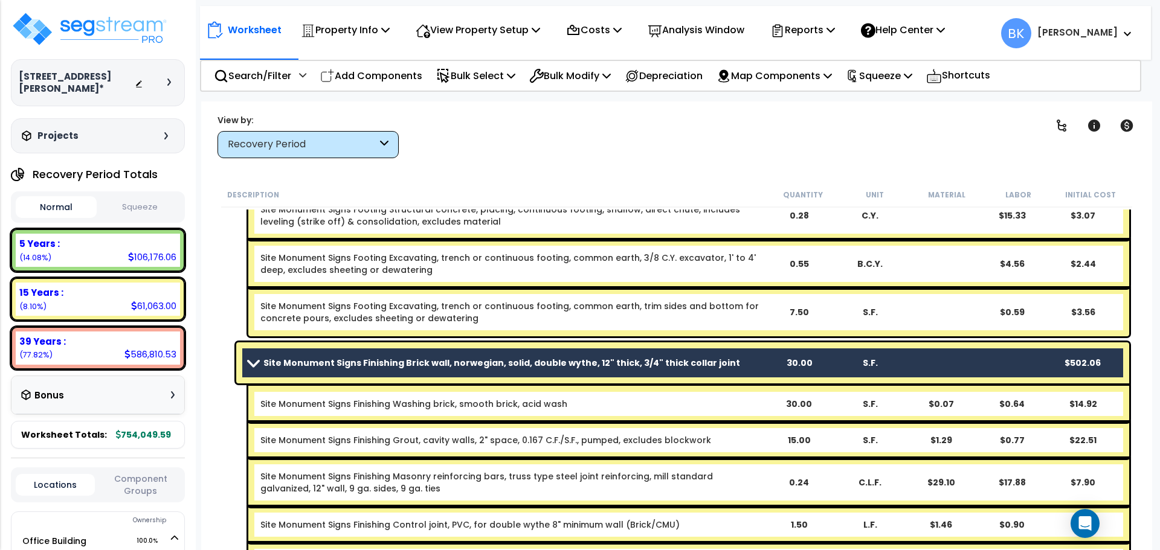
scroll to position [3638, 0]
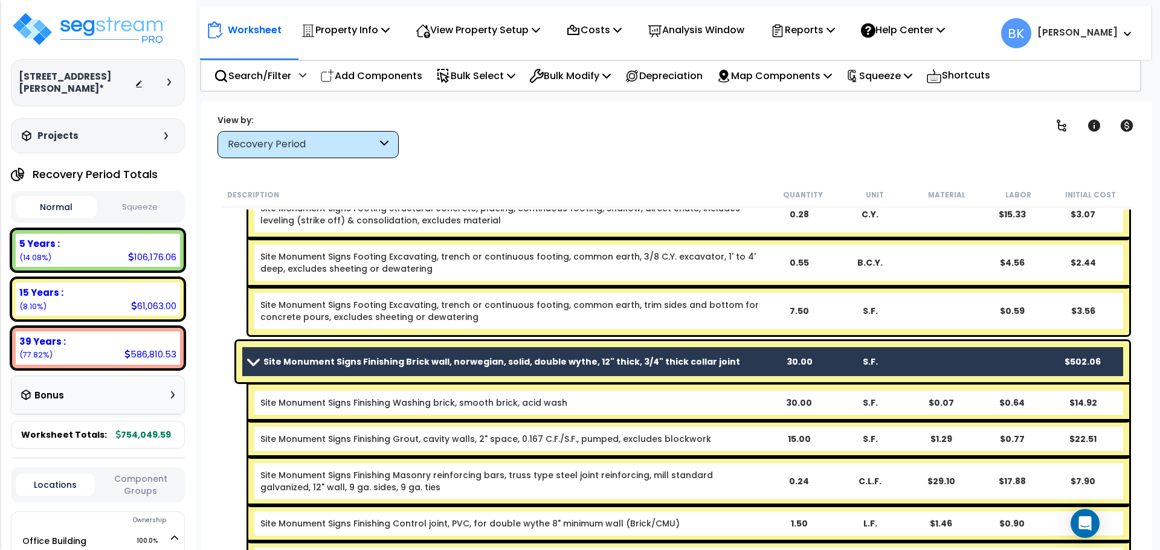
click at [583, 356] on b "Site Monument Signs Finishing Brick wall, norwegian, solid, double wythe, 12" t…" at bounding box center [501, 362] width 477 height 12
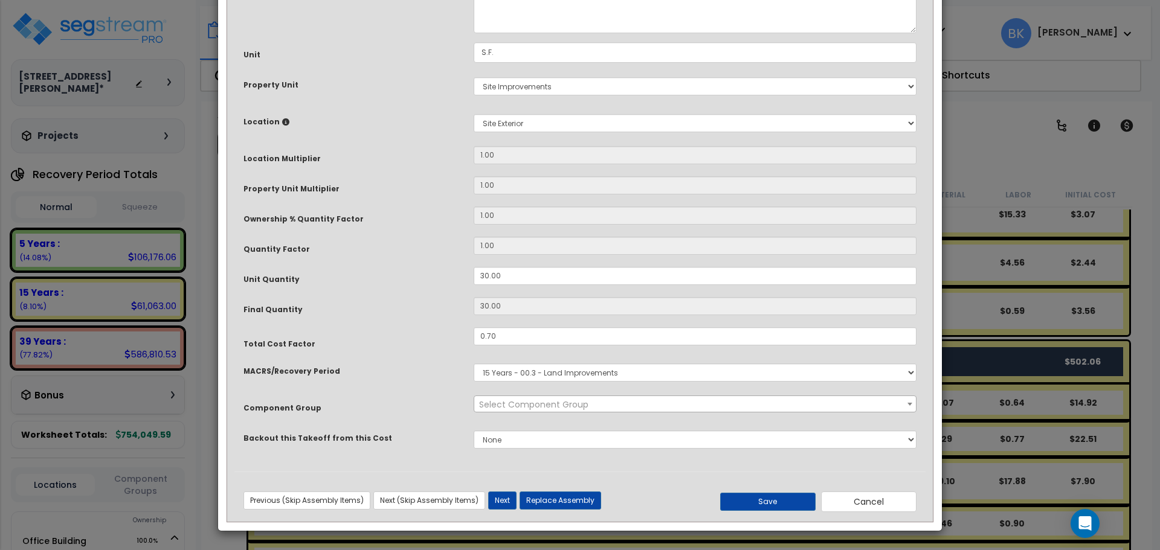
scroll to position [0, 0]
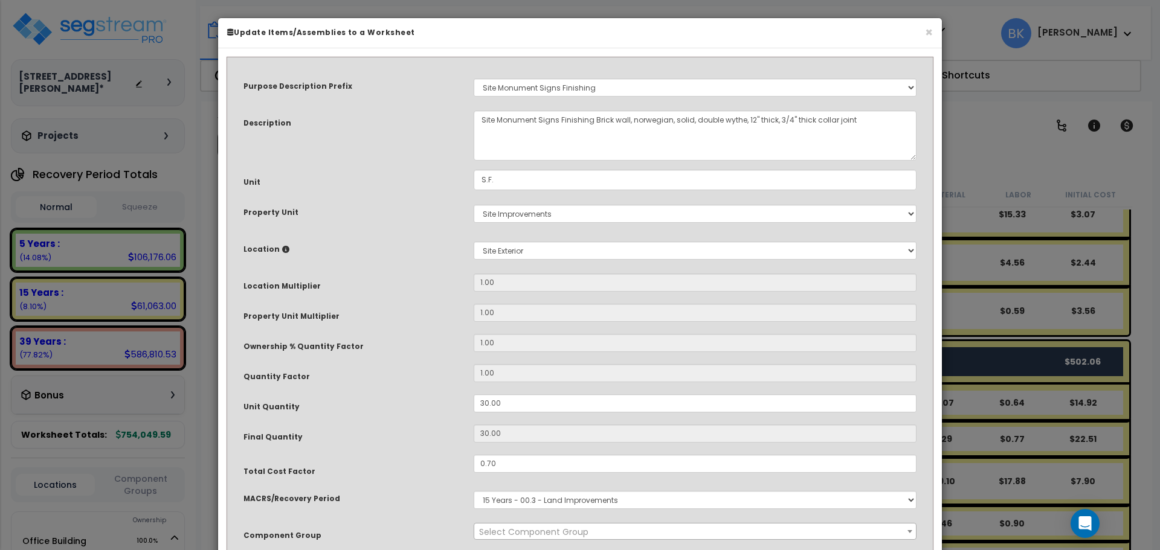
select select "39520"
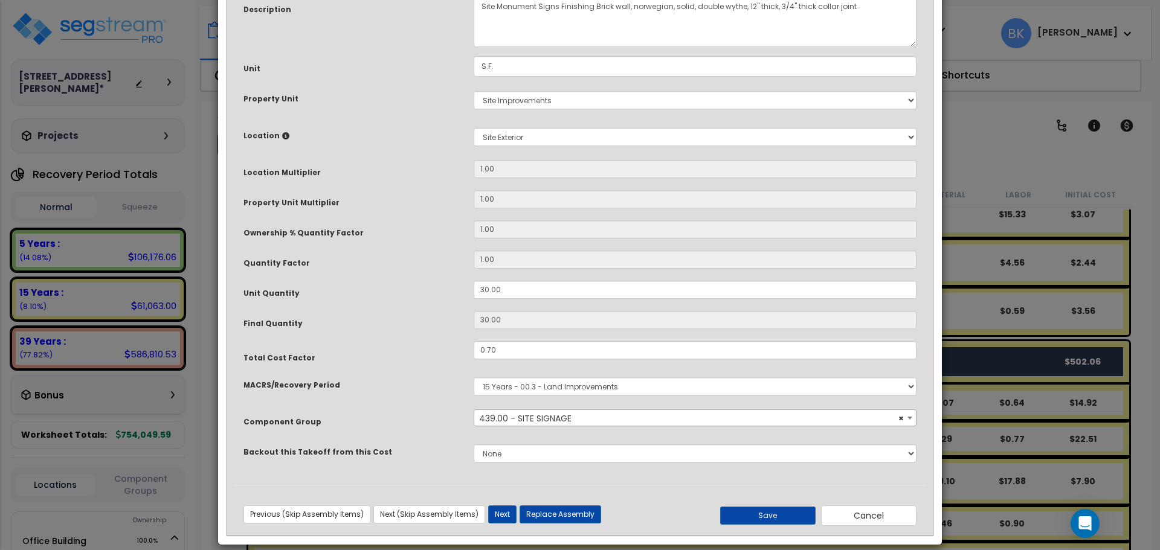
scroll to position [127, 0]
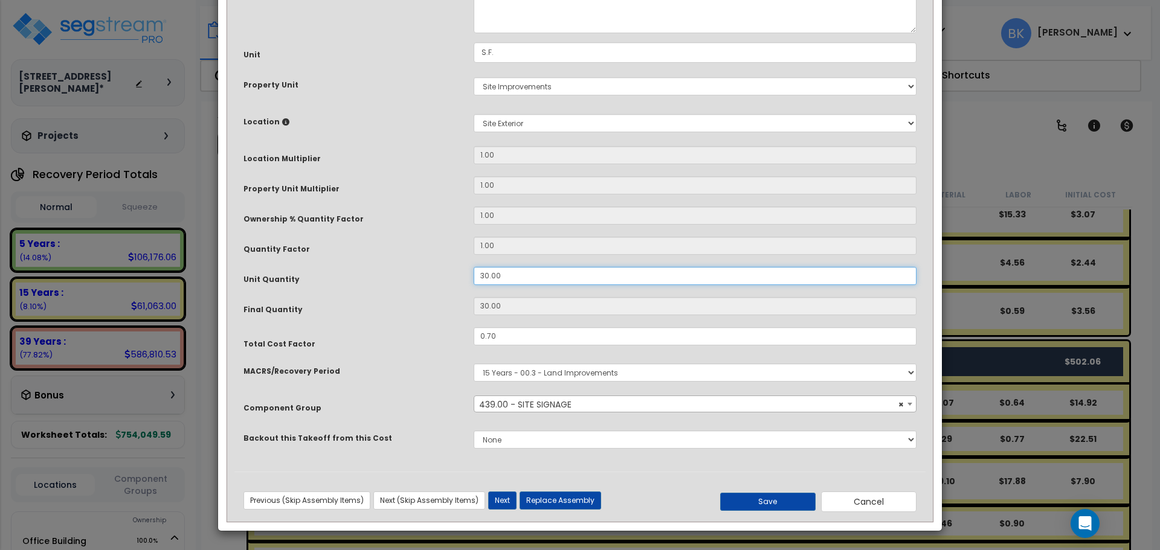
click at [513, 273] on input "30.00" at bounding box center [695, 276] width 443 height 18
type input "7"
type input "7.5"
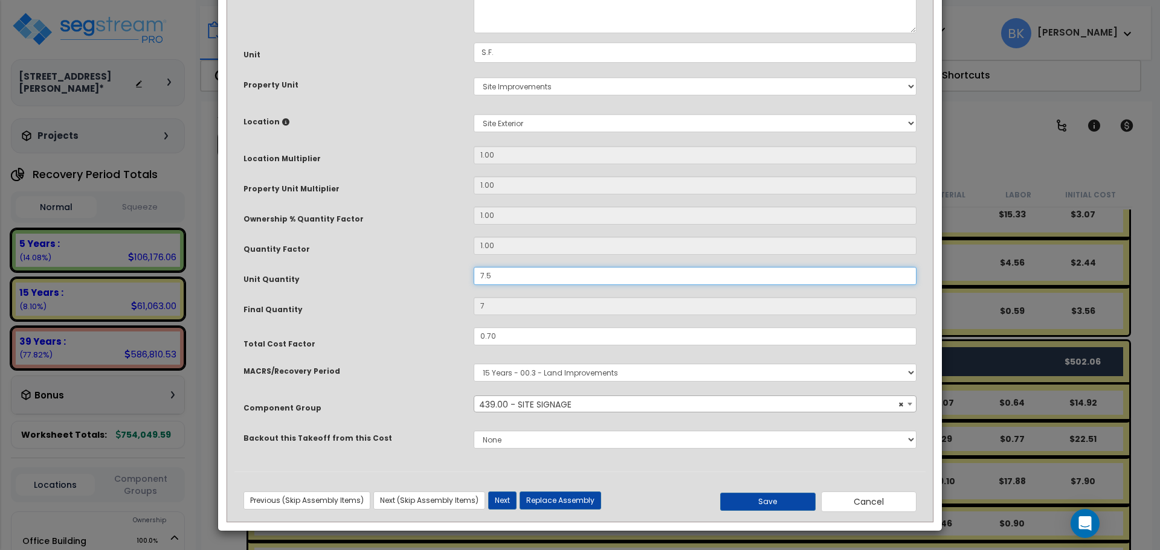
type input "7.5"
click at [764, 492] on div "Save Cancel" at bounding box center [810, 502] width 230 height 21
click at [766, 500] on button "Save" at bounding box center [767, 502] width 95 height 18
type input "7.50"
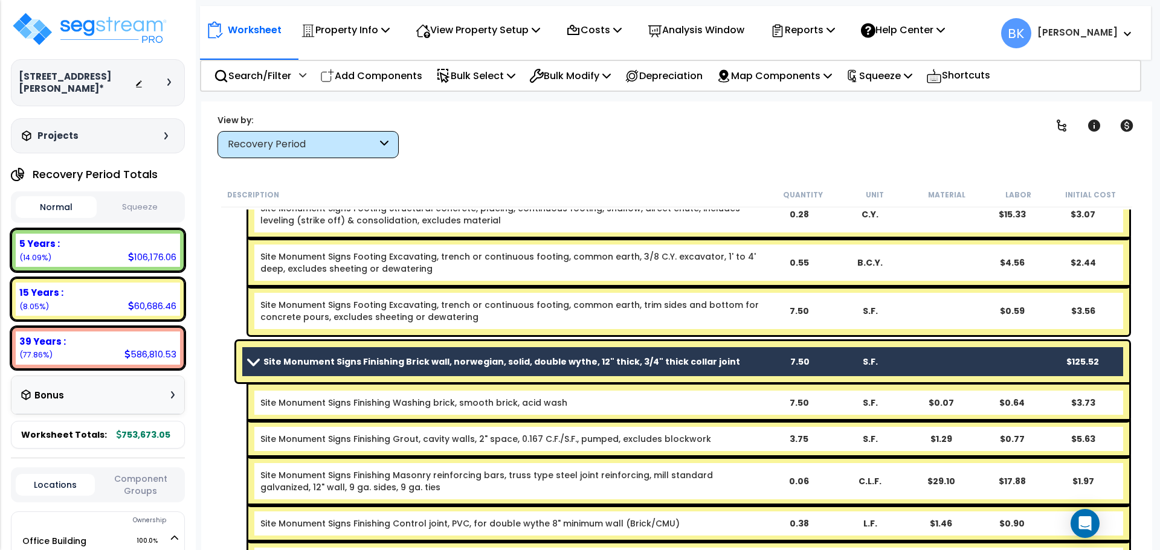
click at [252, 361] on span at bounding box center [253, 361] width 17 height 9
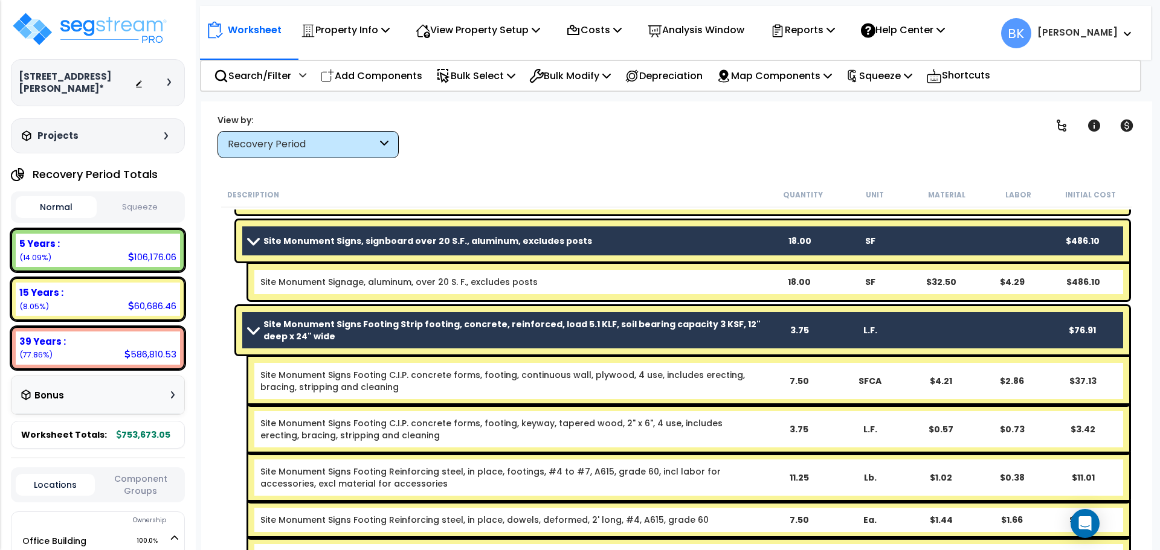
scroll to position [3275, 0]
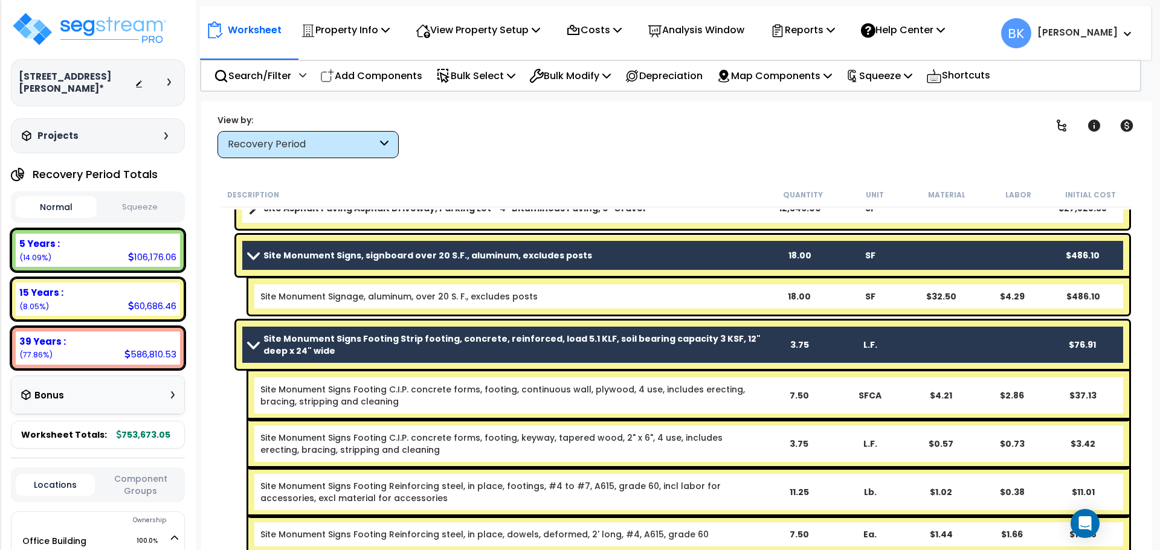
click at [247, 345] on span at bounding box center [253, 344] width 17 height 9
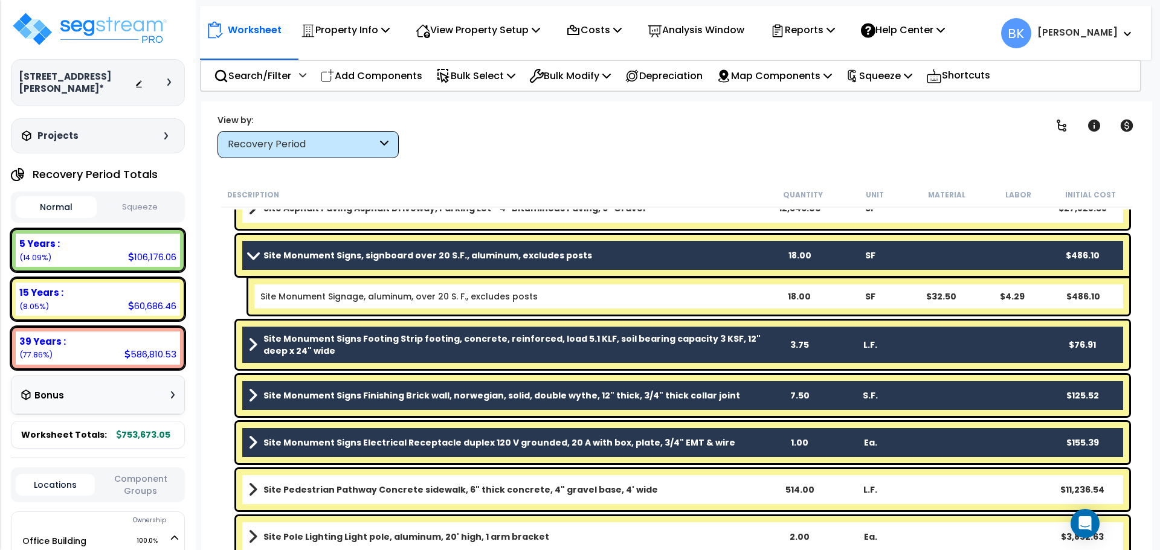
click at [255, 254] on span at bounding box center [253, 255] width 17 height 9
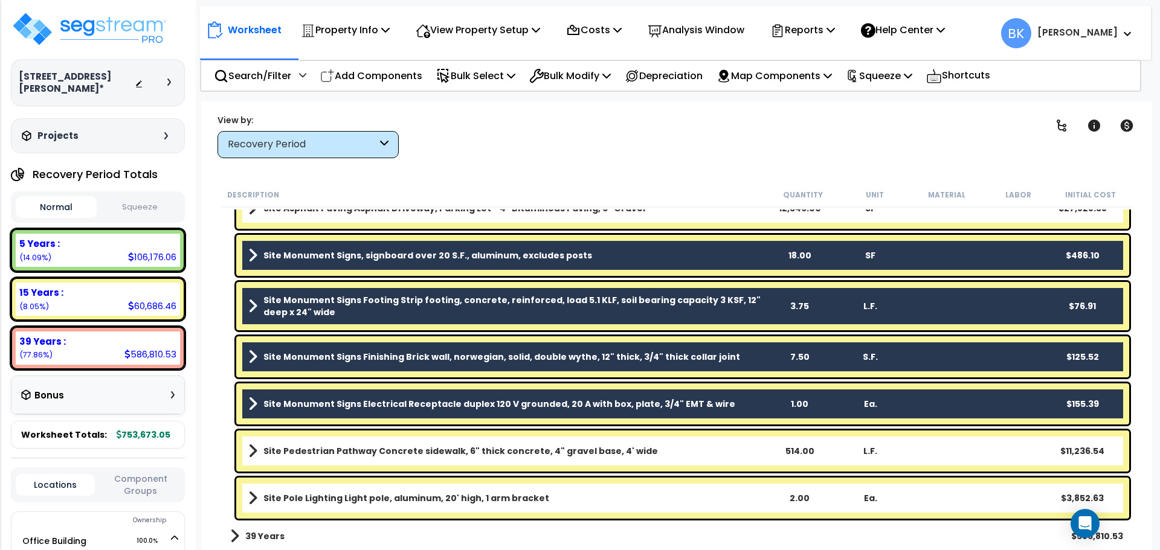
click at [338, 400] on b "Site Monument Signs Electrical Receptacle duplex 120 V grounded, 20 A with box,…" at bounding box center [499, 404] width 472 height 12
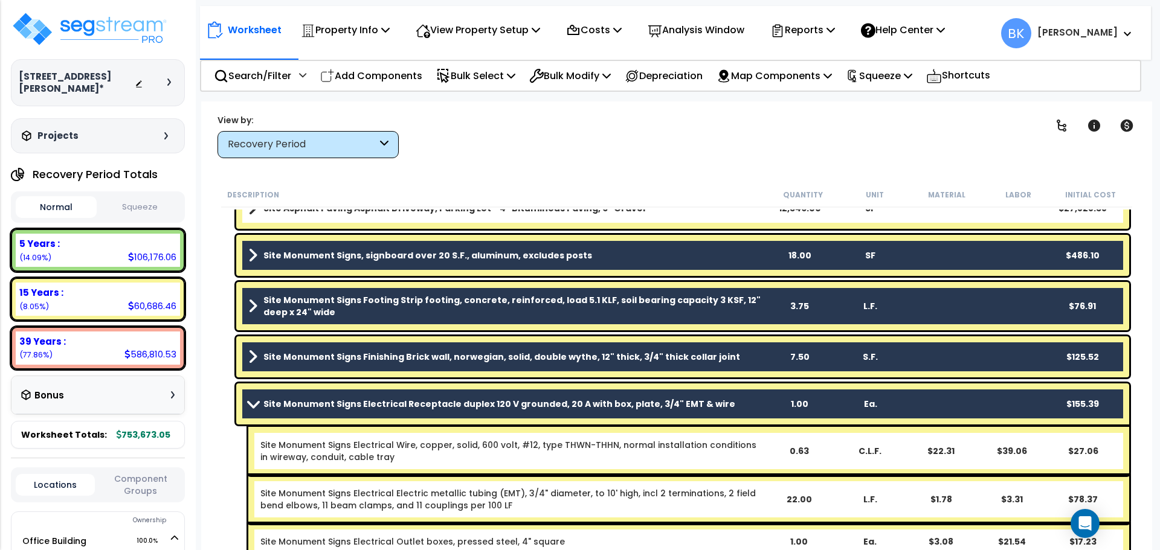
click at [300, 400] on b "Site Monument Signs Electrical Receptacle duplex 120 V grounded, 20 A with box,…" at bounding box center [499, 404] width 472 height 12
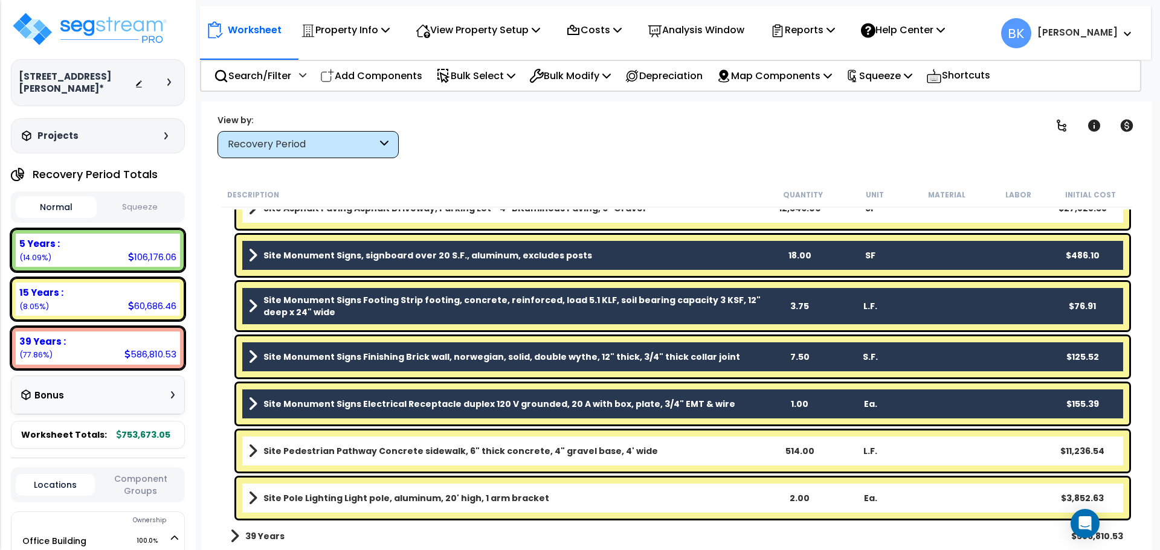
click at [381, 405] on b "Site Monument Signs Electrical Receptacle duplex 120 V grounded, 20 A with box,…" at bounding box center [499, 404] width 472 height 12
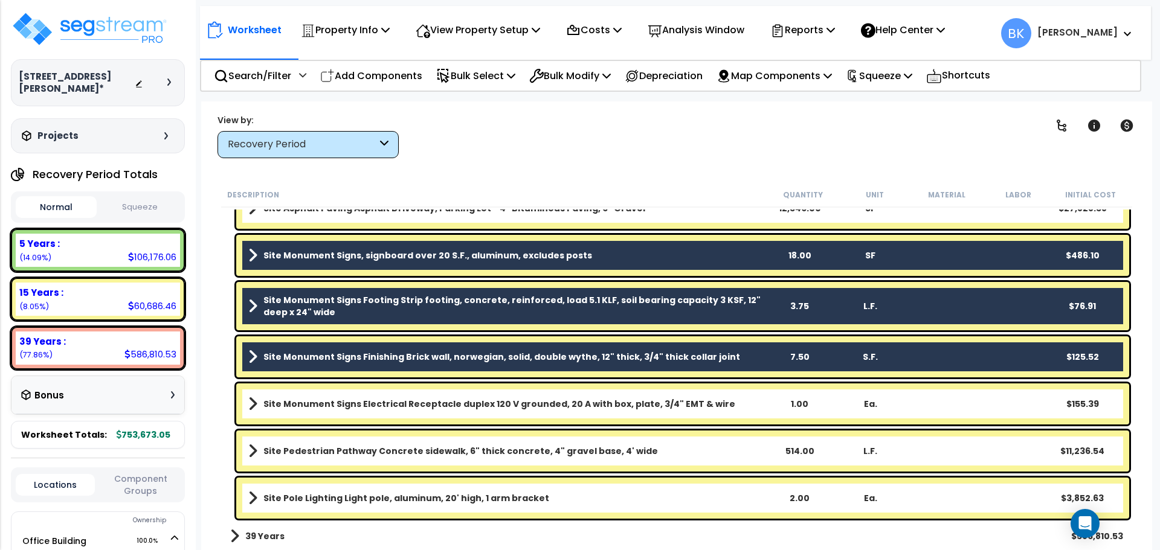
click at [434, 350] on link "Site Monument Signs Finishing Brick wall, norwegian, solid, double wythe, 12" t…" at bounding box center [505, 357] width 515 height 17
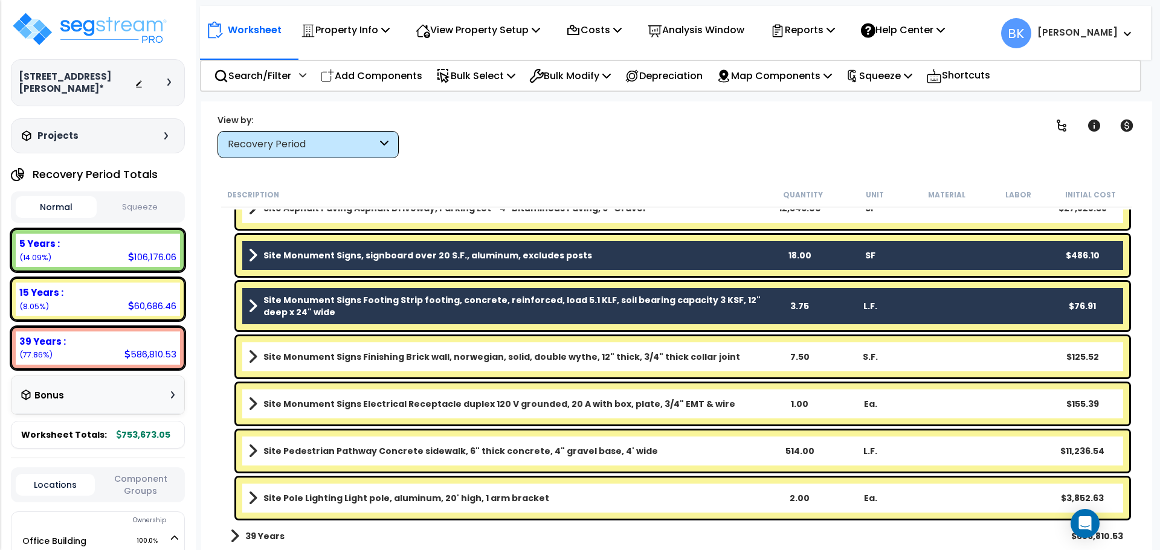
click at [448, 296] on b "Site Monument Signs Footing Strip footing, concrete, reinforced, load 5.1 KLF, …" at bounding box center [513, 306] width 500 height 24
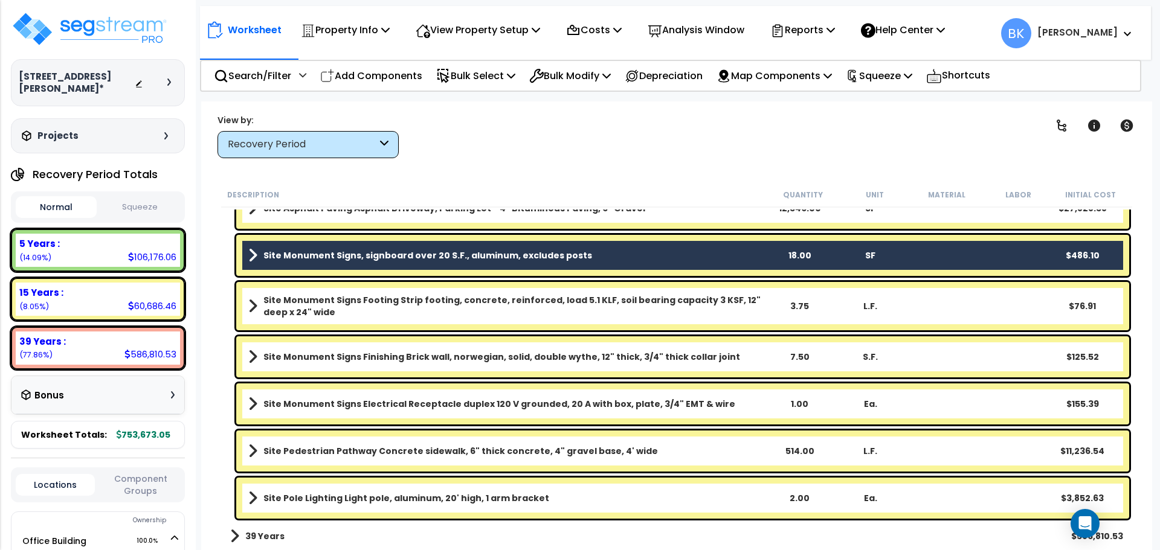
click at [472, 248] on link "Site Monument Signs, signboard over 20 S.F., aluminum, excludes posts" at bounding box center [505, 255] width 515 height 17
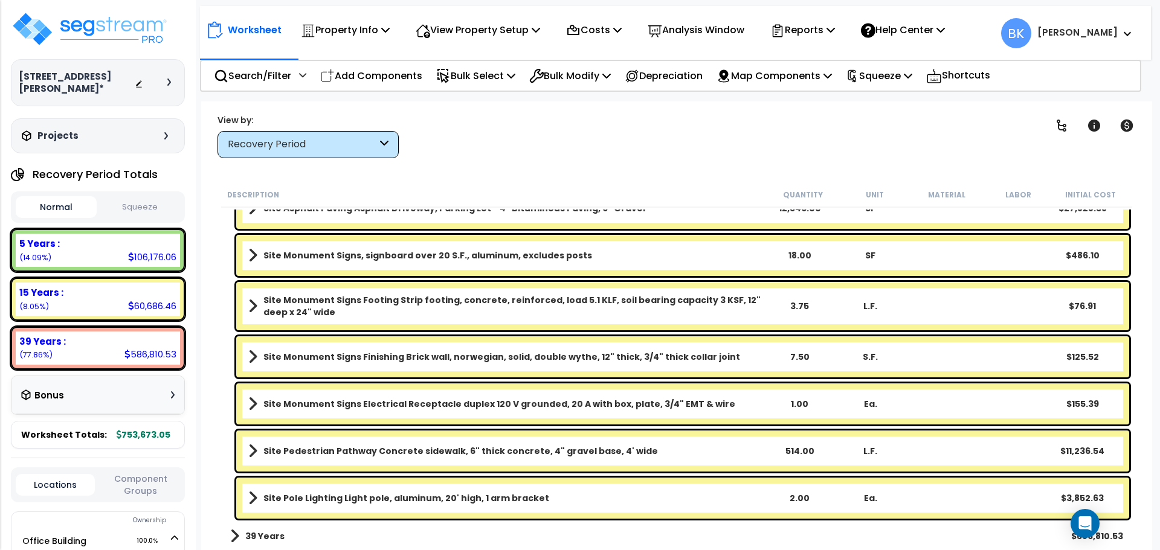
click at [429, 452] on b "Site Pedestrian Pathway Concrete sidewalk, 6" thick concrete, 4" gravel base, 4…" at bounding box center [460, 451] width 394 height 12
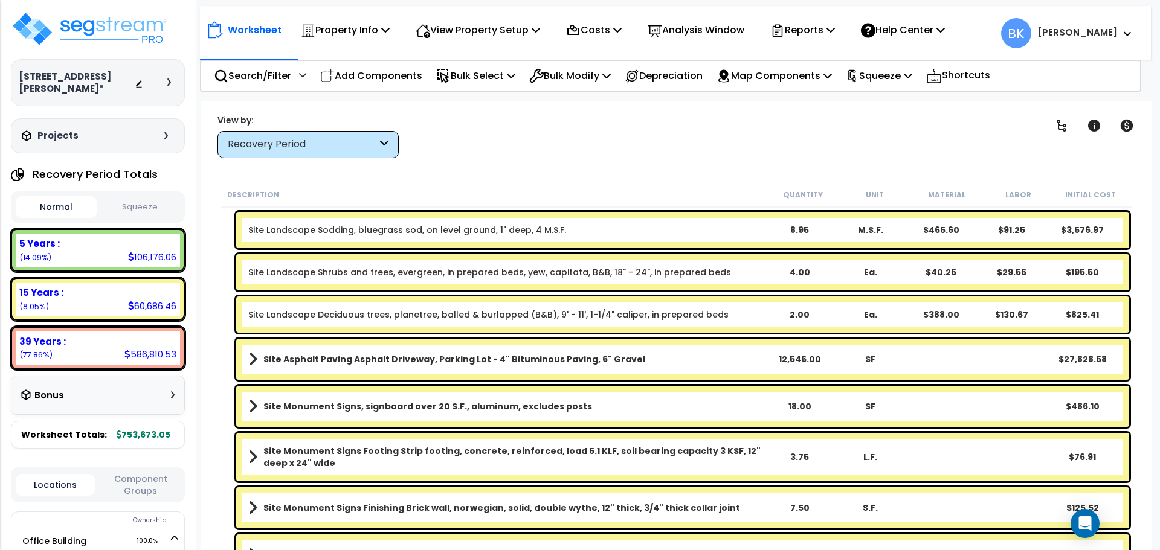
scroll to position [3094, 0]
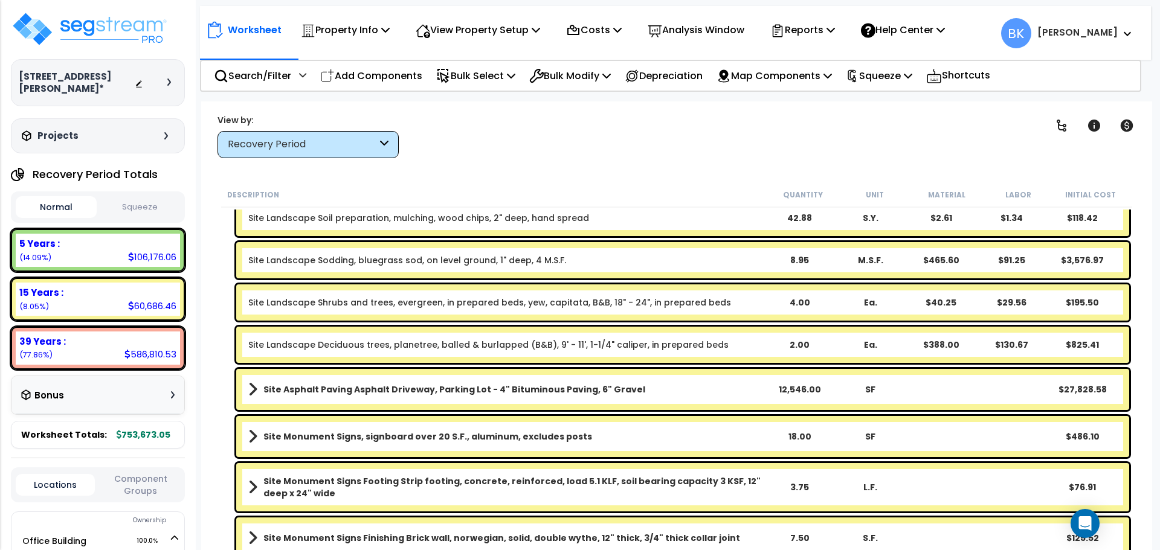
click at [453, 394] on b "Site Asphalt Paving Asphalt Driveway, Parking Lot - 4" Bituminous Paving, 6" Gr…" at bounding box center [454, 390] width 382 height 12
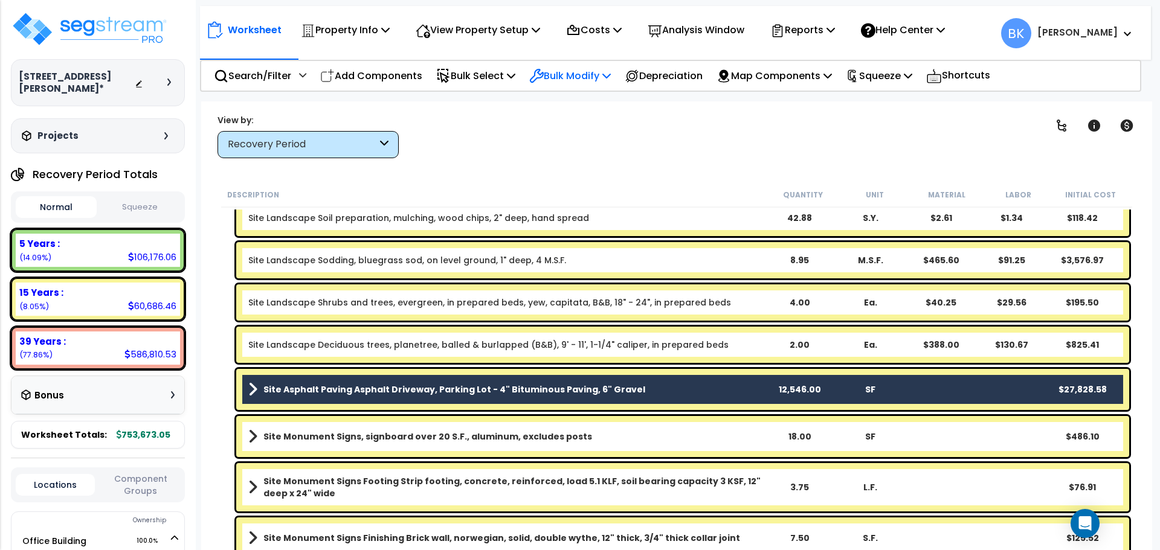
click at [587, 71] on p "Bulk Modify" at bounding box center [570, 76] width 82 height 16
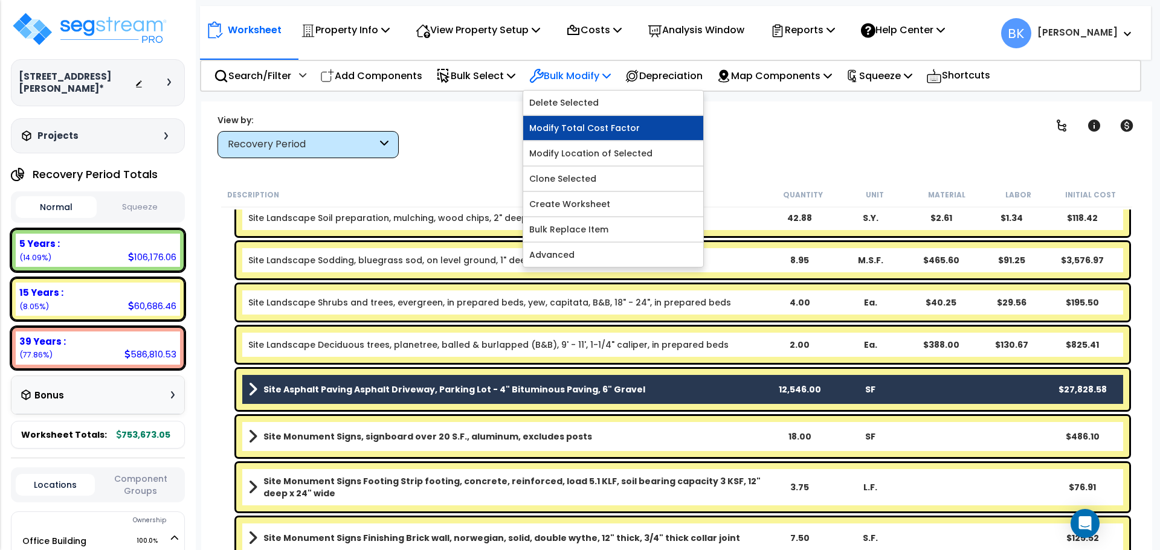
click at [591, 126] on link "Modify Total Cost Factor" at bounding box center [613, 128] width 180 height 24
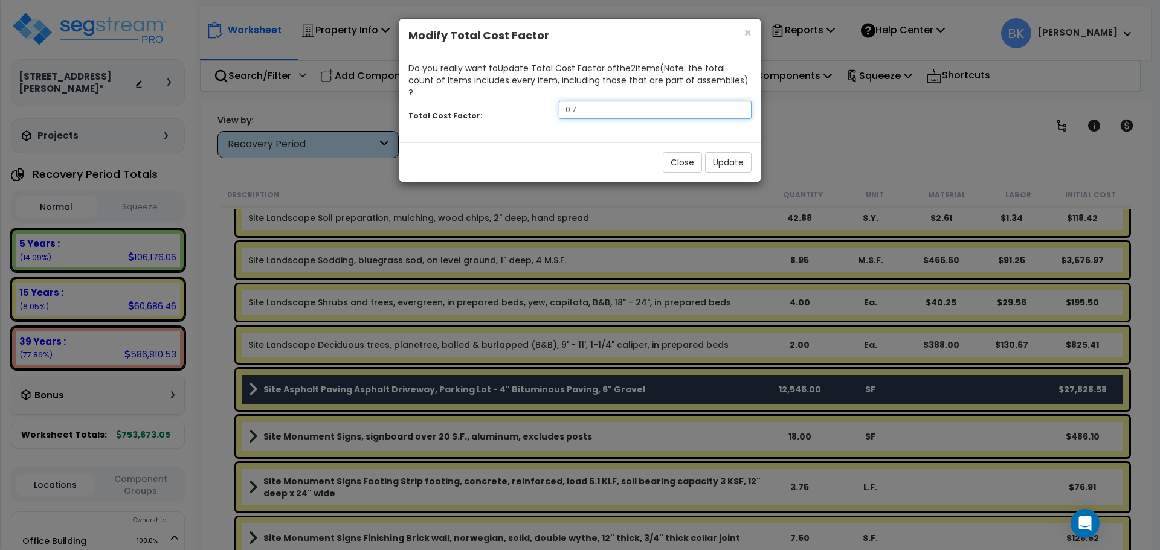
click at [665, 101] on input "0.7" at bounding box center [655, 110] width 193 height 18
type input "0.3"
click at [721, 152] on button "Update" at bounding box center [728, 162] width 47 height 21
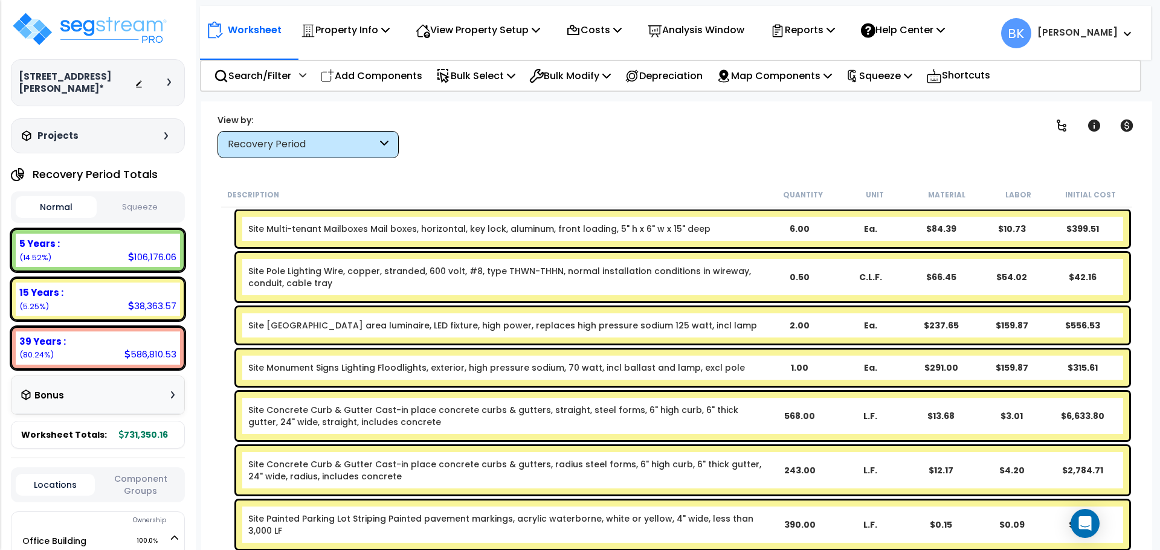
scroll to position [2792, 0]
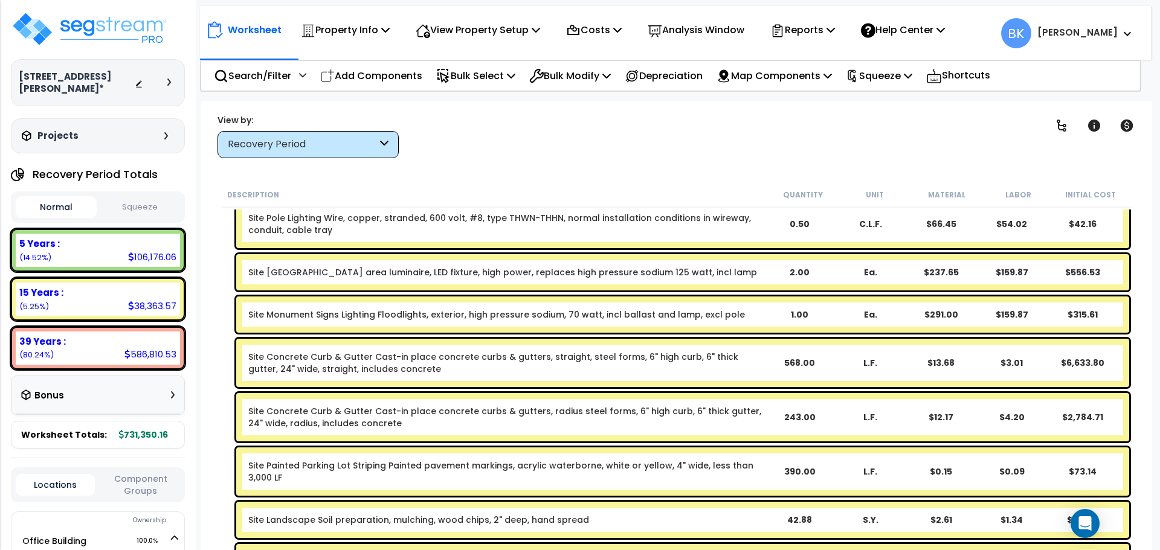
click at [379, 367] on link "Site Concrete Curb & Gutter Cast-in place concrete curbs & gutters, straight, s…" at bounding box center [505, 363] width 515 height 24
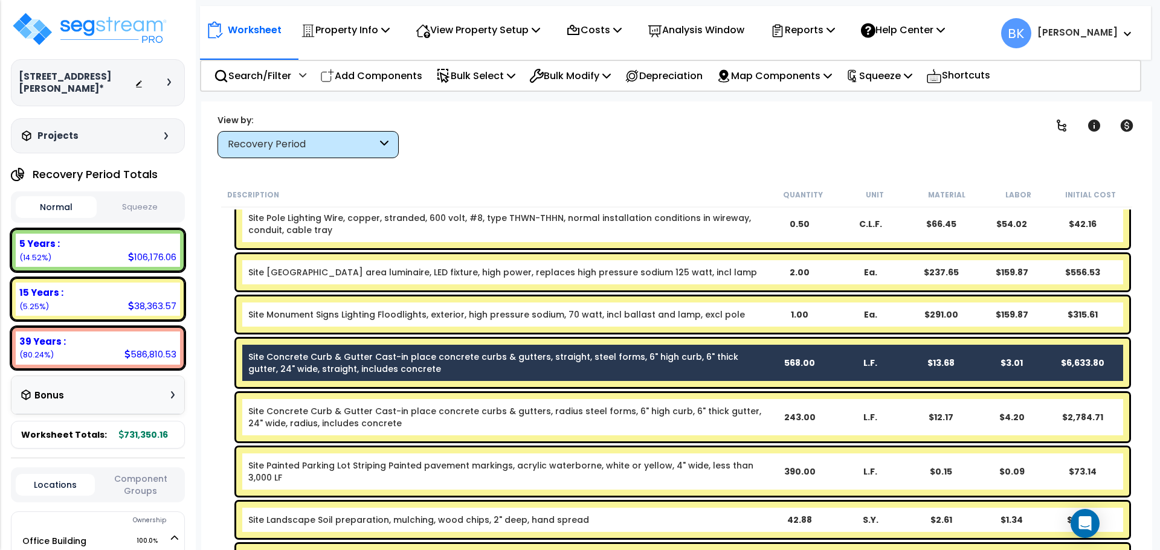
click at [370, 415] on link "Site Concrete Curb & Gutter Cast-in place concrete curbs & gutters, radius stee…" at bounding box center [505, 417] width 515 height 24
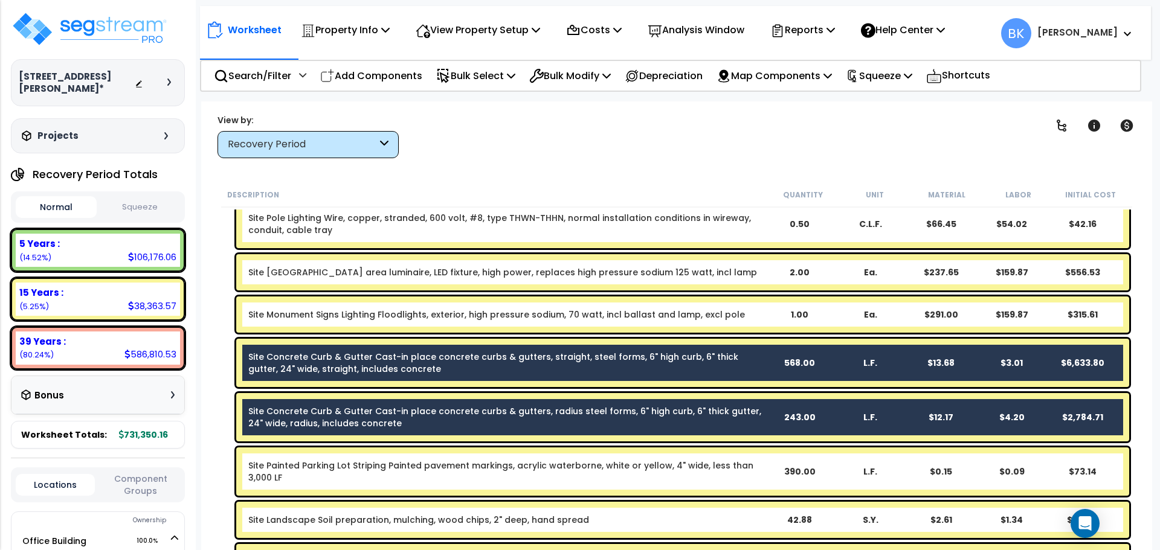
click at [386, 357] on link "Site Concrete Curb & Gutter Cast-in place concrete curbs & gutters, straight, s…" at bounding box center [505, 363] width 515 height 24
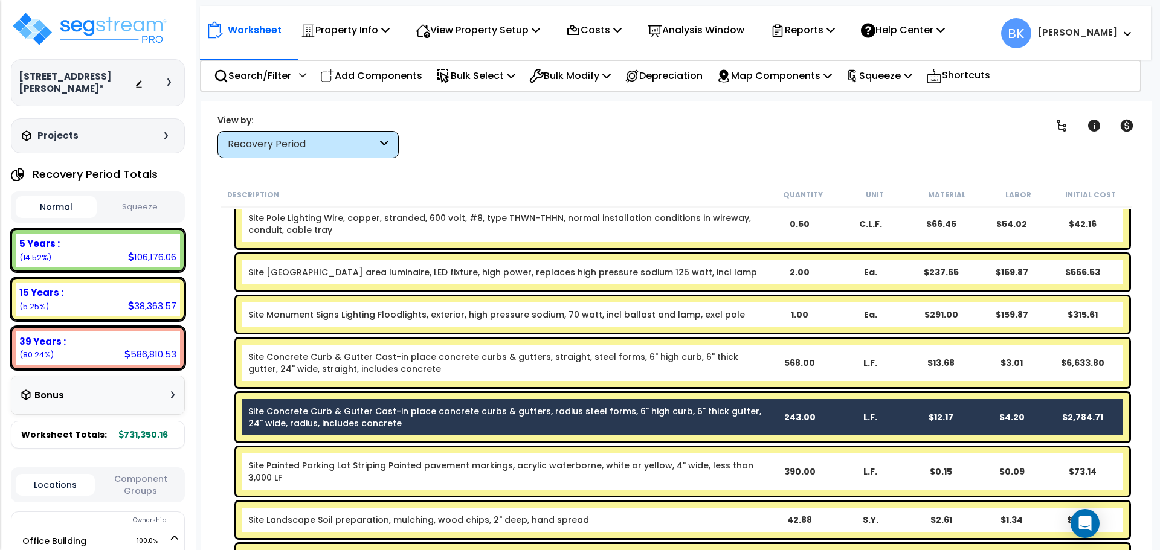
click at [376, 411] on link "Site Concrete Curb & Gutter Cast-in place concrete curbs & gutters, radius stee…" at bounding box center [505, 417] width 515 height 24
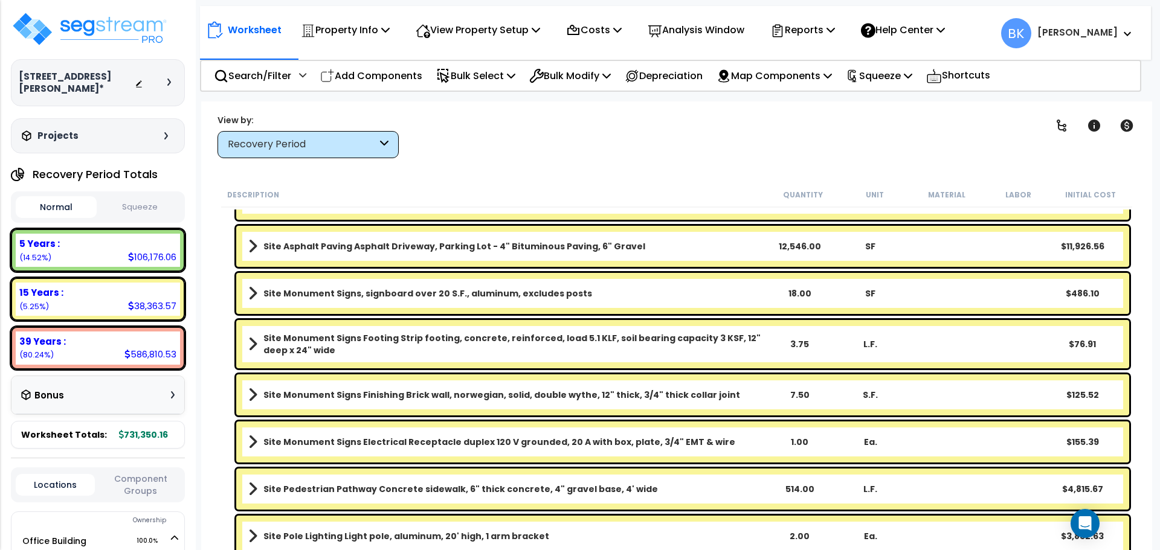
scroll to position [3275, 0]
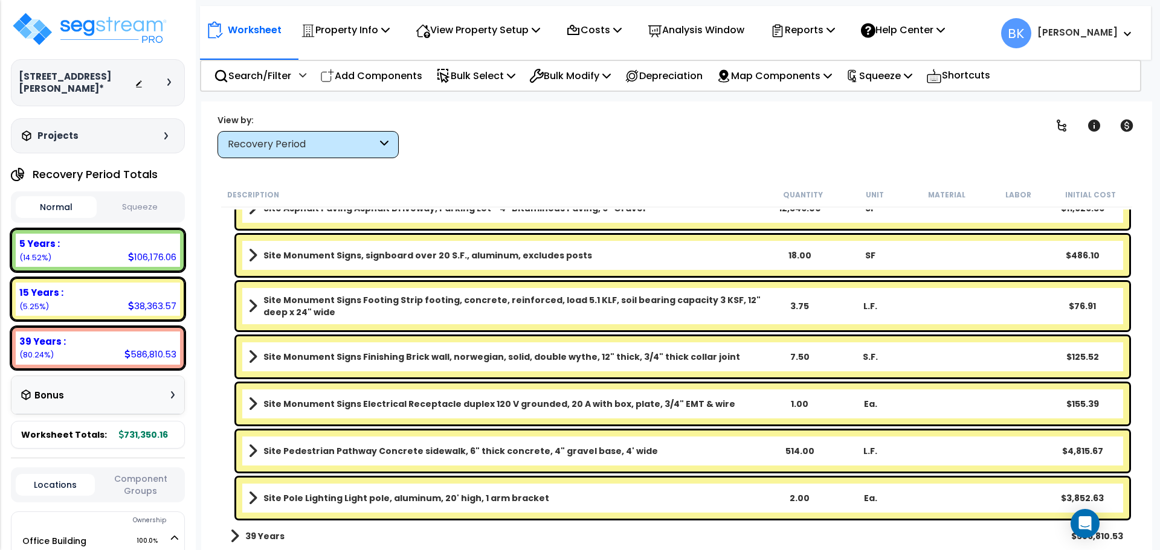
click at [248, 537] on b "39 Years" at bounding box center [264, 536] width 39 height 12
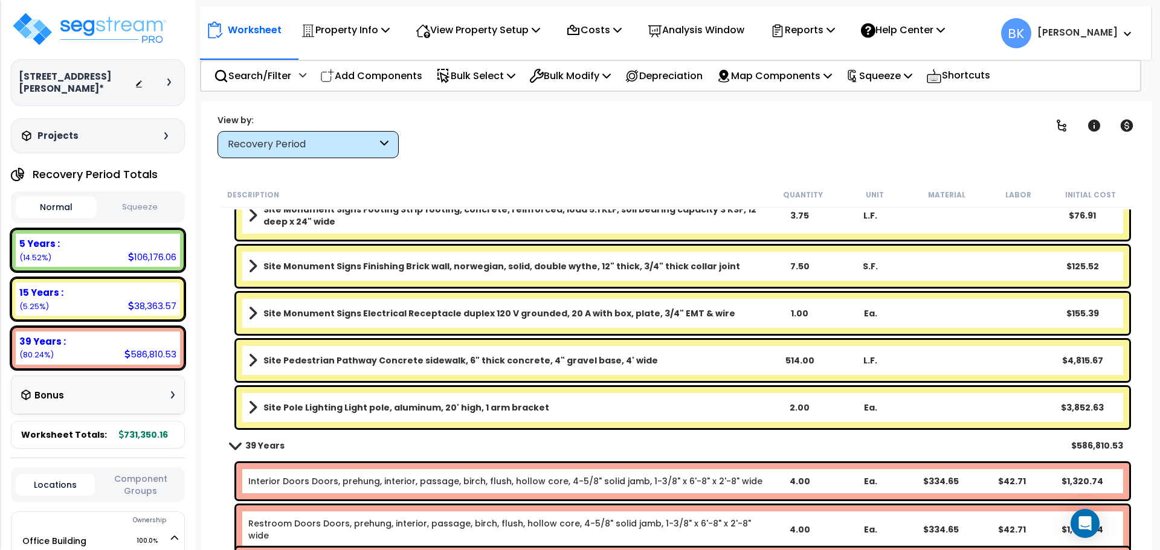
scroll to position [3336, 0]
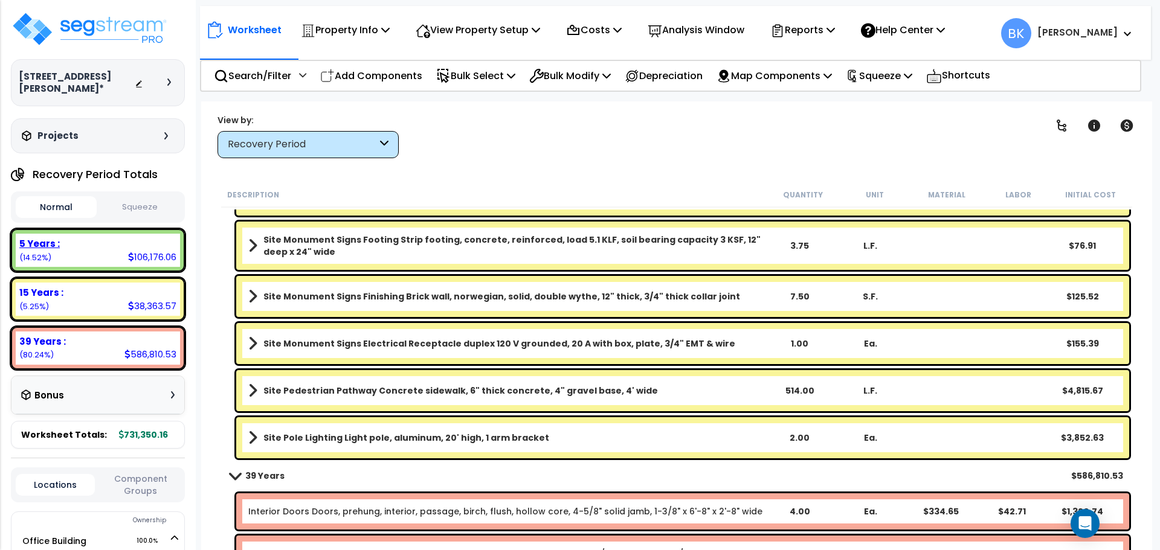
click at [137, 249] on div "5 Years :" at bounding box center [97, 243] width 157 height 13
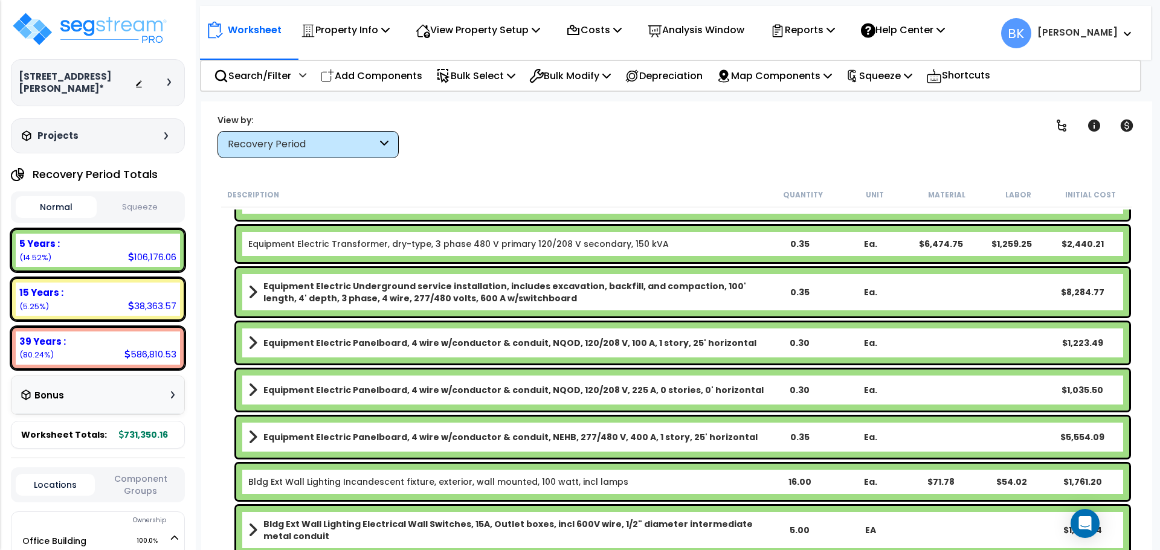
scroll to position [2208, 0]
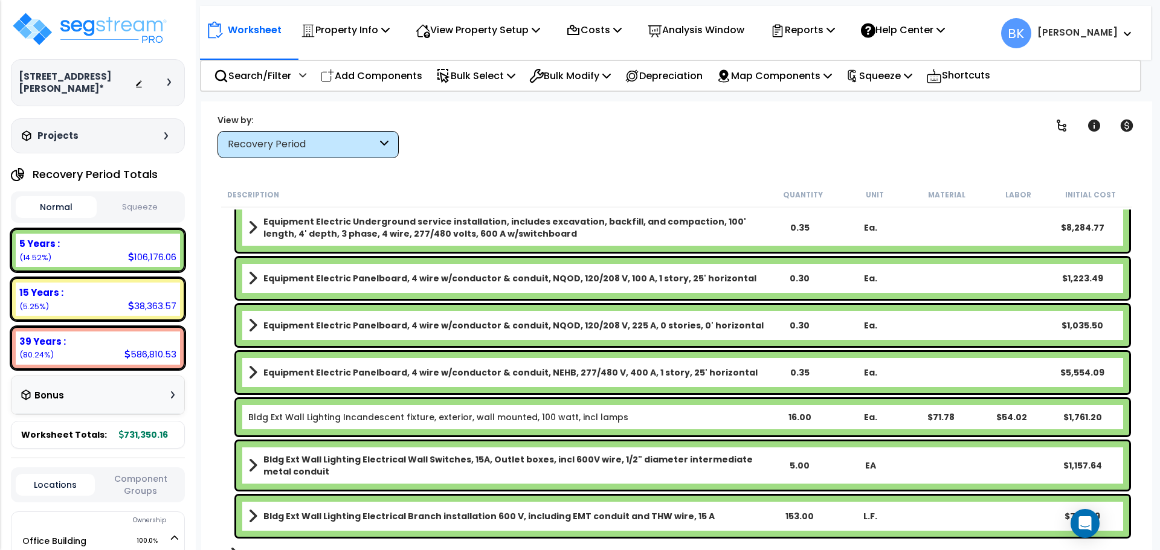
click at [310, 143] on div "Recovery Period" at bounding box center [302, 145] width 149 height 14
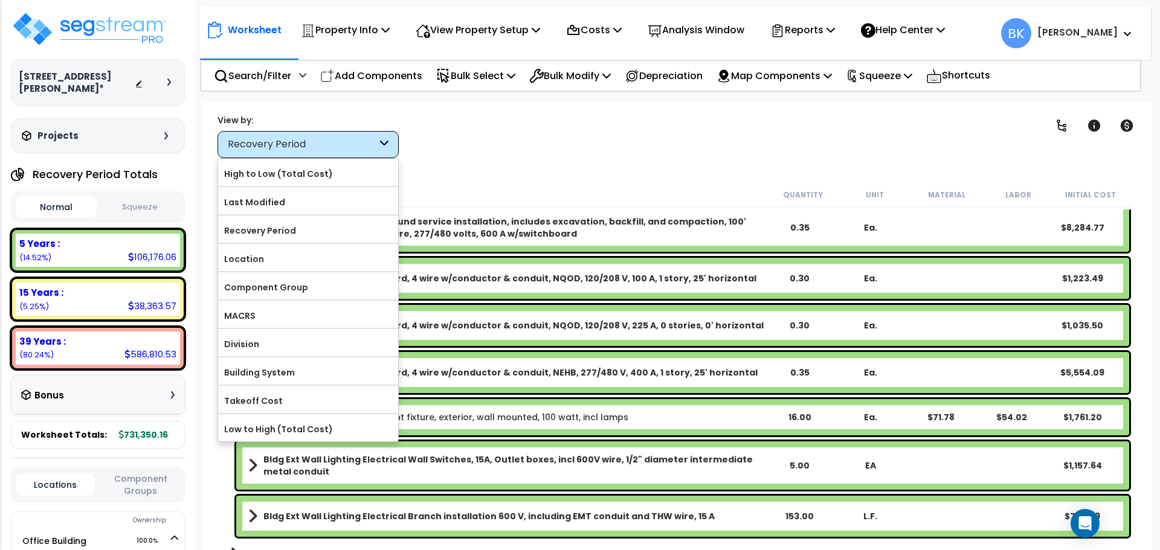
click at [310, 143] on div "Recovery Period" at bounding box center [302, 145] width 149 height 14
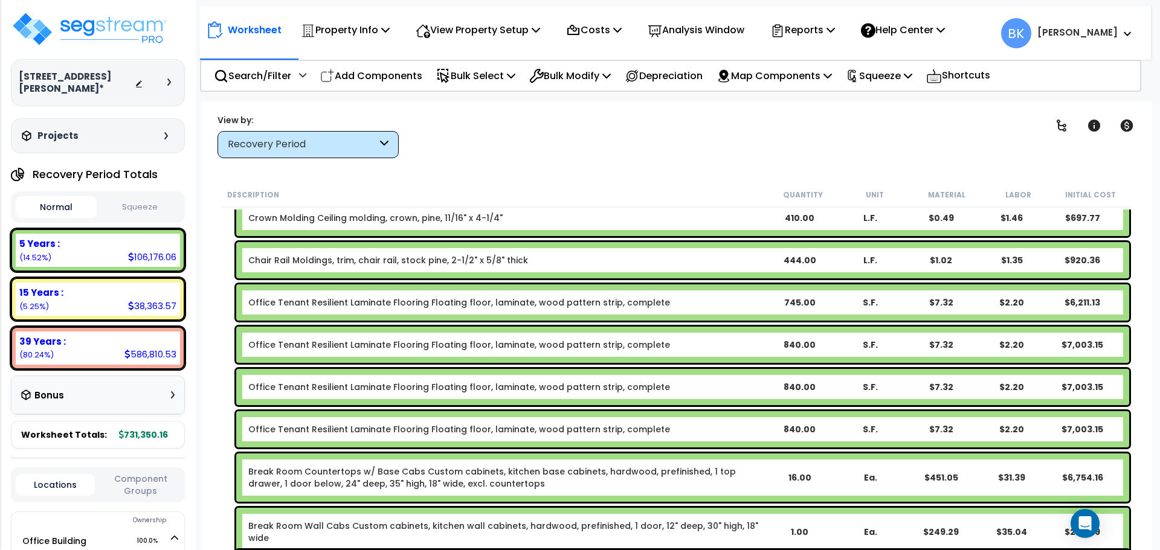
scroll to position [0, 0]
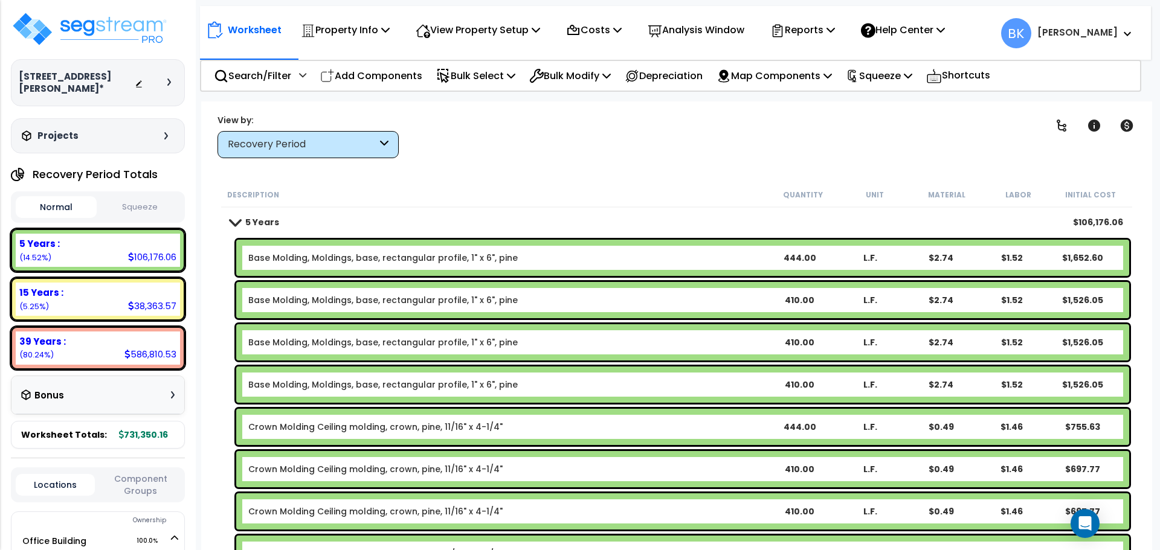
click at [483, 379] on link "Base Molding, Moldings, base, rectangular profile, 1" x 6", pine" at bounding box center [382, 385] width 269 height 12
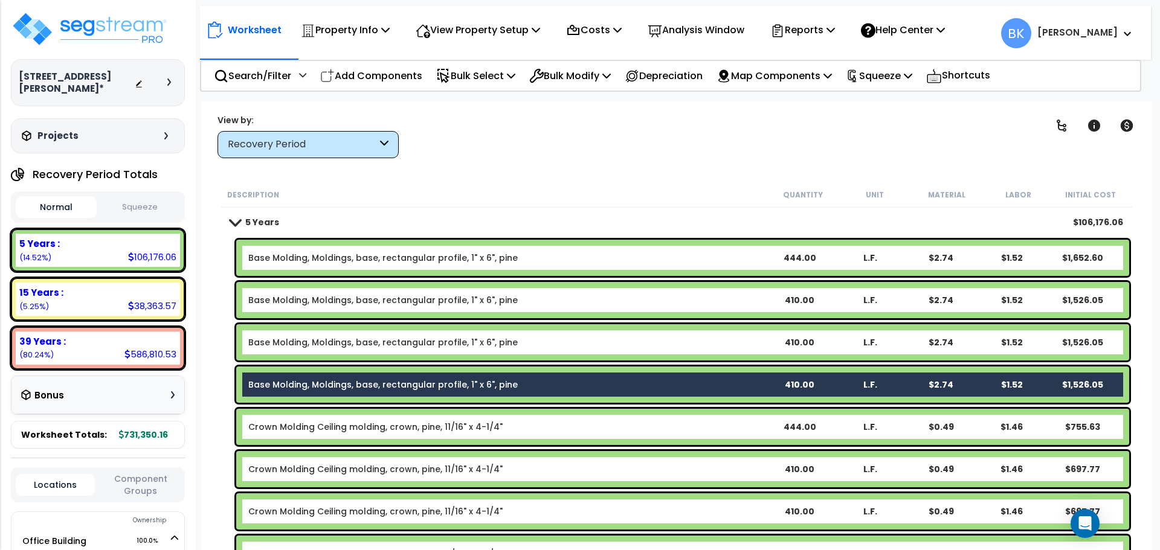
click at [490, 345] on link "Base Molding, Moldings, base, rectangular profile, 1" x 6", pine" at bounding box center [382, 342] width 269 height 12
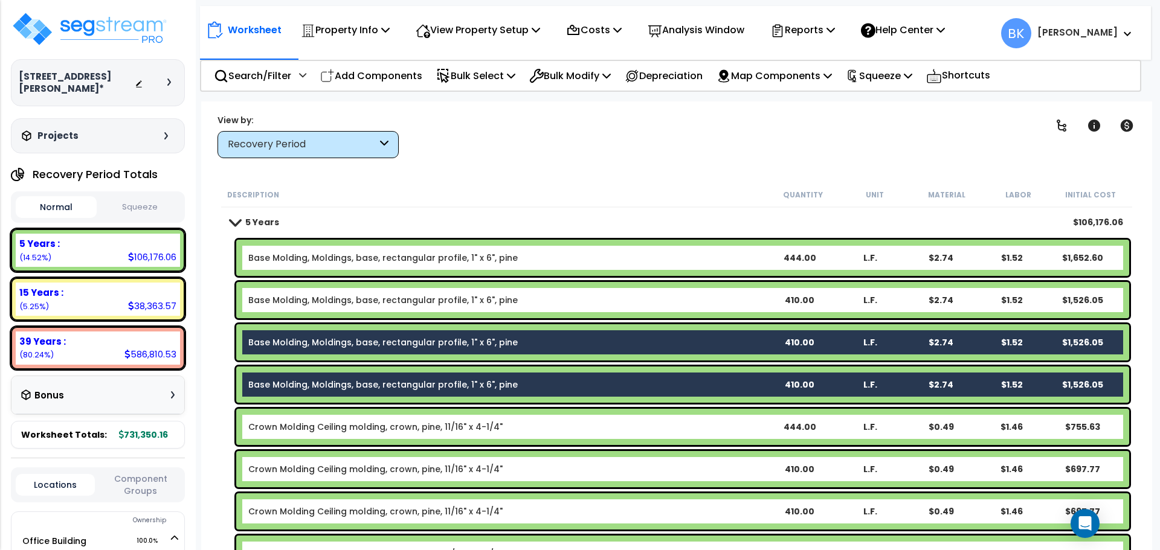
click at [501, 309] on div "Base Molding, Moldings, base, rectangular profile, 1" x 6", pine 410.00 L.F. $2…" at bounding box center [682, 300] width 893 height 36
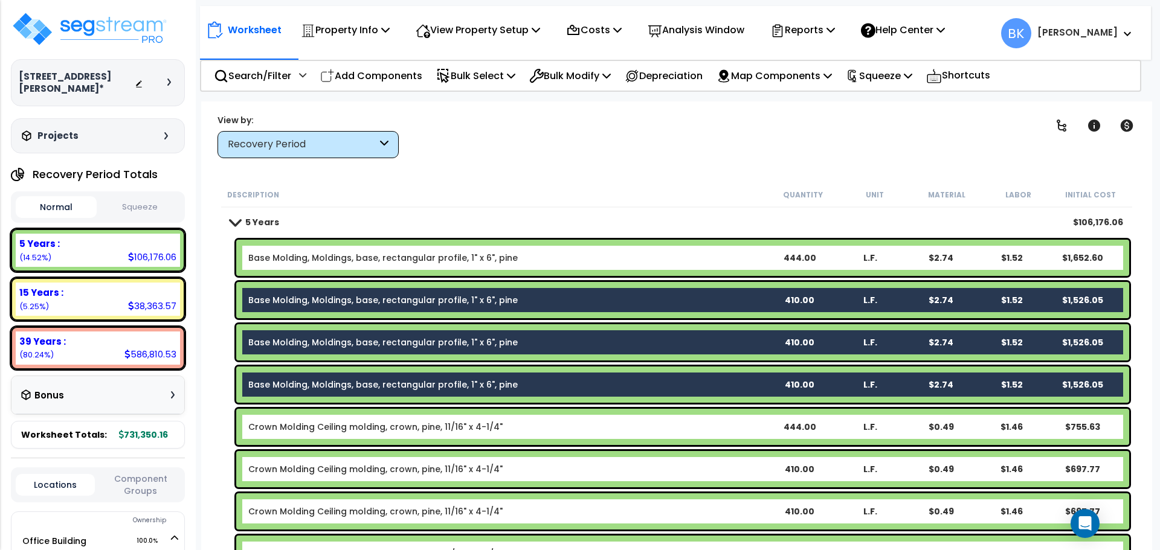
click at [521, 255] on b "Base Molding, Moldings, base, rectangular profile, 1" x 6", pine" at bounding box center [505, 258] width 515 height 12
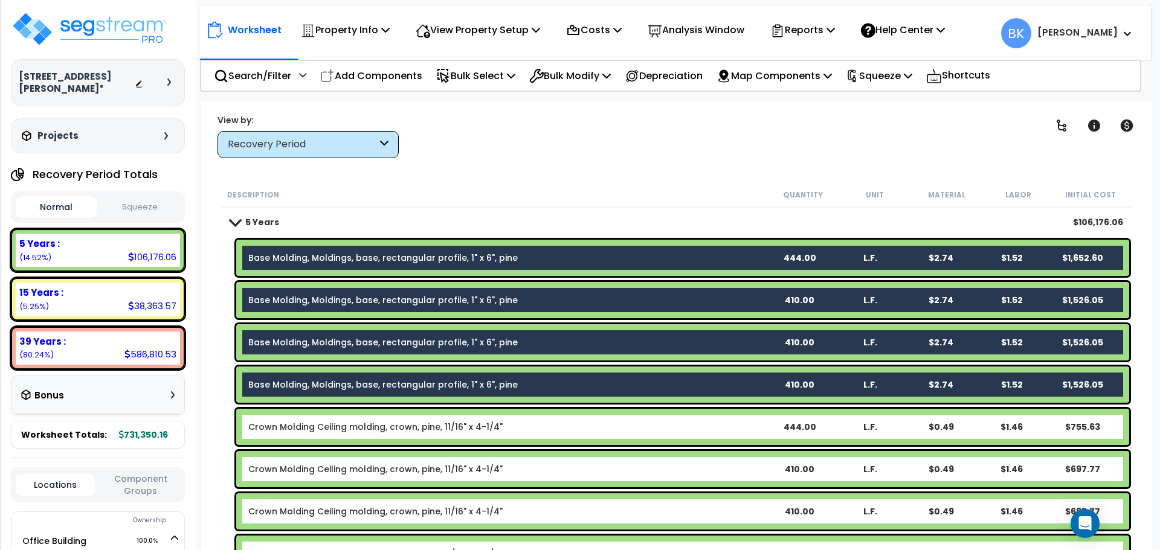
click at [463, 390] on link "Base Molding, Moldings, base, rectangular profile, 1" x 6", pine" at bounding box center [382, 385] width 269 height 12
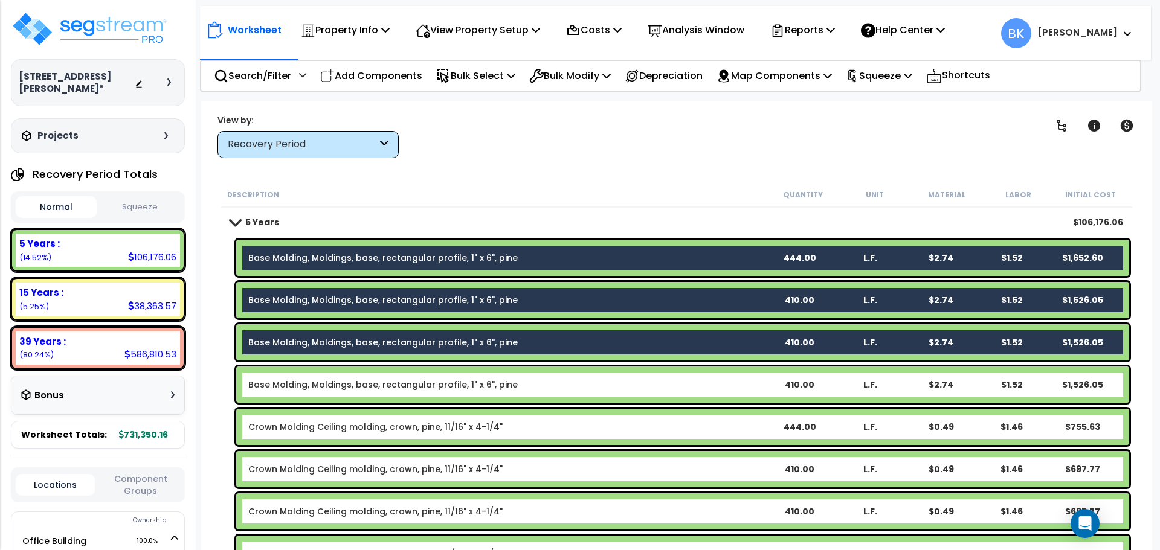
click at [490, 342] on link "Base Molding, Moldings, base, rectangular profile, 1" x 6", pine" at bounding box center [382, 342] width 269 height 12
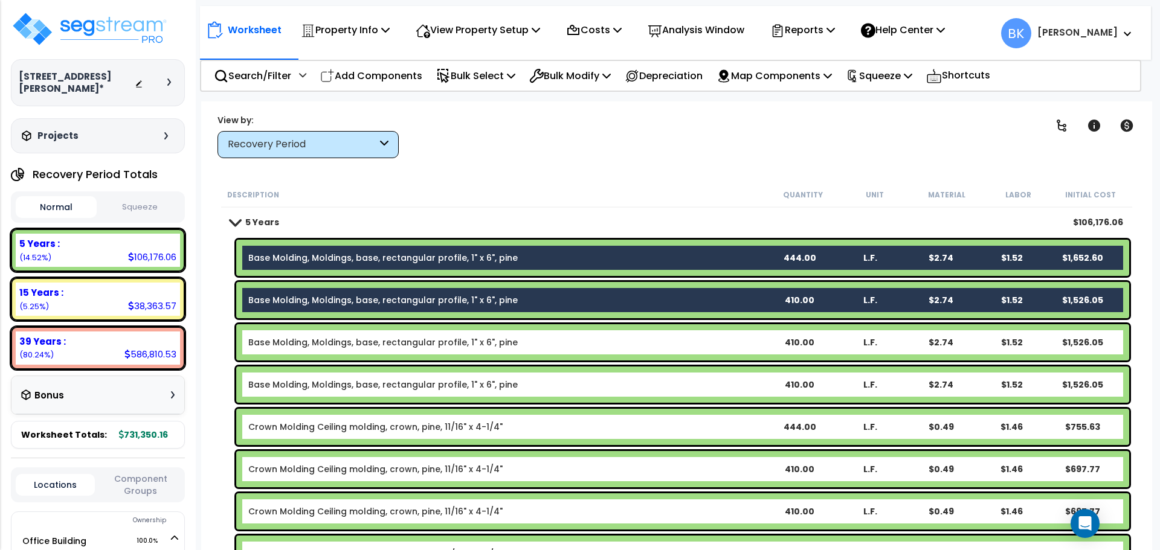
click at [499, 309] on div "Base Molding, Moldings, base, rectangular profile, 1" x 6", pine 410.00 L.F. $2…" at bounding box center [682, 300] width 893 height 36
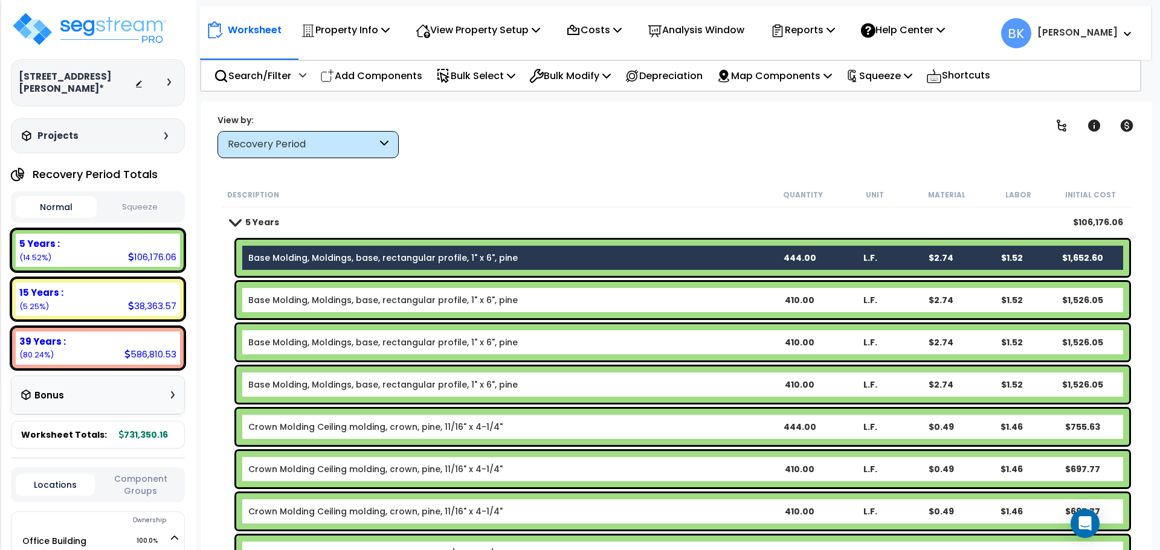
click at [519, 265] on div "Base Molding, Moldings, base, rectangular profile, 1" x 6", pine 444.00 L.F. $2…" at bounding box center [682, 258] width 893 height 36
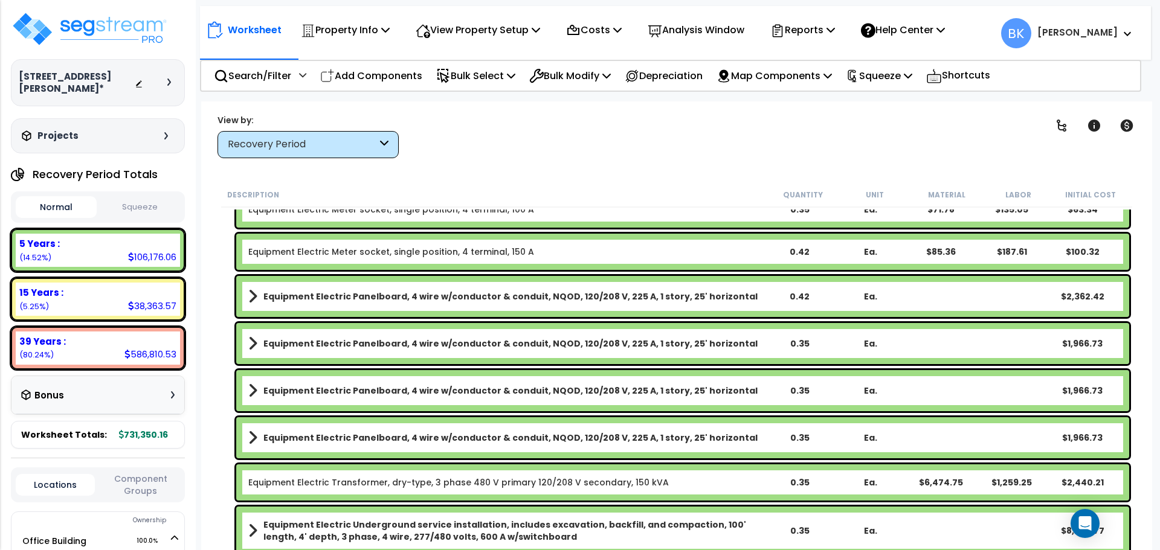
scroll to position [1893, 0]
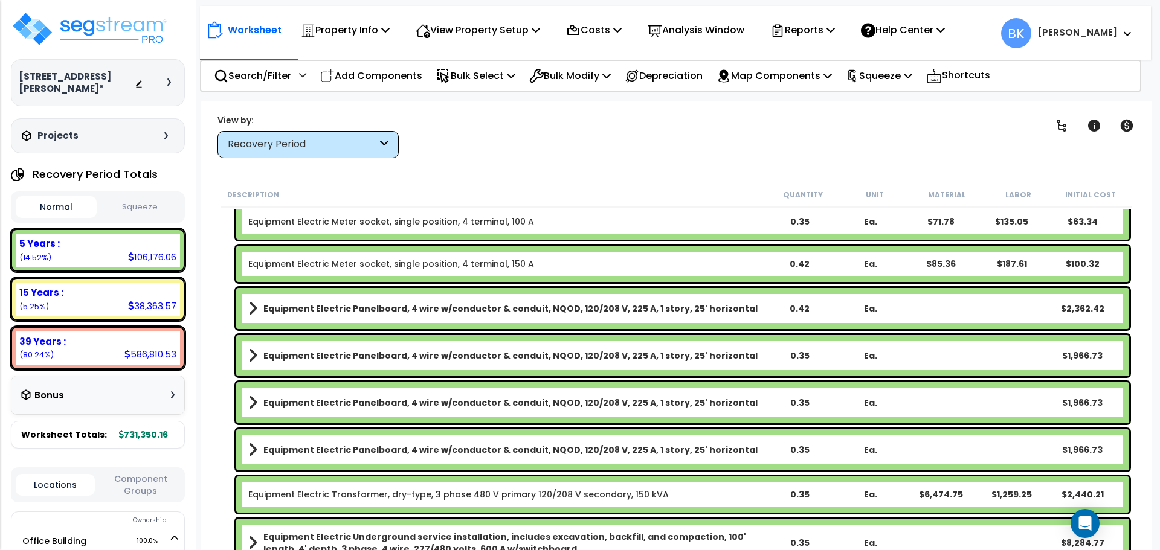
click at [417, 316] on link "Equipment Electric Panelboard, 4 wire w/conductor & conduit, NQOD, 120/208 V, 2…" at bounding box center [505, 308] width 515 height 17
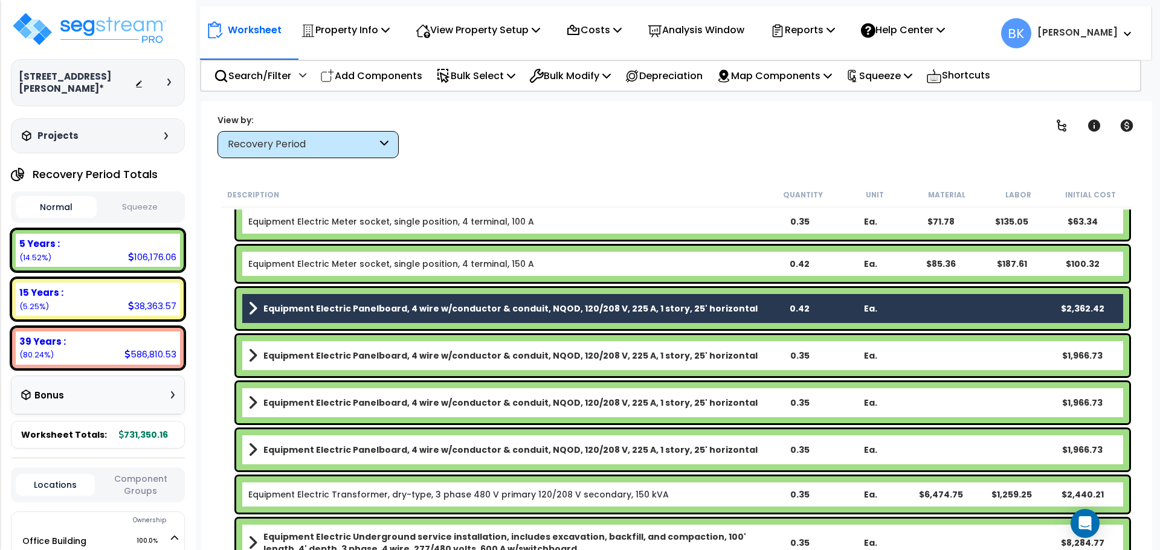
click at [410, 317] on link "Equipment Electric Panelboard, 4 wire w/conductor & conduit, NQOD, 120/208 V, 2…" at bounding box center [505, 308] width 515 height 17
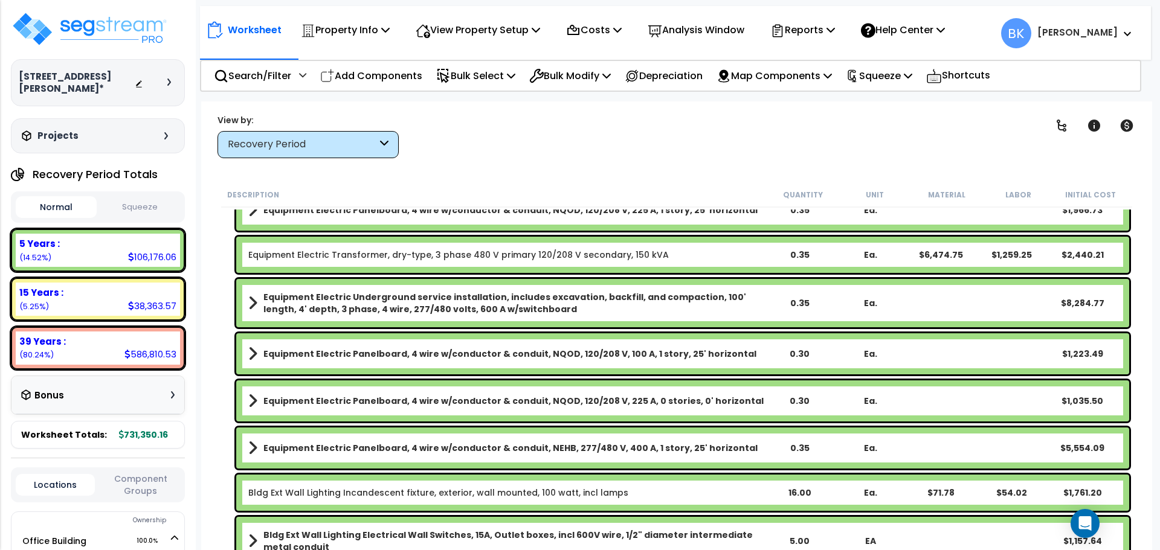
scroll to position [2135, 0]
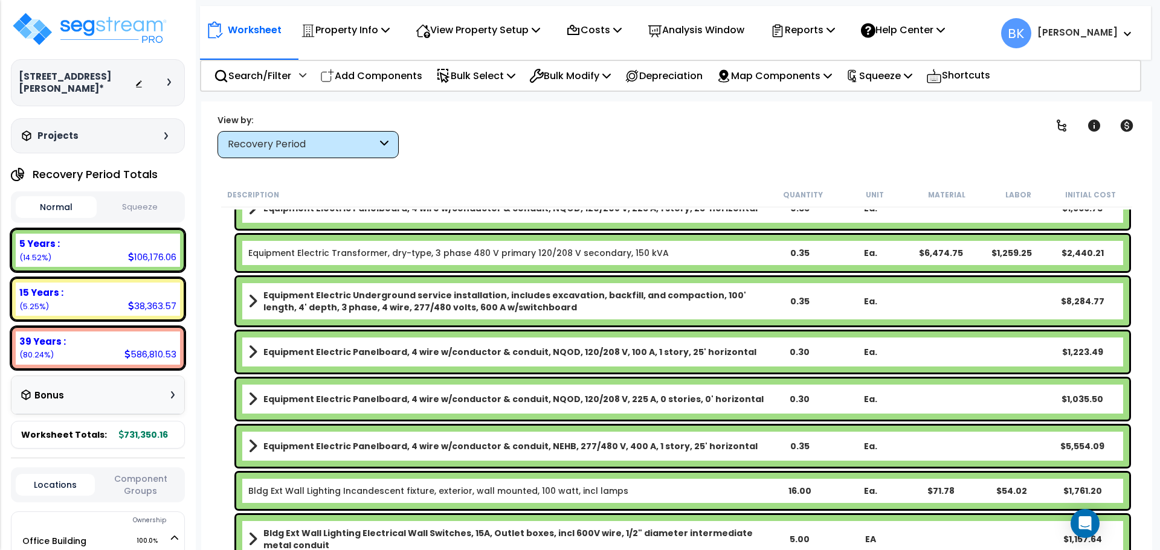
click at [379, 443] on b "Equipment Electric Panelboard, 4 wire w/conductor & conduit, NEHB, 277/480 V, 4…" at bounding box center [510, 446] width 494 height 12
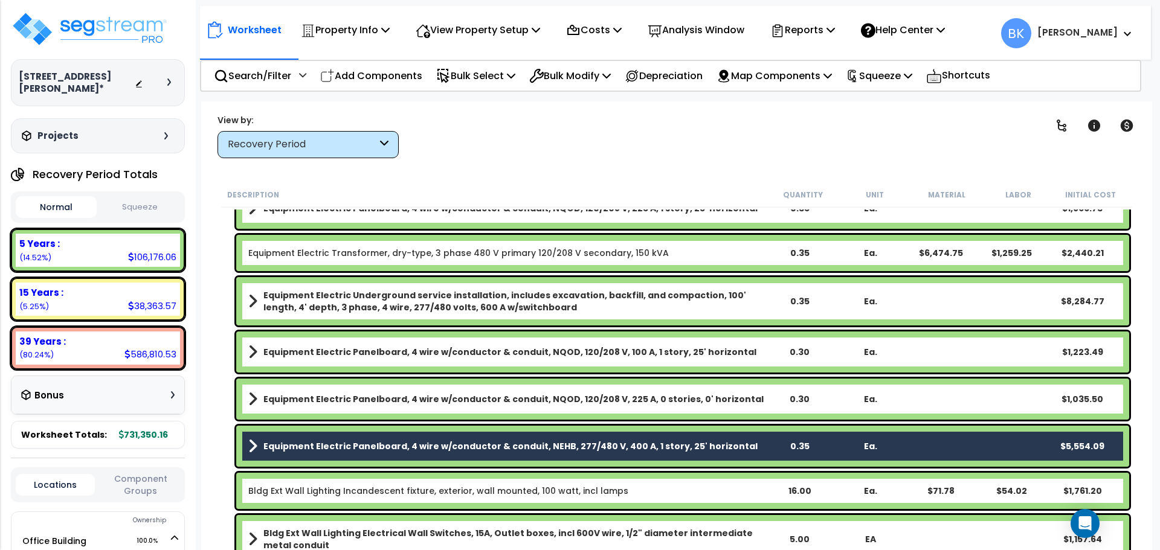
click at [402, 405] on b "Equipment Electric Panelboard, 4 wire w/conductor & conduit, NQOD, 120/208 V, 2…" at bounding box center [513, 399] width 500 height 12
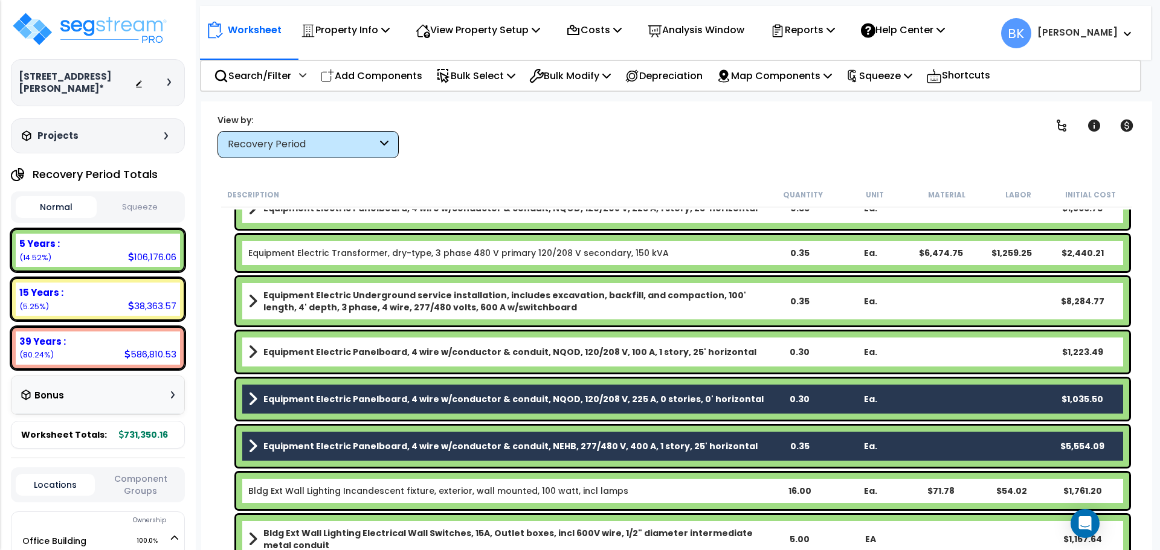
click at [397, 443] on b "Equipment Electric Panelboard, 4 wire w/conductor & conduit, NEHB, 277/480 V, 4…" at bounding box center [510, 446] width 494 height 12
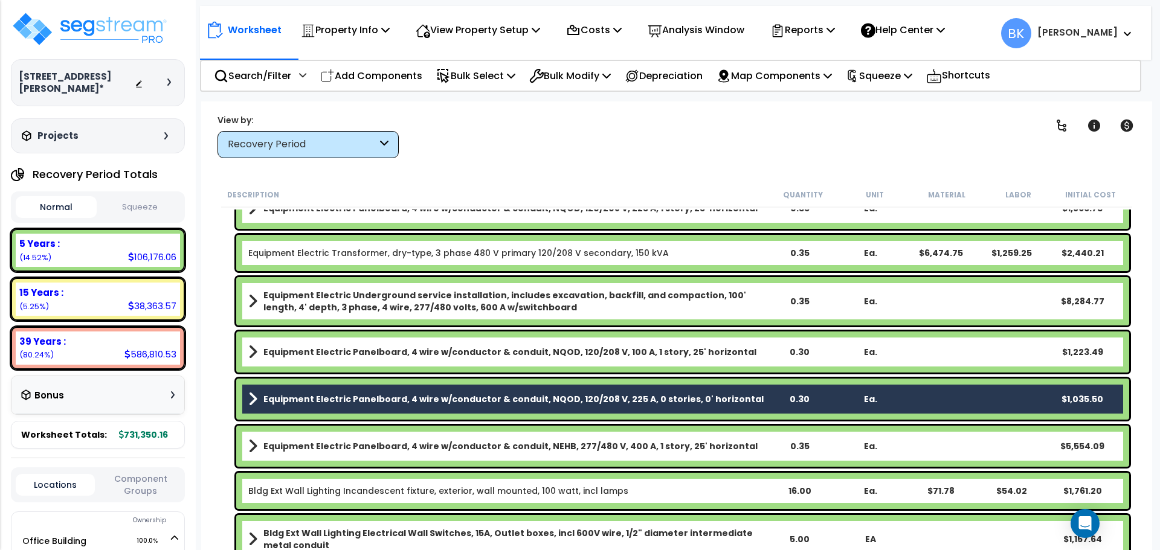
click at [418, 395] on b "Equipment Electric Panelboard, 4 wire w/conductor & conduit, NQOD, 120/208 V, 2…" at bounding box center [513, 399] width 500 height 12
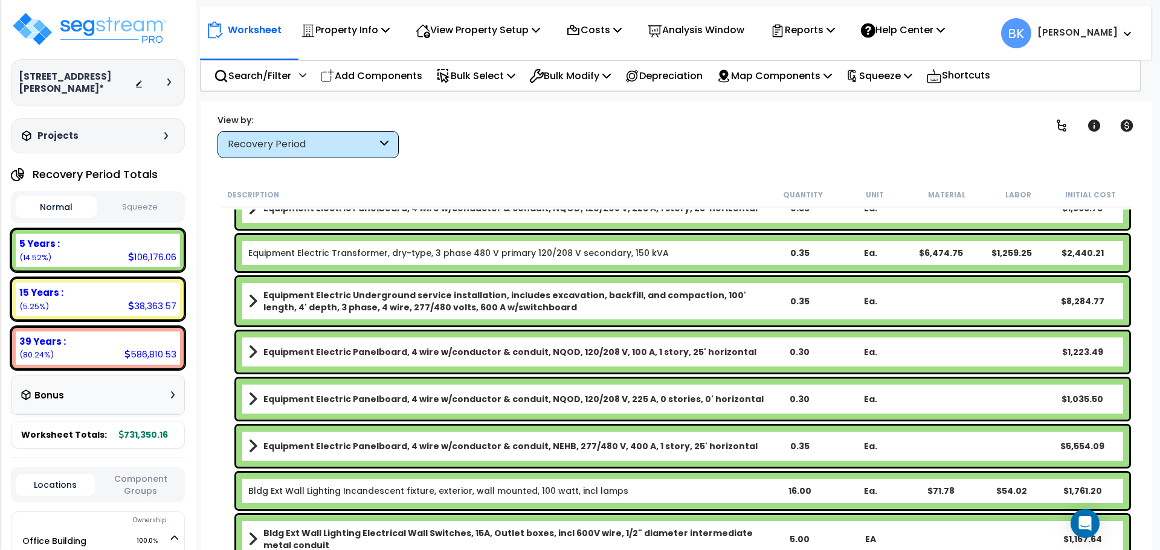
scroll to position [2074, 0]
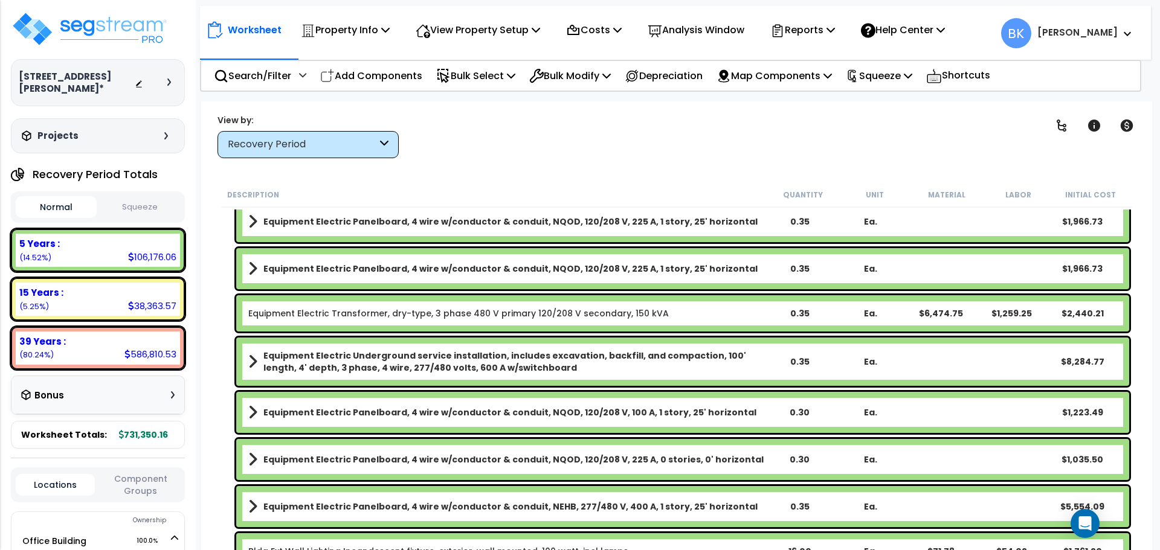
click at [509, 497] on div "Equipment Electric Panelboard, 4 wire w/conductor & conduit, NEHB, 277/480 V, 4…" at bounding box center [682, 506] width 893 height 41
click at [521, 465] on b "Equipment Electric Panelboard, 4 wire w/conductor & conduit, NQOD, 120/208 V, 2…" at bounding box center [513, 460] width 500 height 12
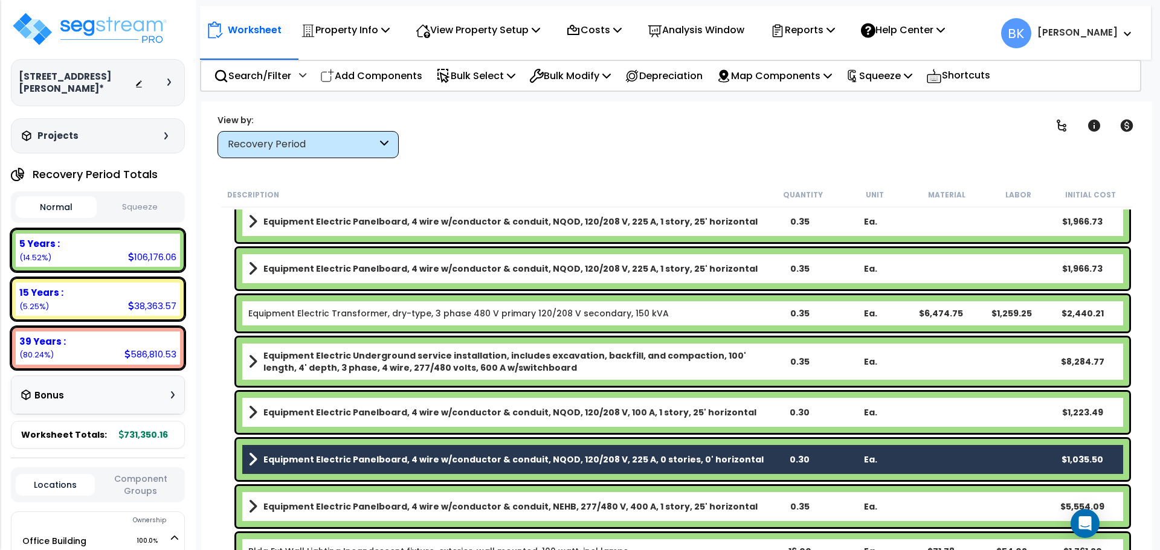
click at [510, 412] on b "Equipment Electric Panelboard, 4 wire w/conductor & conduit, NQOD, 120/208 V, 1…" at bounding box center [509, 413] width 493 height 12
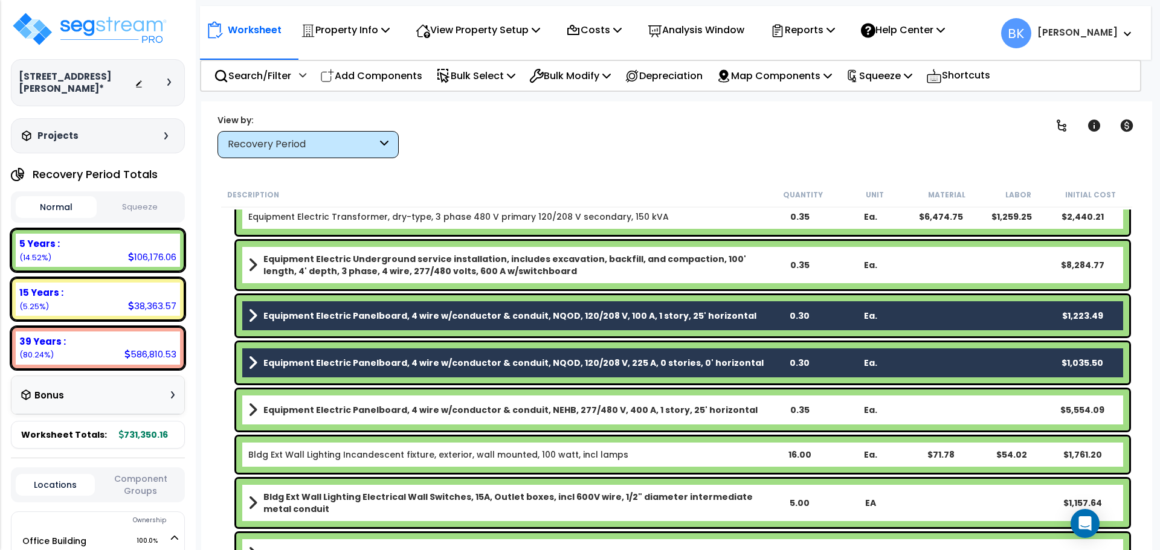
scroll to position [2195, 0]
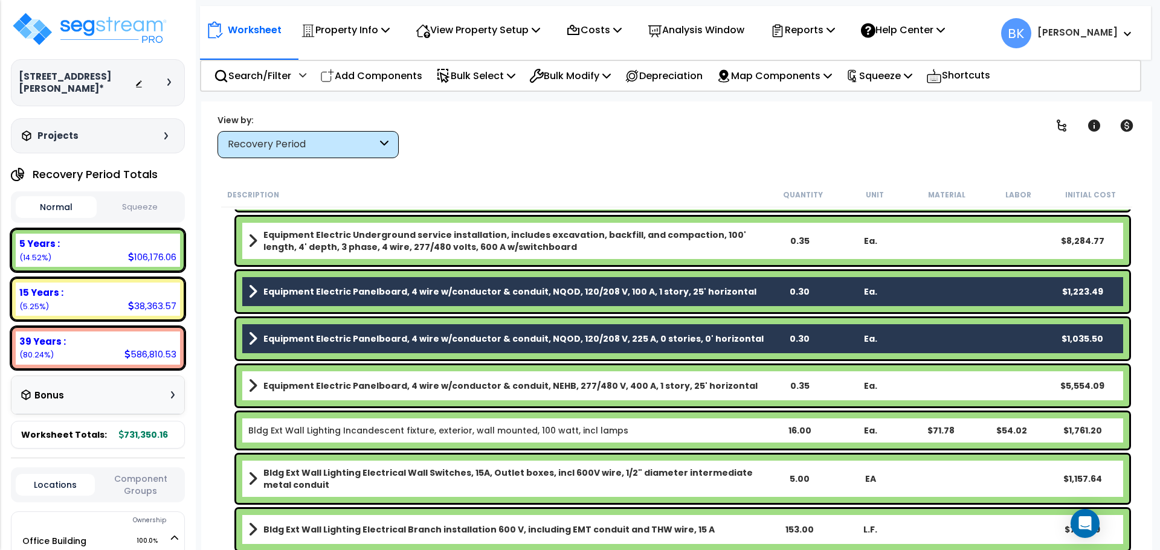
click at [530, 242] on b "Equipment Electric Underground service installation, includes excavation, backf…" at bounding box center [513, 241] width 500 height 24
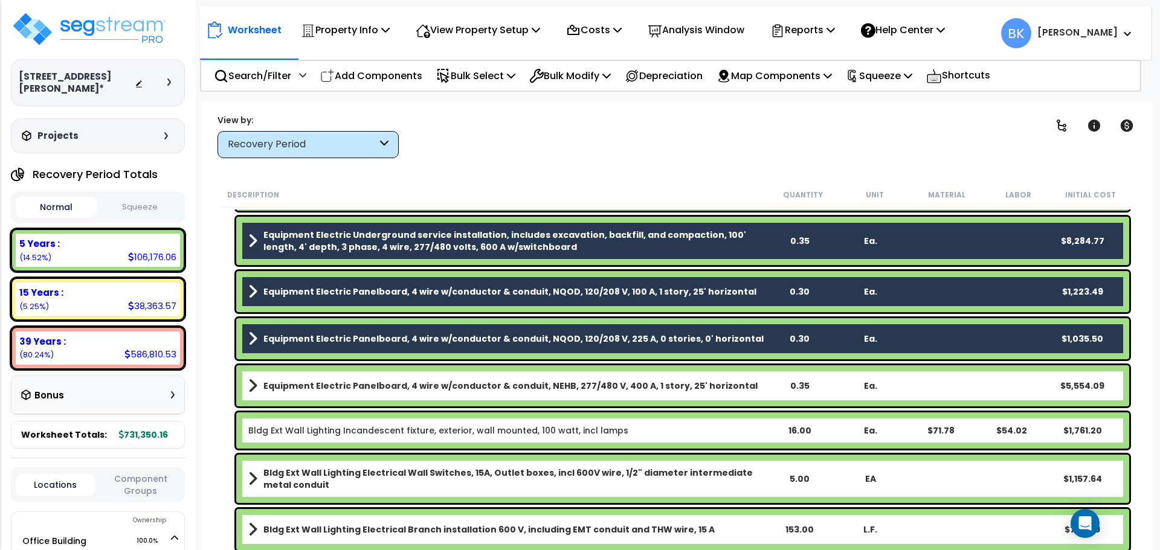
click at [436, 387] on b "Equipment Electric Panelboard, 4 wire w/conductor & conduit, NEHB, 277/480 V, 4…" at bounding box center [510, 386] width 494 height 12
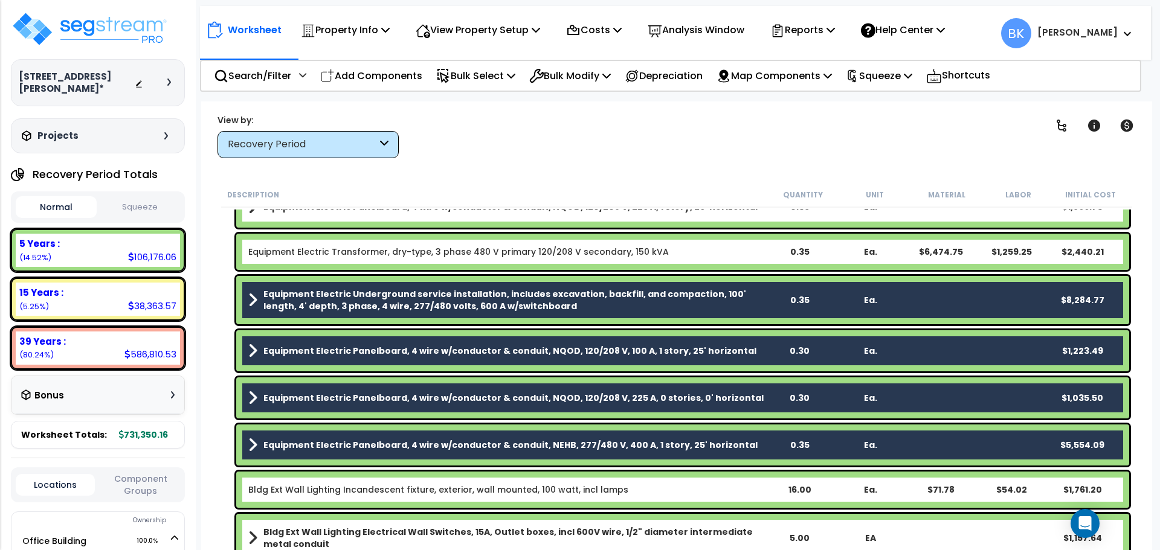
scroll to position [2135, 0]
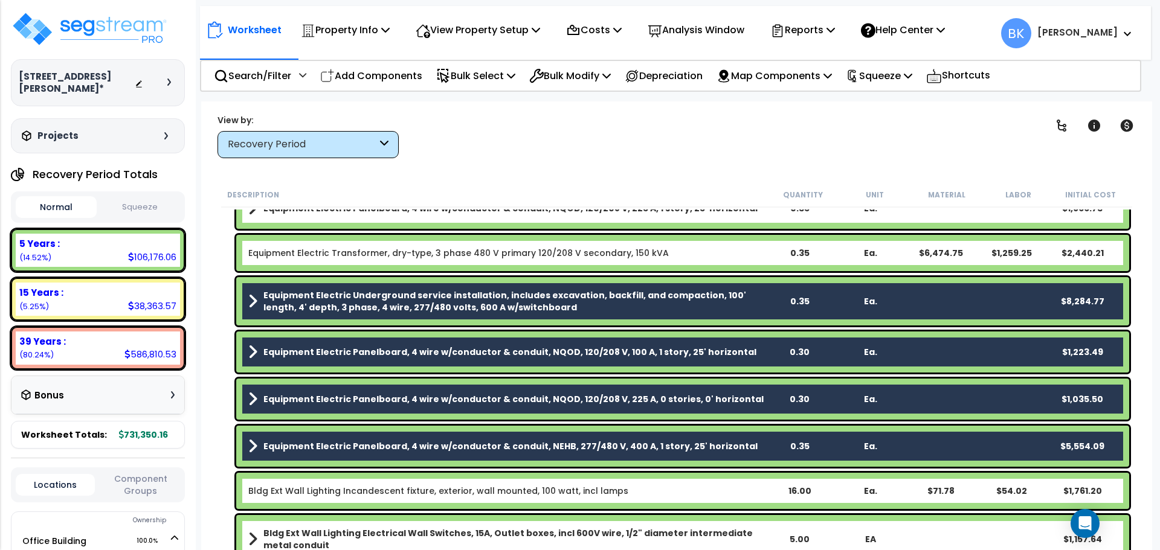
click at [469, 300] on b "Equipment Electric Underground service installation, includes excavation, backf…" at bounding box center [513, 301] width 500 height 24
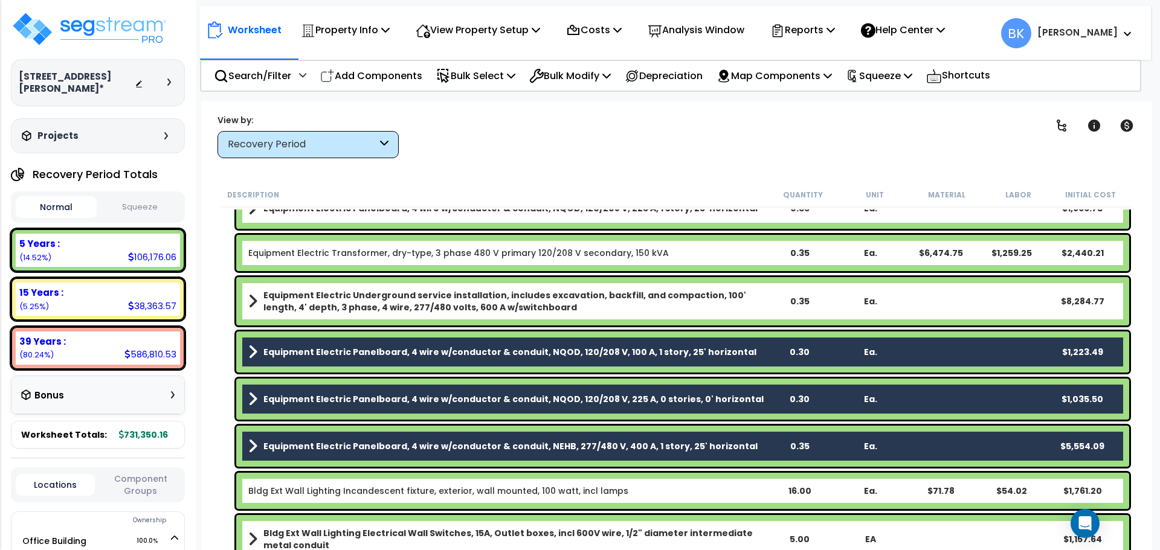
click at [564, 446] on b "Equipment Electric Panelboard, 4 wire w/conductor & conduit, NEHB, 277/480 V, 4…" at bounding box center [510, 446] width 494 height 12
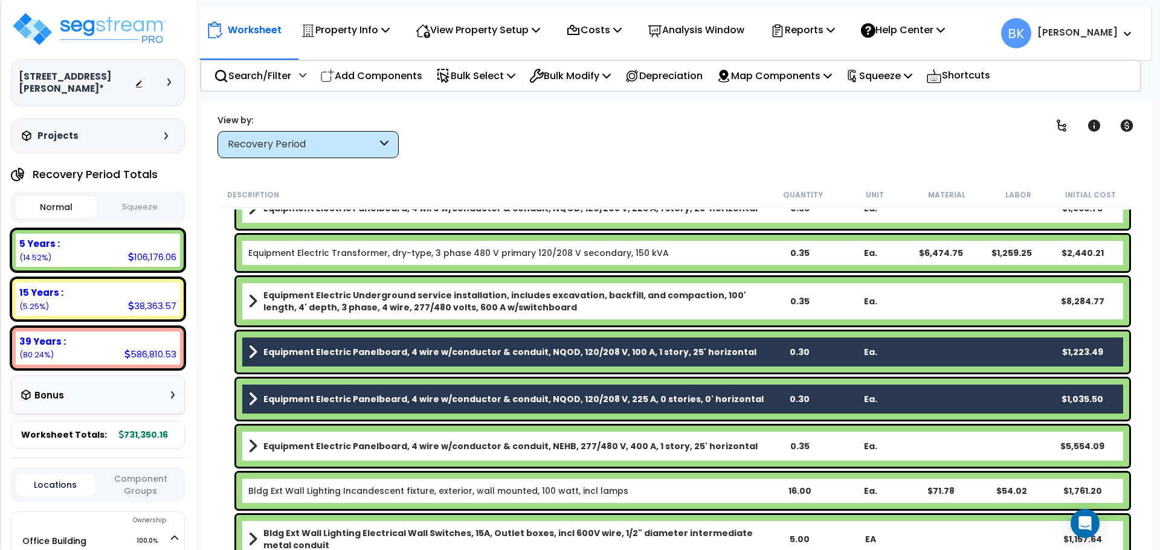
click at [580, 394] on b "Equipment Electric Panelboard, 4 wire w/conductor & conduit, NQOD, 120/208 V, 2…" at bounding box center [513, 399] width 500 height 12
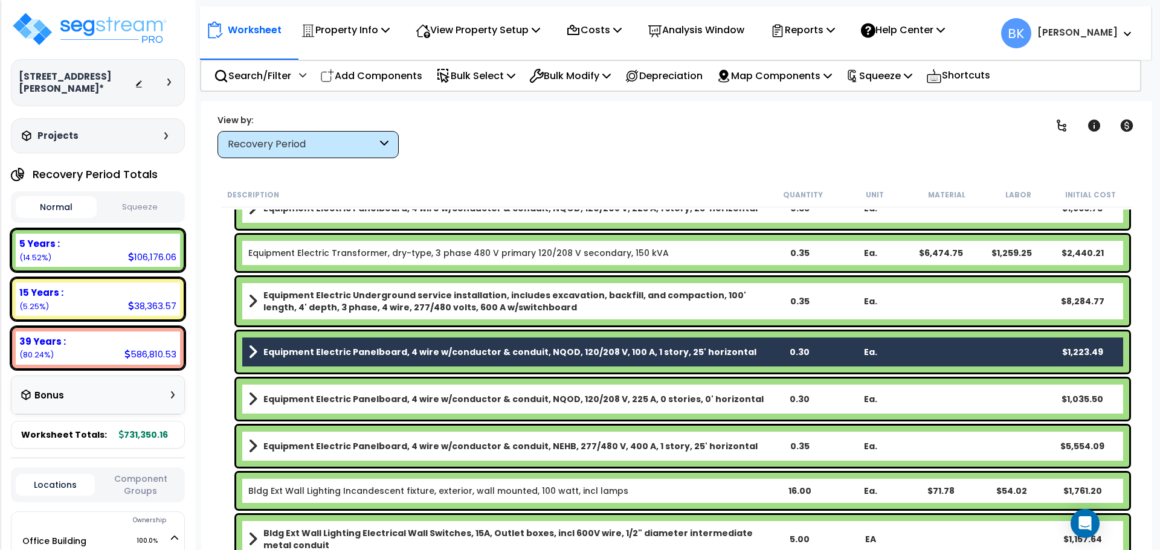
click at [580, 350] on b "Equipment Electric Panelboard, 4 wire w/conductor & conduit, NQOD, 120/208 V, 1…" at bounding box center [509, 352] width 493 height 12
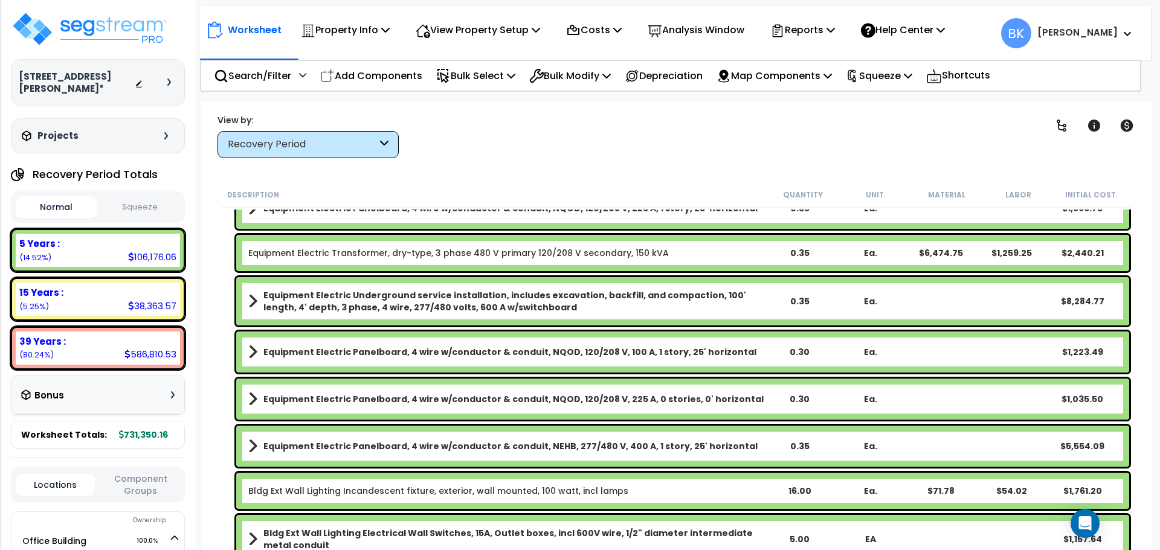
click at [562, 350] on b "Equipment Electric Panelboard, 4 wire w/conductor & conduit, NQOD, 120/208 V, 1…" at bounding box center [509, 352] width 493 height 12
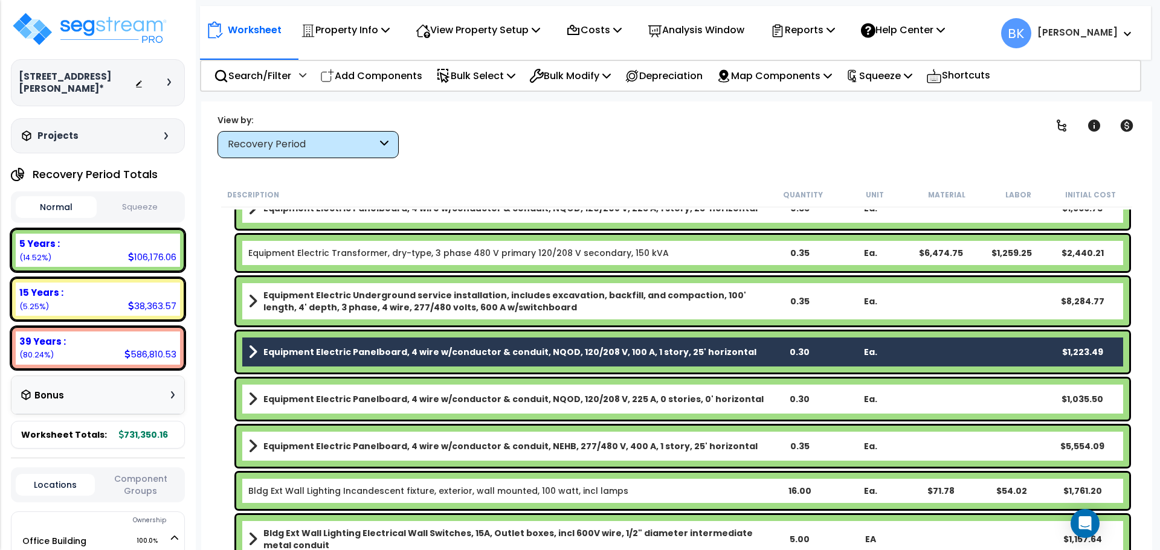
click at [560, 393] on link "Equipment Electric Panelboard, 4 wire w/conductor & conduit, NQOD, 120/208 V, 2…" at bounding box center [505, 399] width 515 height 17
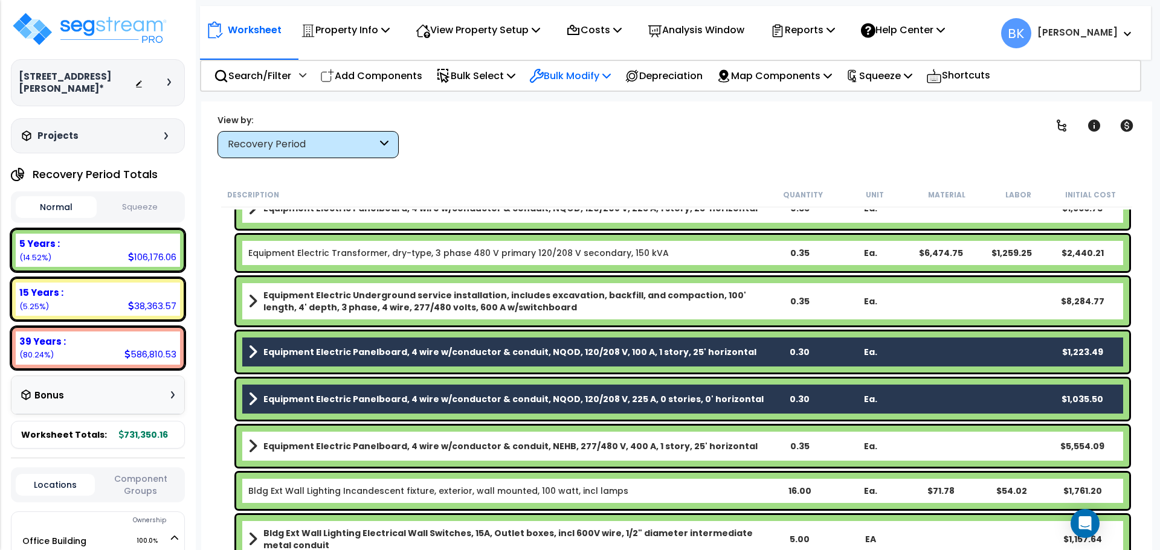
click at [559, 77] on p "Bulk Modify" at bounding box center [570, 76] width 82 height 16
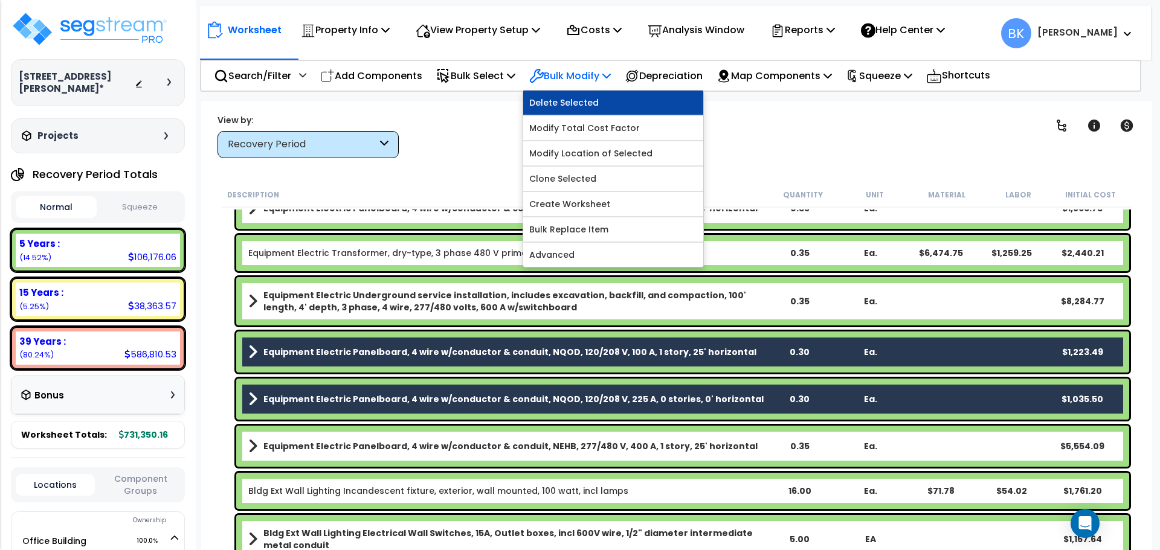
click at [562, 105] on link "Delete Selected" at bounding box center [613, 103] width 180 height 24
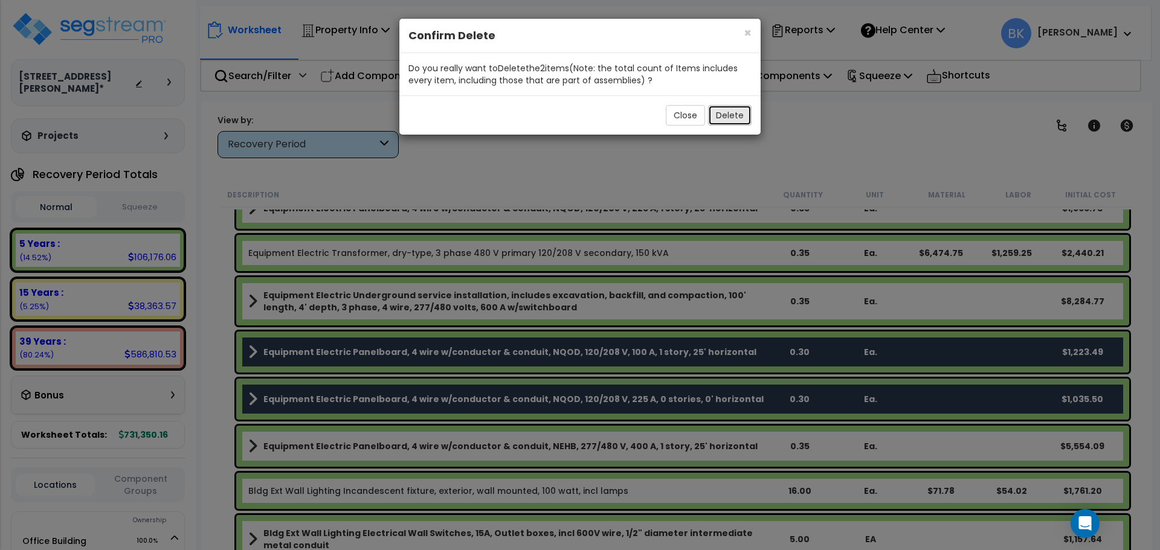
click at [738, 121] on button "Delete" at bounding box center [729, 115] width 43 height 21
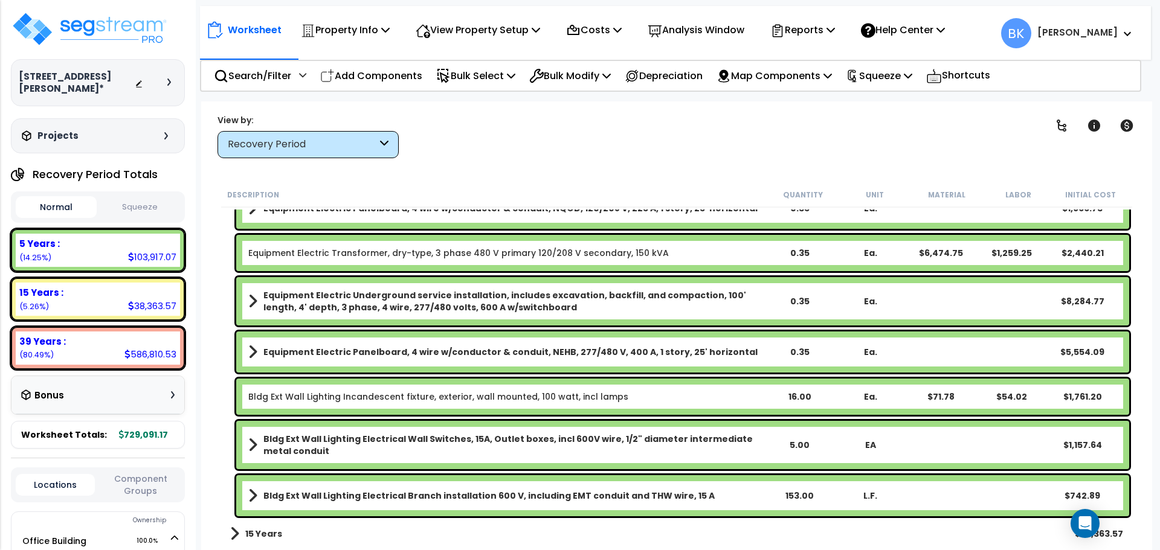
click at [435, 352] on b "Equipment Electric Panelboard, 4 wire w/conductor & conduit, NEHB, 277/480 V, 4…" at bounding box center [510, 352] width 494 height 12
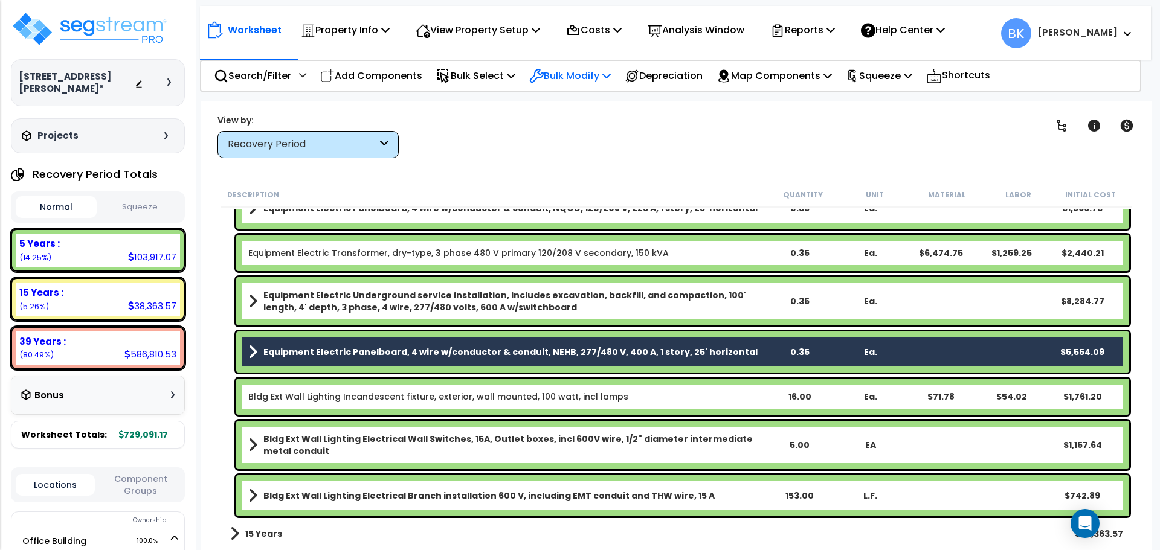
click at [561, 72] on p "Bulk Modify" at bounding box center [570, 76] width 82 height 16
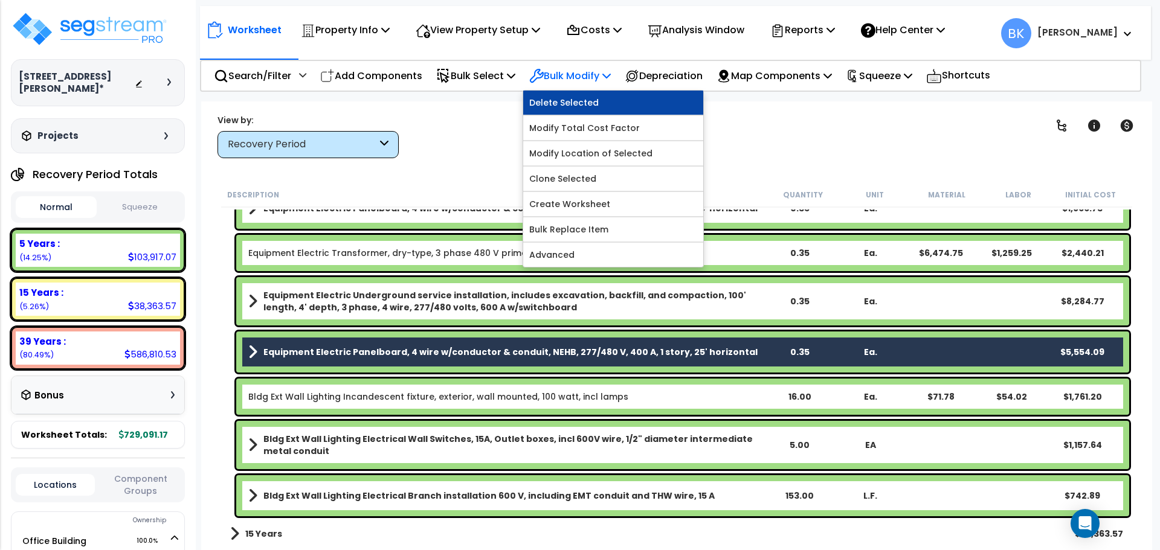
click at [561, 100] on link "Delete Selected" at bounding box center [613, 103] width 180 height 24
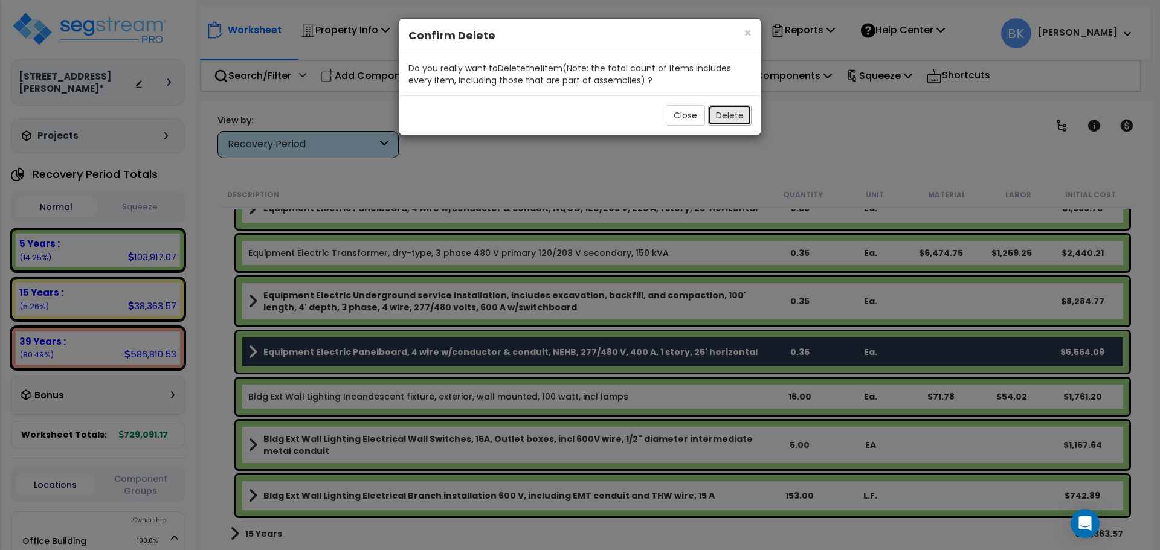
click at [725, 115] on button "Delete" at bounding box center [729, 115] width 43 height 21
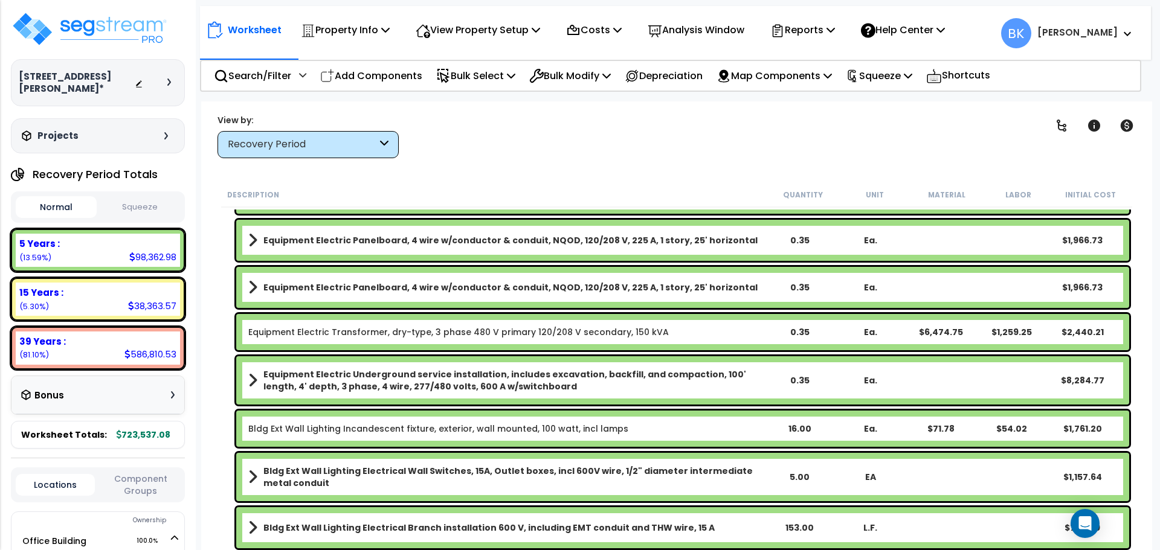
scroll to position [2054, 0]
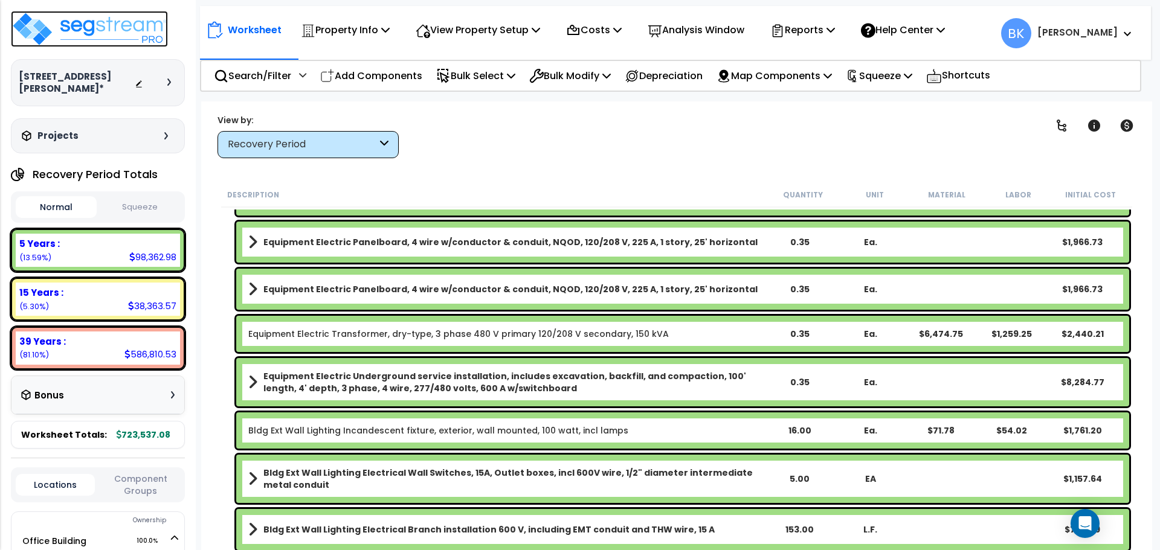
click at [113, 34] on img at bounding box center [89, 29] width 157 height 36
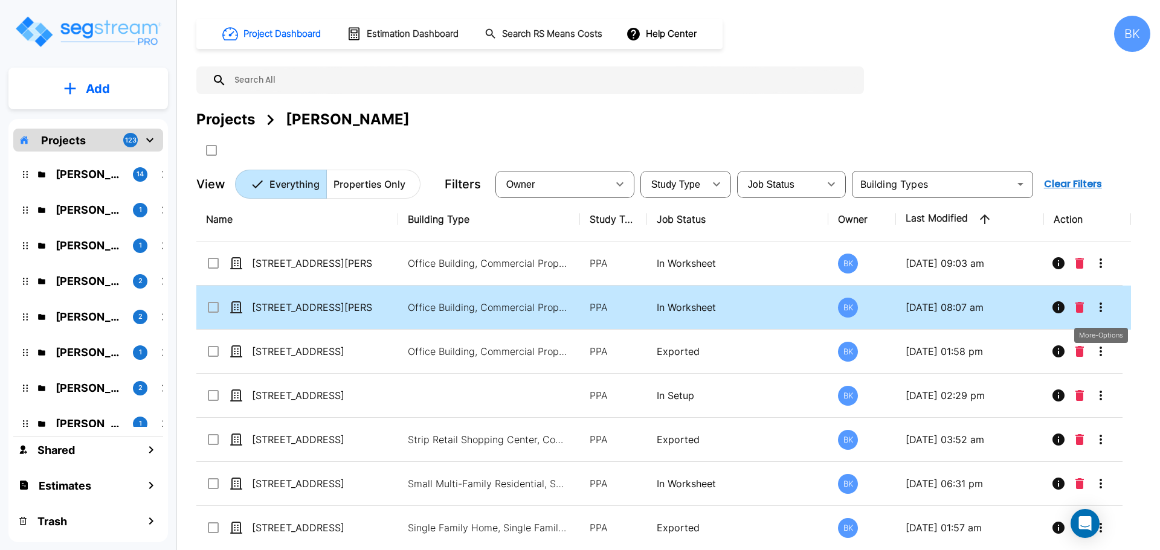
click at [1102, 311] on icon "More-Options" at bounding box center [1100, 307] width 14 height 14
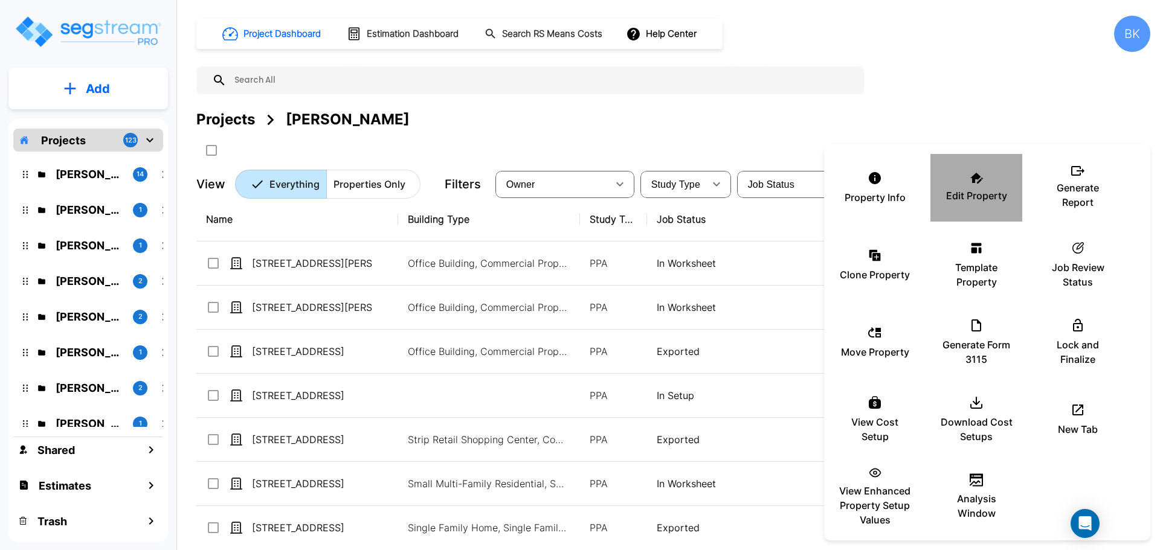
click at [970, 186] on div "Edit Property" at bounding box center [976, 188] width 72 height 60
click at [341, 249] on div at bounding box center [580, 275] width 1160 height 550
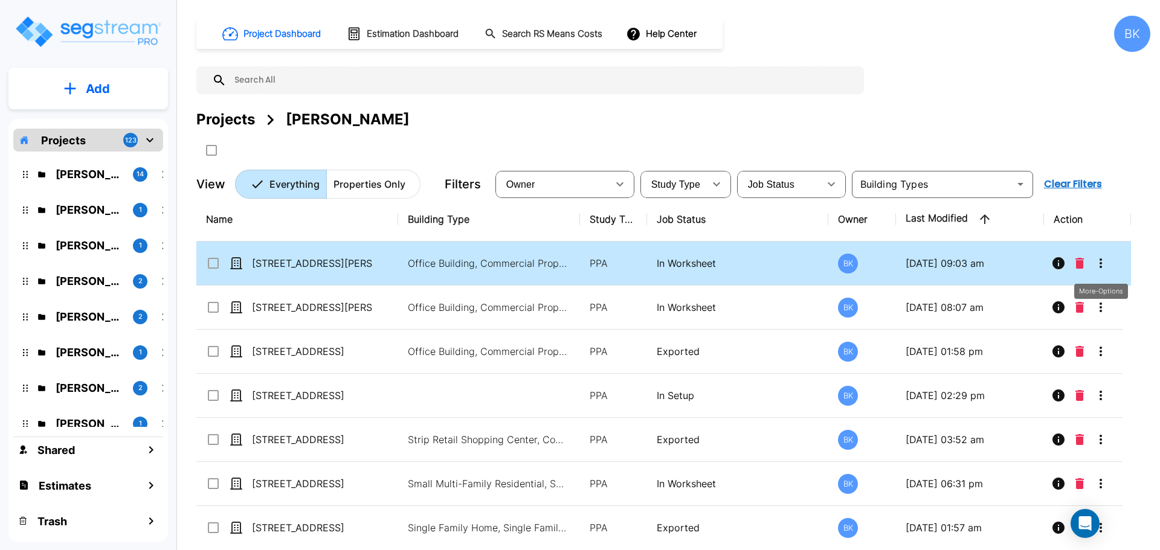
click at [1107, 265] on icon "More-Options" at bounding box center [1100, 263] width 14 height 14
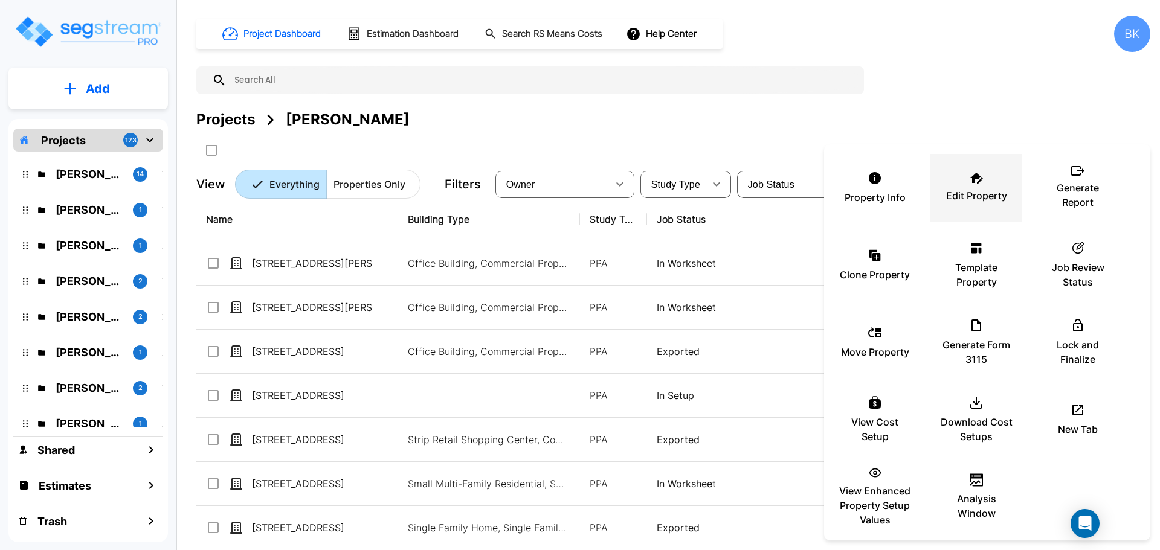
click at [978, 191] on p "Edit Property" at bounding box center [976, 195] width 61 height 14
click at [994, 102] on div at bounding box center [580, 275] width 1160 height 550
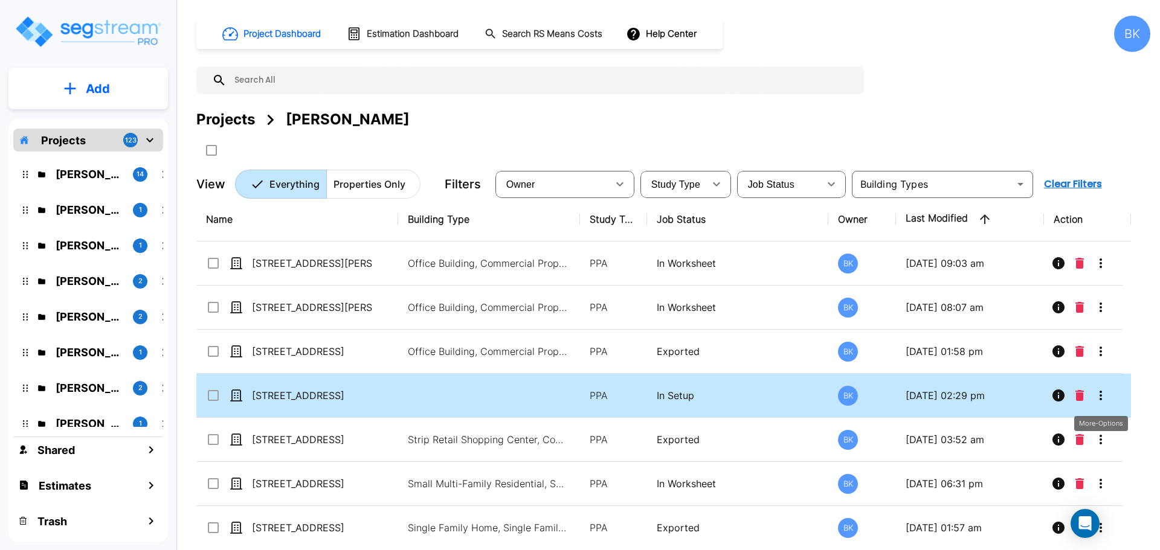
click at [1101, 396] on icon "More-Options" at bounding box center [1100, 396] width 2 height 10
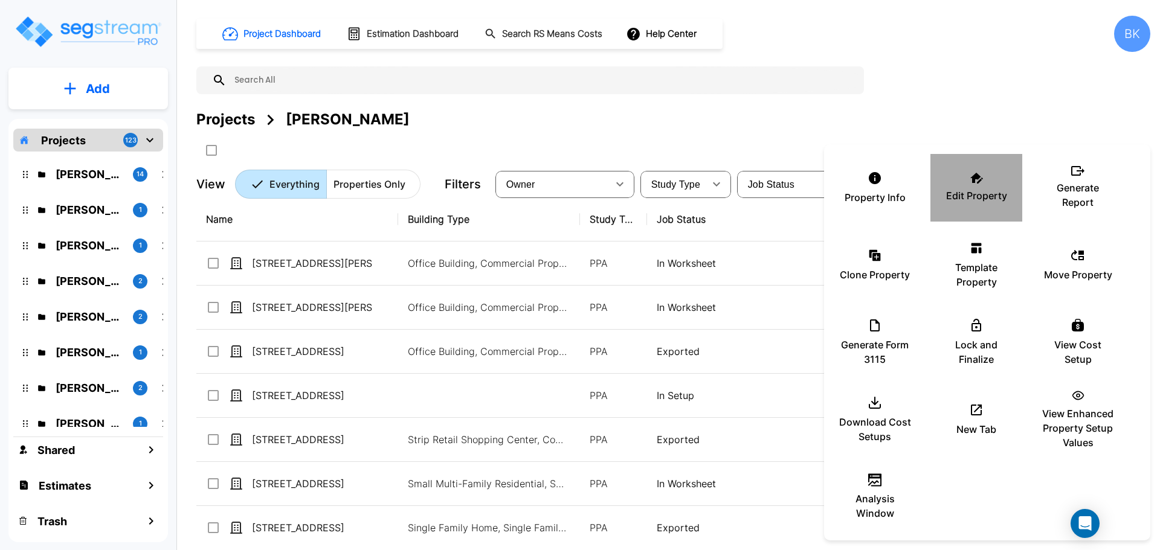
click at [983, 181] on div "Edit Property" at bounding box center [976, 188] width 72 height 60
click at [645, 130] on div at bounding box center [580, 275] width 1160 height 550
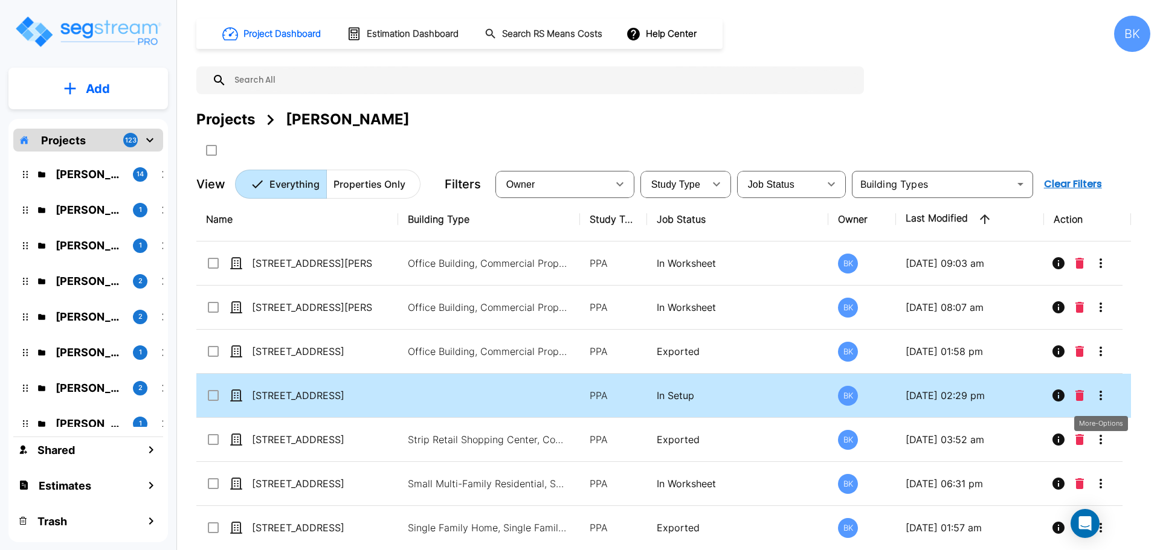
click at [1108, 394] on button "More-Options" at bounding box center [1101, 396] width 24 height 24
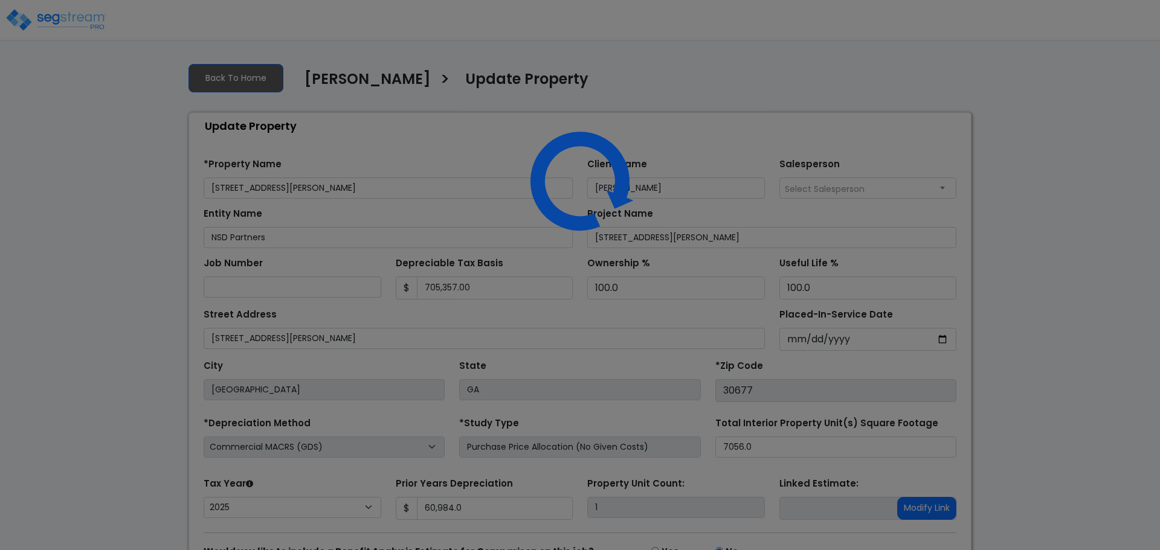
select select "2025"
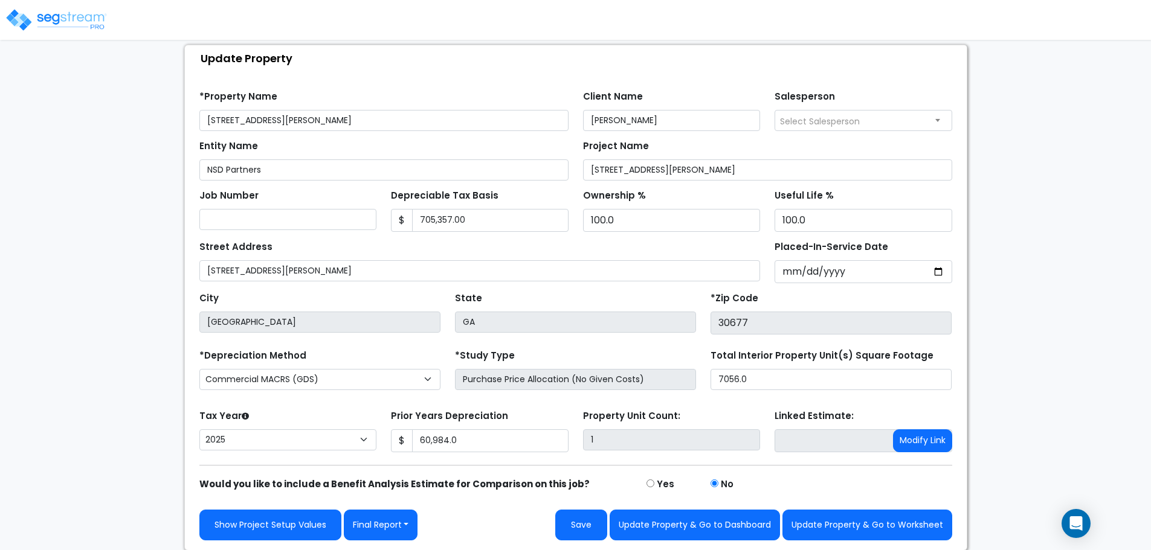
scroll to position [68, 0]
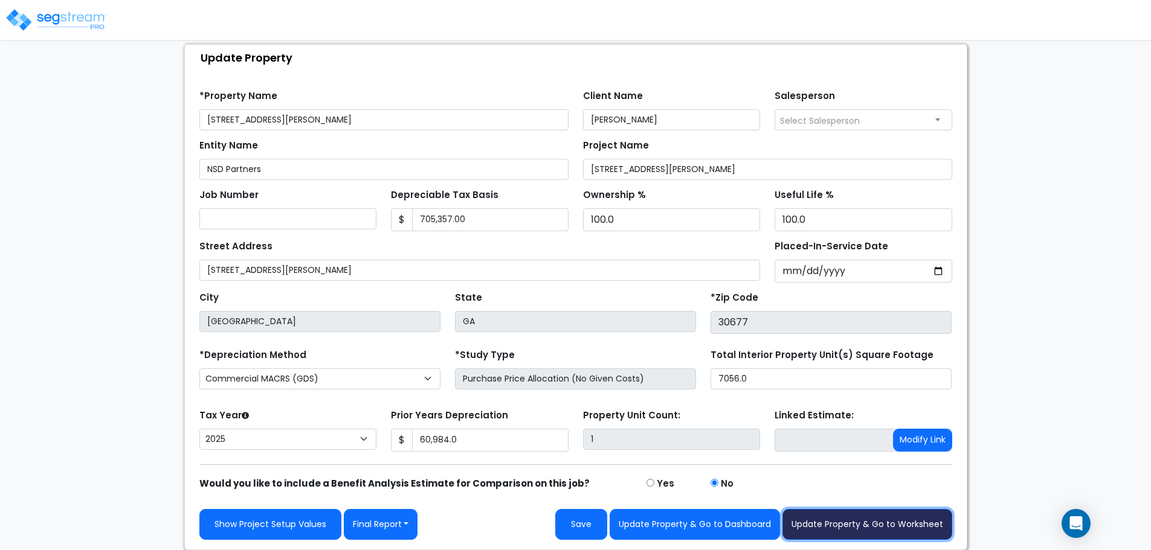
click at [855, 521] on button "Update Property & Go to Worksheet" at bounding box center [867, 524] width 170 height 31
type input "60984"
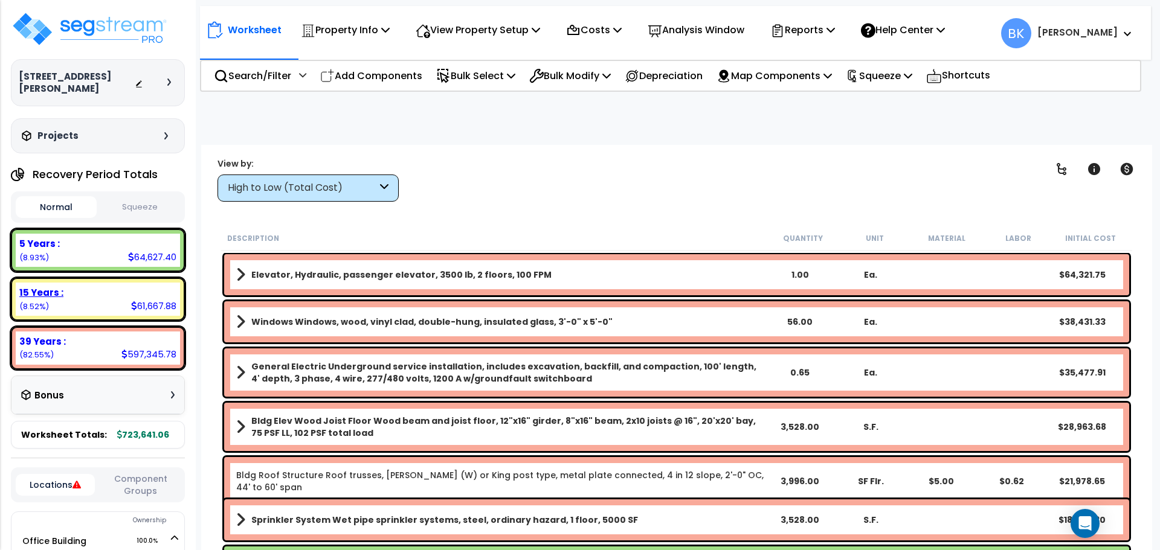
click at [89, 289] on div "15 Years :" at bounding box center [97, 292] width 157 height 13
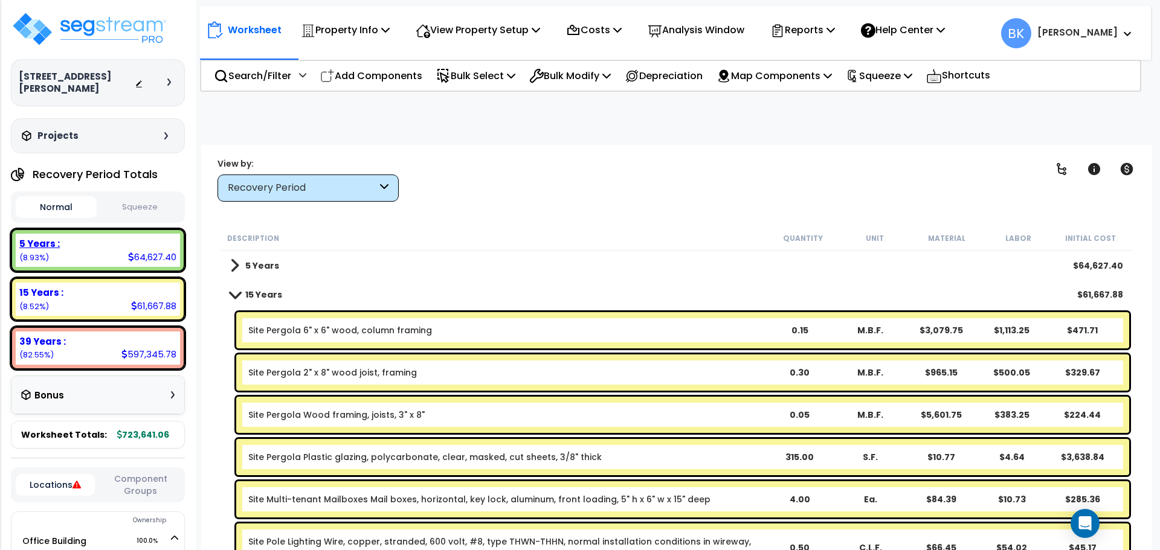
click at [95, 256] on div "5 Years : 64,627.40 (8.93%)" at bounding box center [98, 250] width 164 height 33
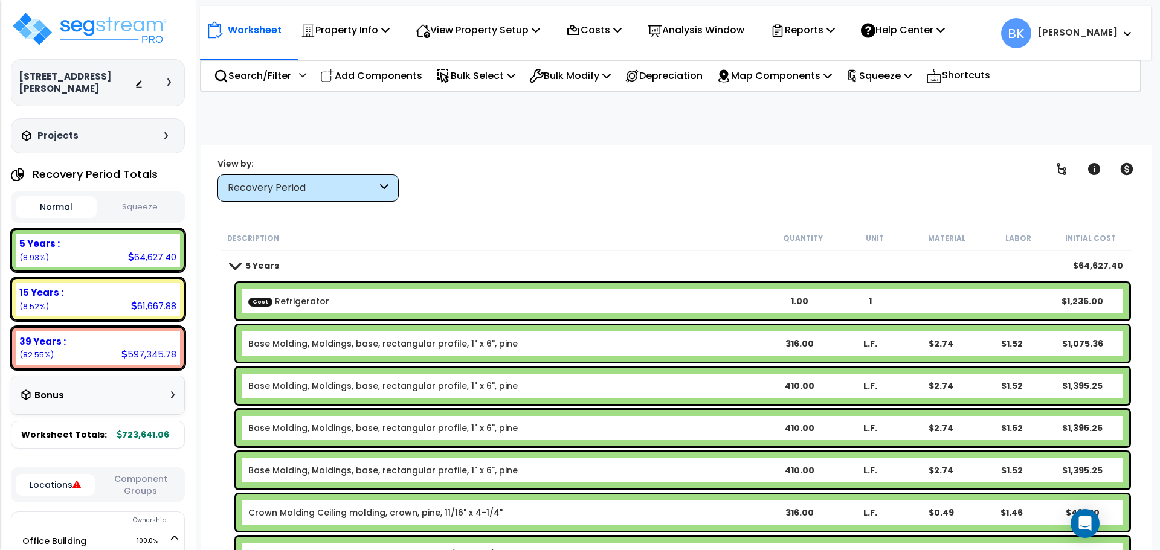
click at [91, 293] on div "15 Years :" at bounding box center [97, 292] width 157 height 13
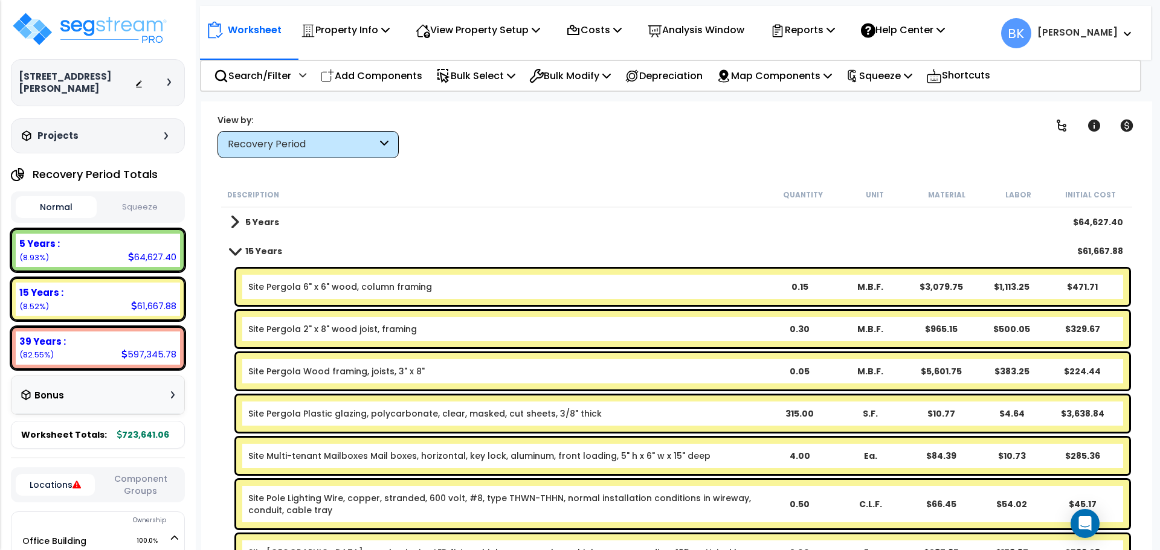
click at [567, 408] on link "Site Pergola Plastic glazing, polycarbonate, clear, masked, cut sheets, 3/8" th…" at bounding box center [424, 414] width 353 height 12
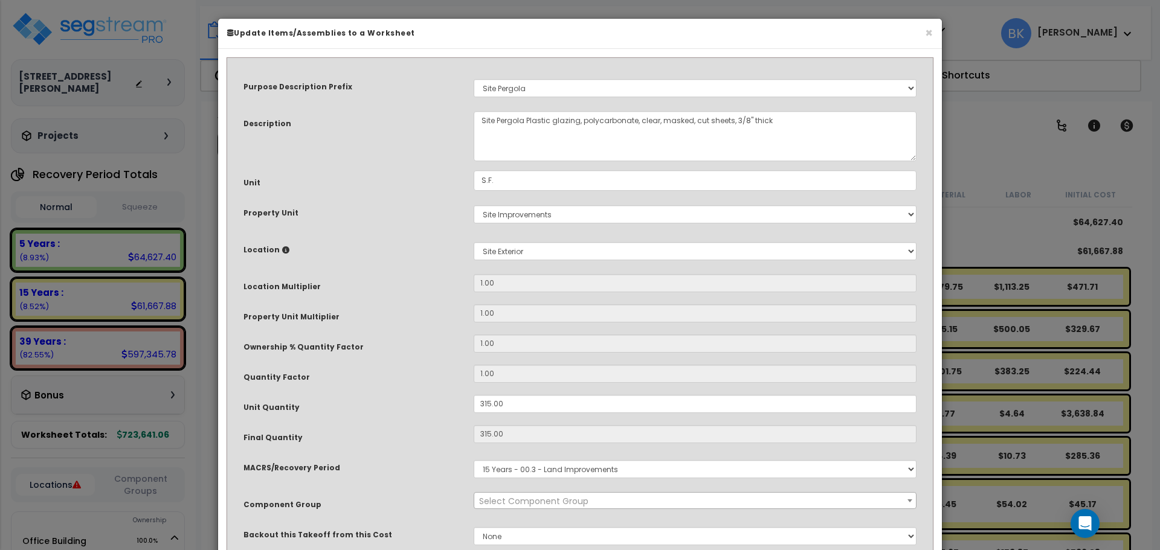
select select "39518"
click at [523, 405] on input "315.00" at bounding box center [695, 404] width 443 height 18
type input "7"
type input "315"
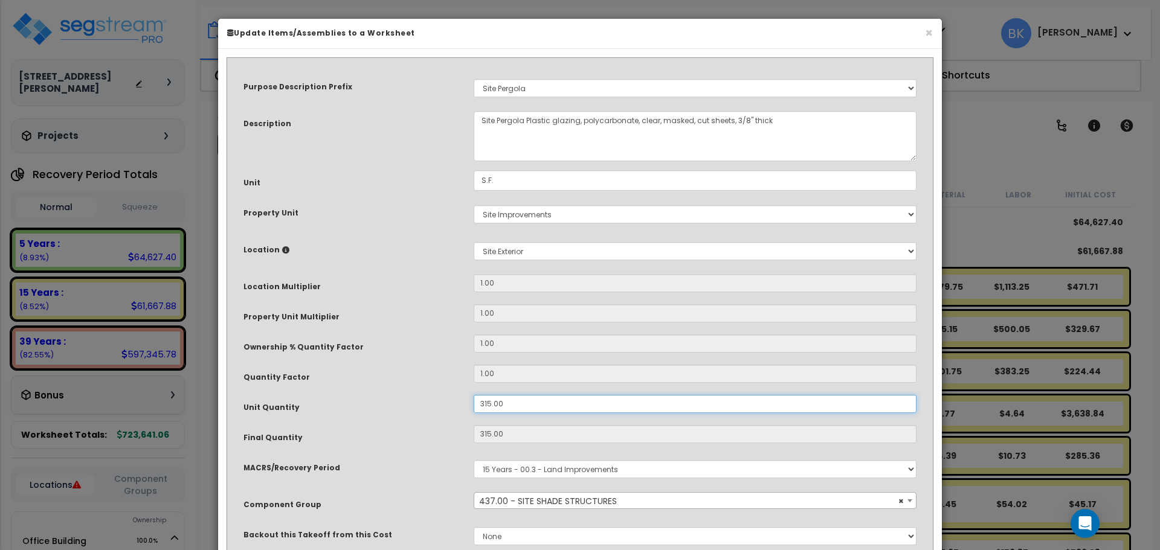
type input "$3,640.61"
type input "78"
type input "7"
type input "$80.90"
type input "78"
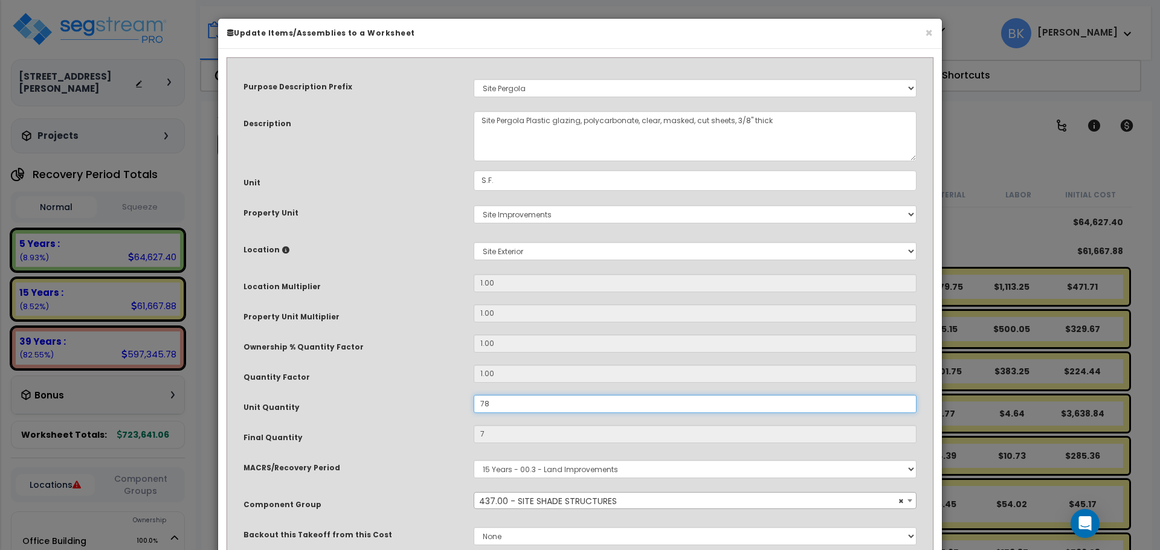
type input "$901.49"
type input "78.7"
type input "$909.58"
type input "78.75"
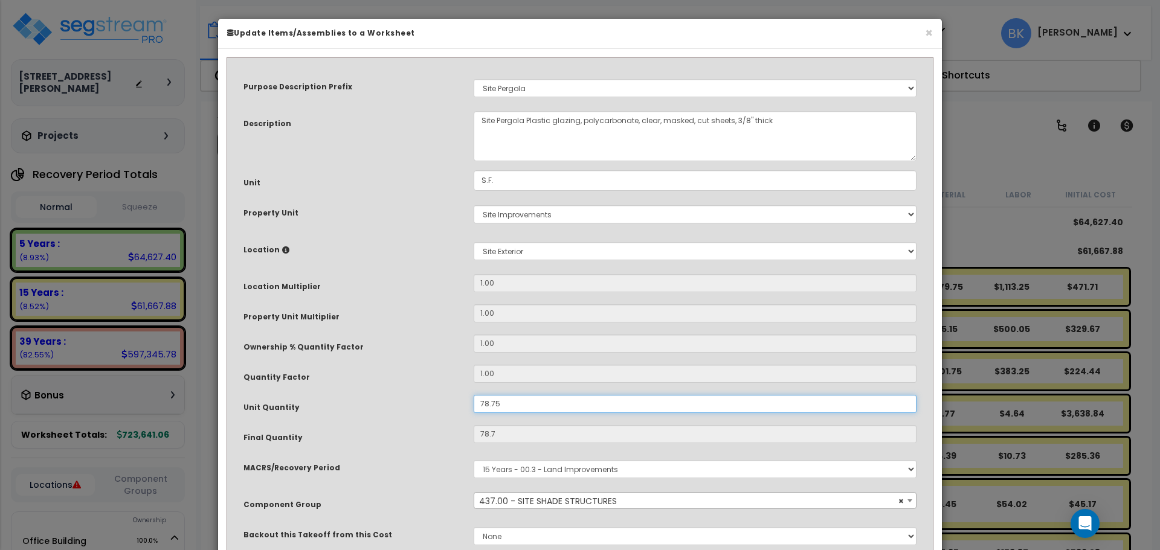
type input "78.75"
type input "$910.15"
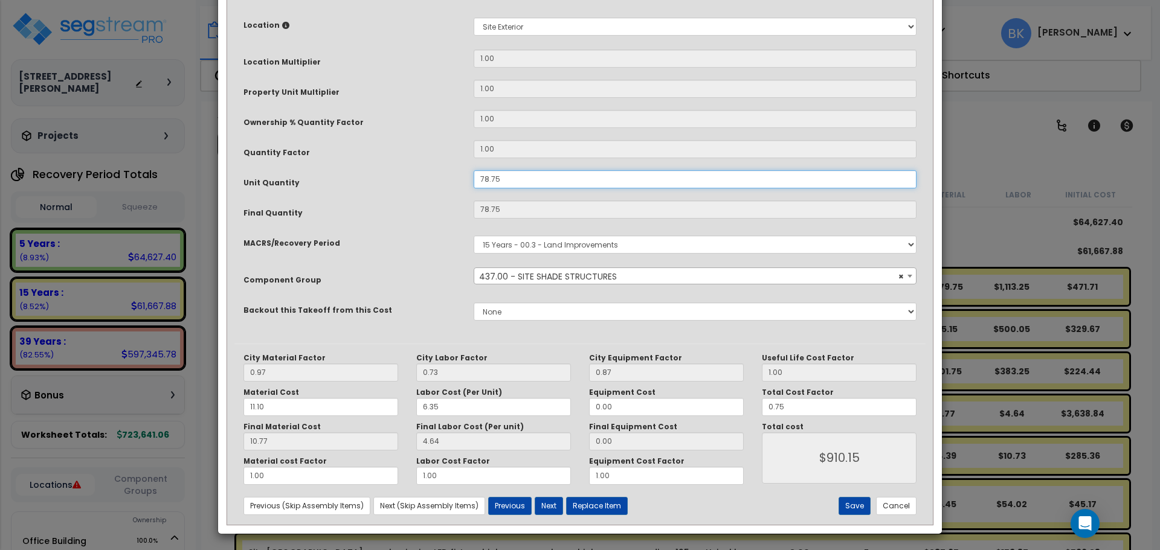
scroll to position [227, 0]
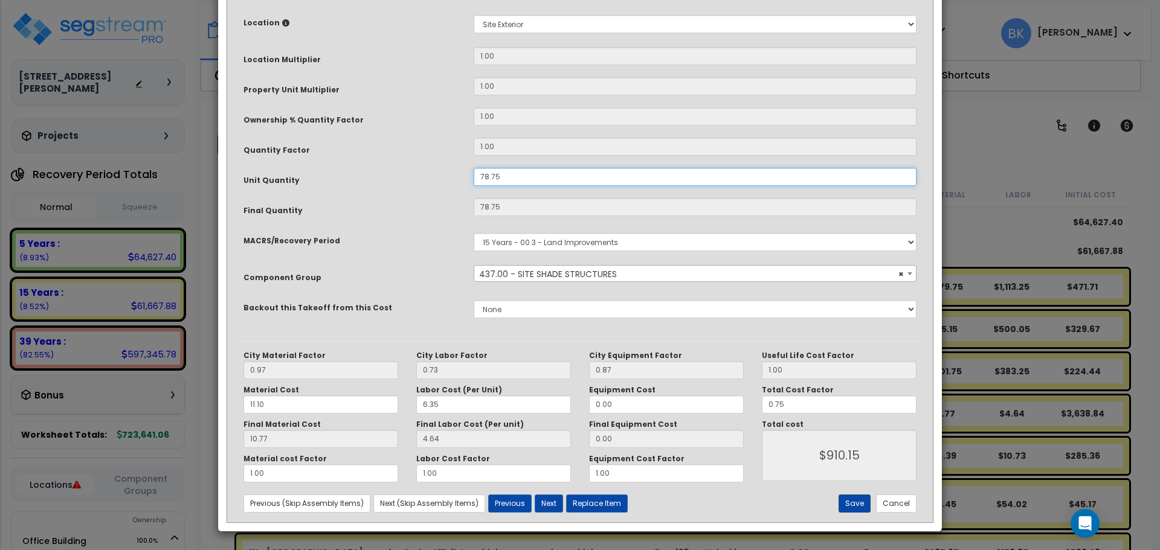
type input "78.75"
click at [859, 499] on button "Save" at bounding box center [854, 504] width 32 height 18
type input "910.15"
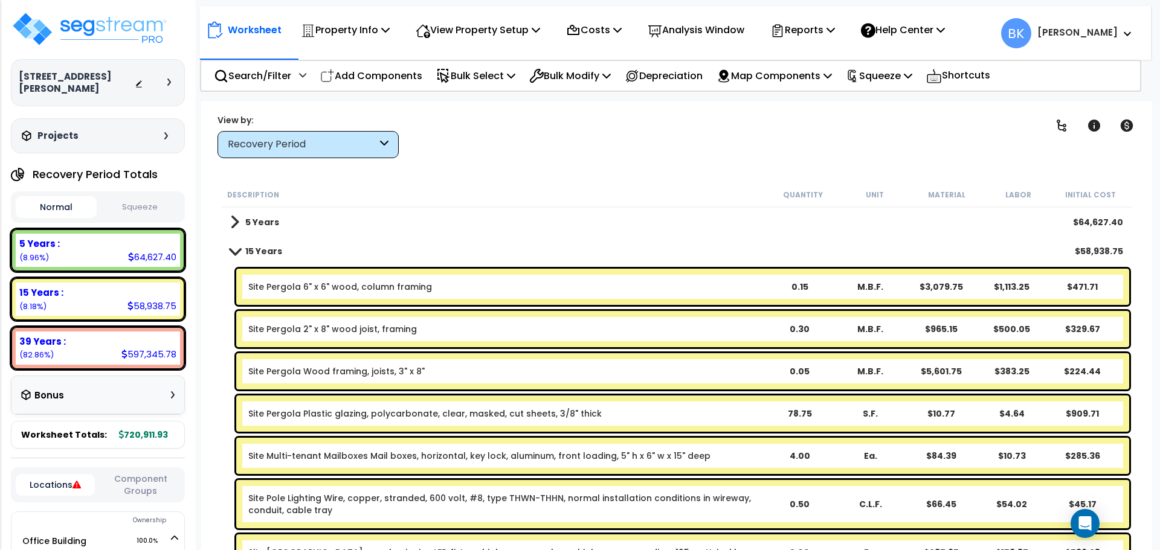
click at [477, 362] on div "Site Pergola Wood framing, joists, 3" x 8" 0.05 M.B.F. $5,601.75 $383.25 $224.44" at bounding box center [682, 371] width 893 height 36
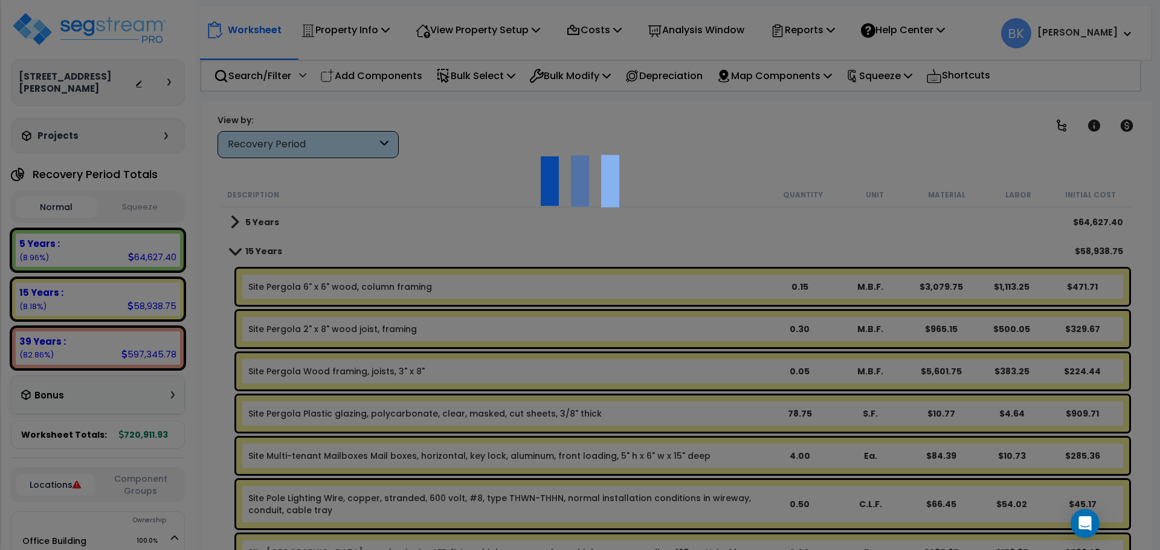
scroll to position [0, 0]
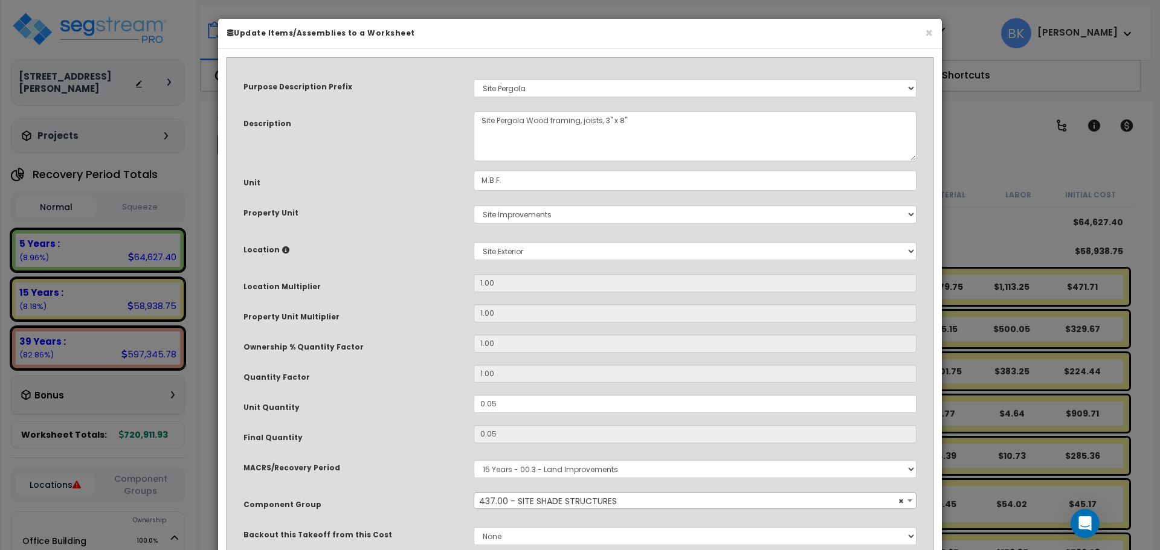
select select "39518"
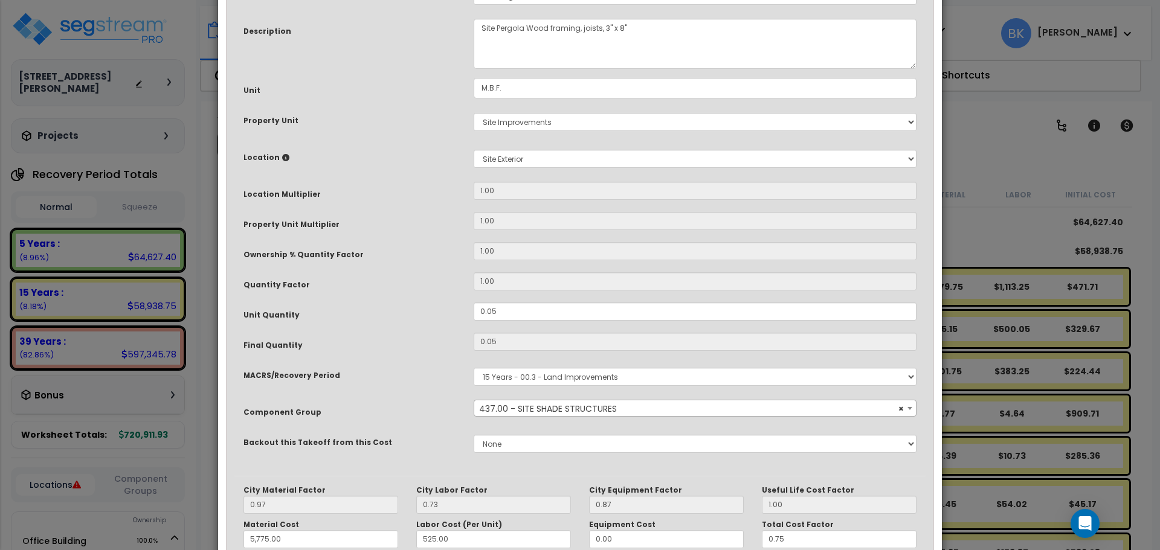
scroll to position [121, 0]
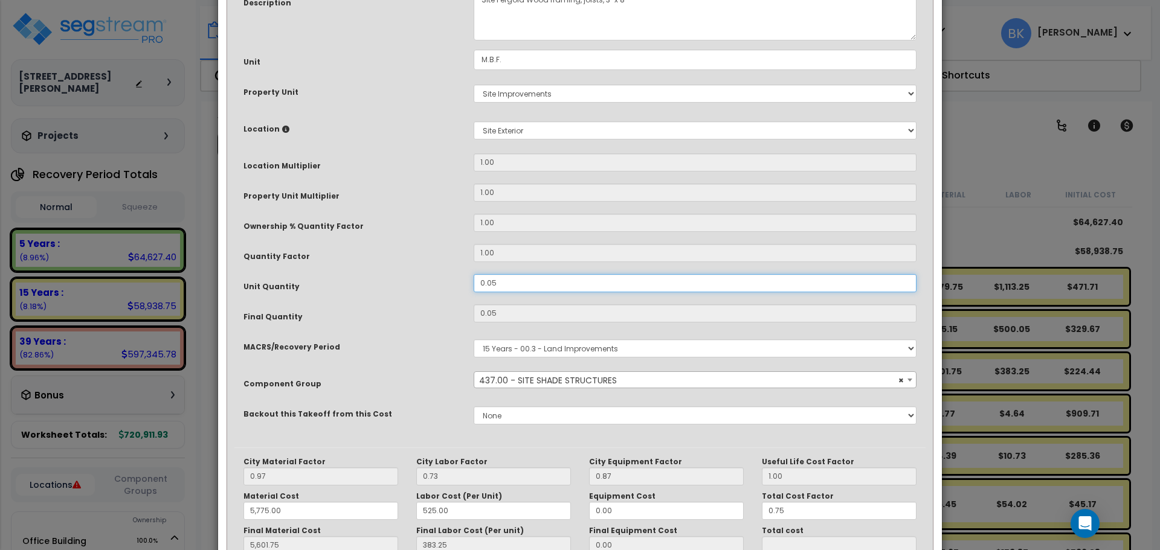
click at [523, 287] on input "0.05" at bounding box center [695, 283] width 443 height 18
type input "0"
type input "5,601.75"
type input "0."
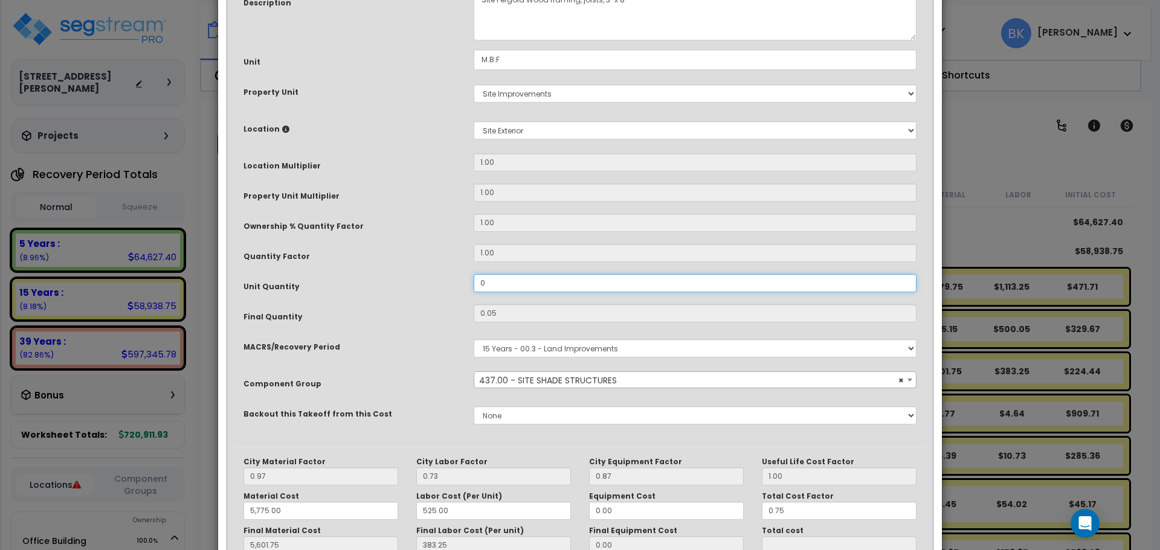
type input "0"
type input "5,601.75"
type input "$0.00"
type input "5,601.75"
type input "0.0"
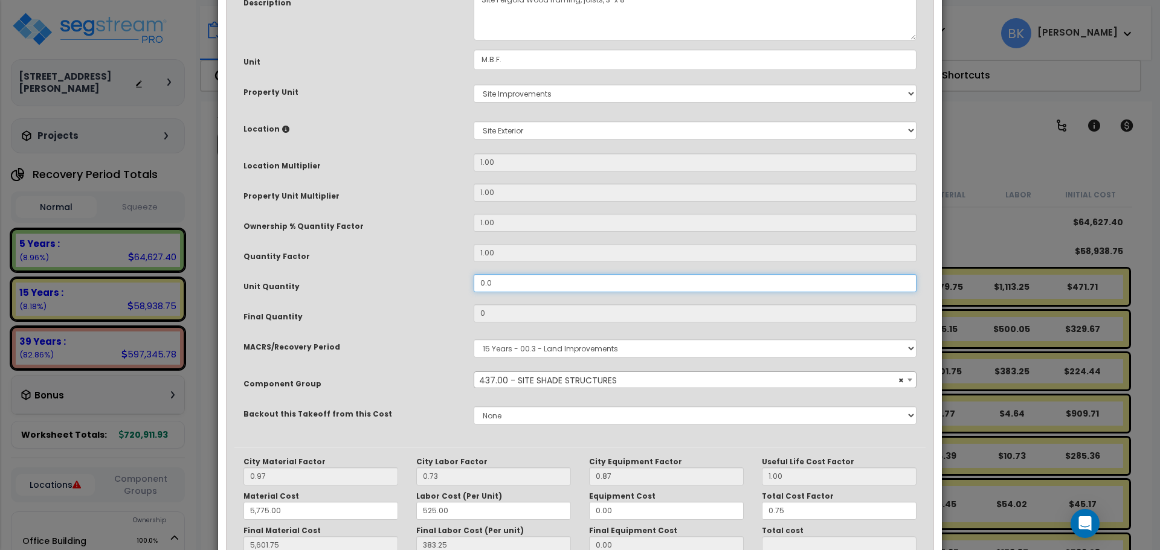
type input "5,601.75"
type input "0.01"
type input "5,601.75"
type input "0.01"
type input "5,601.75"
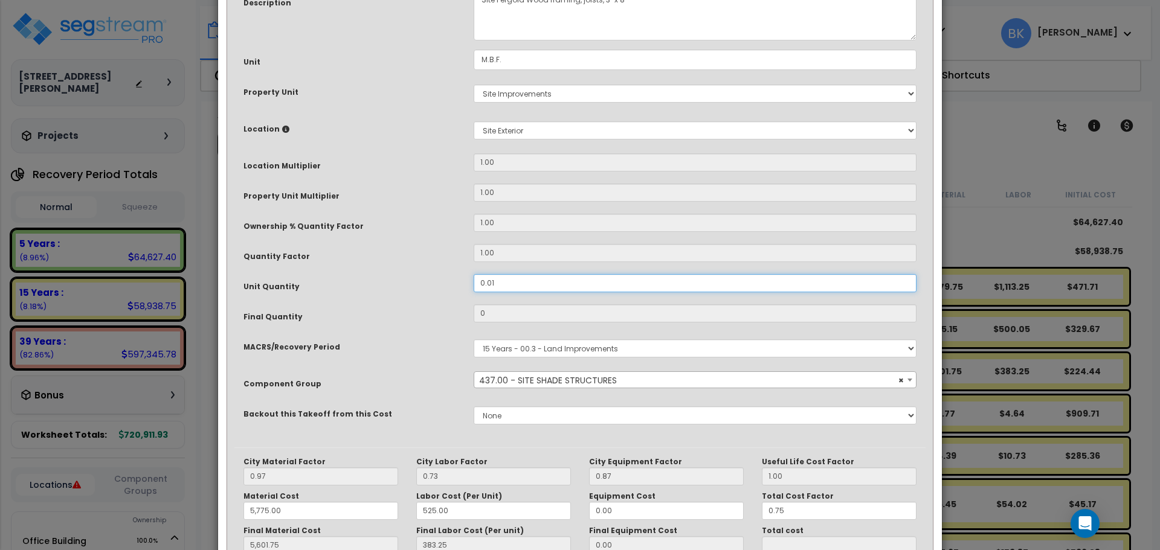
type input "$44.89"
type input "0.012"
type input "5,601.75"
type input "0.012"
type input "5,601.75"
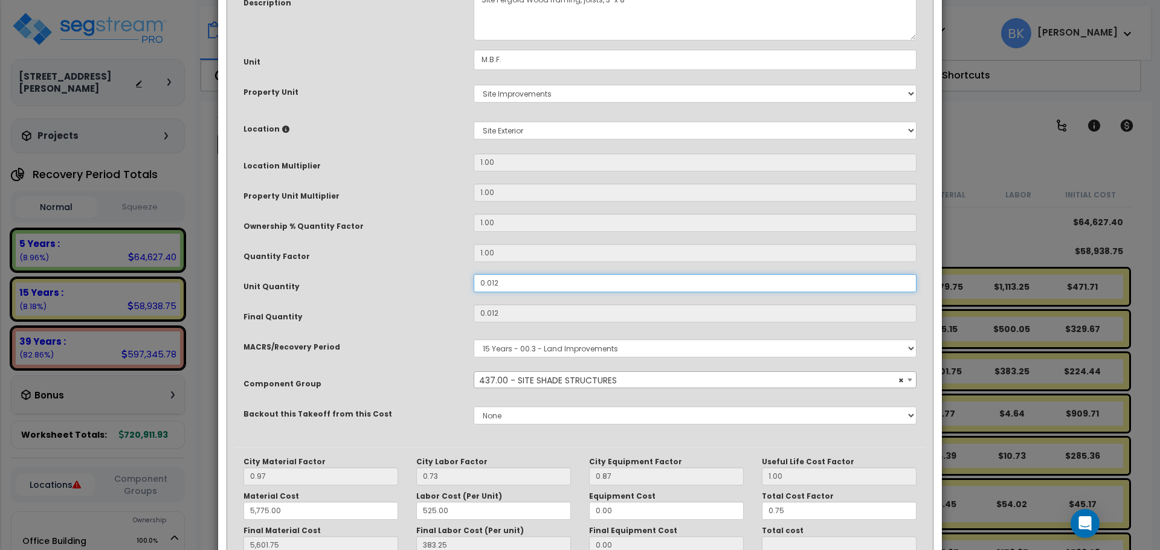
type input "0.0125"
type input "5,601.75"
type input "0.0125"
type input "5,601.75"
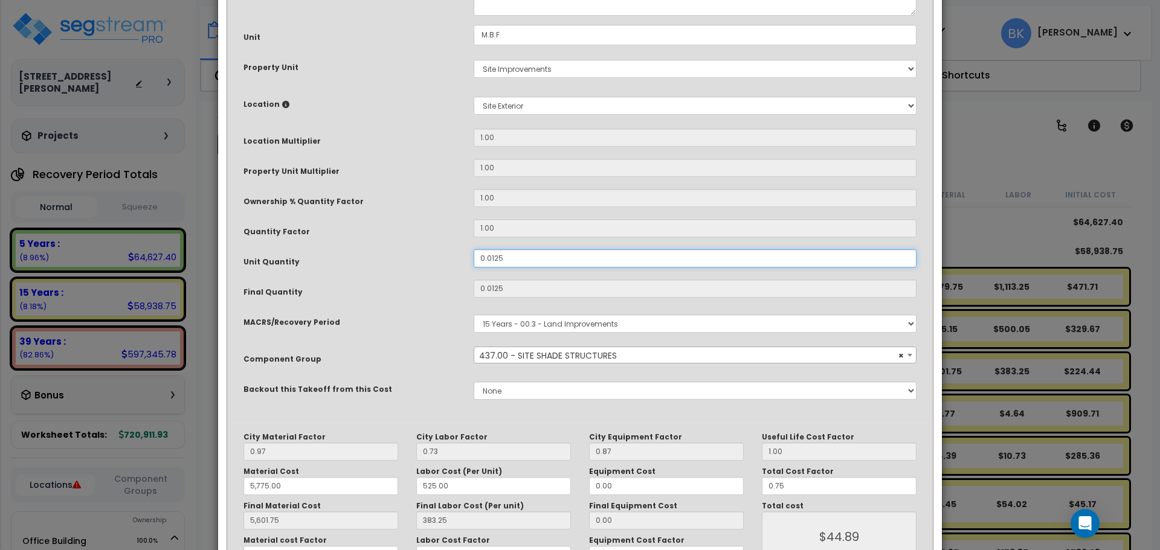
scroll to position [227, 0]
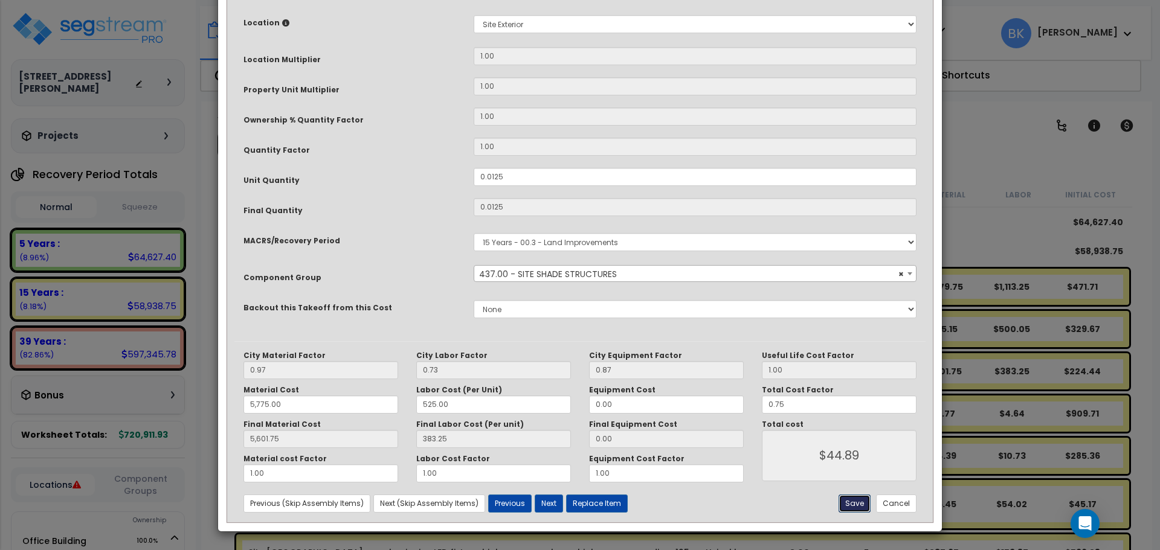
click at [854, 501] on button "Save" at bounding box center [854, 504] width 32 height 18
type input "0.01"
type input "5775.00"
type input "5601.75"
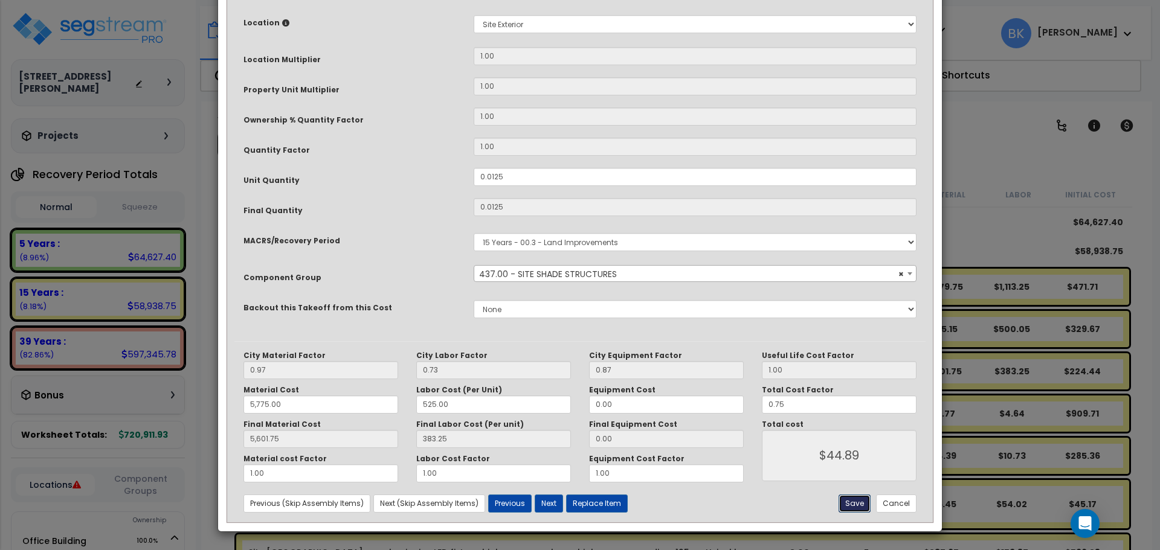
type input "44.89"
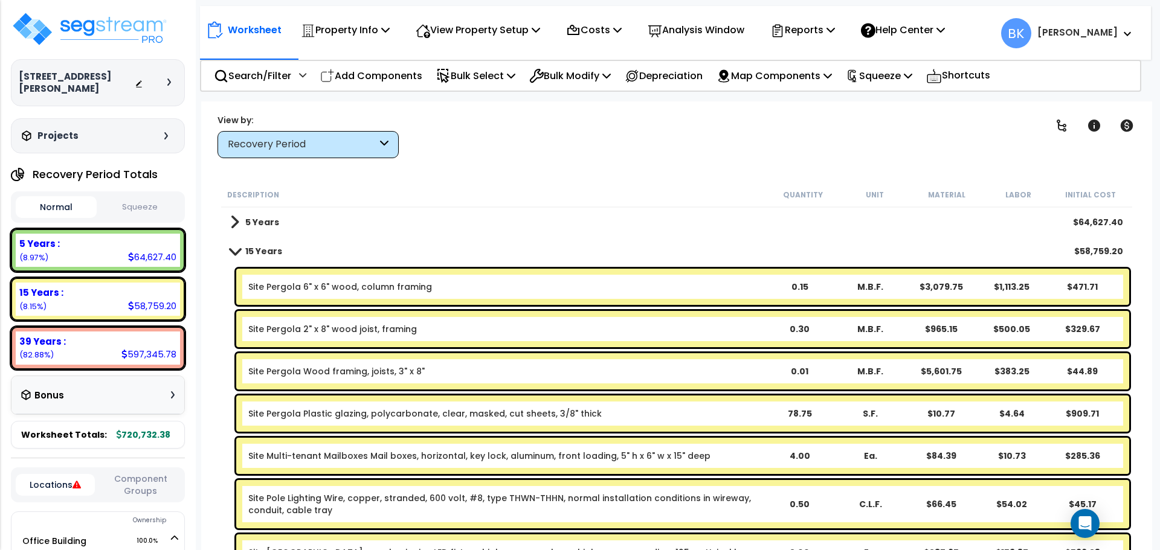
click at [506, 329] on b "Site Pergola 2" x 8" wood joist, framing" at bounding box center [505, 329] width 515 height 12
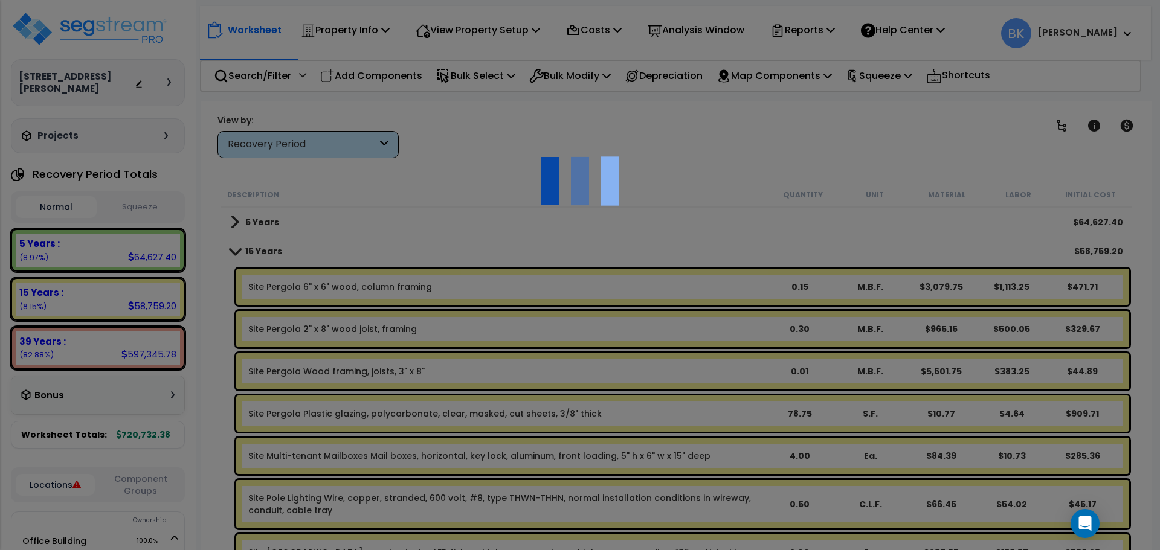
scroll to position [0, 0]
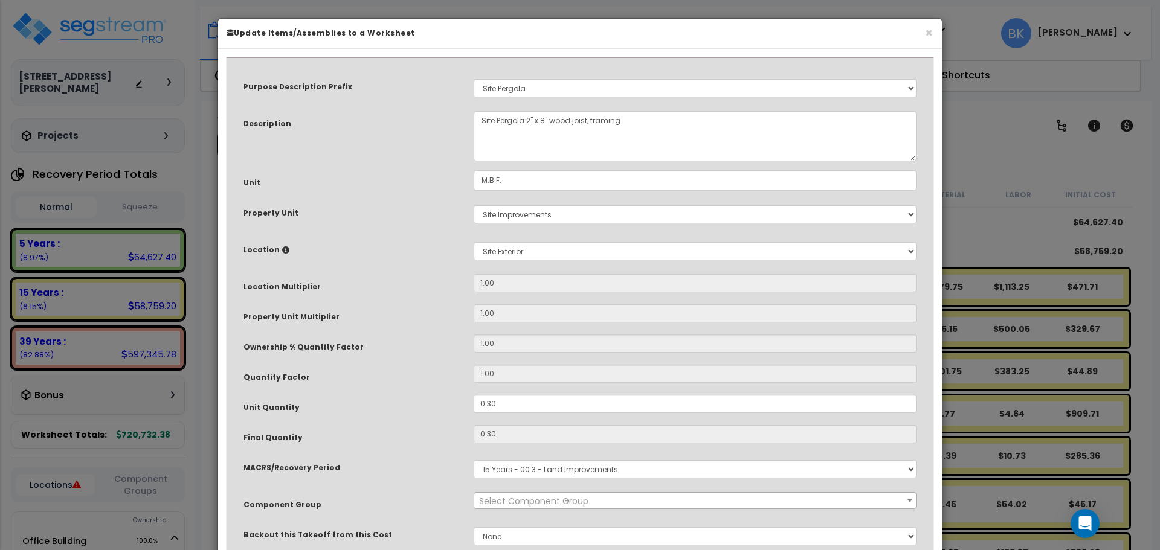
select select "39518"
click at [530, 408] on input "0.30" at bounding box center [695, 404] width 443 height 18
type input "0"
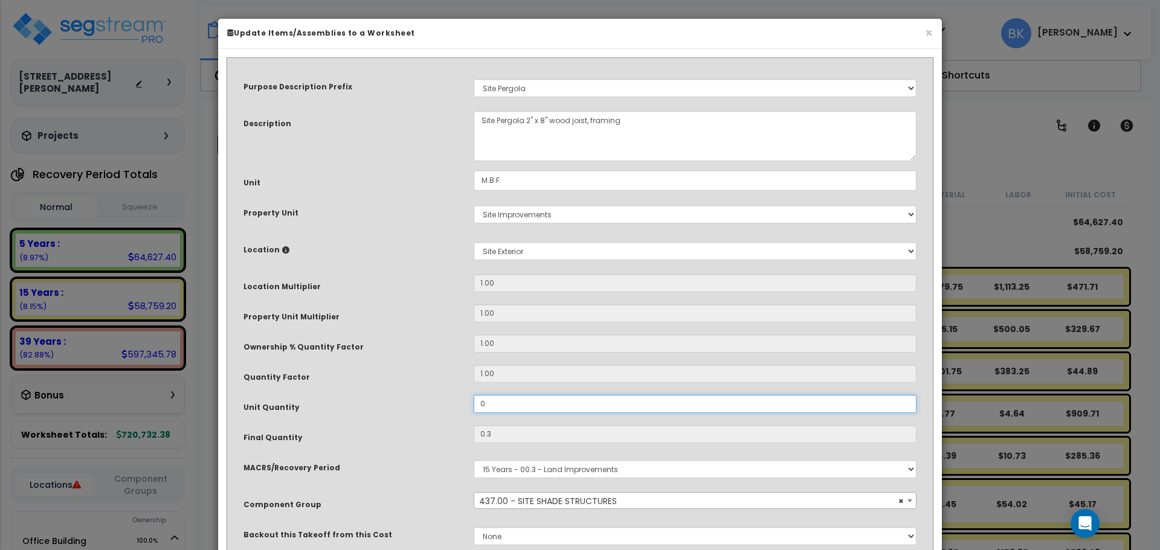
type input "$0.00"
type input "0.07"
type input "$76.92"
type input "0.075"
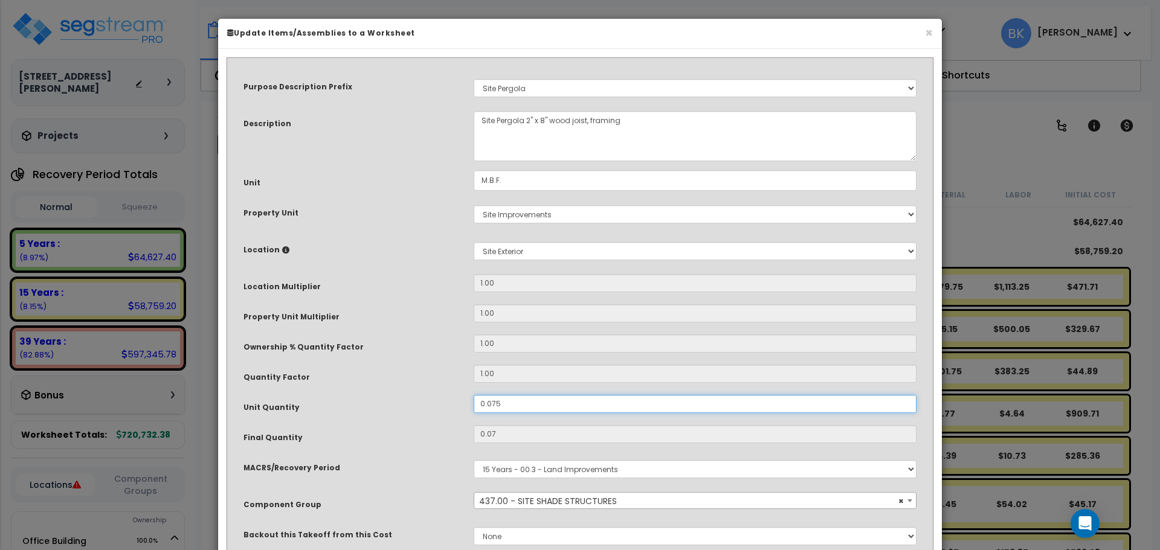
type input "0.075"
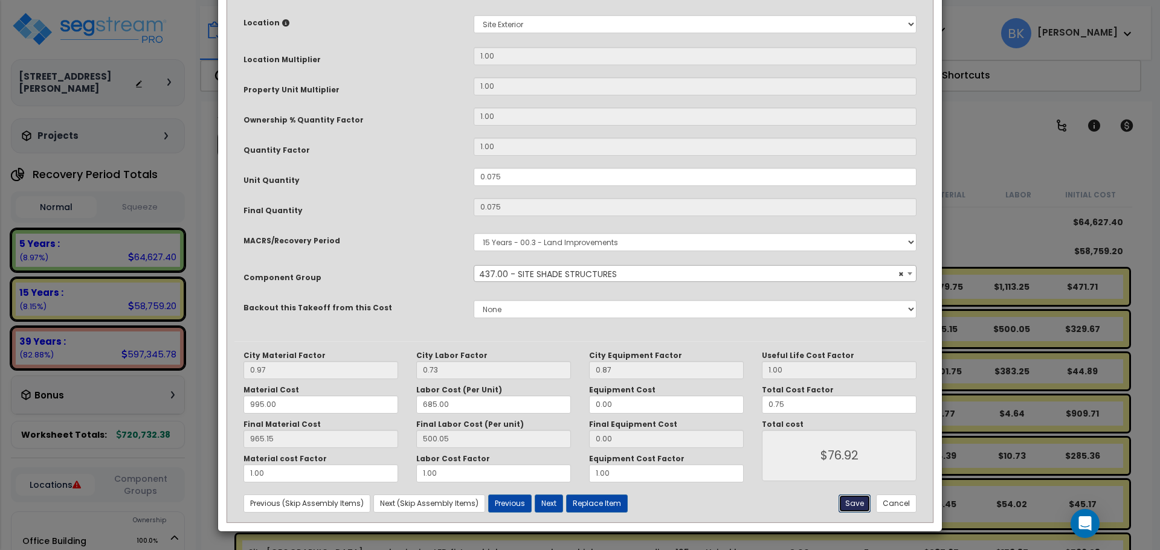
click at [852, 505] on button "Save" at bounding box center [854, 504] width 32 height 18
type input "0.07"
type input "76.92"
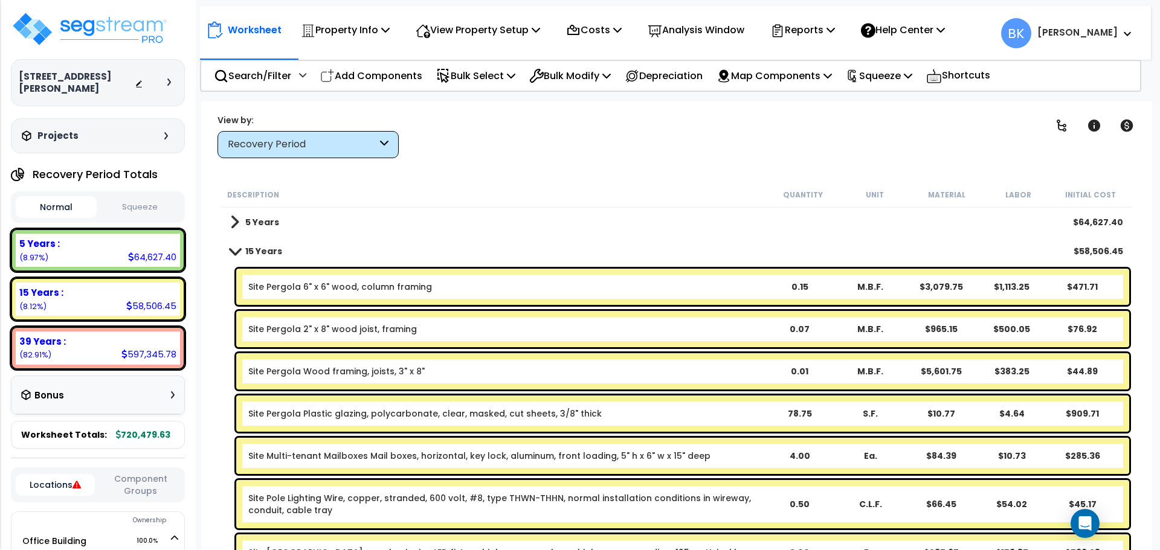
click at [378, 280] on div "Site Pergola 6" x 6" wood, column framing 0.15 M.B.F. $3,079.75 $1,113.25 $471.…" at bounding box center [682, 287] width 893 height 36
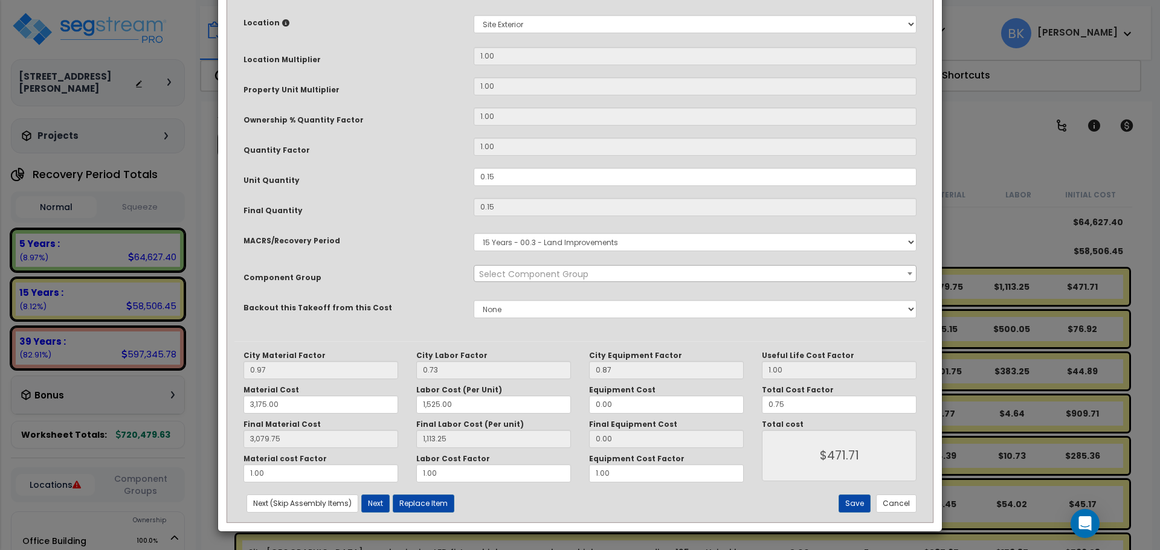
scroll to position [0, 0]
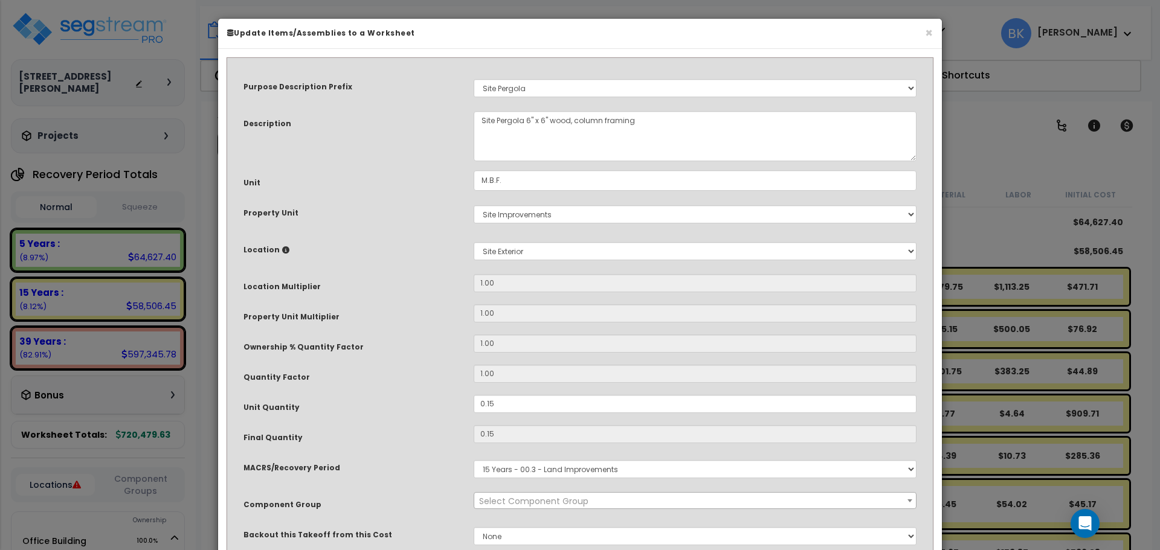
select select "39518"
click at [526, 395] on input "0.15" at bounding box center [695, 404] width 443 height 18
type input "0"
type input "3,079.75"
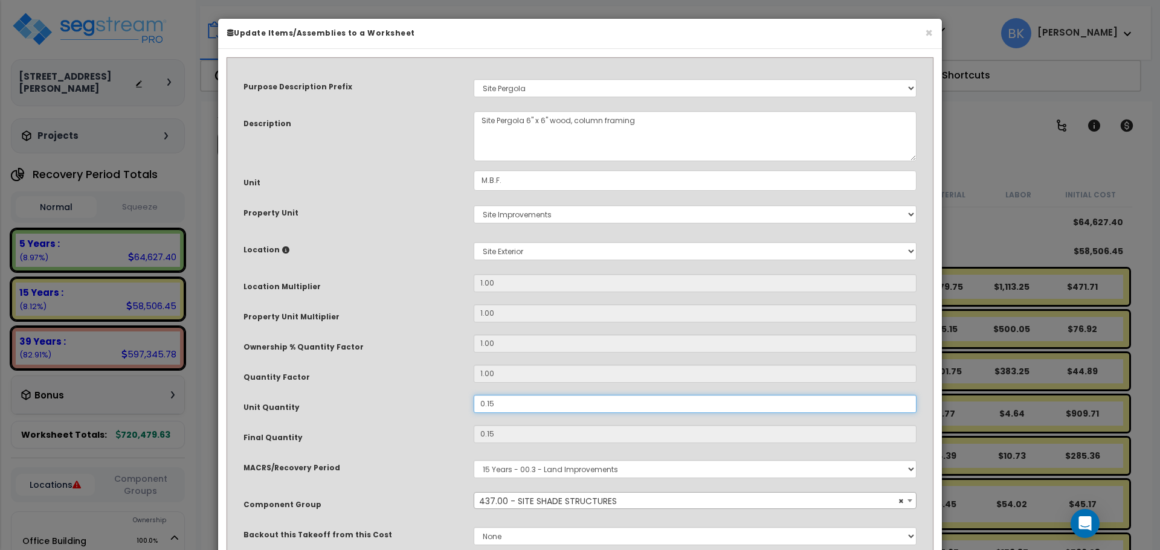
type input "1,113.25"
type input "0"
type input "3,079.75"
type input "1,113.25"
type input "$0.00"
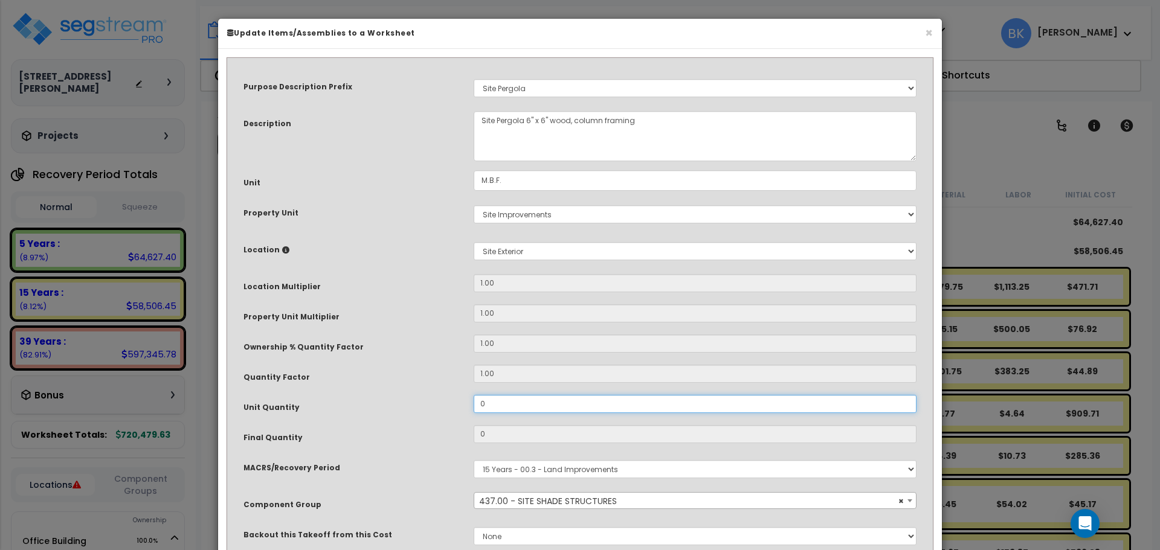
type input "0."
type input "3,079.75"
type input "1,113.25"
type input "3,079.75"
type input "1,113.25"
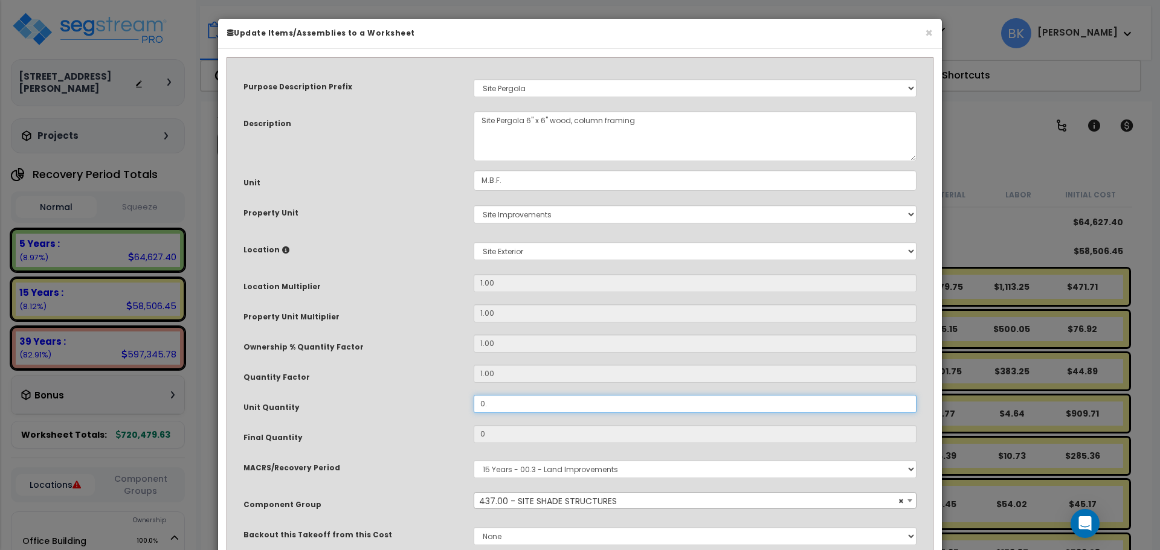
type input "0.0"
type input "3,079.75"
type input "1,113.25"
type input "3,079.75"
type input "1,113.25"
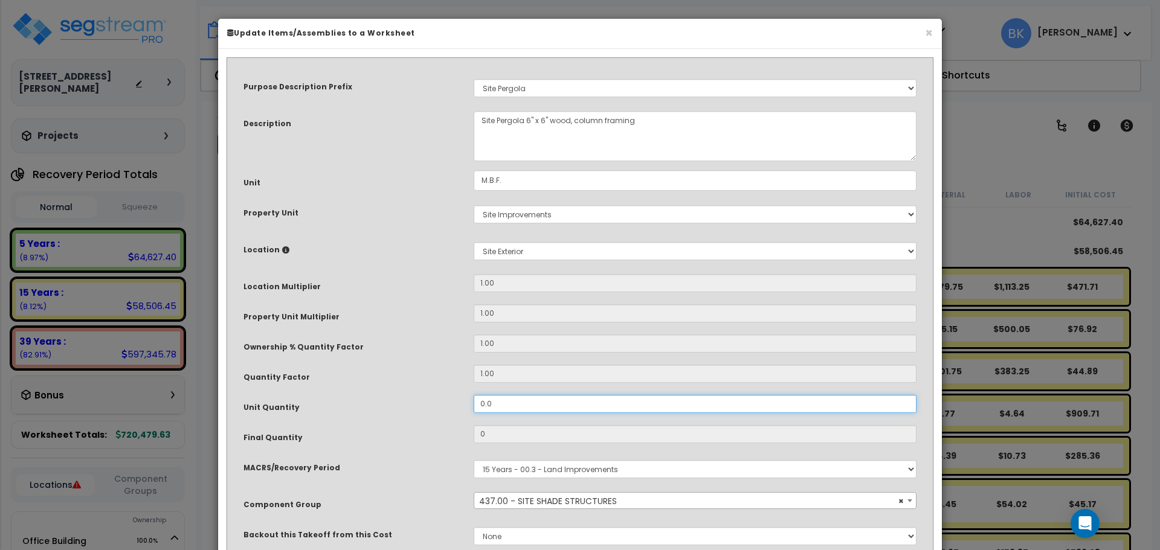
type input "0.03"
type input "3,079.75"
type input "1,113.25"
type input "0.03"
type input "3,079.75"
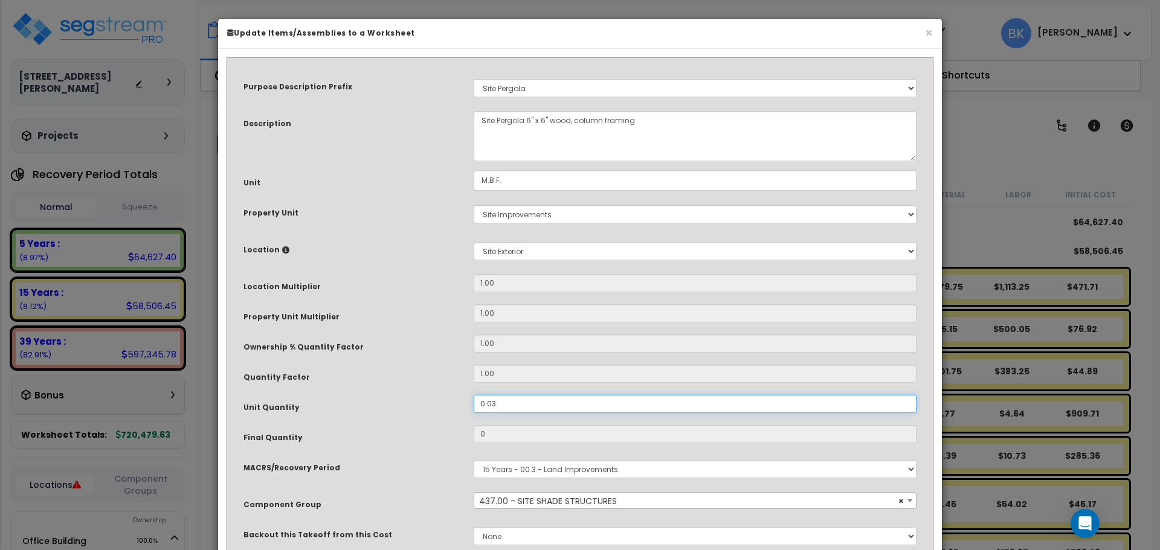
type input "1,113.25"
type input "$94.34"
type input "0.037"
type input "3,079.75"
type input "1,113.25"
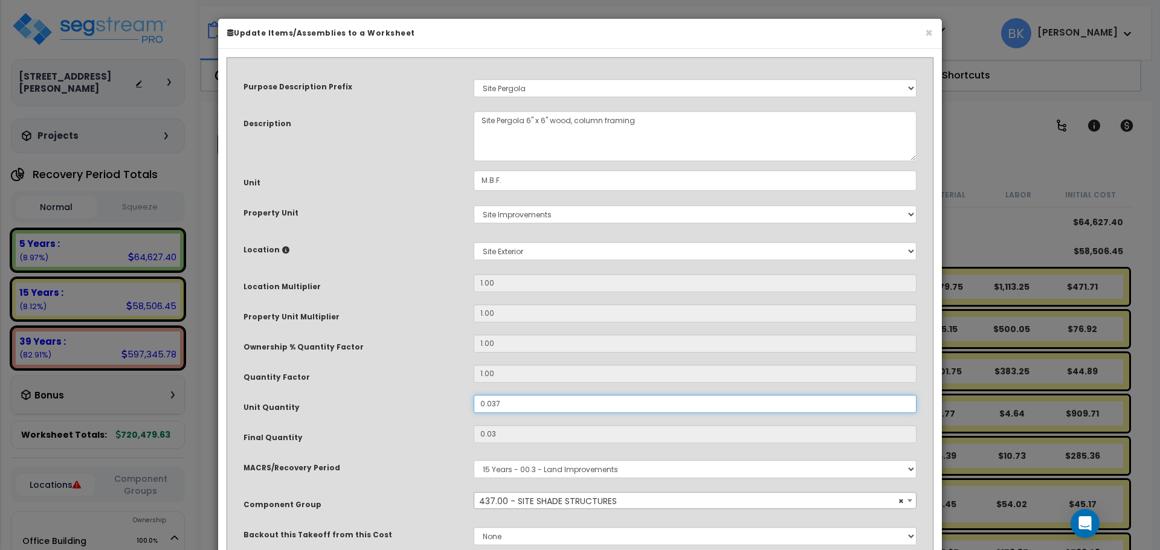
type input "0.037"
type input "3,079.75"
type input "1,113.25"
type input "$125.79"
type input "0.0375"
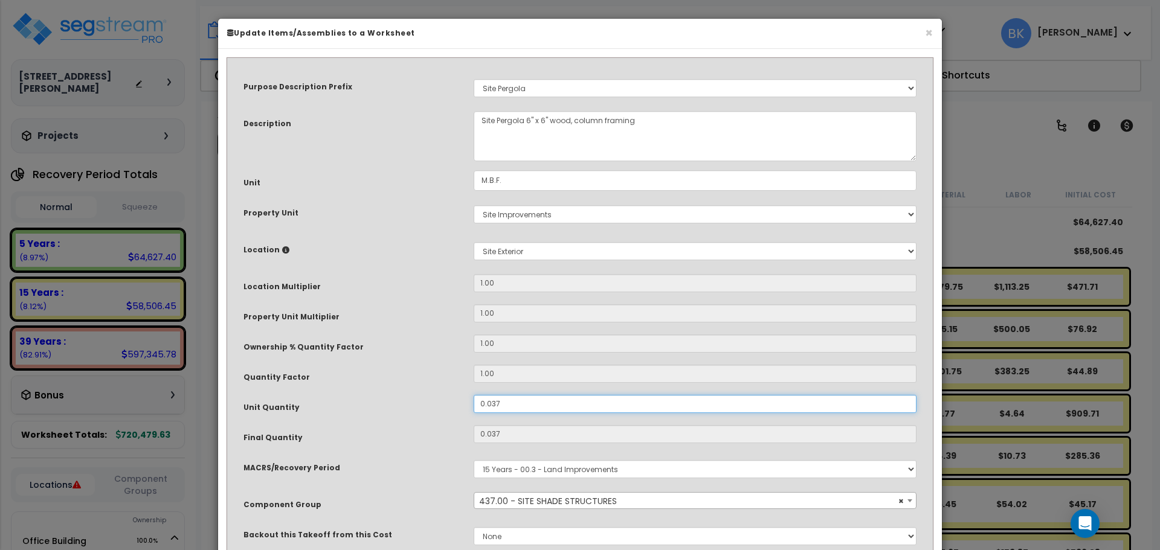
type input "3,079.75"
type input "1,113.25"
type input "0.0375"
type input "3,079.75"
type input "1,113.25"
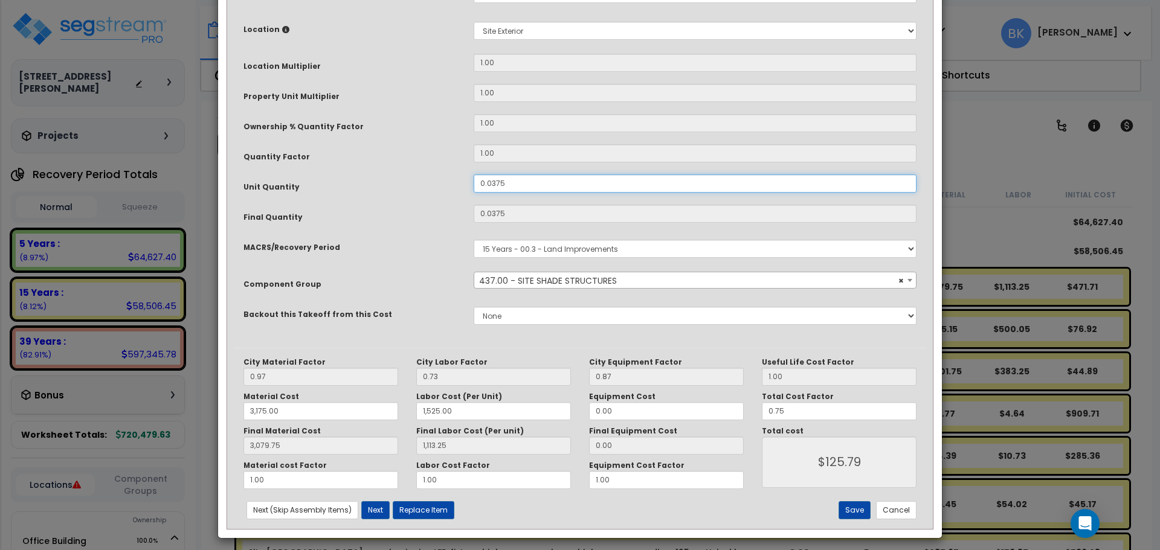
scroll to position [227, 0]
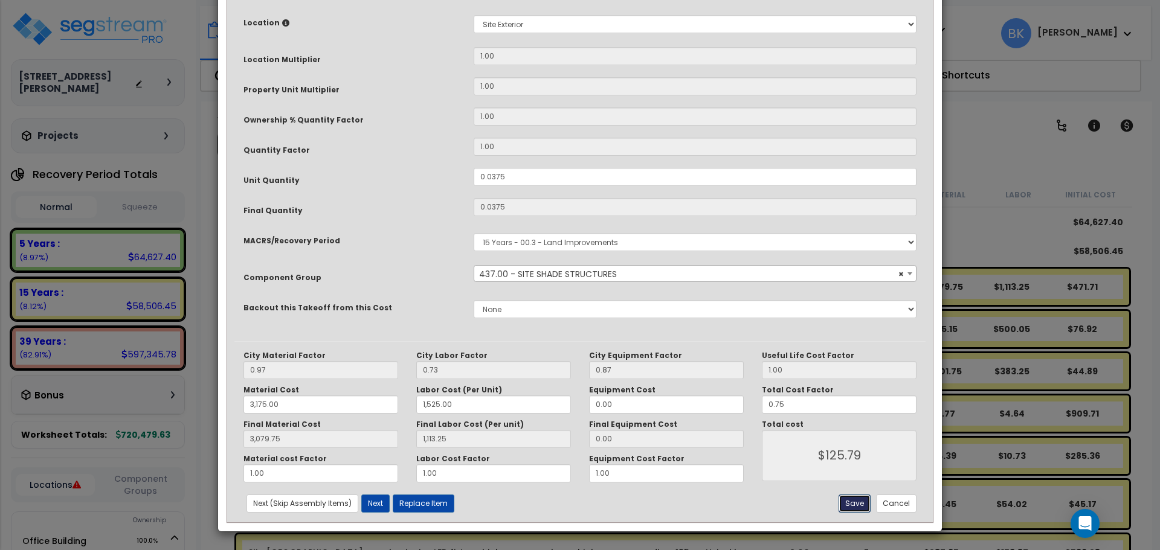
click at [855, 505] on button "Save" at bounding box center [854, 504] width 32 height 18
type input "0.04"
type input "3175.00"
type input "1525.00"
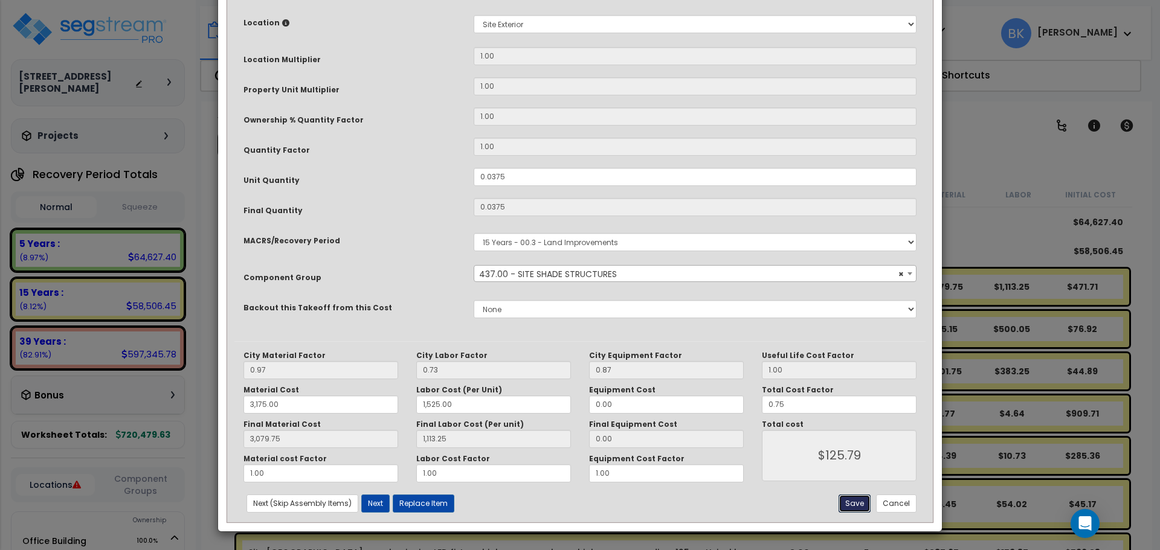
type input "3079.75"
type input "1113.25"
type input "125.79"
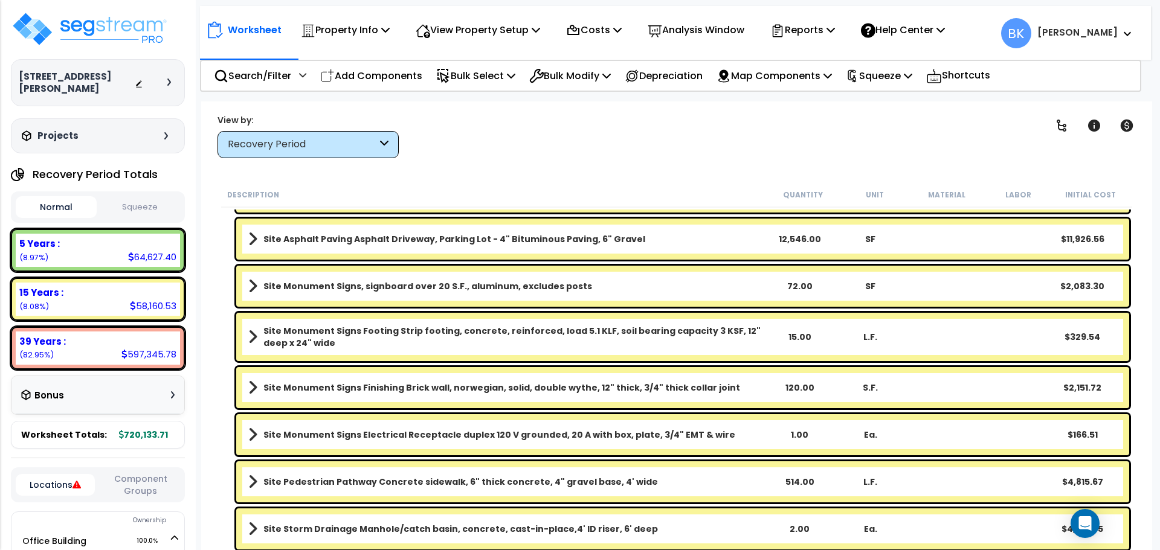
scroll to position [846, 0]
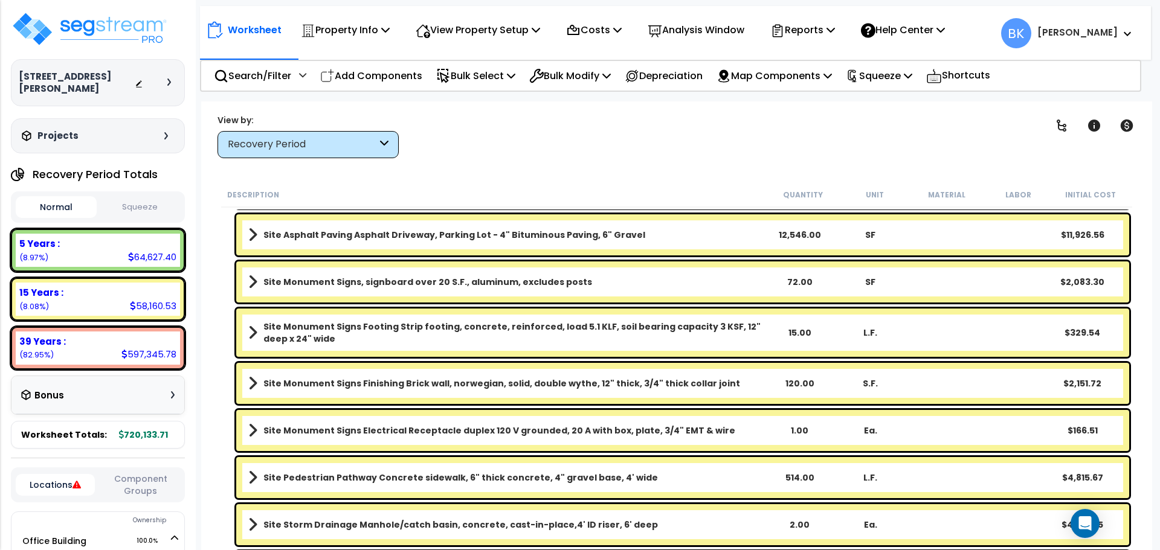
click at [479, 281] on b "Site Monument Signs, signboard over 20 S.F., aluminum, excludes posts" at bounding box center [427, 282] width 329 height 12
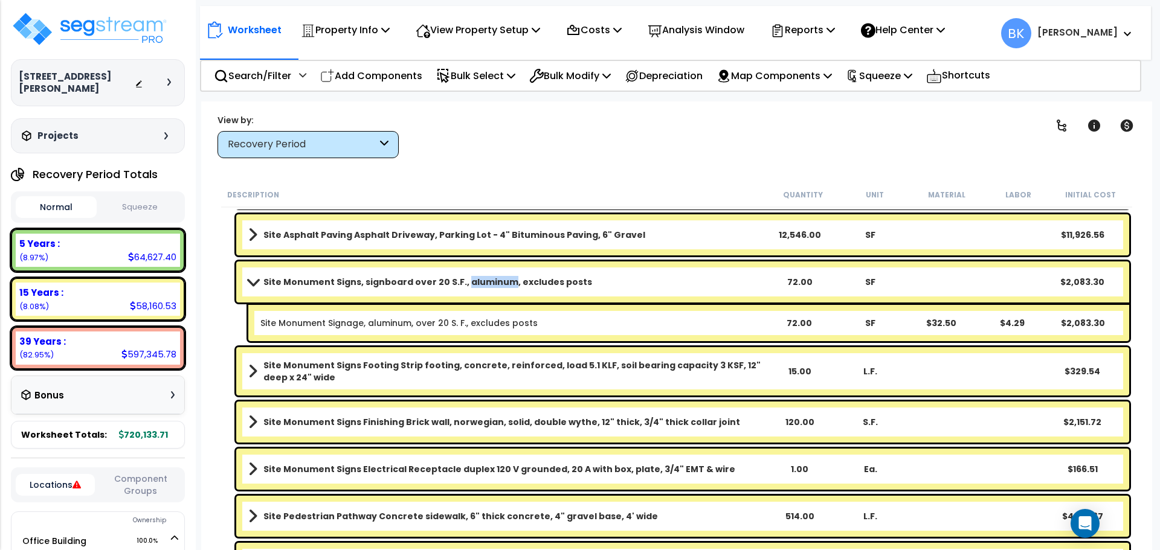
click at [479, 281] on b "Site Monument Signs, signboard over 20 S.F., aluminum, excludes posts" at bounding box center [427, 282] width 329 height 12
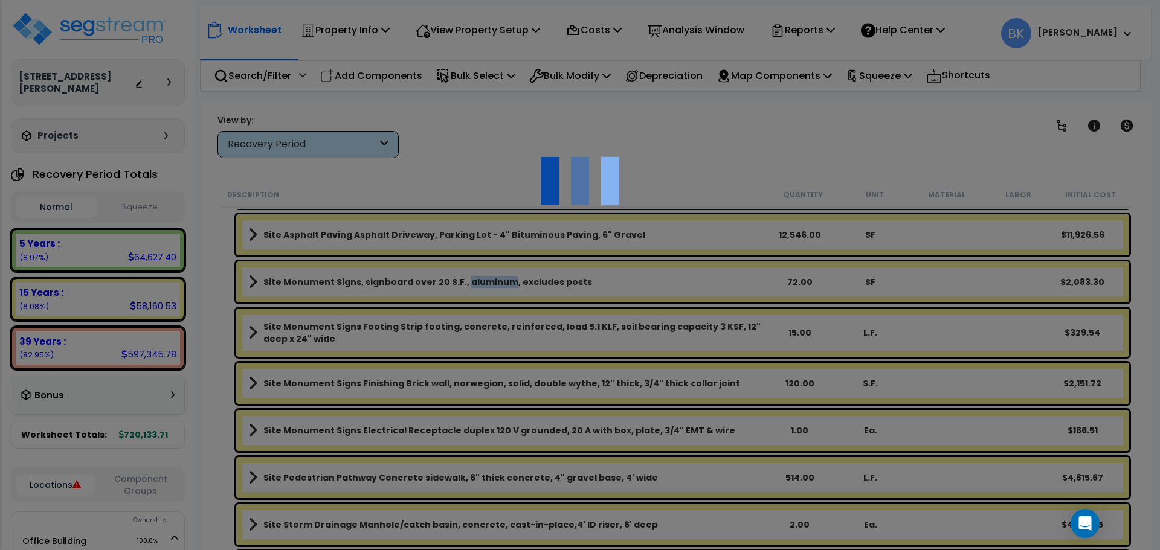
scroll to position [0, 0]
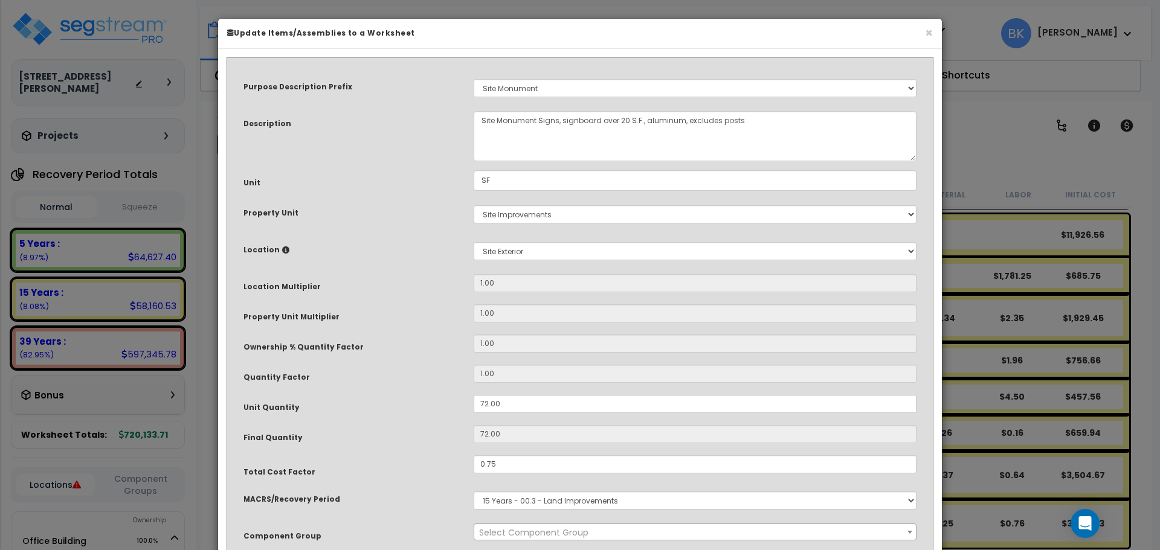
select select "39520"
click at [518, 400] on input "72.00" at bounding box center [695, 404] width 443 height 18
type input "1"
type input "72"
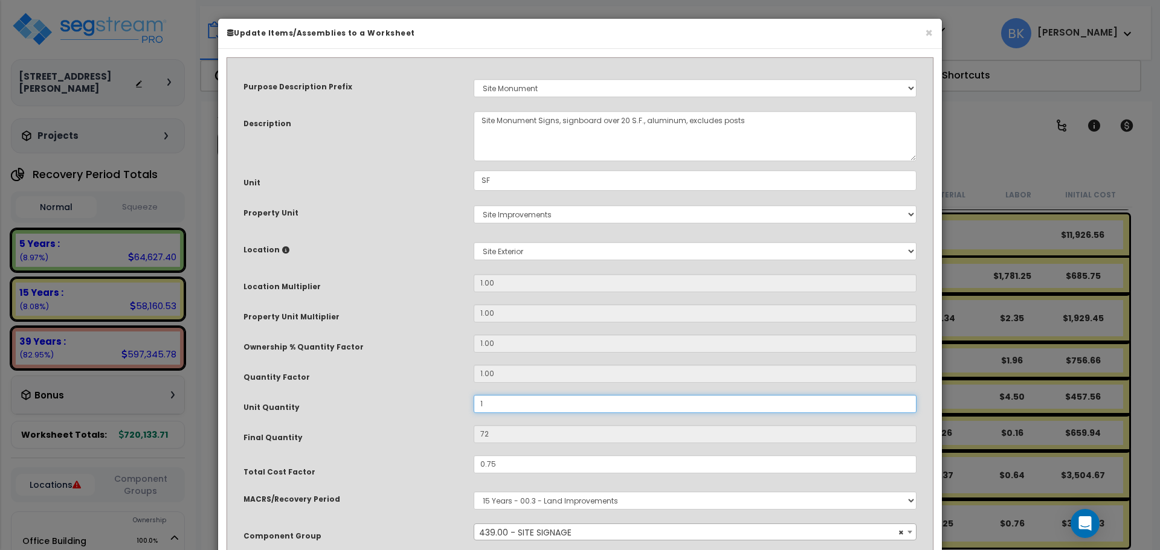
type input "18"
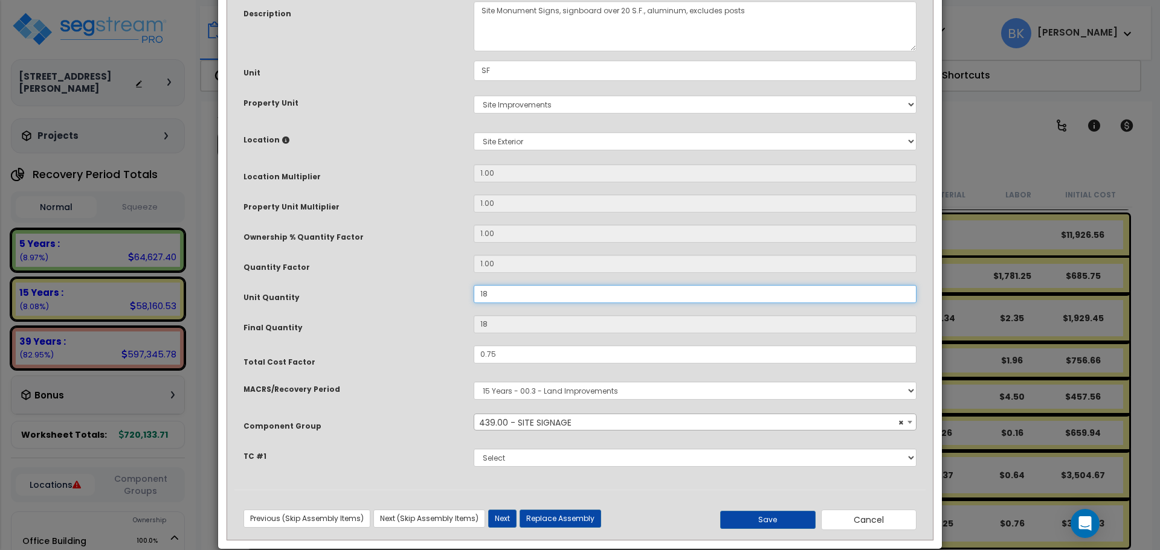
scroll to position [127, 0]
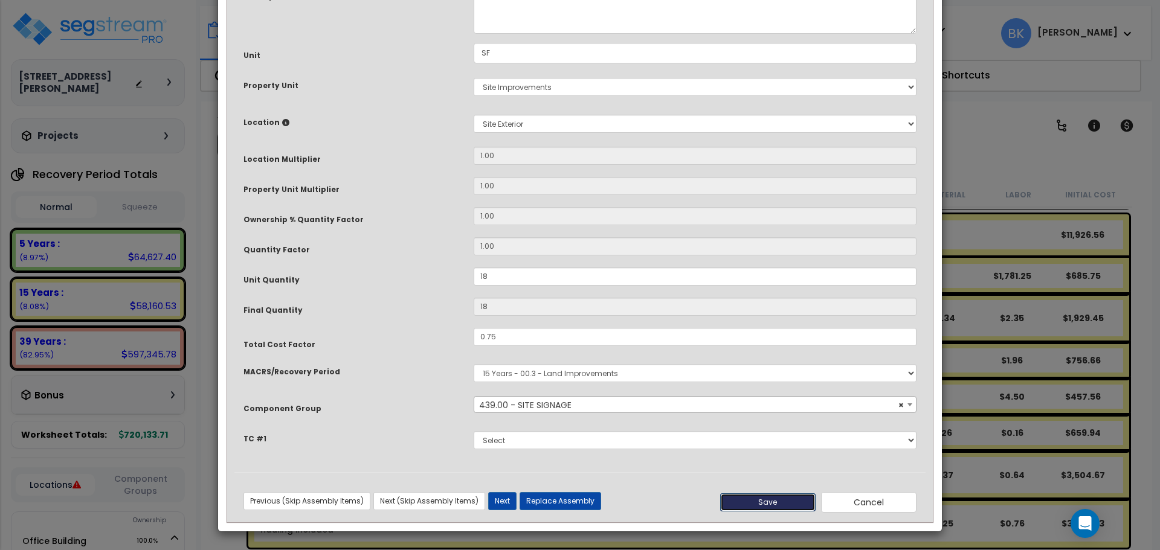
click at [779, 505] on button "Save" at bounding box center [767, 503] width 95 height 18
type input "18.00"
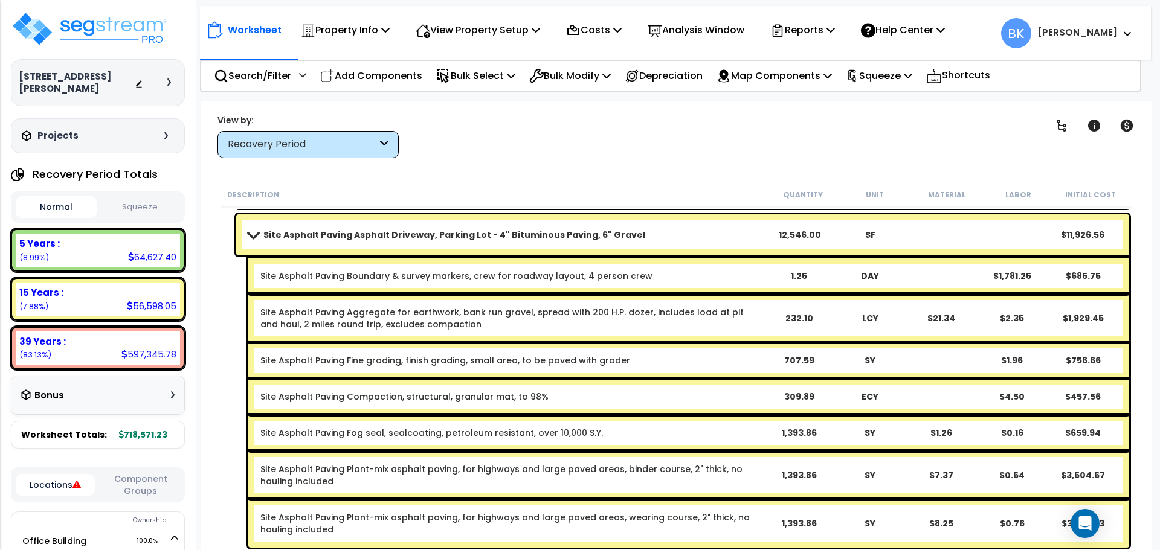
click at [249, 239] on link "Site Asphalt Paving Asphalt Driveway, Parking Lot - 4" Bituminous Paving, 6" Gr…" at bounding box center [505, 235] width 515 height 17
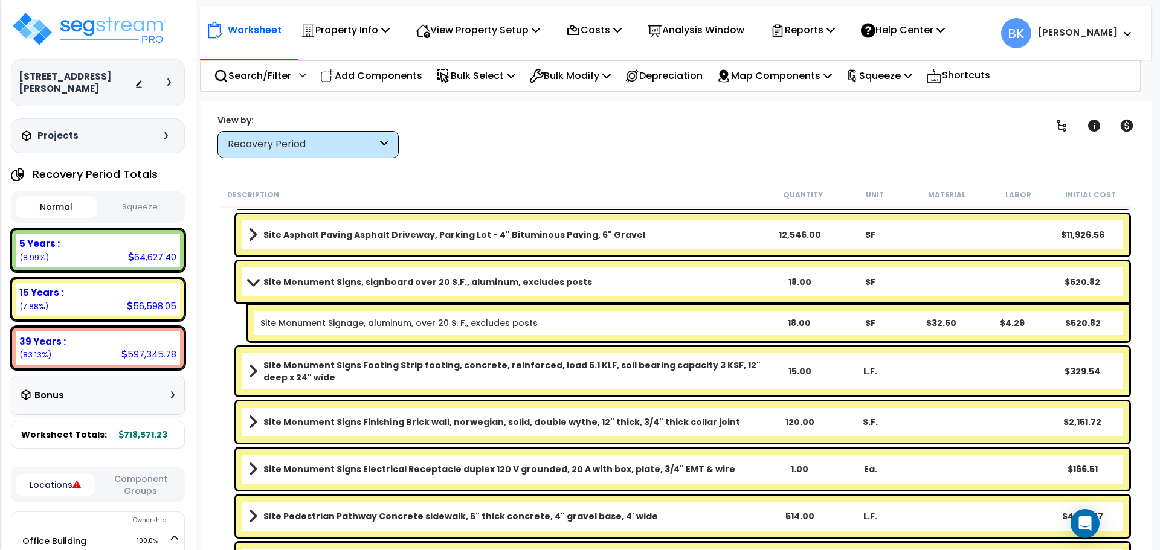
click at [256, 285] on span at bounding box center [253, 281] width 17 height 9
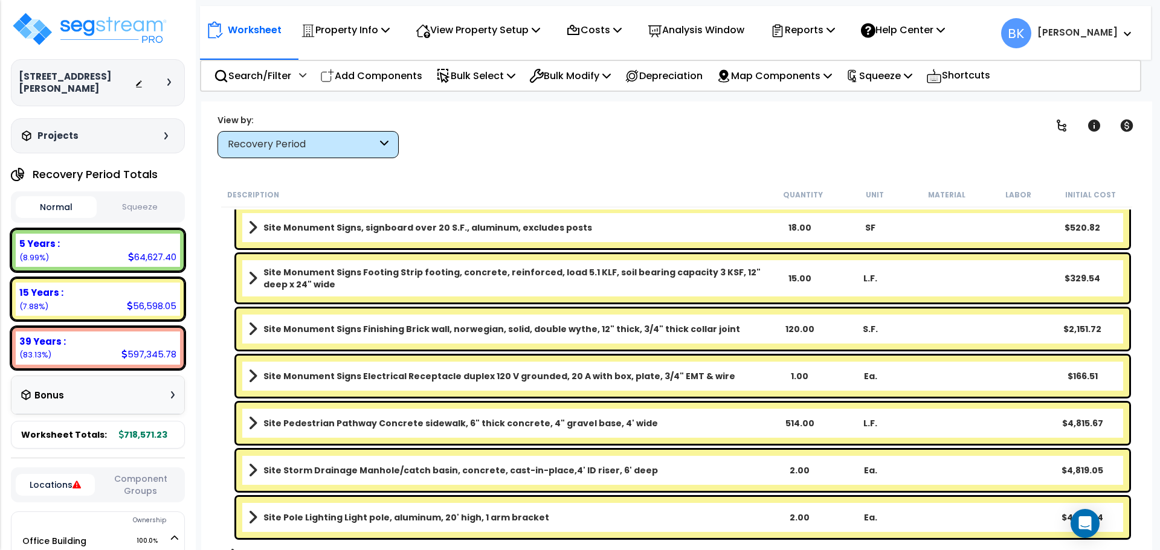
scroll to position [906, 0]
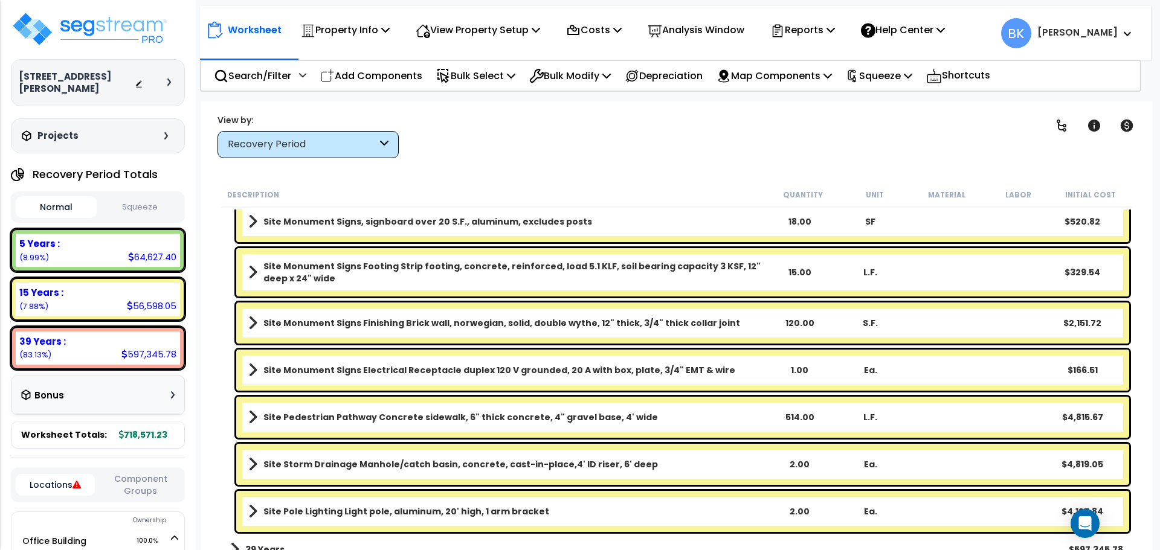
click at [489, 326] on b "Site Monument Signs Finishing Brick wall, norwegian, solid, double wythe, 12" t…" at bounding box center [501, 323] width 477 height 12
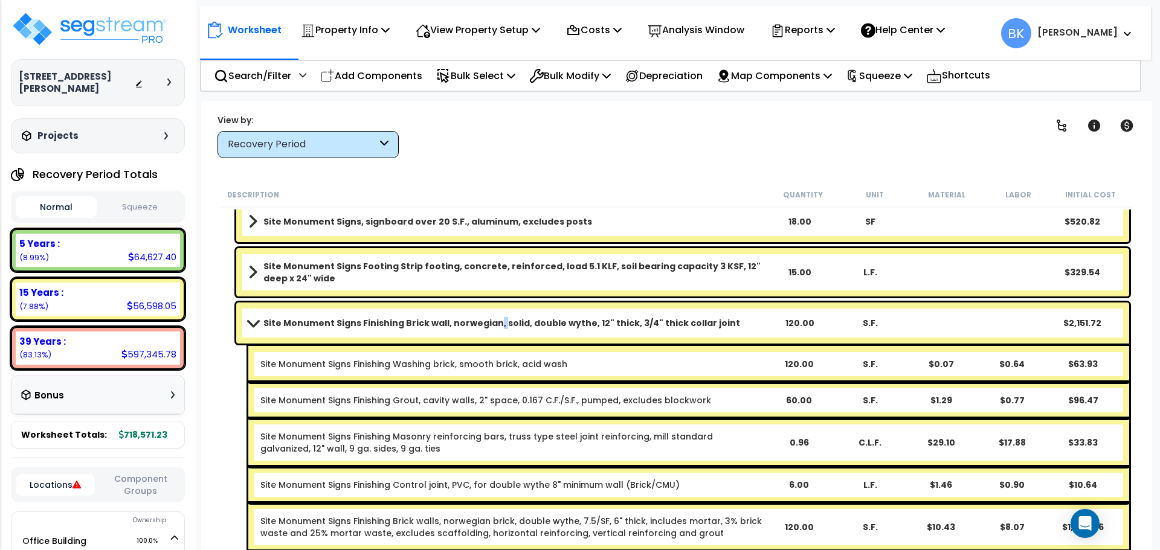
click at [489, 326] on b "Site Monument Signs Finishing Brick wall, norwegian, solid, double wythe, 12" t…" at bounding box center [501, 323] width 477 height 12
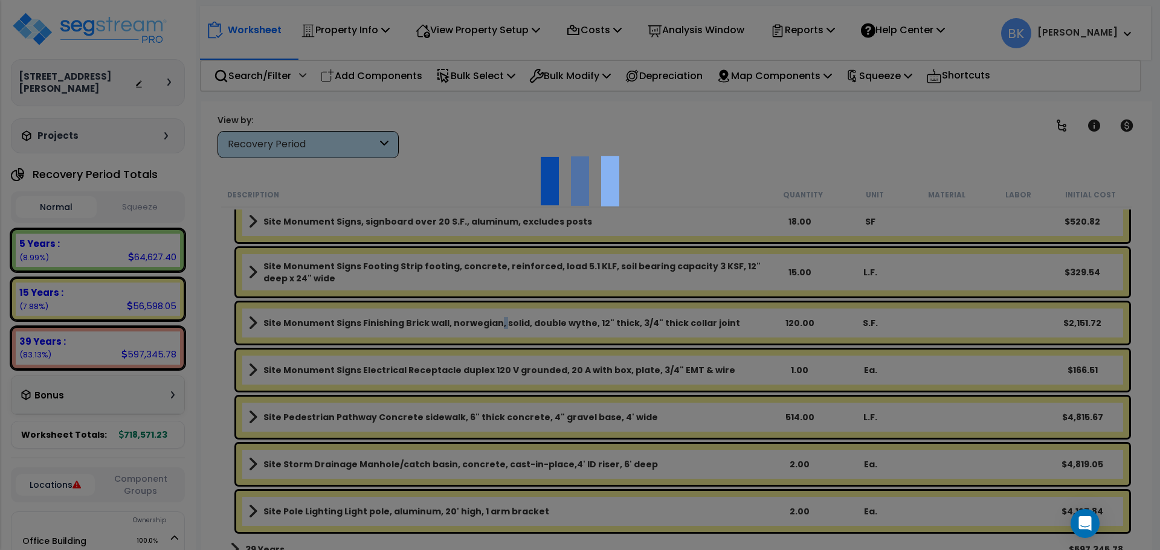
scroll to position [0, 0]
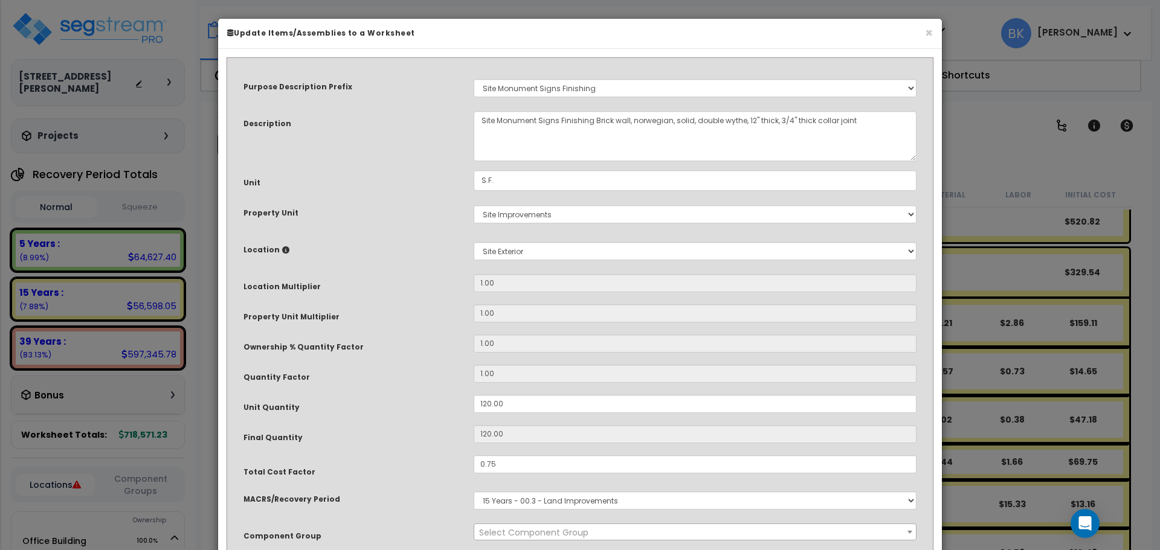
select select "39520"
click at [512, 410] on input "120.00" at bounding box center [695, 404] width 443 height 18
type input "3"
type input "120"
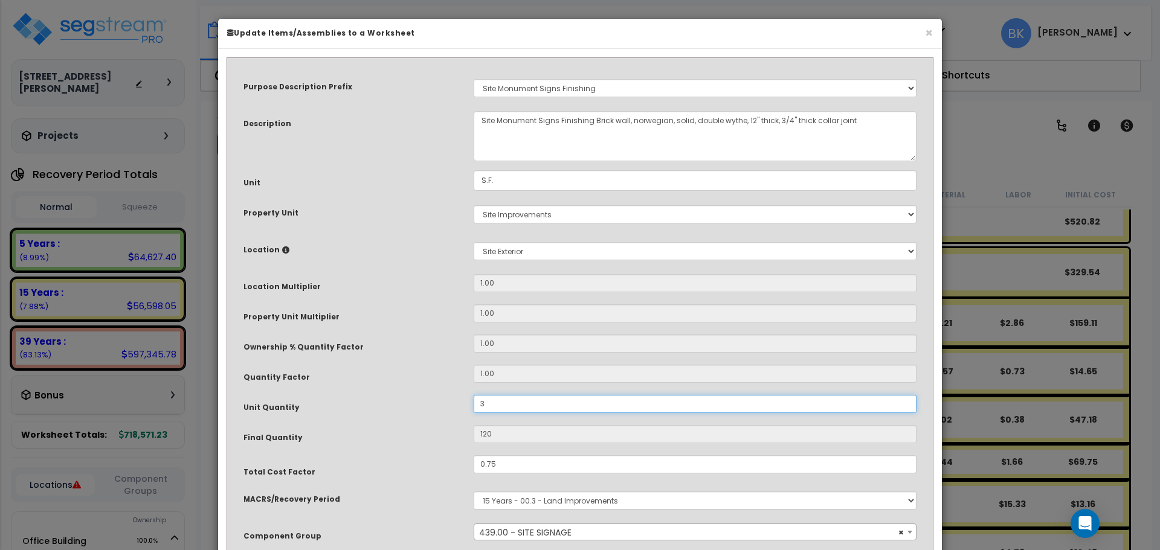
type input "30"
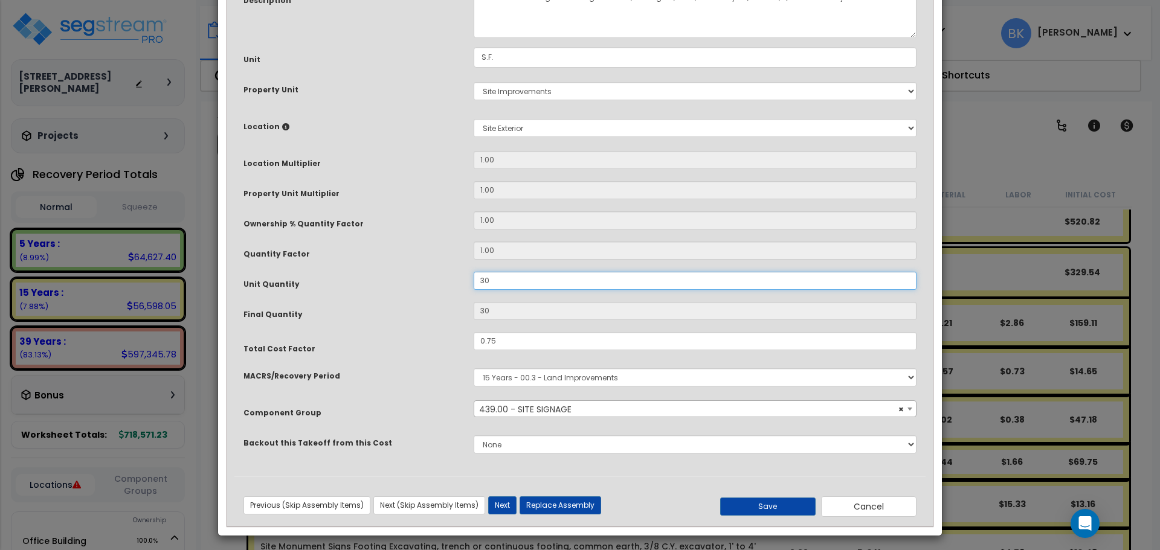
scroll to position [127, 0]
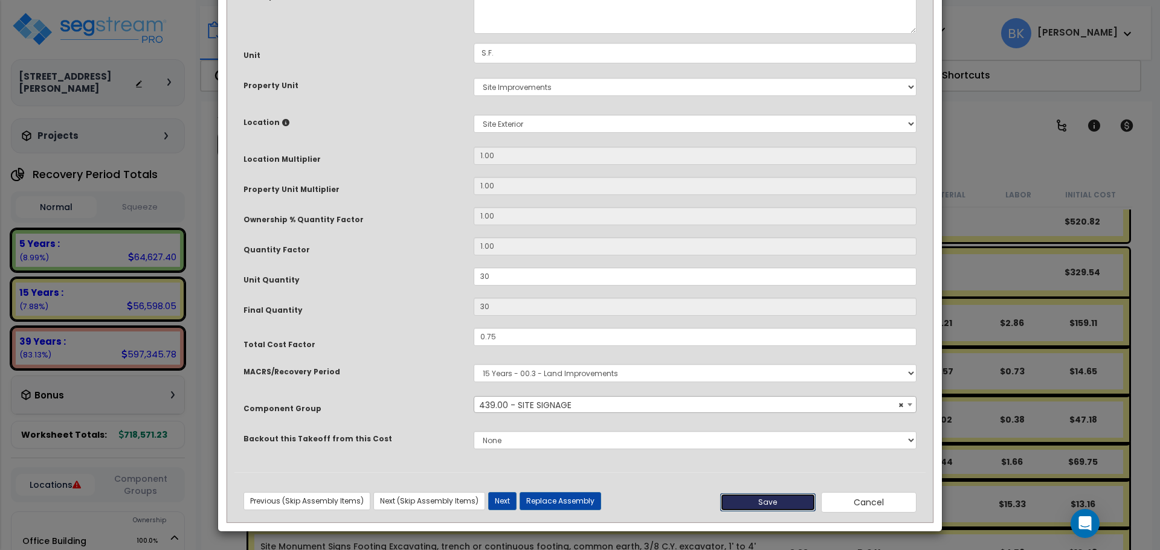
click at [781, 498] on button "Save" at bounding box center [767, 503] width 95 height 18
type input "30.00"
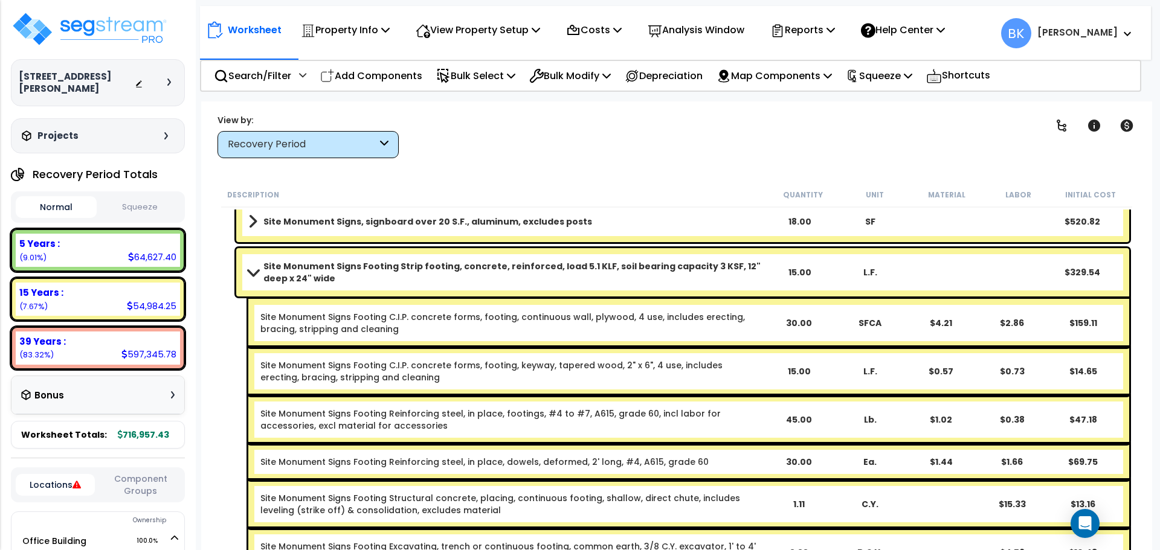
click at [257, 274] on span at bounding box center [253, 272] width 17 height 9
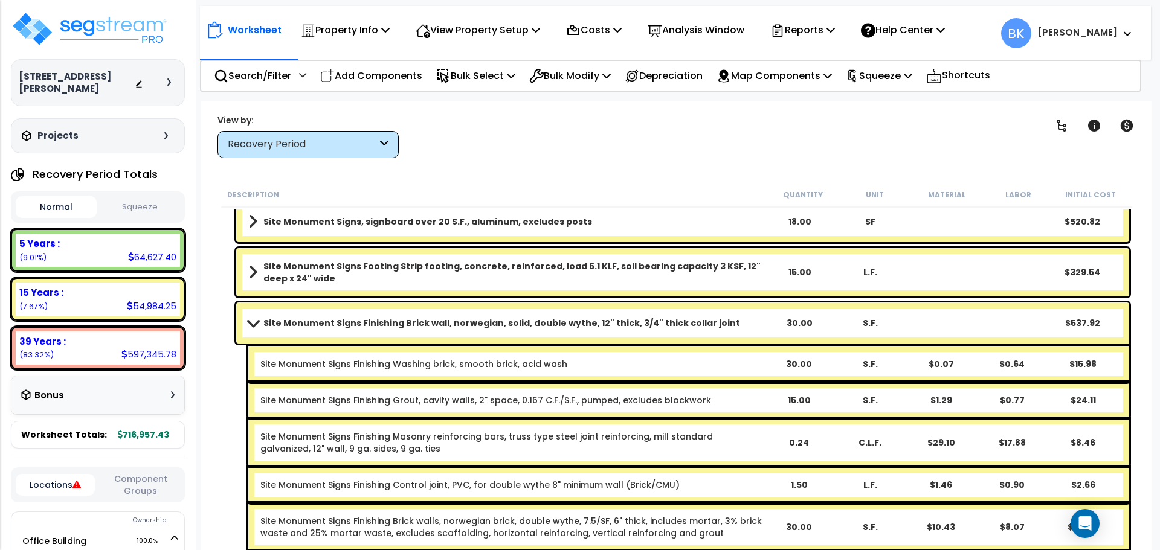
click at [256, 324] on span at bounding box center [253, 322] width 17 height 9
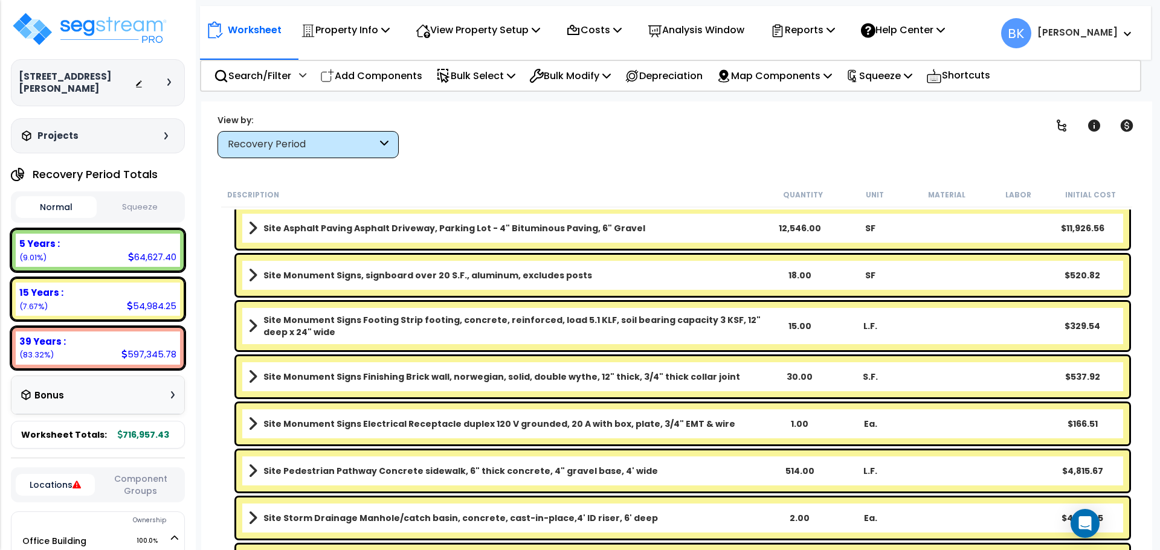
scroll to position [846, 0]
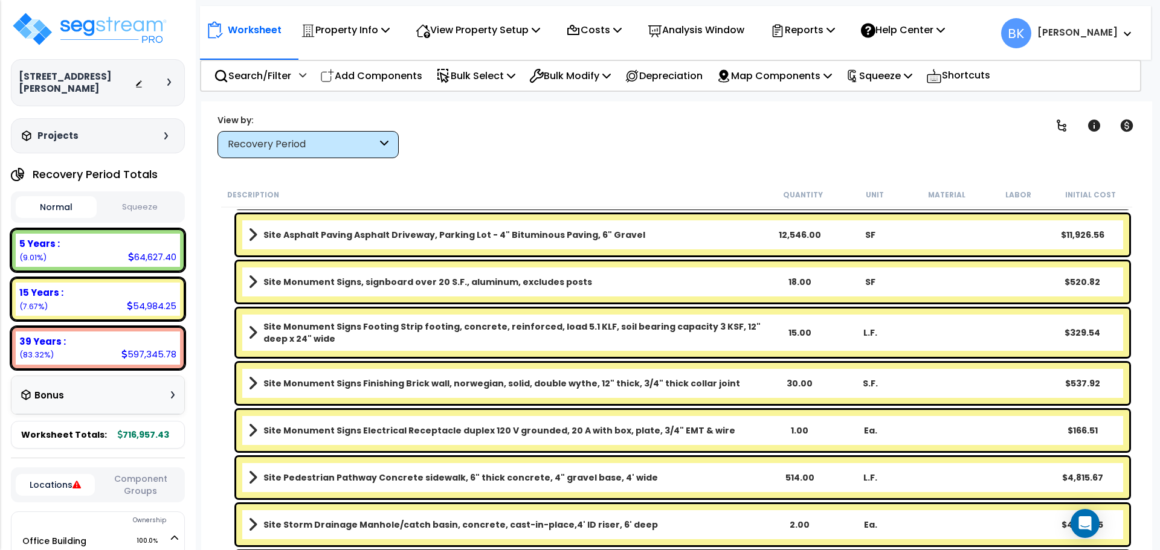
click at [524, 328] on b "Site Monument Signs Footing Strip footing, concrete, reinforced, load 5.1 KLF, …" at bounding box center [513, 333] width 500 height 24
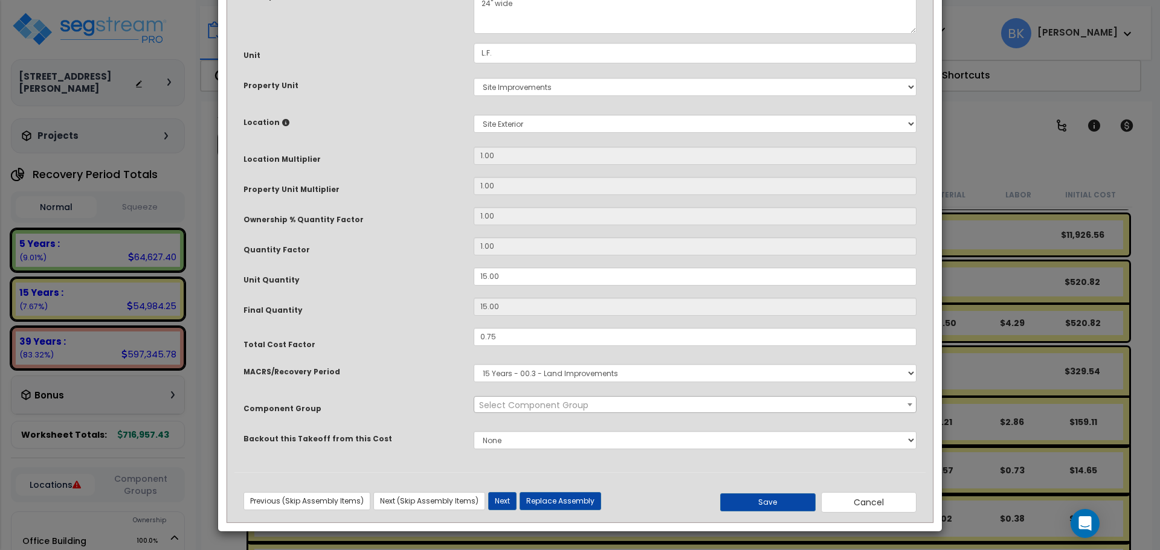
scroll to position [0, 0]
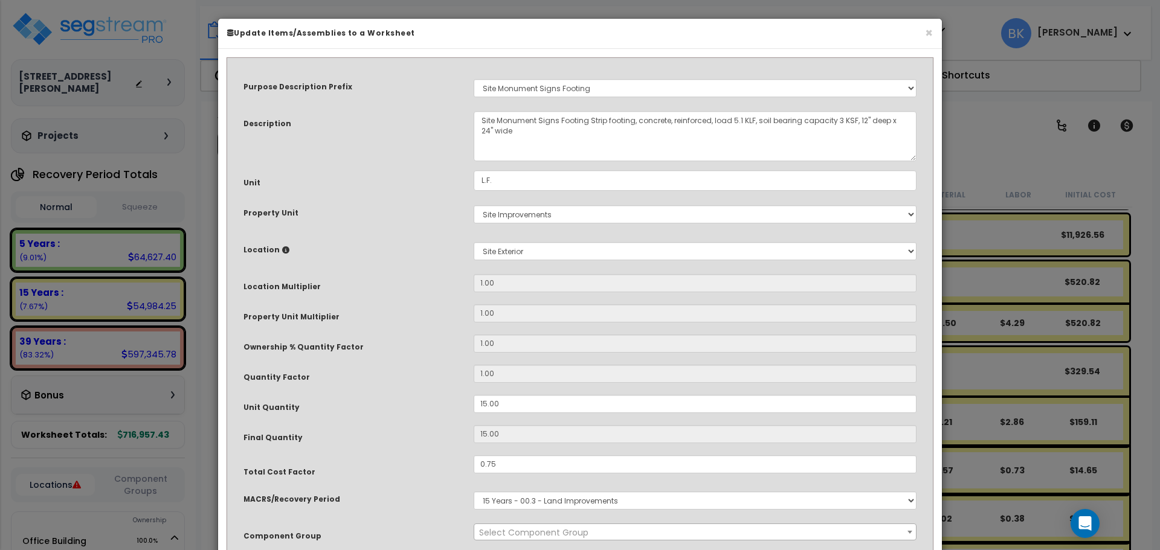
select select "39520"
click at [513, 408] on input "15.00" at bounding box center [695, 404] width 443 height 18
type input "3"
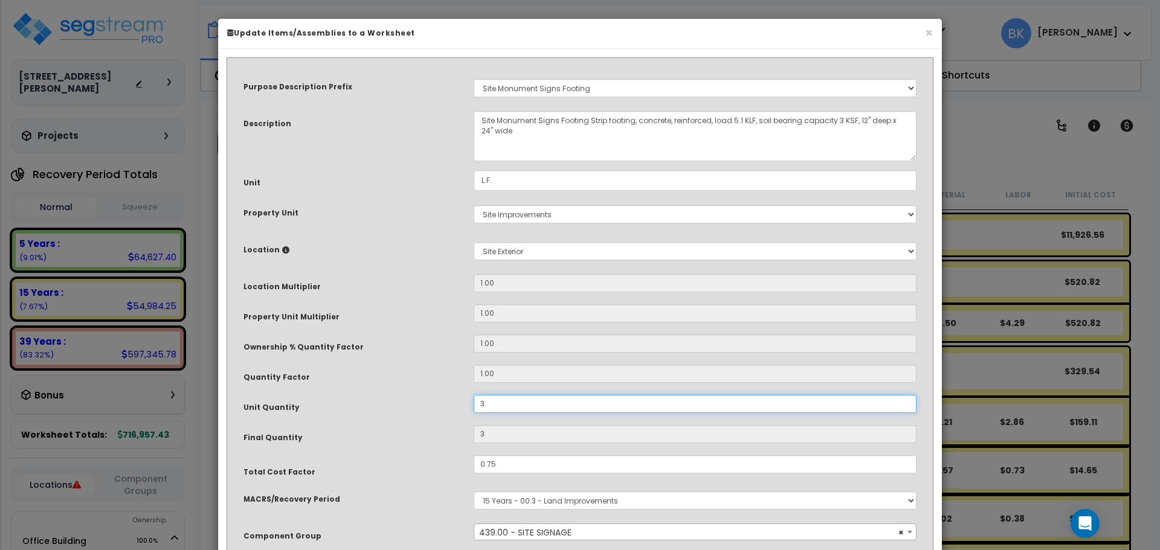
type input "3.7"
type input "3.75"
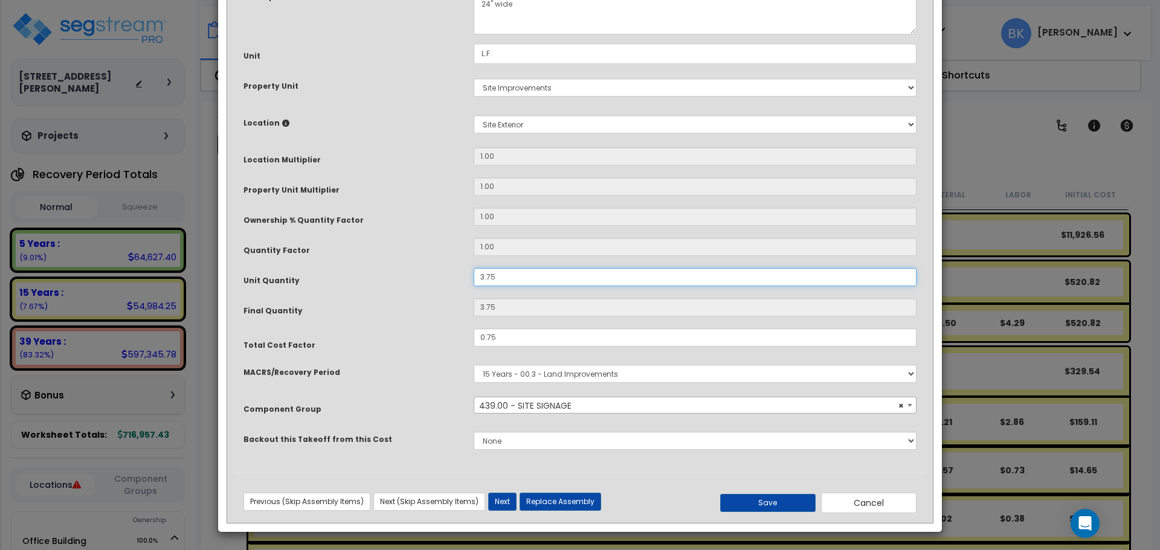
scroll to position [127, 0]
type input "3.75"
click at [751, 500] on button "Save" at bounding box center [767, 503] width 95 height 18
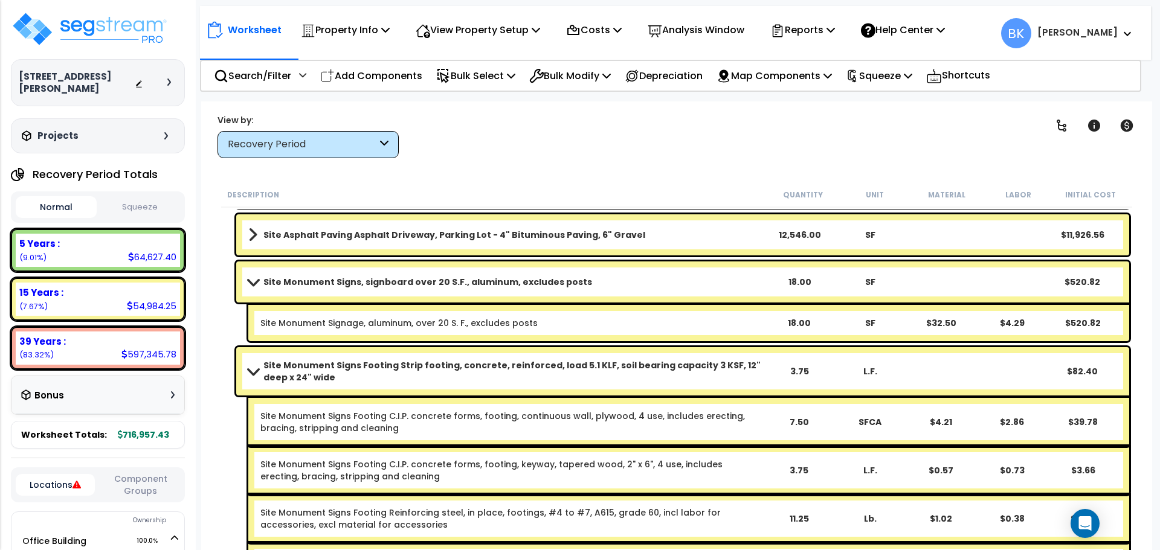
click at [258, 370] on span at bounding box center [253, 371] width 17 height 9
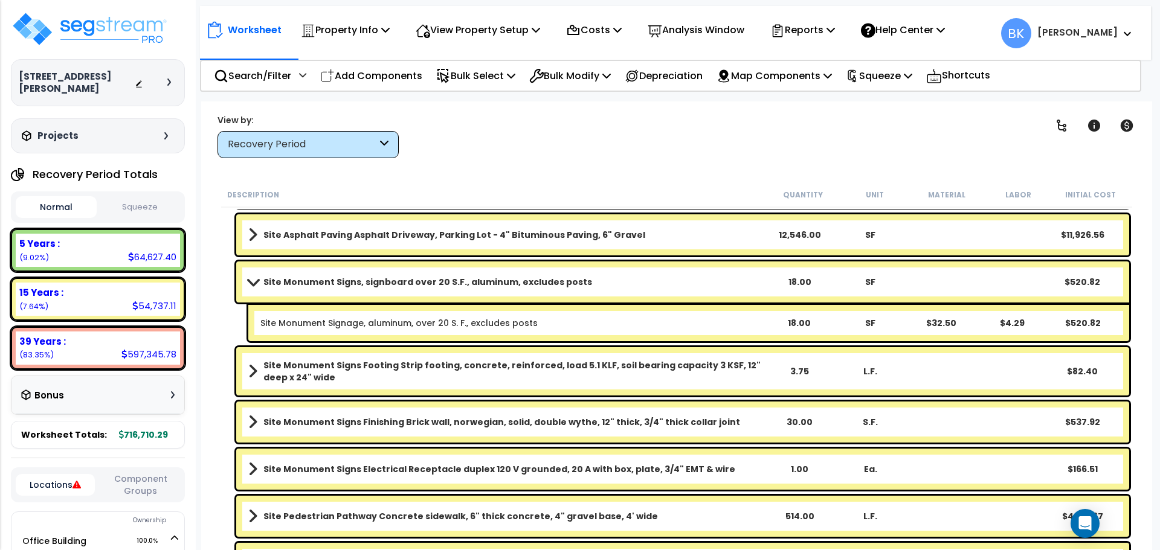
click at [256, 286] on link "Site Monument Signs, signboard over 20 S.F., aluminum, excludes posts" at bounding box center [505, 282] width 515 height 17
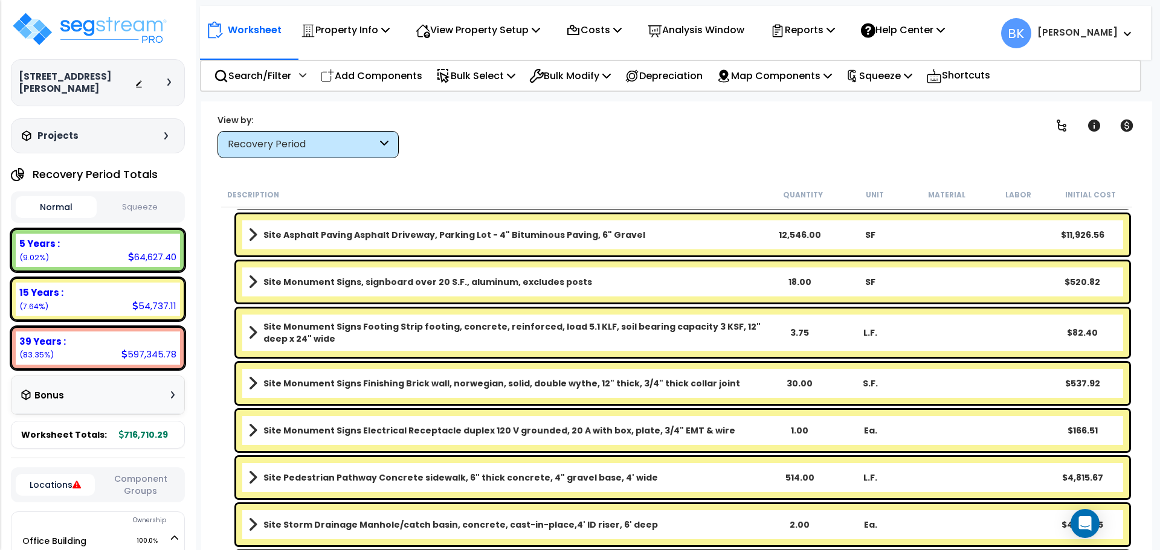
scroll to position [906, 0]
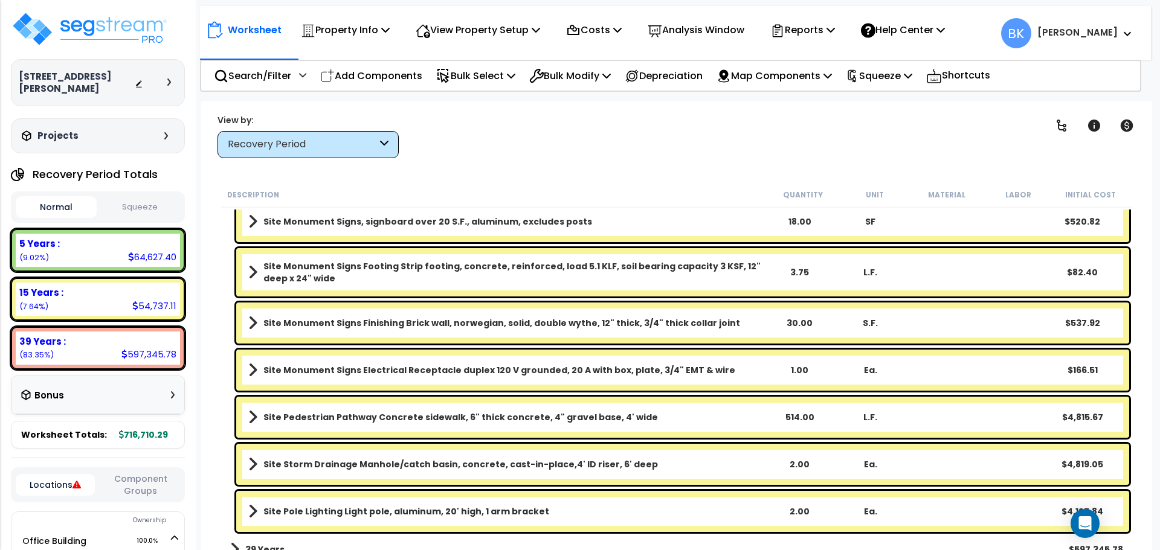
click at [461, 372] on b "Site Monument Signs Electrical Receptacle duplex 120 V grounded, 20 A with box,…" at bounding box center [499, 370] width 472 height 12
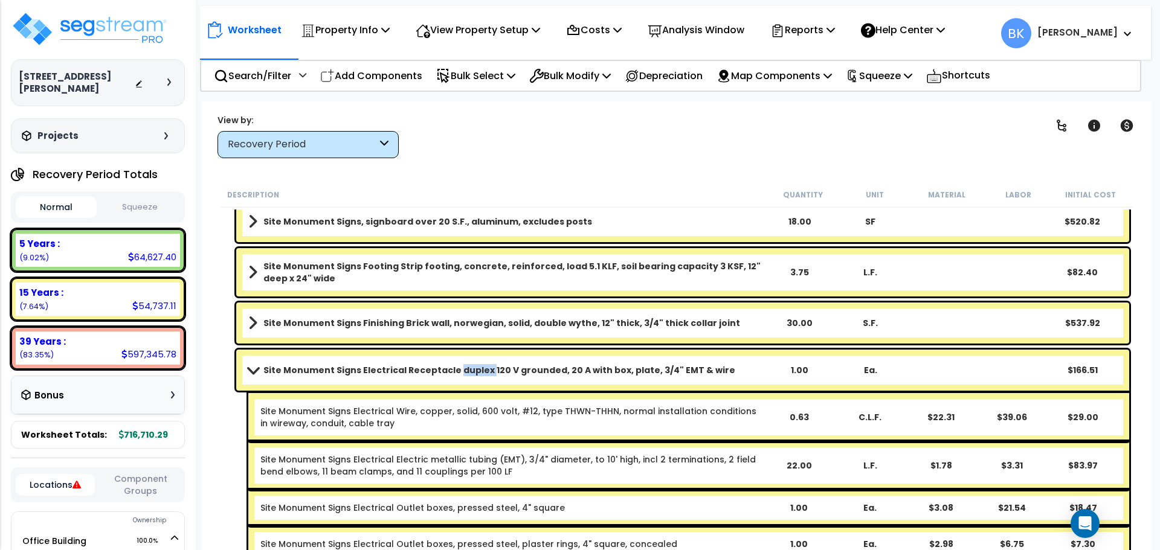
click at [461, 372] on b "Site Monument Signs Electrical Receptacle duplex 120 V grounded, 20 A with box,…" at bounding box center [499, 370] width 472 height 12
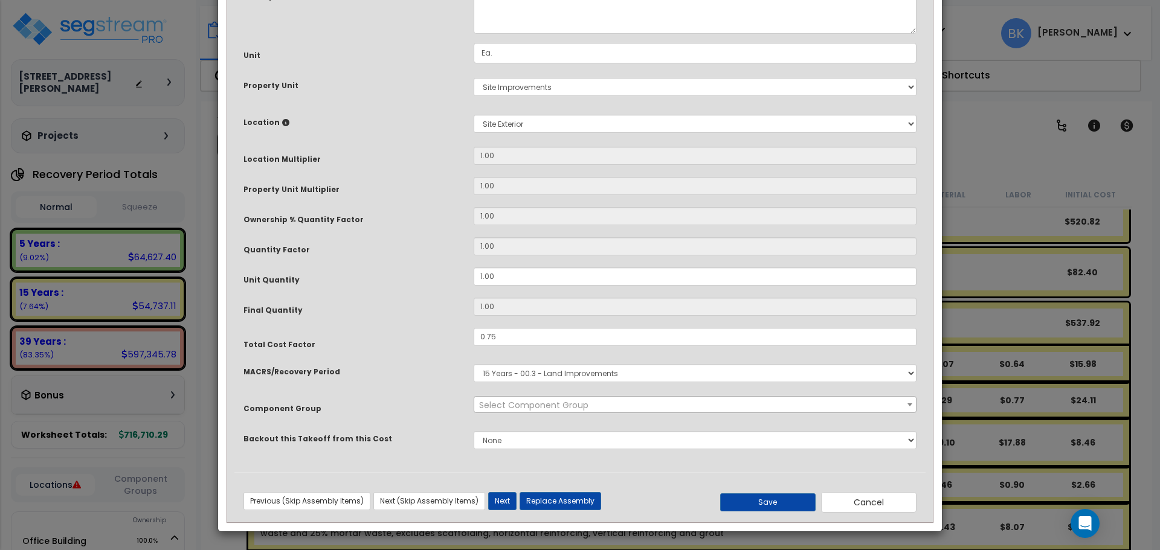
scroll to position [0, 0]
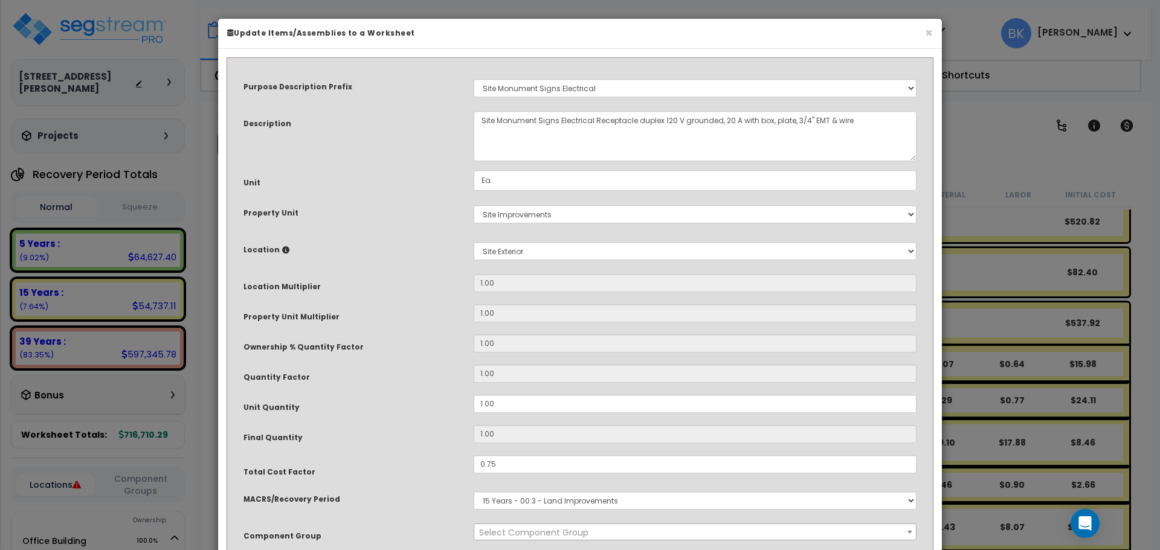
select select "39119"
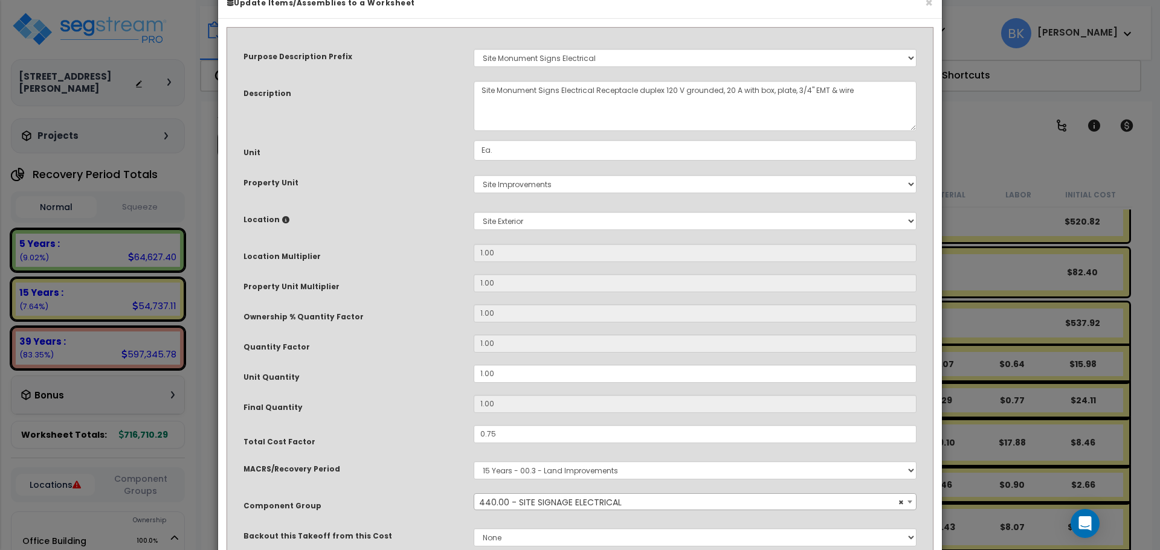
scroll to position [60, 0]
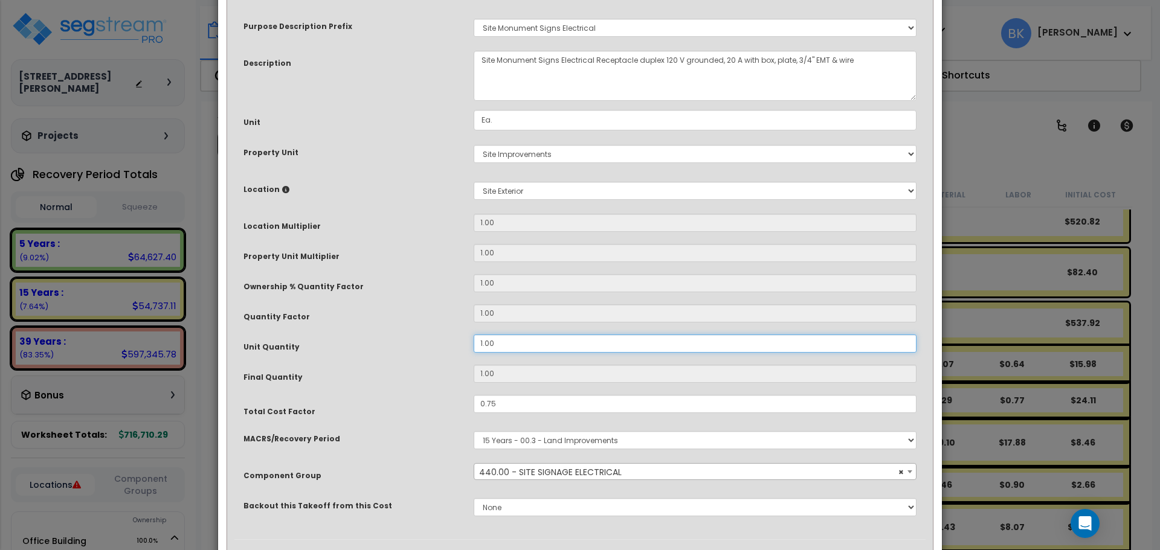
click at [507, 341] on input "1.00" at bounding box center [695, 344] width 443 height 18
type input "0"
type input "0.2"
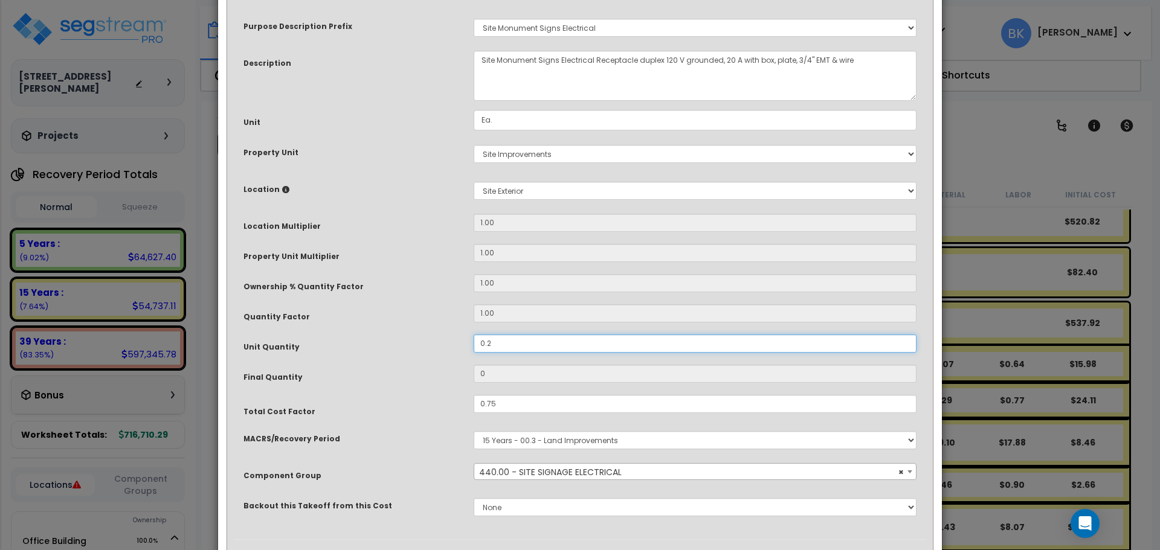
type input "0.2"
type input "0.25"
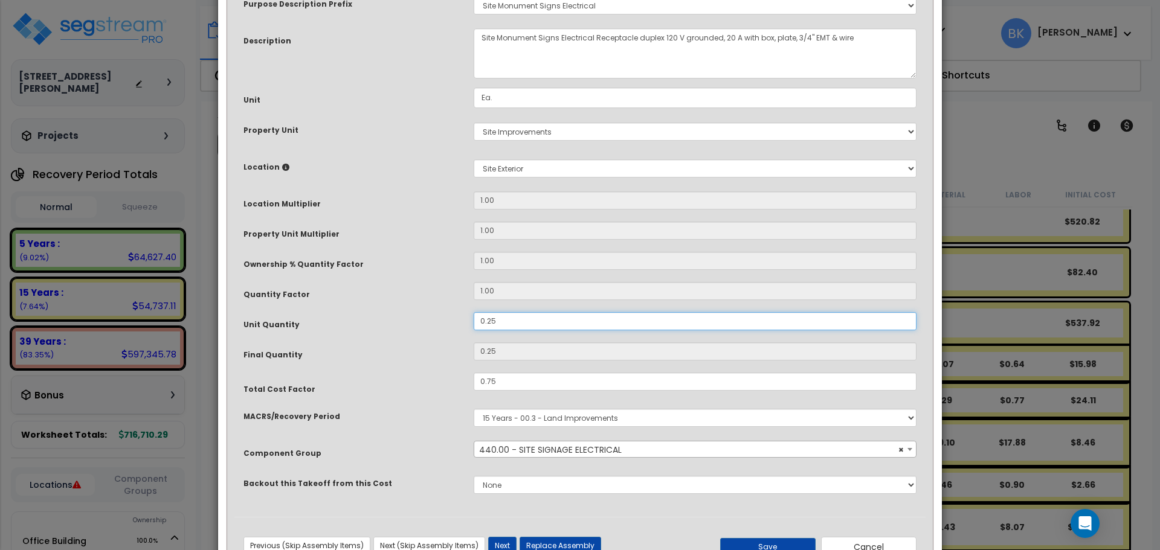
scroll to position [127, 0]
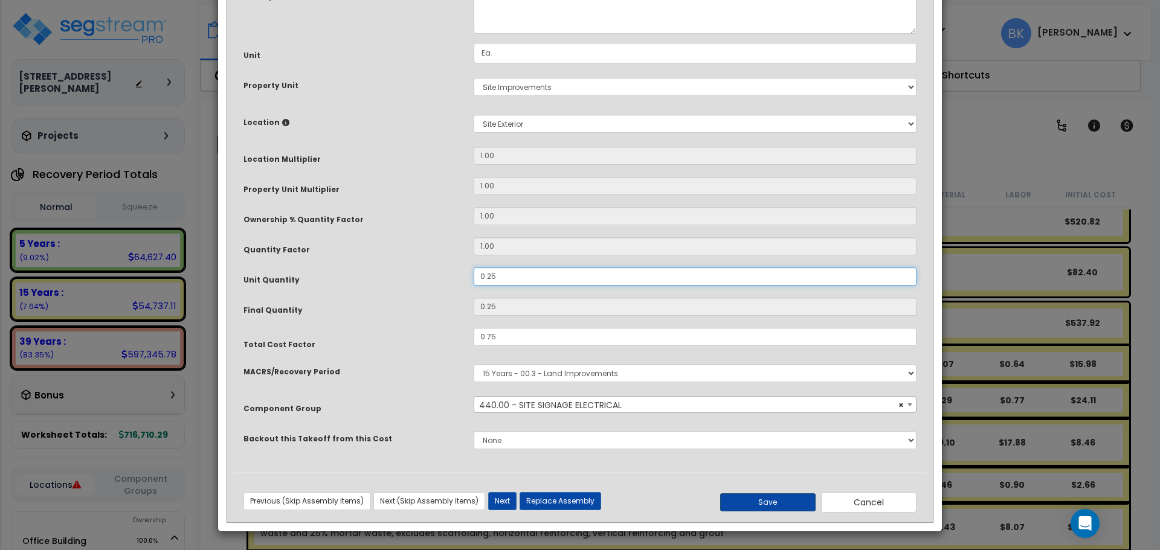
type input "0.25"
click at [783, 508] on button "Save" at bounding box center [767, 503] width 95 height 18
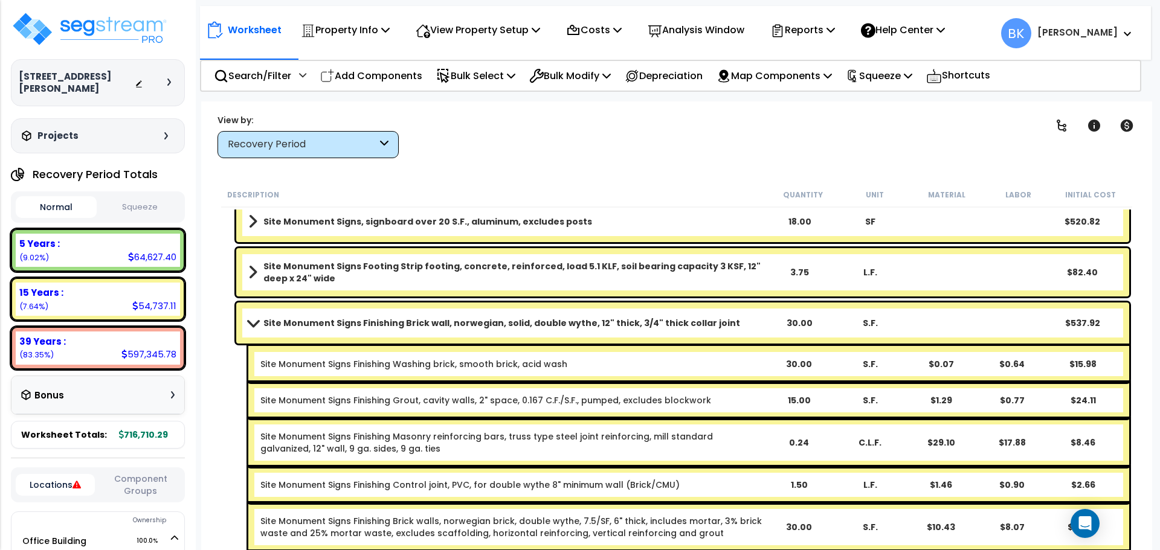
click at [252, 324] on span at bounding box center [253, 322] width 17 height 9
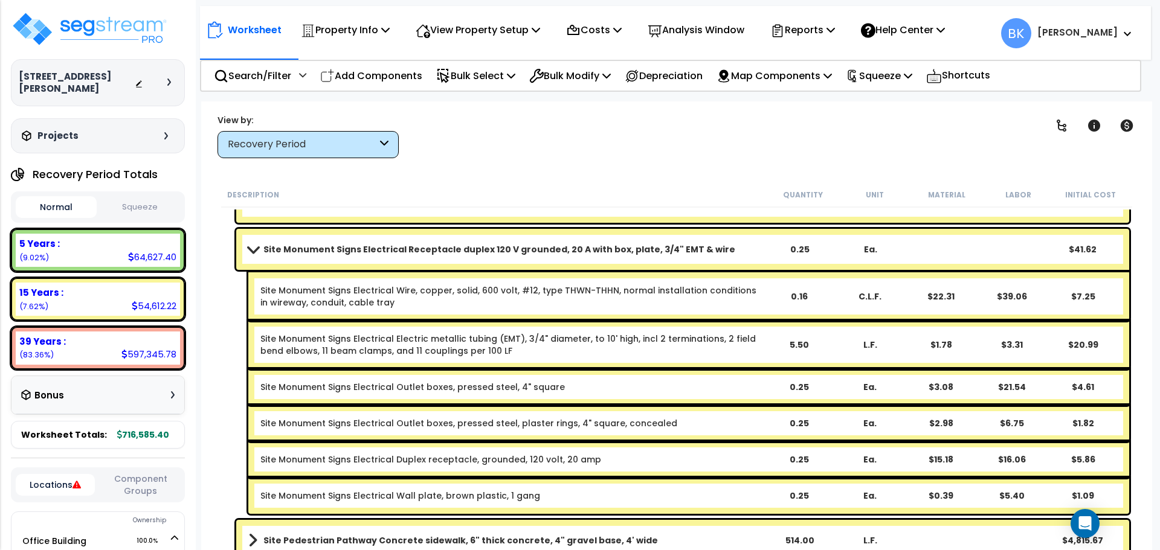
click at [257, 252] on span at bounding box center [253, 249] width 17 height 9
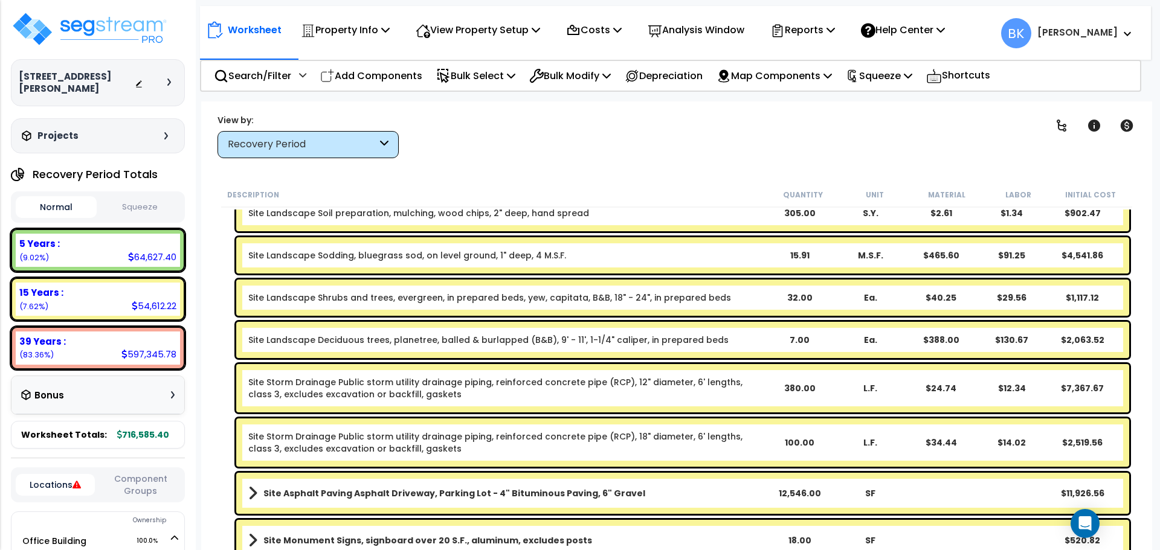
scroll to position [557, 0]
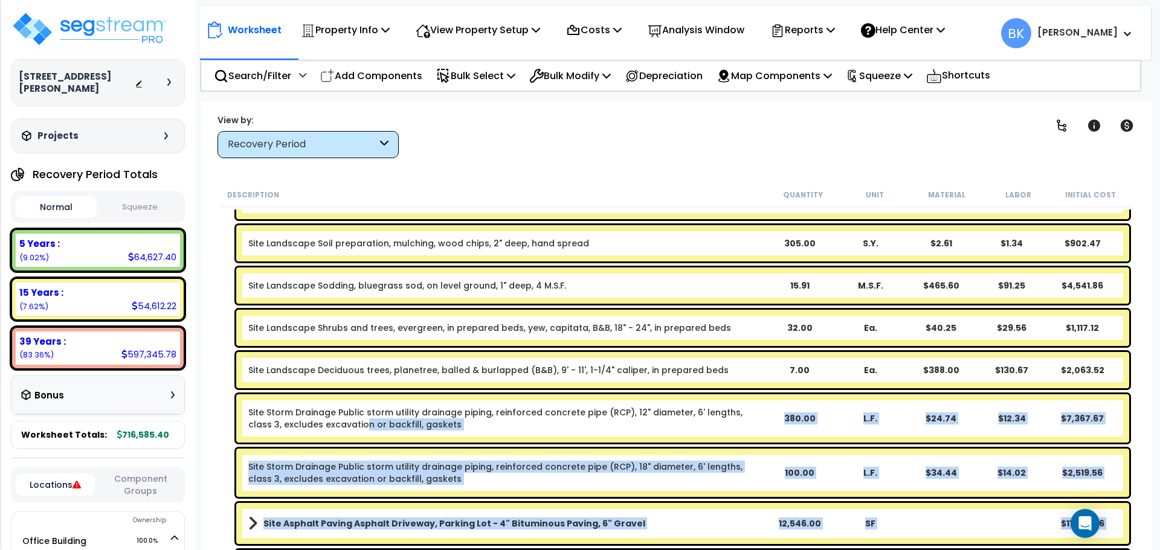
click at [329, 422] on link "Site Storm Drainage Public storm utility drainage piping, reinforced concrete p…" at bounding box center [505, 419] width 515 height 24
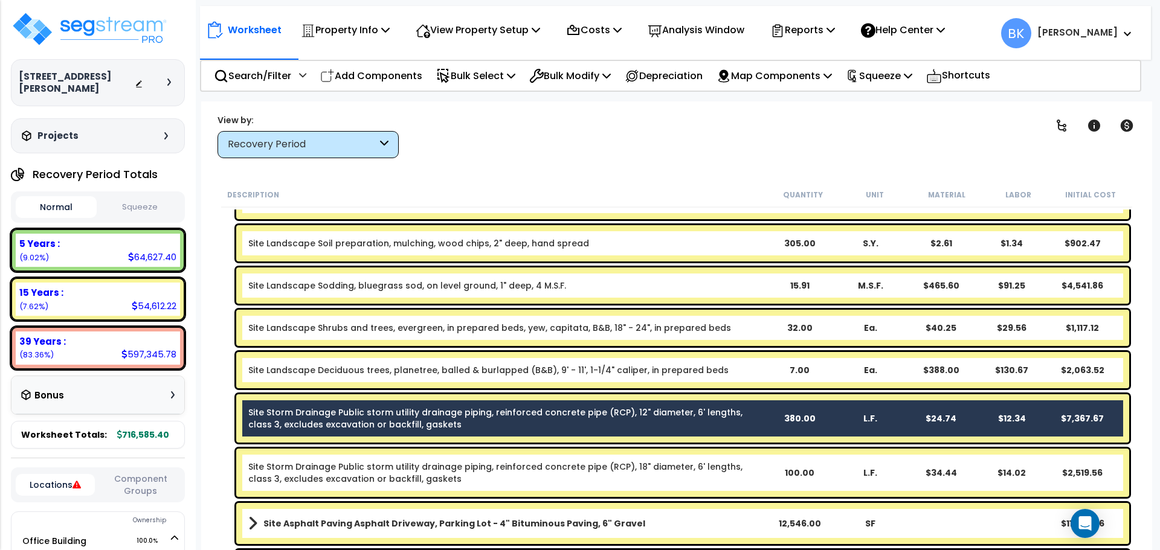
click at [331, 465] on link "Site Storm Drainage Public storm utility drainage piping, reinforced concrete p…" at bounding box center [505, 473] width 515 height 24
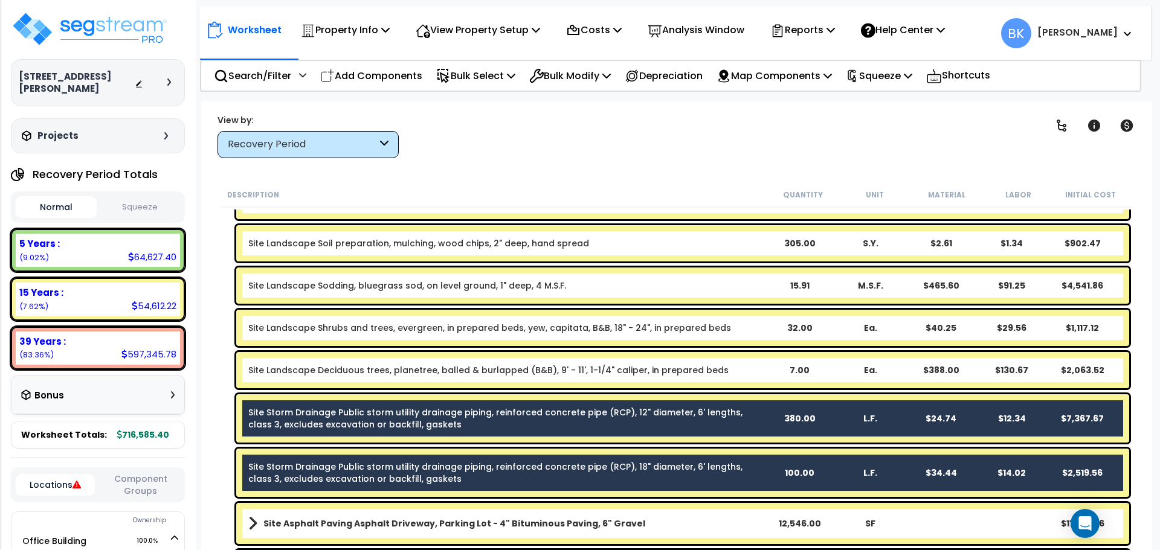
drag, startPoint x: 336, startPoint y: 459, endPoint x: 213, endPoint y: 437, distance: 125.1
click at [213, 437] on div "Description Quantity Unit Material Labor Initial Cost Site Pole Lighting Wire, …" at bounding box center [676, 366] width 927 height 368
click at [567, 70] on p "Bulk Modify" at bounding box center [570, 76] width 82 height 16
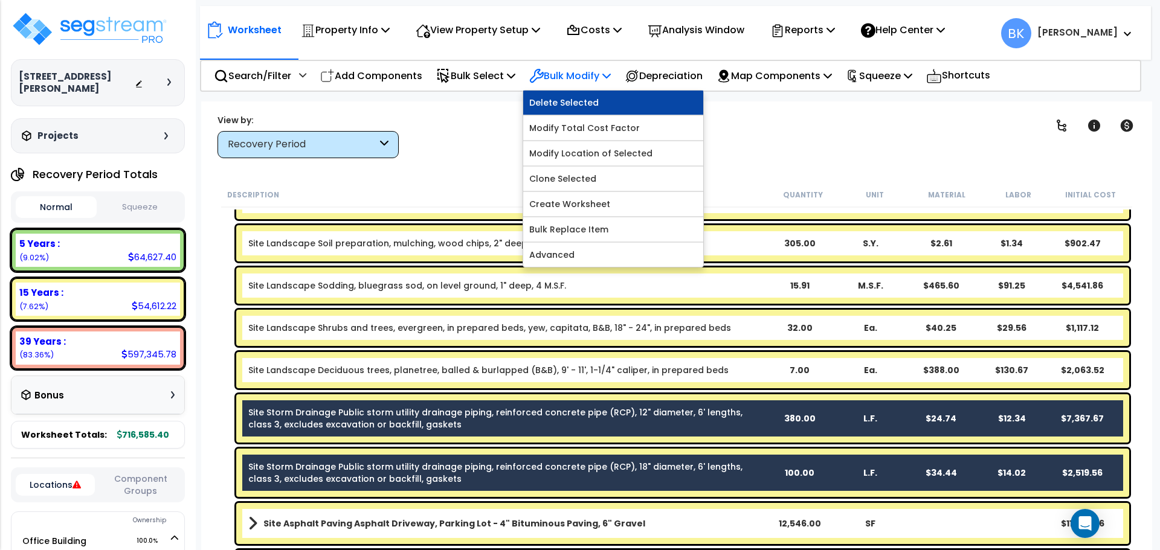
click at [570, 103] on link "Delete Selected" at bounding box center [613, 103] width 180 height 24
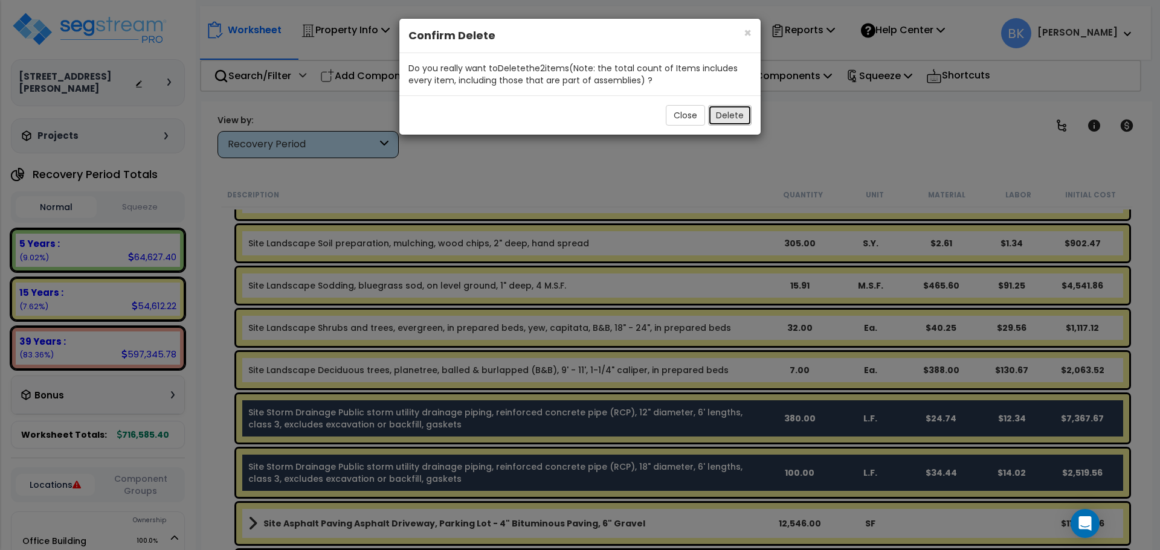
click at [715, 111] on button "Delete" at bounding box center [729, 115] width 43 height 21
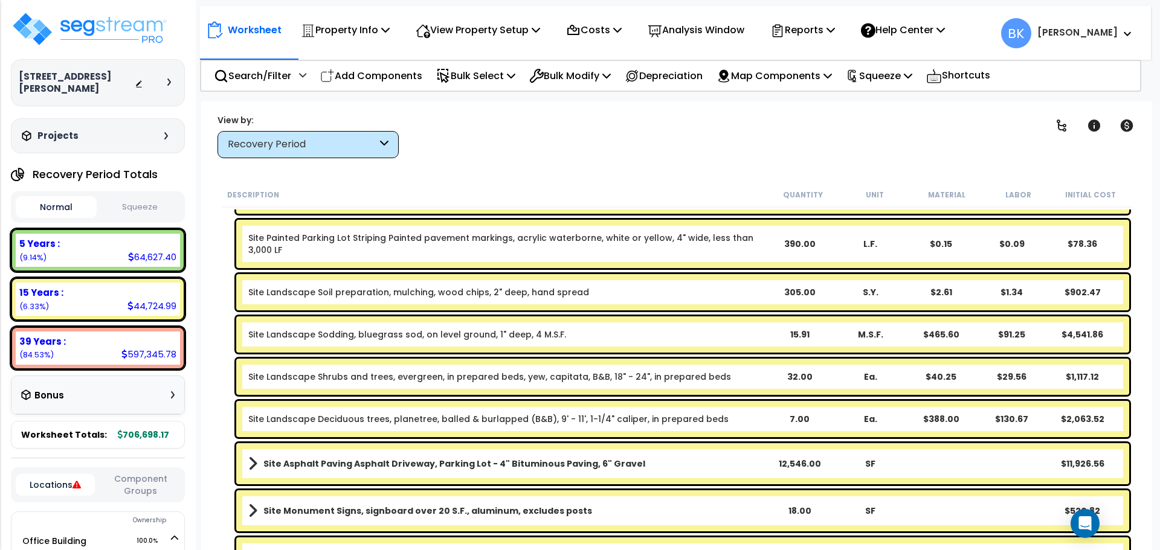
scroll to position [509, 0]
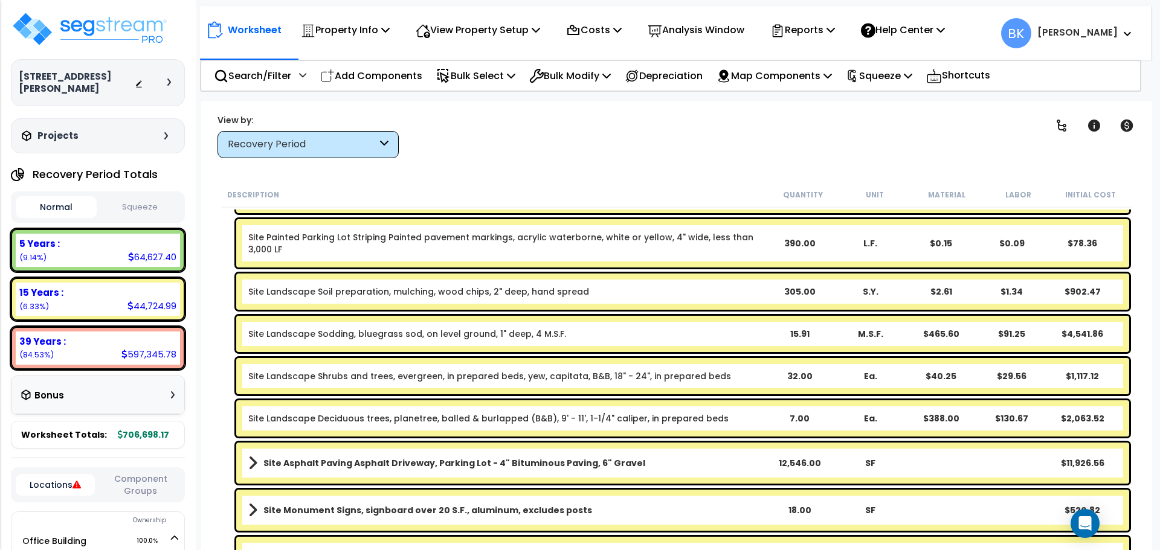
click at [506, 338] on link "Site Landscape Sodding, bluegrass sod, on level ground, 1" deep, 4 M.S.F." at bounding box center [407, 334] width 318 height 12
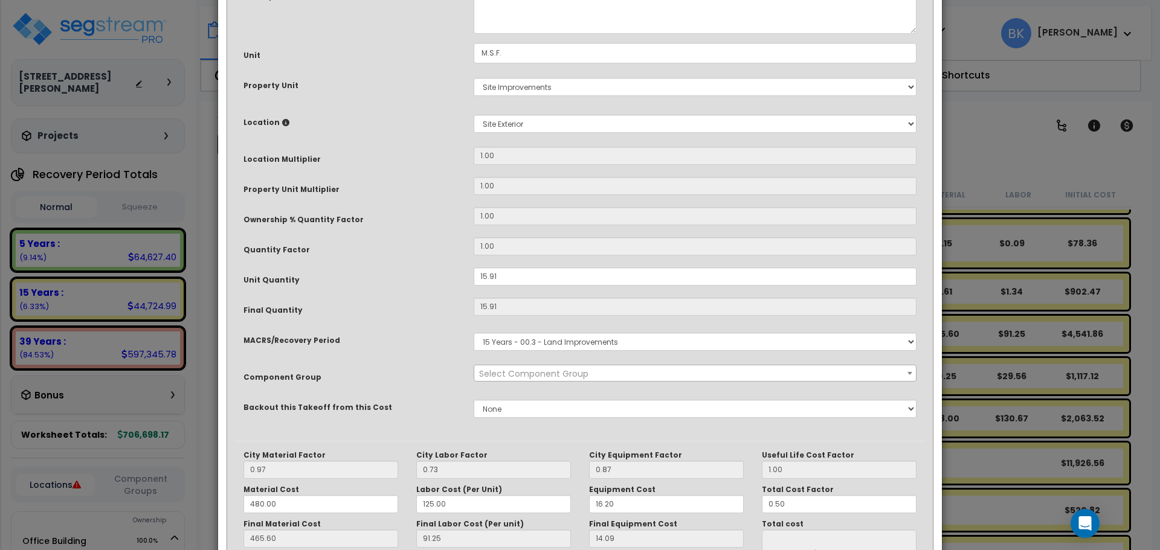
scroll to position [0, 0]
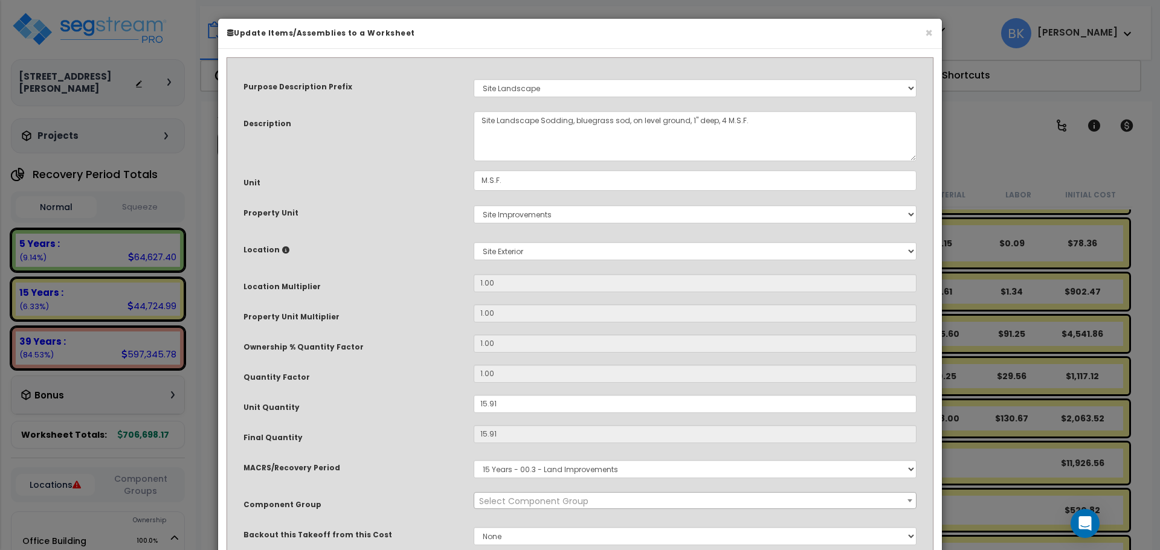
select select "39496"
click at [506, 406] on input "15.91" at bounding box center [695, 404] width 443 height 18
type input "8"
type input "$4,541.83"
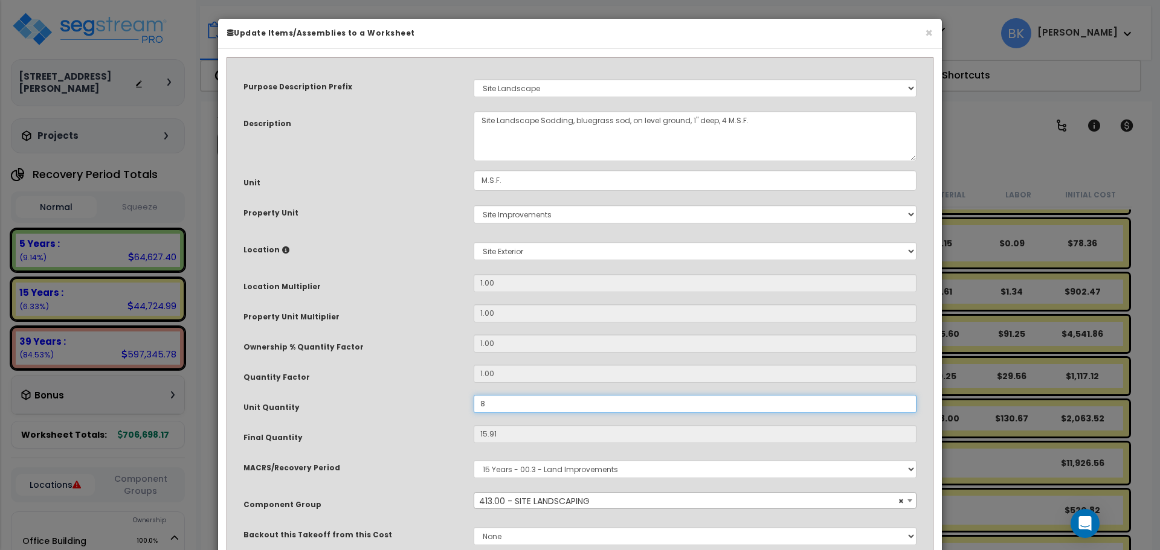
type input "8"
type input "$2,283.76"
type input "8."
type input "$2,283.76"
type input "8.9"
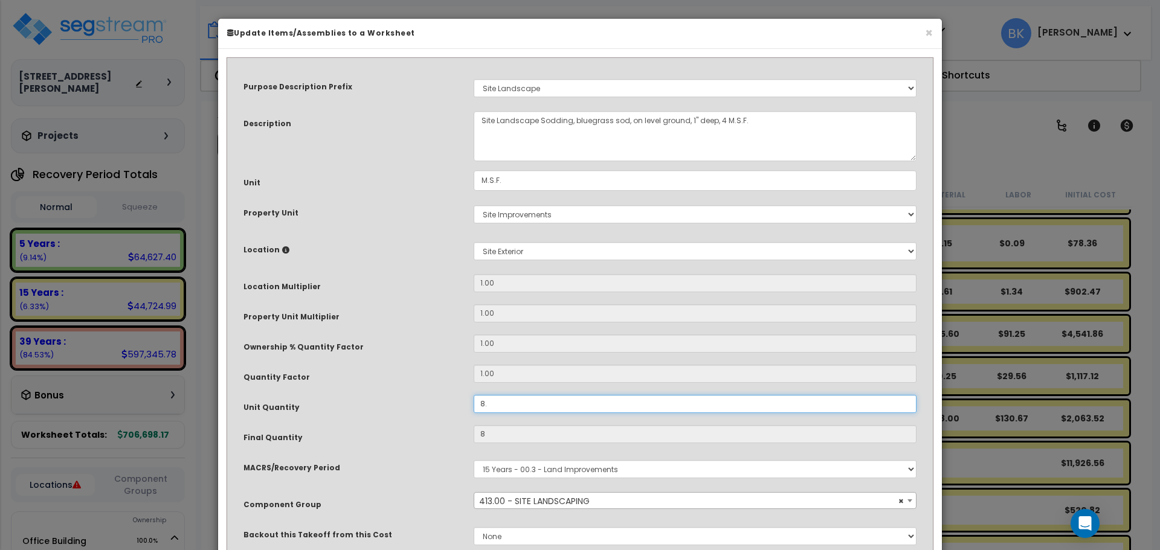
type input "$2,283.76"
type input "8.9"
type input "$2,540.68"
type input "8.95"
type input "$2,540.68"
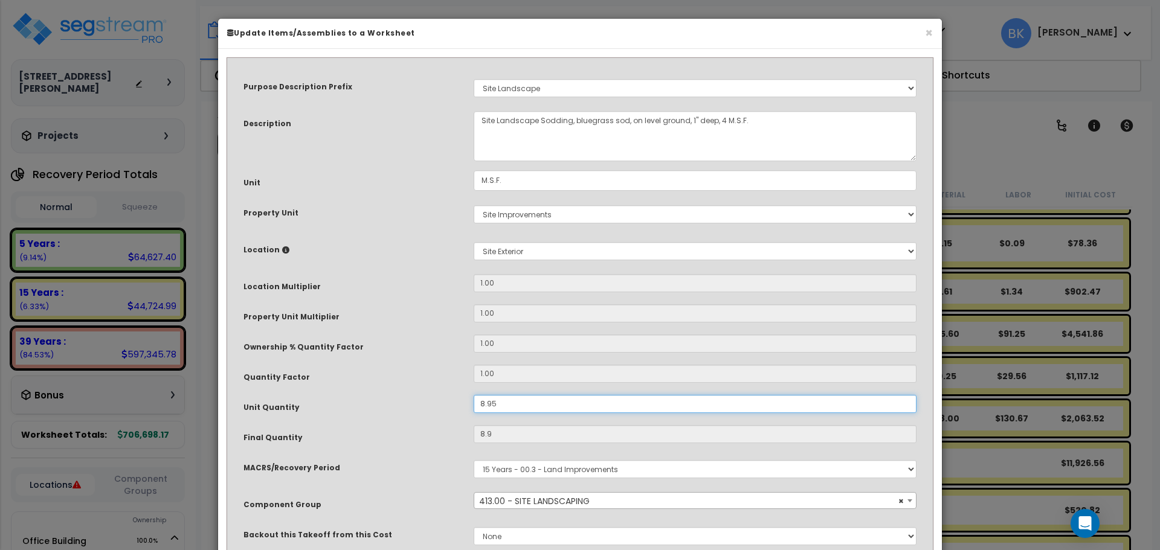
type input "8.95"
type input "$2,554.95"
type input "8.954"
type input "$2,554.95"
type input "8.954"
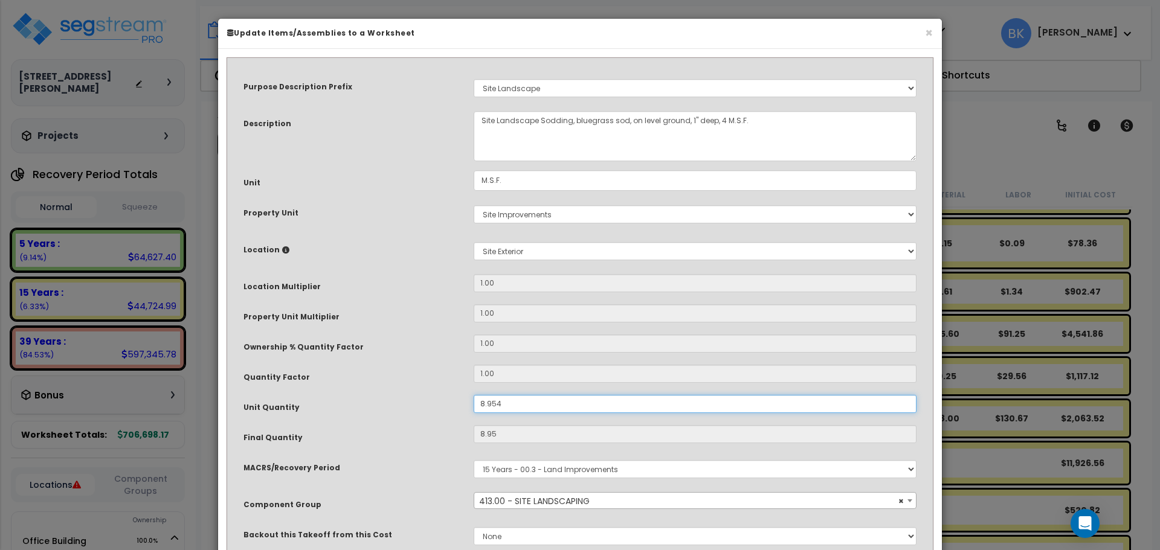
type input "$2,554.95"
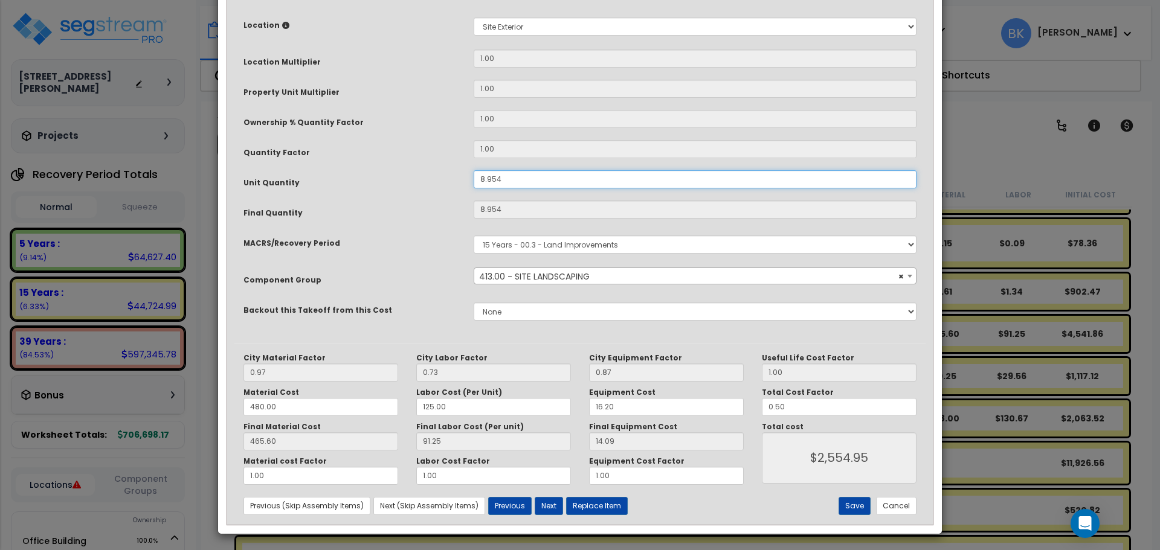
scroll to position [227, 0]
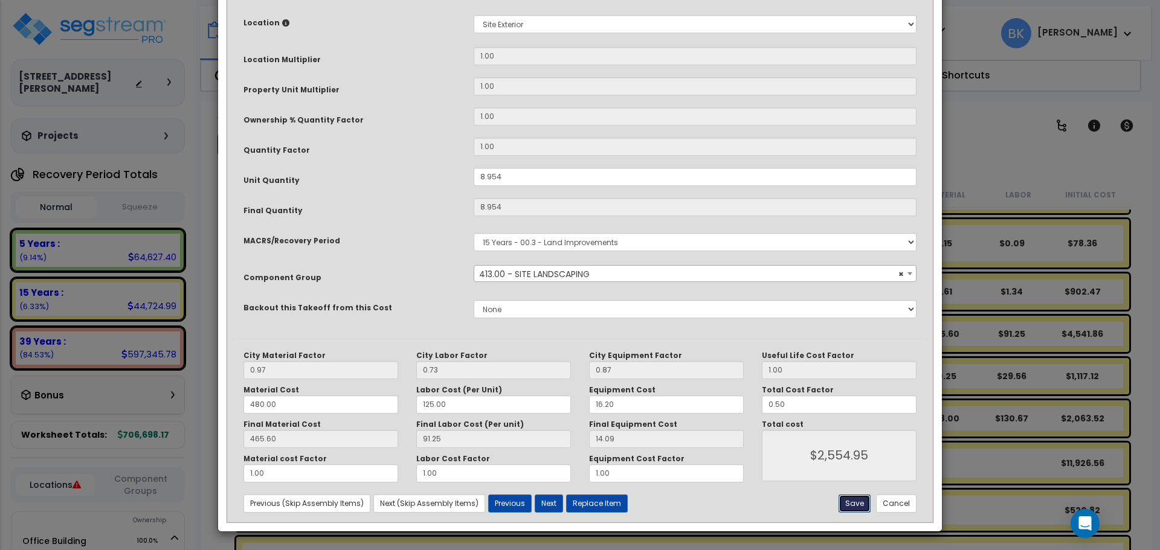
click at [844, 506] on button "Save" at bounding box center [854, 504] width 32 height 18
type input "8.95"
type input "2554.95"
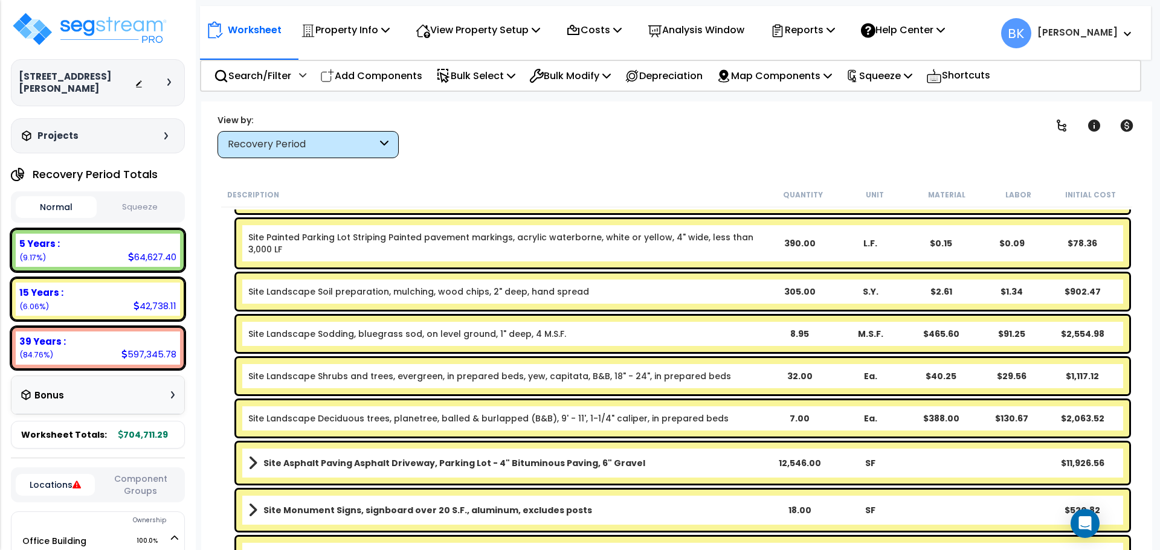
scroll to position [448, 0]
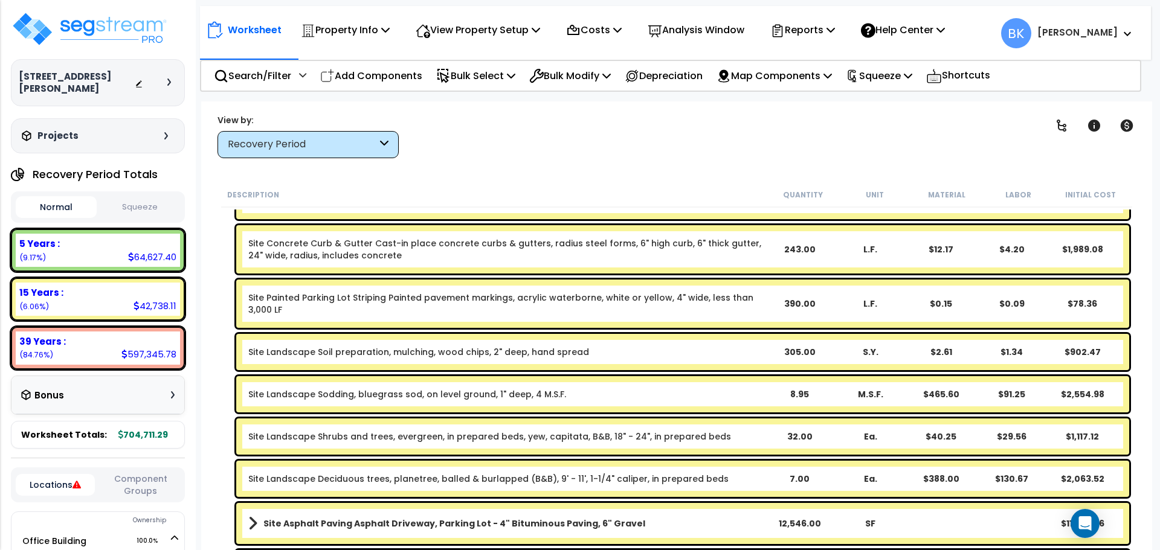
click at [618, 355] on b "Site Landscape Soil preparation, mulching, wood chips, 2" deep, hand spread" at bounding box center [505, 352] width 515 height 12
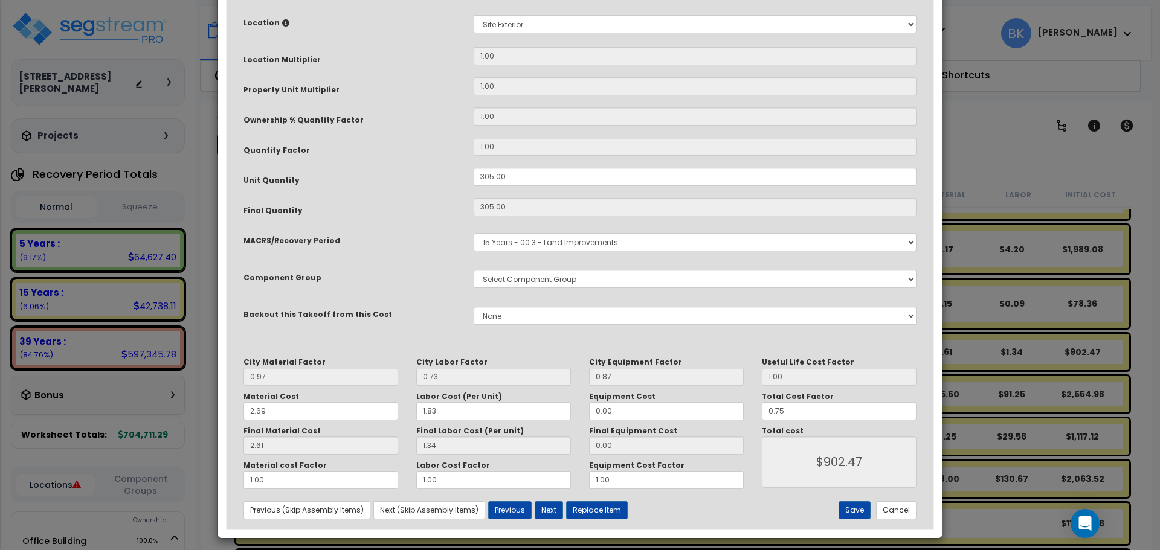
select select "39496"
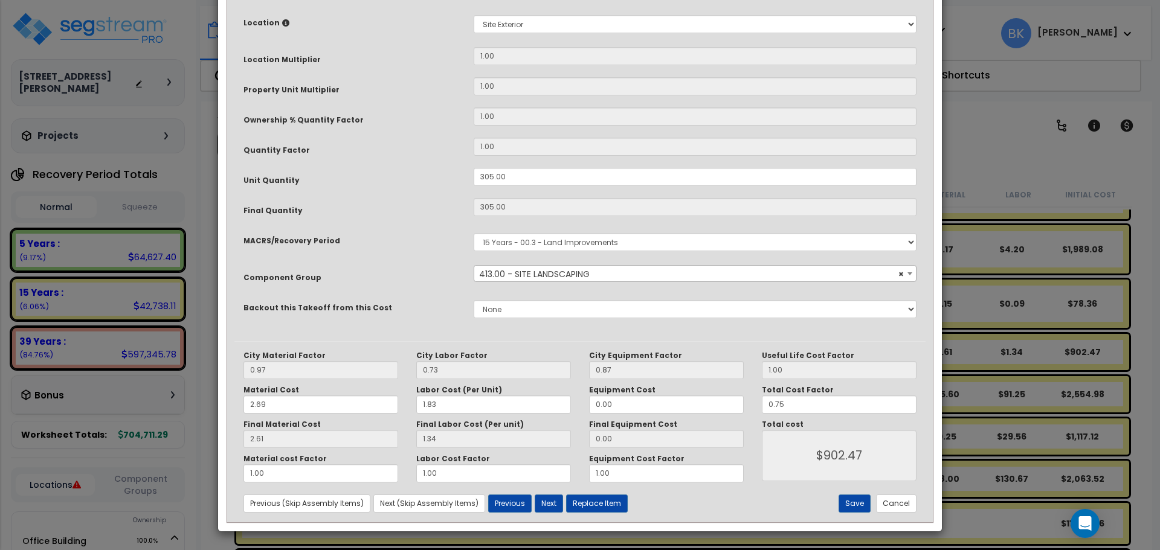
scroll to position [0, 0]
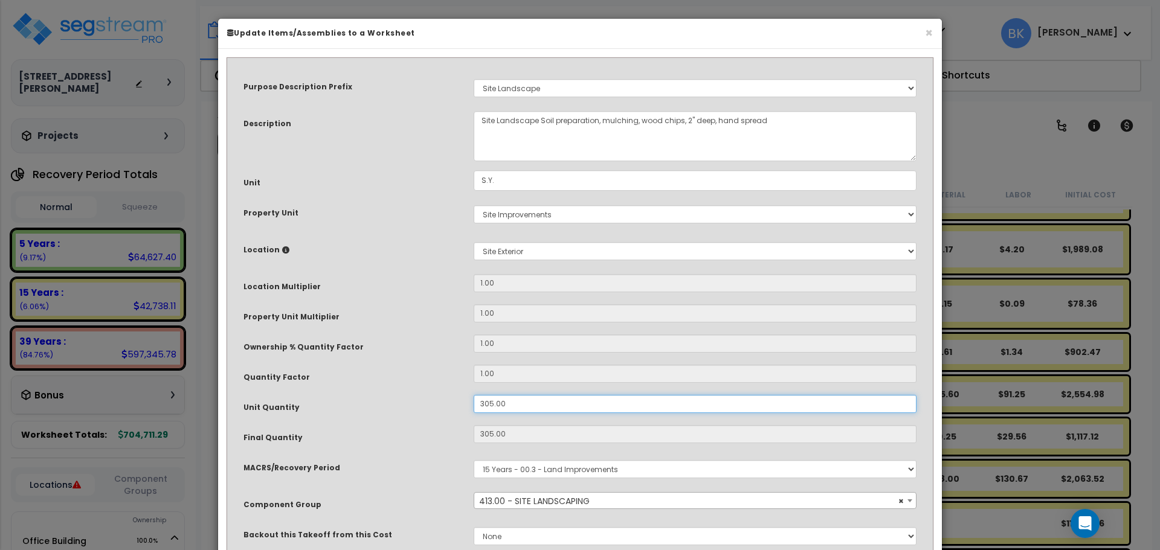
click at [529, 398] on input "305.00" at bounding box center [695, 404] width 443 height 18
type input "4"
type input "305"
type input "$903.56"
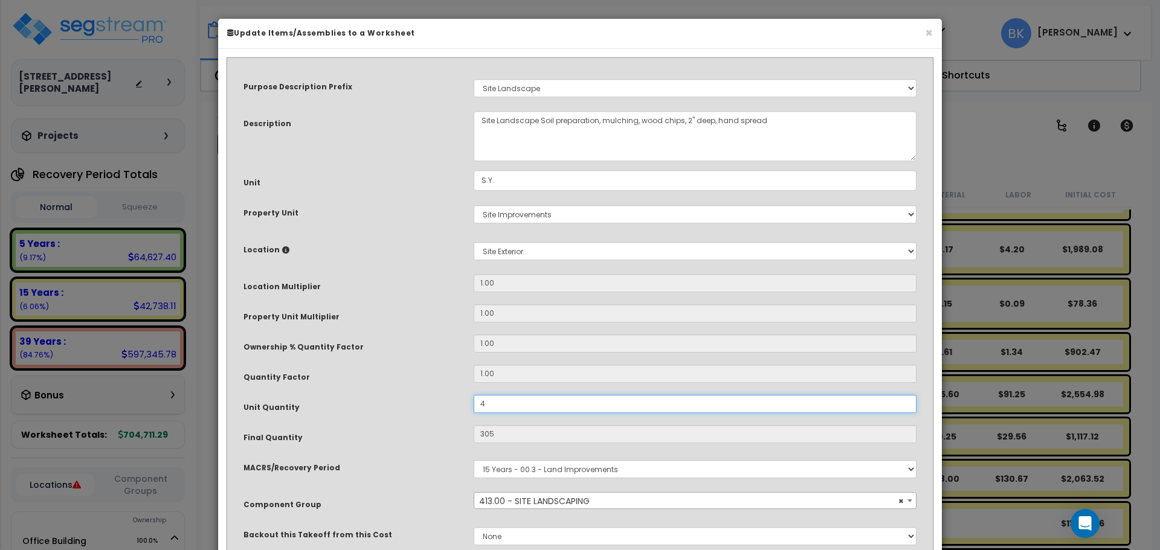
type input "4"
type input "$11.85"
type input "42"
type input "$124.42"
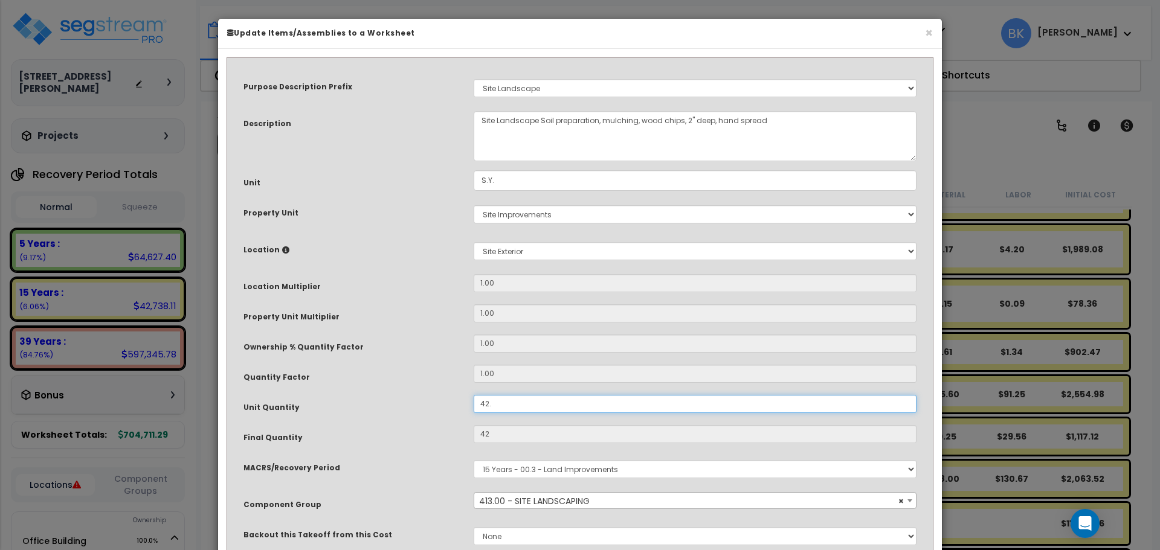
type input "42.8"
type input "$126.80"
type input "42.88"
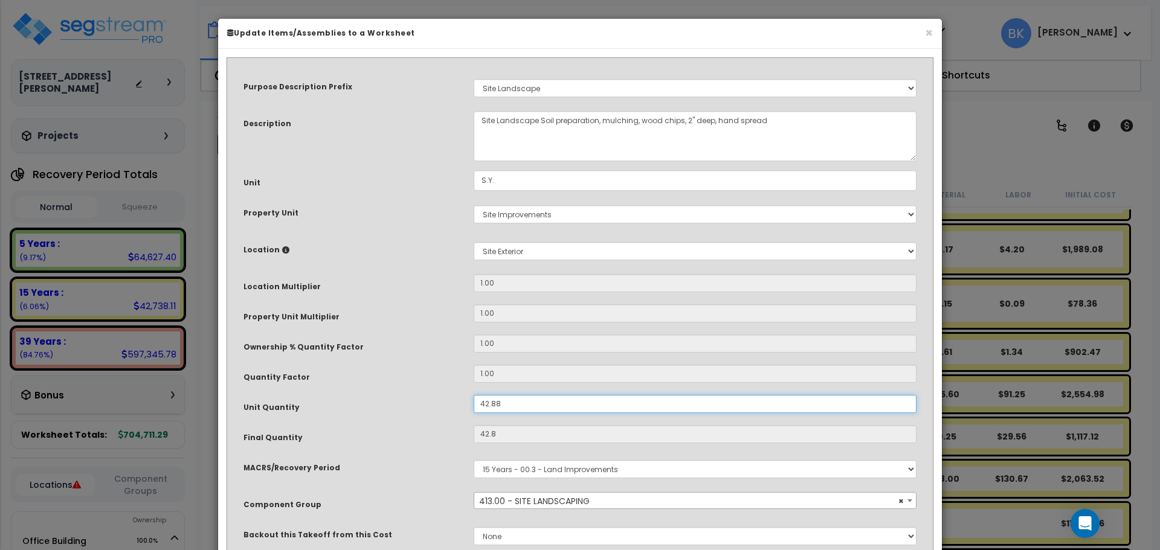
type input "$127.03"
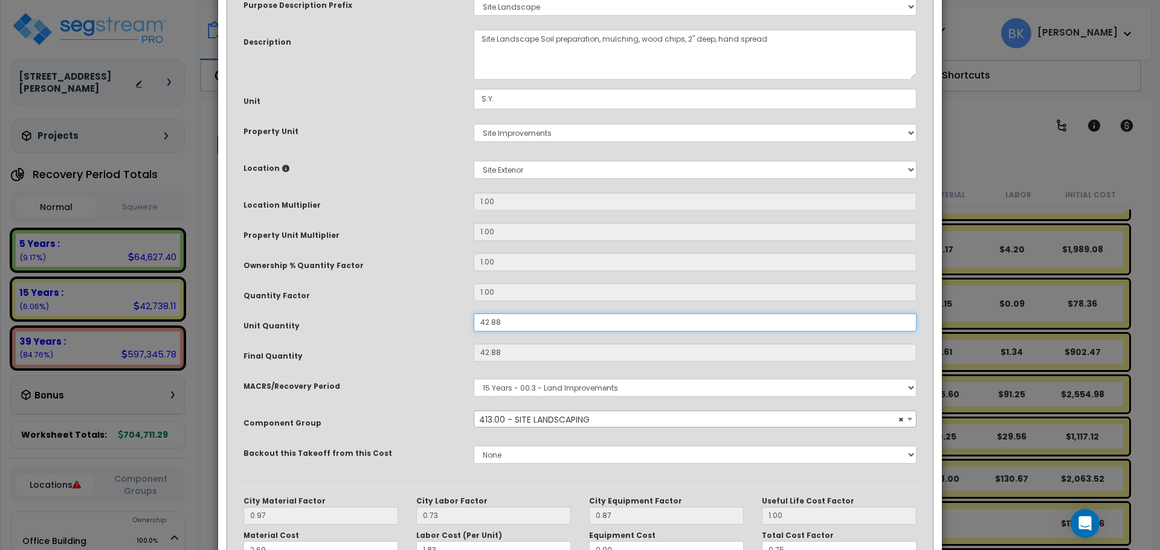
scroll to position [227, 0]
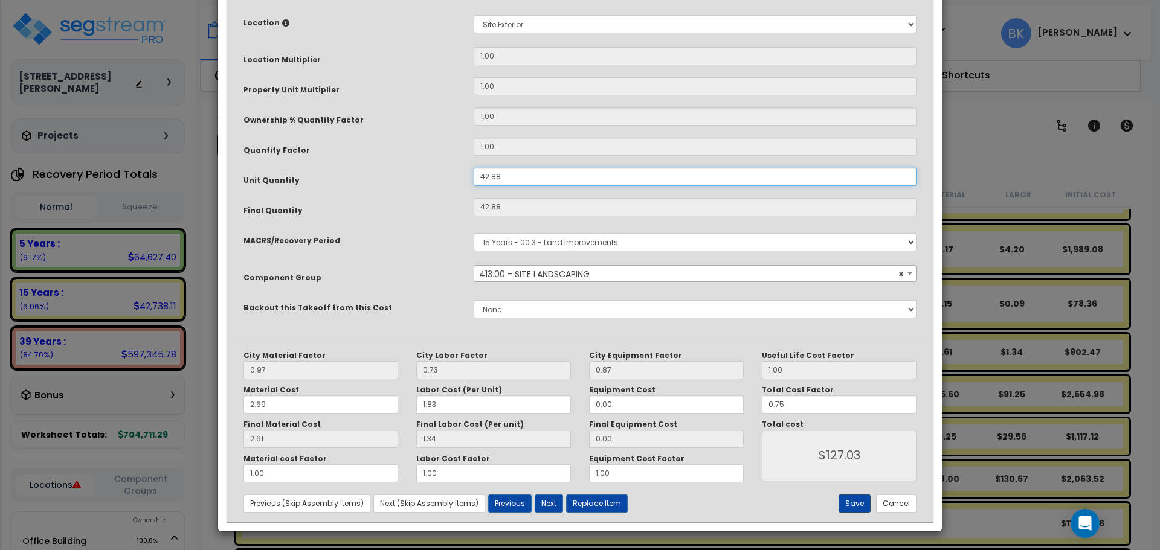
type input "42.88"
click at [852, 507] on button "Save" at bounding box center [854, 504] width 32 height 18
type input "127.03"
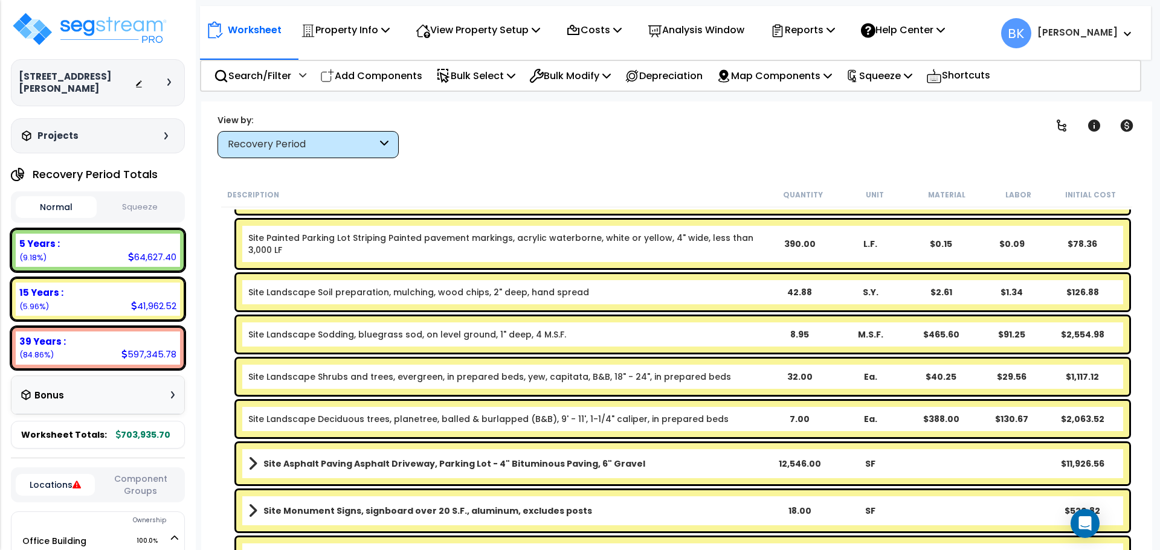
scroll to position [509, 0]
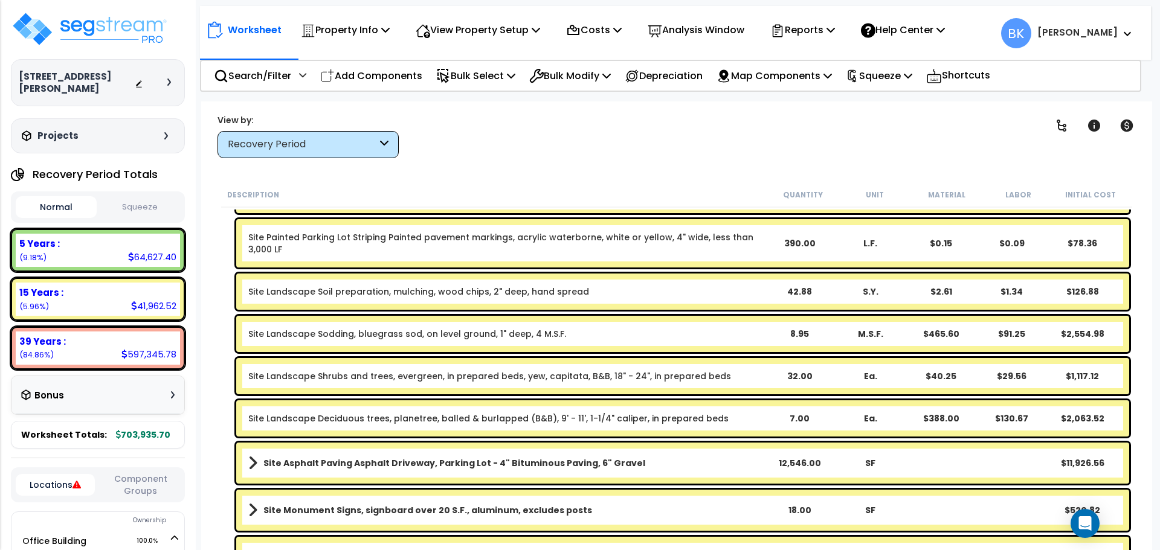
click at [703, 372] on link "Site Landscape Shrubs and trees, evergreen, in prepared beds, yew, capitata, B&…" at bounding box center [489, 376] width 483 height 12
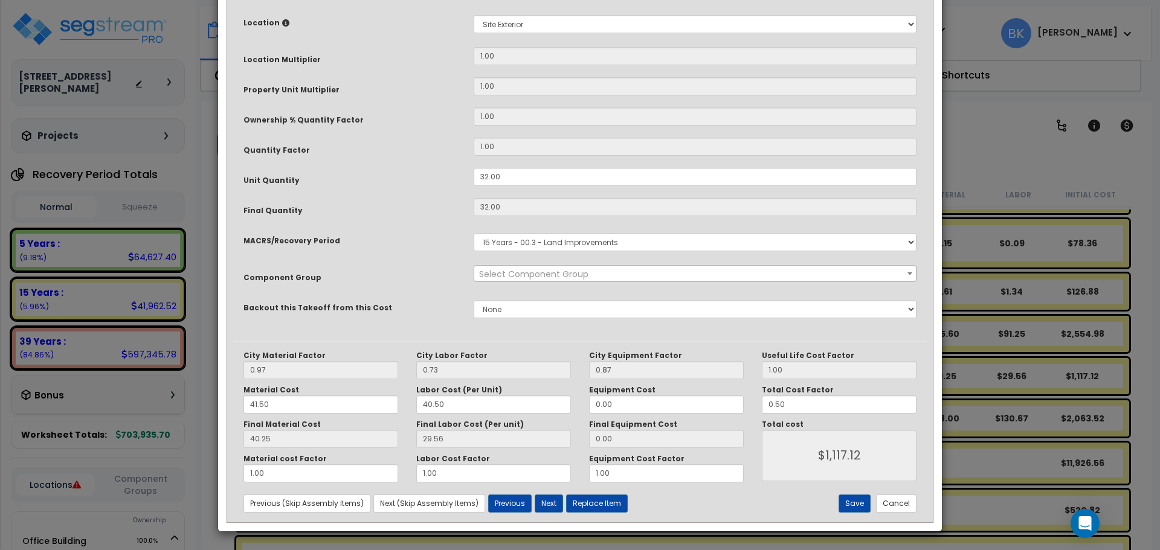
scroll to position [0, 0]
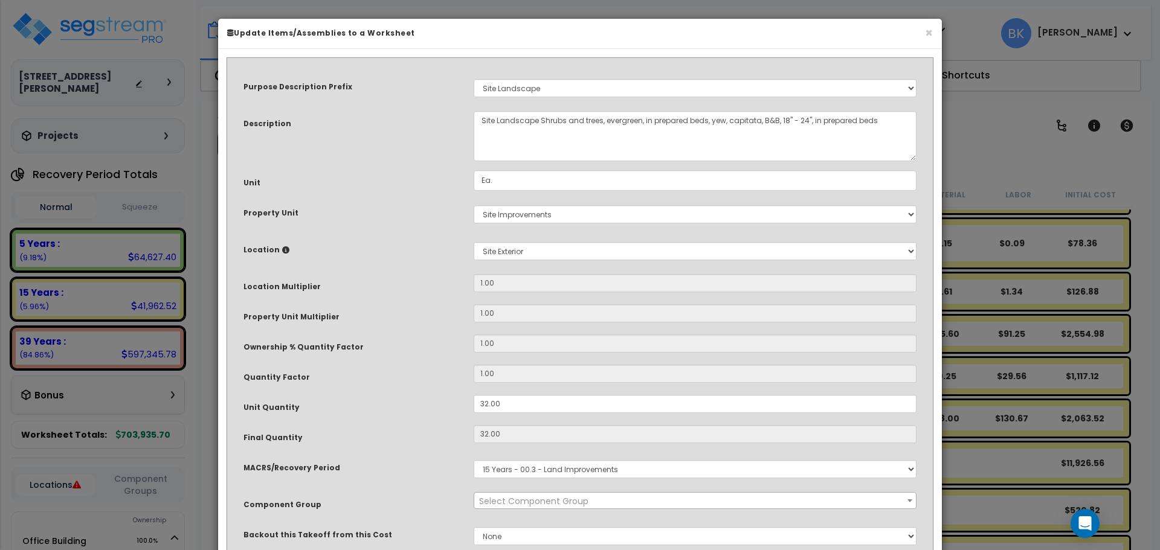
select select "39496"
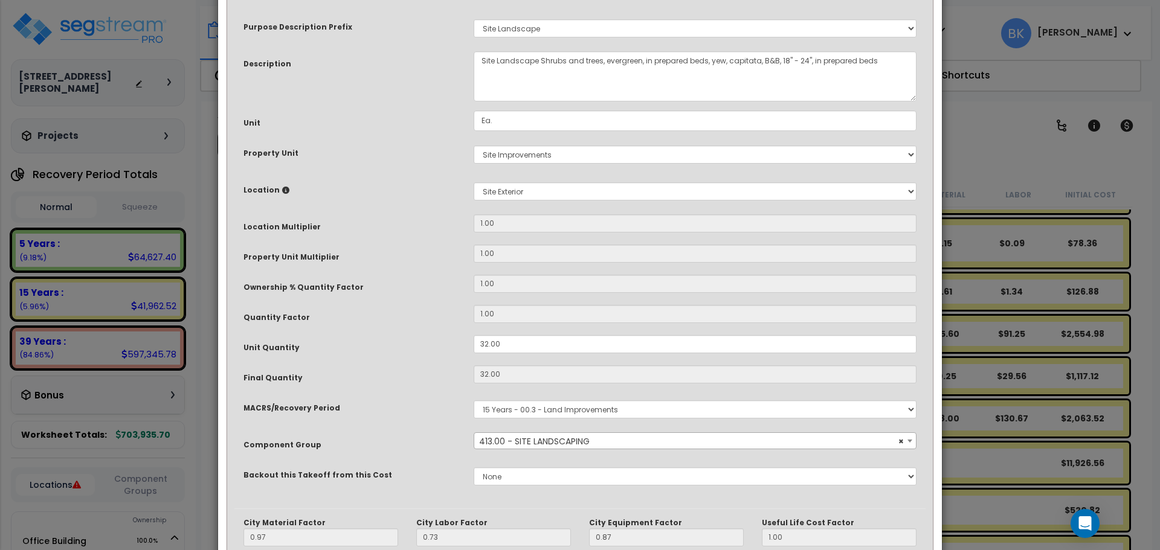
scroll to position [60, 0]
click at [525, 344] on input "32.00" at bounding box center [695, 344] width 443 height 18
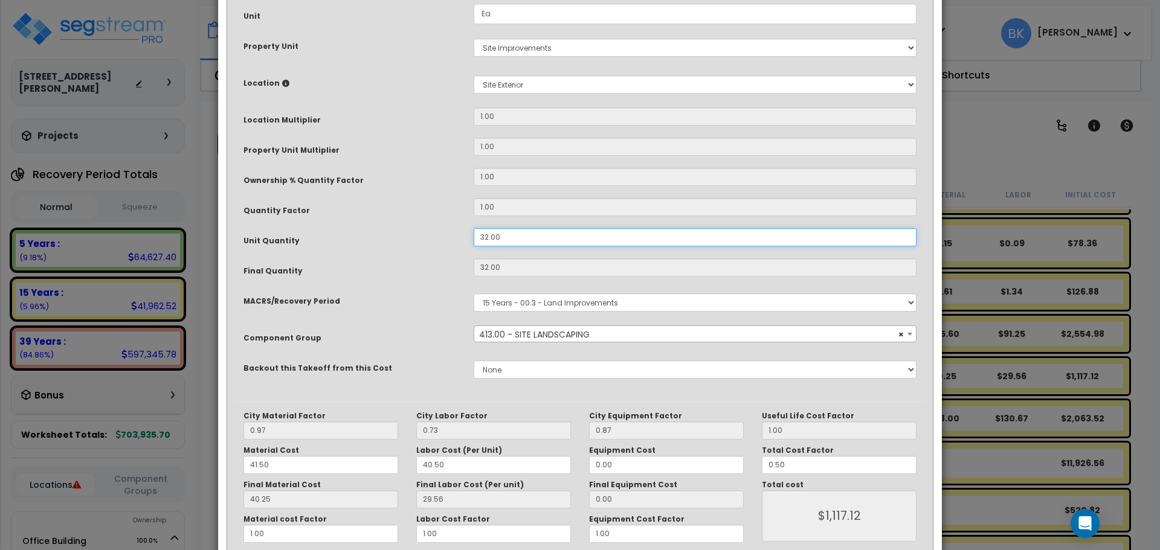
scroll to position [181, 0]
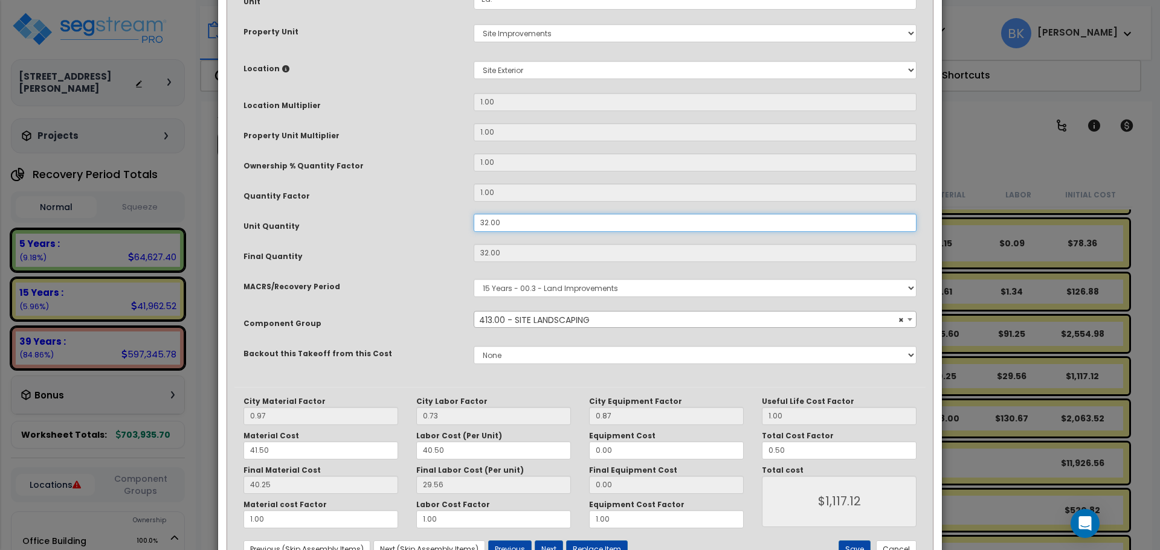
type input "2"
type input "32"
type input "$1,116.96"
type input "2"
type input "$69.81"
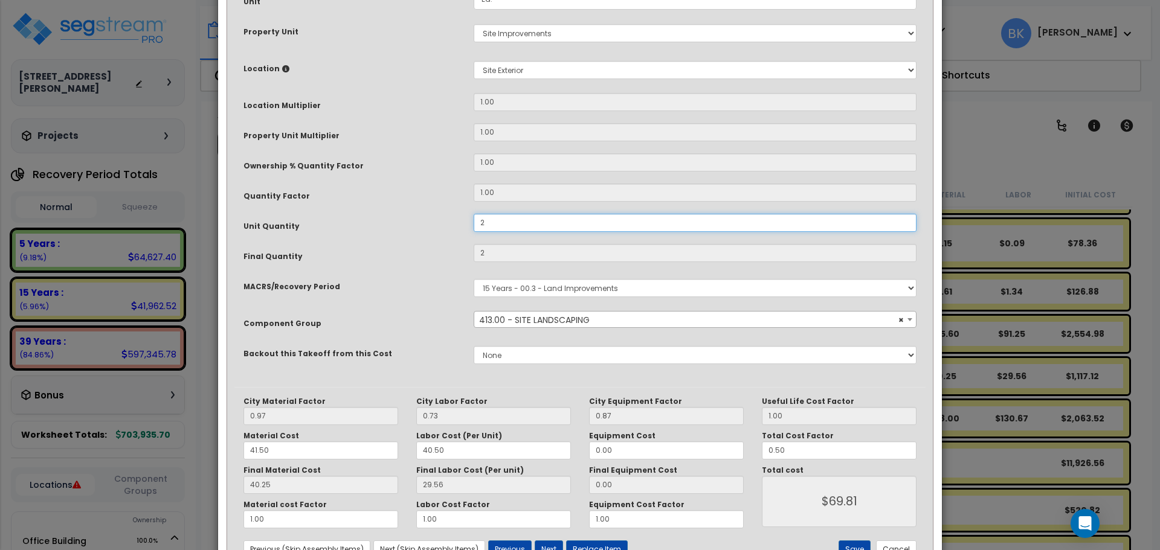
type input "26"
type input "$907.53"
click at [855, 542] on button "Save" at bounding box center [854, 550] width 32 height 18
type input "26.00"
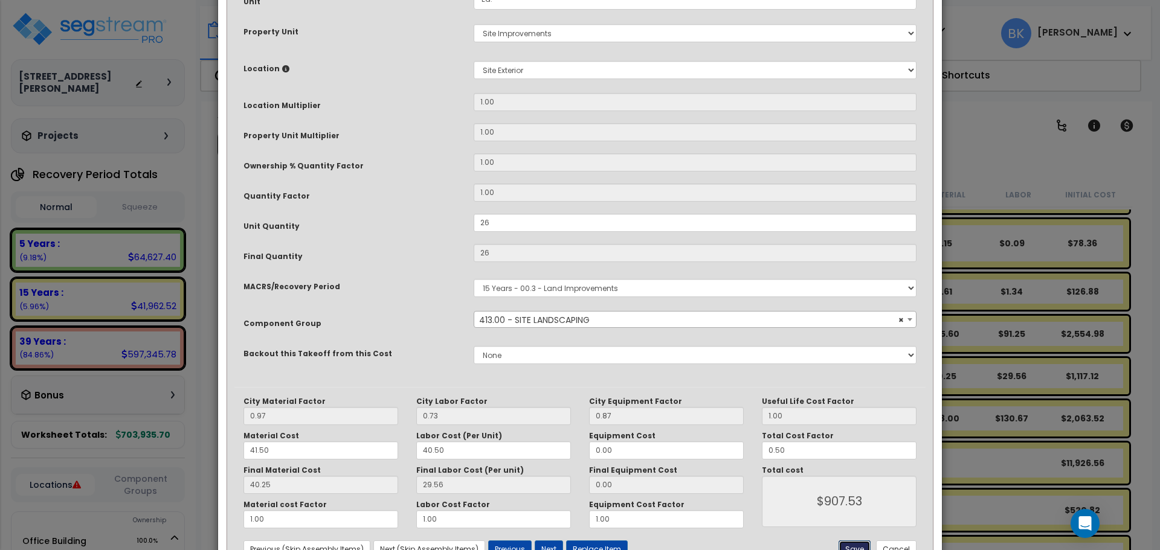
type input "26.00"
type input "907.53"
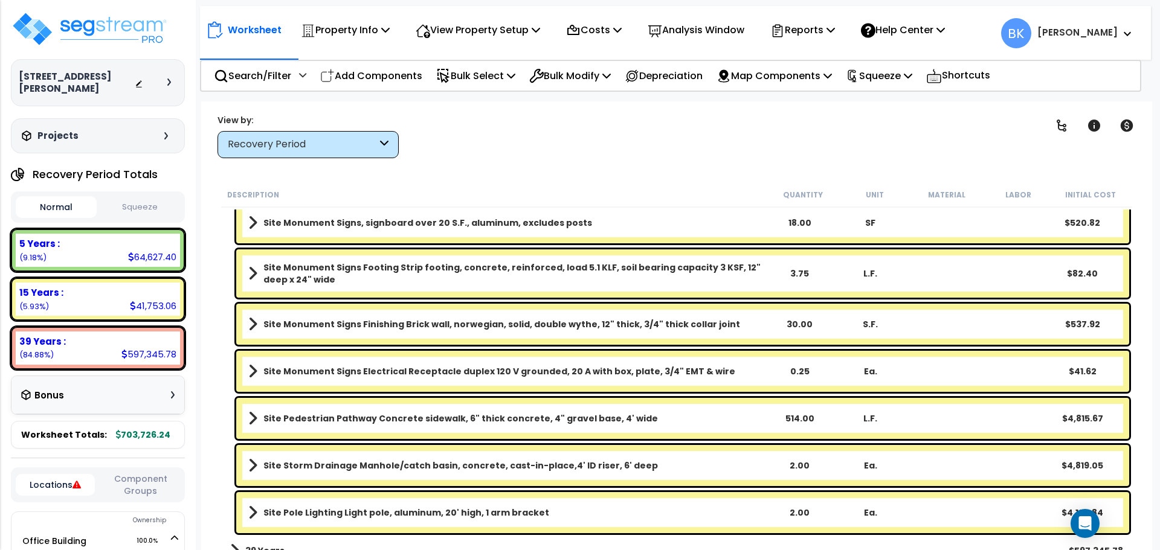
scroll to position [811, 0]
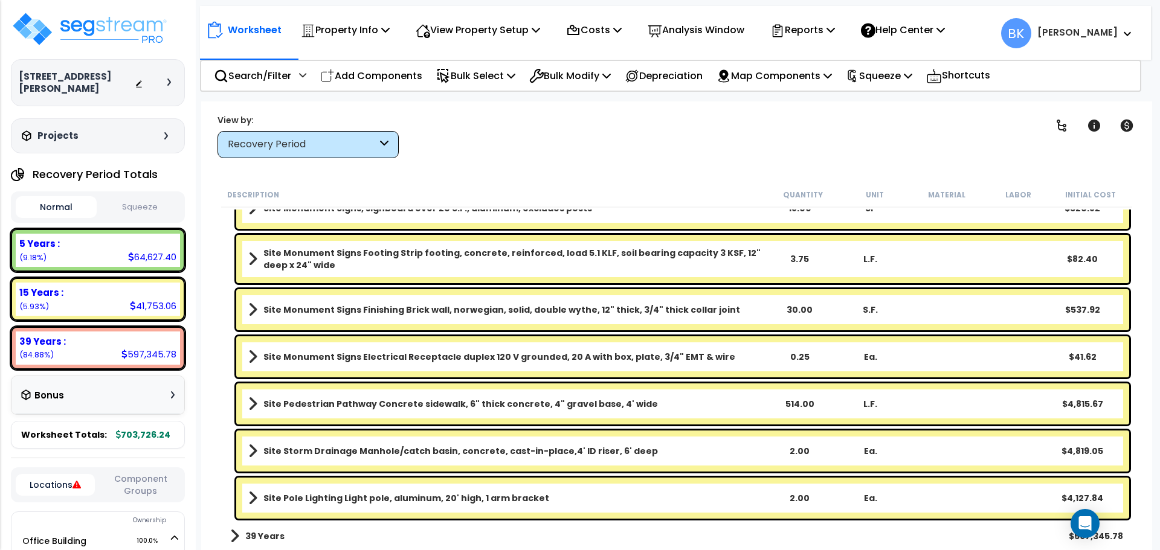
click at [385, 448] on b "Site Storm Drainage Manhole/catch basin, concrete, cast-in-place,4' ID riser, 6…" at bounding box center [460, 451] width 394 height 12
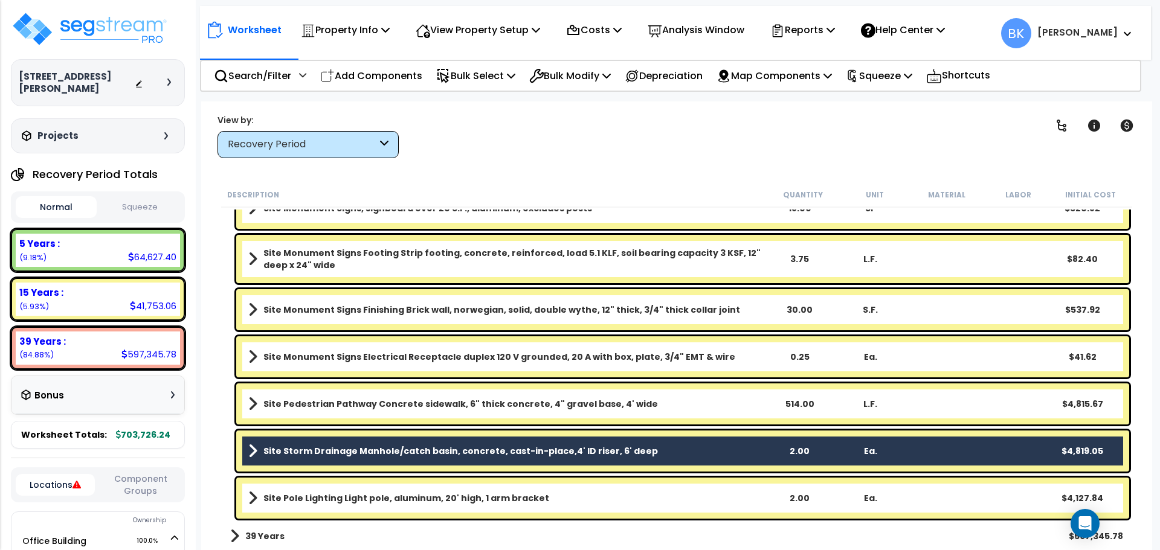
click at [336, 451] on b "Site Storm Drainage Manhole/catch basin, concrete, cast-in-place,4' ID riser, 6…" at bounding box center [460, 451] width 394 height 12
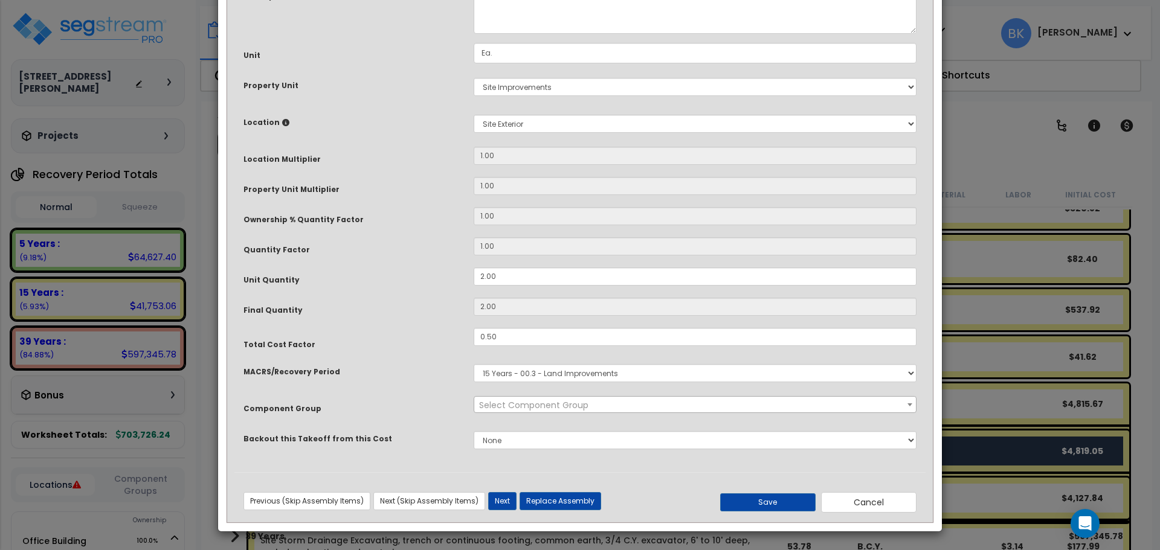
scroll to position [0, 0]
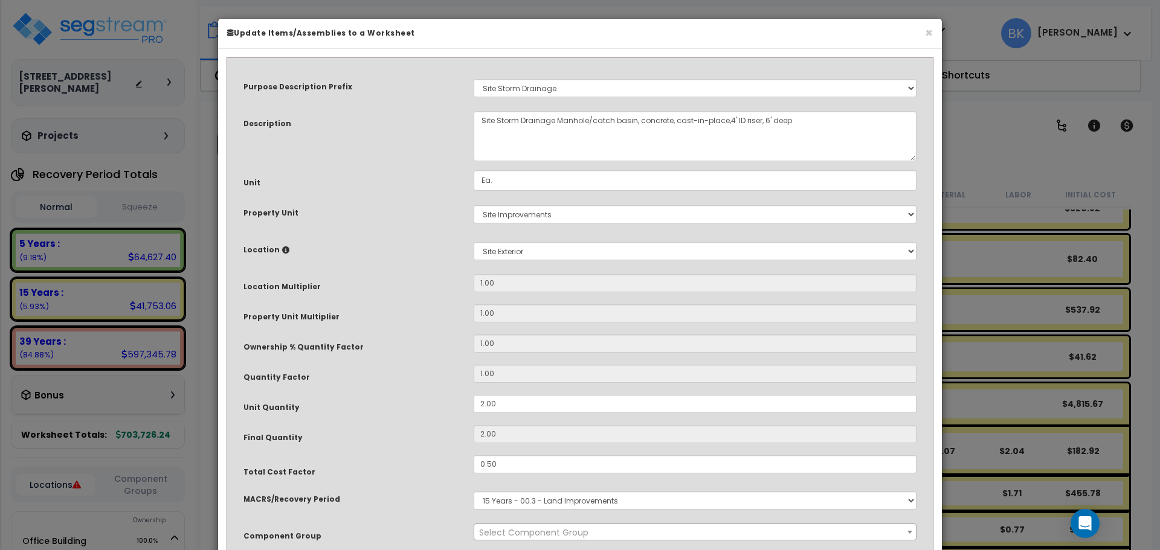
select select "39526"
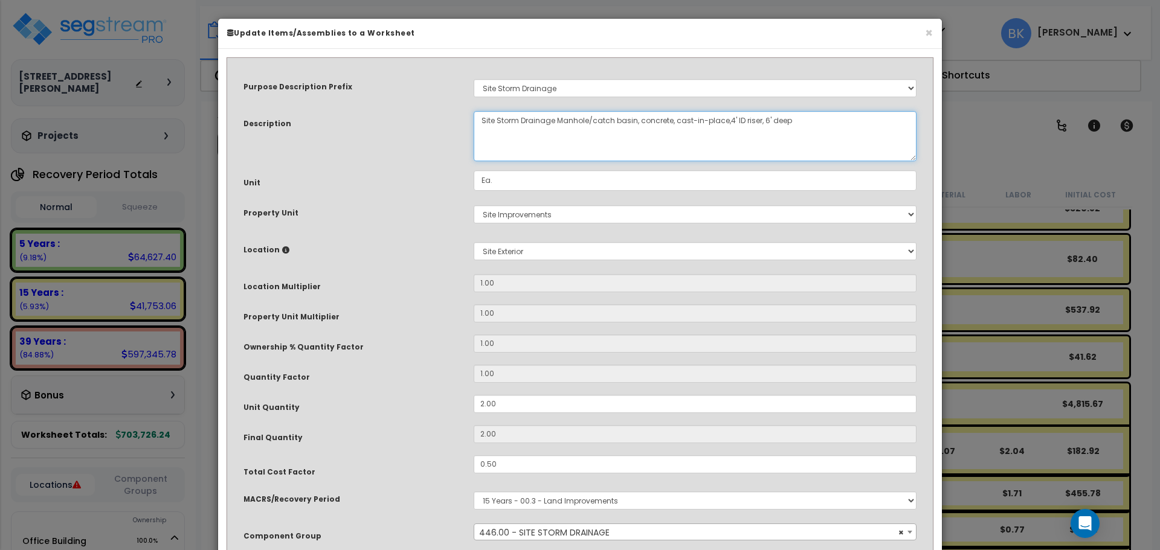
click at [587, 125] on textarea "Site Storm Drainage Manhole/catch basin, concrete, cast-in-place,4' ID riser, 6…" at bounding box center [695, 136] width 443 height 50
click at [547, 118] on textarea "Site Storm Drainage Manhole/catch basin, concrete, cast-in-place,4' ID riser, 6…" at bounding box center [695, 136] width 443 height 50
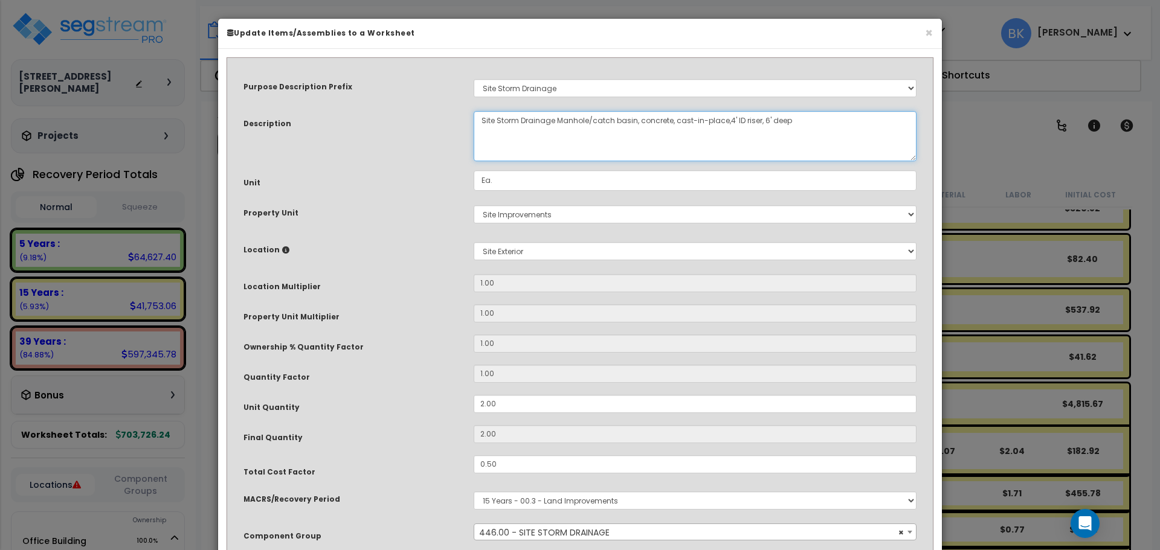
click at [547, 118] on textarea "Site Storm Drainage Manhole/catch basin, concrete, cast-in-place,4' ID riser, 6…" at bounding box center [695, 136] width 443 height 50
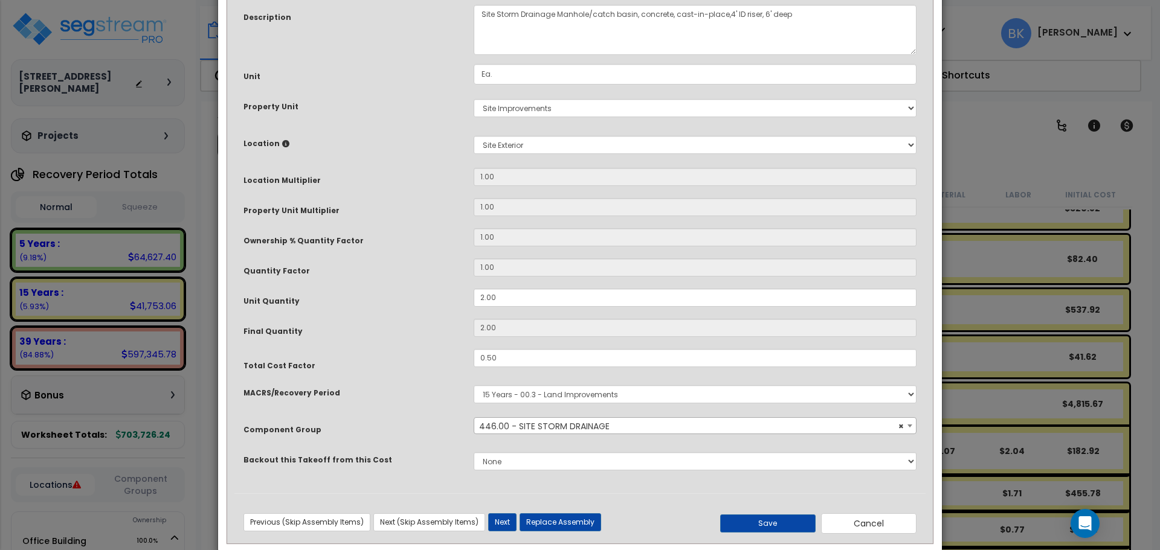
scroll to position [127, 0]
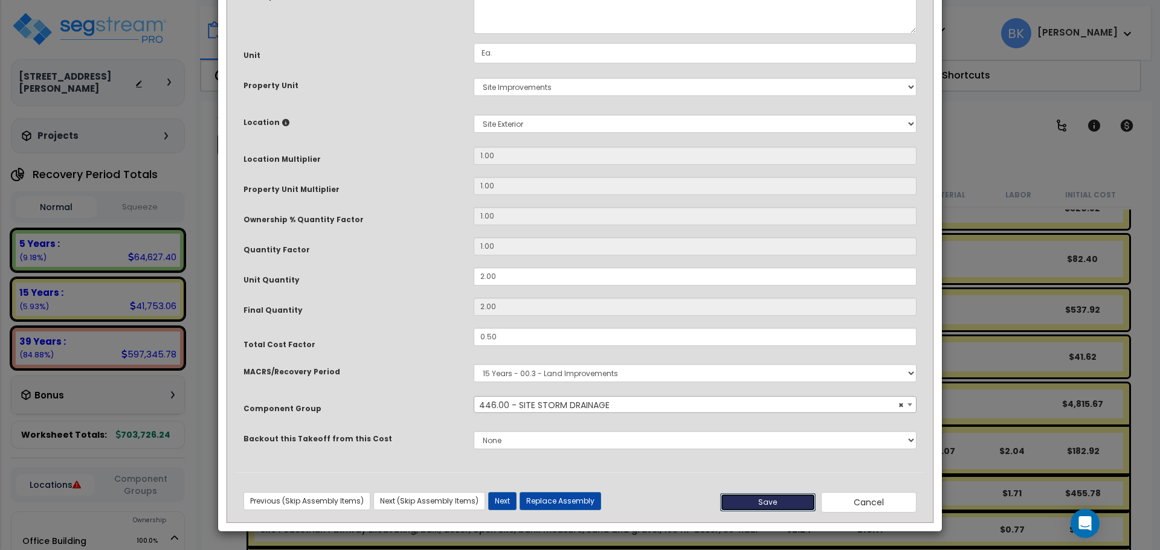
click at [781, 500] on button "Save" at bounding box center [767, 503] width 95 height 18
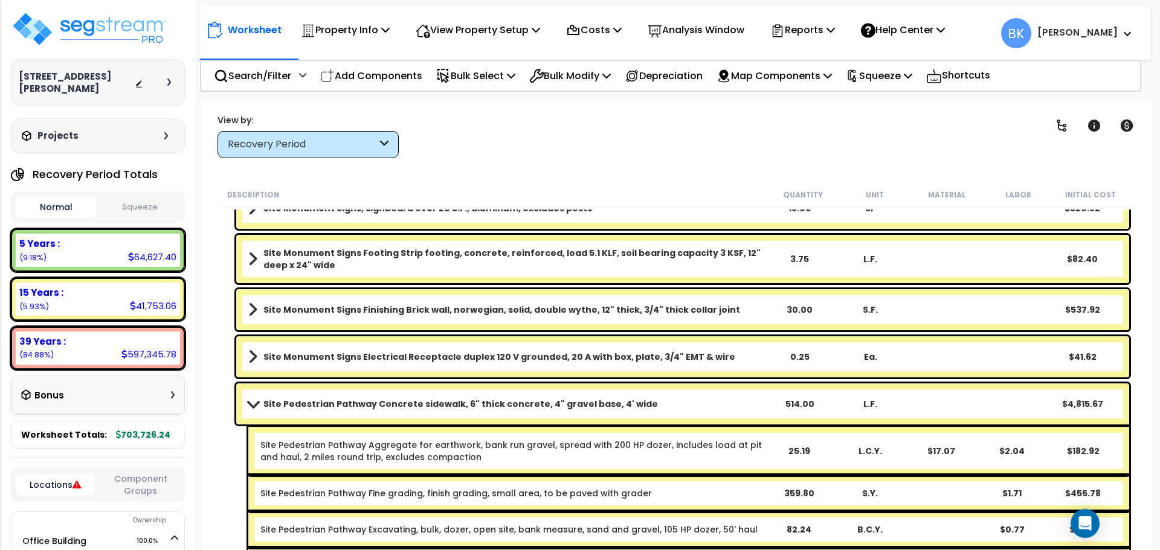
scroll to position [871, 0]
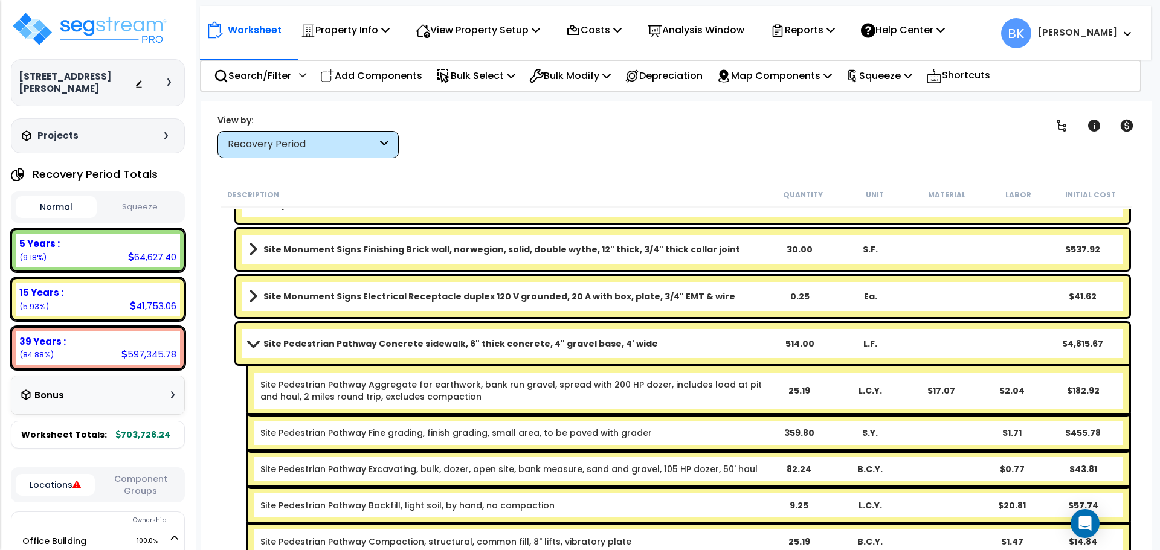
click at [259, 344] on span at bounding box center [253, 343] width 17 height 9
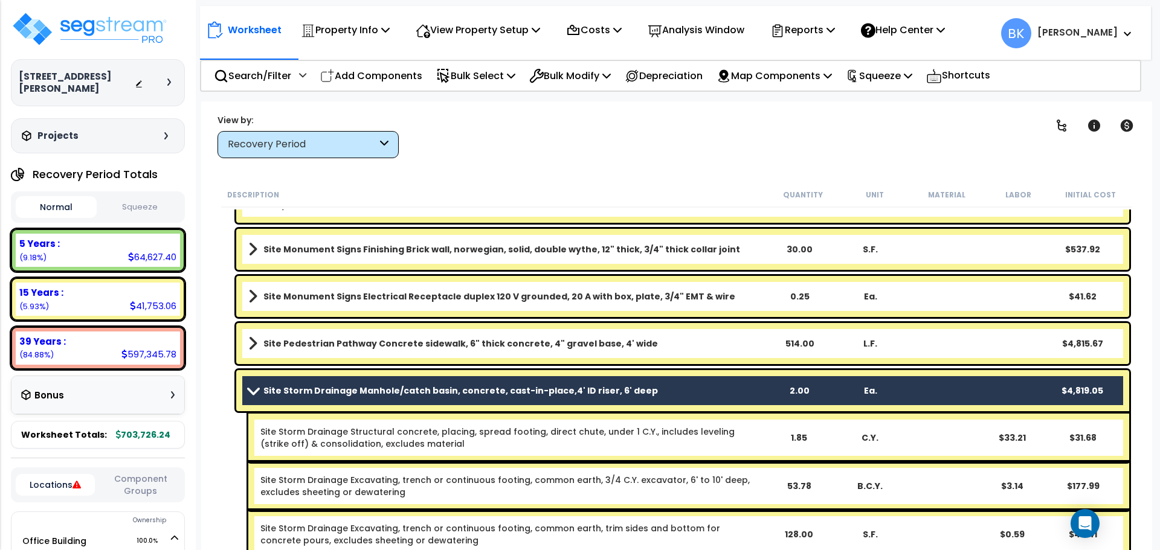
click at [248, 387] on span at bounding box center [253, 390] width 17 height 9
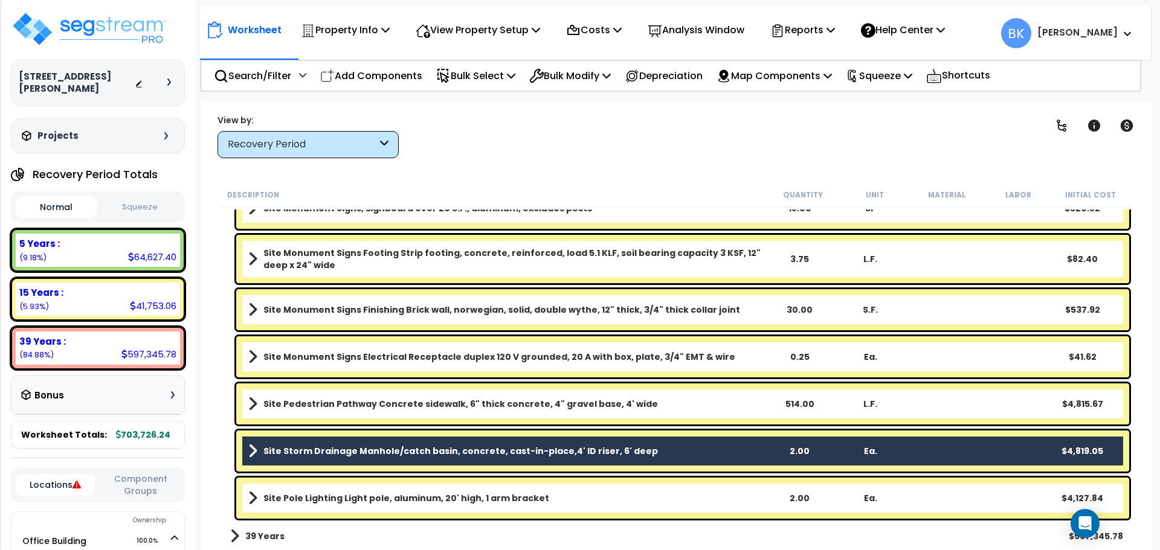
click at [516, 495] on b "Site Pole Lighting Light pole, aluminum, 20' high, 1 arm bracket" at bounding box center [406, 498] width 286 height 12
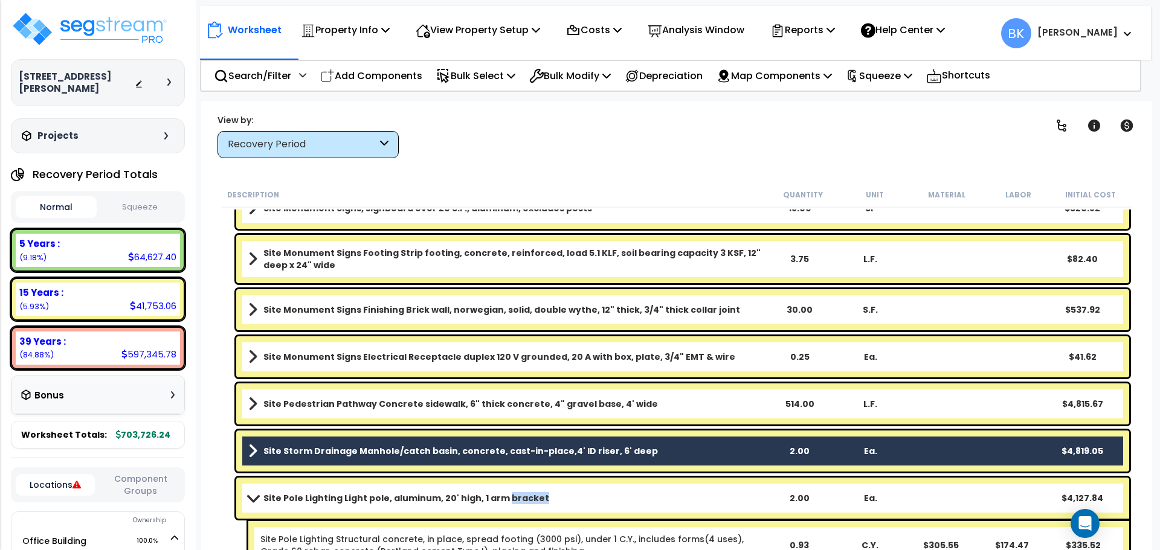
click at [516, 495] on b "Site Pole Lighting Light pole, aluminum, 20' high, 1 arm bracket" at bounding box center [406, 498] width 286 height 12
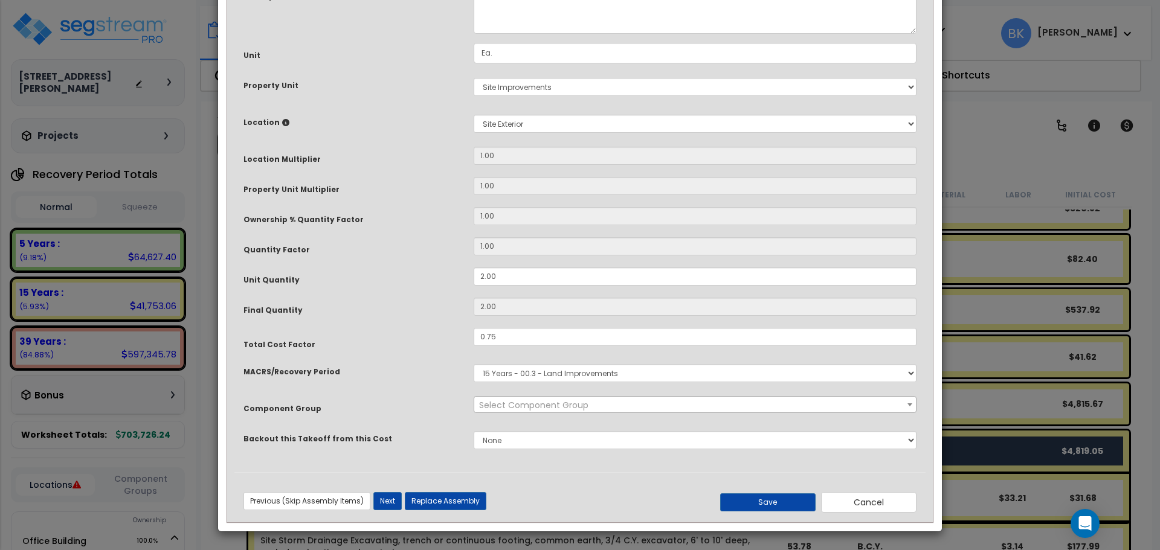
scroll to position [0, 0]
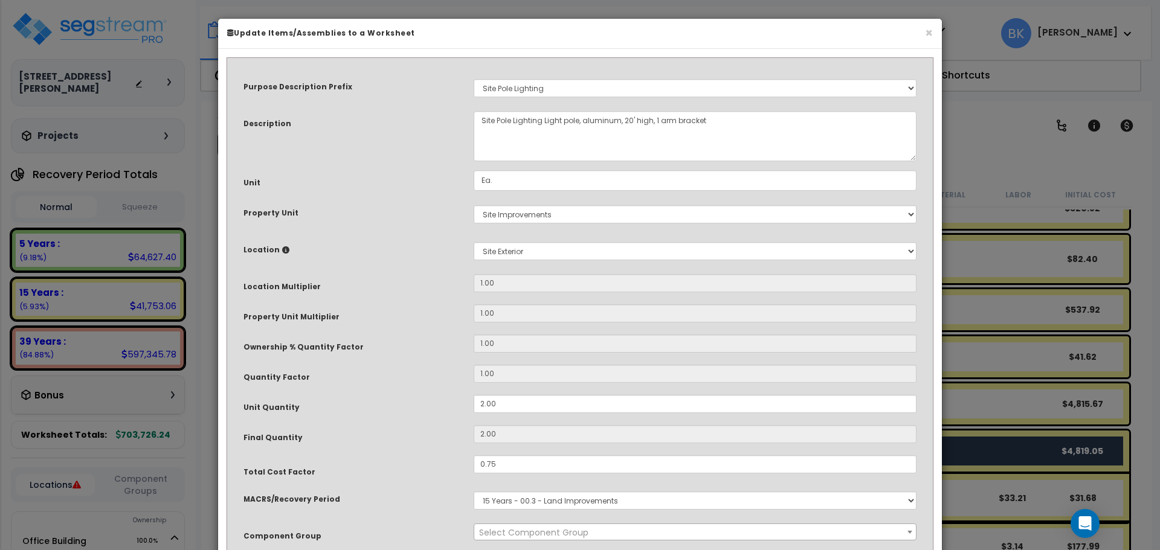
select select "39504"
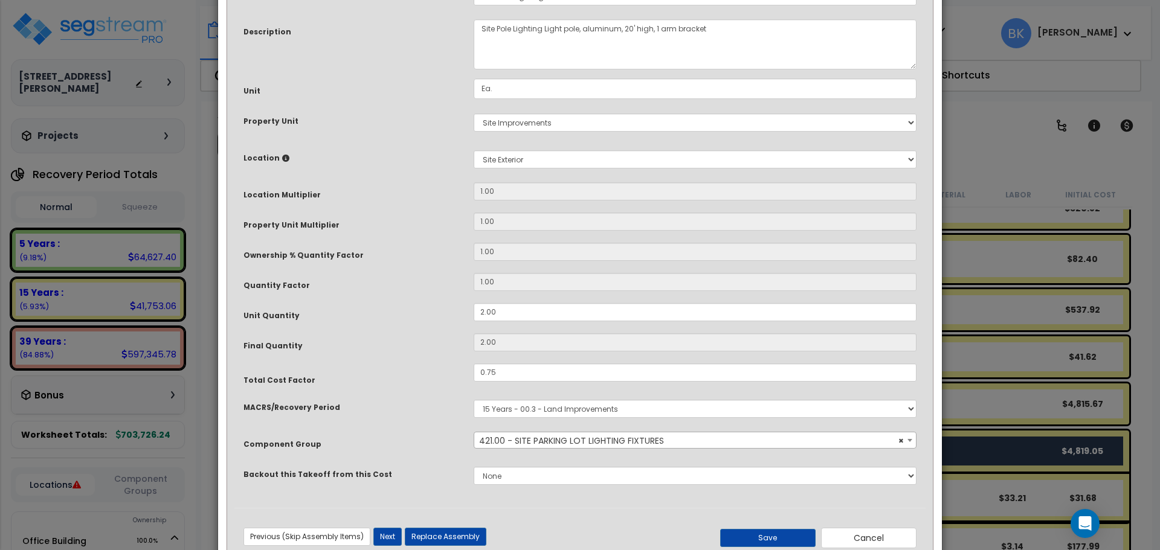
scroll to position [127, 0]
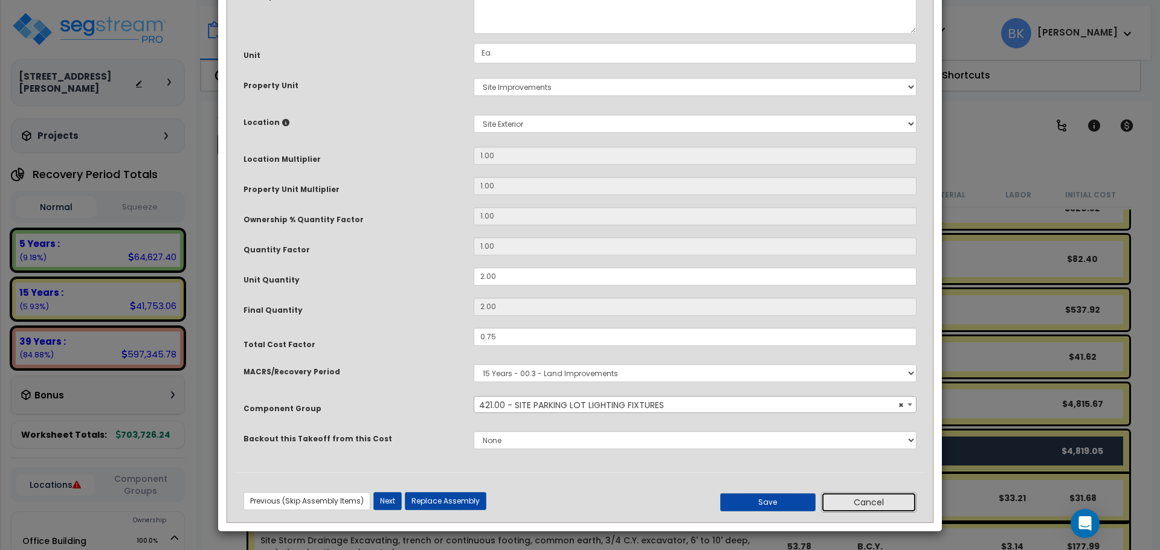
click at [902, 501] on button "Cancel" at bounding box center [868, 502] width 95 height 21
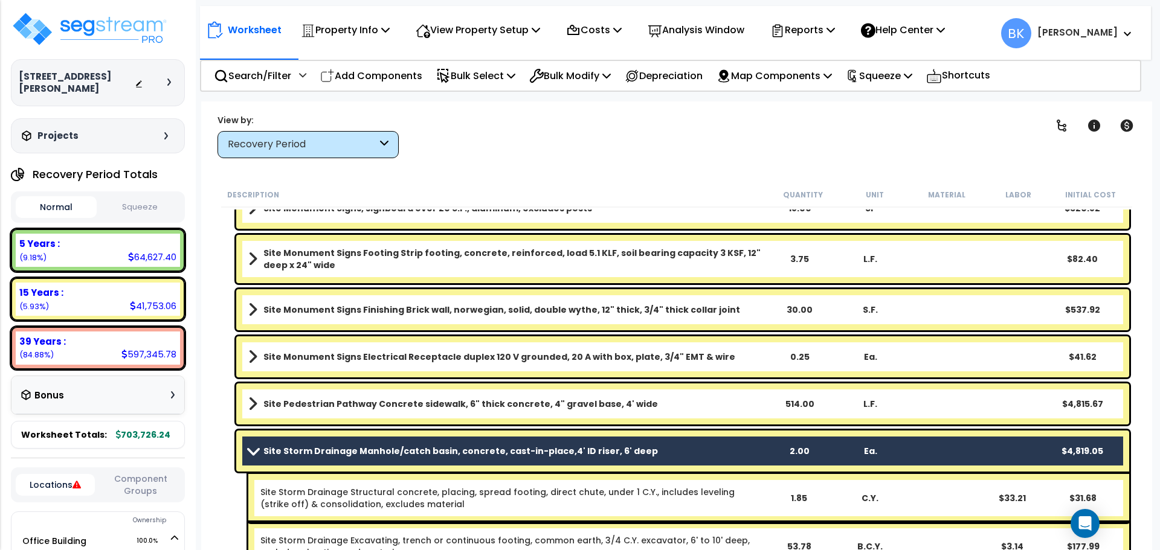
click at [251, 447] on span at bounding box center [253, 450] width 17 height 9
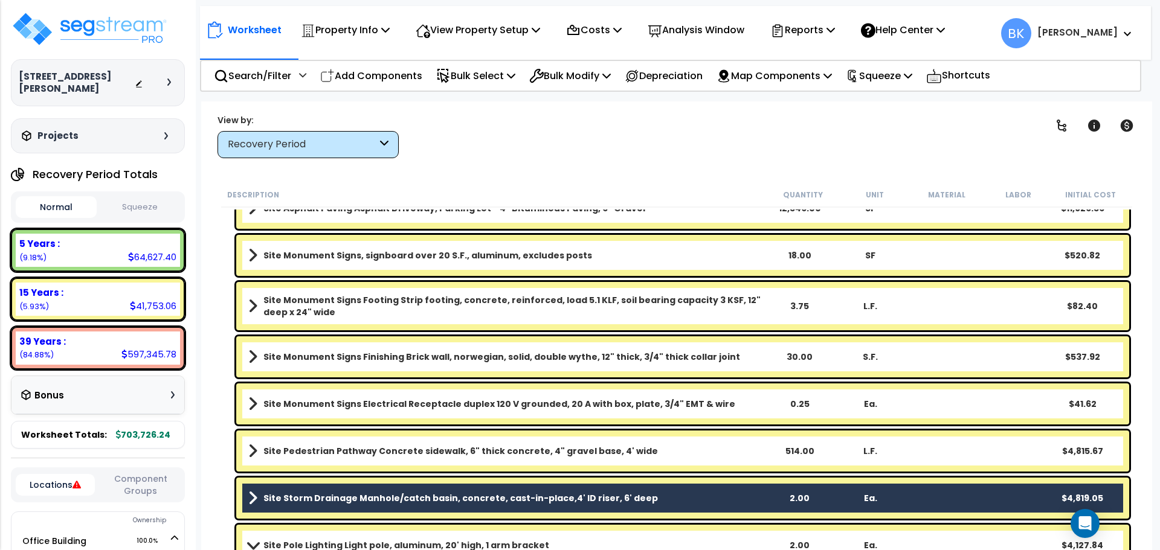
scroll to position [629, 0]
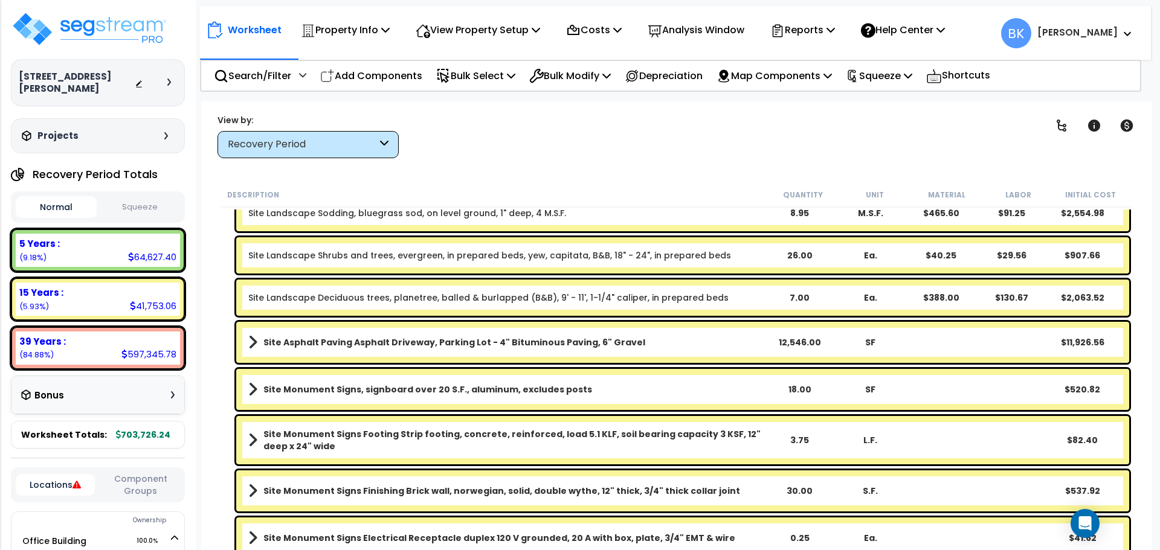
click at [747, 393] on link "Site Monument Signs, signboard over 20 S.F., aluminum, excludes posts" at bounding box center [505, 389] width 515 height 17
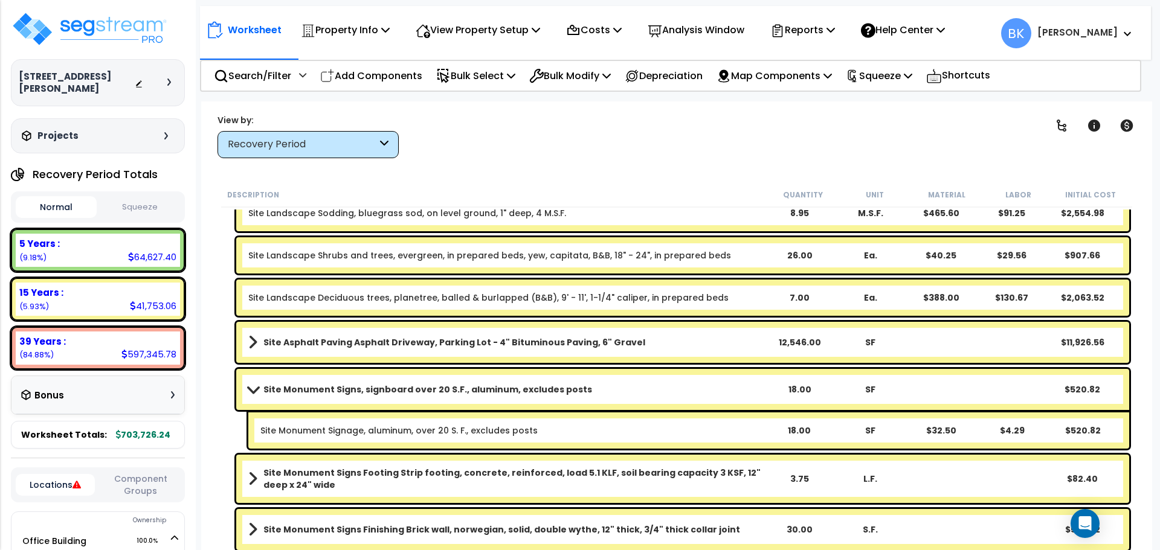
click at [747, 393] on link "Site Monument Signs, signboard over 20 S.F., aluminum, excludes posts" at bounding box center [505, 389] width 515 height 17
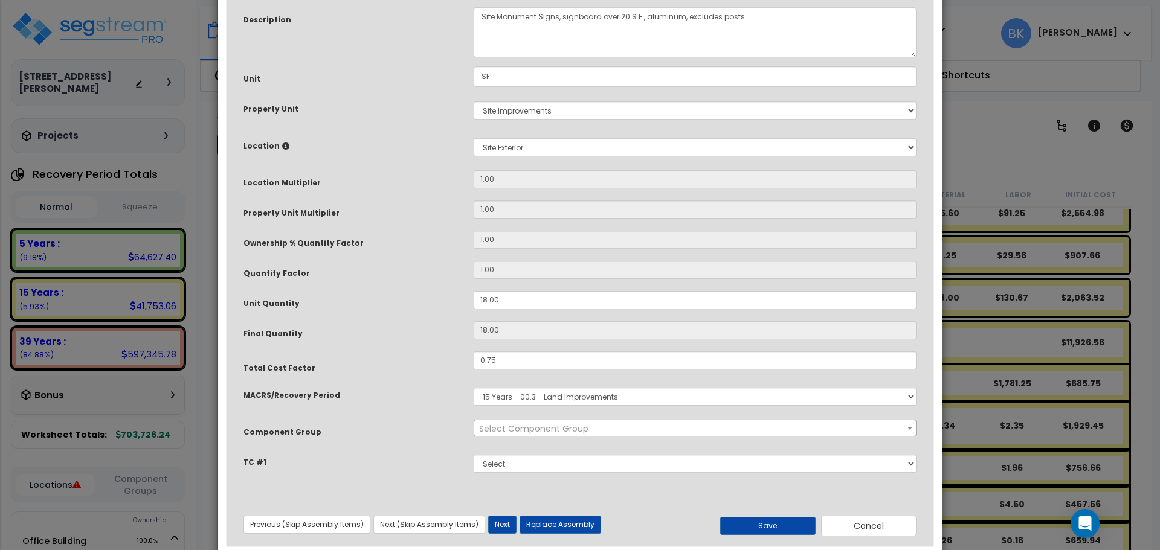
scroll to position [127, 0]
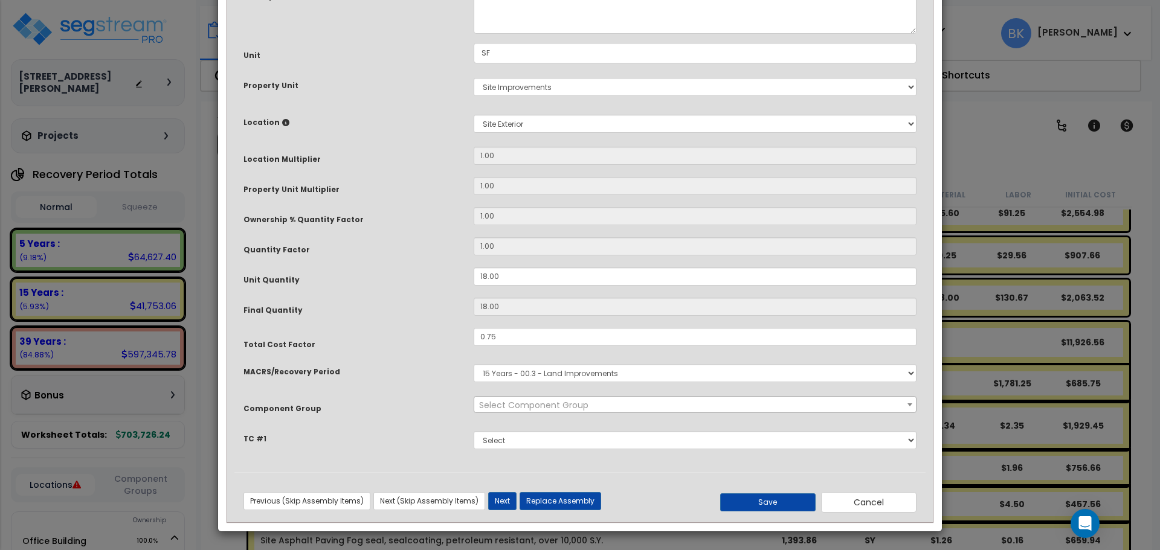
select select "39520"
click at [862, 498] on button "Cancel" at bounding box center [868, 502] width 95 height 21
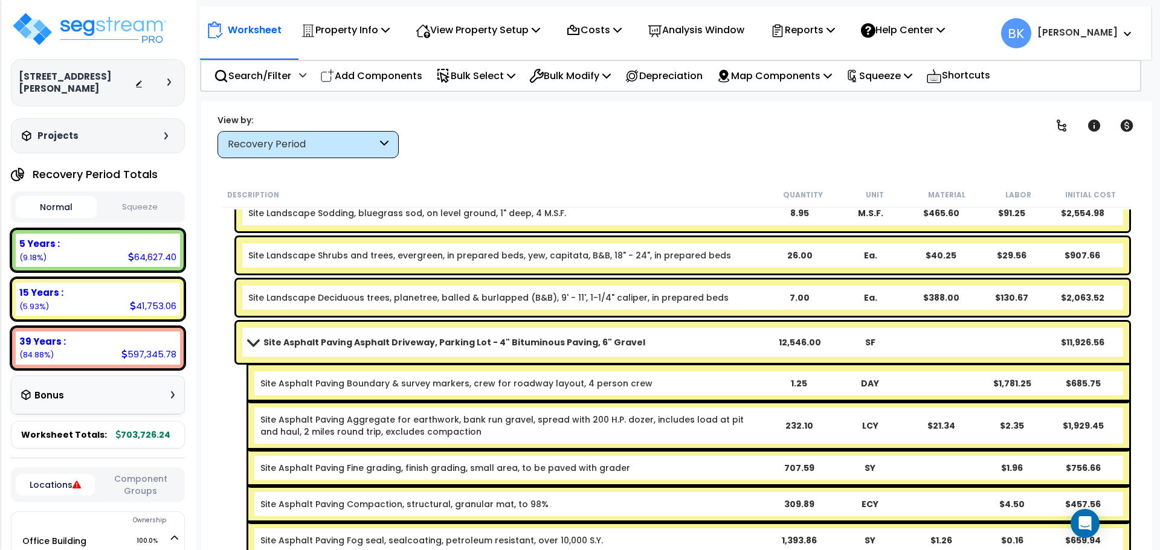
click at [254, 340] on span at bounding box center [253, 342] width 17 height 9
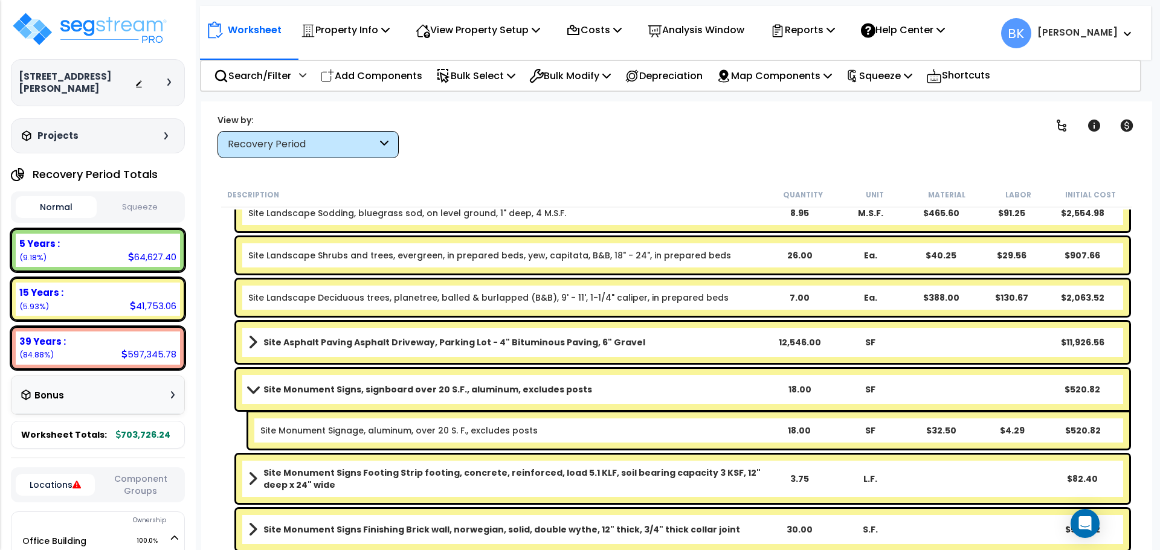
click at [254, 386] on span at bounding box center [253, 389] width 17 height 9
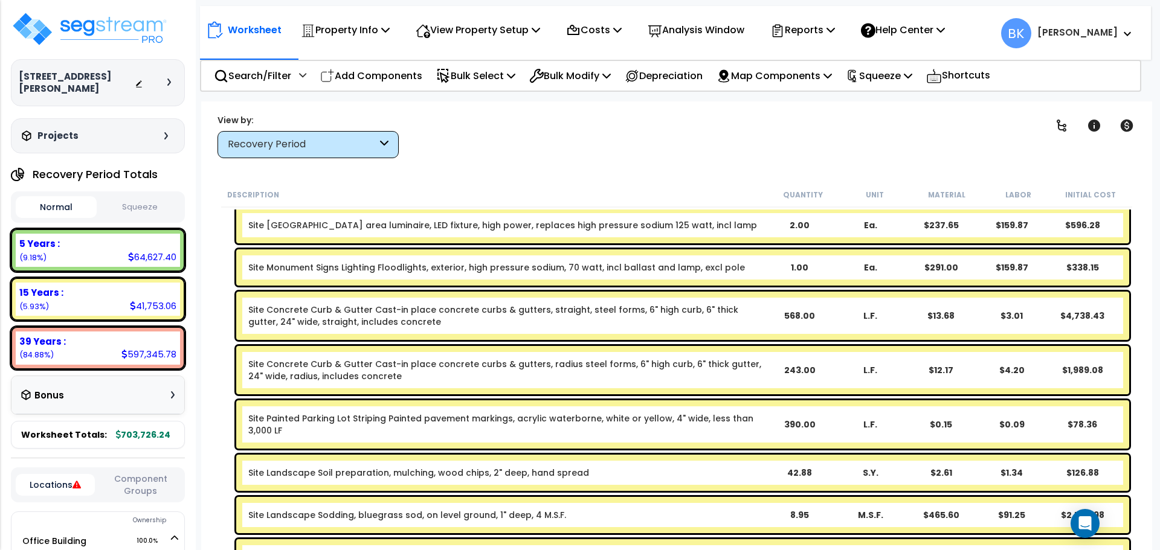
scroll to position [0, 0]
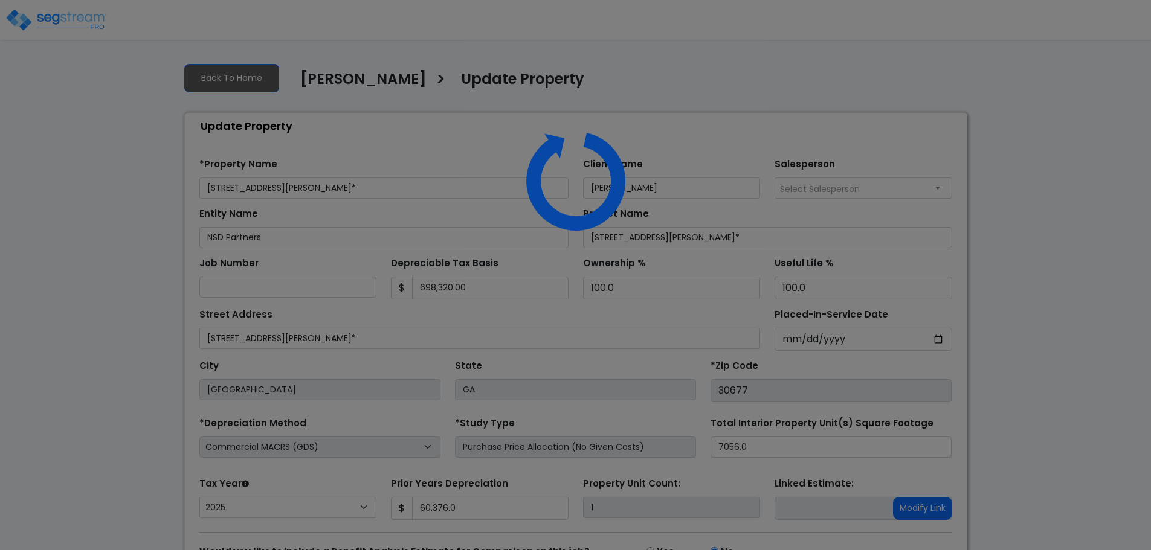
select select "2025"
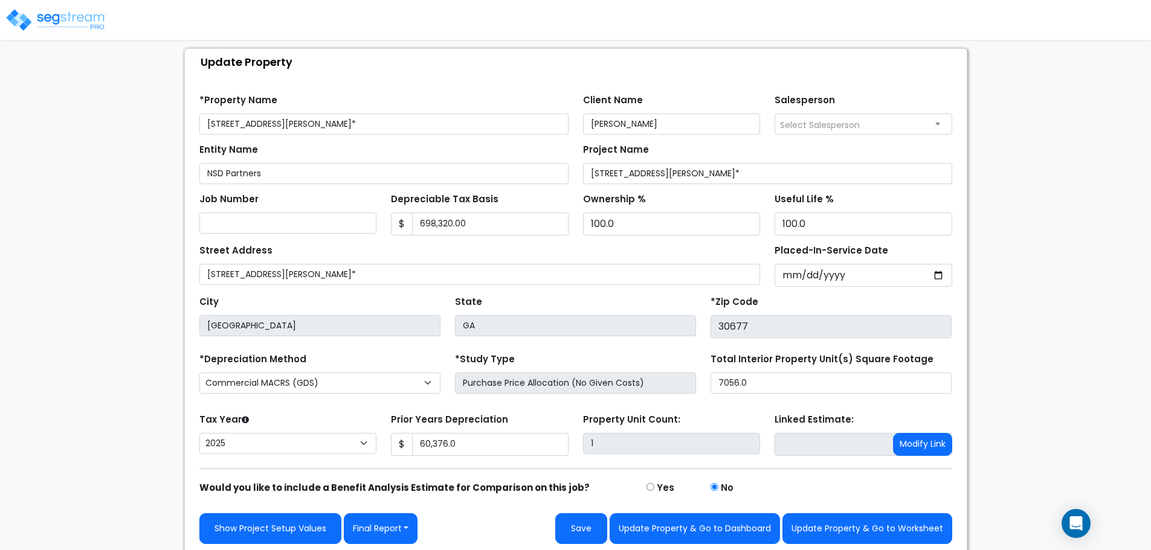
scroll to position [68, 0]
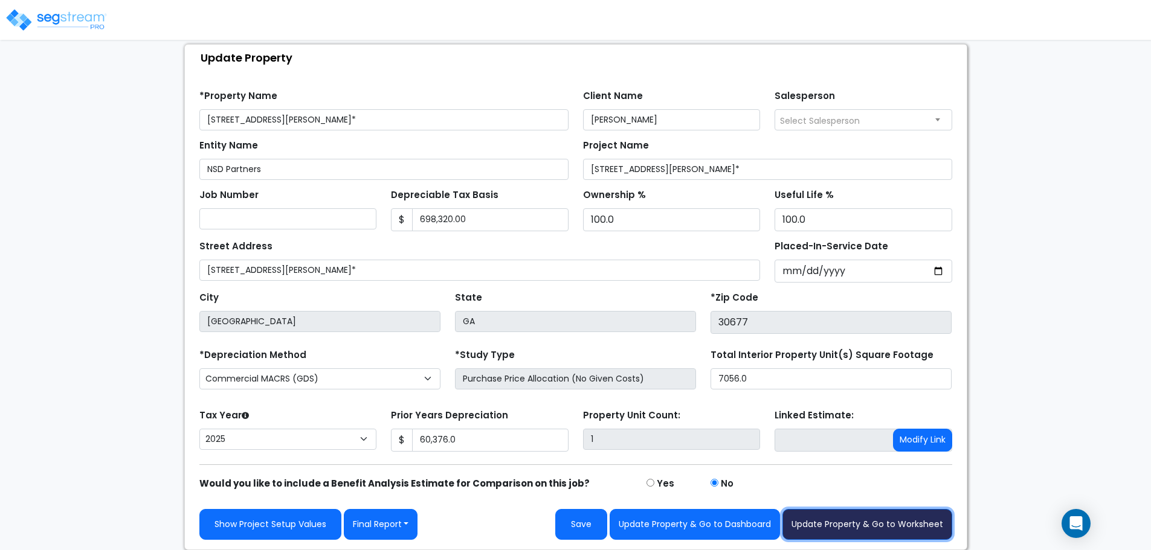
click at [876, 521] on button "Update Property & Go to Worksheet" at bounding box center [867, 524] width 170 height 31
type input "60376"
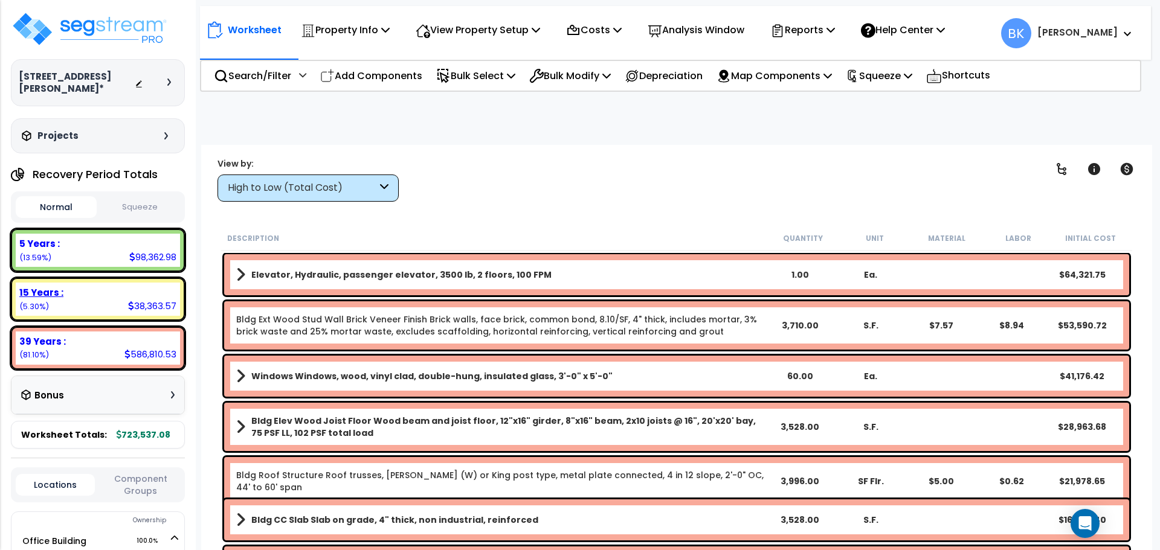
click at [62, 296] on b "15 Years :" at bounding box center [41, 292] width 44 height 13
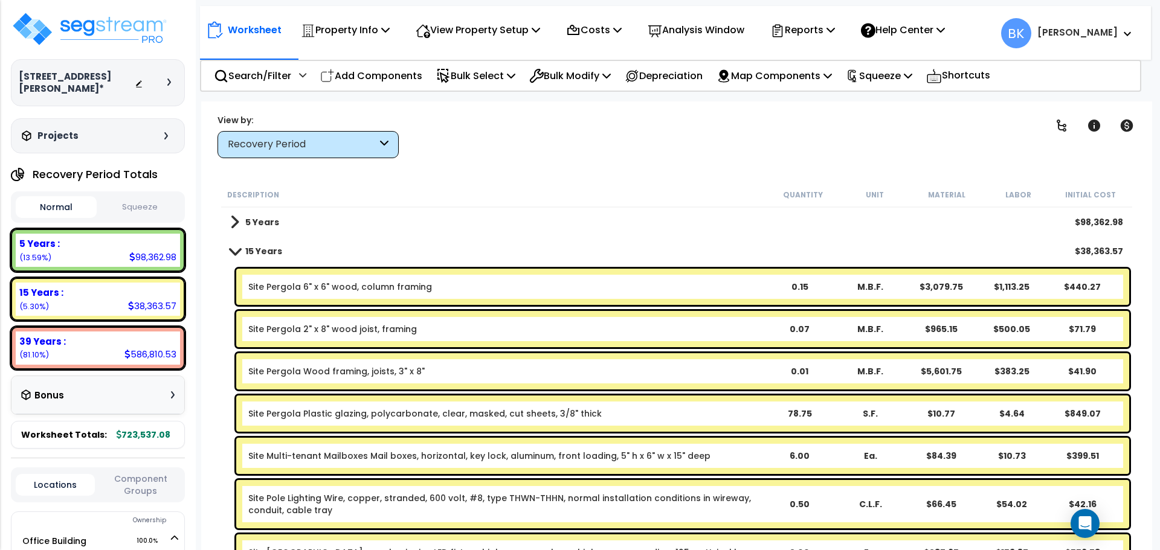
click at [651, 288] on b "Site Pergola 6" x 6" wood, column framing" at bounding box center [505, 287] width 515 height 12
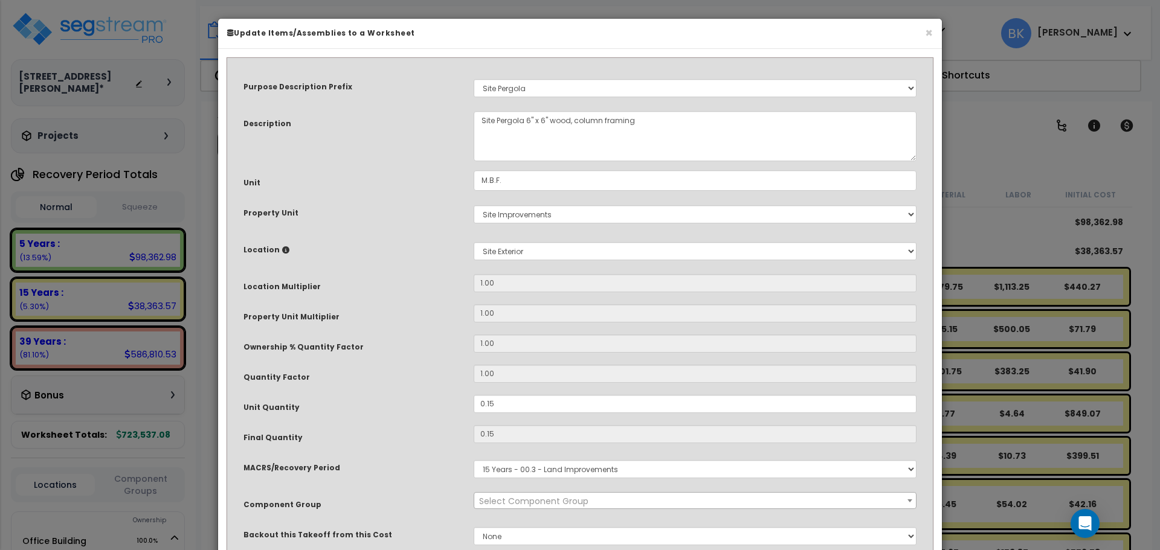
select select "39518"
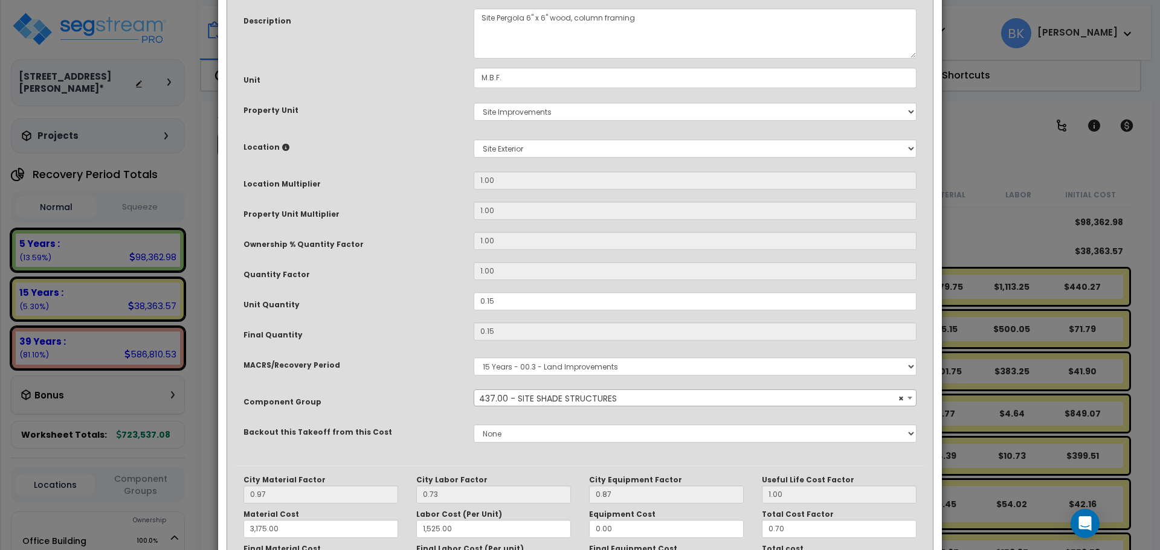
scroll to position [121, 0]
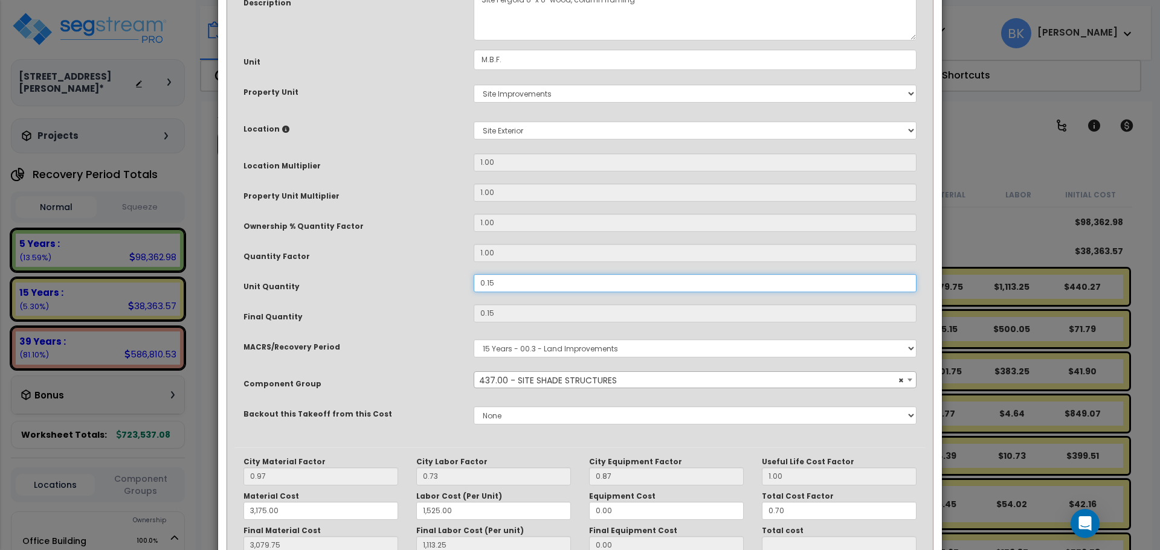
click at [543, 278] on input "0.15" at bounding box center [695, 283] width 443 height 18
type input "0"
type input "3,079.75"
type input "1,113.25"
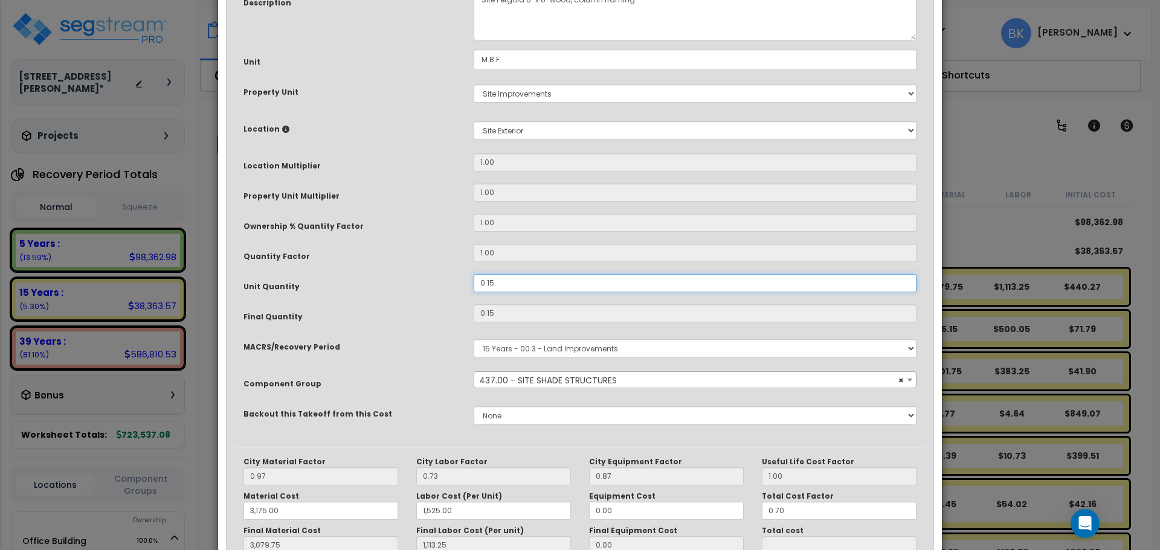
type input "$440.26"
type input "0"
type input "3,079.75"
type input "1,113.25"
type input "$0.00"
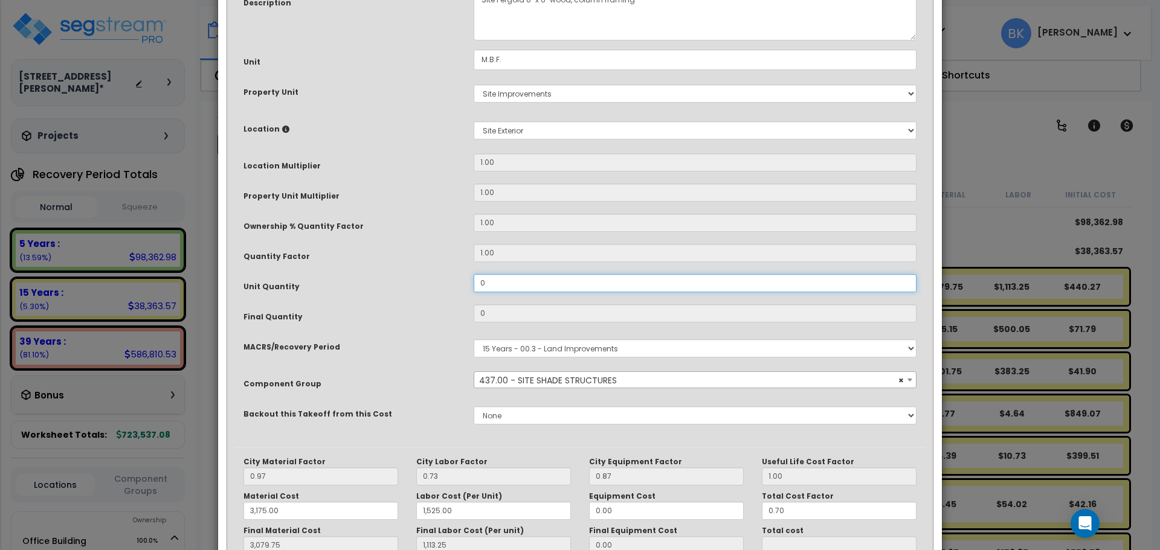
type input "0."
type input "3,079.75"
type input "1,113.25"
type input "3,079.75"
type input "1,113.25"
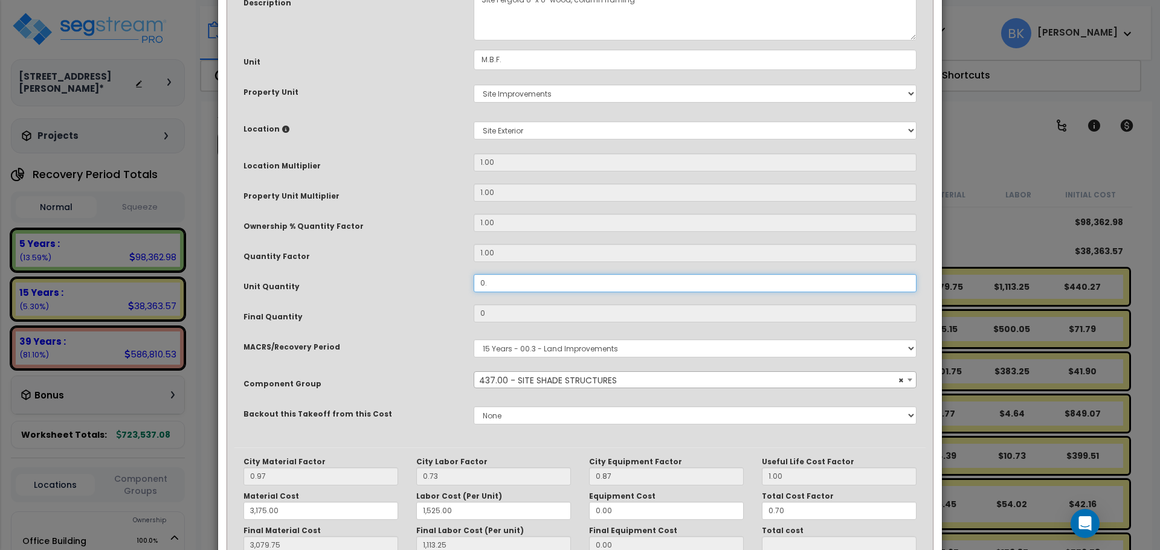
type input "0.0"
type input "3,079.75"
type input "1,113.25"
type input "3,079.75"
type input "1,113.25"
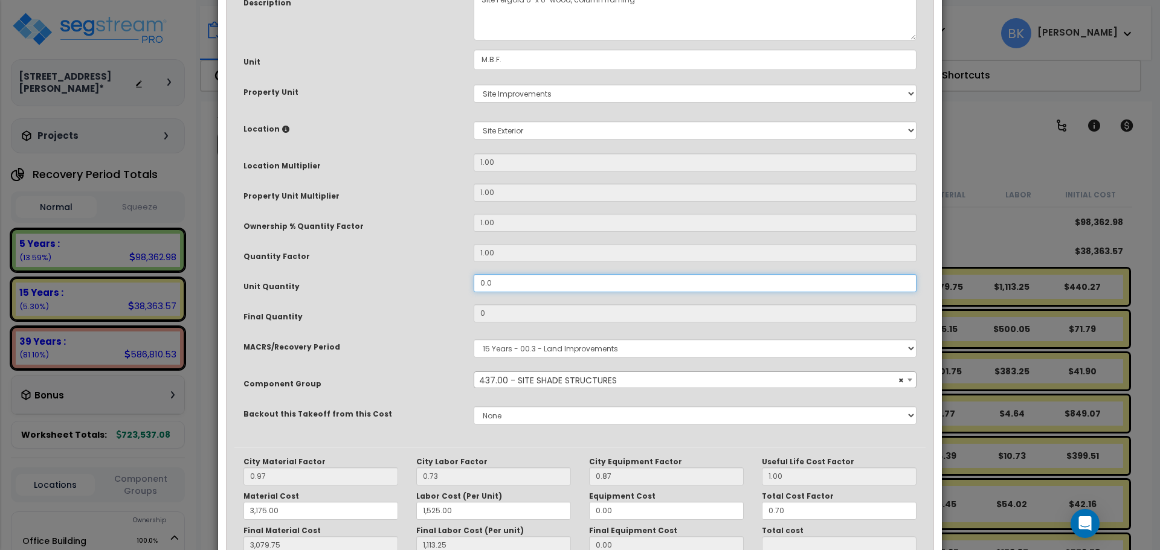
type input "0.04"
type input "3,079.75"
type input "1,113.25"
type input "0.04"
type input "3,079.75"
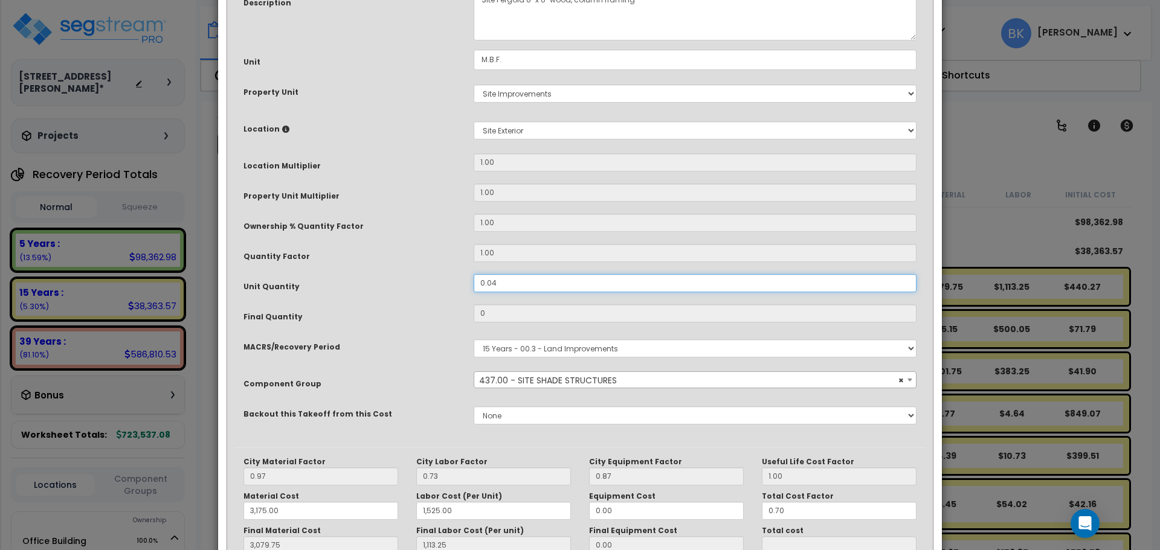
type input "1,113.25"
type input "$117.40"
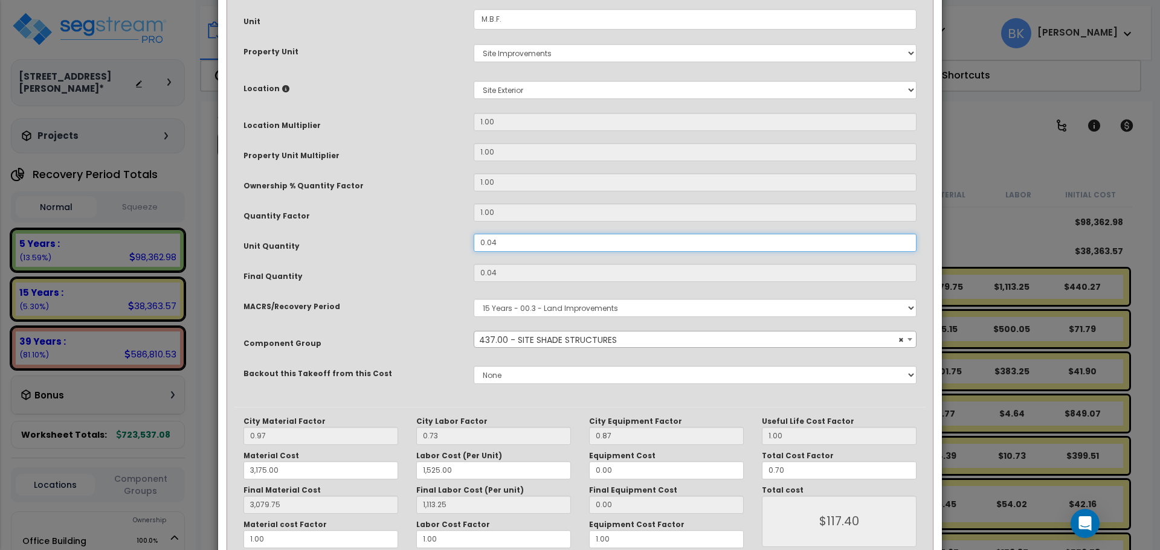
scroll to position [227, 0]
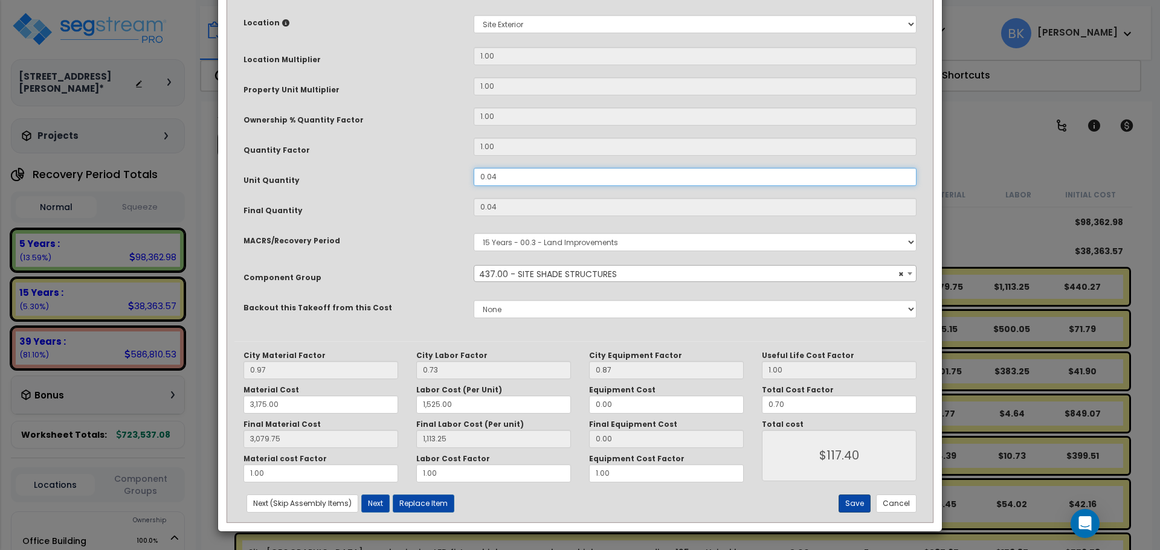
type input "0.04"
click at [849, 504] on button "Save" at bounding box center [854, 504] width 32 height 18
type input "3175.00"
type input "1525.00"
type input "3079.75"
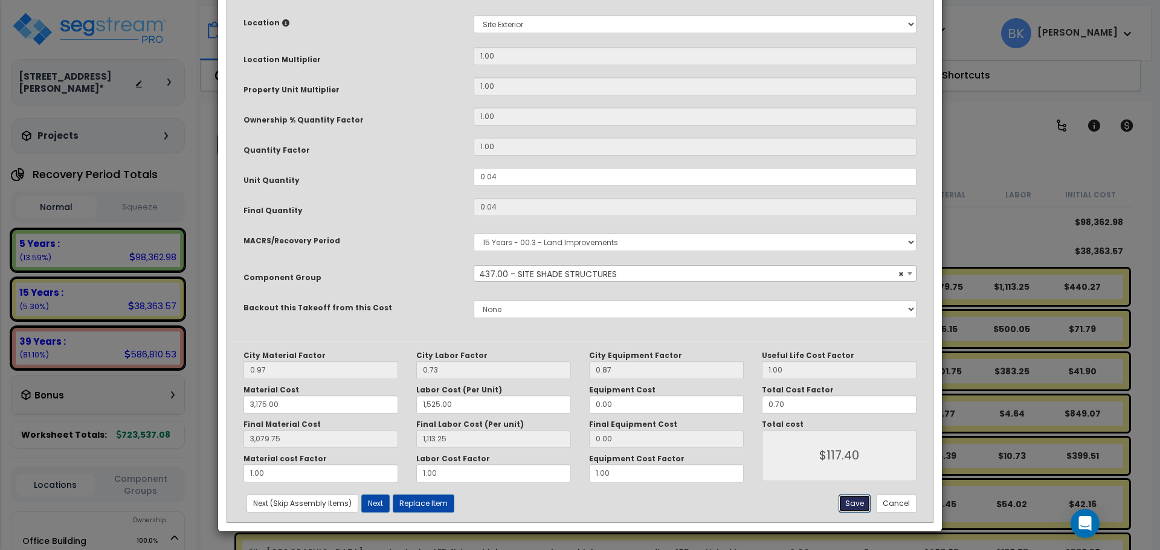
type input "1113.25"
type input "117.40"
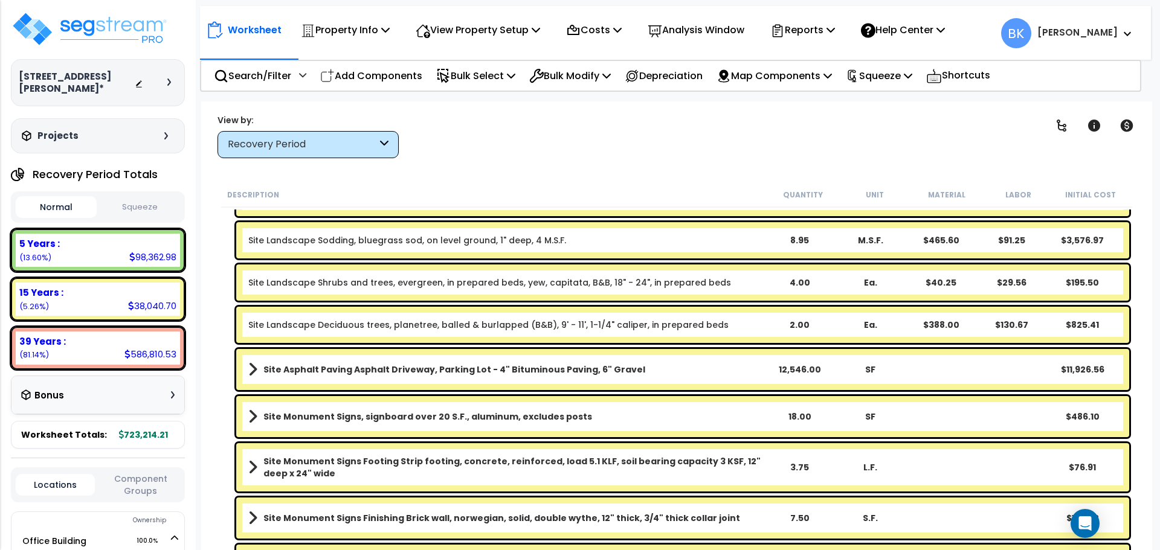
scroll to position [664, 0]
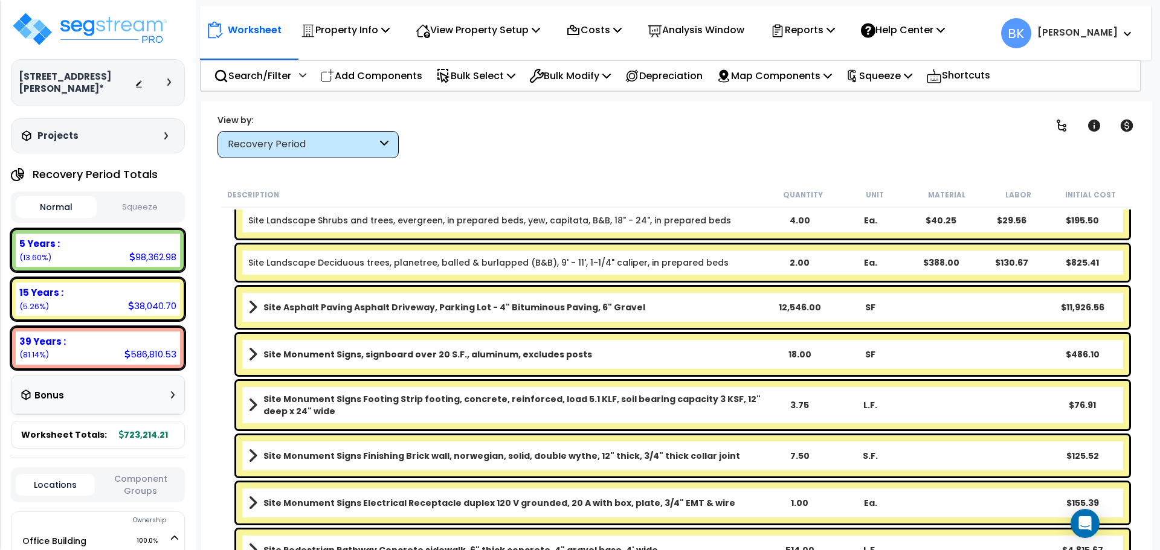
click at [662, 457] on b "Site Monument Signs Finishing Brick wall, norwegian, solid, double wythe, 12" t…" at bounding box center [501, 456] width 477 height 12
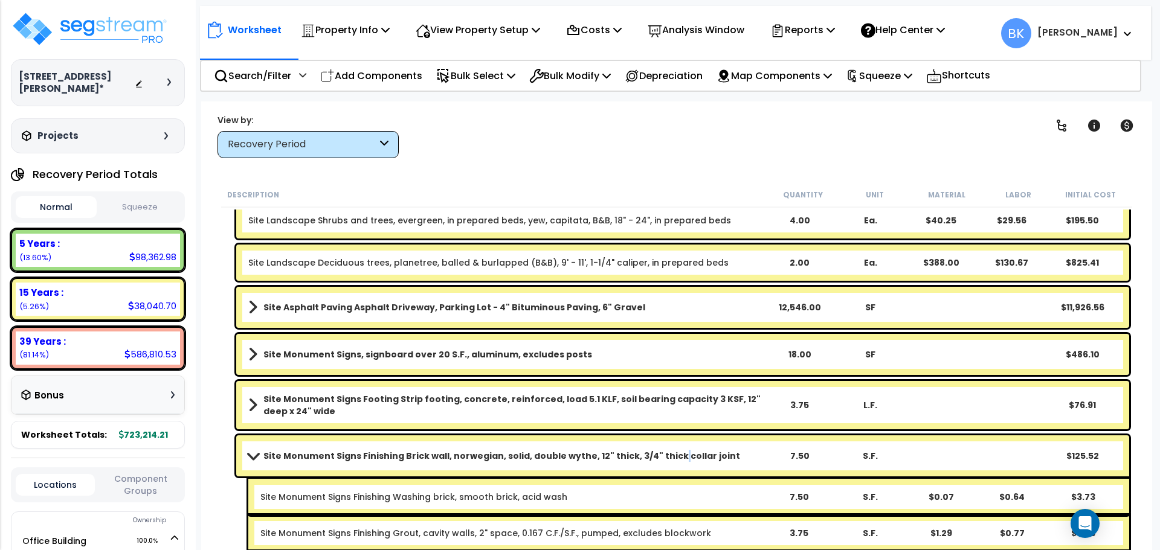
click at [662, 457] on b "Site Monument Signs Finishing Brick wall, norwegian, solid, double wythe, 12" t…" at bounding box center [501, 456] width 477 height 12
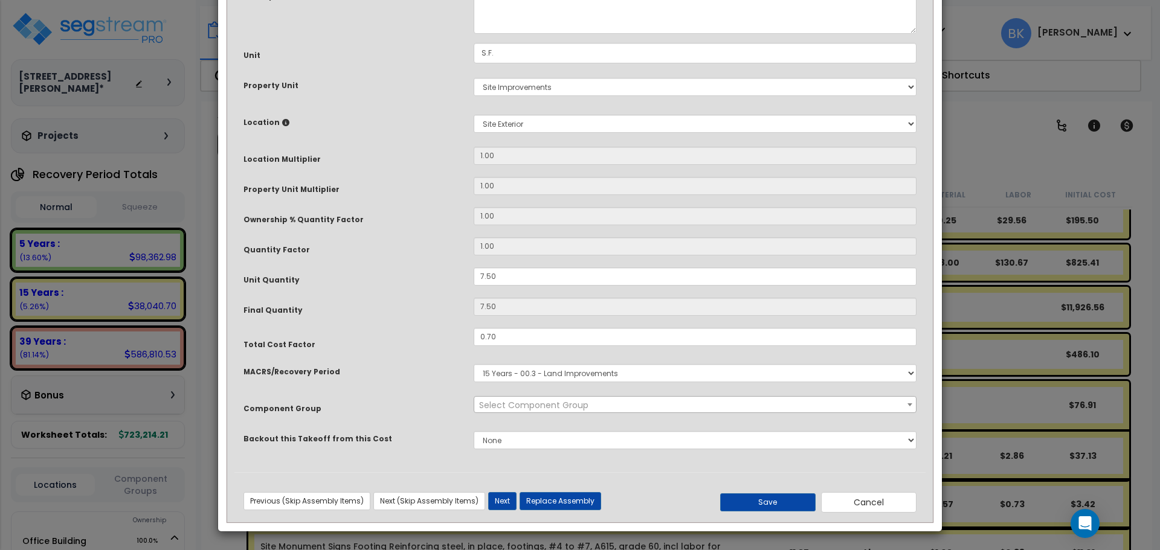
scroll to position [0, 0]
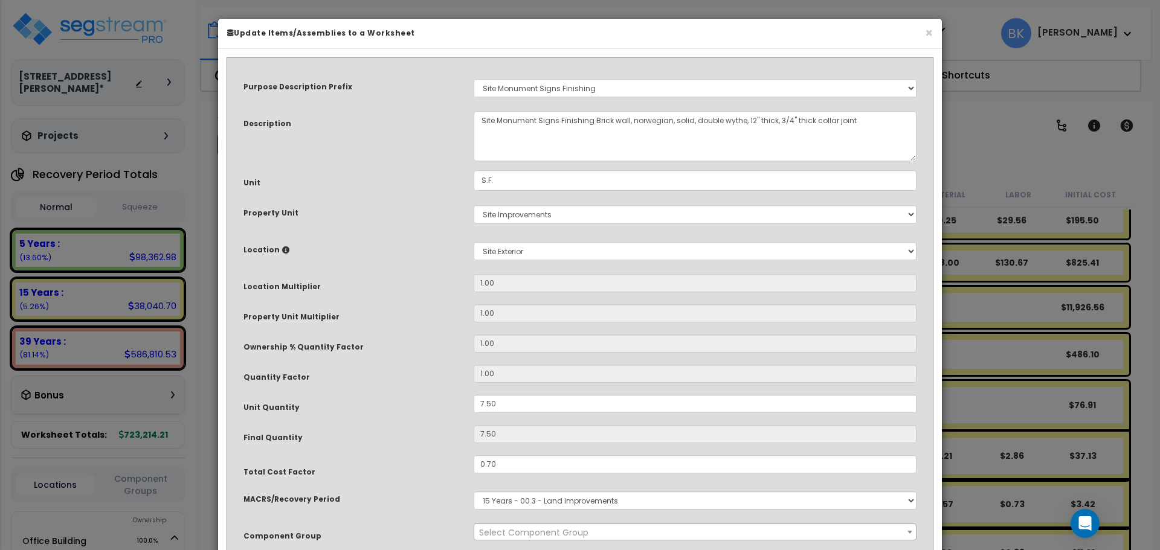
select select "39520"
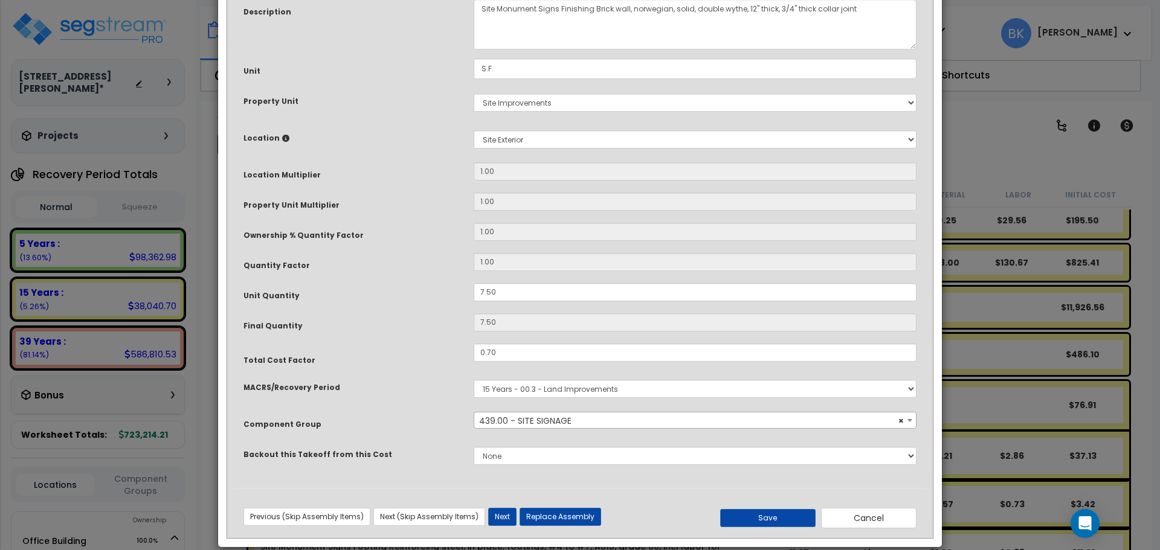
scroll to position [121, 0]
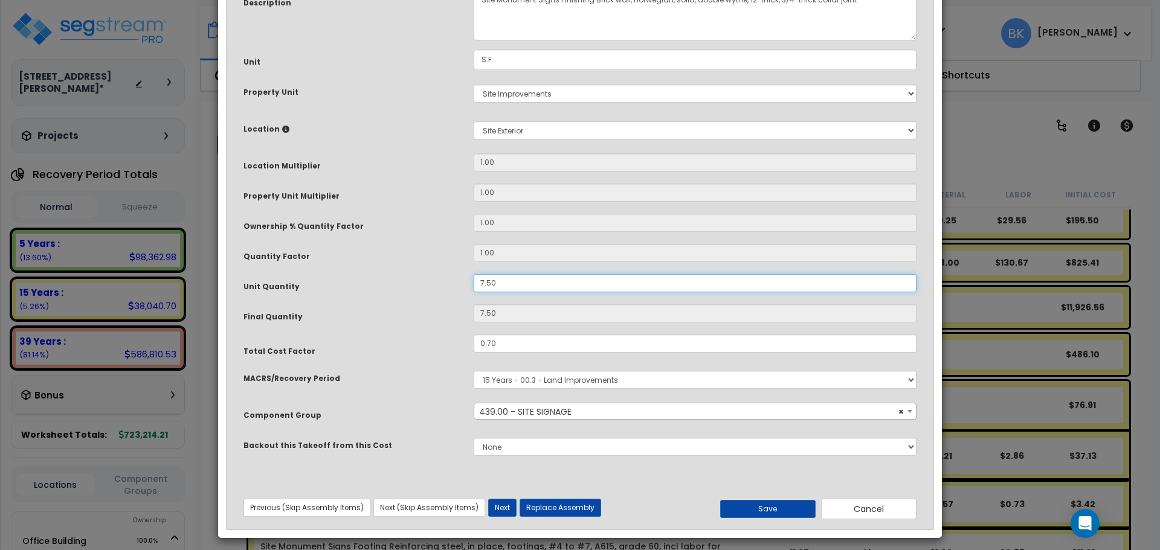
click at [521, 281] on input "7.50" at bounding box center [695, 283] width 443 height 18
type input "3"
type input "7.5"
type input "30"
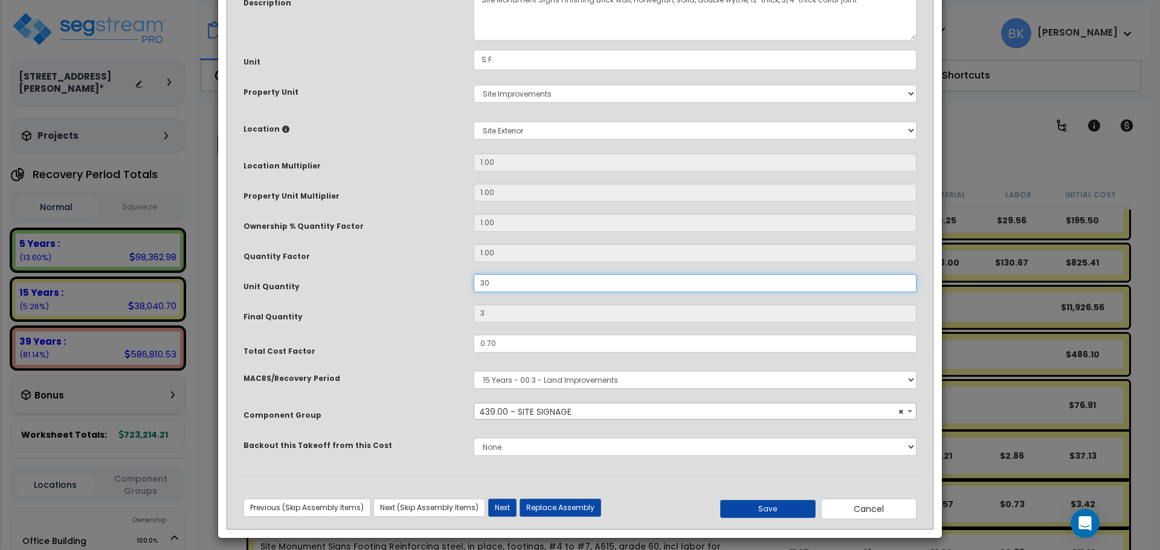
type input "30"
click at [751, 507] on button "Save" at bounding box center [767, 509] width 95 height 18
type input "30.00"
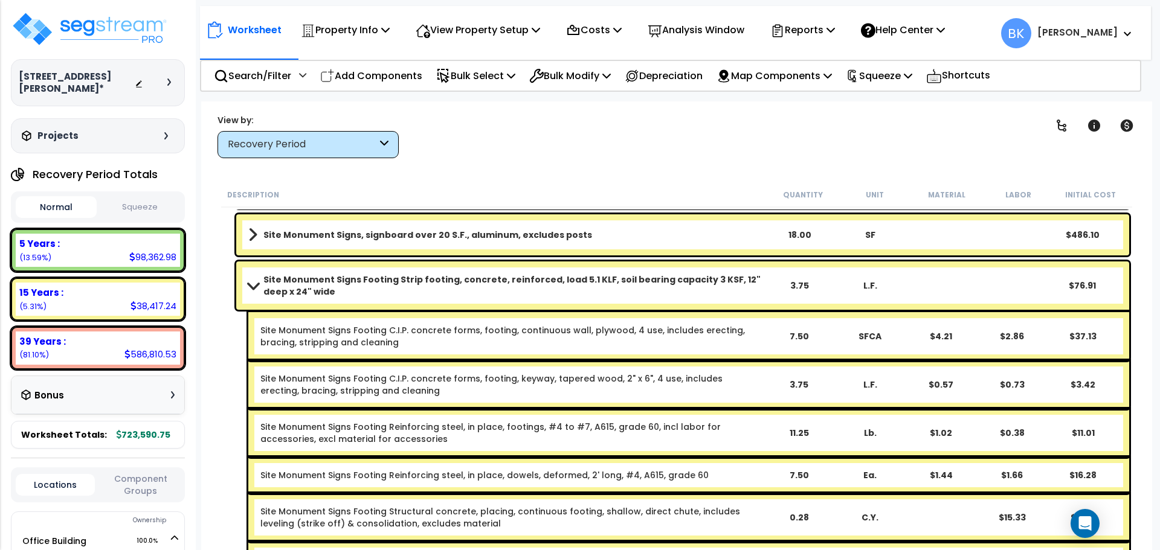
scroll to position [785, 0]
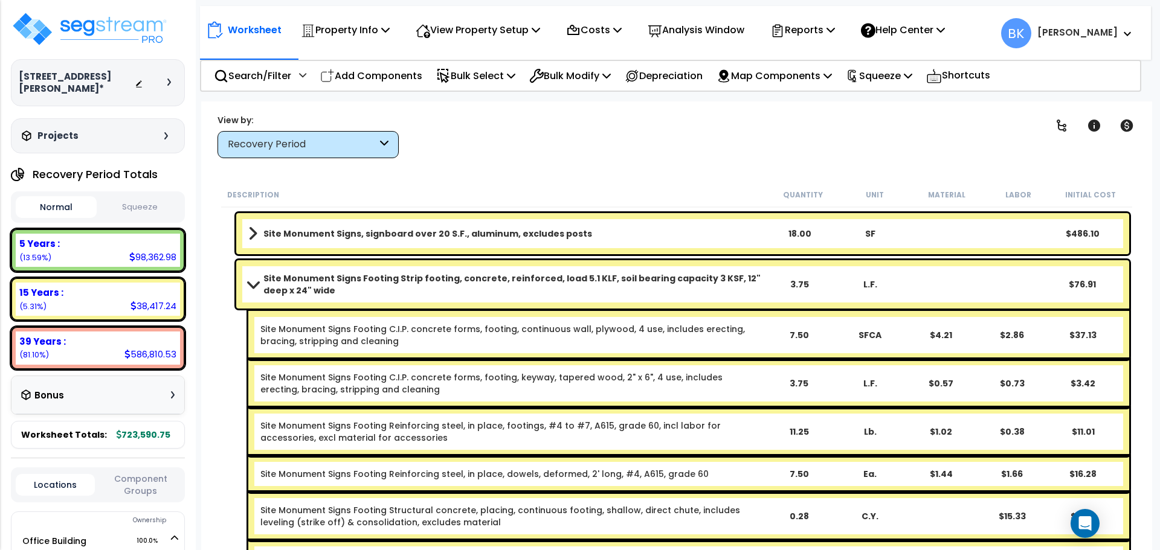
click at [251, 282] on span at bounding box center [253, 284] width 17 height 9
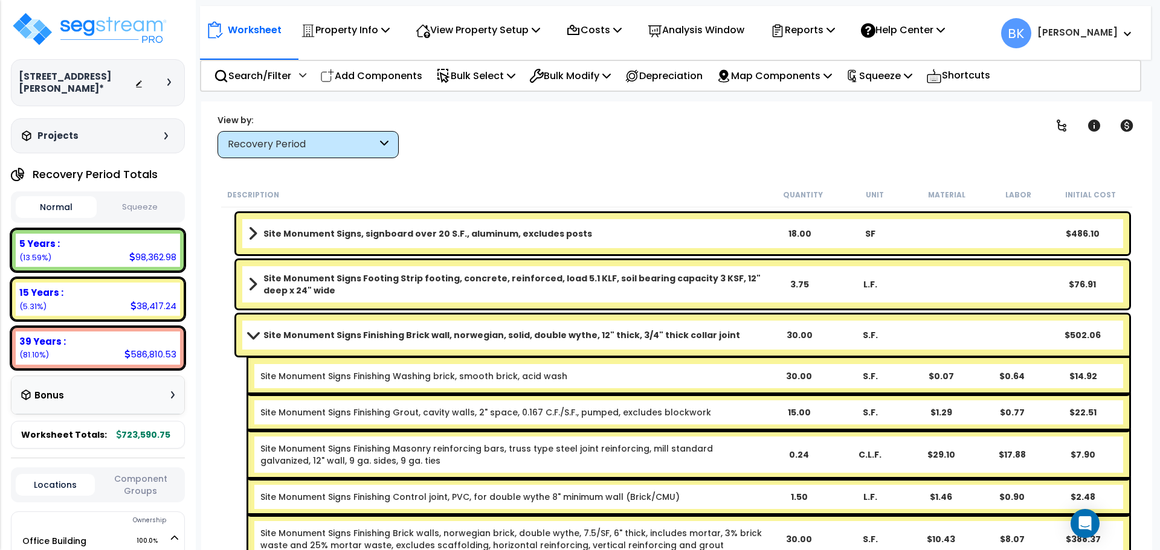
click at [262, 338] on link "Site Monument Signs Finishing Brick wall, norwegian, solid, double wythe, 12" t…" at bounding box center [505, 335] width 515 height 17
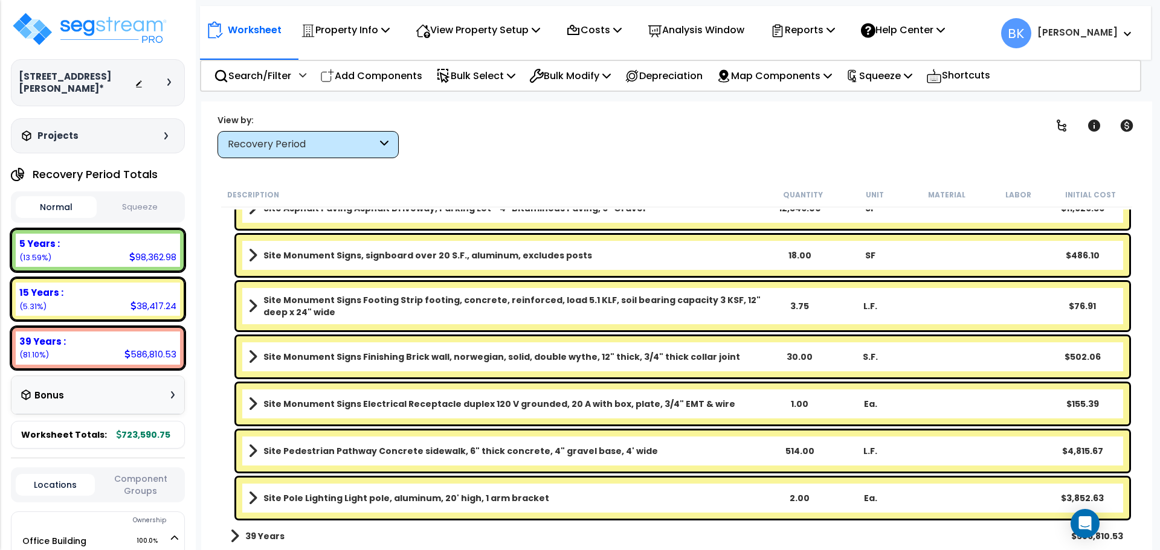
scroll to position [53, 0]
click at [757, 402] on link "Site Monument Signs Electrical Receptacle duplex 120 V grounded, 20 A with box,…" at bounding box center [505, 404] width 515 height 17
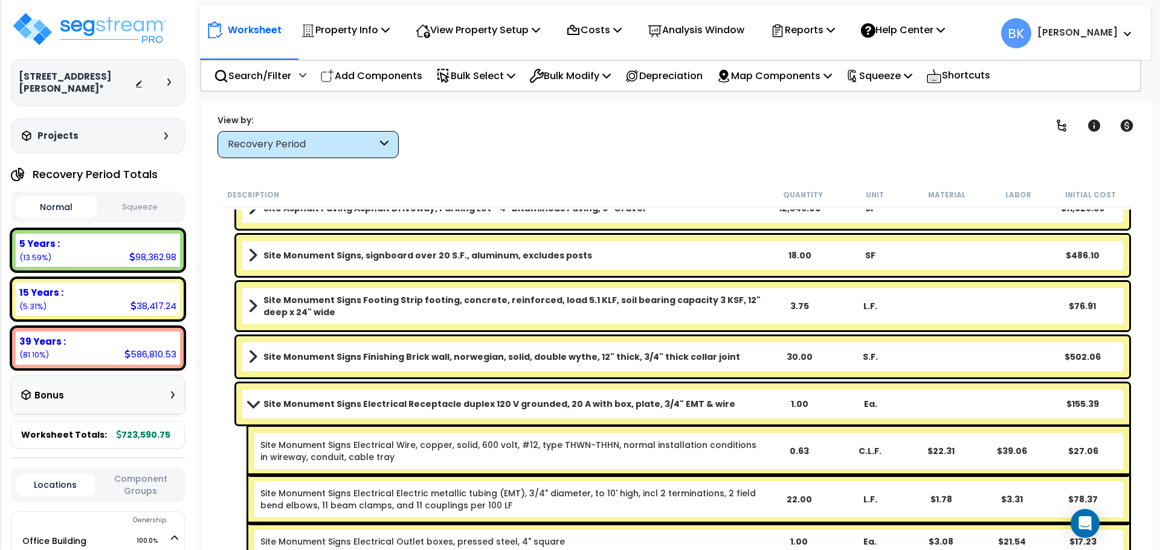
click at [757, 402] on link "Site Monument Signs Electrical Receptacle duplex 120 V grounded, 20 A with box,…" at bounding box center [505, 404] width 515 height 17
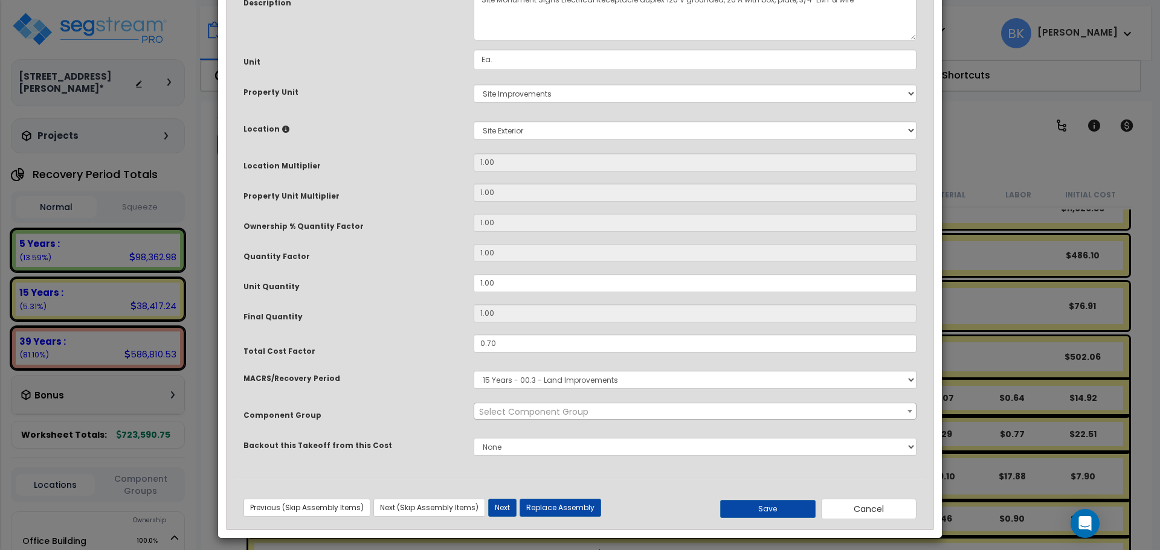
scroll to position [0, 0]
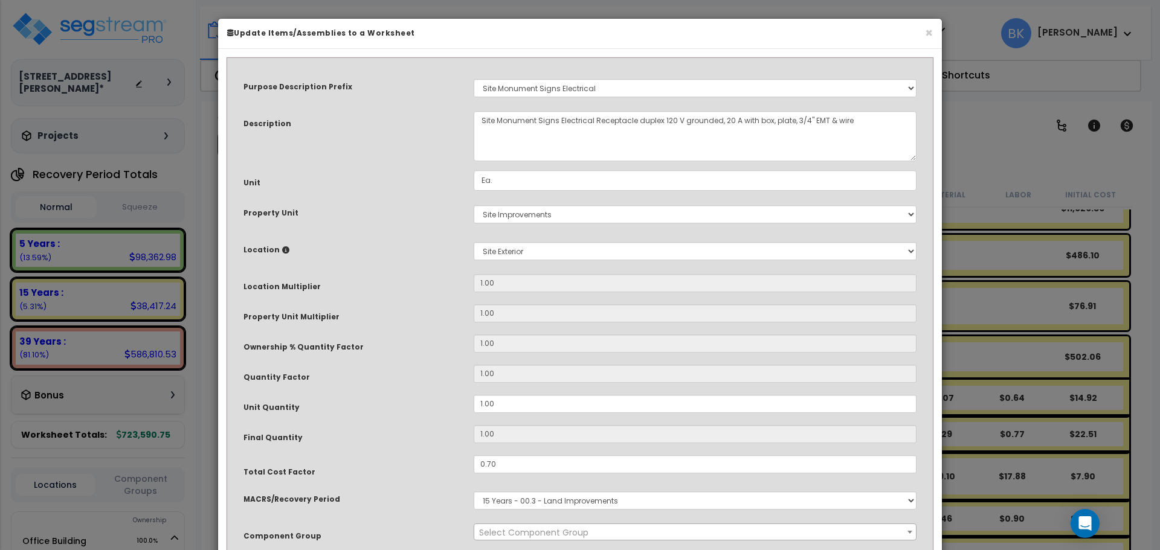
select select "39119"
click at [529, 410] on input "1.00" at bounding box center [695, 404] width 443 height 18
type input "0"
type input "1"
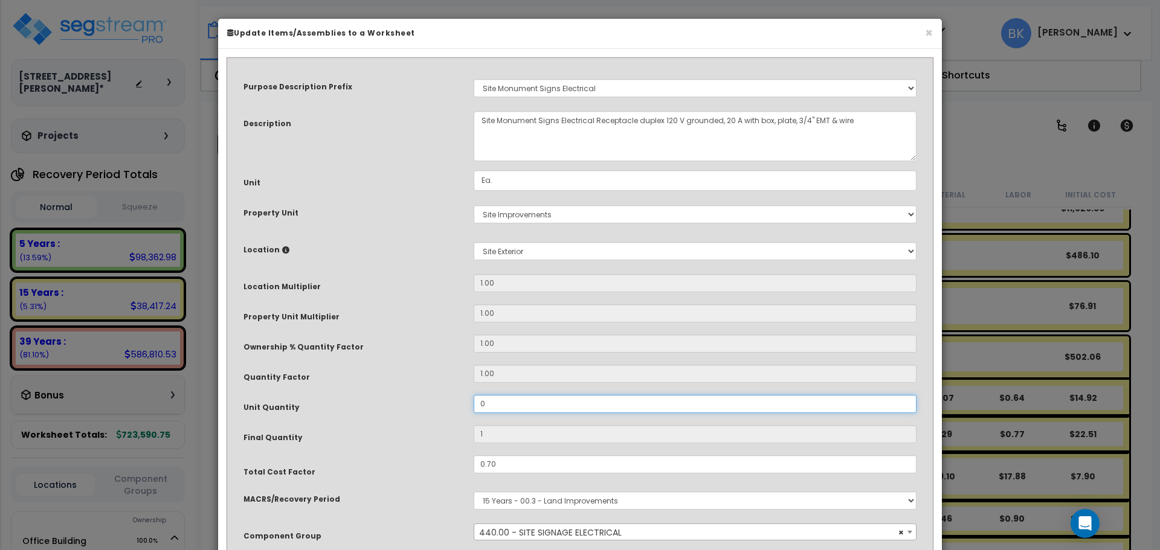
type input "0."
type input "0"
type input "0.2"
type input "0.25"
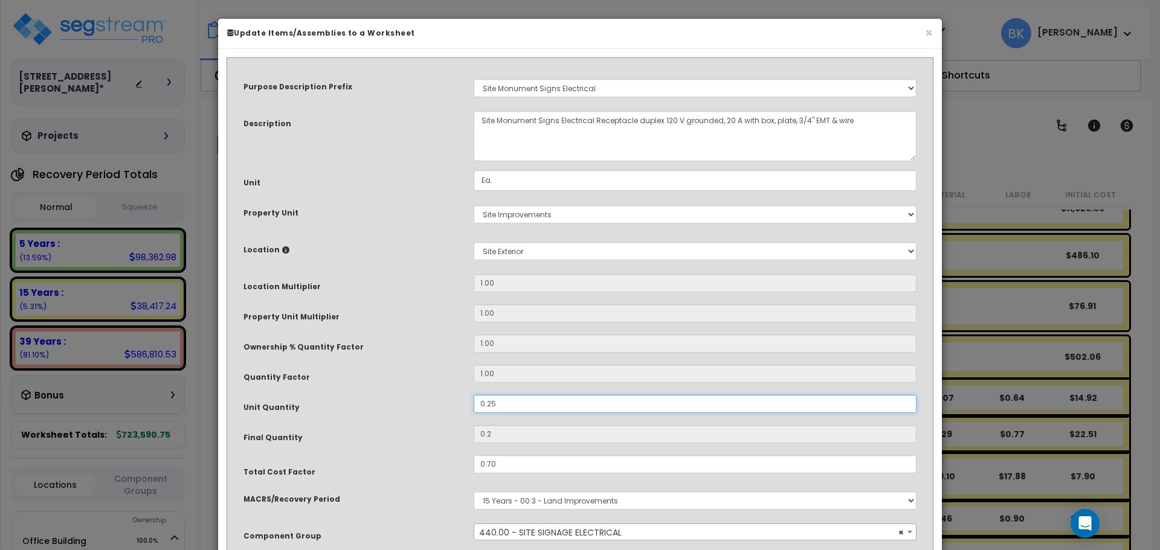
type input "0.25"
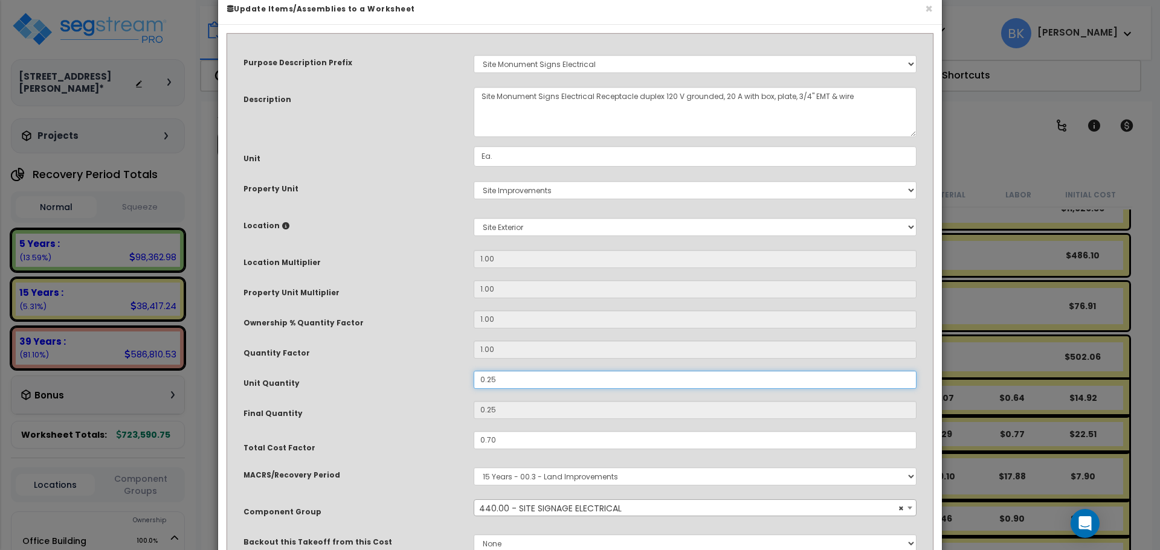
scroll to position [127, 0]
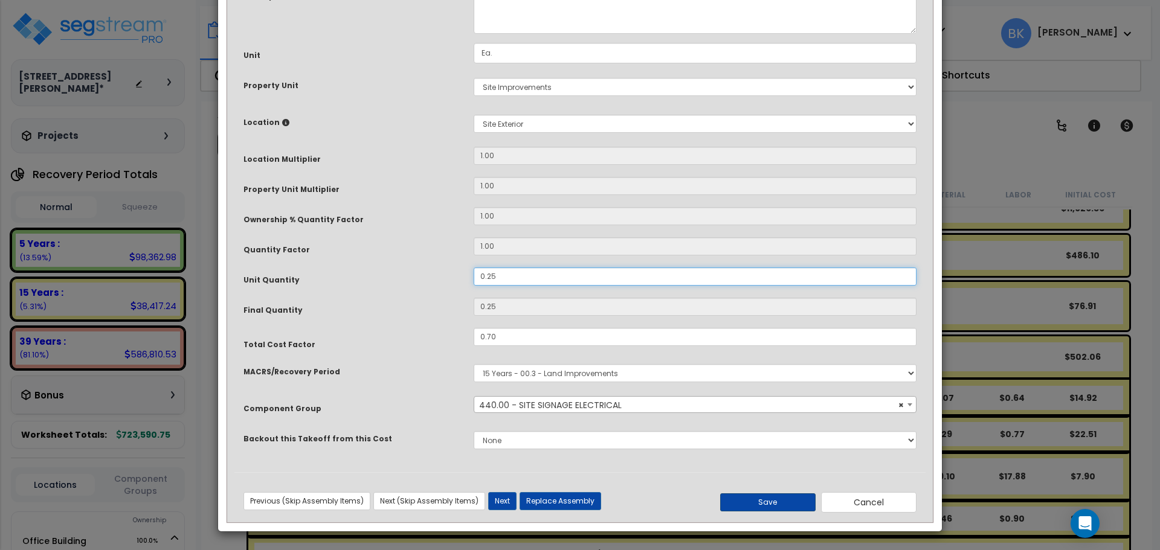
type input "0.25"
click at [764, 496] on button "Save" at bounding box center [767, 503] width 95 height 18
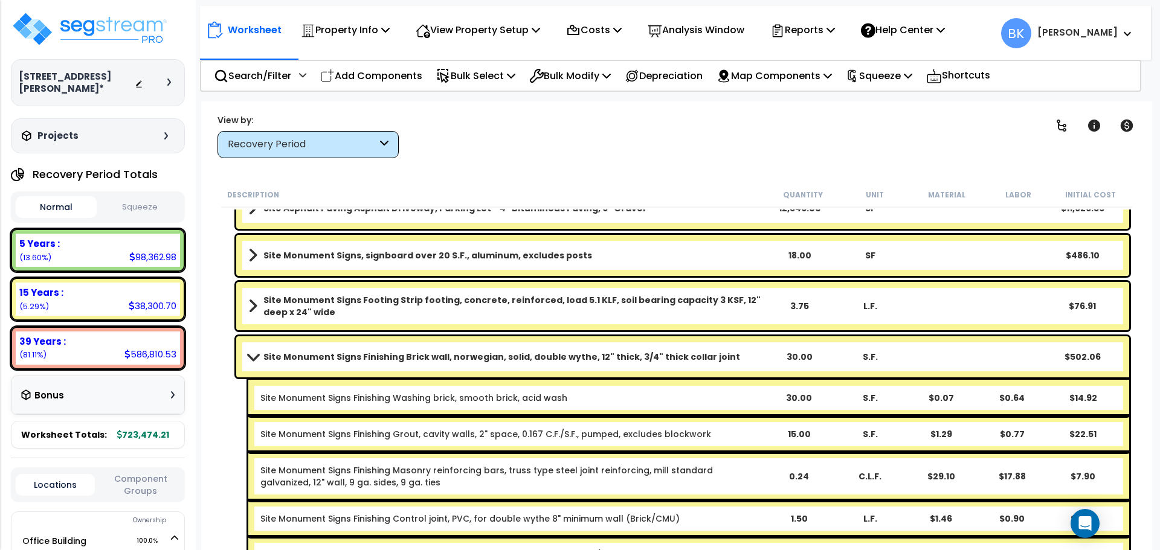
click at [257, 358] on span at bounding box center [253, 356] width 17 height 9
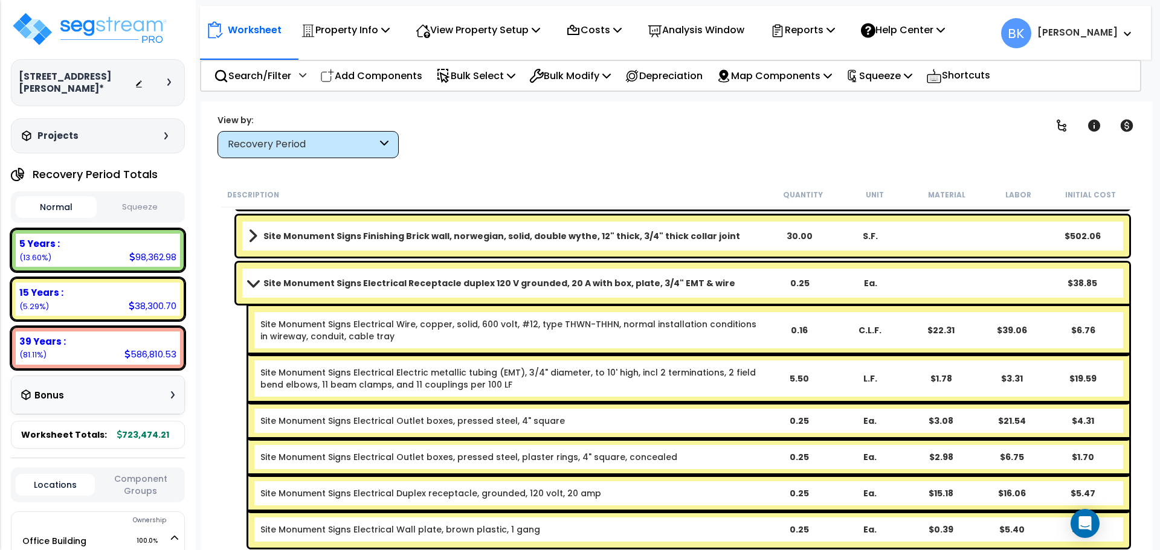
click at [255, 285] on span at bounding box center [253, 282] width 17 height 9
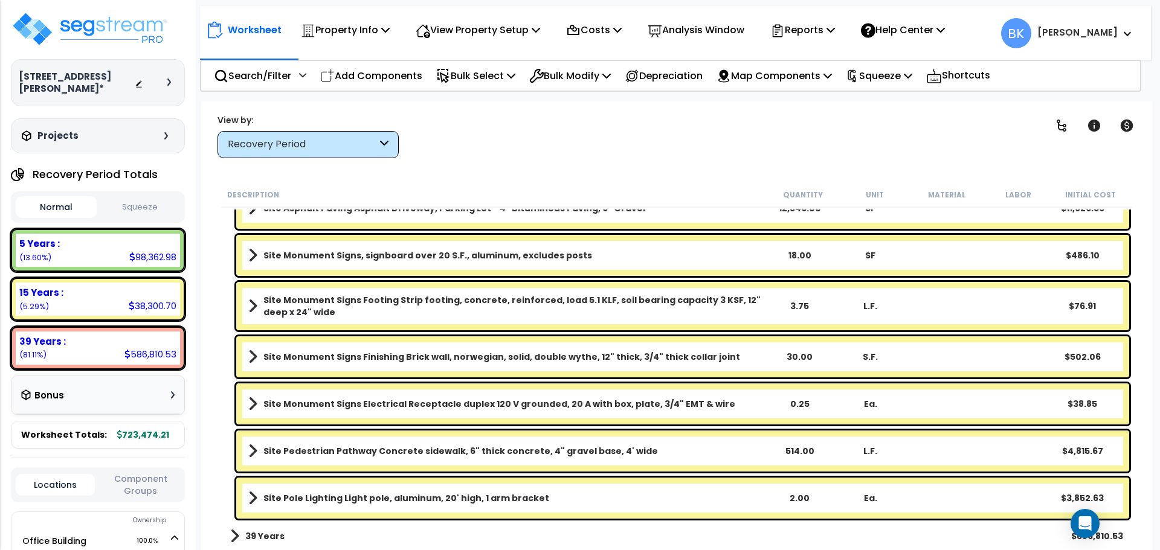
scroll to position [764, 0]
click at [384, 72] on p "Add Components" at bounding box center [371, 76] width 102 height 16
select select
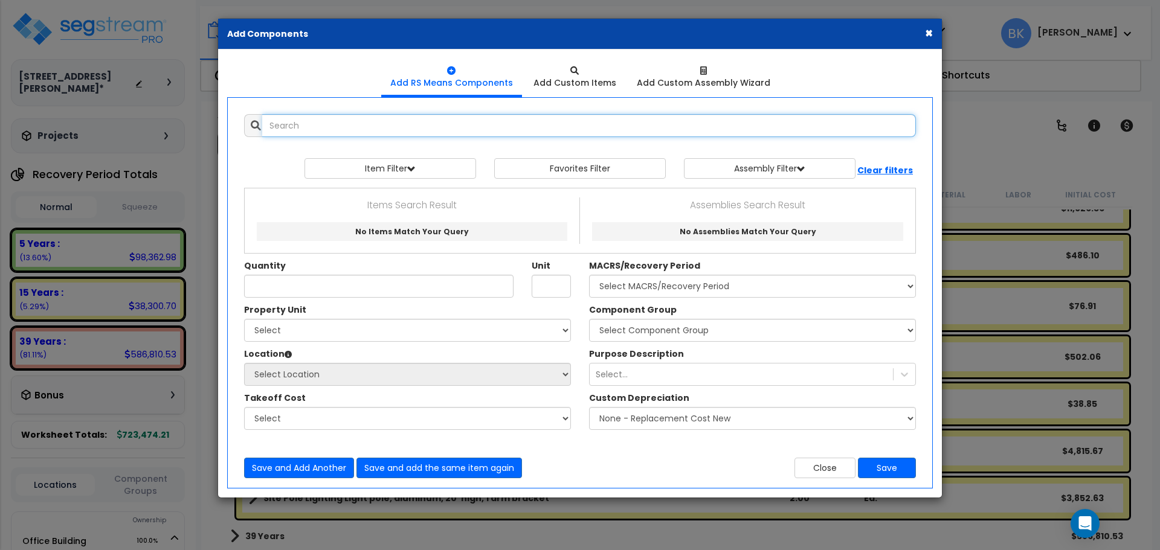
click at [387, 131] on input "text" at bounding box center [589, 125] width 654 height 23
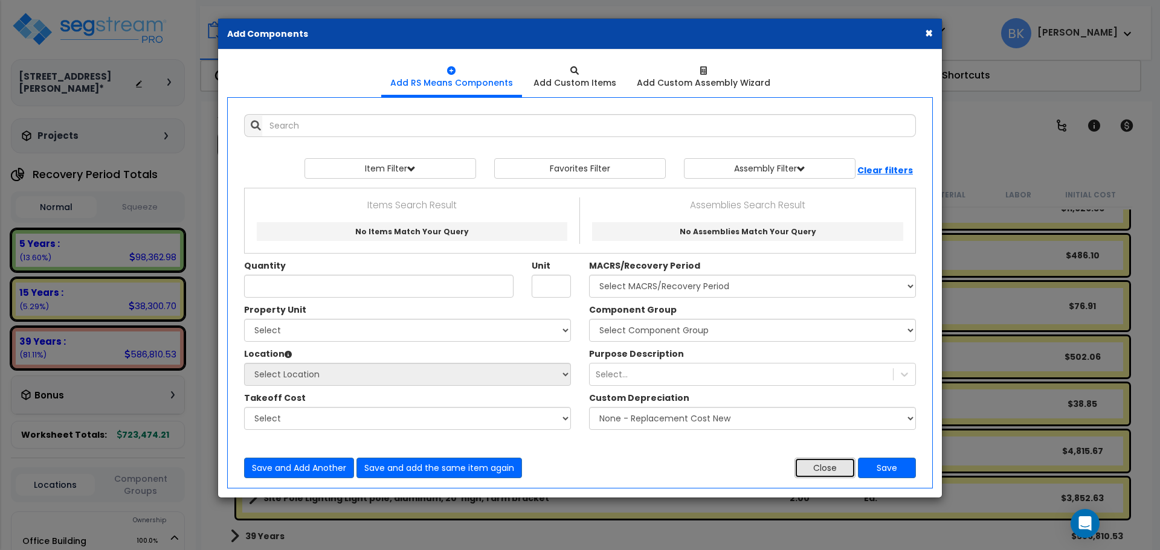
click at [832, 466] on button "Close" at bounding box center [824, 468] width 61 height 21
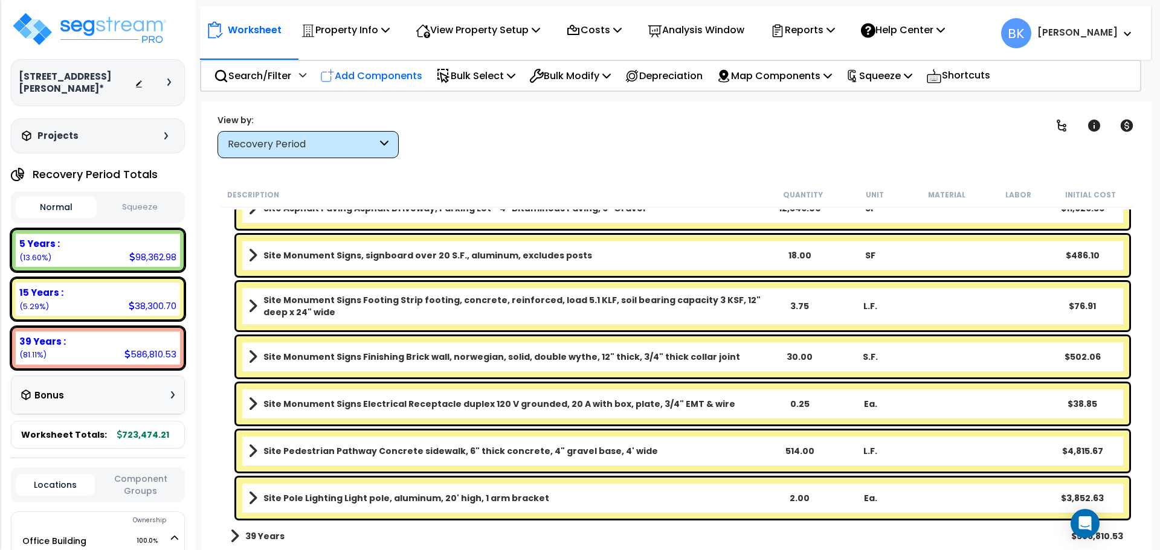
click at [388, 79] on p "Add Components" at bounding box center [371, 76] width 102 height 16
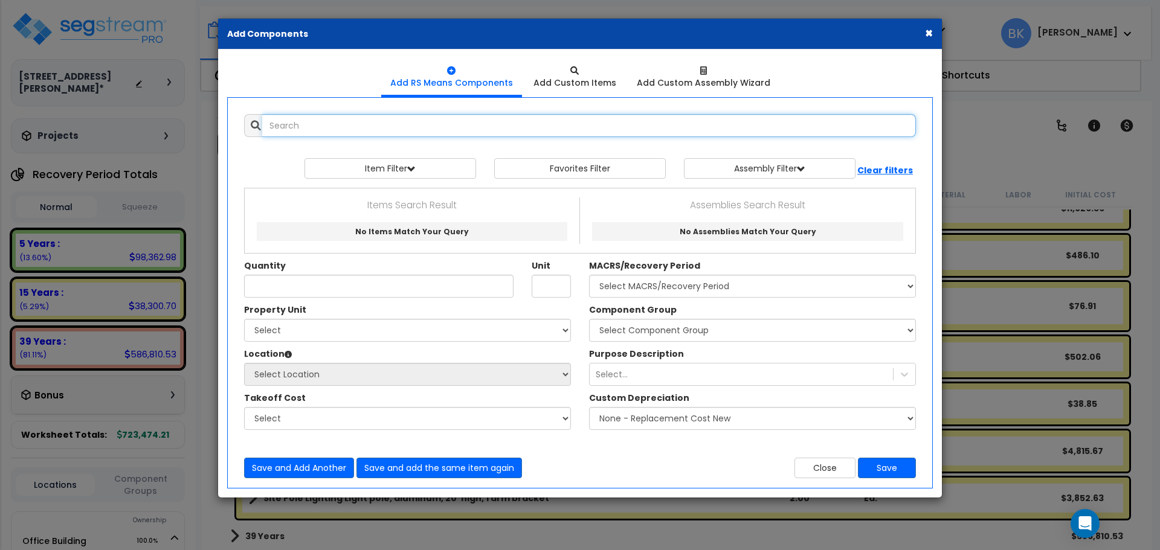
click at [432, 129] on input "text" at bounding box center [589, 125] width 654 height 23
paste input "Site Storm Drainage Manhole/catch basin, concrete, cast-in-place,4' ID riser, 6…"
drag, startPoint x: 288, startPoint y: 125, endPoint x: 236, endPoint y: 126, distance: 51.3
click at [238, 126] on div "Site Storm Drainage Manhole/catch basin, concrete, cast-in-place,4' ID riser, 6…" at bounding box center [580, 125] width 690 height 23
drag, startPoint x: 295, startPoint y: 125, endPoint x: 230, endPoint y: 131, distance: 66.1
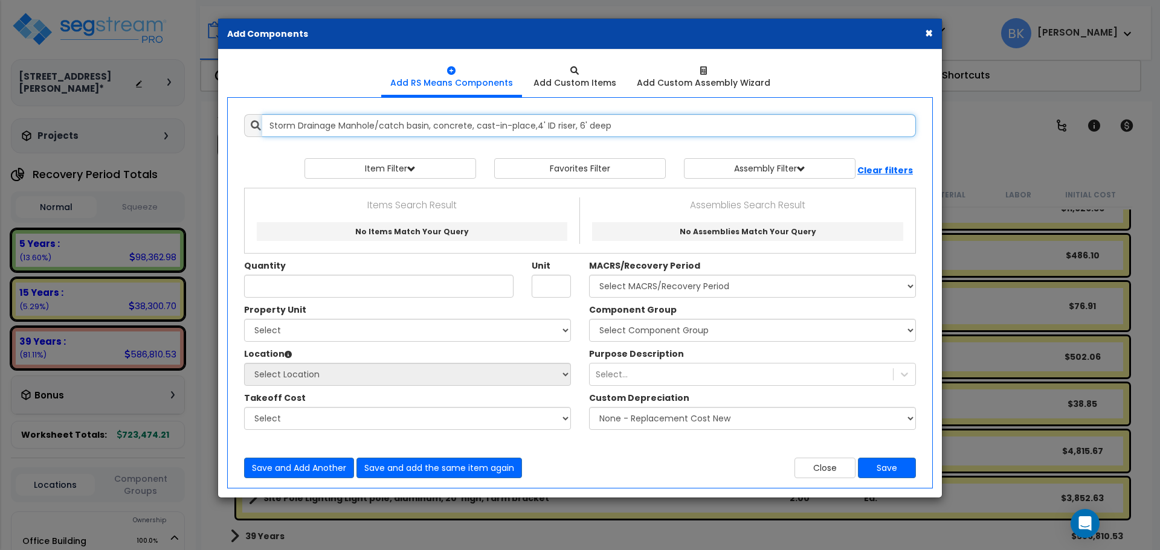
click at [230, 131] on div "Add Items Add Assemblies Both Favorites Item/Assembly Select Unit" at bounding box center [580, 296] width 708 height 382
drag, startPoint x: 309, startPoint y: 128, endPoint x: 237, endPoint y: 130, distance: 71.9
click at [246, 129] on div "drainage Manhole/catch basin, concrete, cast-in-place,4' ID riser, 6' deep" at bounding box center [580, 125] width 672 height 23
click at [585, 122] on input "Manhole/catch basin, concrete, cast-in-place,4' ID riser, 6' deep" at bounding box center [589, 125] width 654 height 23
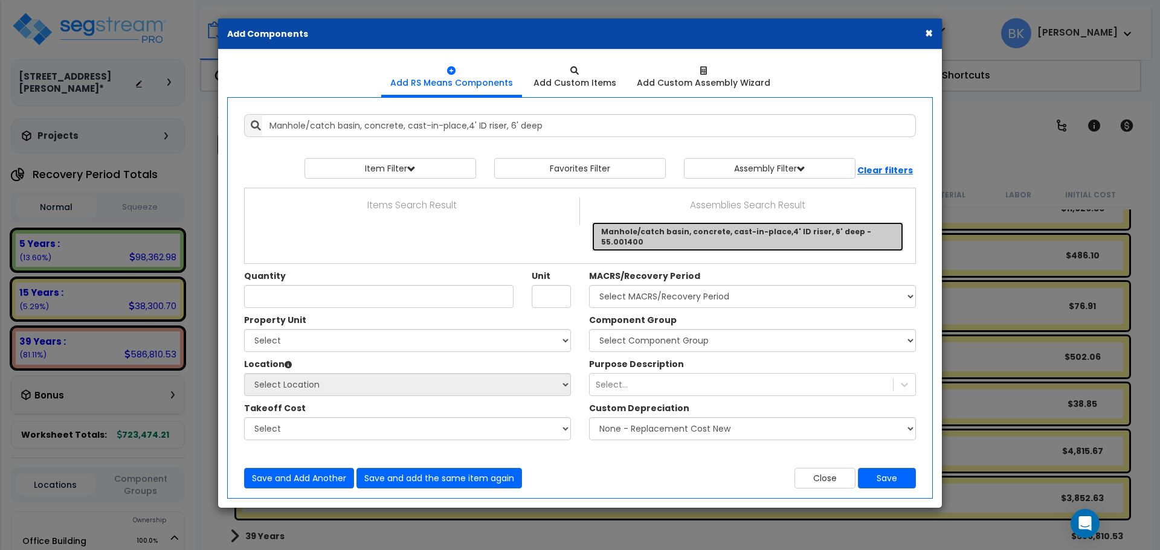
click at [666, 227] on link "Manhole/catch basin, concrete, cast-in-place,4' ID riser, 6' deep - 55.001400" at bounding box center [747, 236] width 311 height 29
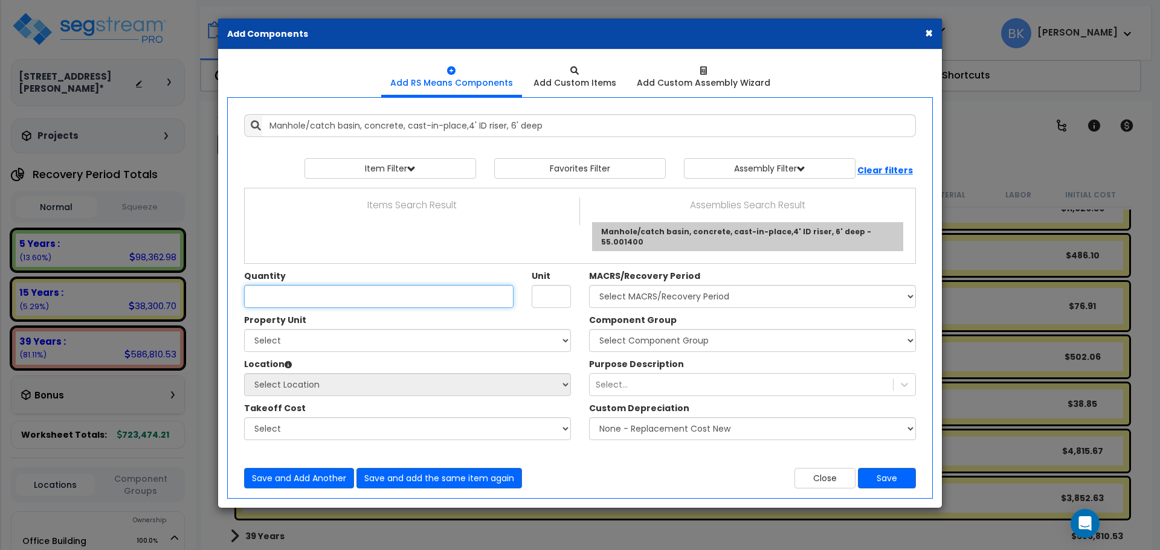
type input "Manhole/catch basin, concrete, cast-in-place,4' ID riser, 6' deep - 55.001400"
type input "Ea."
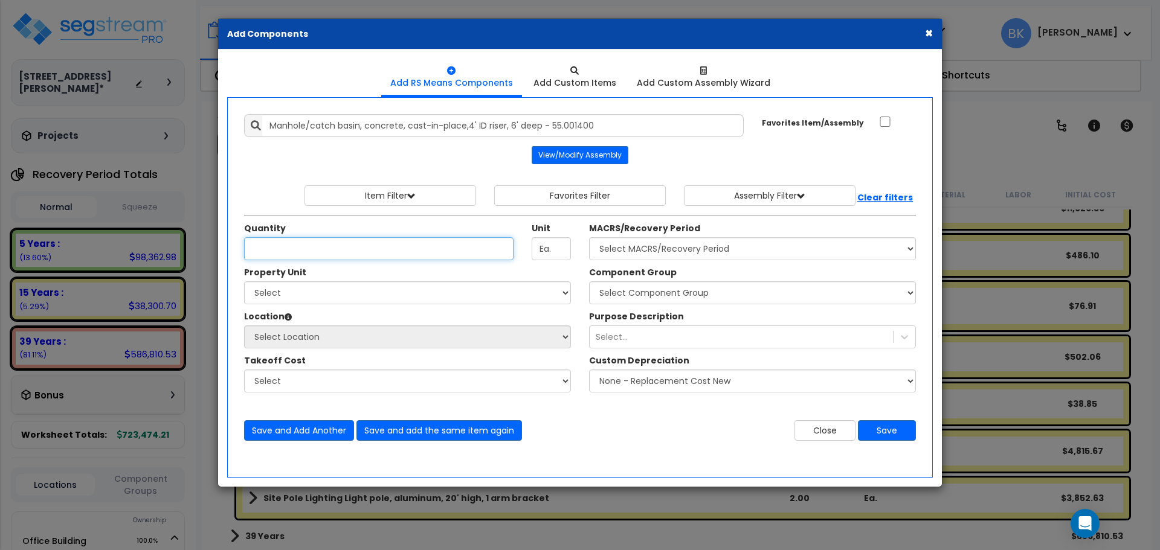
click at [409, 249] on input "Unit Quantity" at bounding box center [378, 248] width 269 height 23
type input "1"
type input "2"
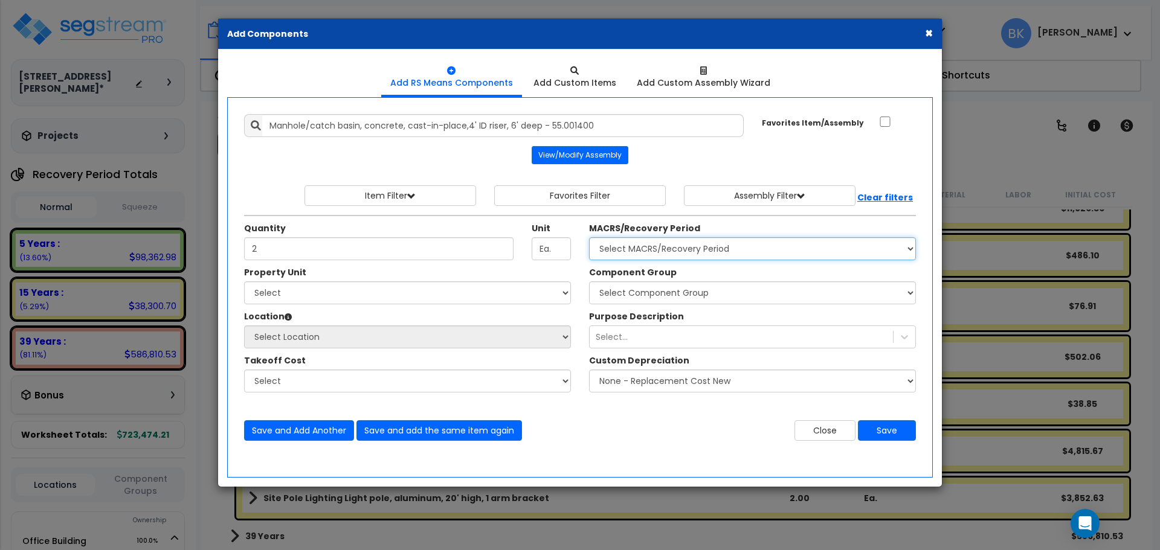
click at [643, 251] on select "Select MACRS/Recovery Period 5 Years - 57.0 - Distributive Trades & Services 5 …" at bounding box center [752, 248] width 327 height 23
select select "3666"
click at [589, 237] on select "Select MACRS/Recovery Period 5 Years - 57.0 - Distributive Trades & Services 5 …" at bounding box center [752, 248] width 327 height 23
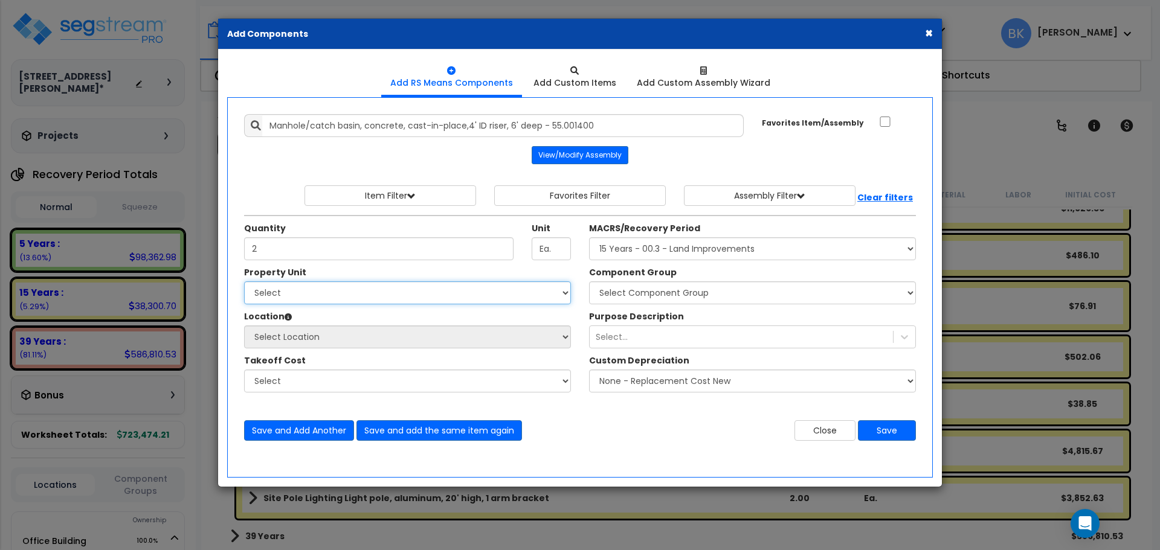
click at [417, 286] on select "Select Office Building Site Improvements" at bounding box center [407, 292] width 327 height 23
select select "164444"
click at [244, 281] on select "Select Office Building Site Improvements" at bounding box center [407, 292] width 327 height 23
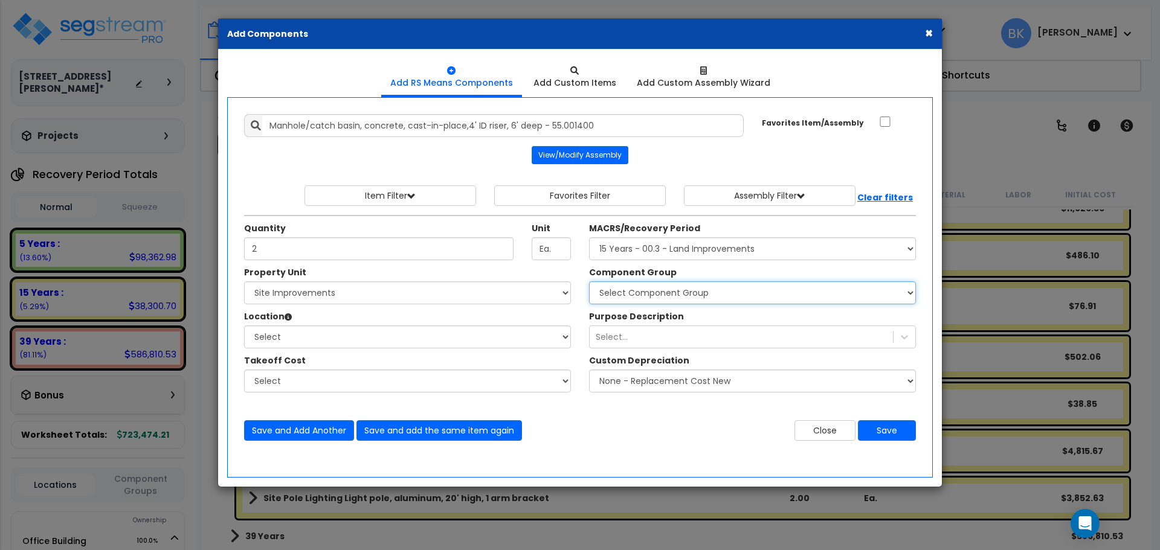
click at [643, 295] on select "Select Component Group 447.00 - SITE SWIMMING POOLS 434.00 - SITE PRIVACY WALLS…" at bounding box center [752, 292] width 327 height 23
select select "39526"
click at [589, 281] on select "Select Component Group 447.00 - SITE SWIMMING POOLS 434.00 - SITE PRIVACY WALLS…" at bounding box center [752, 292] width 327 height 23
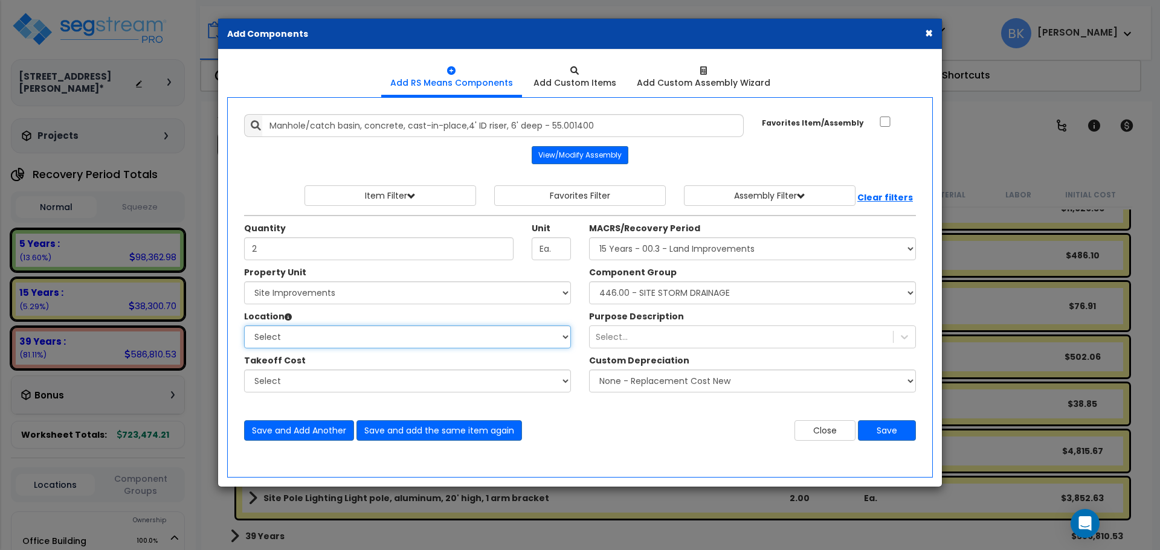
click at [452, 336] on select "Select Site Exterior Add Additional Location" at bounding box center [407, 337] width 327 height 23
select select "462"
click at [244, 326] on select "Select Site Exterior Add Additional Location" at bounding box center [407, 337] width 327 height 23
click at [891, 431] on button "Save" at bounding box center [887, 430] width 58 height 21
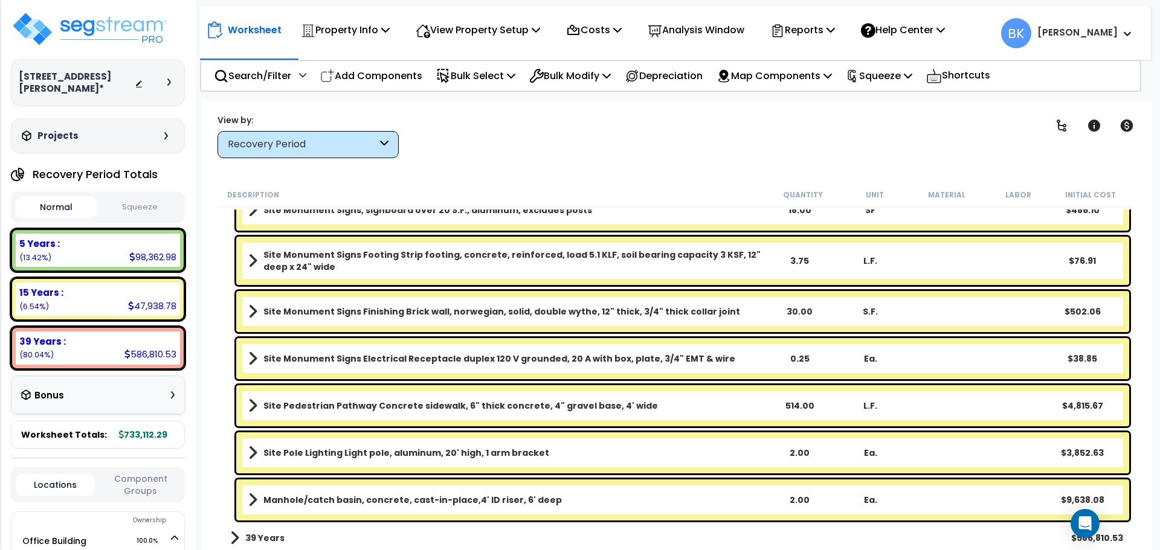
scroll to position [811, 0]
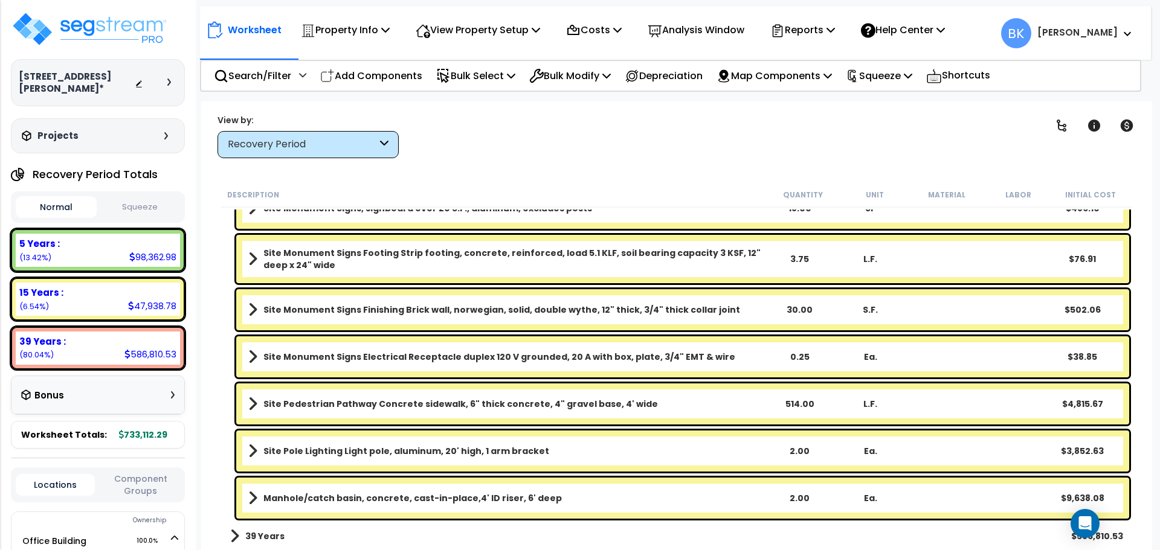
click at [687, 486] on div "Manhole/catch basin, concrete, cast-in-place,4' ID riser, 6' deep 2.00 Ea. $9,6…" at bounding box center [682, 498] width 893 height 41
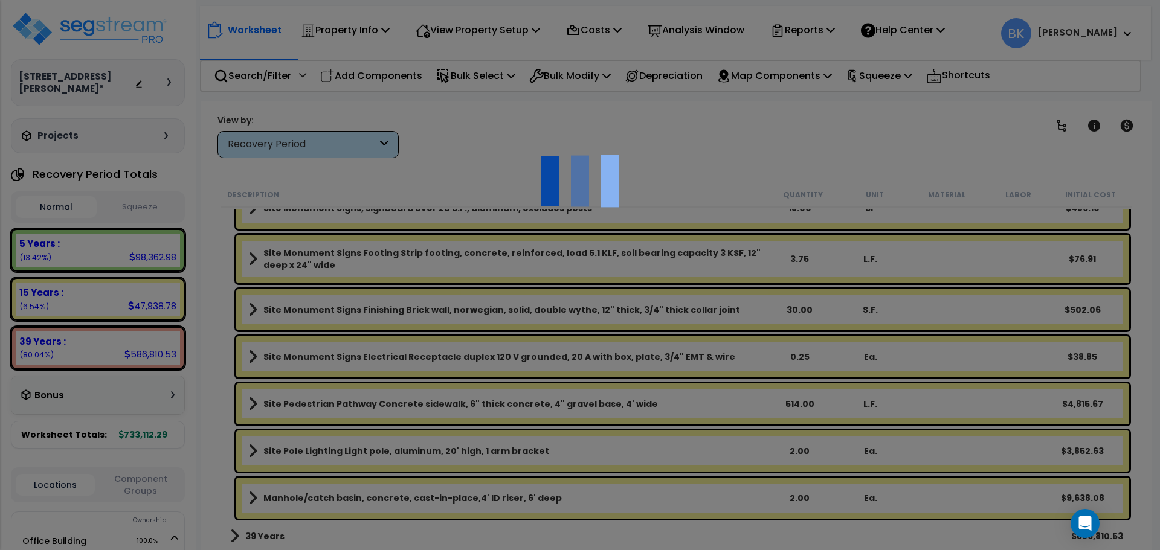
scroll to position [0, 0]
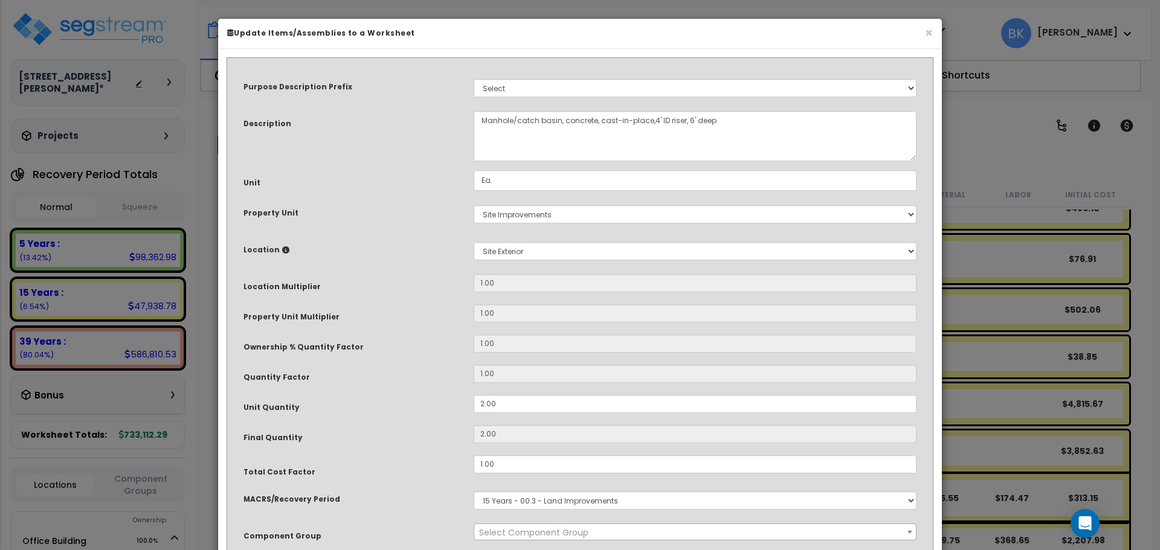
select select "39526"
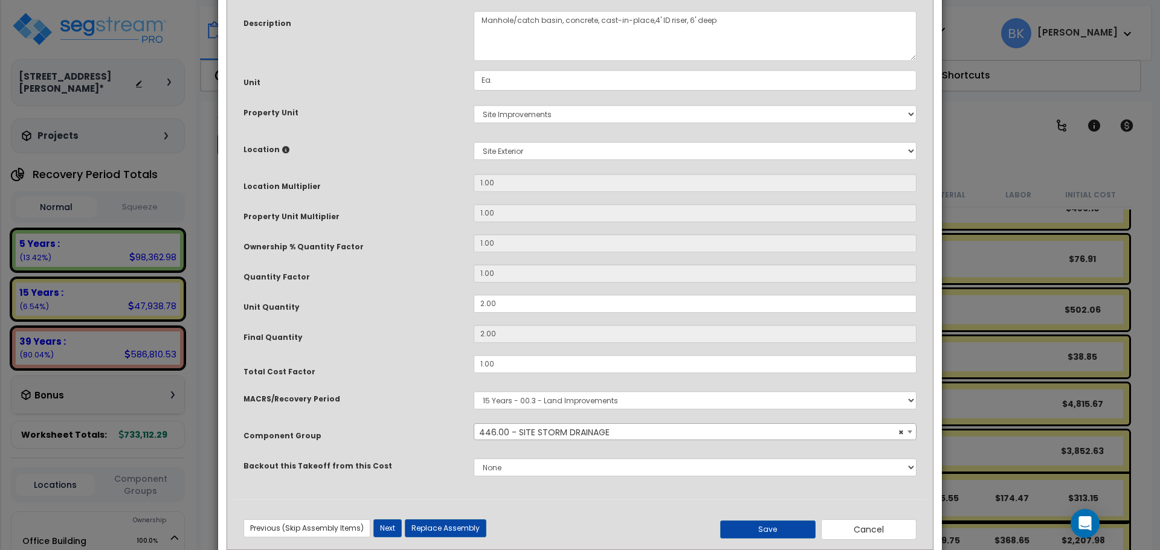
scroll to position [121, 0]
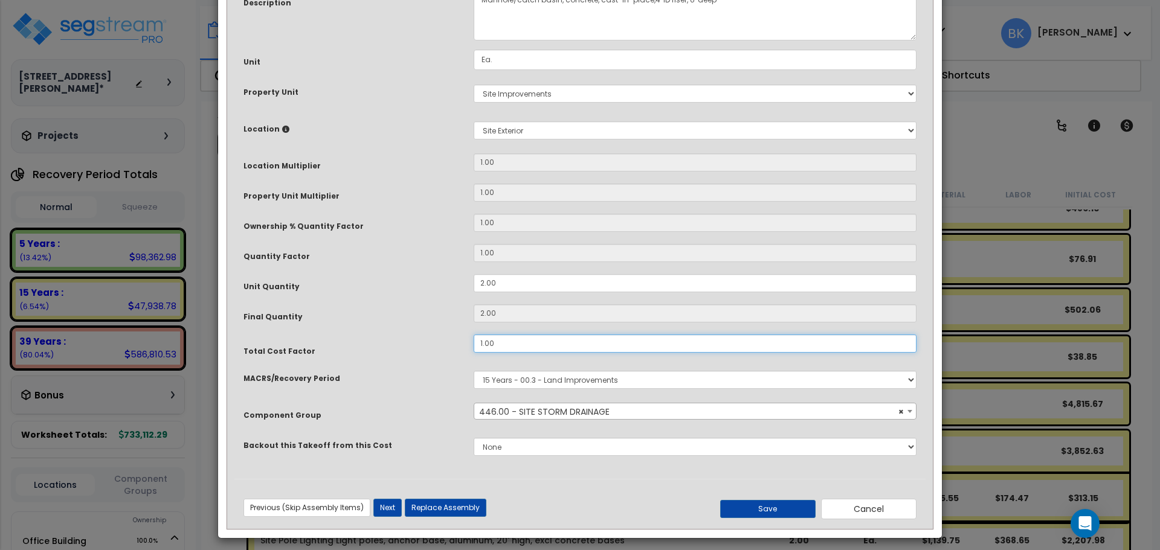
click at [510, 336] on input "1.00" at bounding box center [695, 344] width 443 height 18
click at [742, 506] on button "Save" at bounding box center [767, 509] width 95 height 18
type input "0.50"
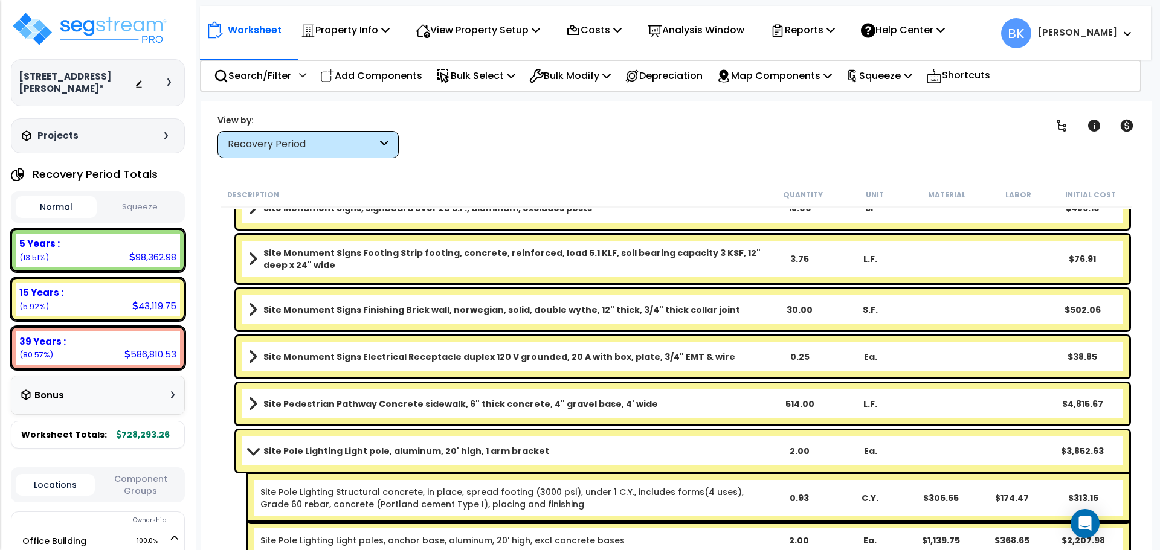
click at [254, 446] on link "Site Pole Lighting Light pole, aluminum, 20' high, 1 arm bracket" at bounding box center [505, 451] width 515 height 17
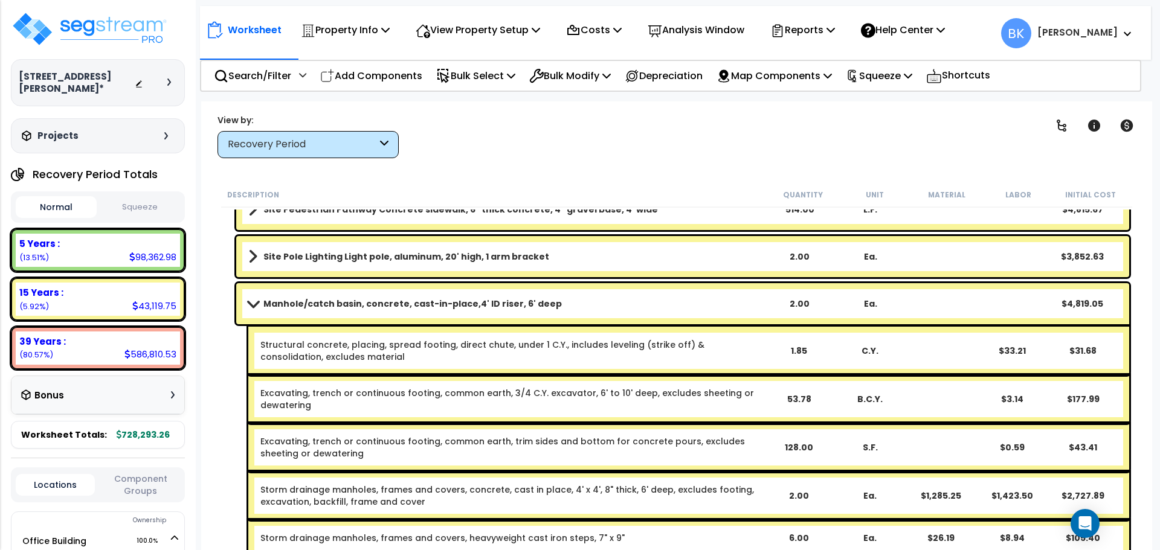
scroll to position [1052, 0]
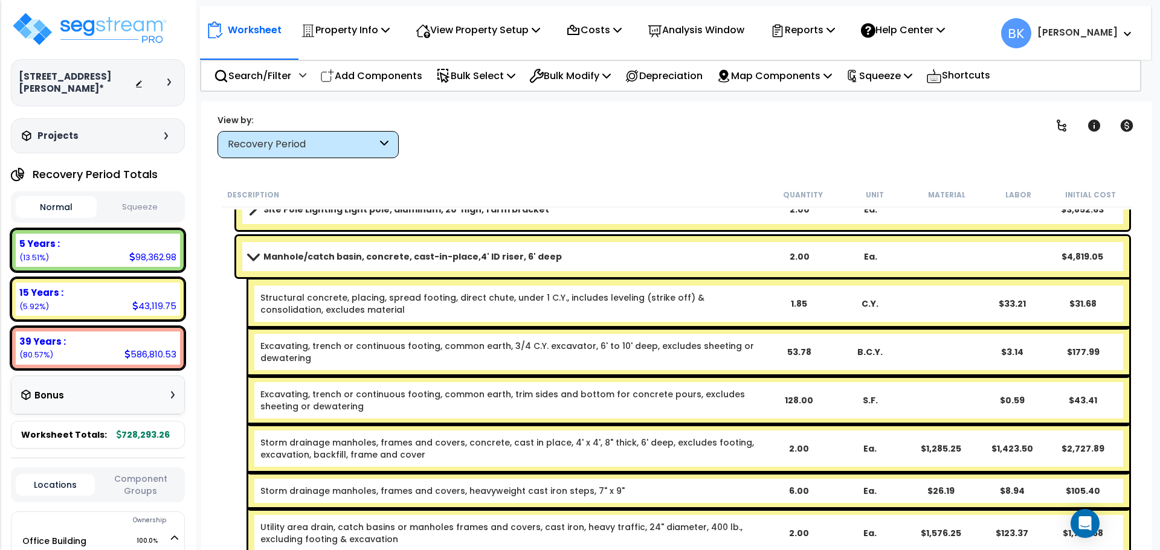
click at [266, 261] on b "Manhole/catch basin, concrete, cast-in-place,4' ID riser, 6' deep" at bounding box center [412, 257] width 298 height 12
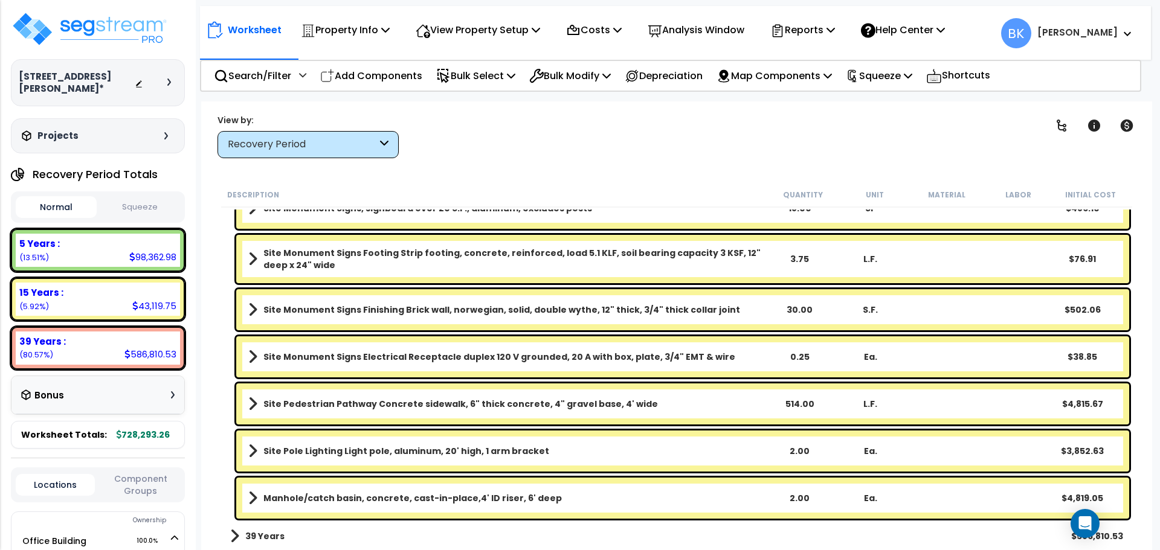
click at [731, 458] on link "Site Pole Lighting Light pole, aluminum, 20' high, 1 arm bracket" at bounding box center [505, 451] width 515 height 17
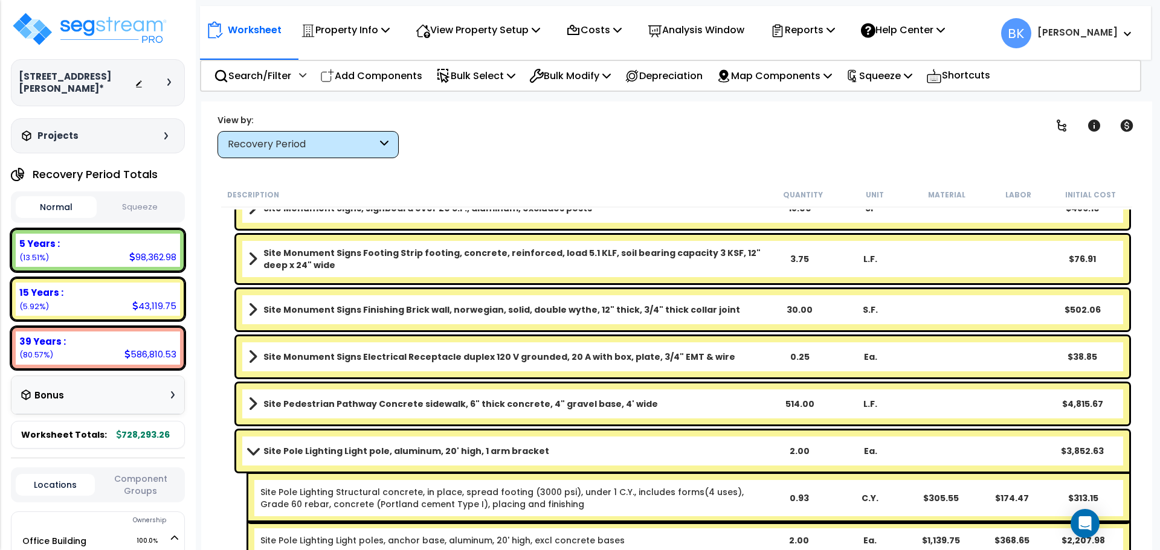
click at [731, 458] on link "Site Pole Lighting Light pole, aluminum, 20' high, 1 arm bracket" at bounding box center [505, 451] width 515 height 17
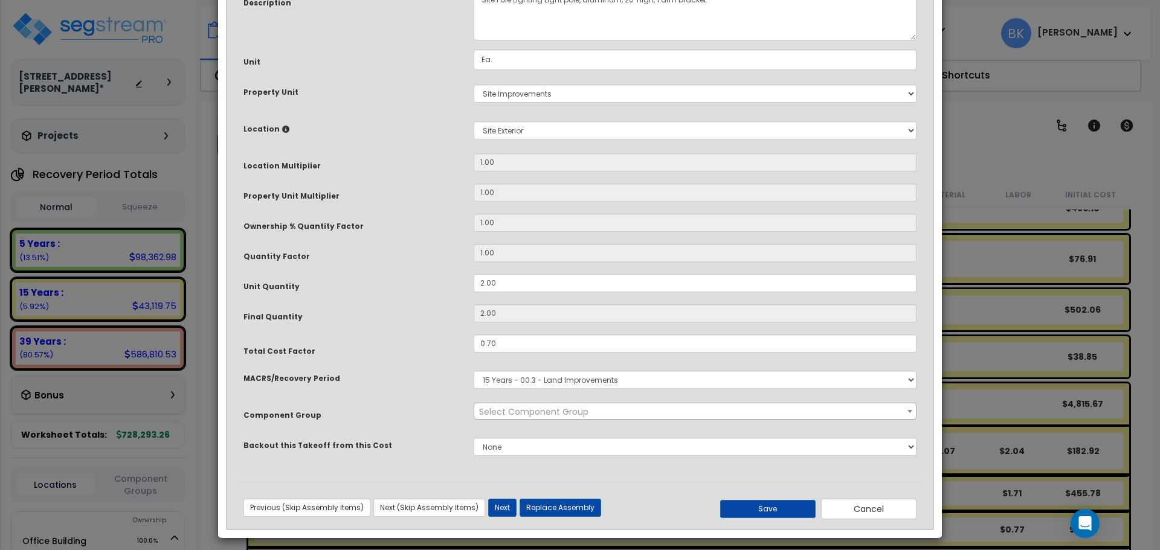
scroll to position [0, 0]
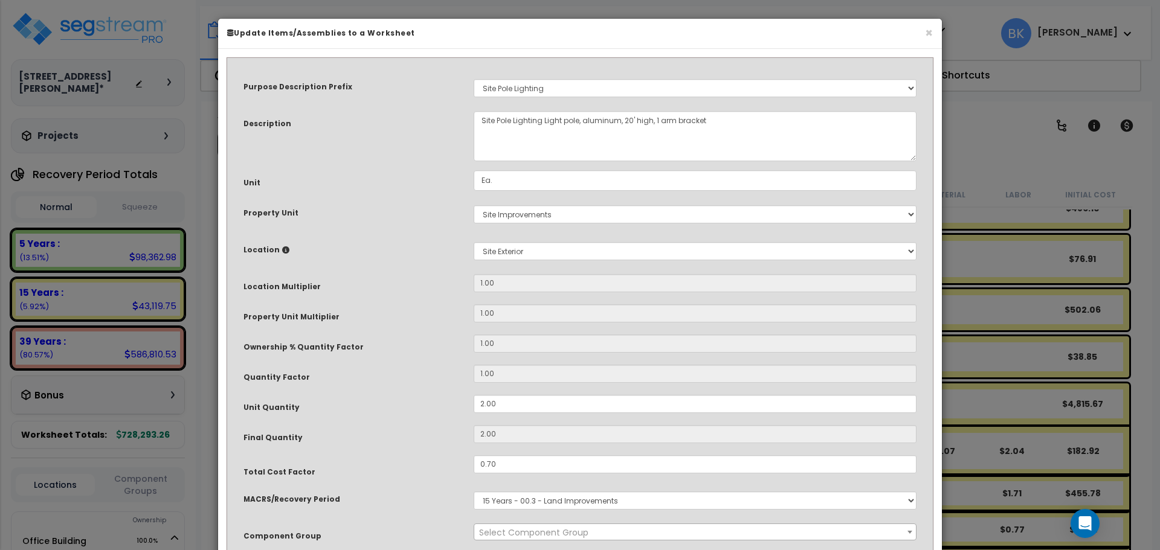
select select "39504"
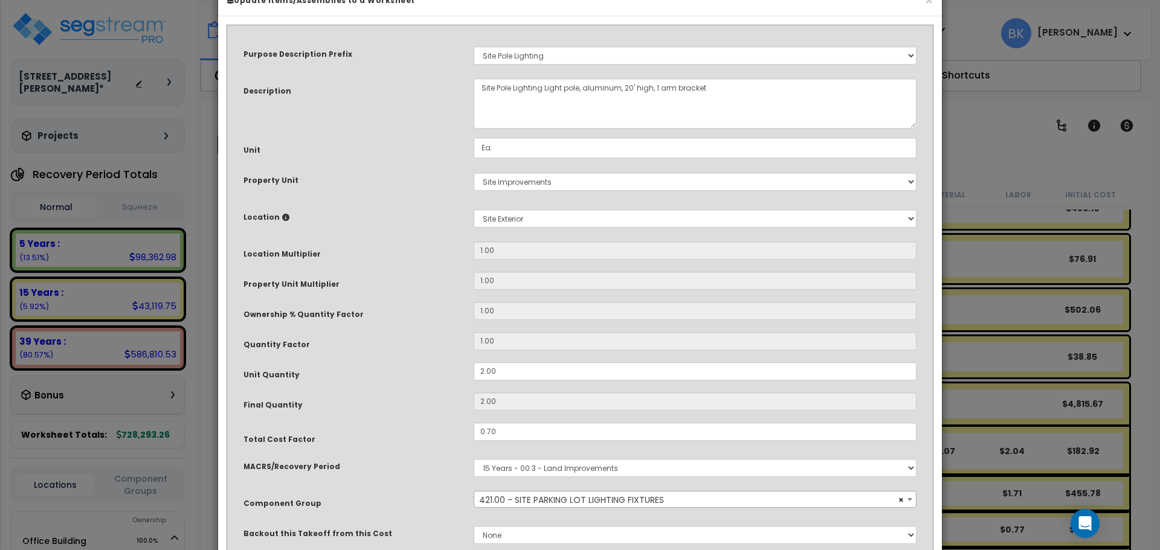
scroll to position [127, 0]
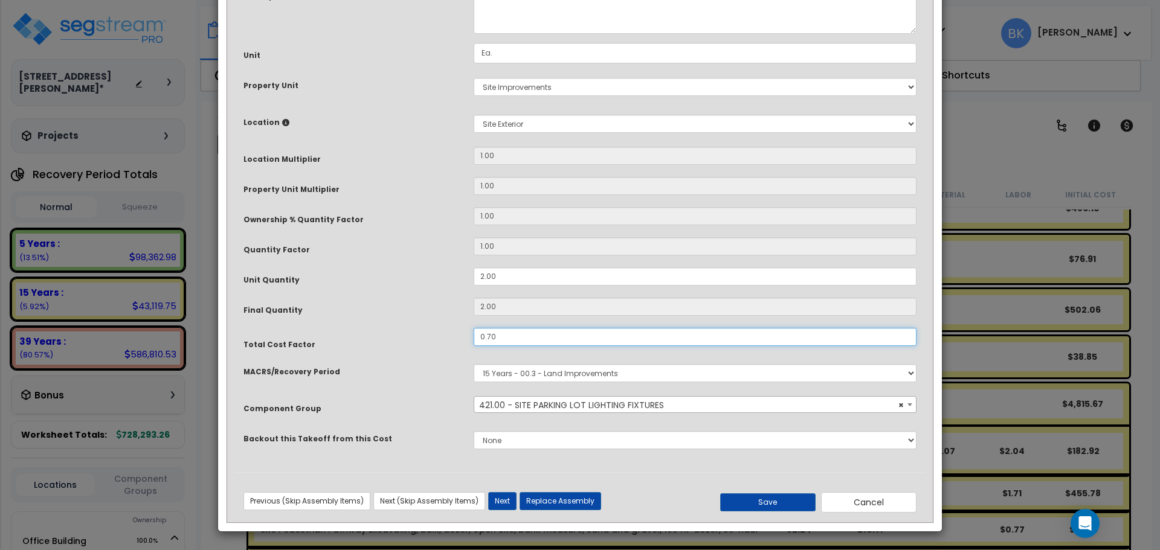
click at [503, 334] on input "0.70" at bounding box center [695, 337] width 443 height 18
type input "0.75"
click at [767, 503] on button "Save" at bounding box center [767, 503] width 95 height 18
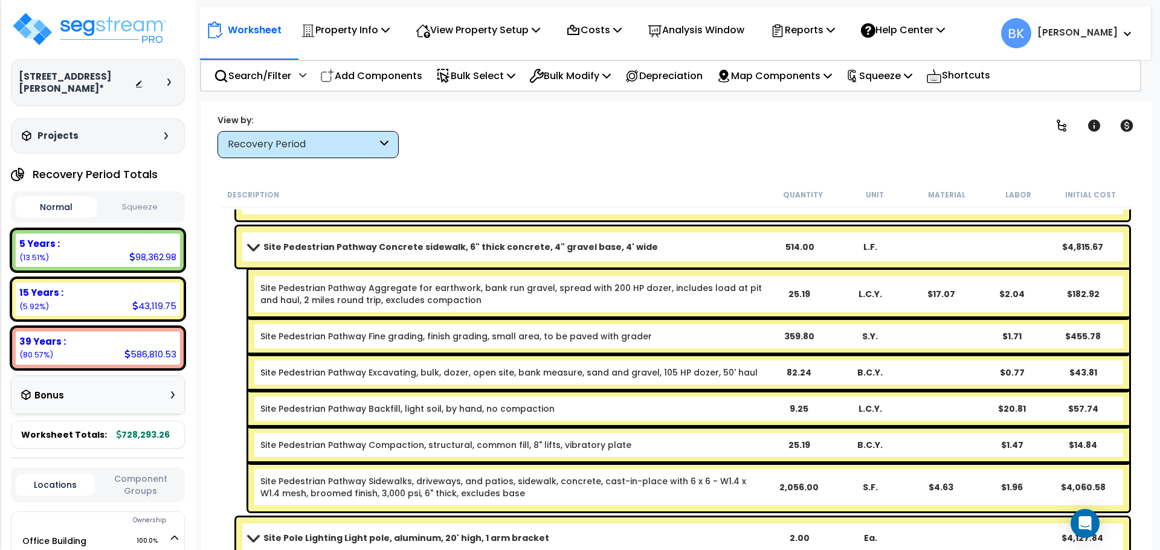
scroll to position [992, 0]
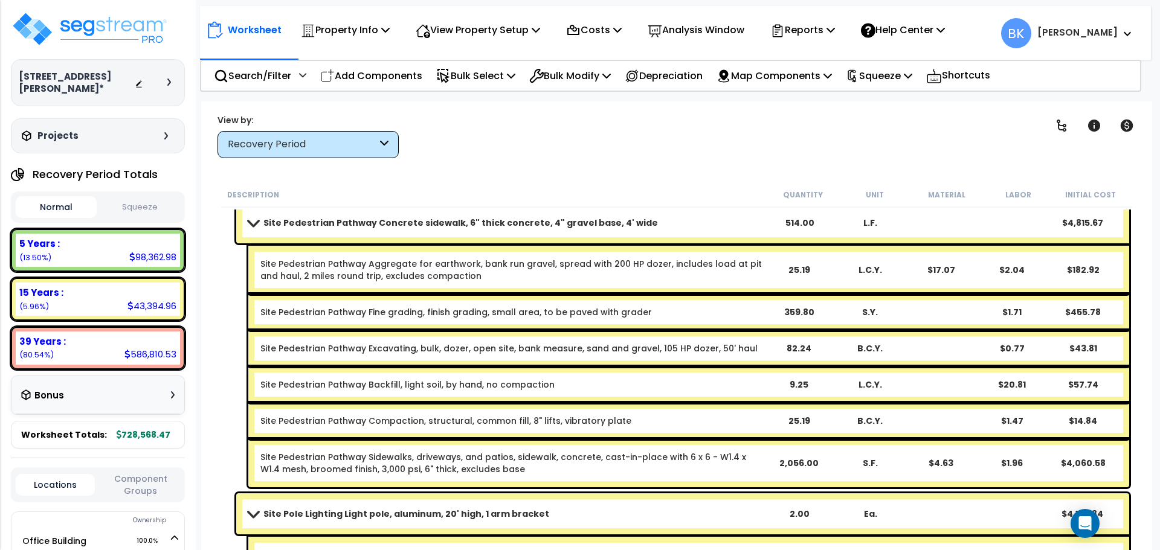
click at [246, 229] on div "Site Pedestrian Pathway Concrete sidewalk, 6" thick concrete, 4" gravel base, 4…" at bounding box center [682, 222] width 893 height 41
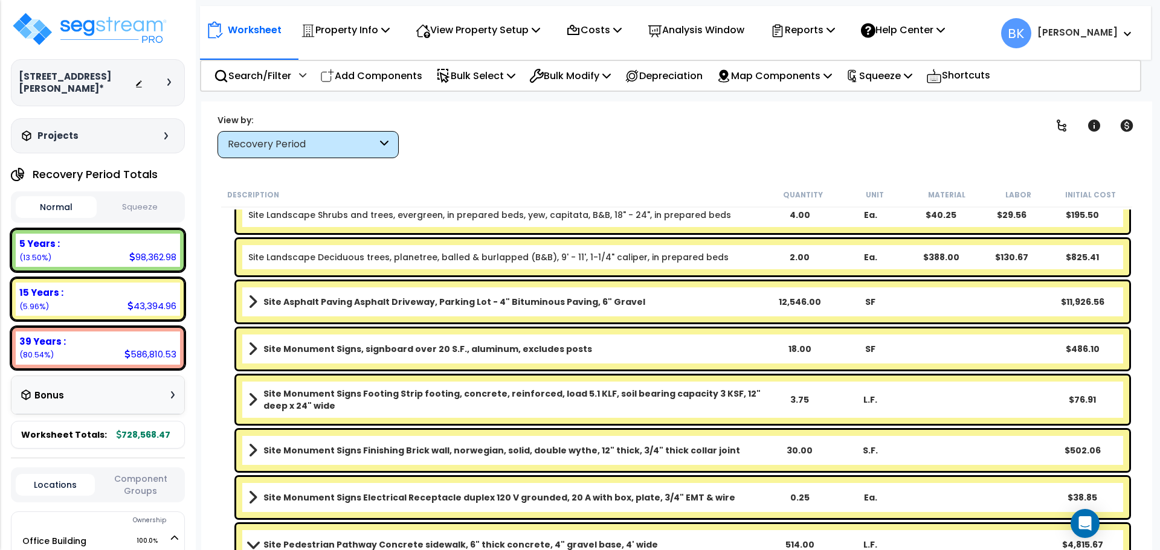
scroll to position [509, 0]
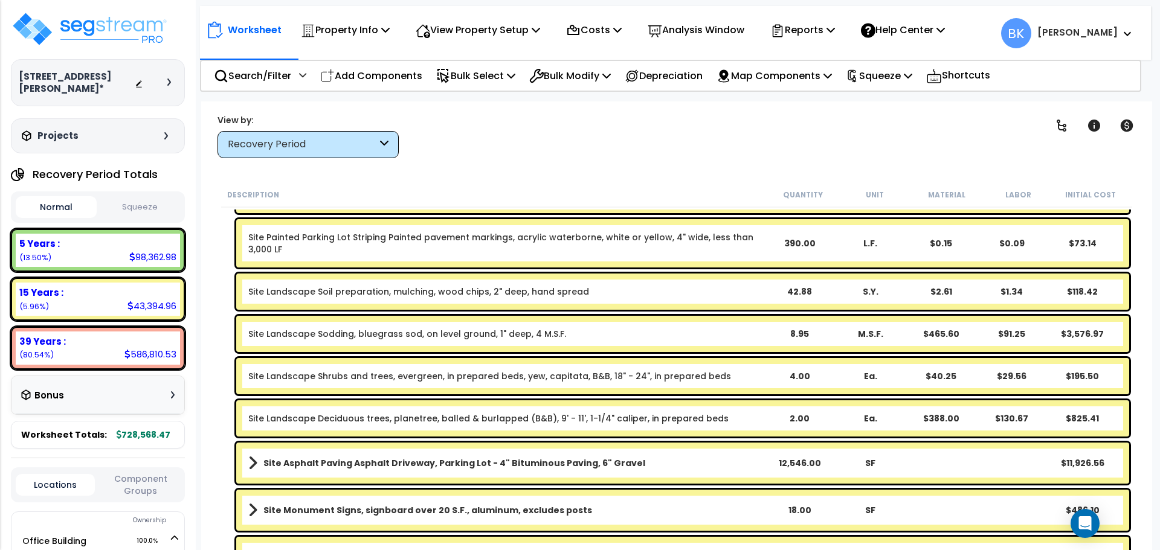
click at [509, 295] on link "Site Landscape Soil preparation, mulching, wood chips, 2" deep, hand spread" at bounding box center [418, 292] width 341 height 12
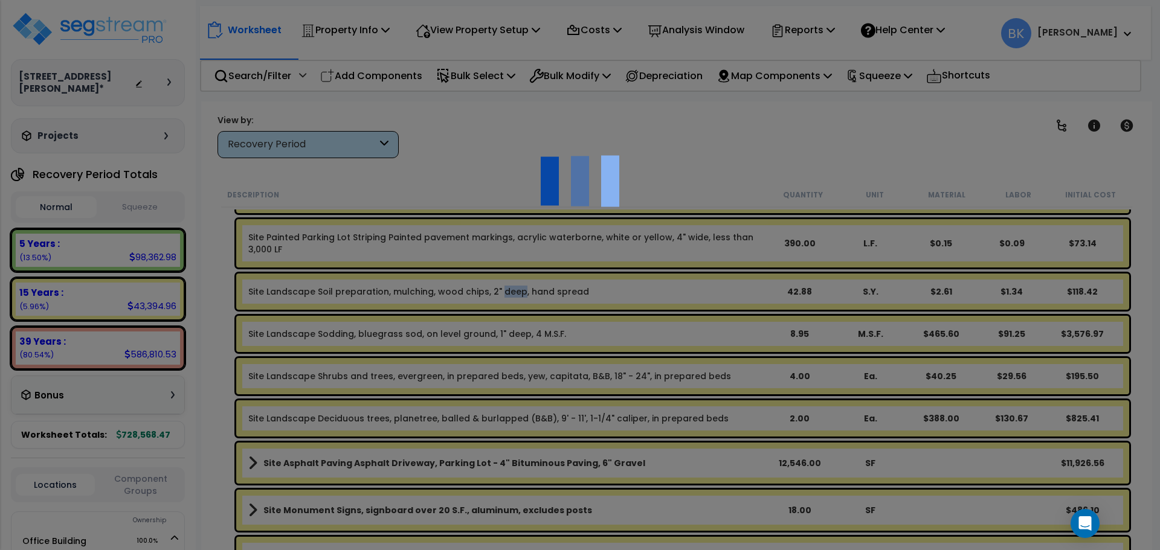
scroll to position [0, 0]
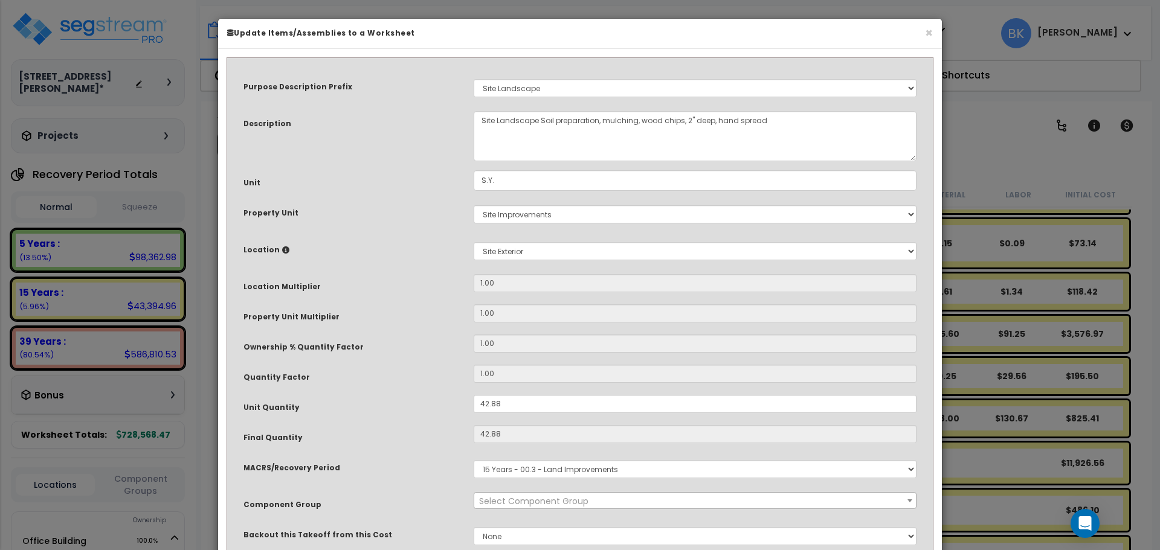
select select "39496"
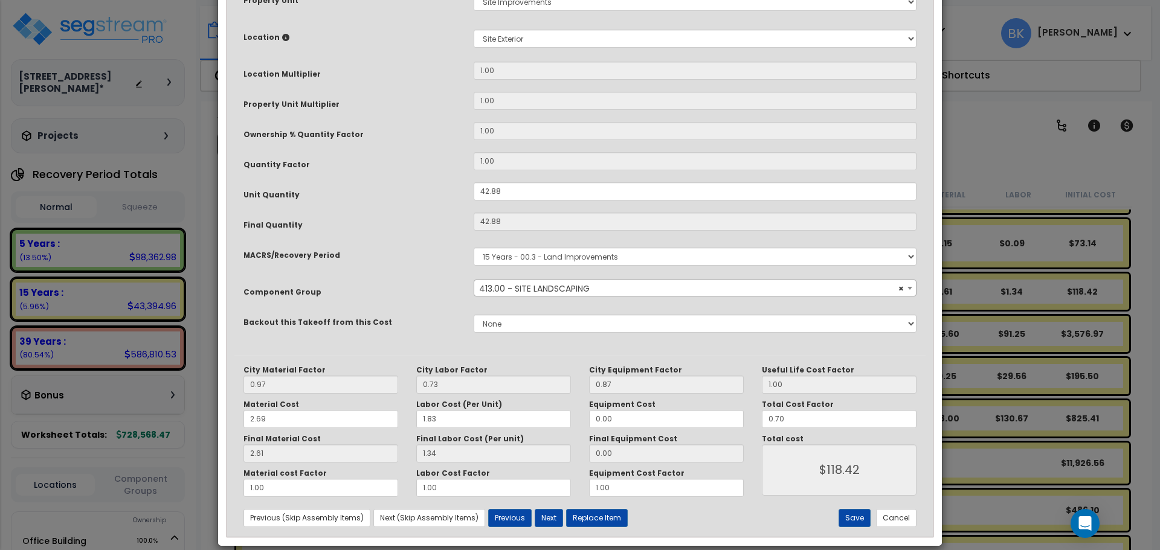
scroll to position [227, 0]
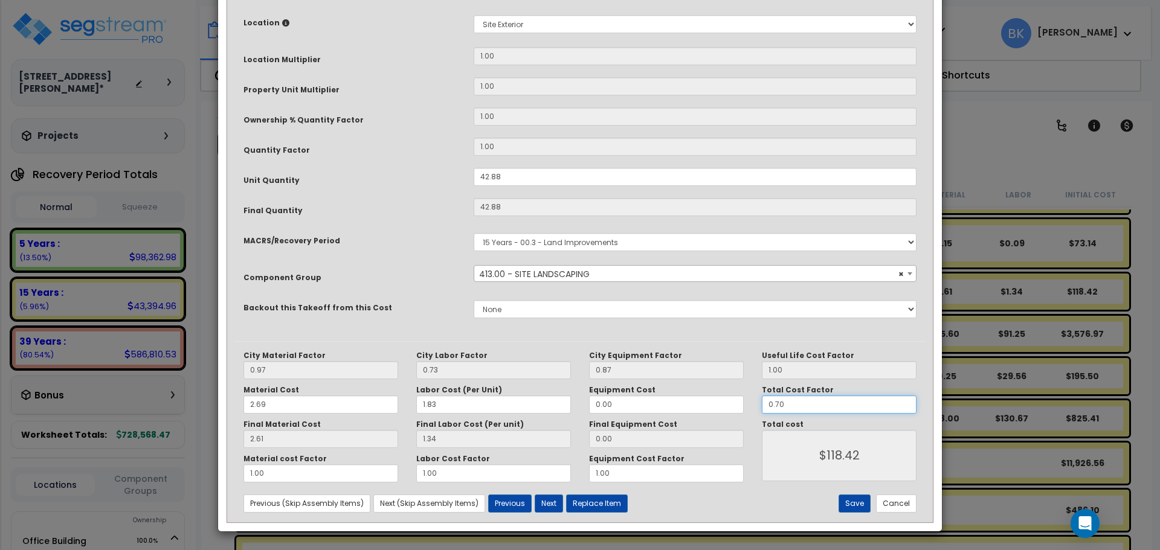
click at [809, 406] on input "0.70" at bounding box center [839, 405] width 155 height 18
type input "0.7"
type input "$118.57"
type input "0.75"
type input "$127.03"
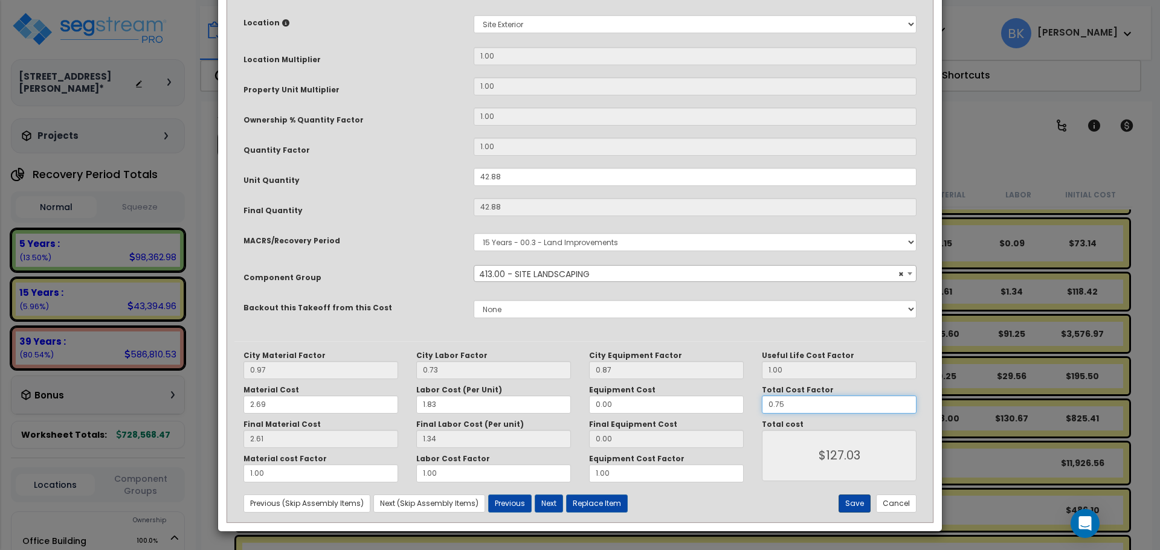
type input "0.75"
click at [854, 506] on button "Save" at bounding box center [854, 504] width 32 height 18
type input "127.03"
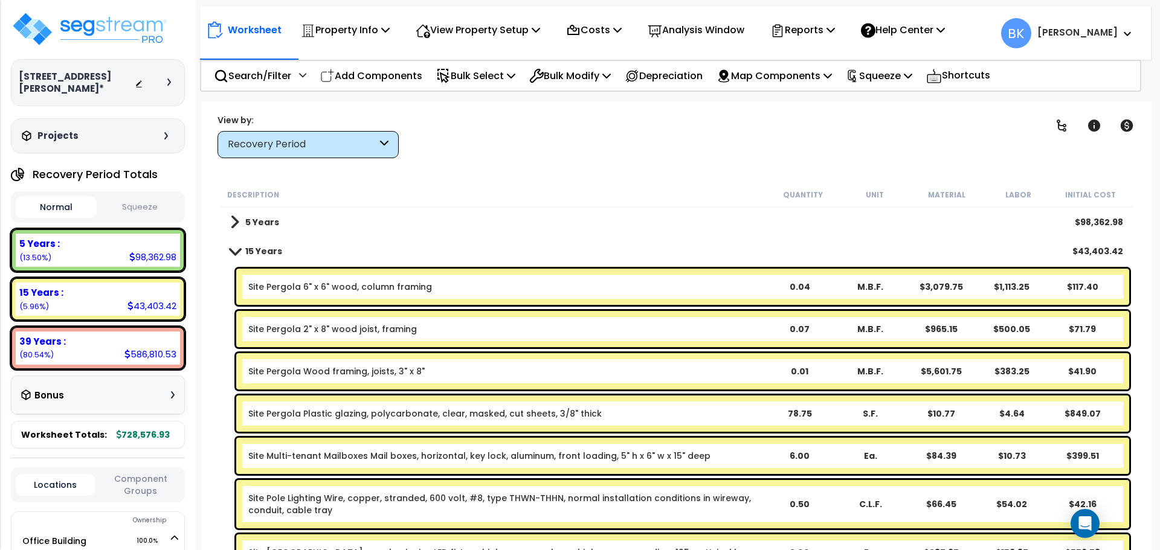
scroll to position [0, 0]
click at [234, 259] on link "15 Years" at bounding box center [256, 251] width 52 height 17
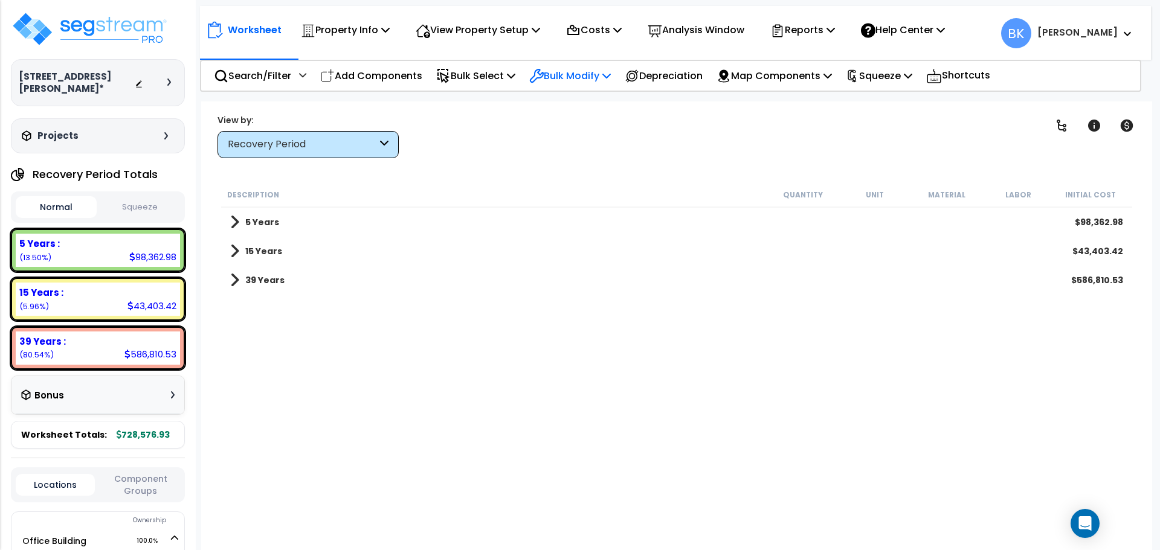
click at [591, 80] on p "Bulk Modify" at bounding box center [570, 76] width 82 height 16
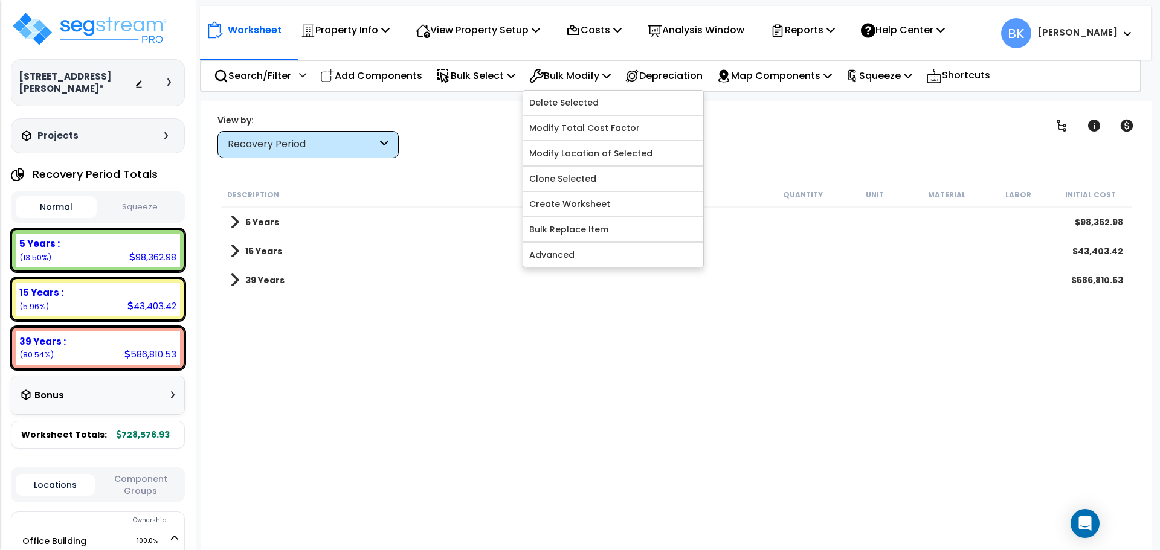
click at [229, 256] on div "15 Years $43,403.42" at bounding box center [676, 251] width 905 height 29
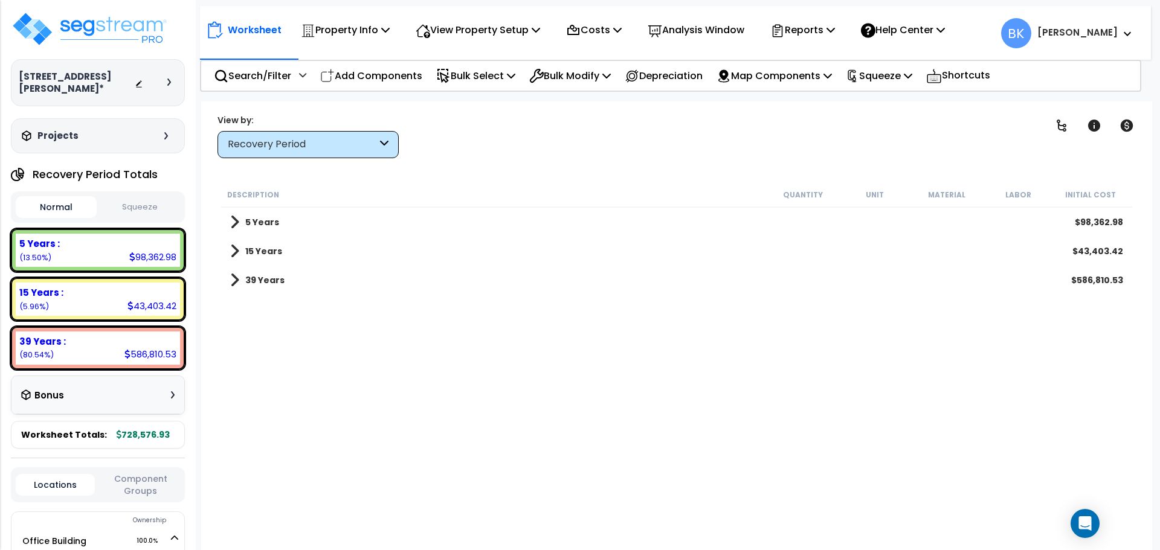
click at [239, 253] on link "15 Years" at bounding box center [256, 251] width 52 height 17
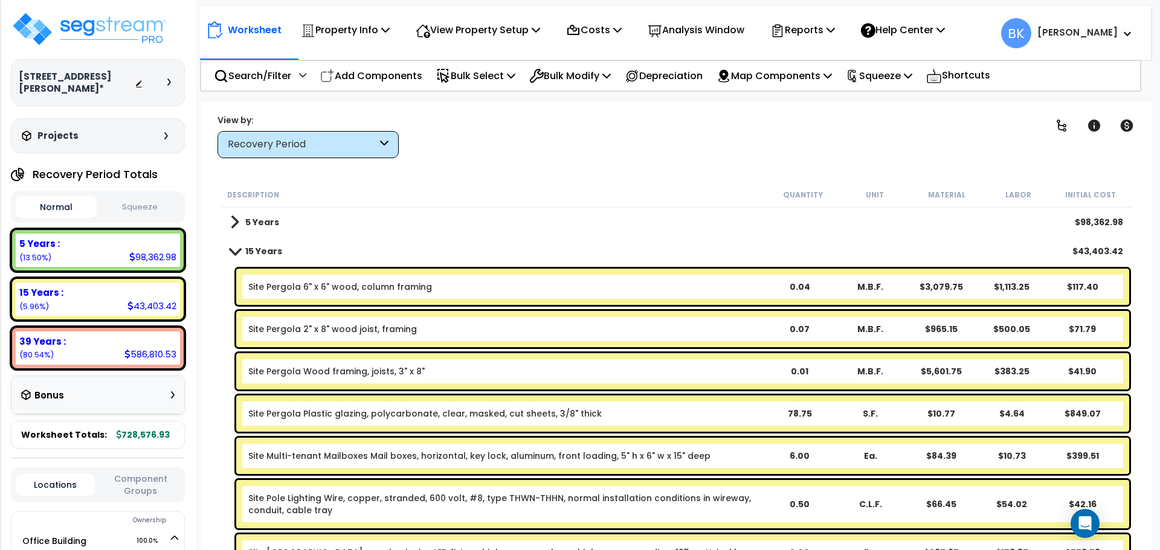
click at [237, 252] on span at bounding box center [235, 250] width 17 height 9
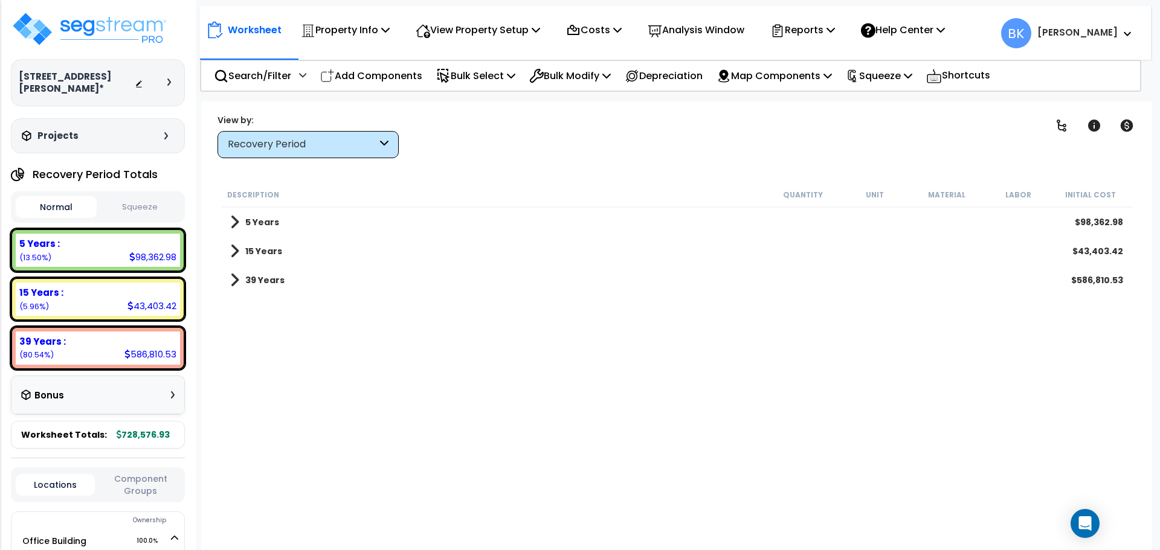
click at [798, 416] on div "Description Quantity Unit Material Labor Initial Cost 5 Years $98,362.98 15 Yea…" at bounding box center [676, 366] width 915 height 368
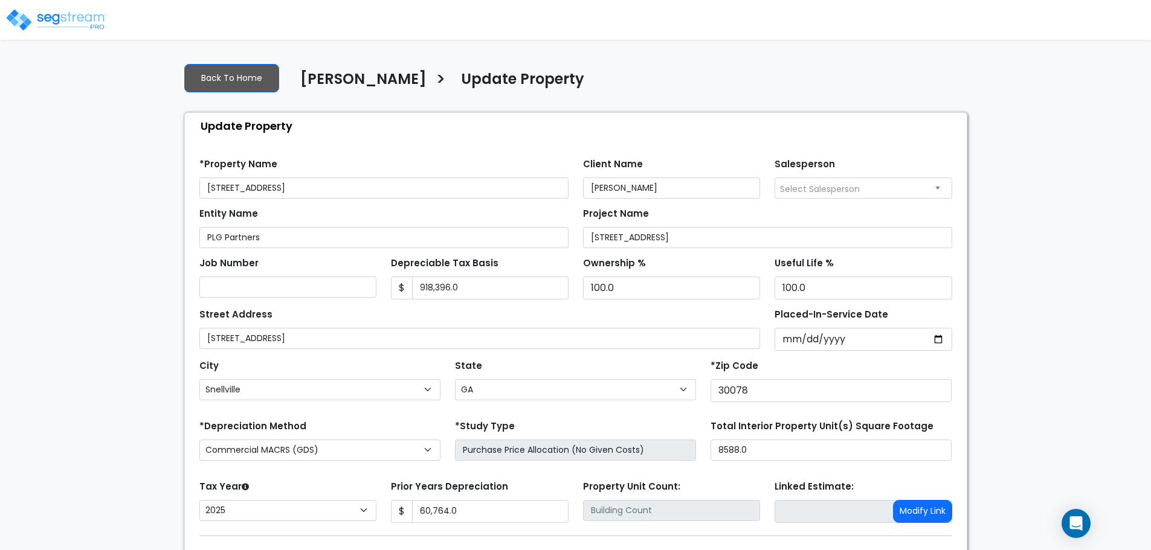
select select "GA"
select select "2025"
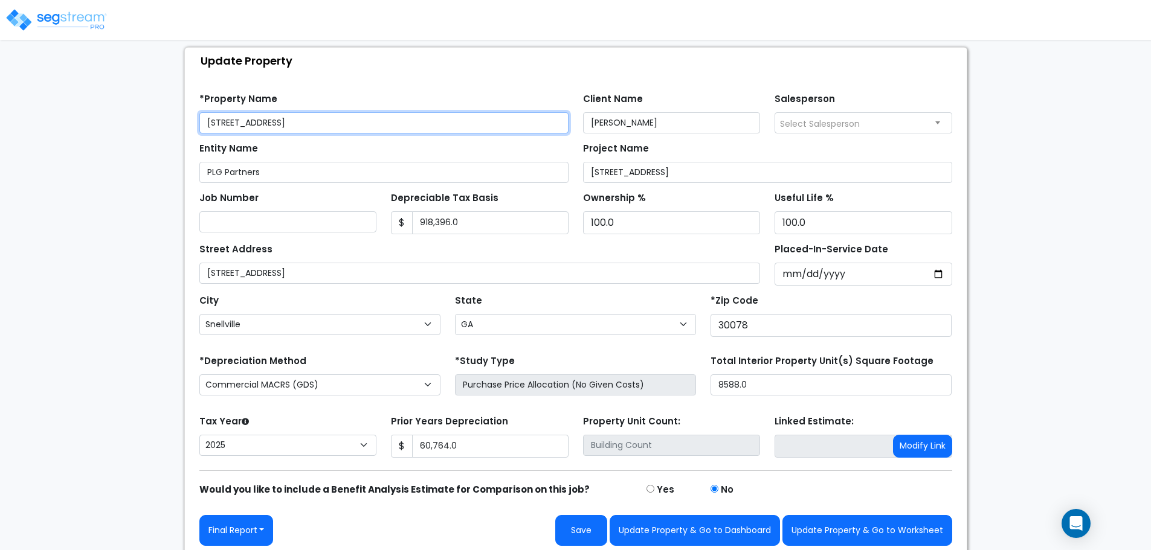
scroll to position [71, 0]
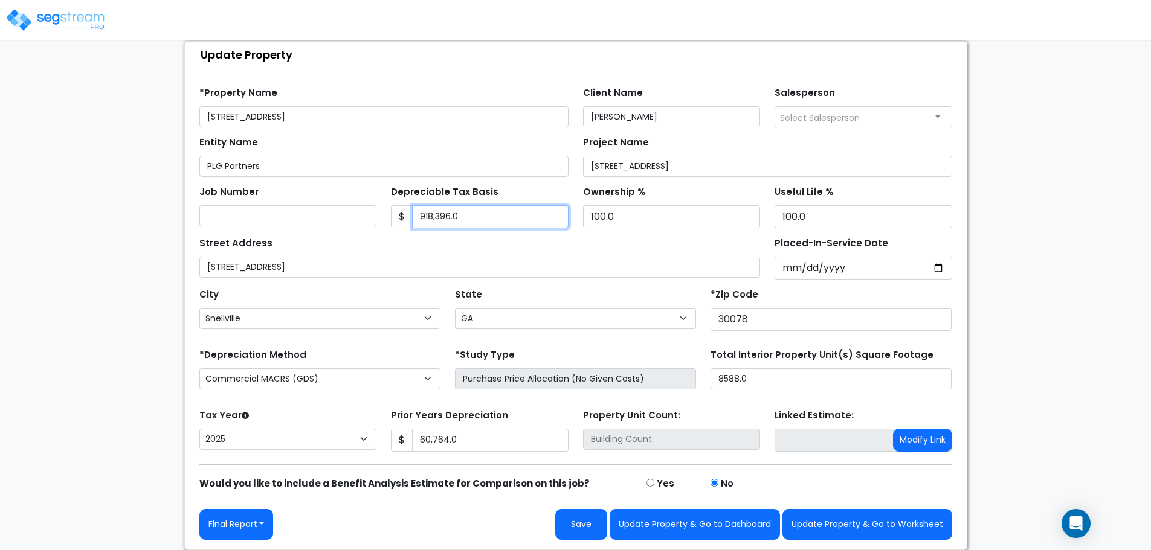
click at [496, 214] on input "918,396.0" at bounding box center [490, 216] width 156 height 23
paste input "$738,396.0"
type input "$738,396.00"
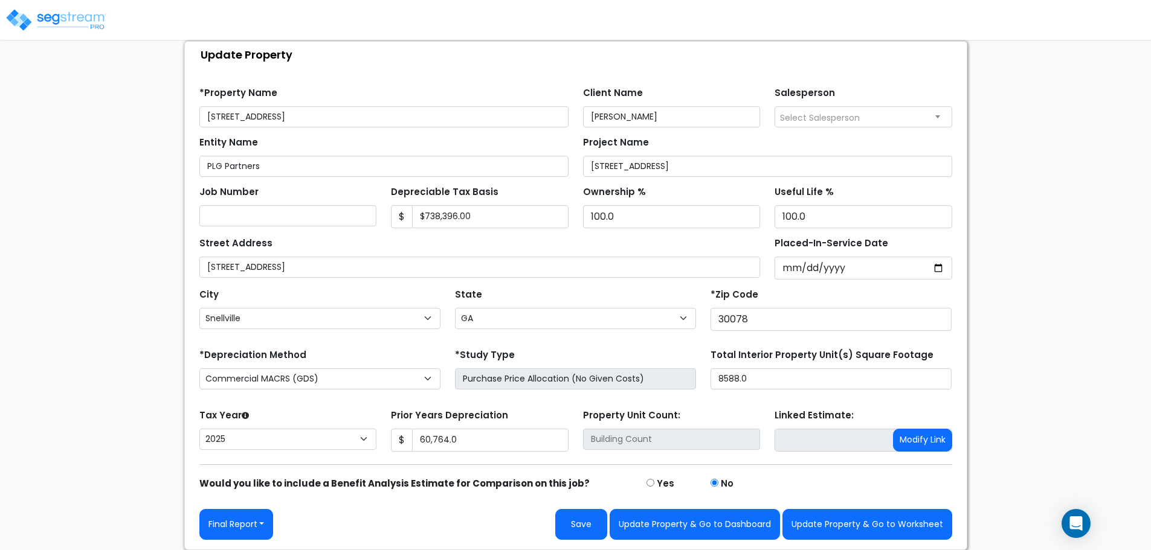
click at [497, 248] on div "Street Address [STREET_ADDRESS]" at bounding box center [479, 255] width 561 height 43
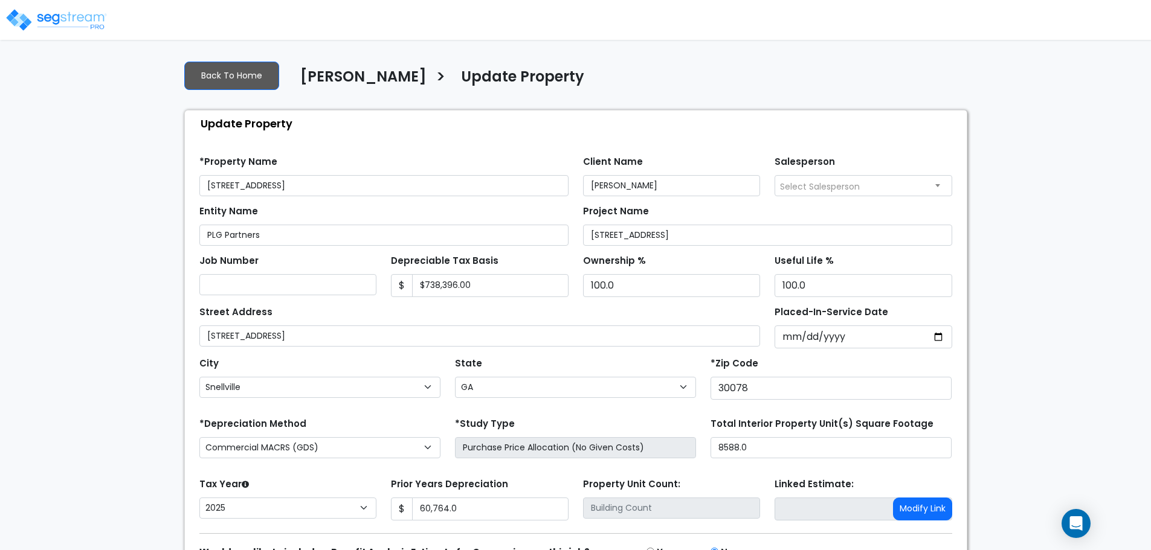
scroll to position [0, 0]
